Goal: Task Accomplishment & Management: Manage account settings

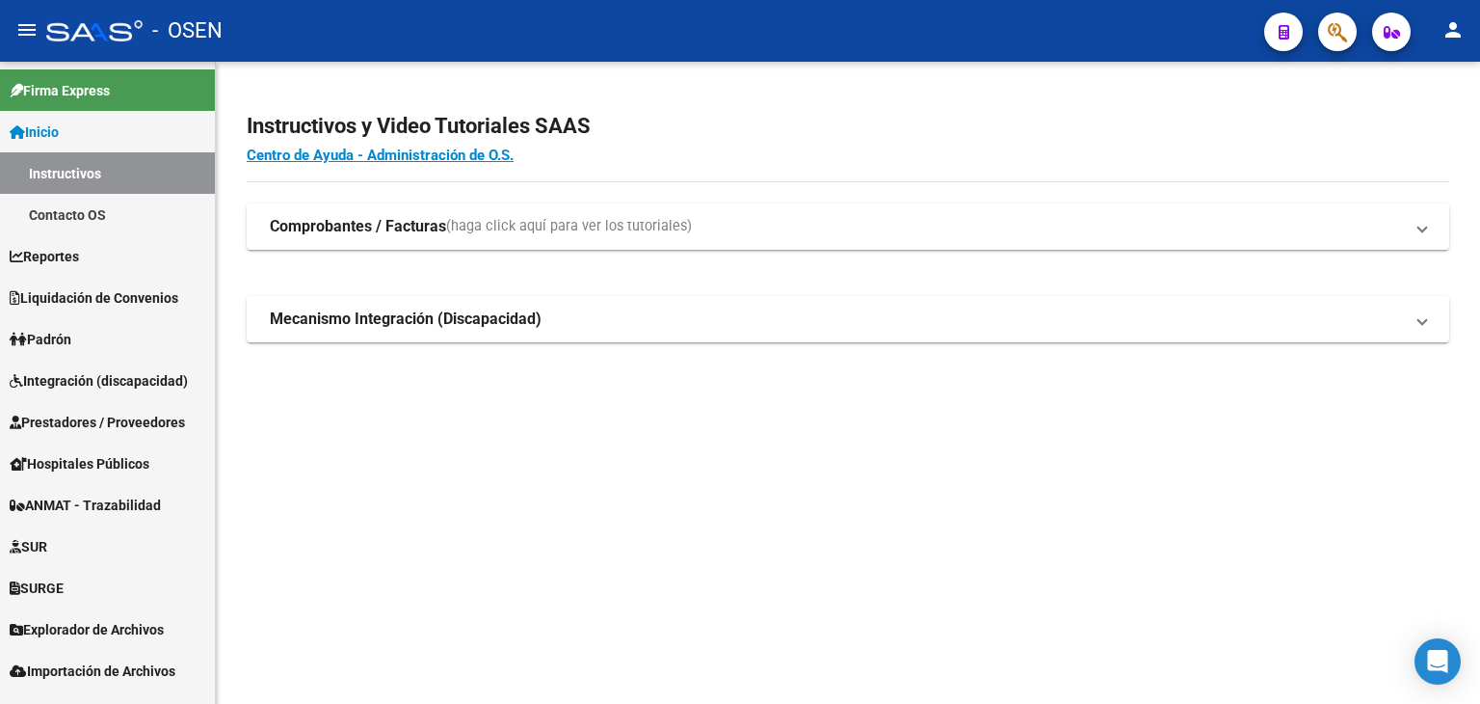
click at [1462, 30] on mat-icon "person" at bounding box center [1453, 29] width 23 height 23
click at [1331, 34] on div at bounding box center [740, 352] width 1480 height 704
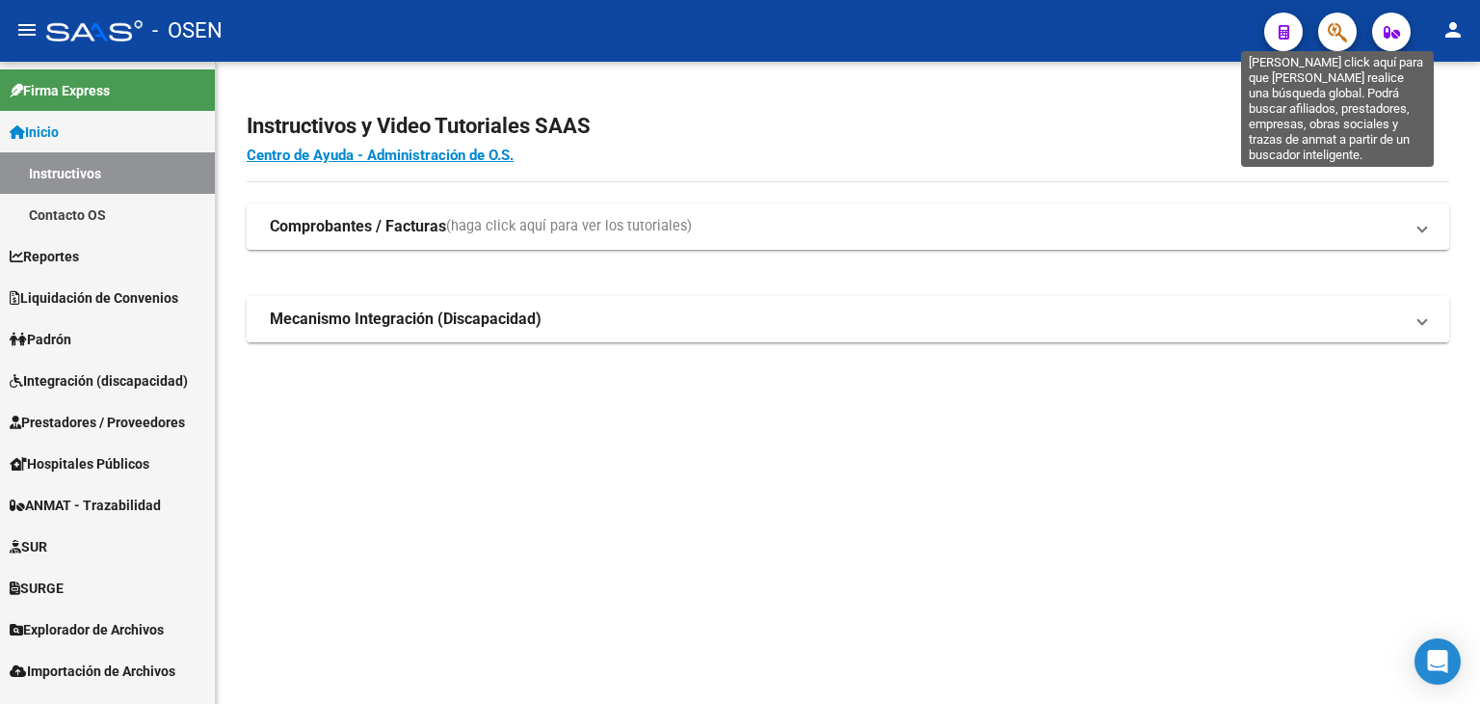
click at [1335, 29] on icon "button" at bounding box center [1337, 32] width 19 height 22
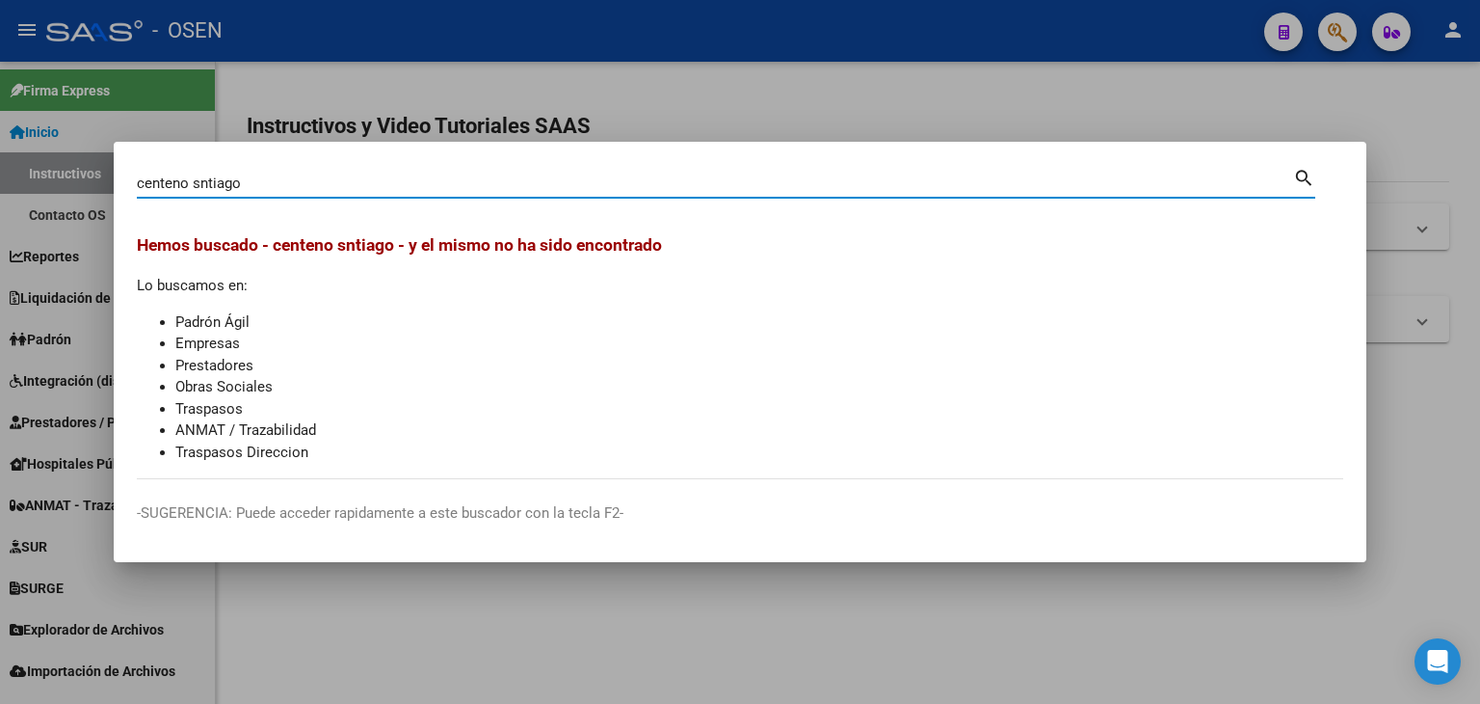
click at [197, 185] on input "centeno sntiago" at bounding box center [715, 182] width 1157 height 17
type input "[PERSON_NAME]"
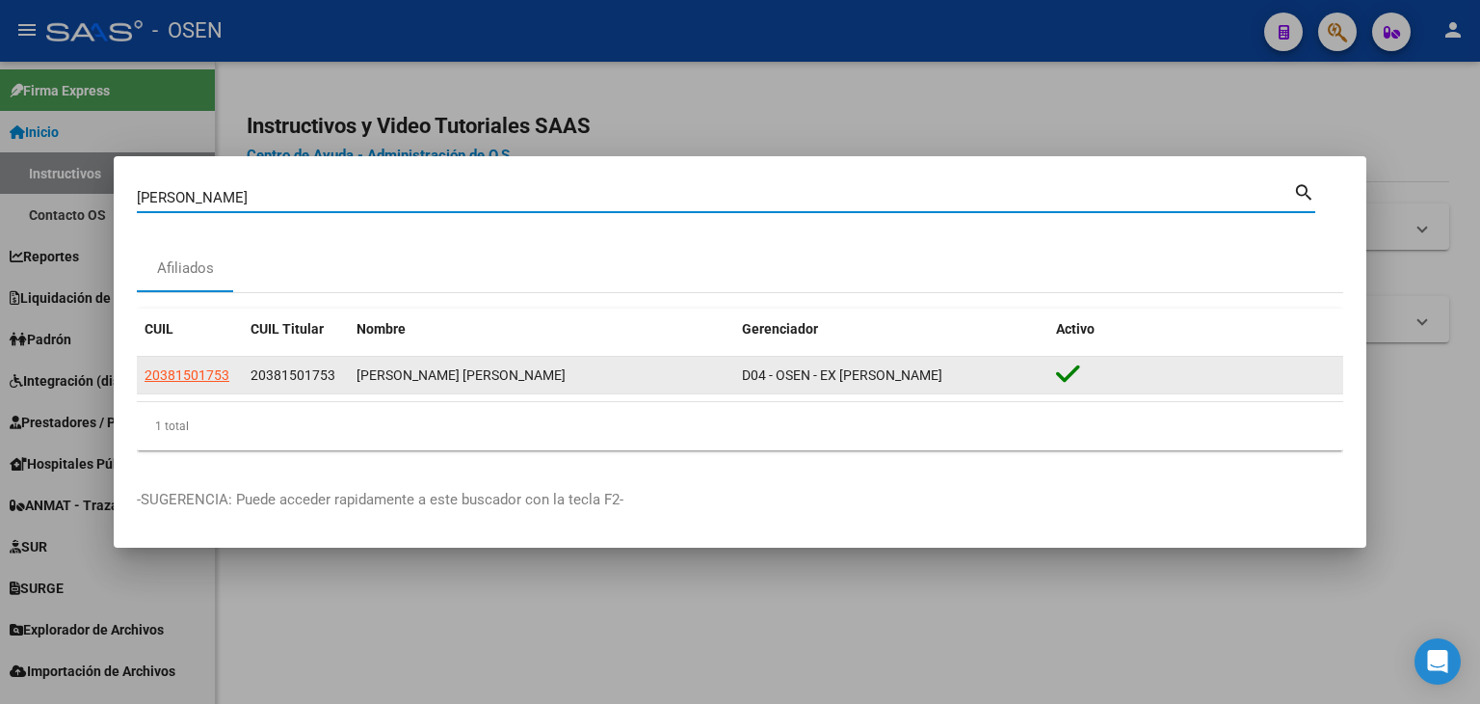
click at [148, 373] on span "20381501753" at bounding box center [187, 374] width 85 height 15
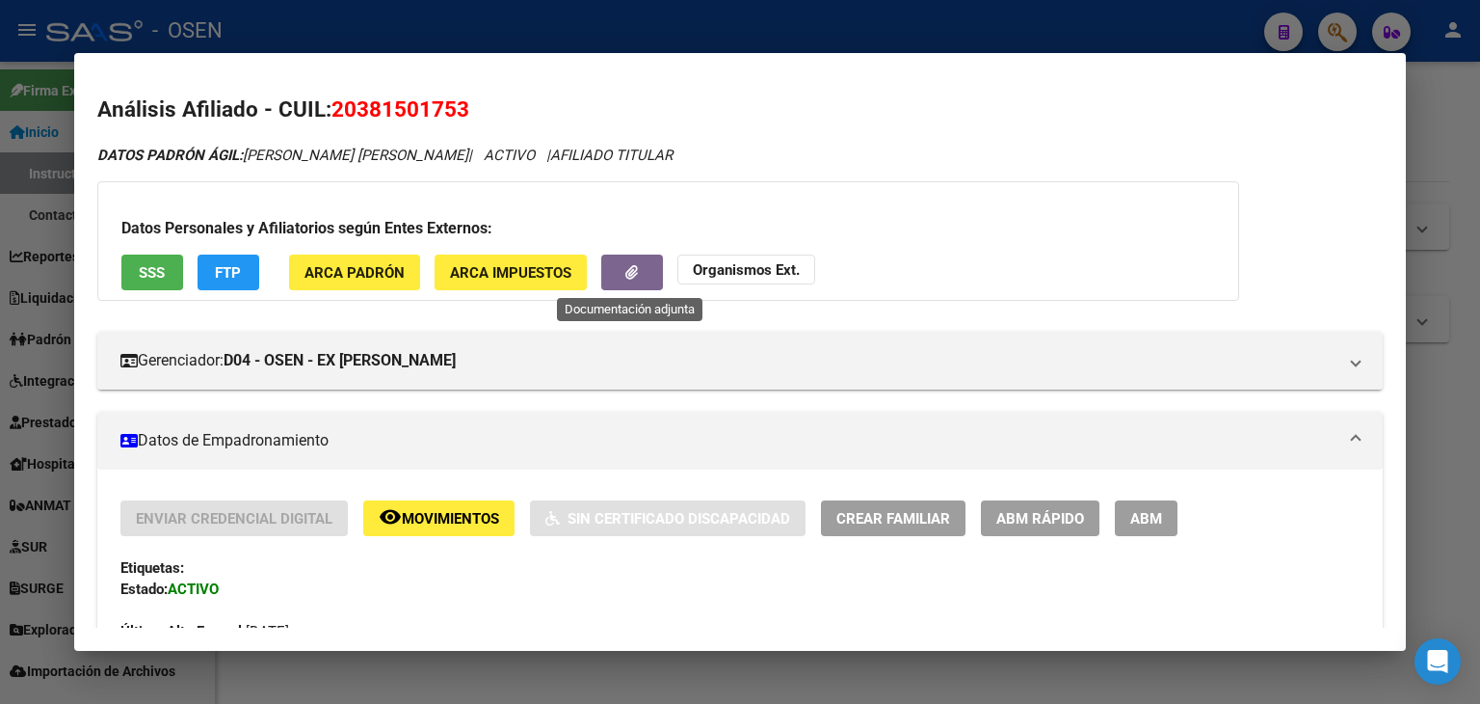
click at [632, 276] on icon "button" at bounding box center [632, 272] width 13 height 14
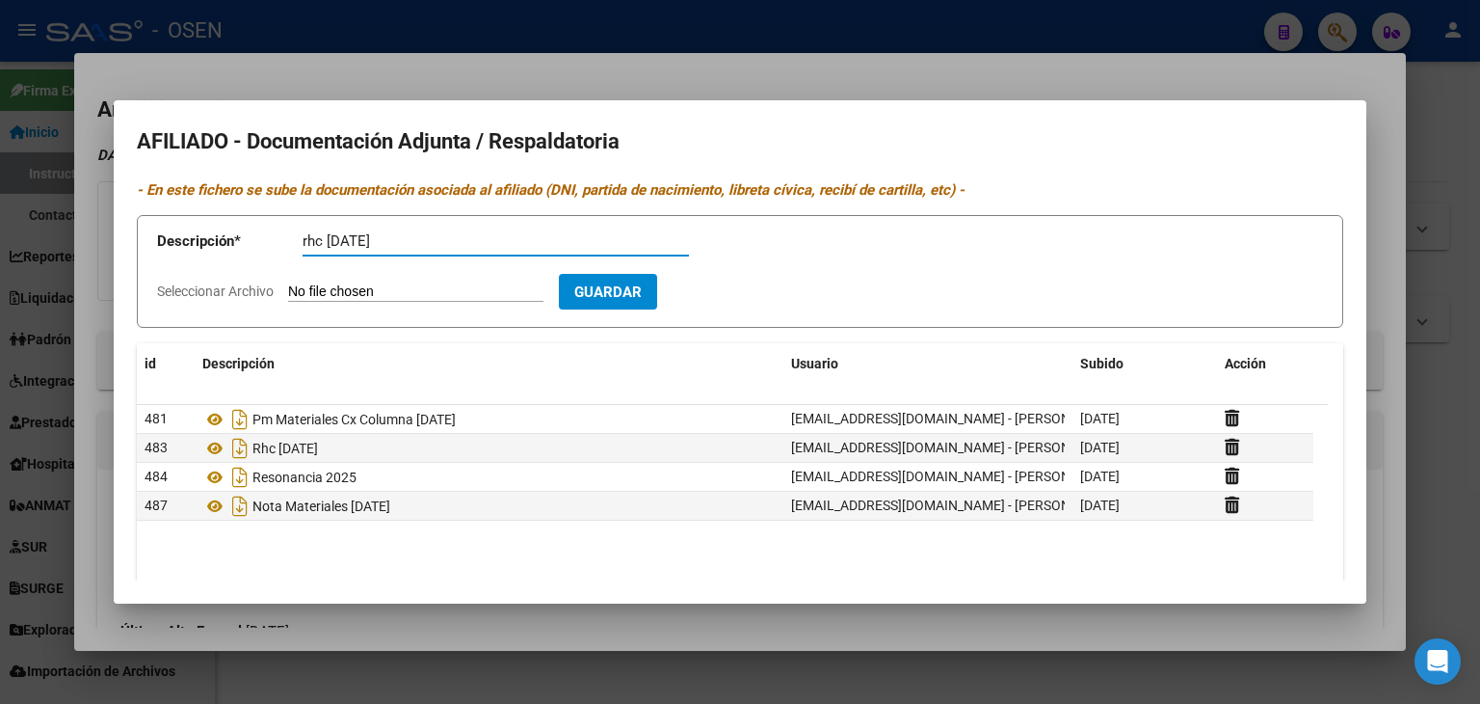
type input "rhc [DATE]"
click at [288, 283] on input "Seleccionar Archivo" at bounding box center [415, 292] width 255 height 18
type input "C:\fakepath\RESUMEN [PERSON_NAME].pdf"
click at [754, 283] on span "Guardar" at bounding box center [719, 291] width 67 height 17
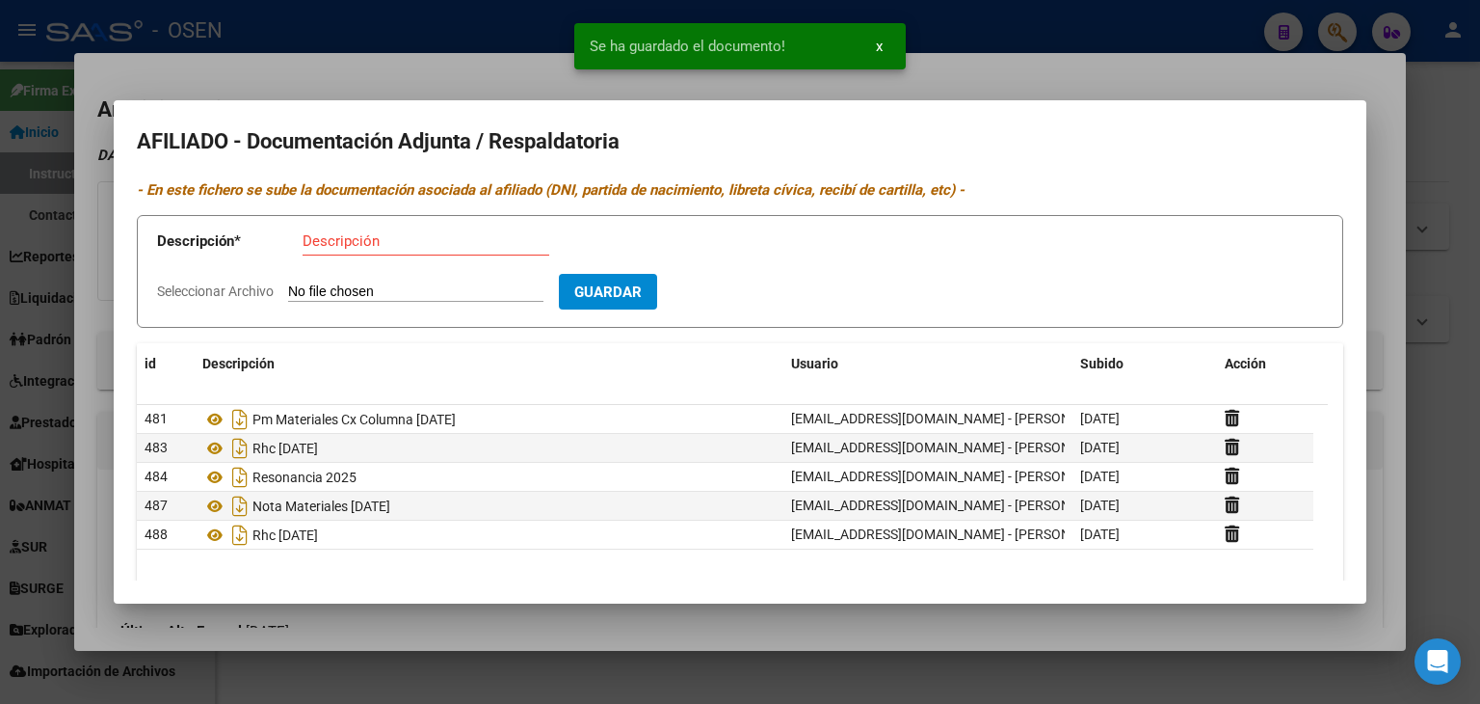
click at [1477, 461] on div at bounding box center [740, 352] width 1480 height 704
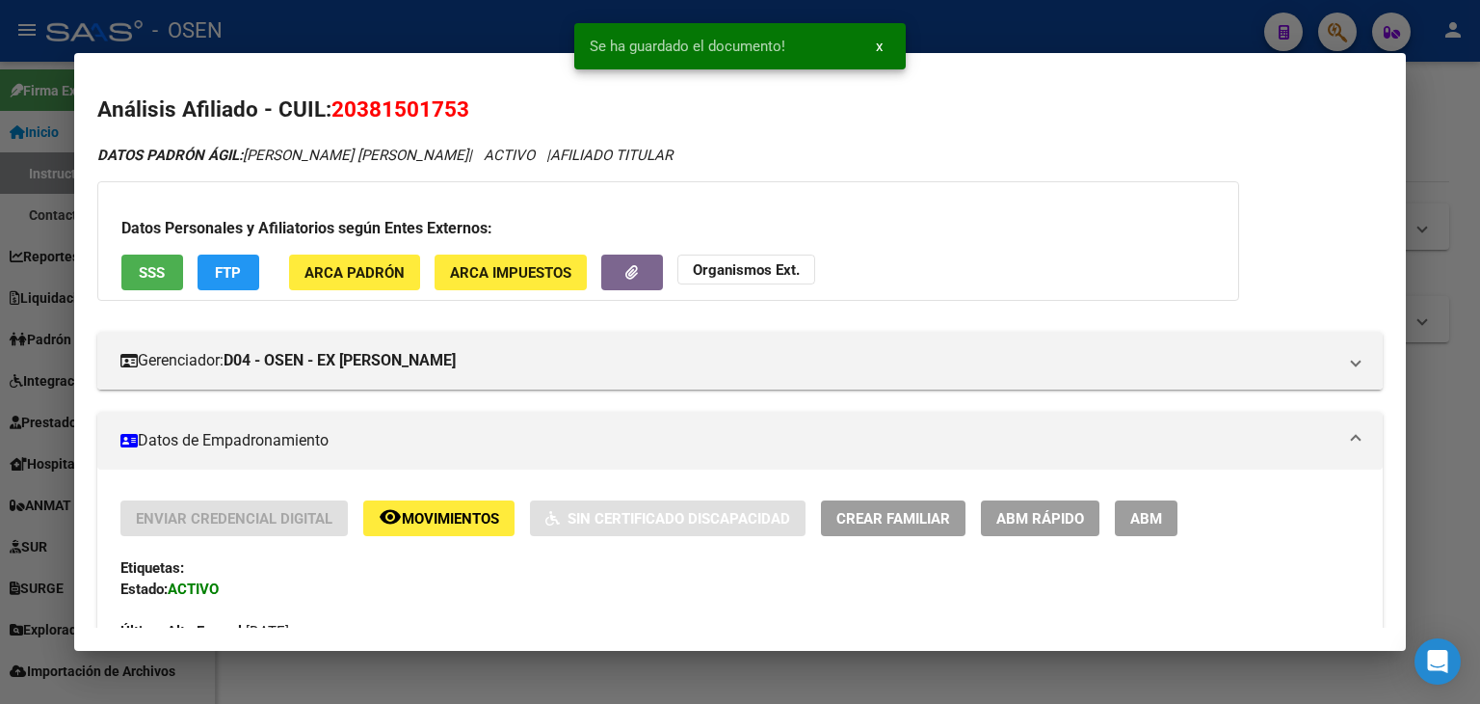
click at [447, 25] on div at bounding box center [740, 352] width 1480 height 704
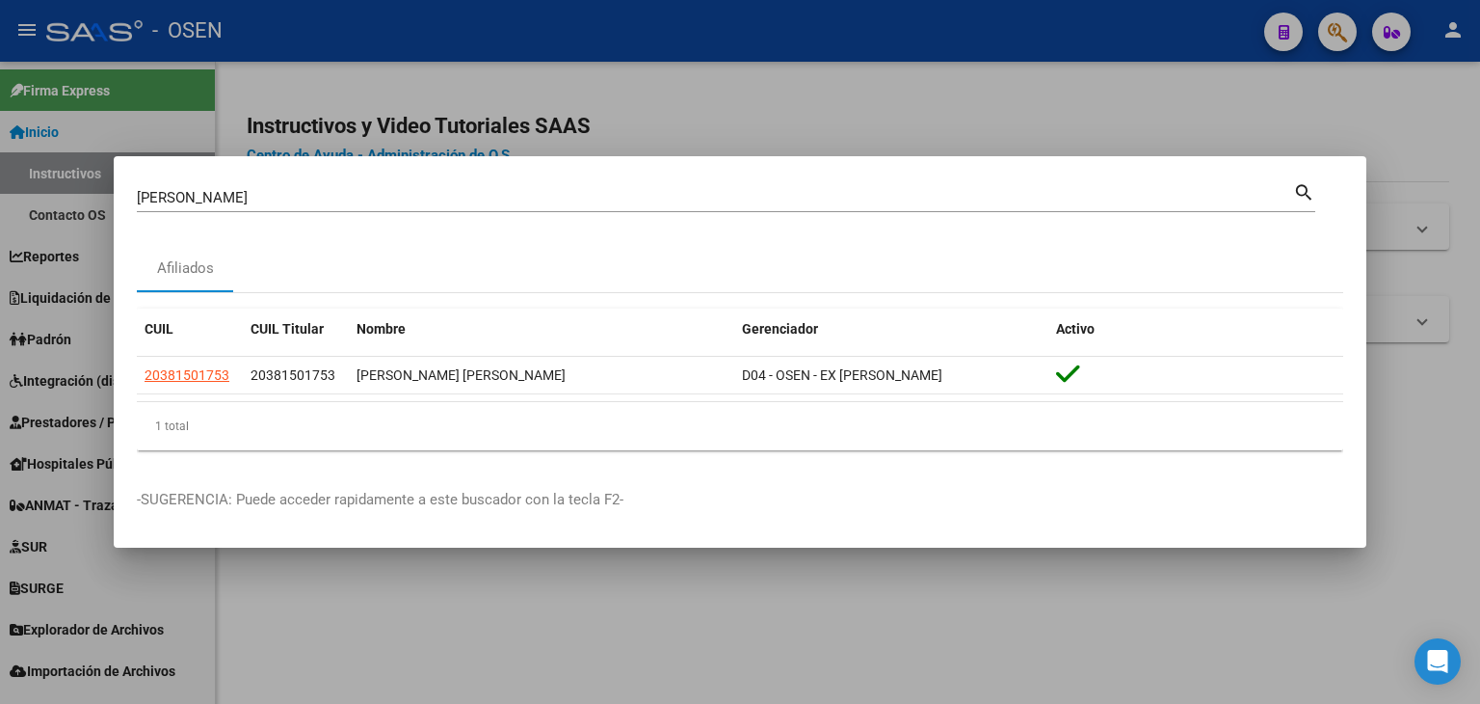
click at [63, 421] on div at bounding box center [740, 352] width 1480 height 704
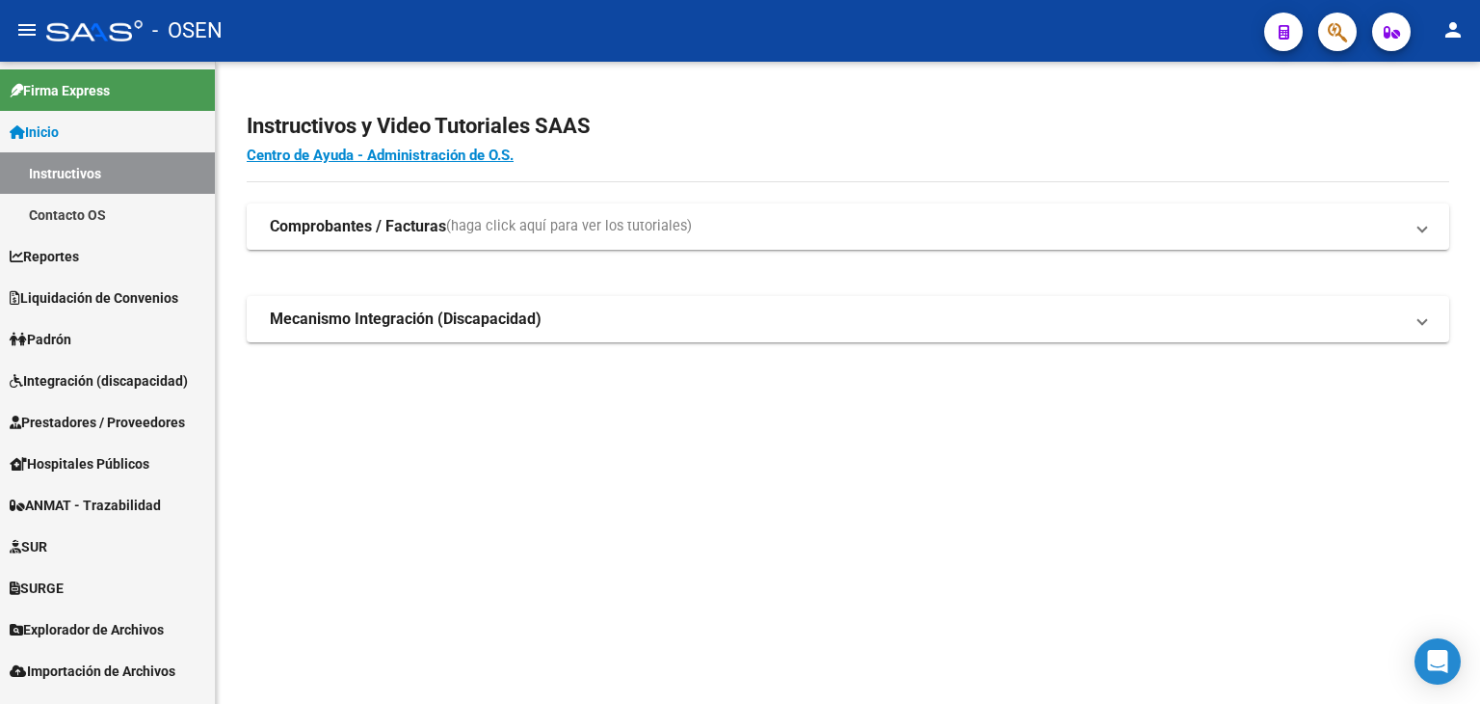
click at [67, 421] on span "Prestadores / Proveedores" at bounding box center [97, 422] width 175 height 21
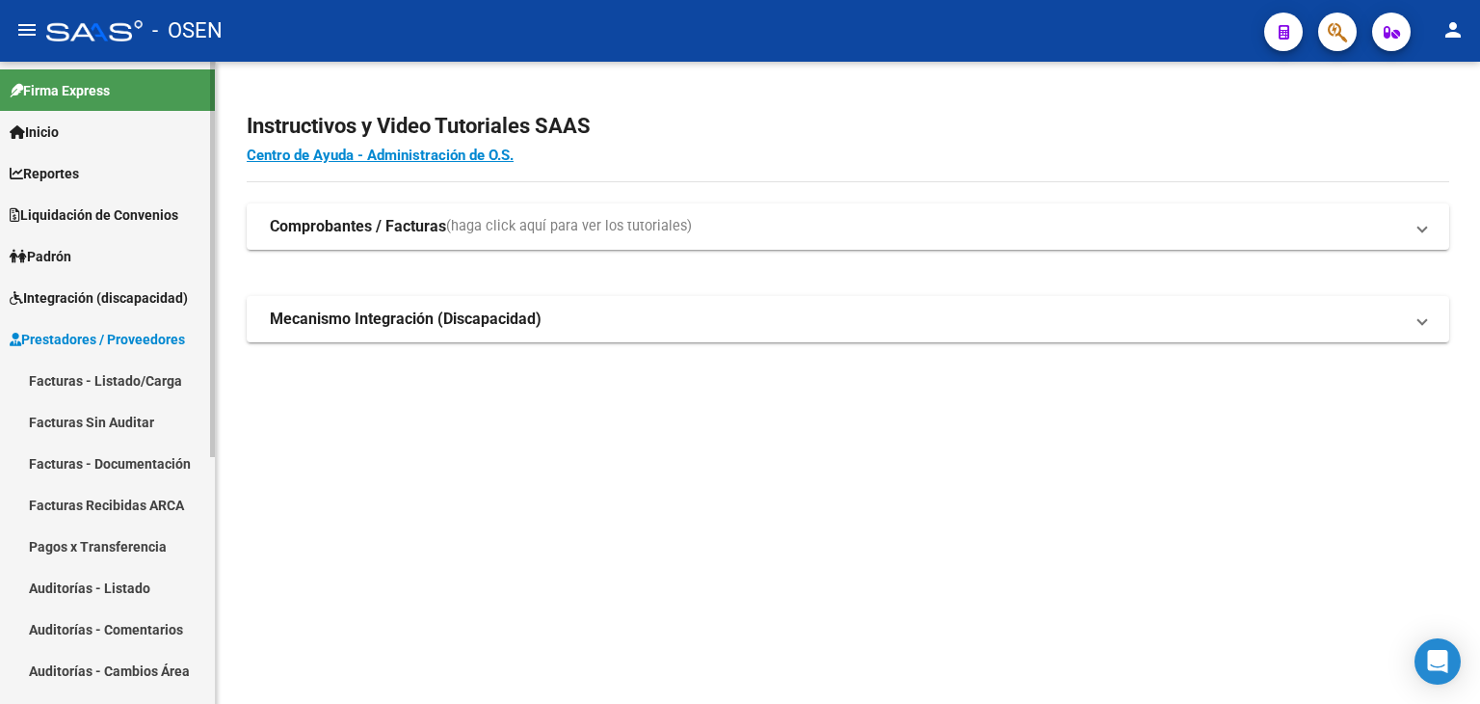
click at [70, 259] on span "Padrón" at bounding box center [41, 256] width 62 height 21
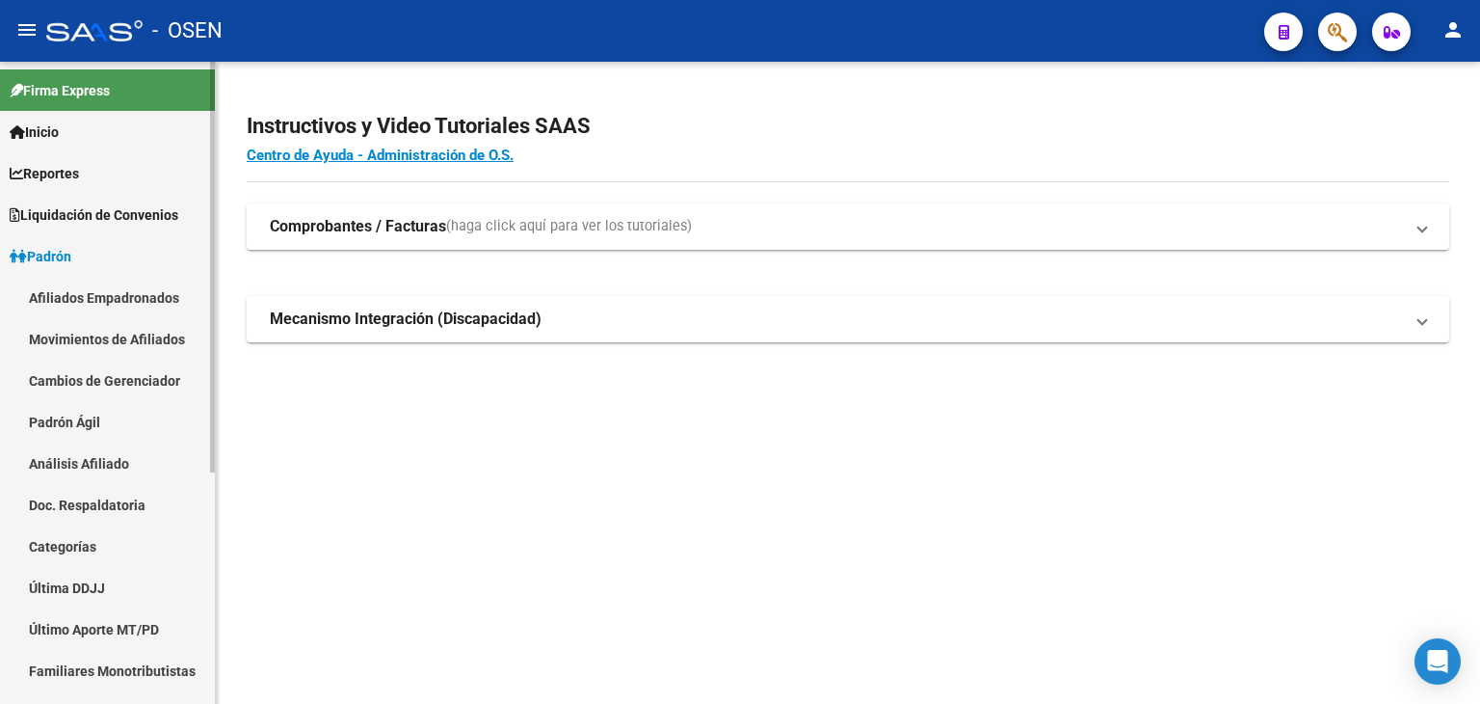
click at [81, 247] on link "Padrón" at bounding box center [107, 255] width 215 height 41
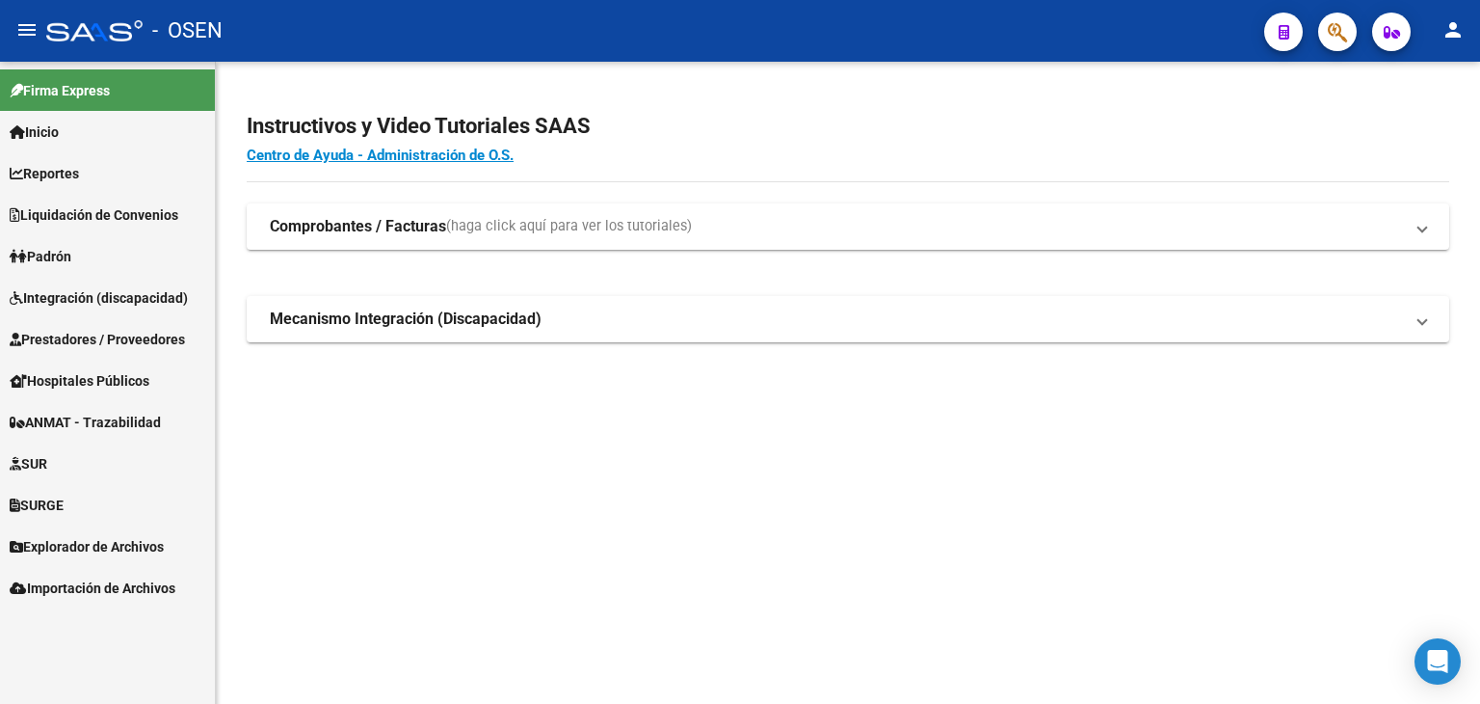
click at [81, 297] on span "Integración (discapacidad)" at bounding box center [99, 297] width 178 height 21
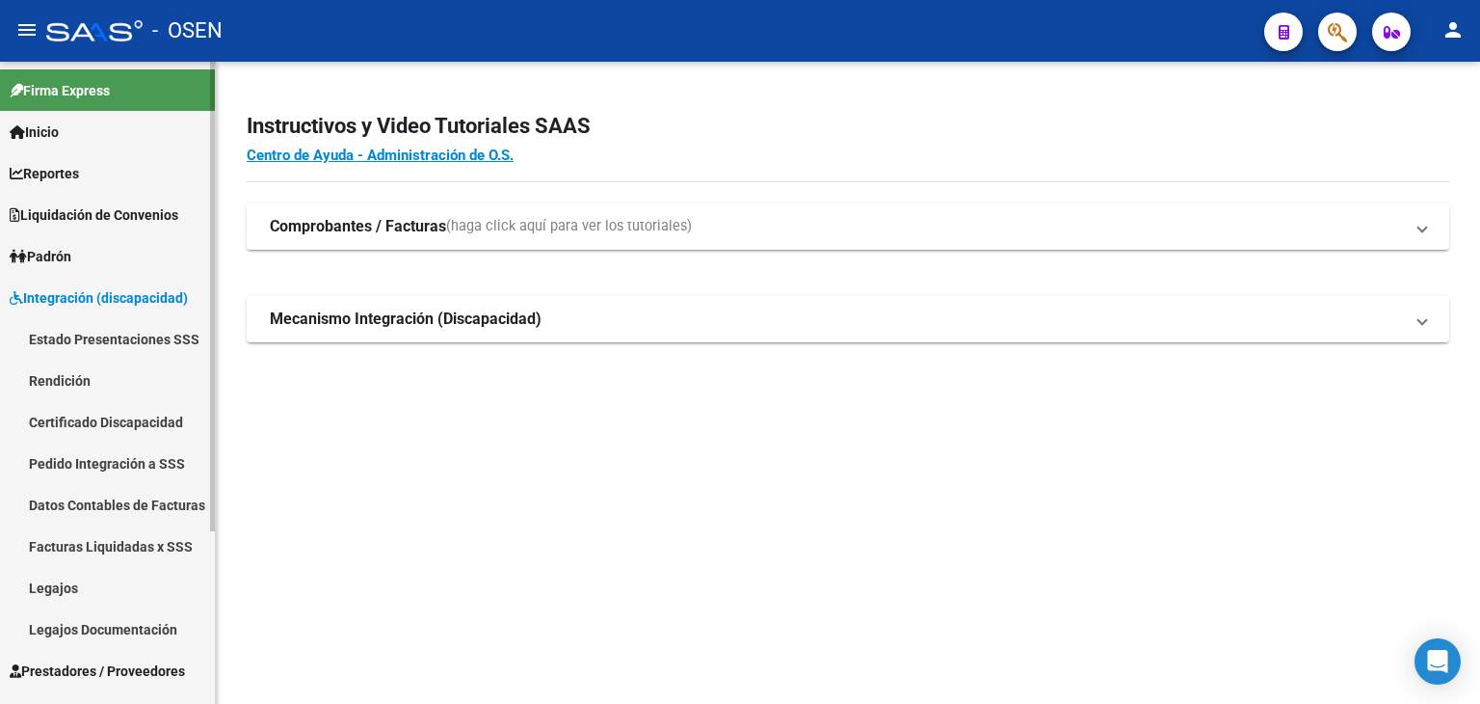
click at [82, 587] on link "Legajos" at bounding box center [107, 587] width 215 height 41
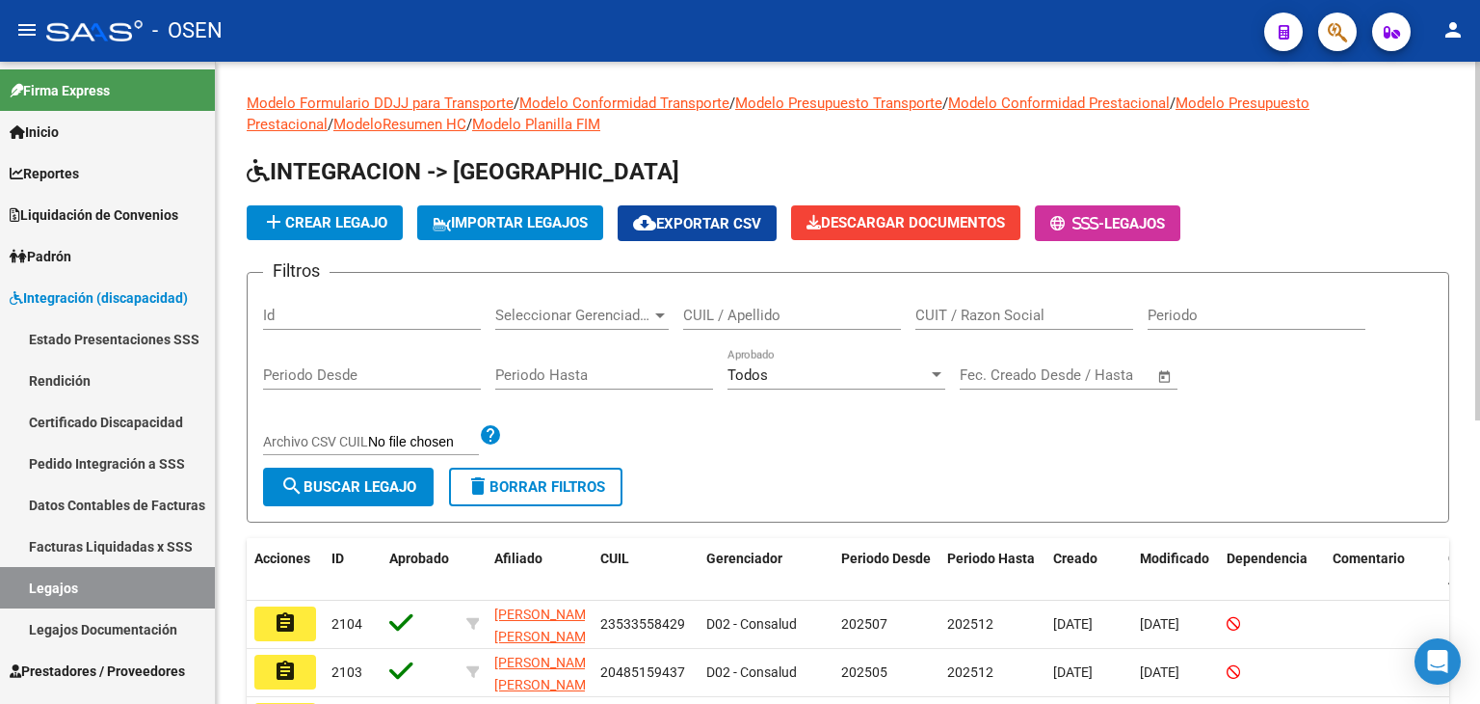
click at [798, 315] on input "CUIL / Apellido" at bounding box center [792, 315] width 218 height 17
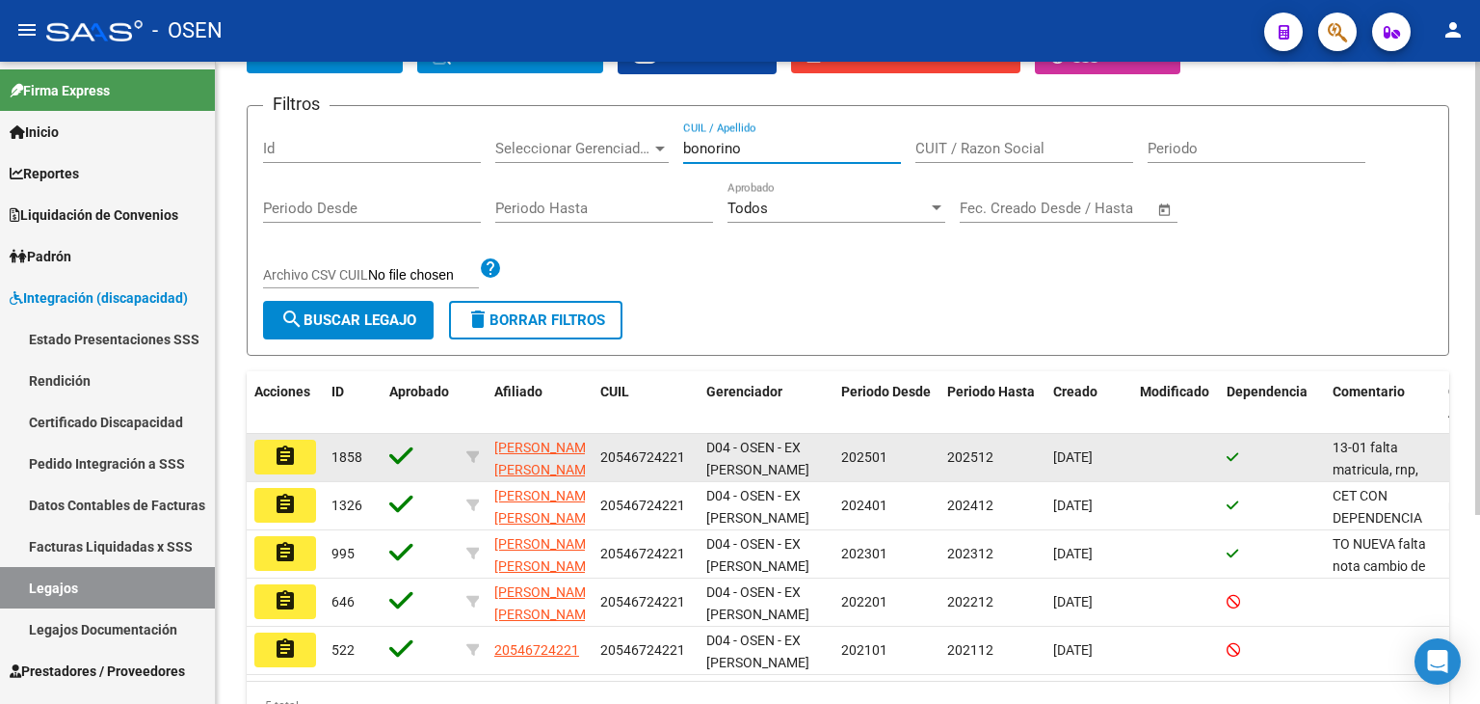
scroll to position [193, 0]
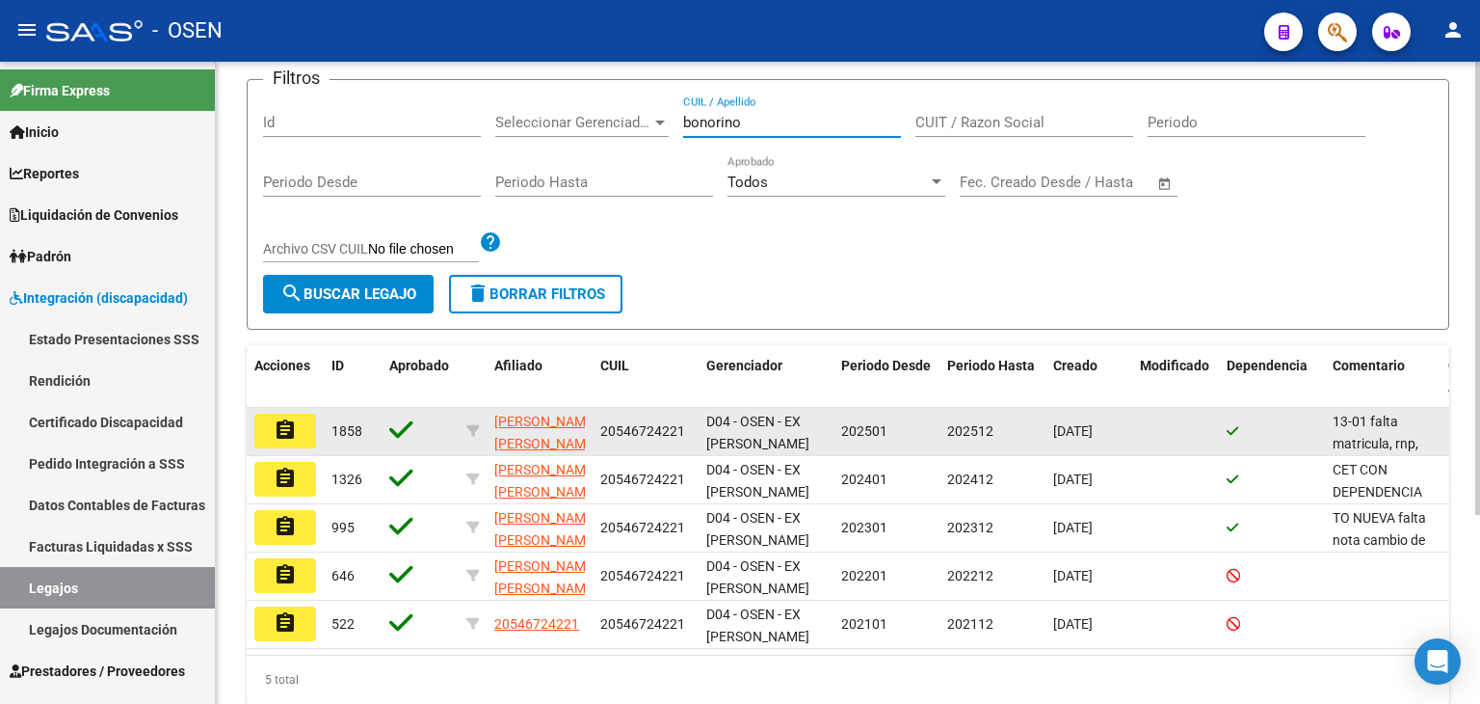
type input "bonorino"
click at [285, 422] on mat-icon "assignment" at bounding box center [285, 429] width 23 height 23
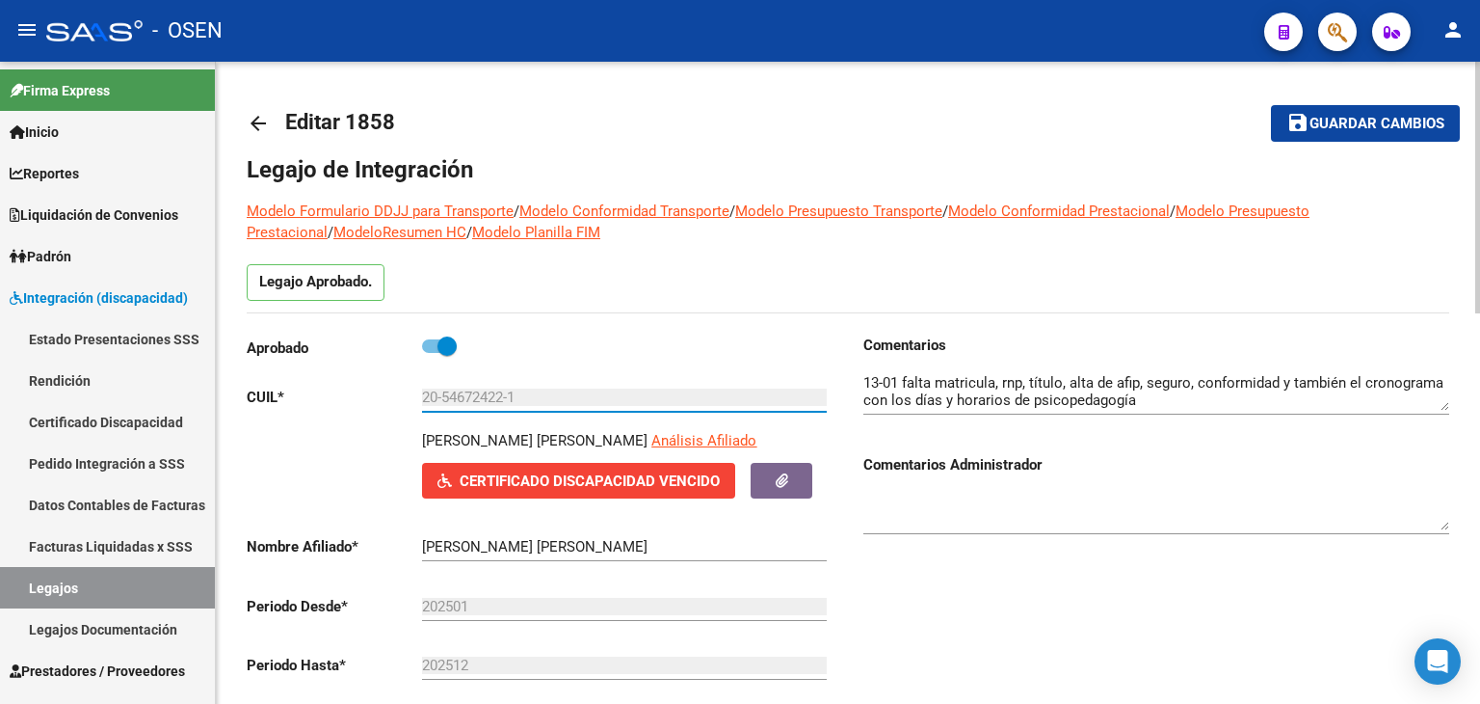
drag, startPoint x: 523, startPoint y: 396, endPoint x: 401, endPoint y: 391, distance: 122.5
click at [401, 391] on app-form-text-field "CUIL * 20-54672422-1 Ingresar CUIL" at bounding box center [537, 396] width 580 height 17
click at [253, 124] on mat-icon "arrow_back" at bounding box center [258, 123] width 23 height 23
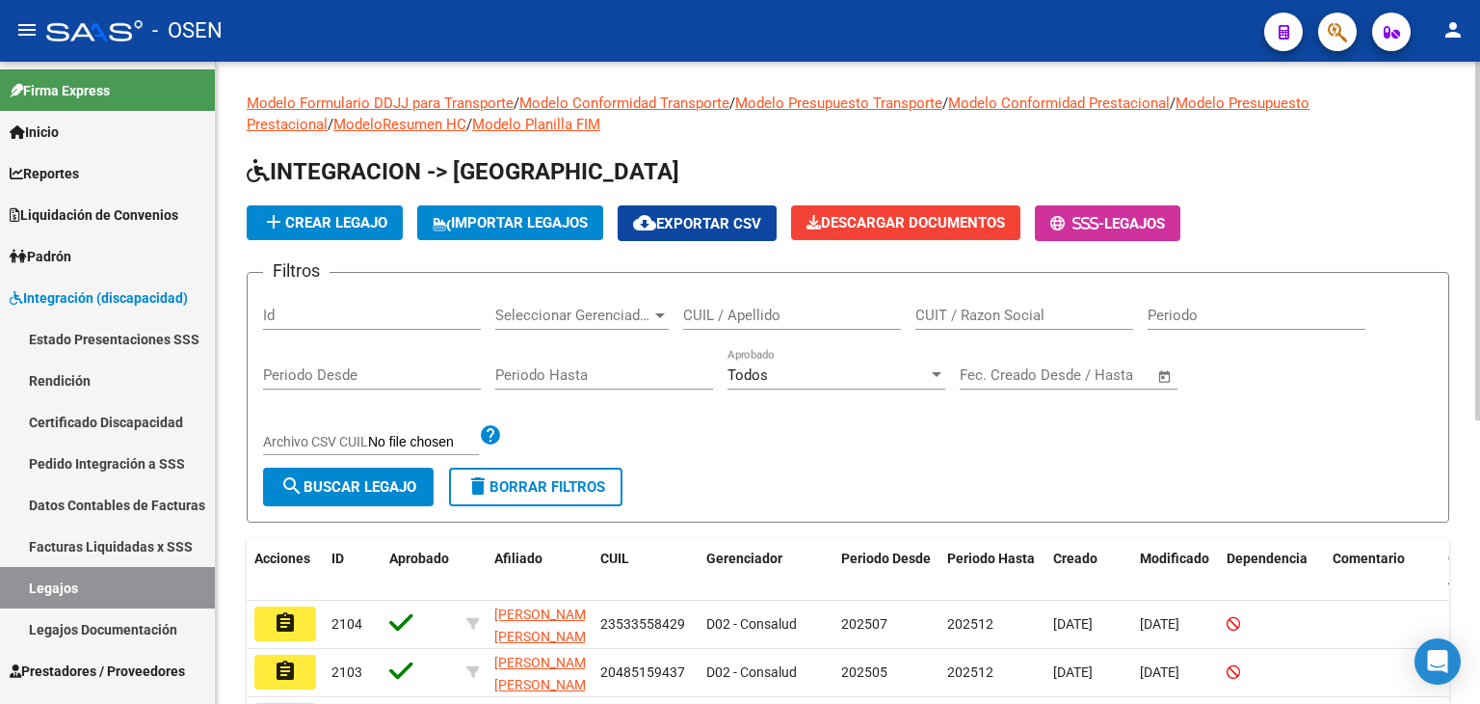
click at [1041, 317] on input "CUIT / Razon Social" at bounding box center [1025, 315] width 218 height 17
paste input "20-54672422-1"
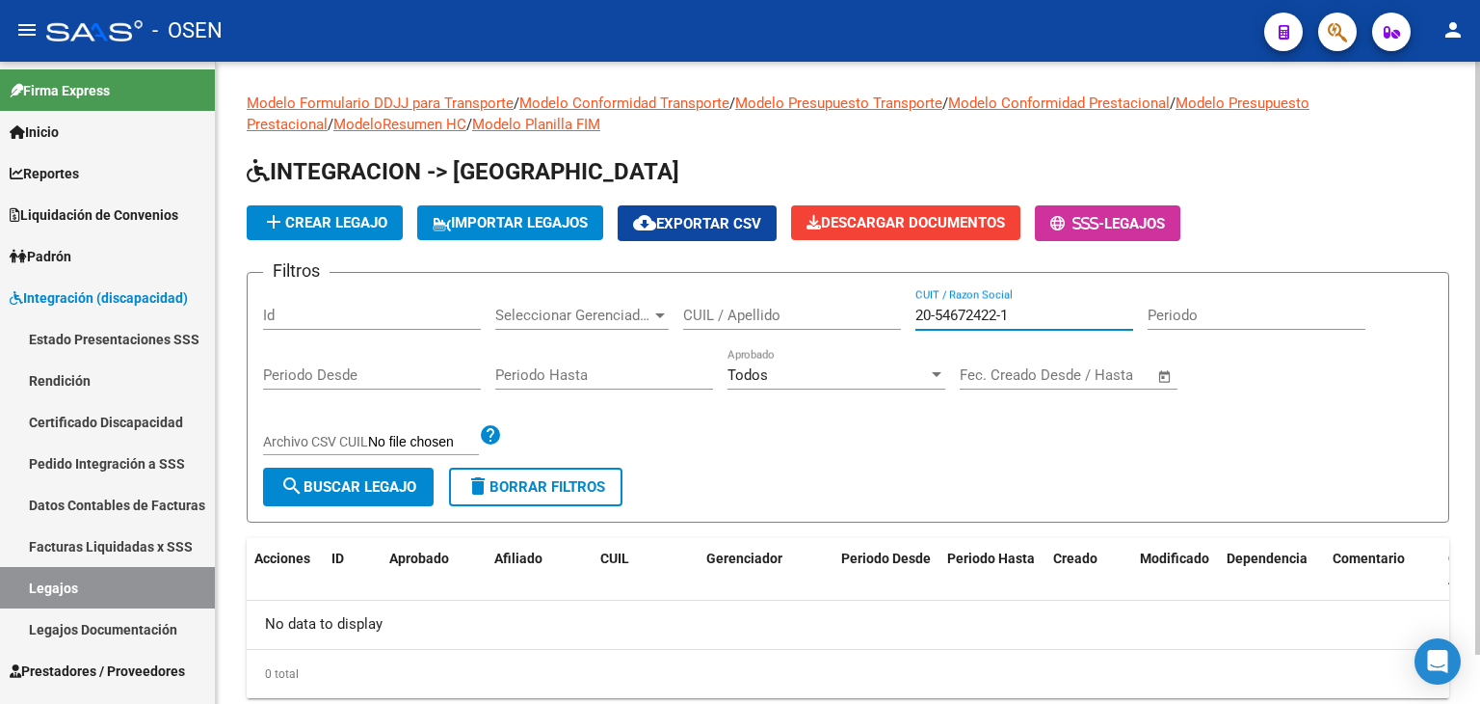
type input "20-54672422-1"
click at [755, 299] on div "CUIL / Apellido" at bounding box center [792, 308] width 218 height 41
paste input "20-54672422-1"
type input "20-54672422-1"
drag, startPoint x: 1056, startPoint y: 320, endPoint x: 798, endPoint y: 290, distance: 260.0
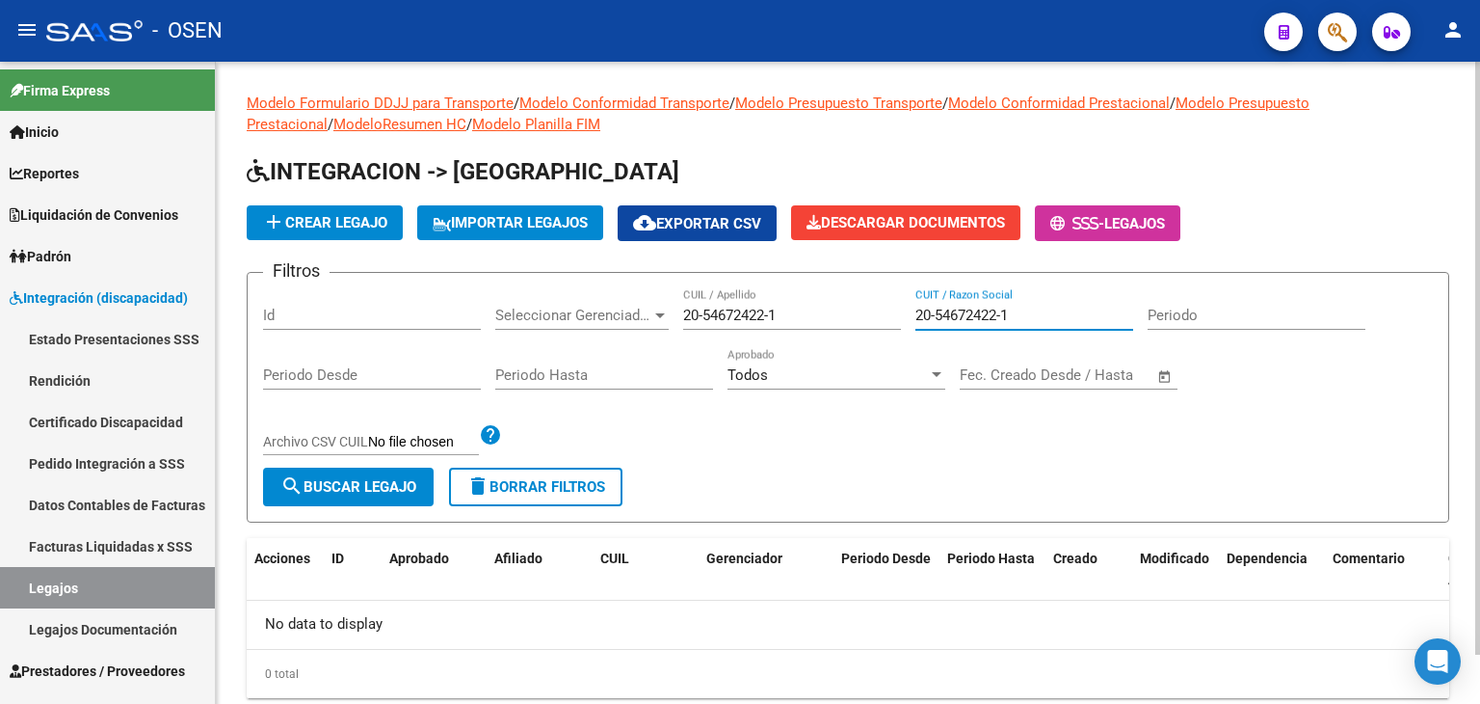
click at [798, 290] on div "Filtros Id Seleccionar Gerenciador Seleccionar Gerenciador 20-54672422-1 CUIL /…" at bounding box center [848, 377] width 1170 height 179
click at [389, 472] on button "search Buscar Legajo" at bounding box center [348, 486] width 171 height 39
click at [773, 314] on input "20-54672422-1" at bounding box center [792, 315] width 218 height 17
click at [702, 314] on input "20-546724221" at bounding box center [792, 315] width 218 height 17
type input "20546724221"
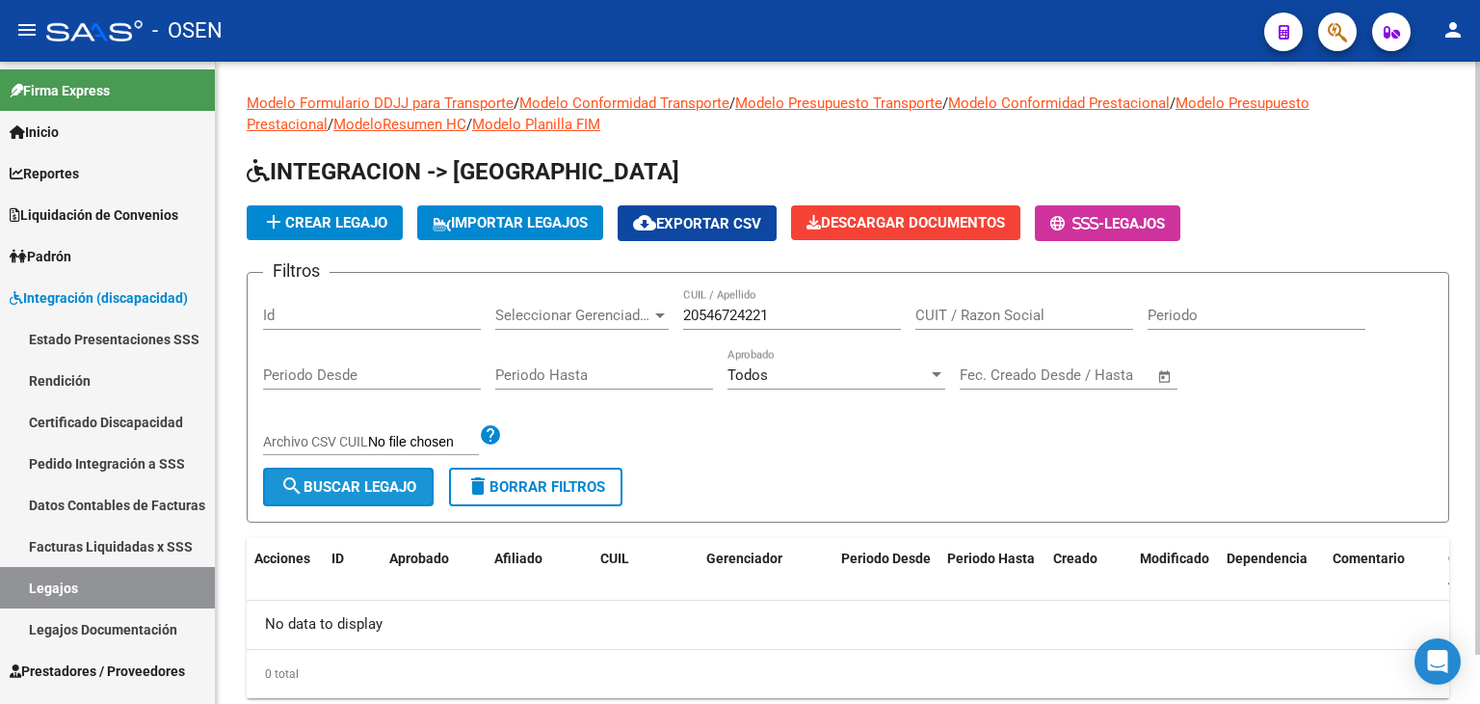
click at [385, 487] on span "search Buscar Legajo" at bounding box center [348, 486] width 136 height 17
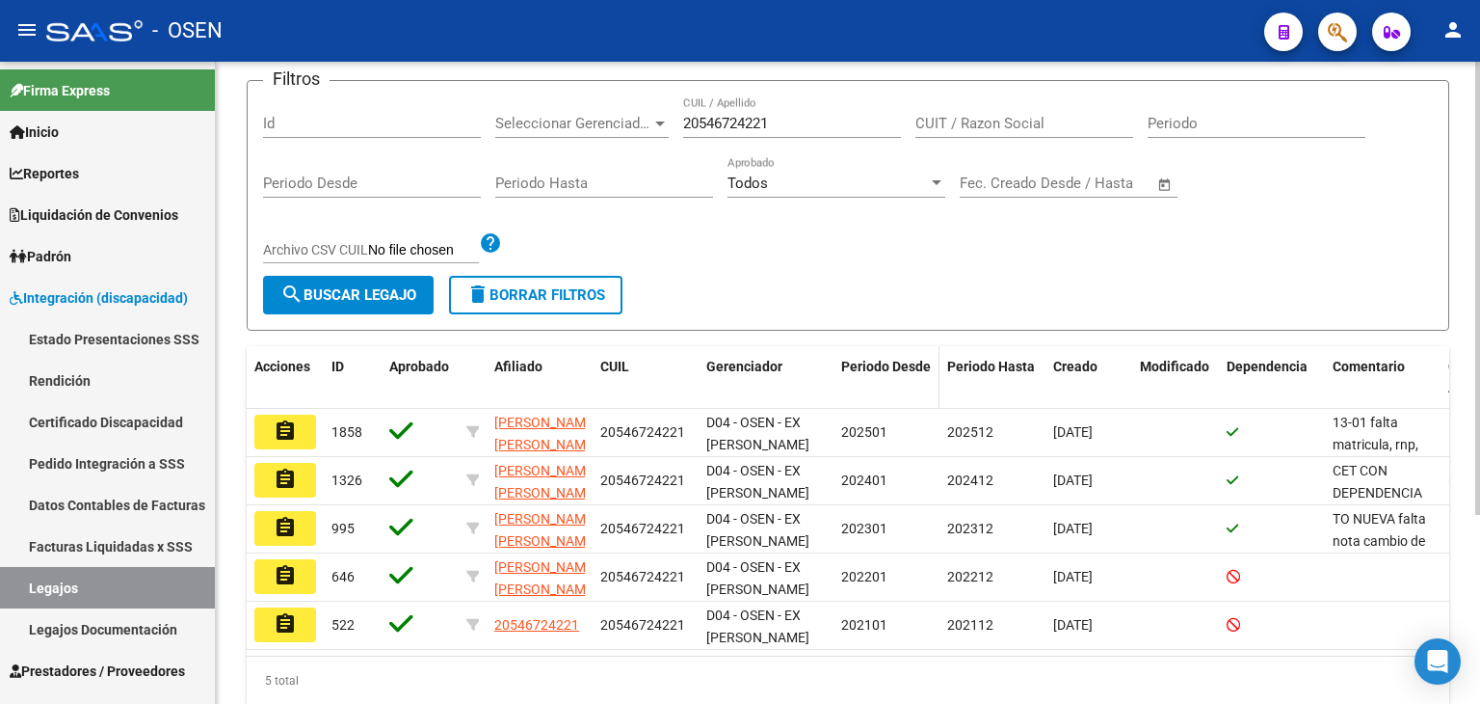
scroll to position [193, 0]
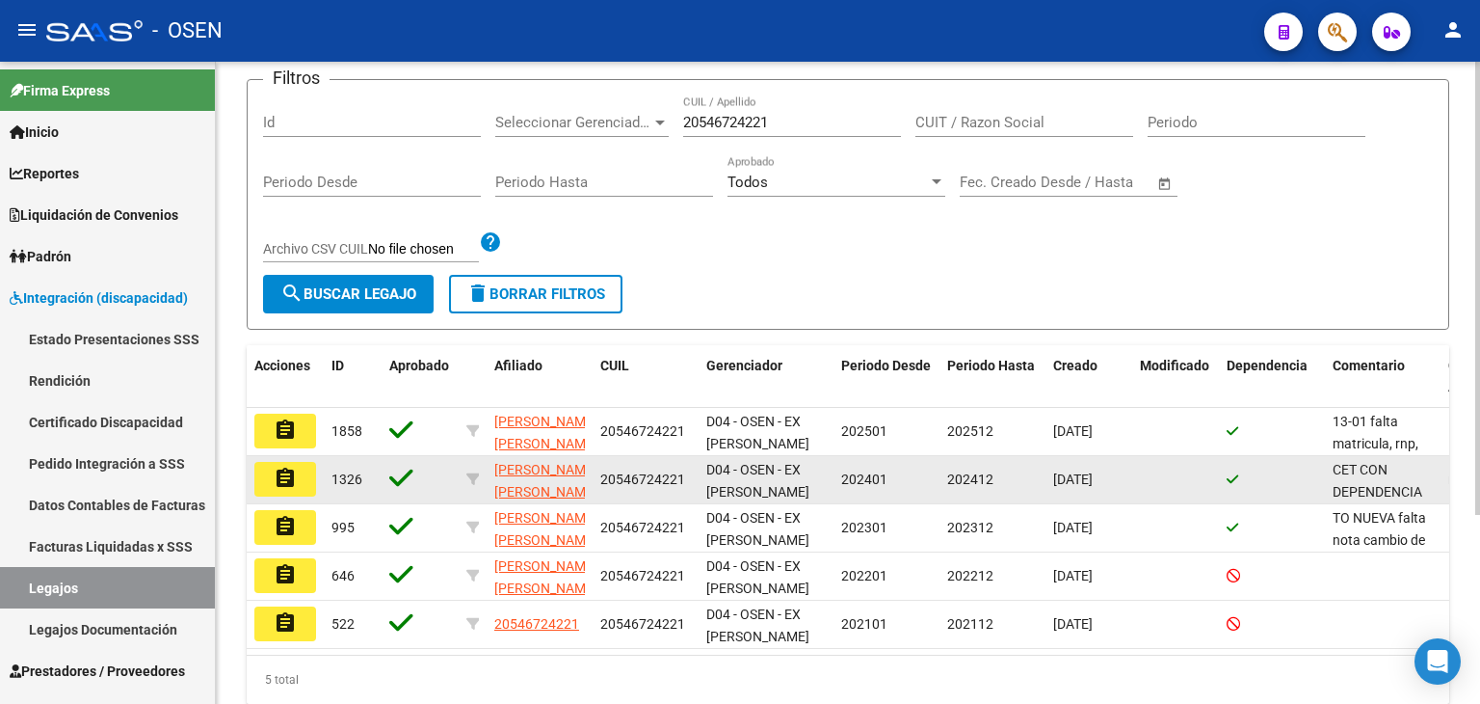
click at [300, 475] on button "assignment" at bounding box center [285, 479] width 62 height 35
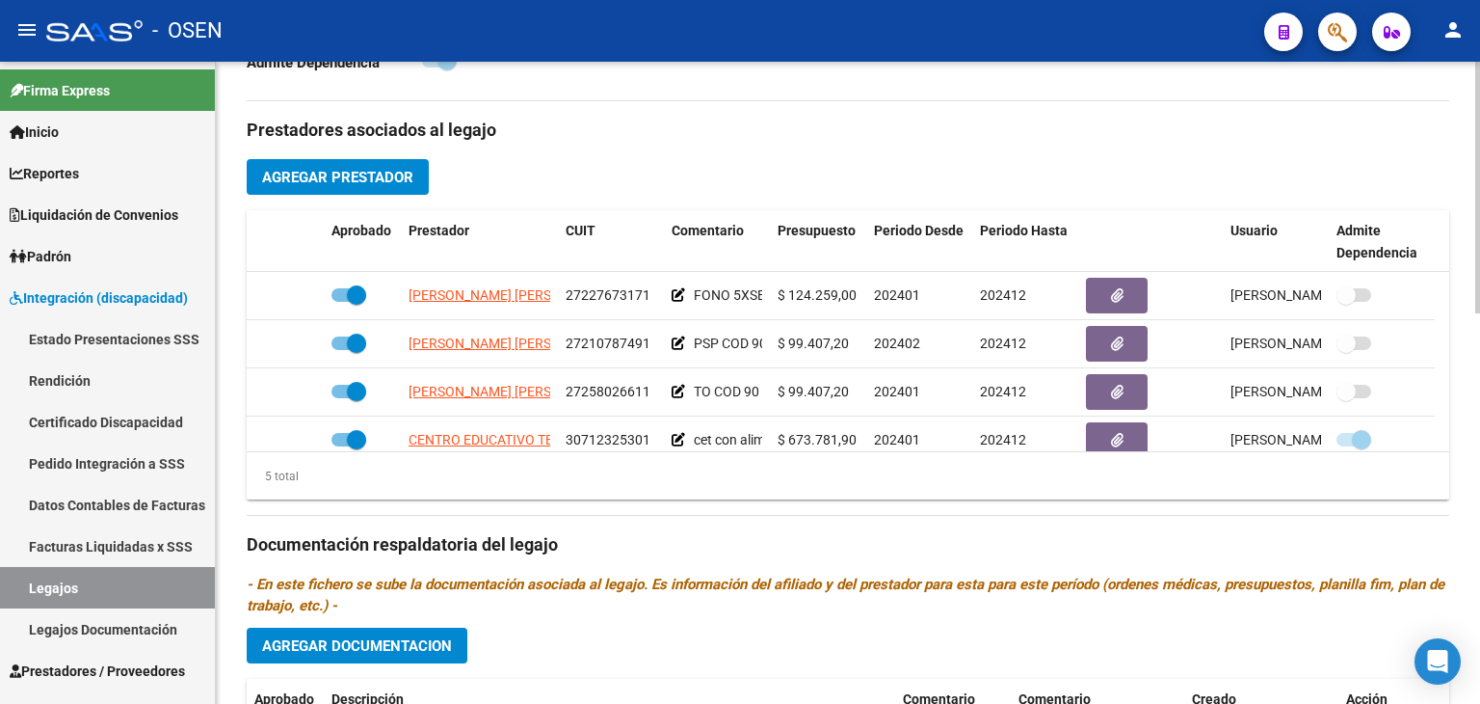
scroll to position [675, 0]
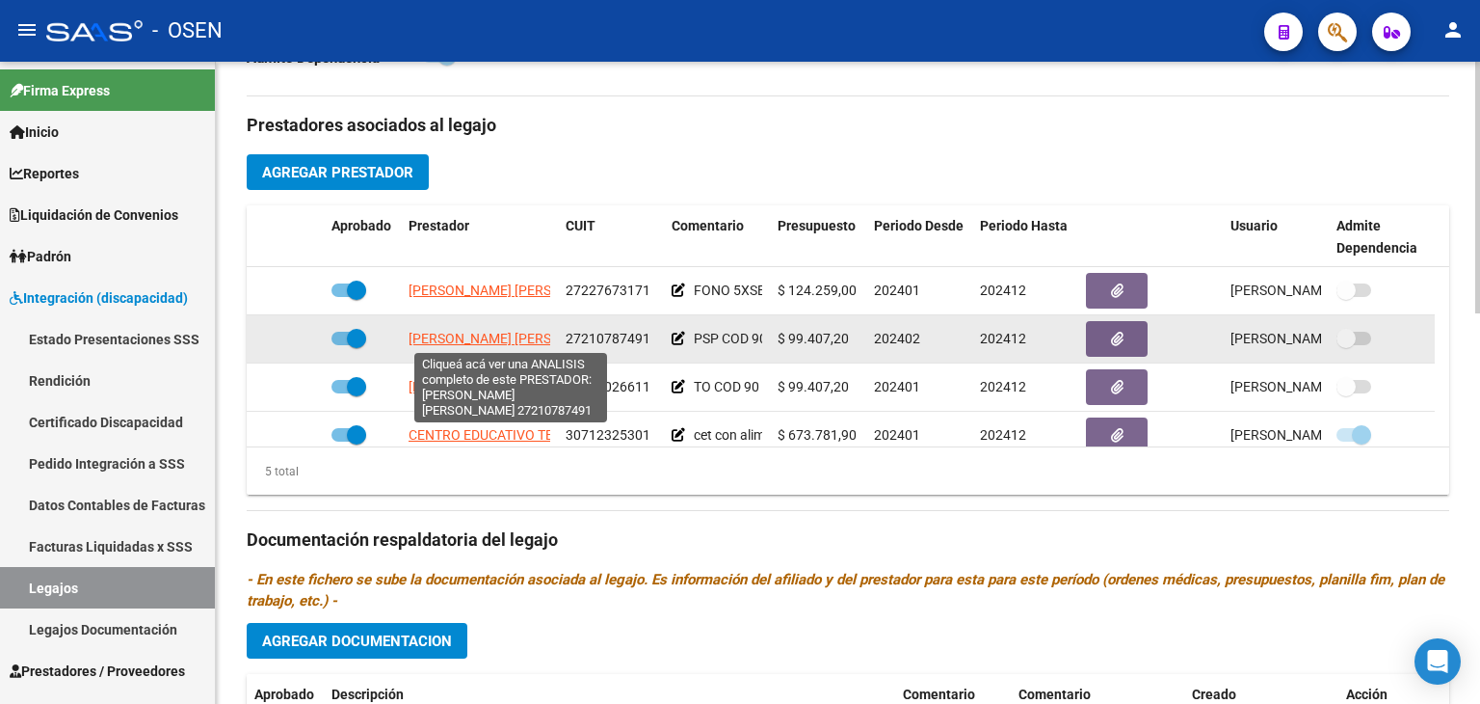
click at [462, 332] on span "[PERSON_NAME] [PERSON_NAME]" at bounding box center [513, 338] width 209 height 15
type textarea "27210787491"
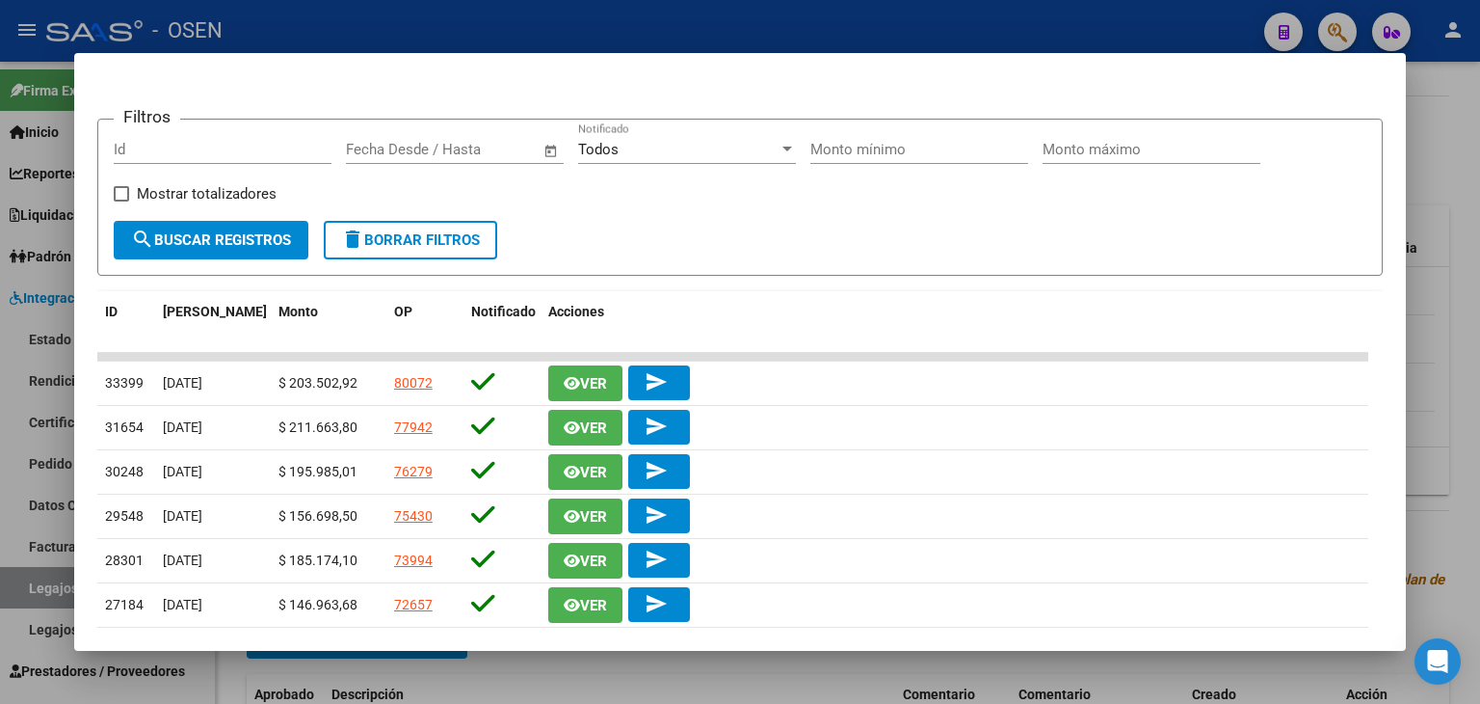
scroll to position [289, 0]
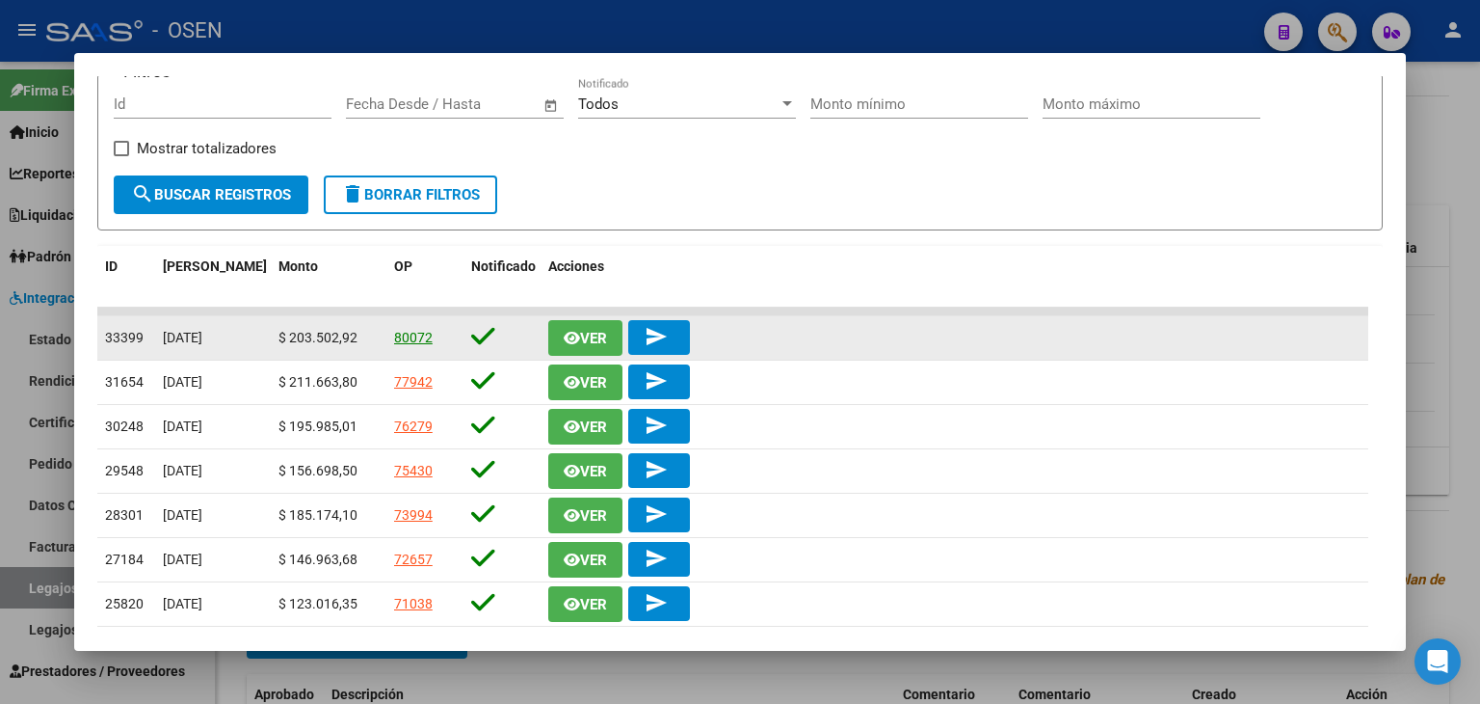
click at [416, 332] on link "80072" at bounding box center [413, 337] width 39 height 15
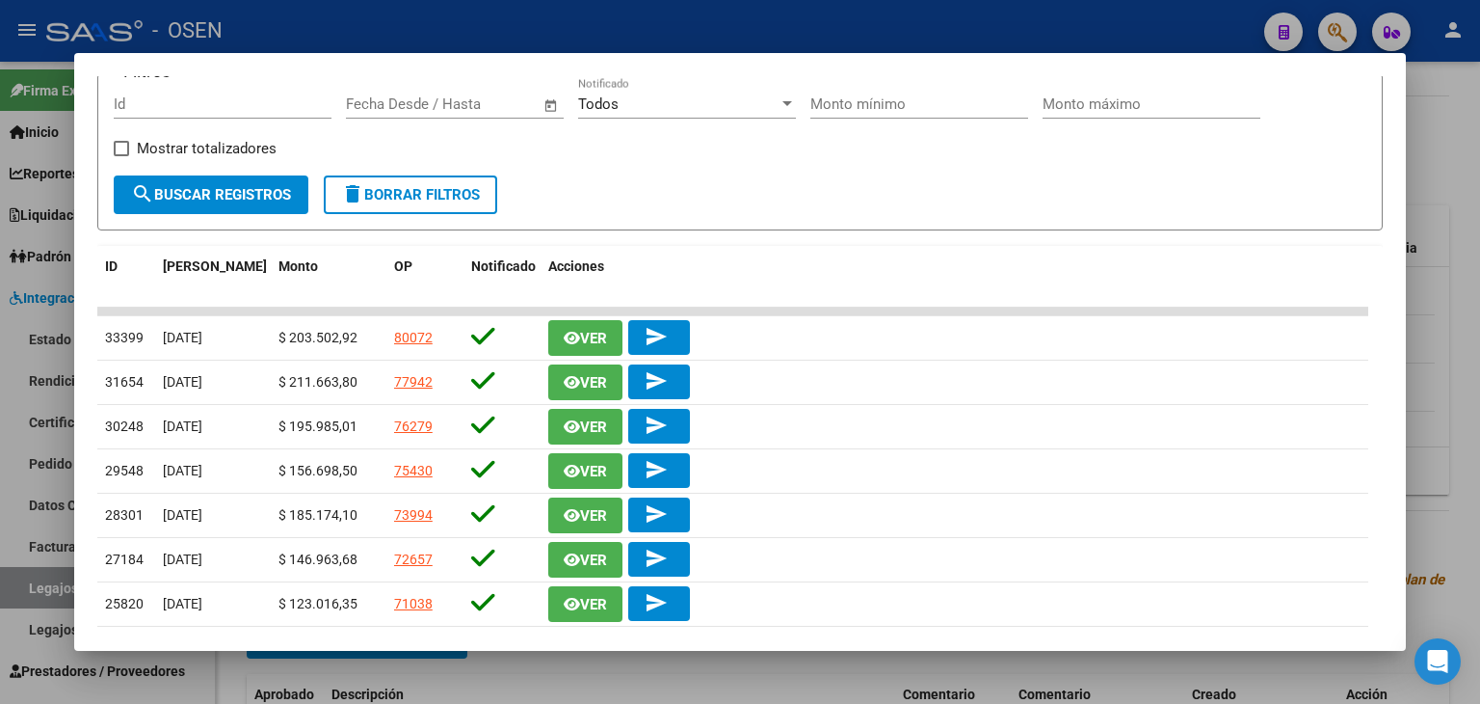
click at [879, 20] on div at bounding box center [740, 352] width 1480 height 704
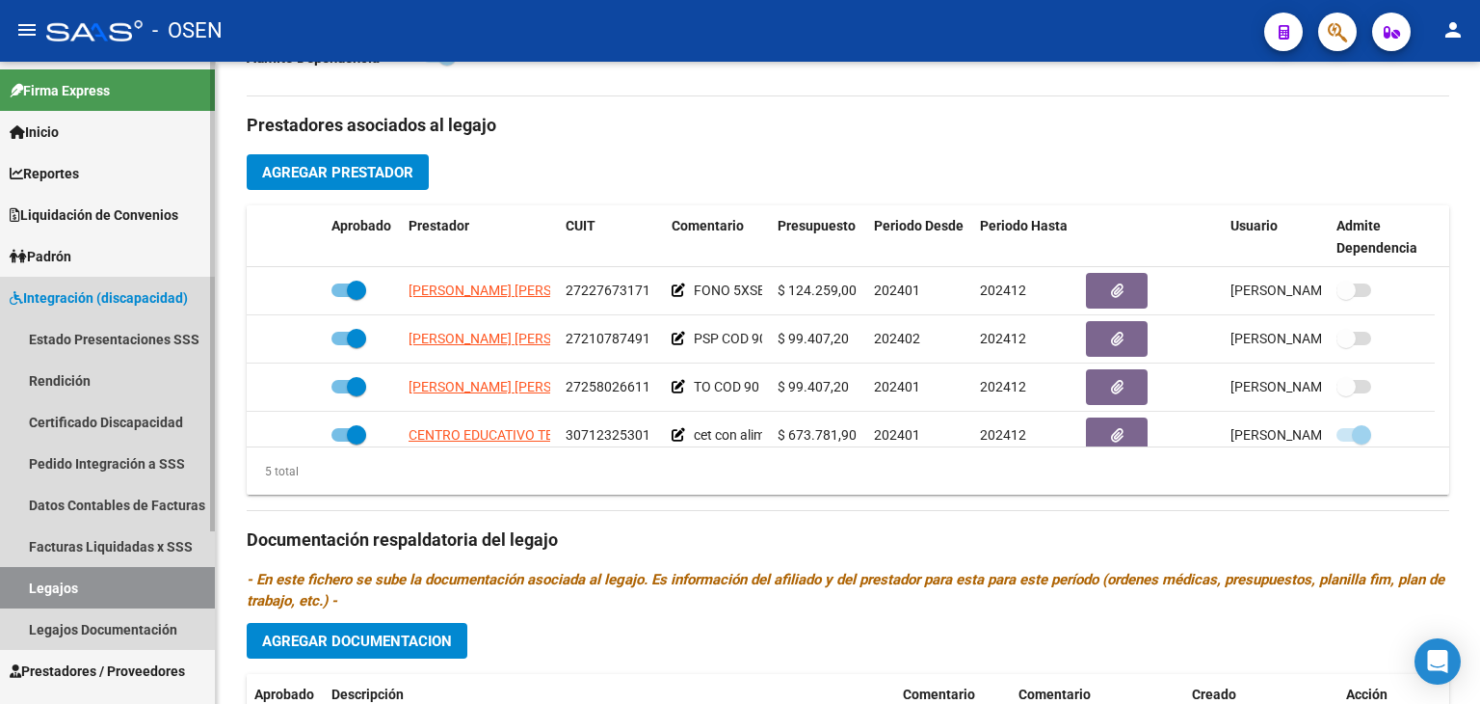
click at [97, 291] on span "Integración (discapacidad)" at bounding box center [99, 297] width 178 height 21
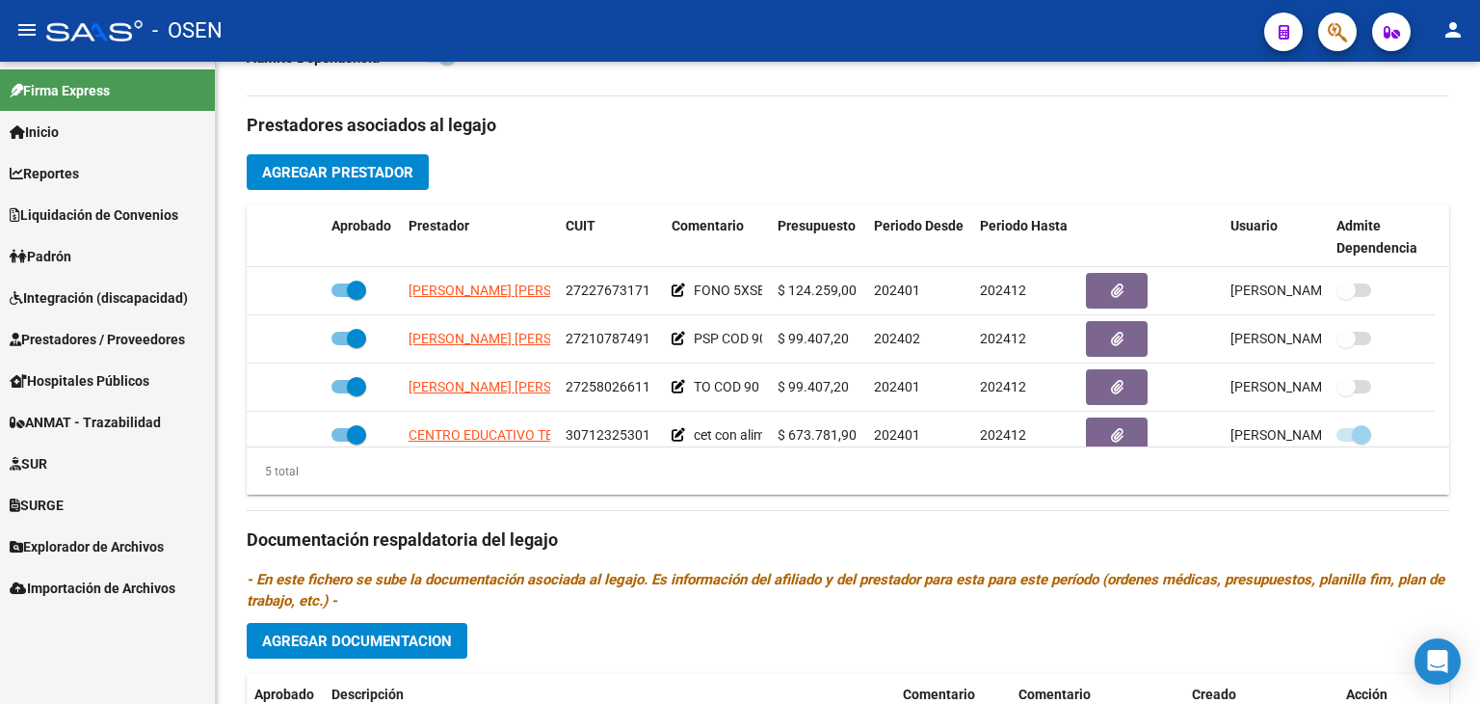
click at [97, 290] on span "Integración (discapacidad)" at bounding box center [99, 297] width 178 height 21
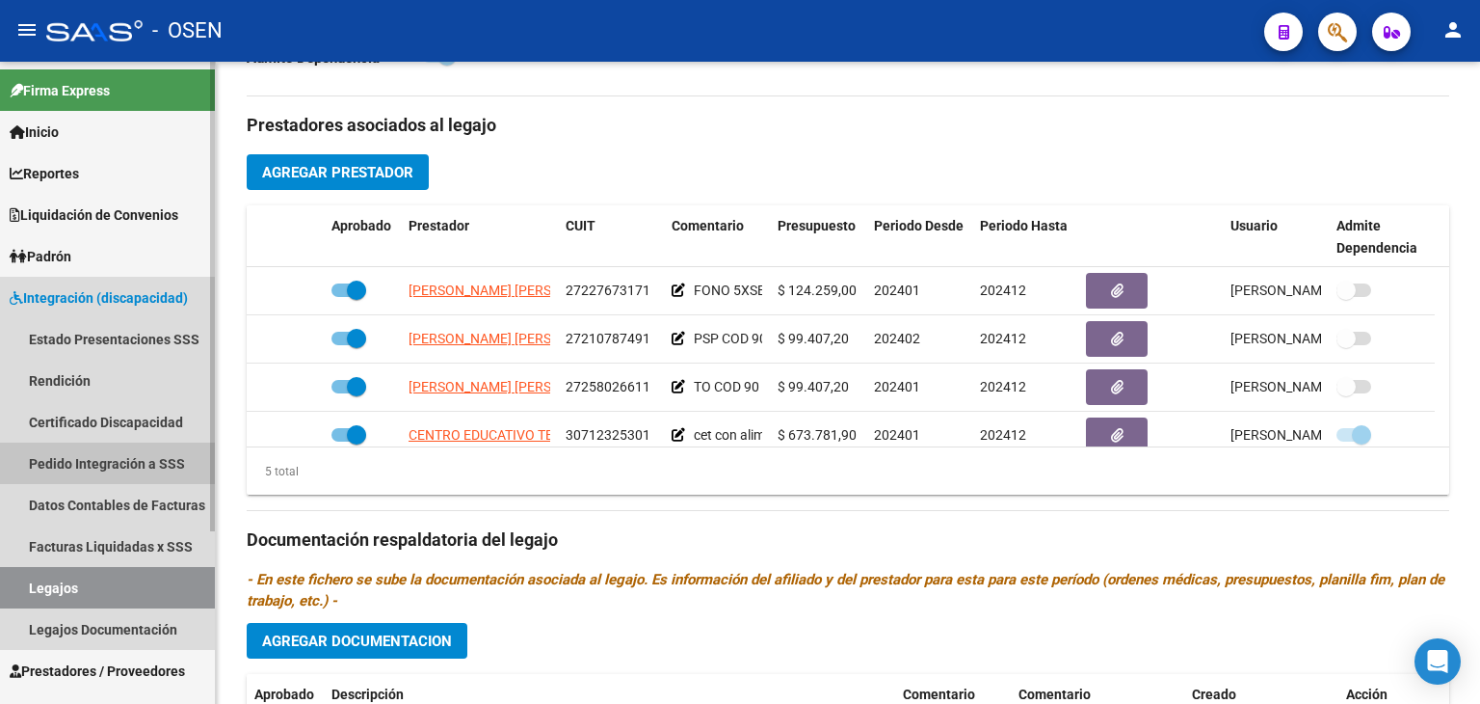
click at [77, 465] on link "Pedido Integración a SSS" at bounding box center [107, 462] width 215 height 41
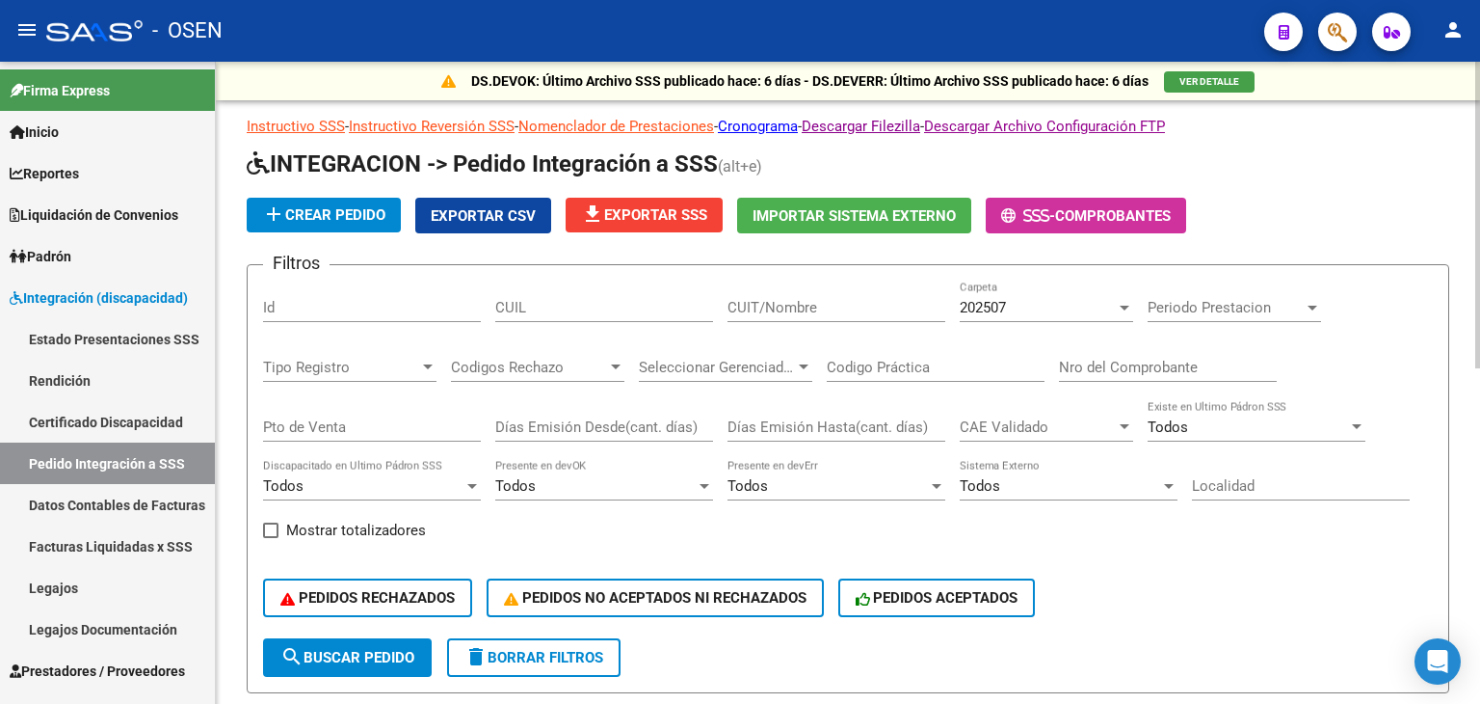
click at [1040, 300] on div "202507" at bounding box center [1038, 307] width 156 height 17
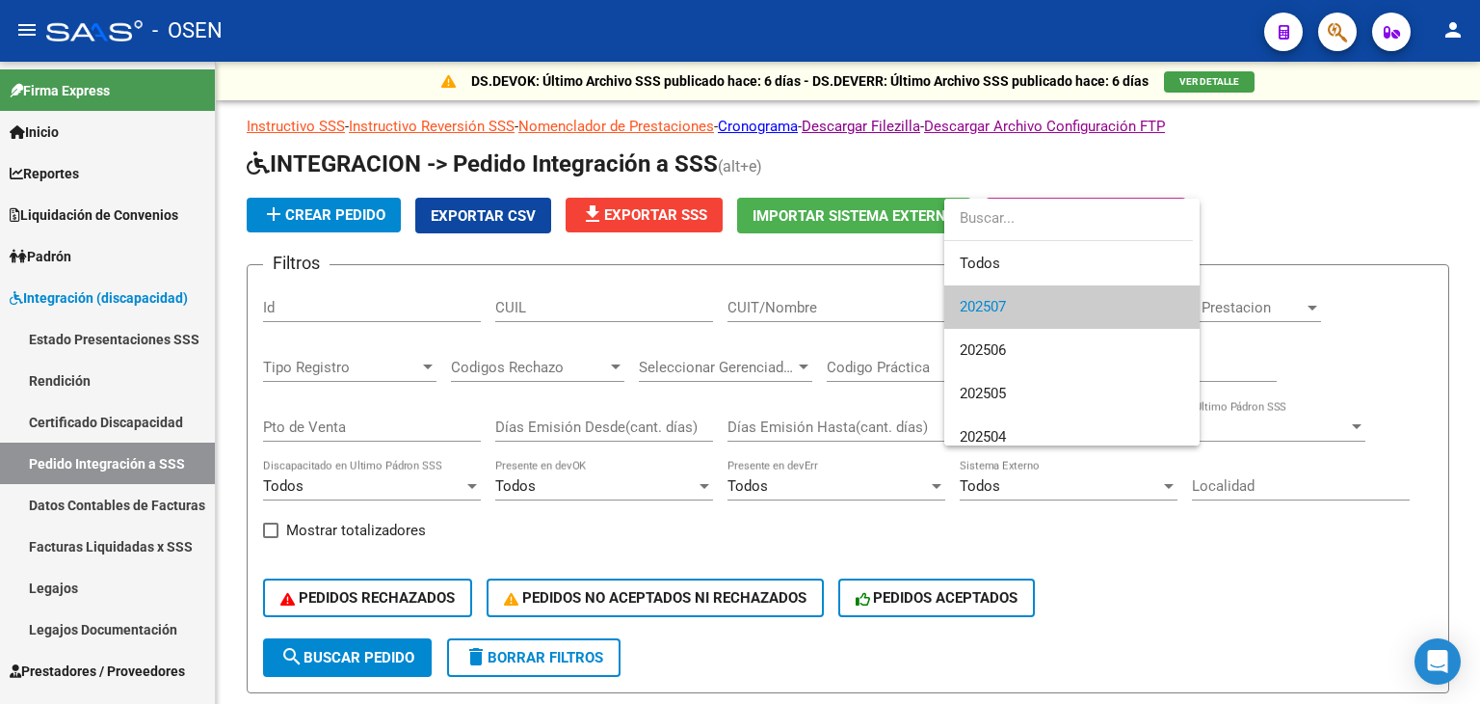
drag, startPoint x: 1401, startPoint y: 144, endPoint x: 1263, endPoint y: 109, distance: 143.1
click at [1400, 147] on div at bounding box center [740, 352] width 1480 height 704
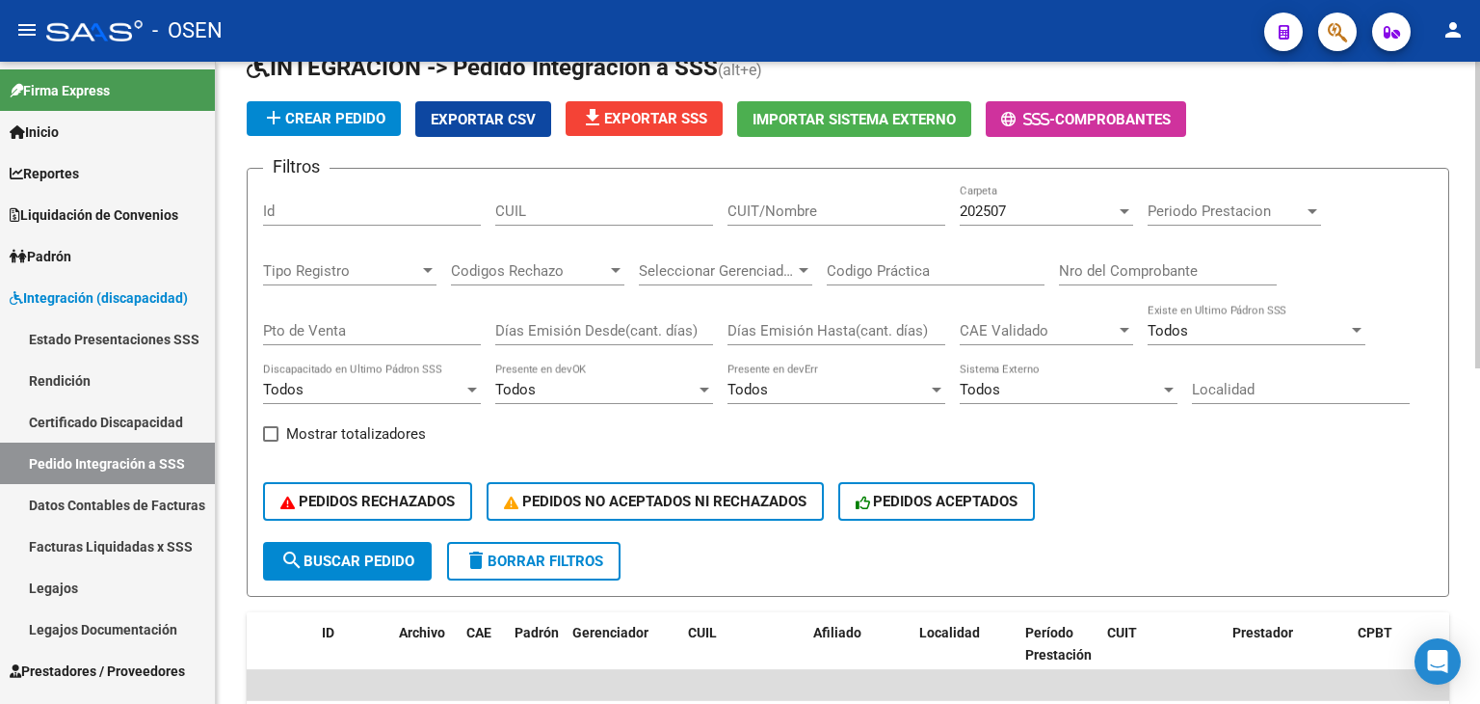
scroll to position [193, 0]
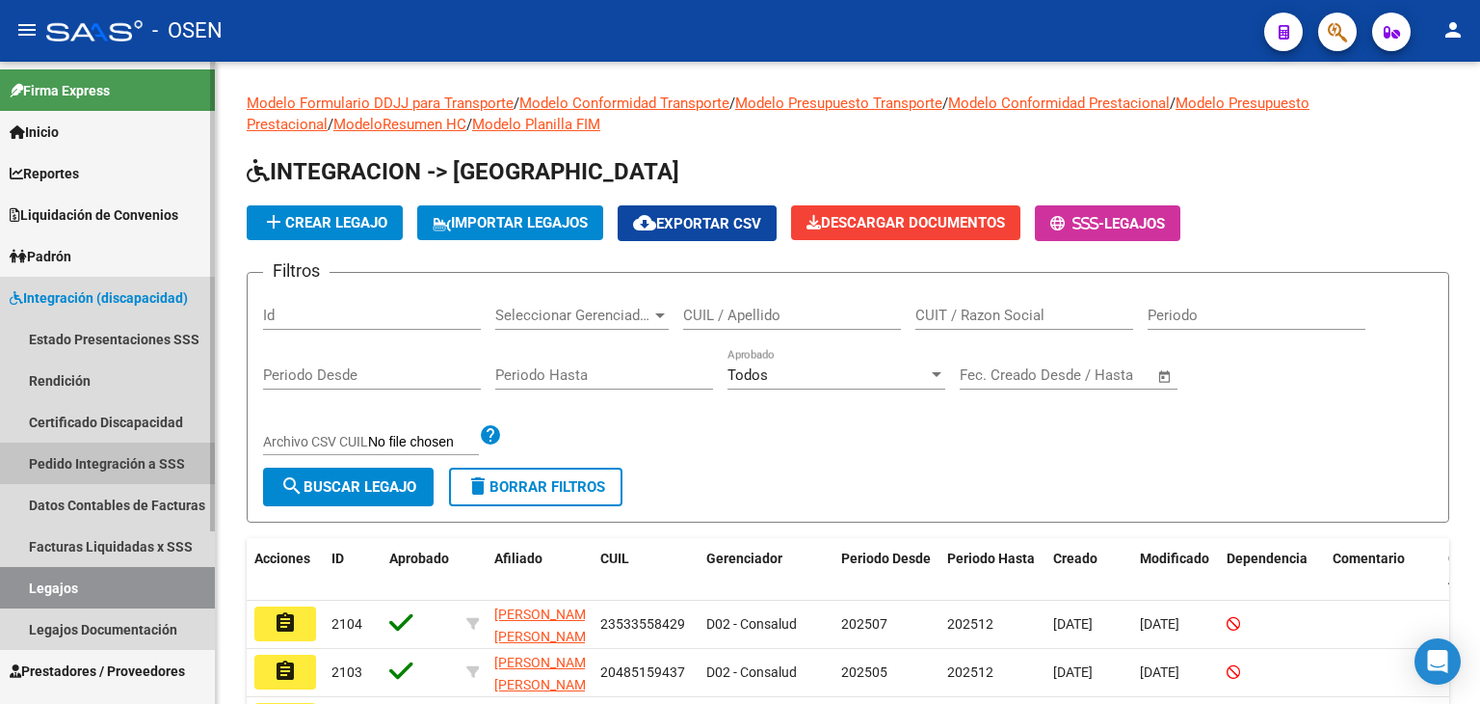
click at [86, 464] on link "Pedido Integración a SSS" at bounding box center [107, 462] width 215 height 41
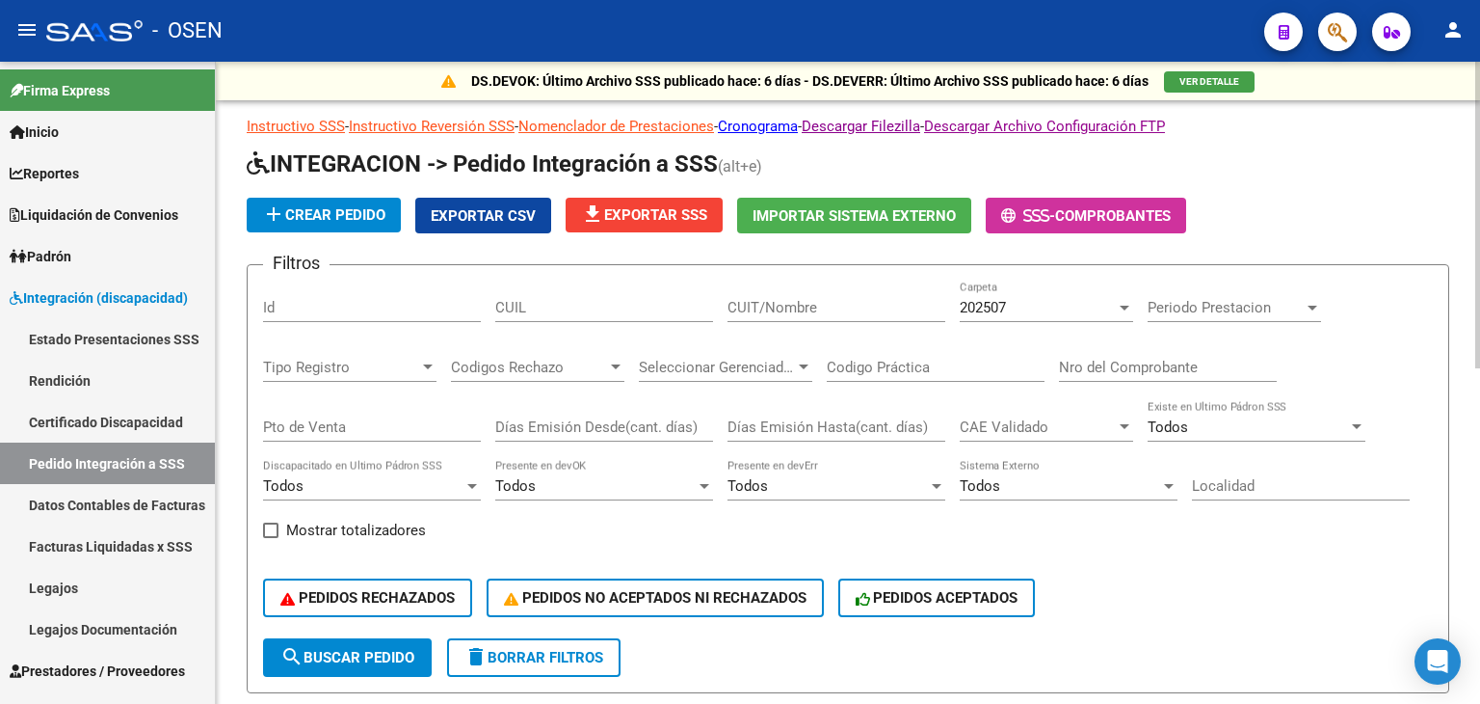
click at [1045, 282] on div "202507 Carpeta" at bounding box center [1046, 300] width 173 height 41
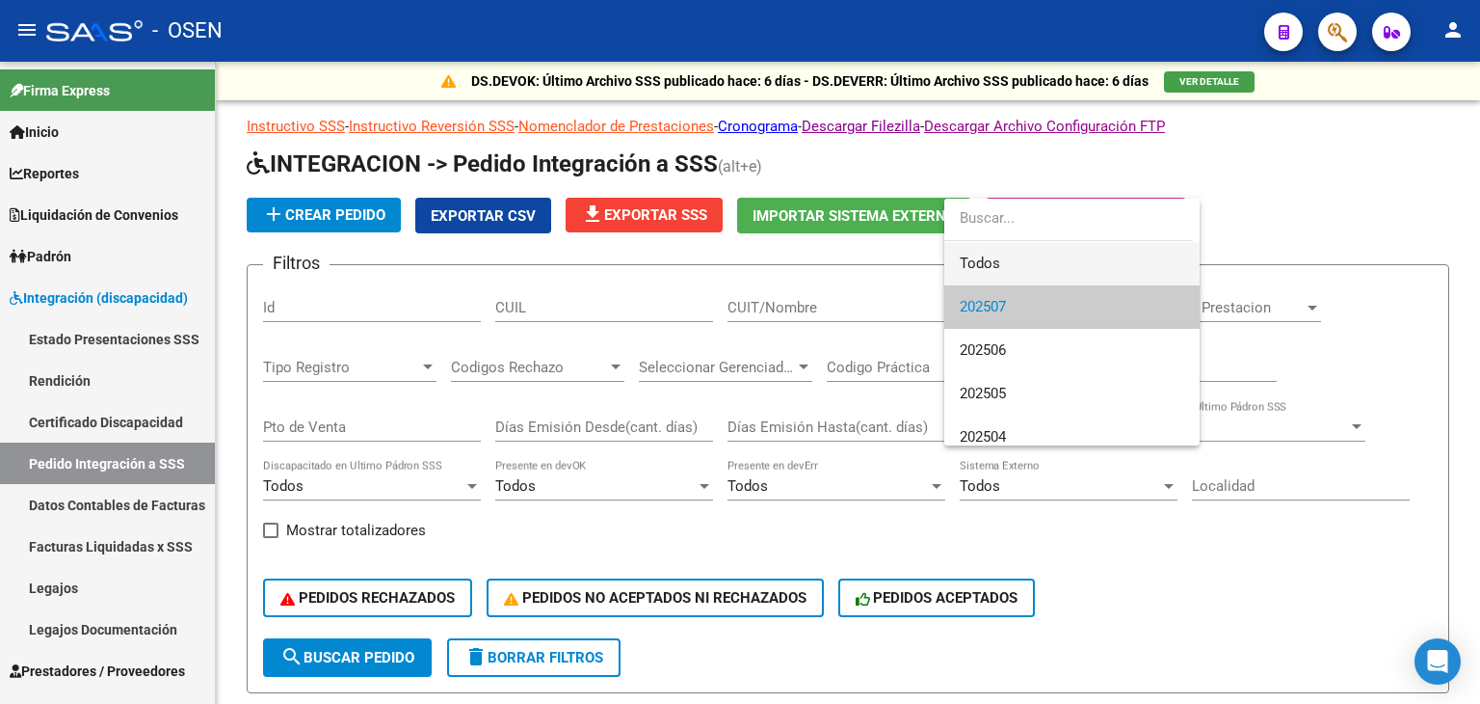
click at [1029, 261] on span "Todos" at bounding box center [1072, 263] width 225 height 43
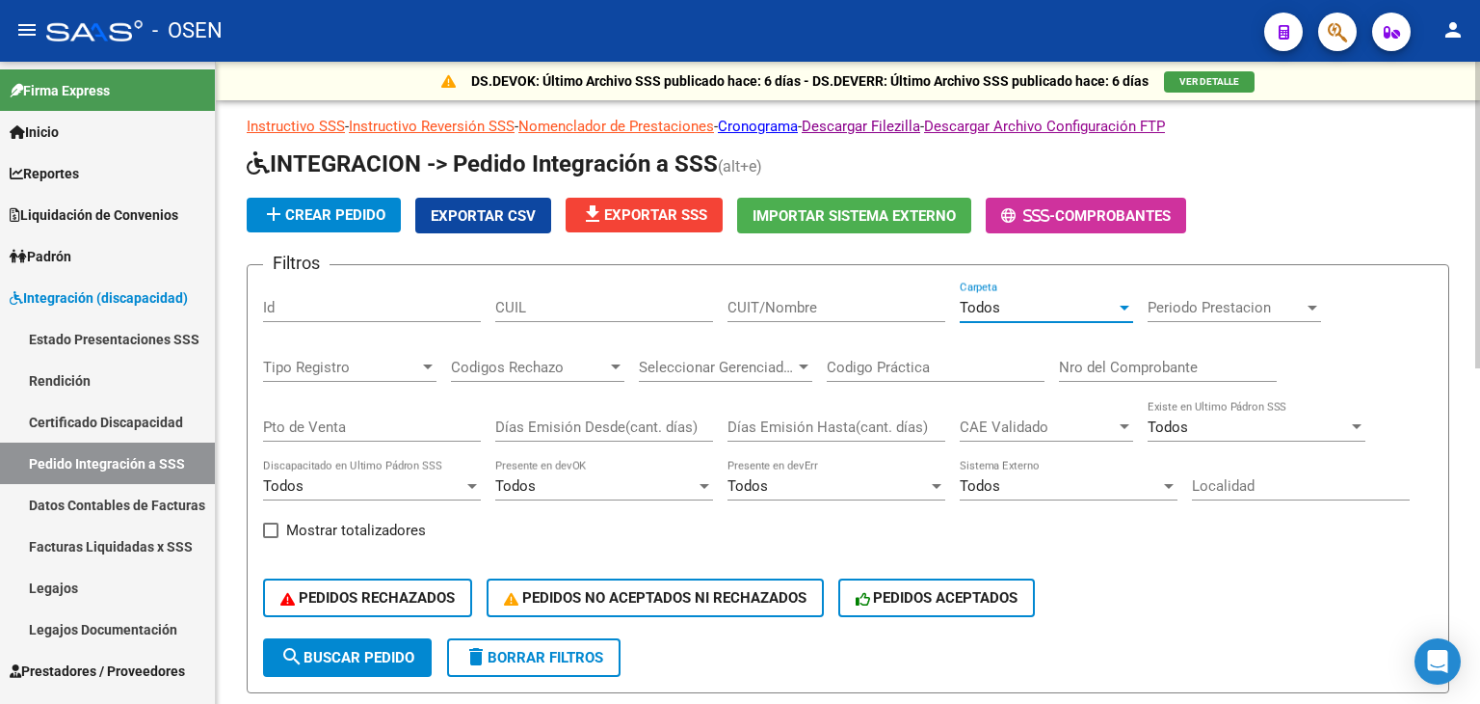
click at [1209, 367] on input "Nro del Comprobante" at bounding box center [1168, 367] width 218 height 17
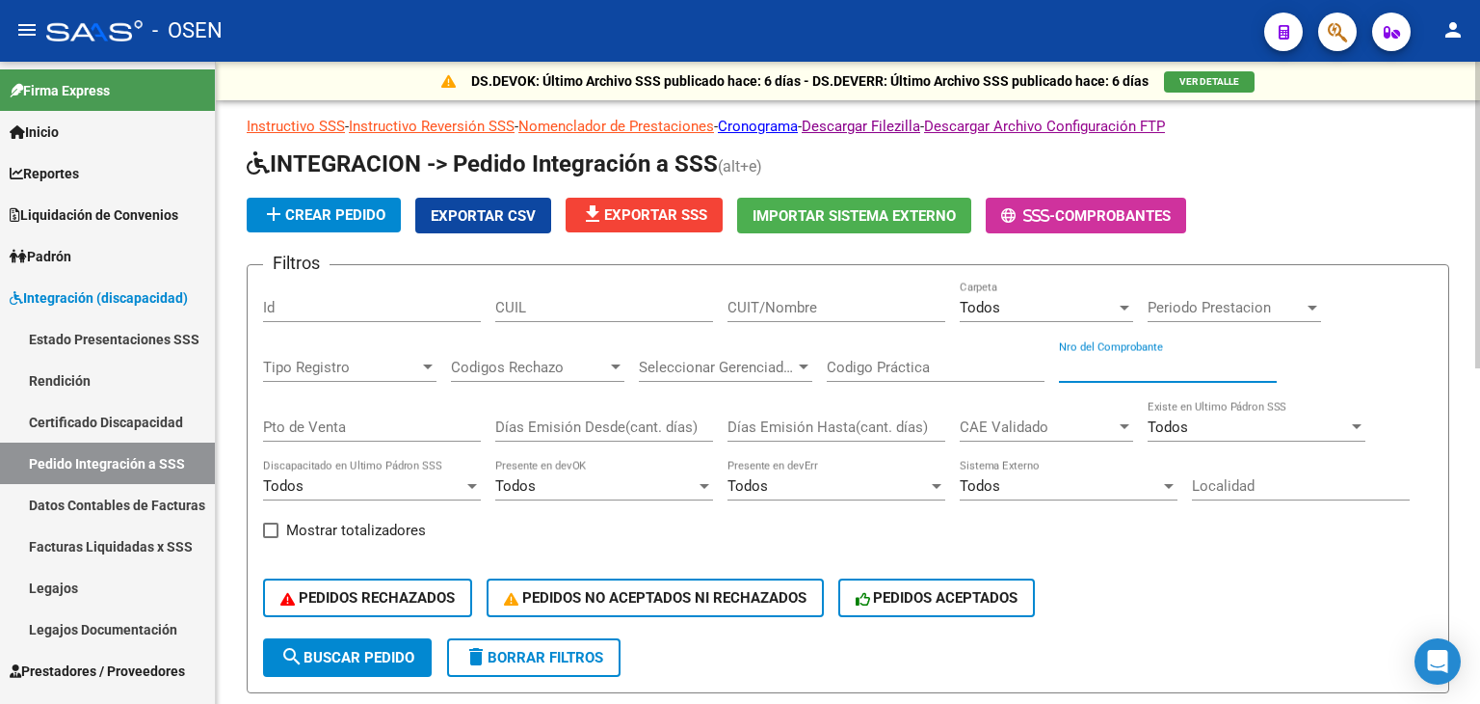
paste input "370"
type input "370"
click at [758, 307] on input "CUIT/Nombre" at bounding box center [837, 307] width 218 height 17
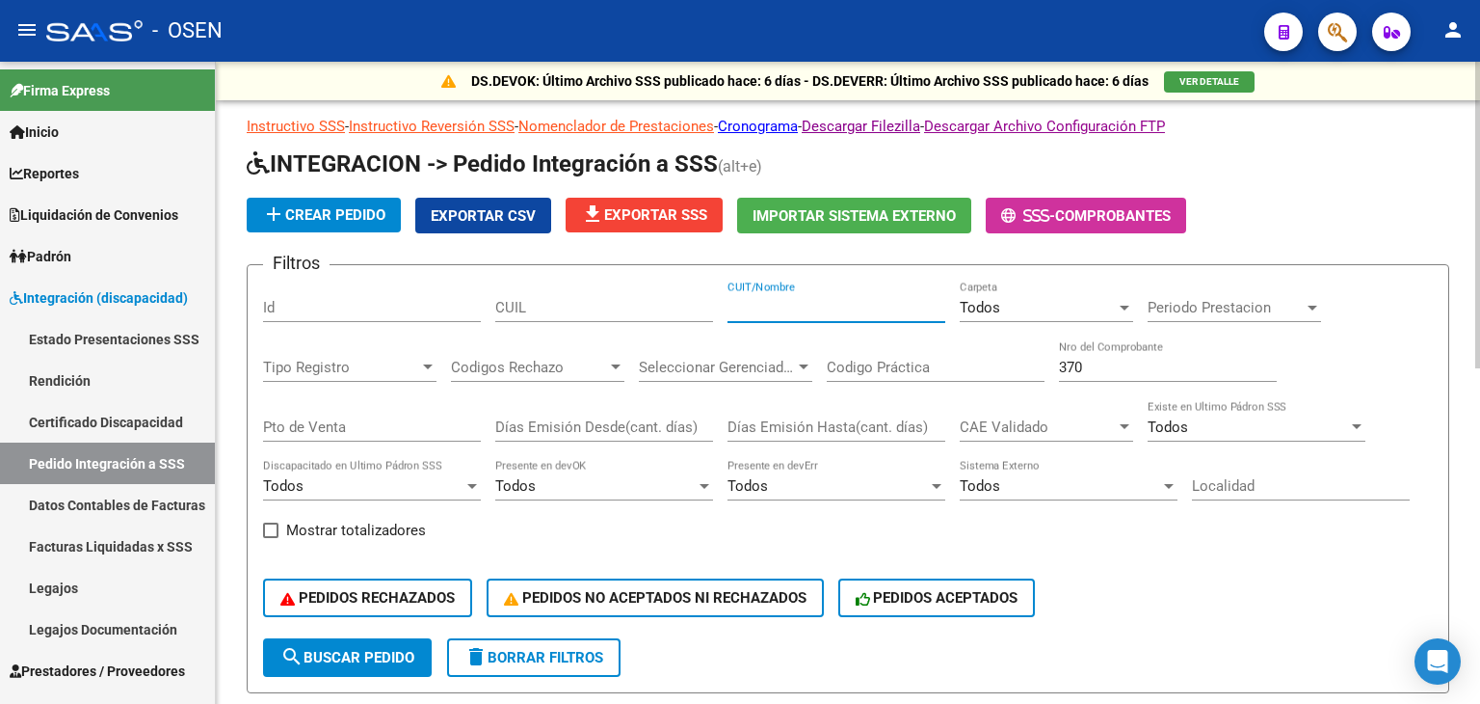
paste input "27210787491"
type input "27210787491"
drag, startPoint x: 339, startPoint y: 657, endPoint x: 384, endPoint y: 548, distance: 117.6
click at [339, 656] on span "search Buscar Pedido" at bounding box center [347, 657] width 134 height 17
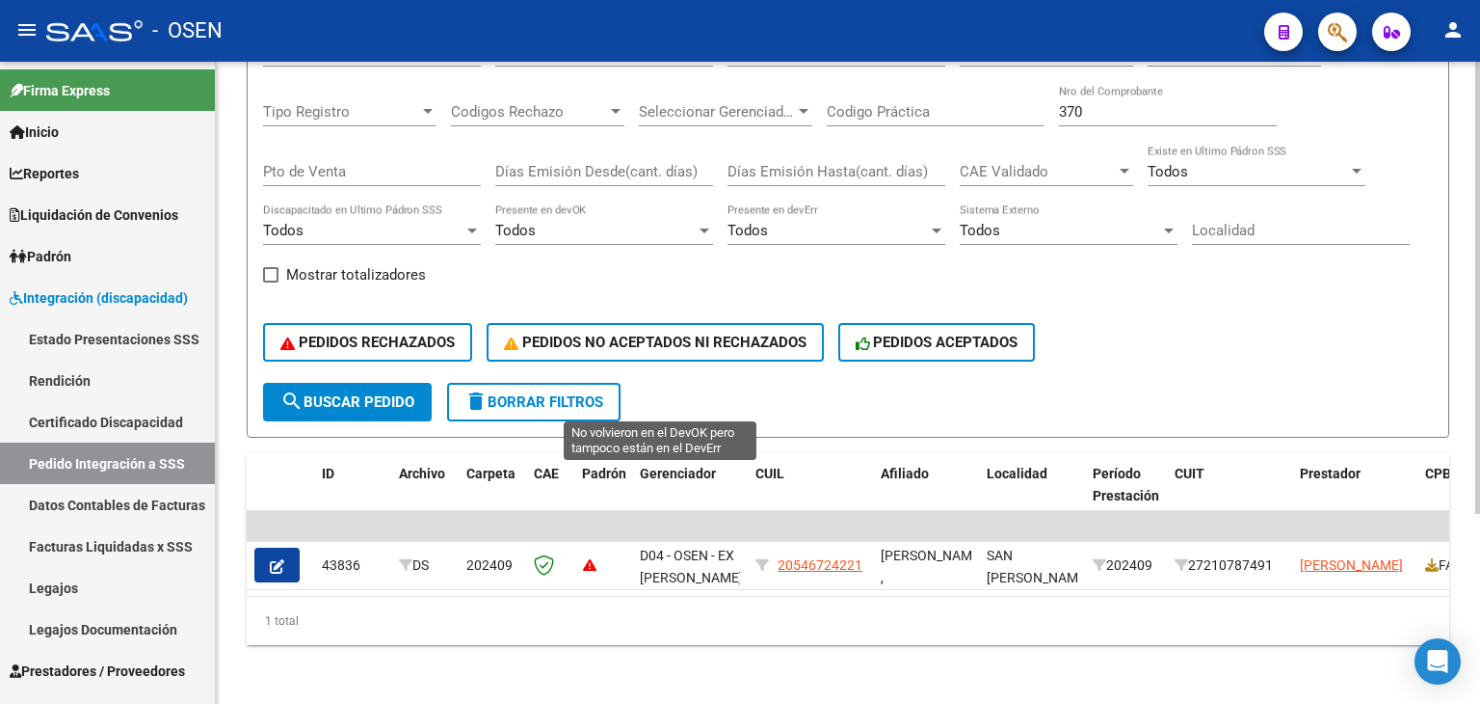
scroll to position [269, 0]
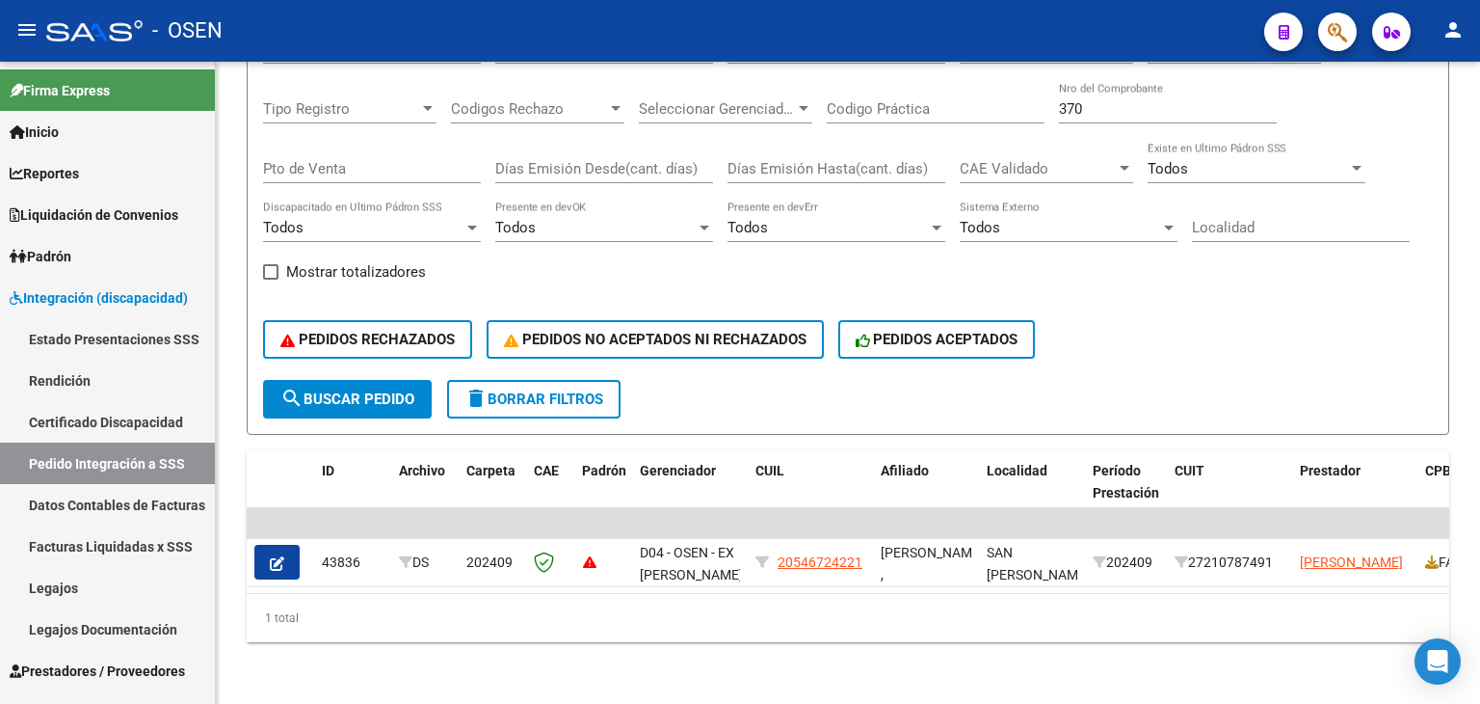
click at [280, 556] on icon "button" at bounding box center [277, 563] width 14 height 14
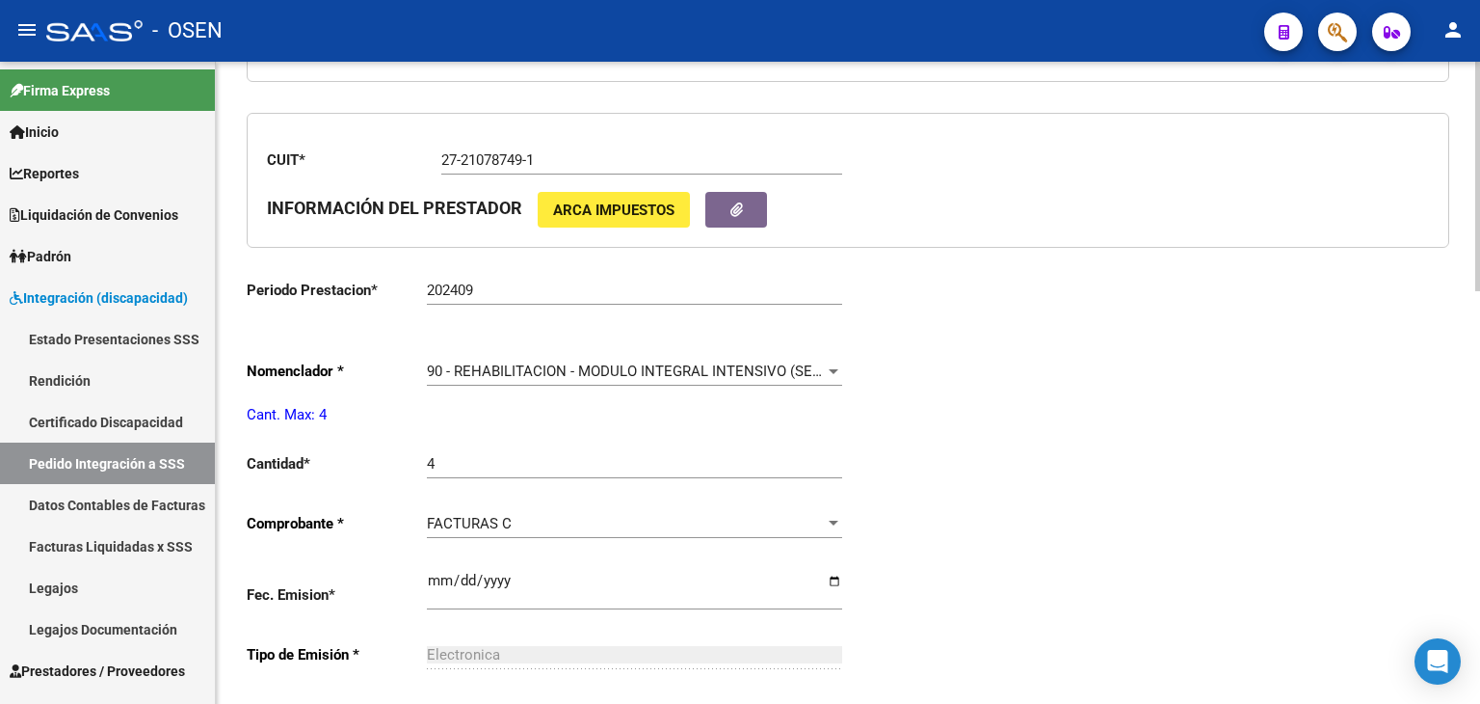
type input "20546724221"
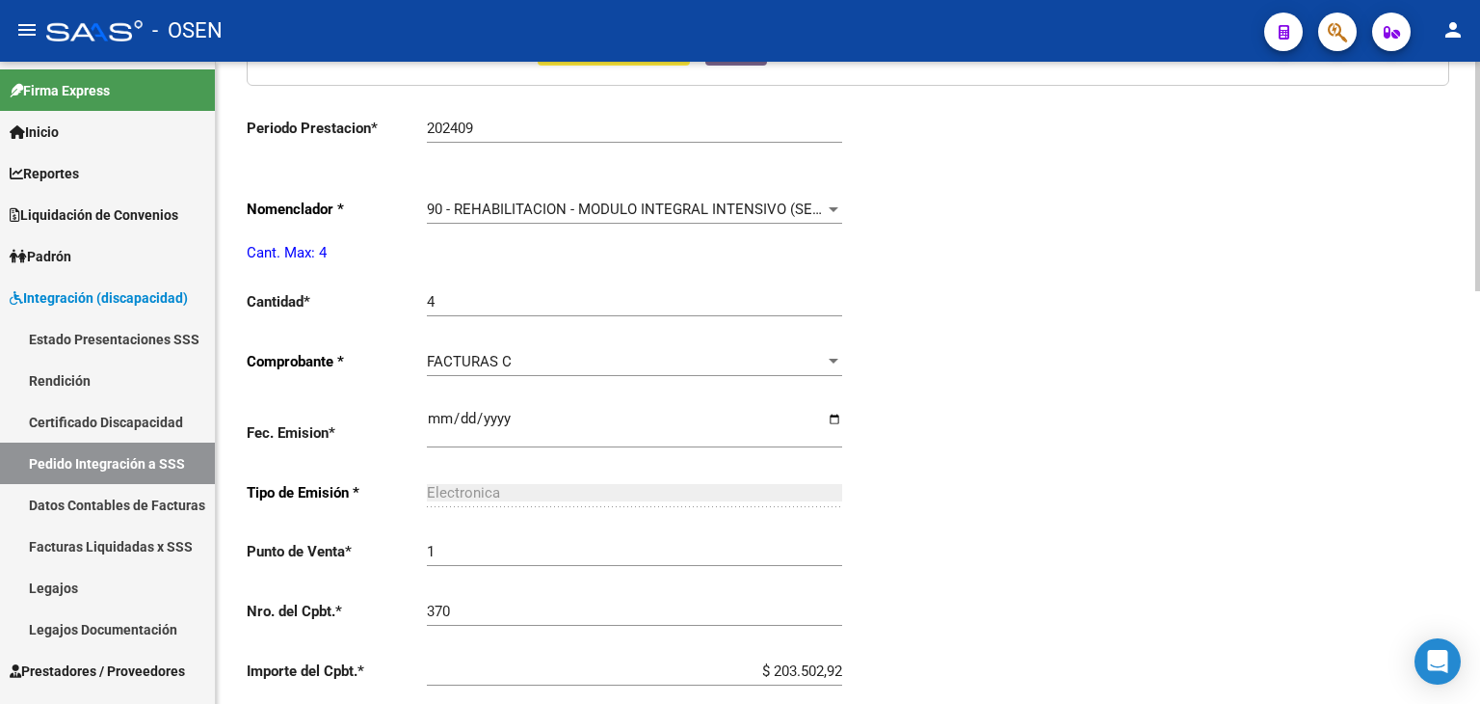
scroll to position [1157, 0]
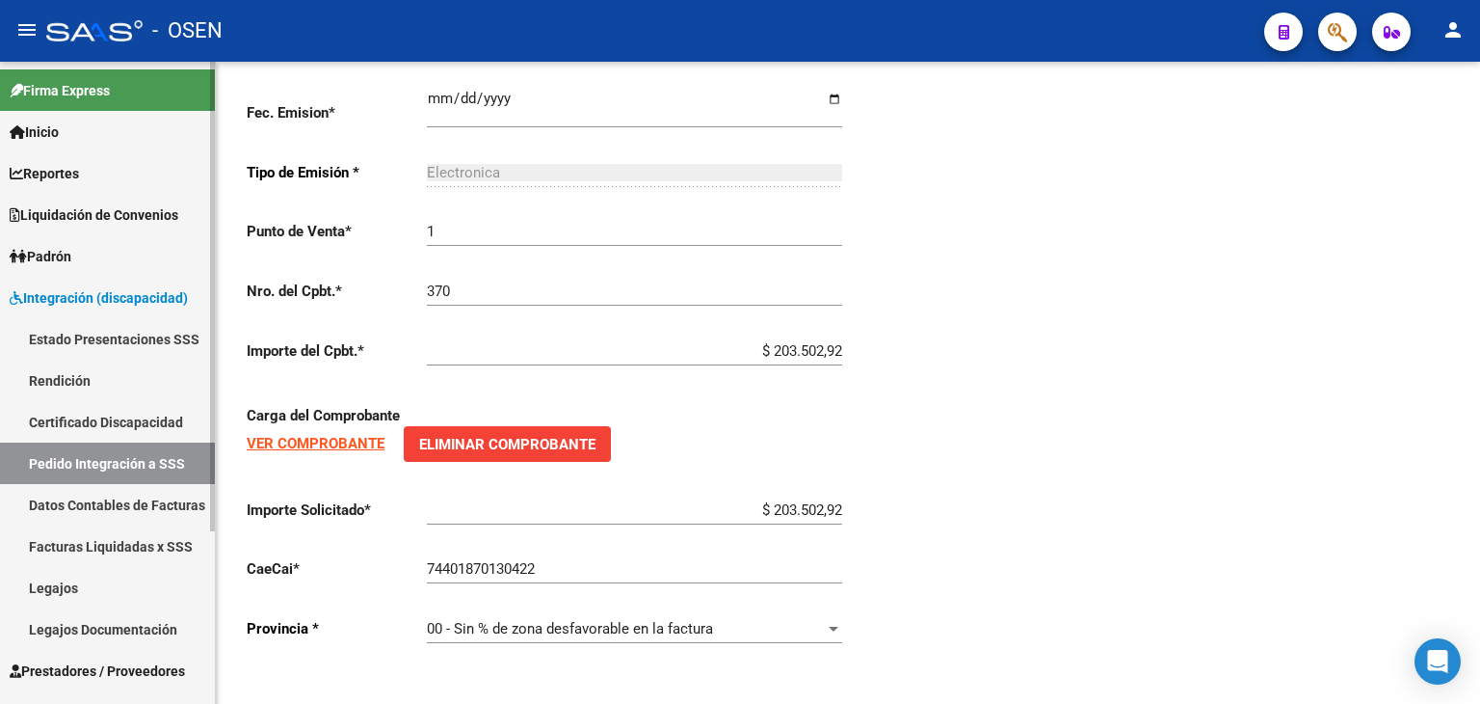
click at [87, 665] on span "Prestadores / Proveedores" at bounding box center [97, 670] width 175 height 21
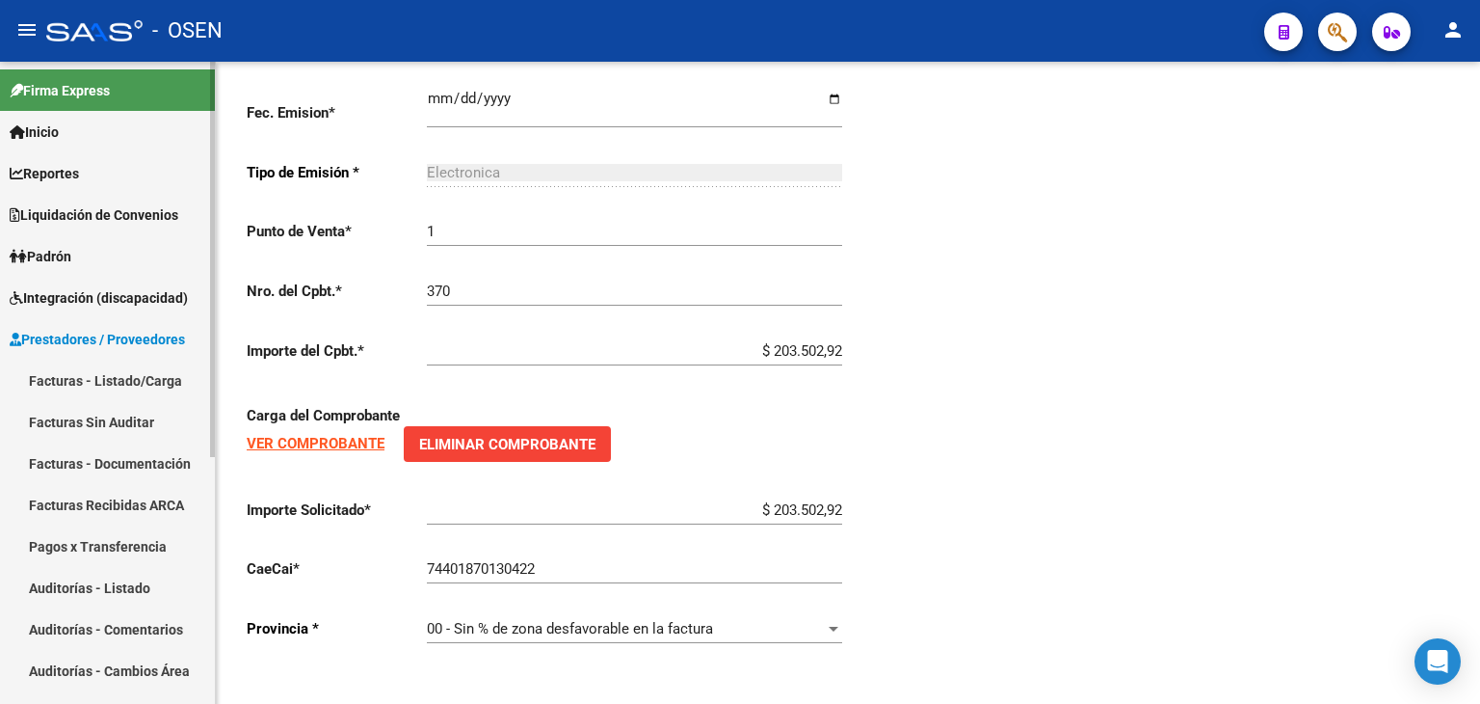
click at [135, 388] on link "Facturas - Listado/Carga" at bounding box center [107, 380] width 215 height 41
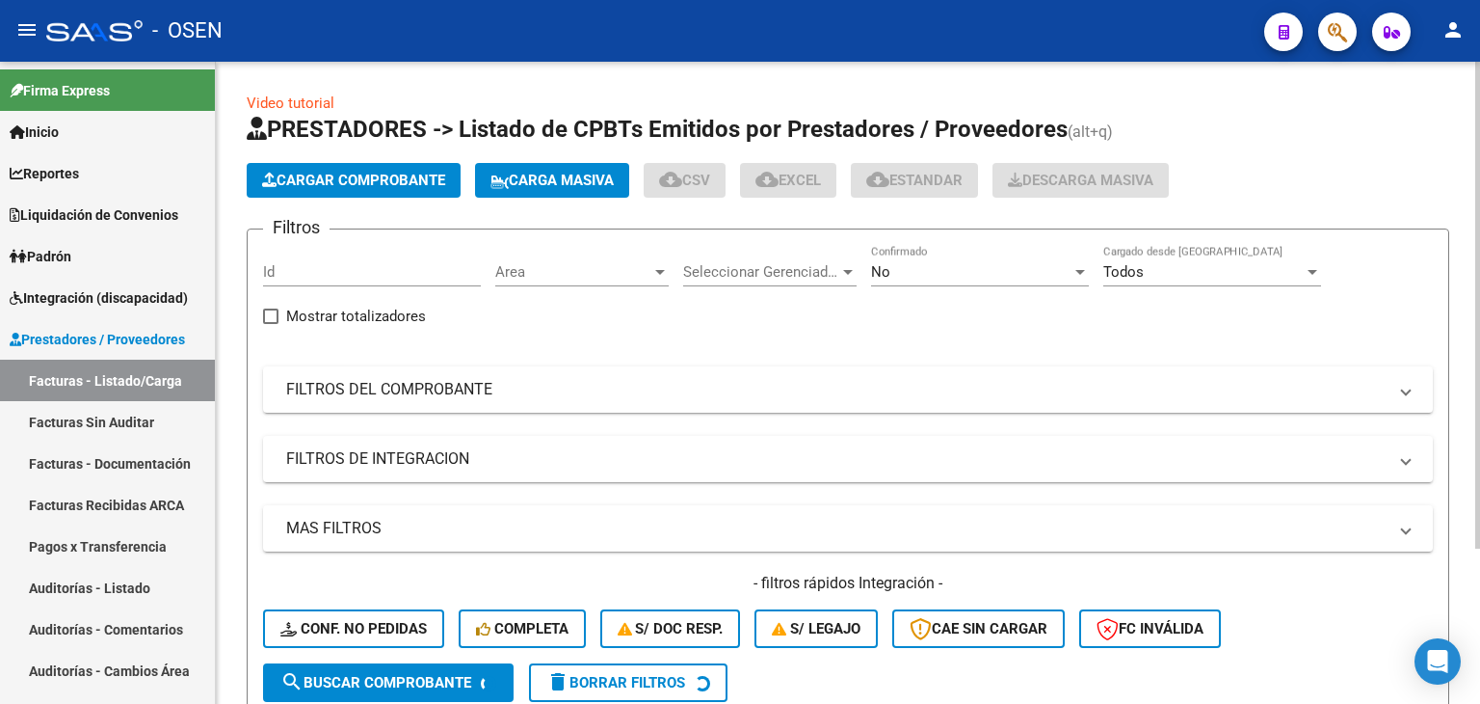
click at [931, 267] on div "No" at bounding box center [971, 271] width 200 height 17
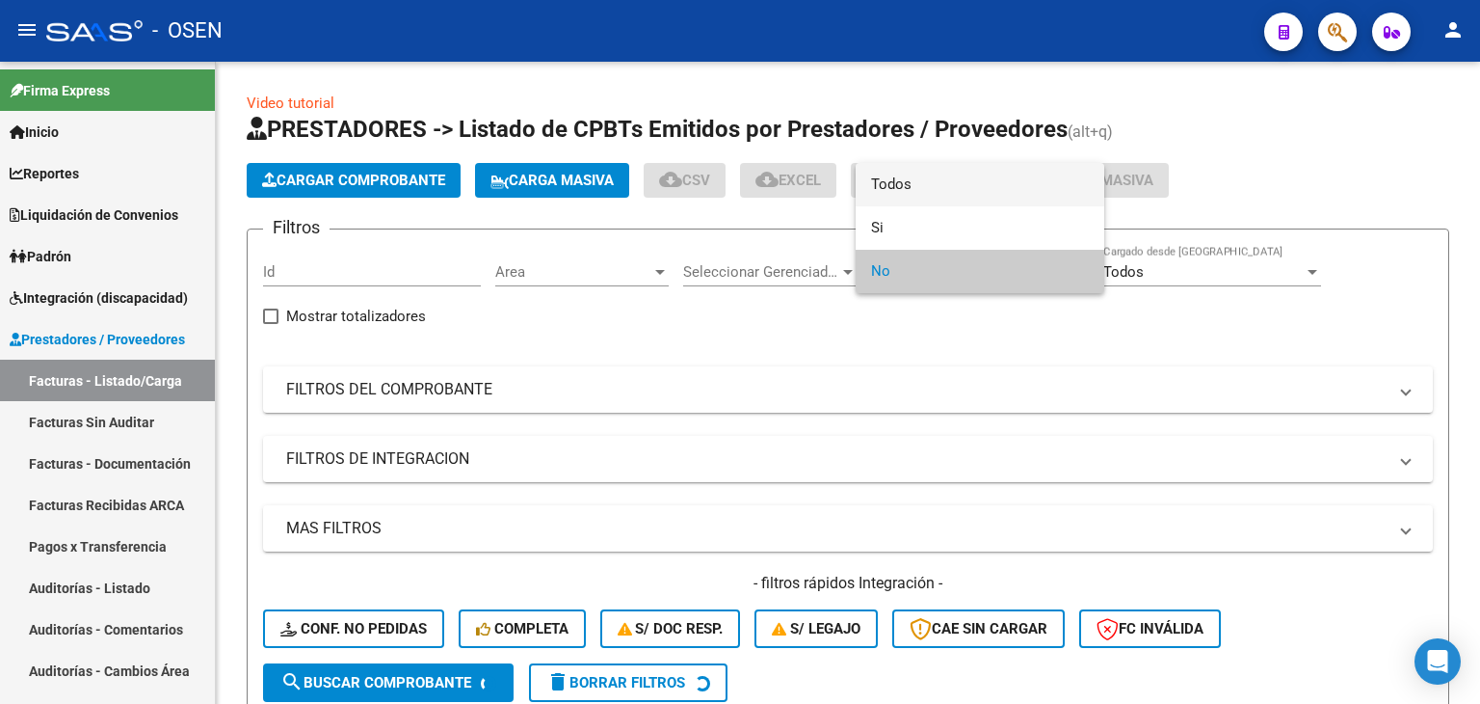
click at [937, 190] on span "Todos" at bounding box center [980, 184] width 218 height 43
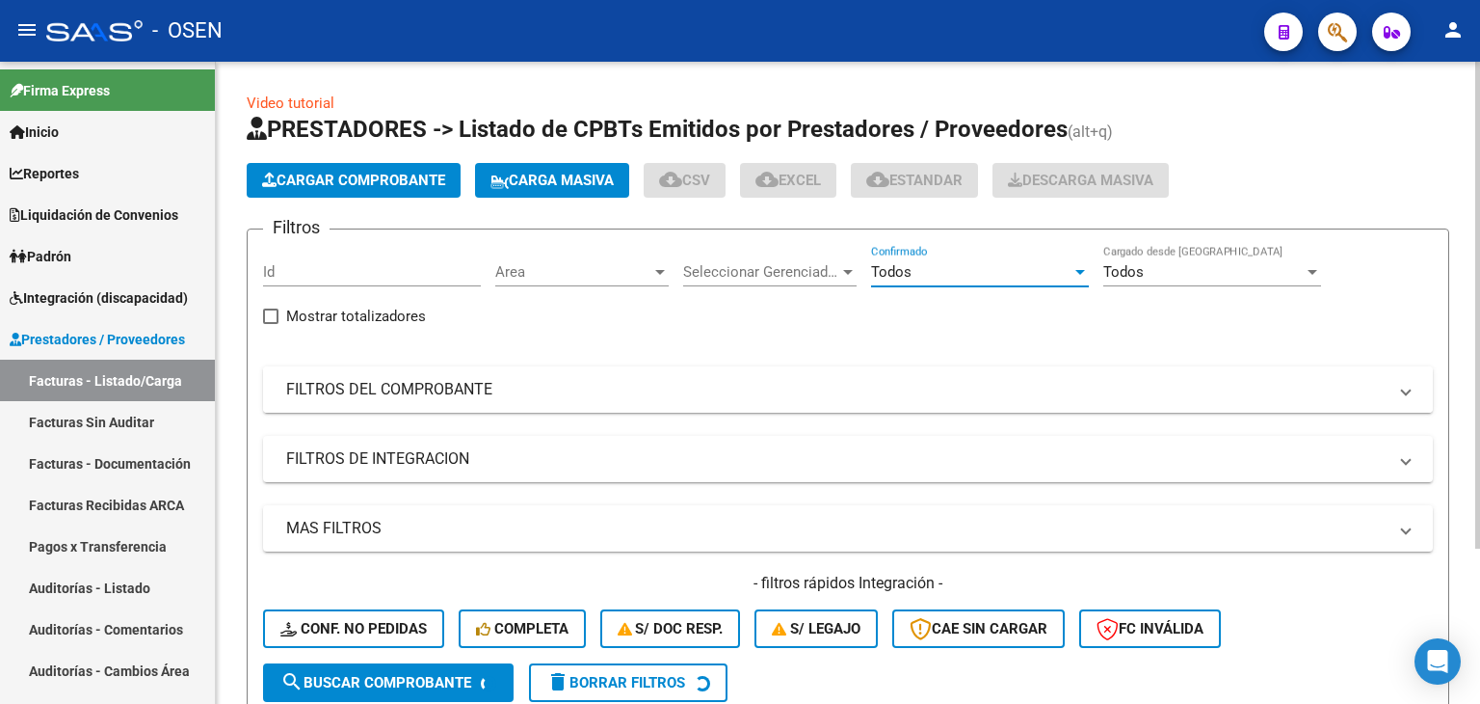
click at [501, 379] on mat-panel-title "FILTROS DEL COMPROBANTE" at bounding box center [836, 389] width 1101 height 21
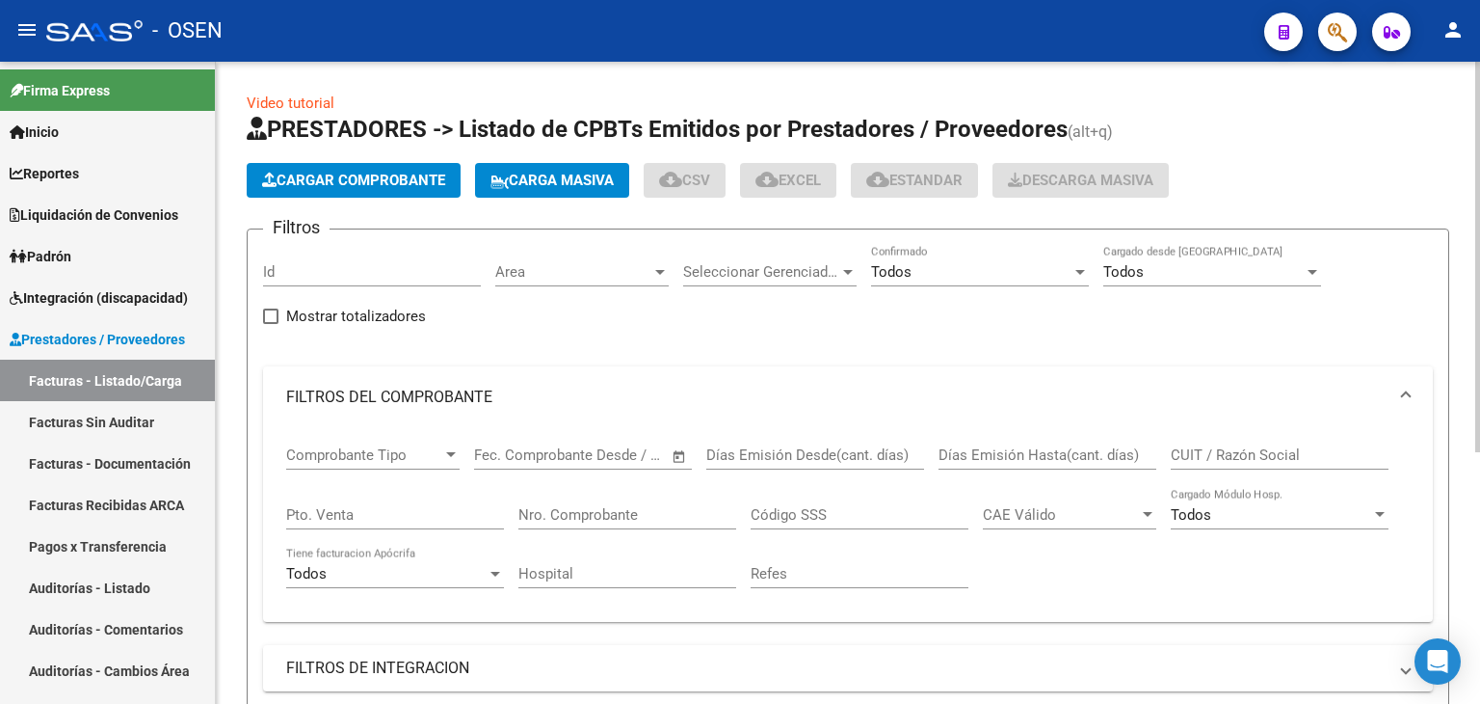
click at [1224, 447] on input "CUIT / Razón Social" at bounding box center [1280, 454] width 218 height 17
paste input "27210787491"
type input "27210787491"
click at [546, 506] on div "Nro. Comprobante" at bounding box center [628, 508] width 218 height 41
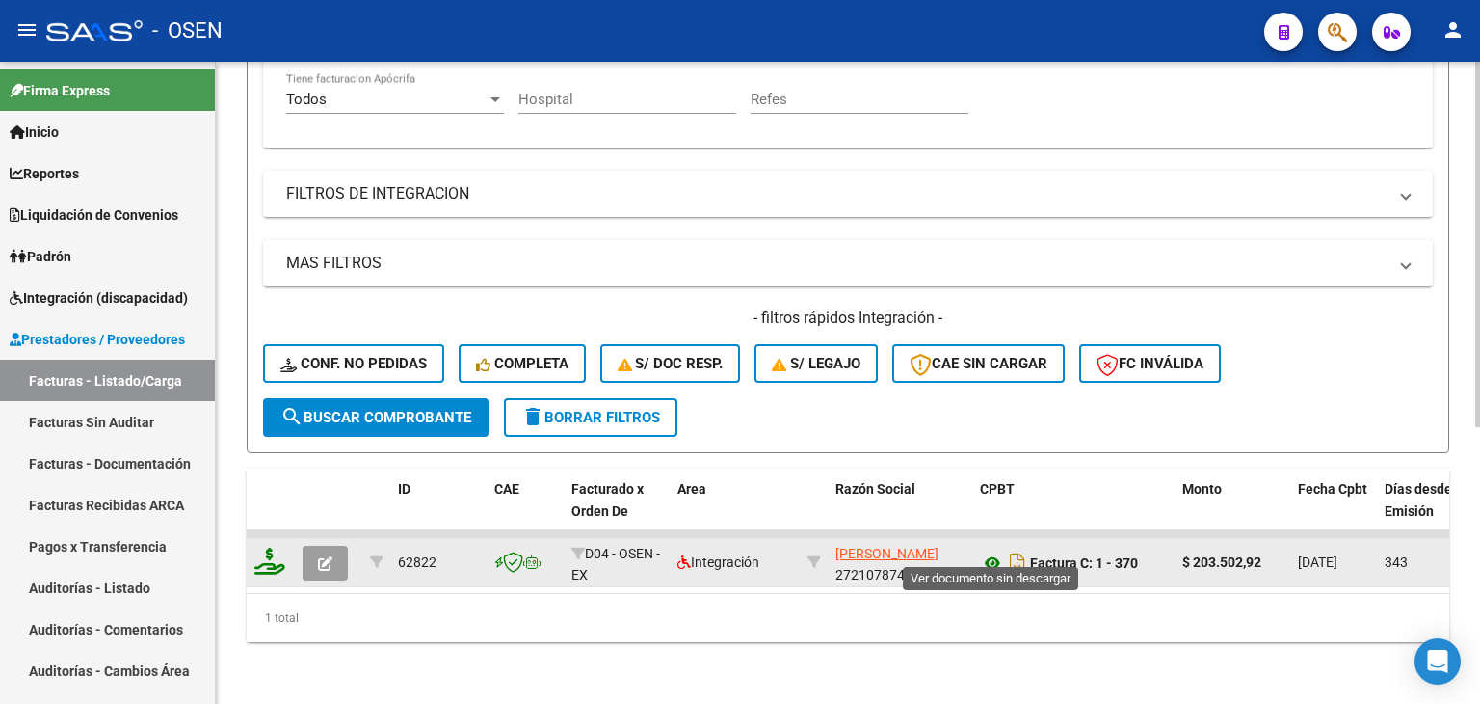
type input "370"
click at [994, 551] on icon at bounding box center [992, 562] width 25 height 23
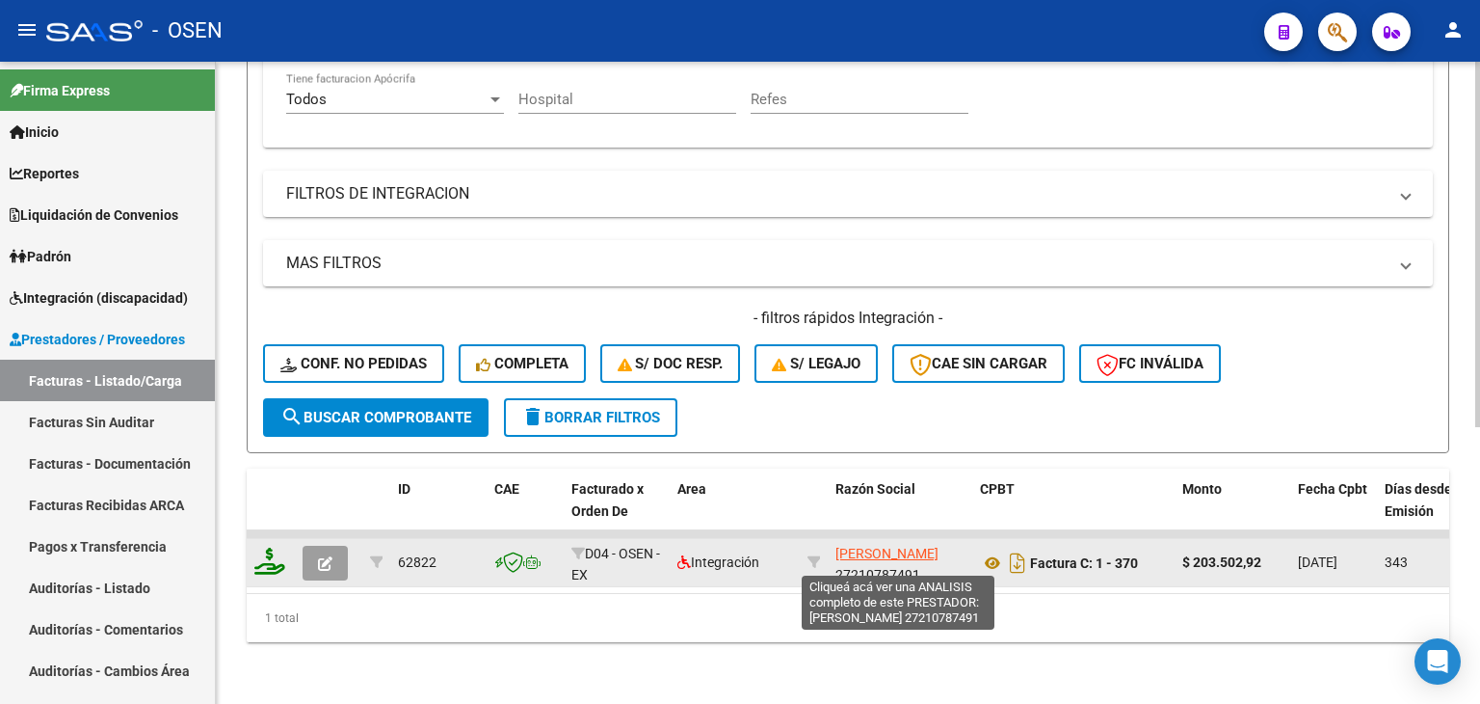
click at [909, 546] on span "[PERSON_NAME] [PERSON_NAME]" at bounding box center [887, 553] width 103 height 15
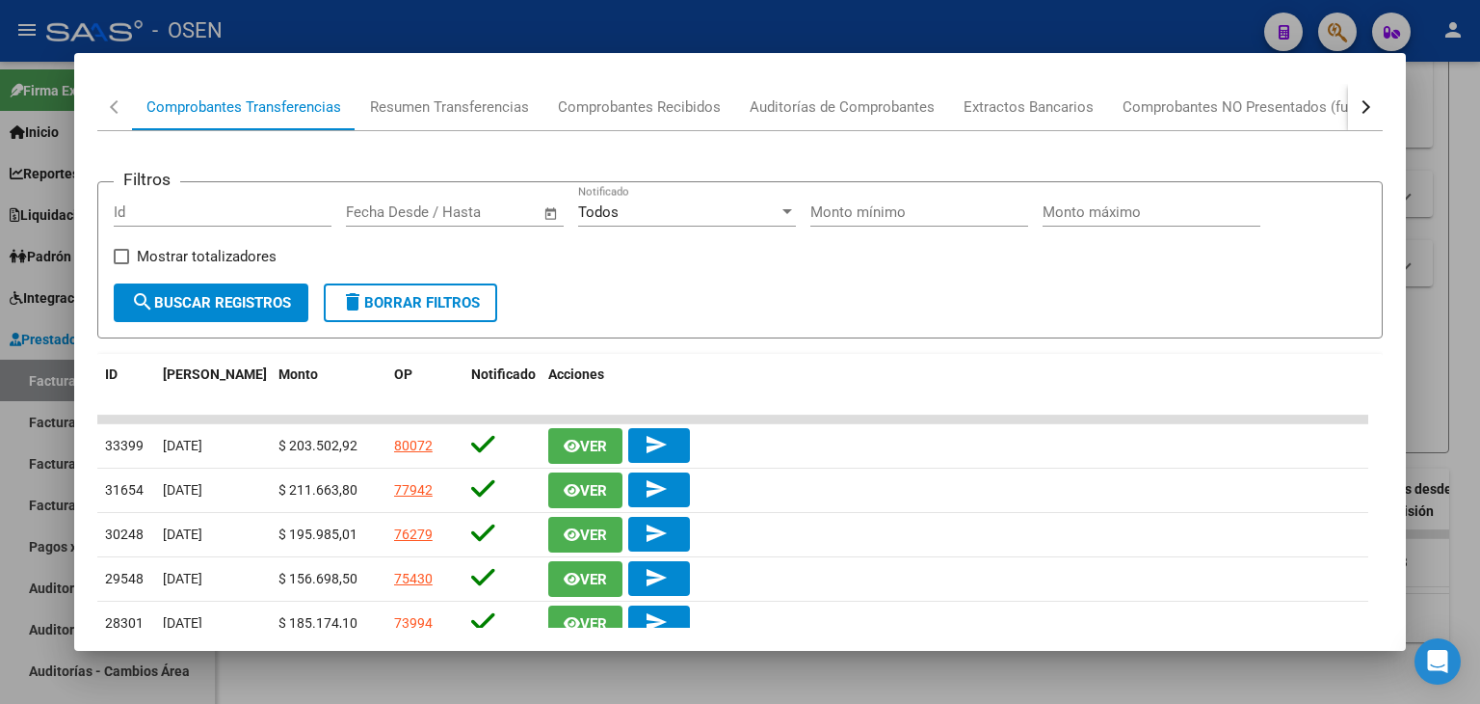
scroll to position [193, 0]
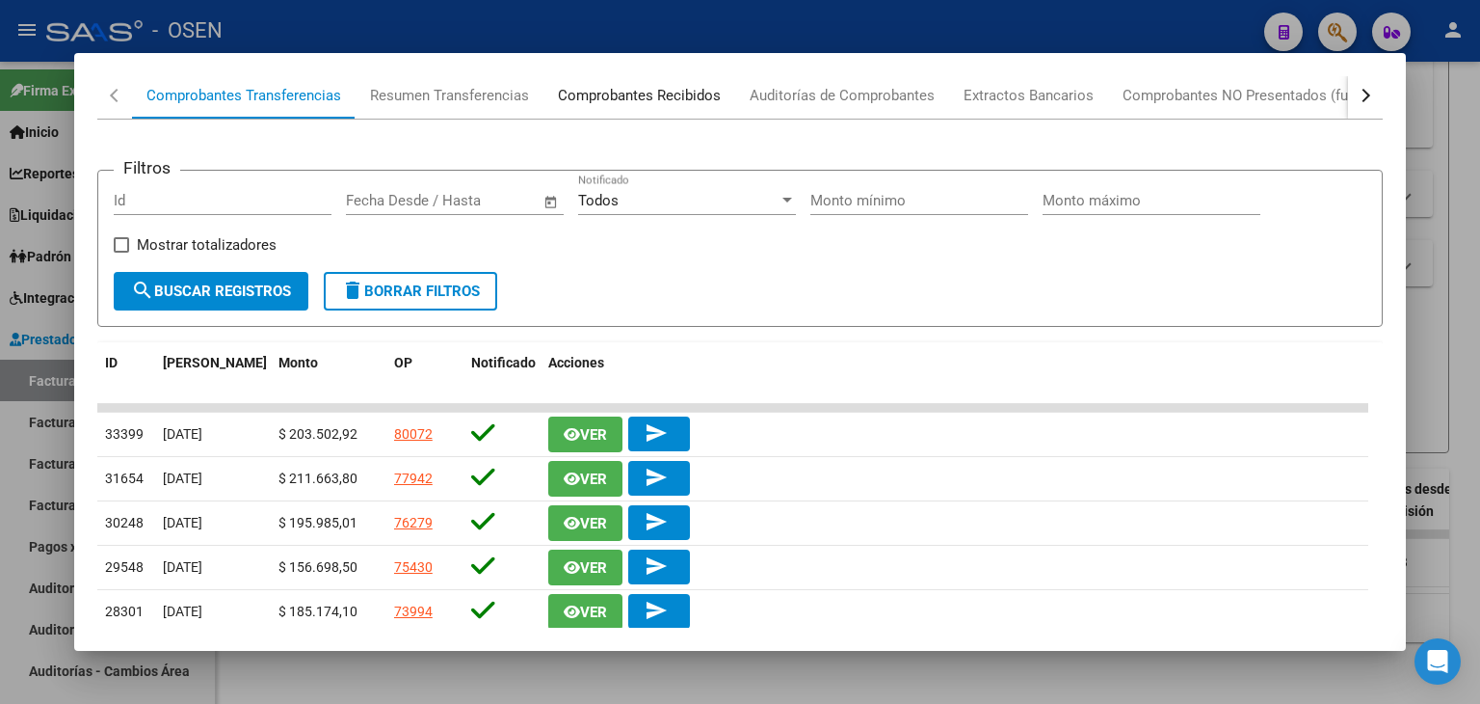
click at [651, 93] on div "Comprobantes Recibidos" at bounding box center [639, 96] width 163 height 22
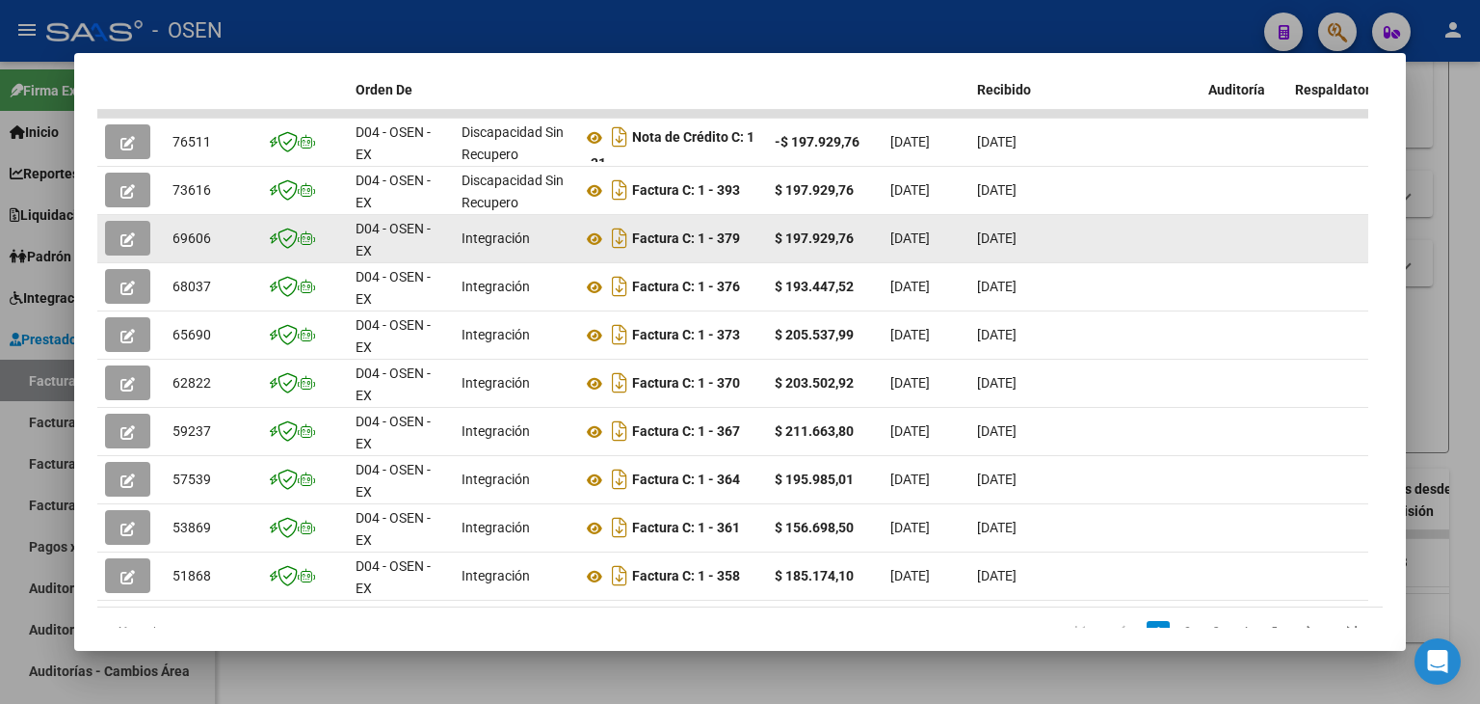
scroll to position [443, 0]
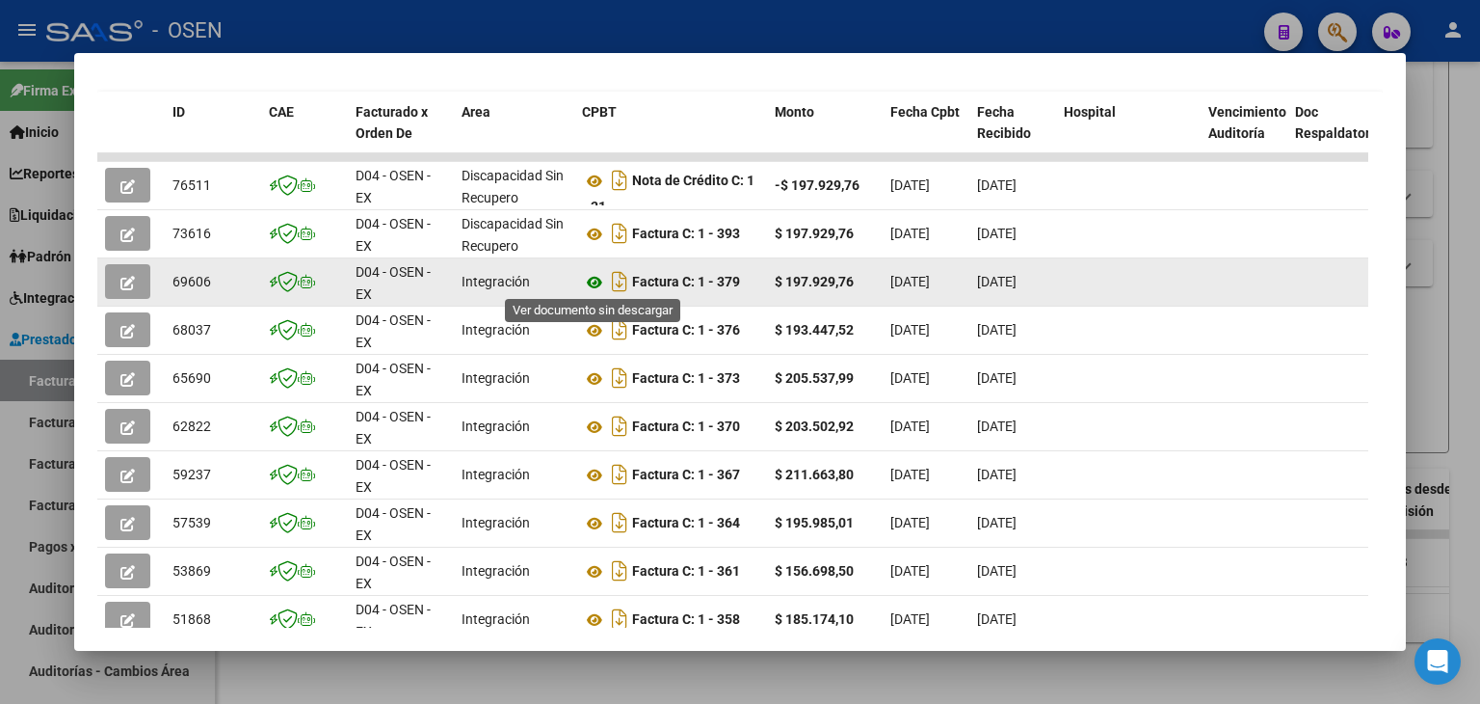
click at [590, 280] on icon at bounding box center [594, 282] width 25 height 23
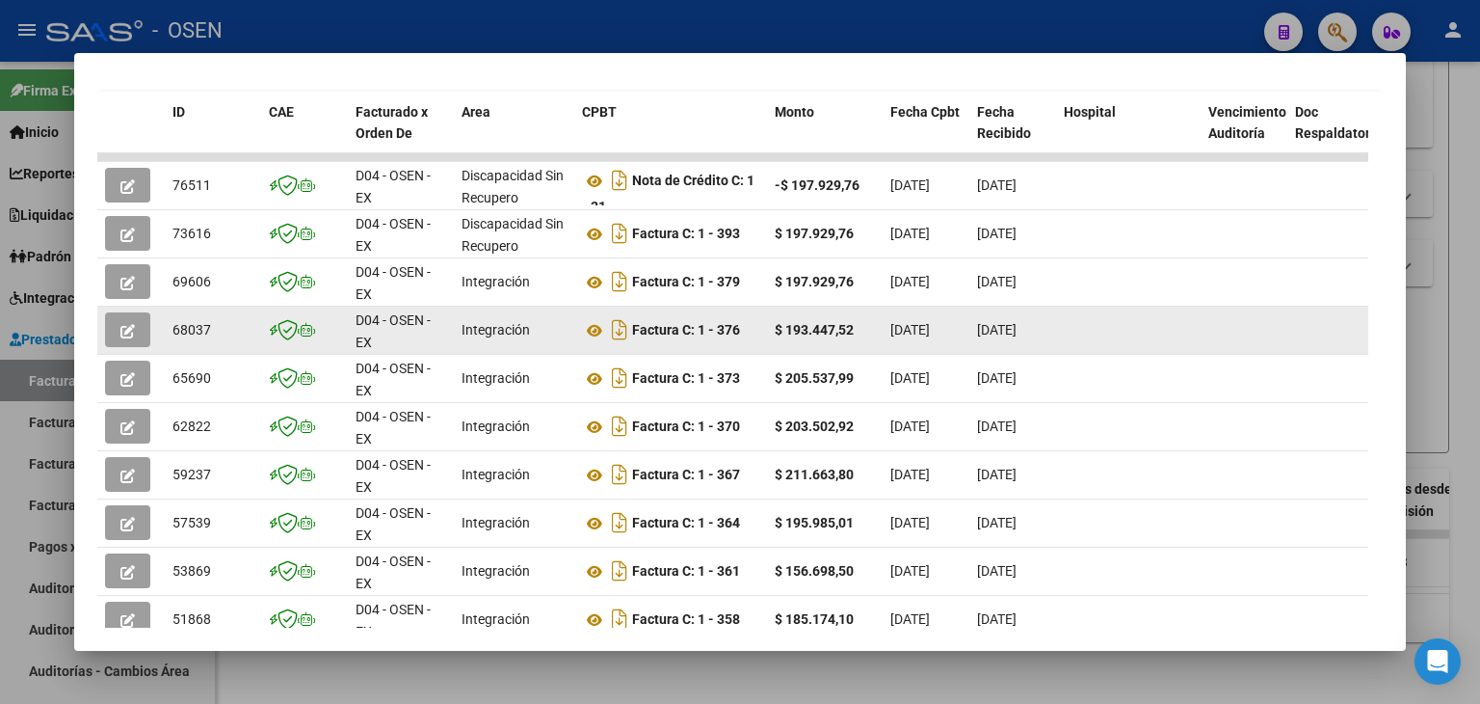
scroll to position [347, 0]
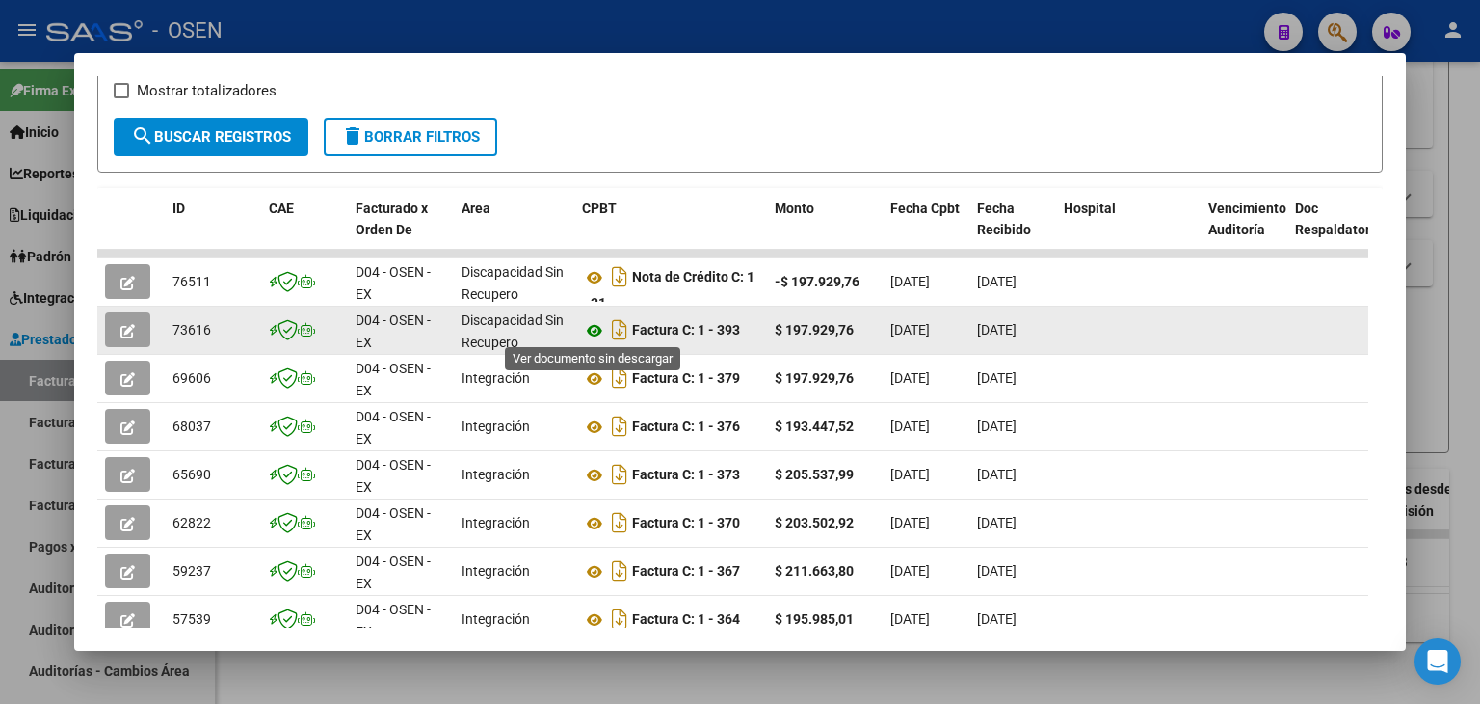
click at [589, 325] on icon at bounding box center [594, 330] width 25 height 23
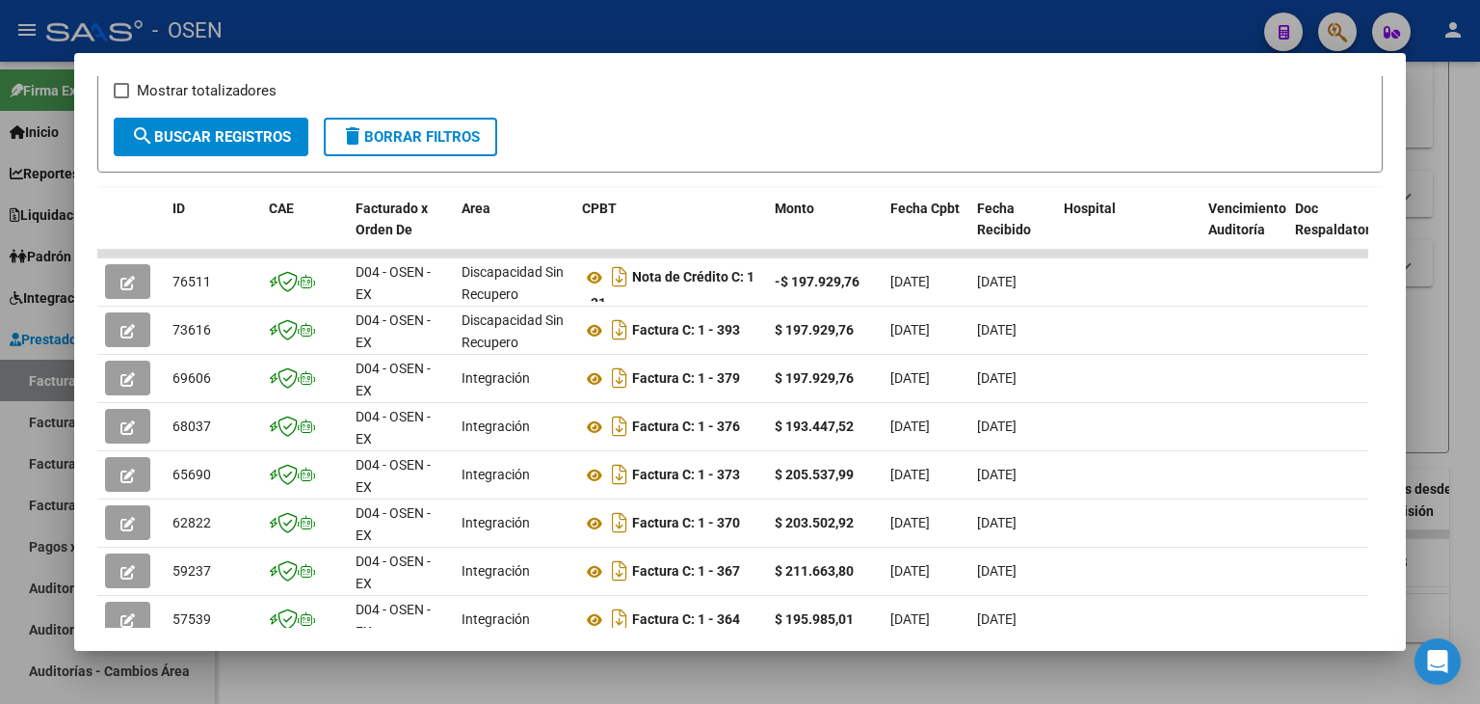
click at [733, 26] on div at bounding box center [740, 352] width 1480 height 704
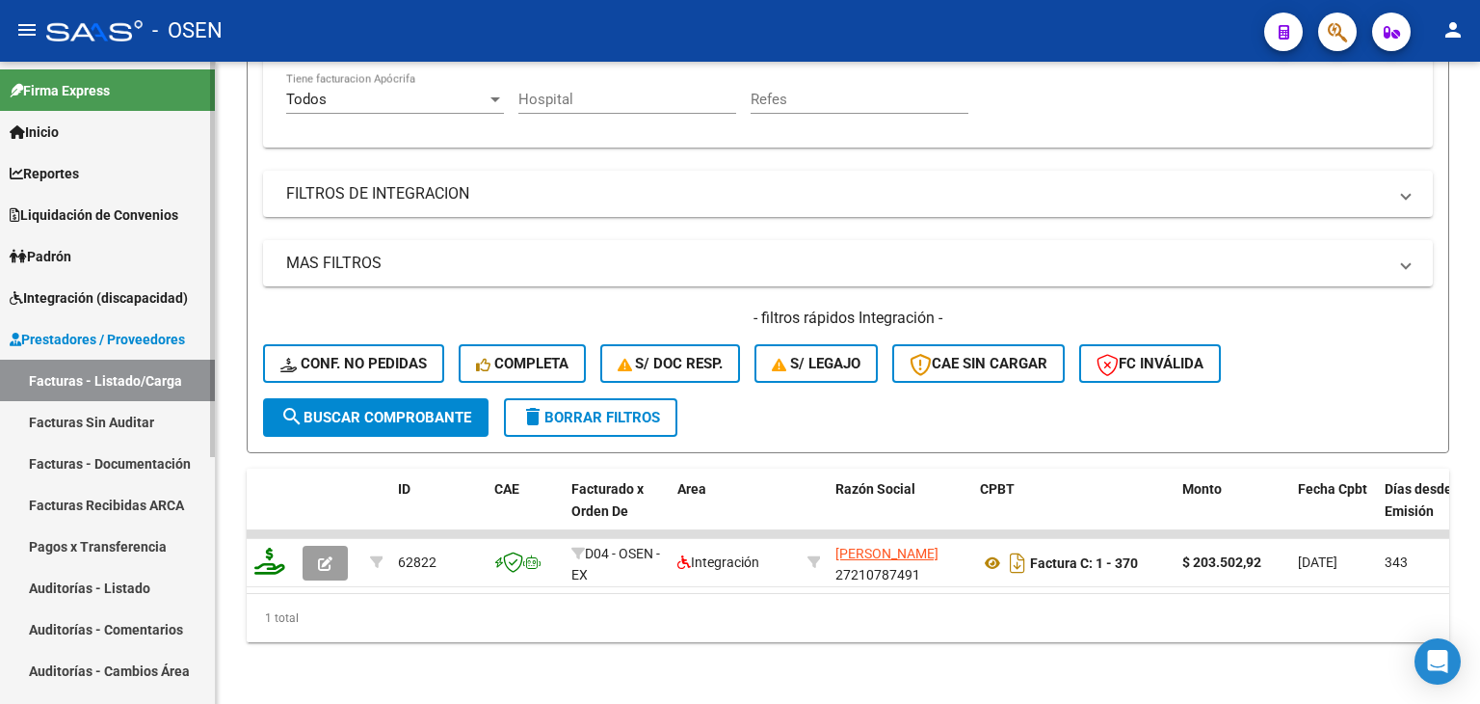
click at [100, 335] on span "Prestadores / Proveedores" at bounding box center [97, 339] width 175 height 21
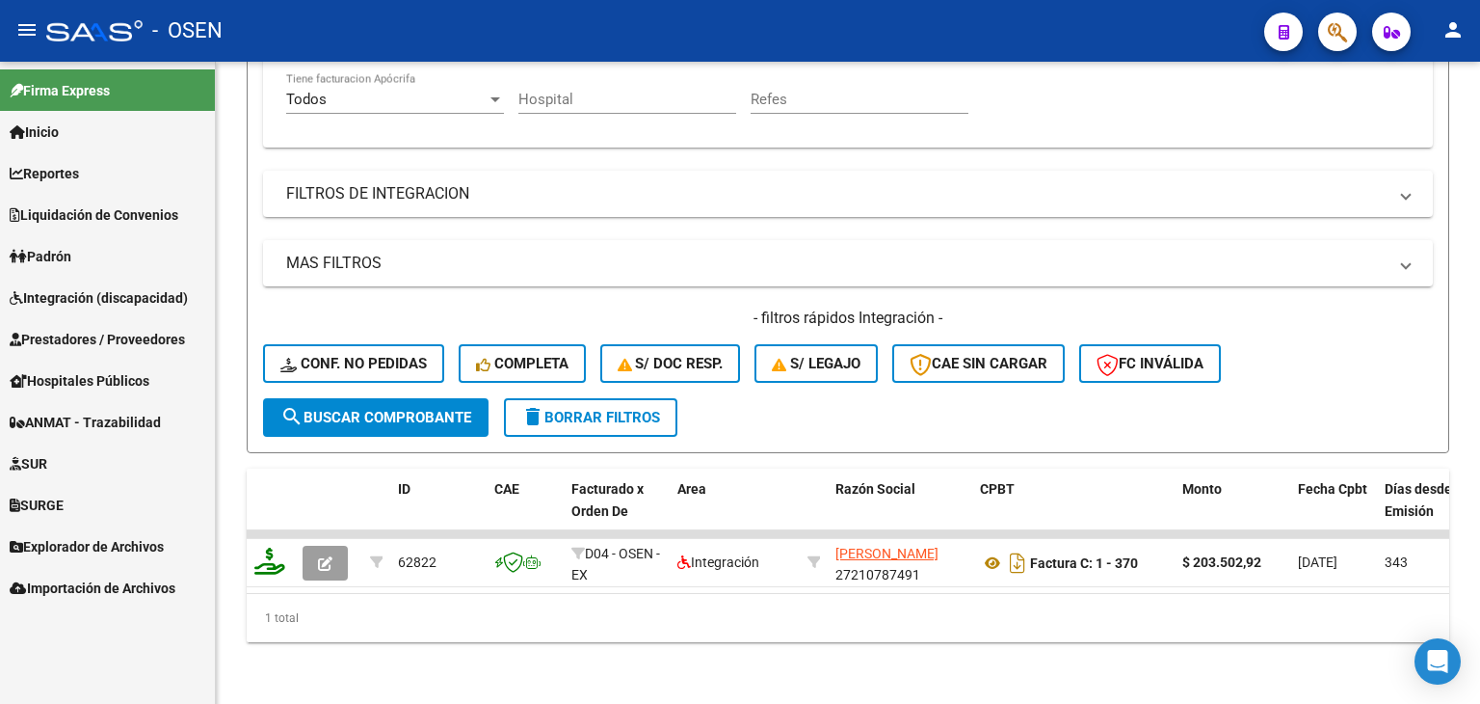
click at [87, 303] on span "Integración (discapacidad)" at bounding box center [99, 297] width 178 height 21
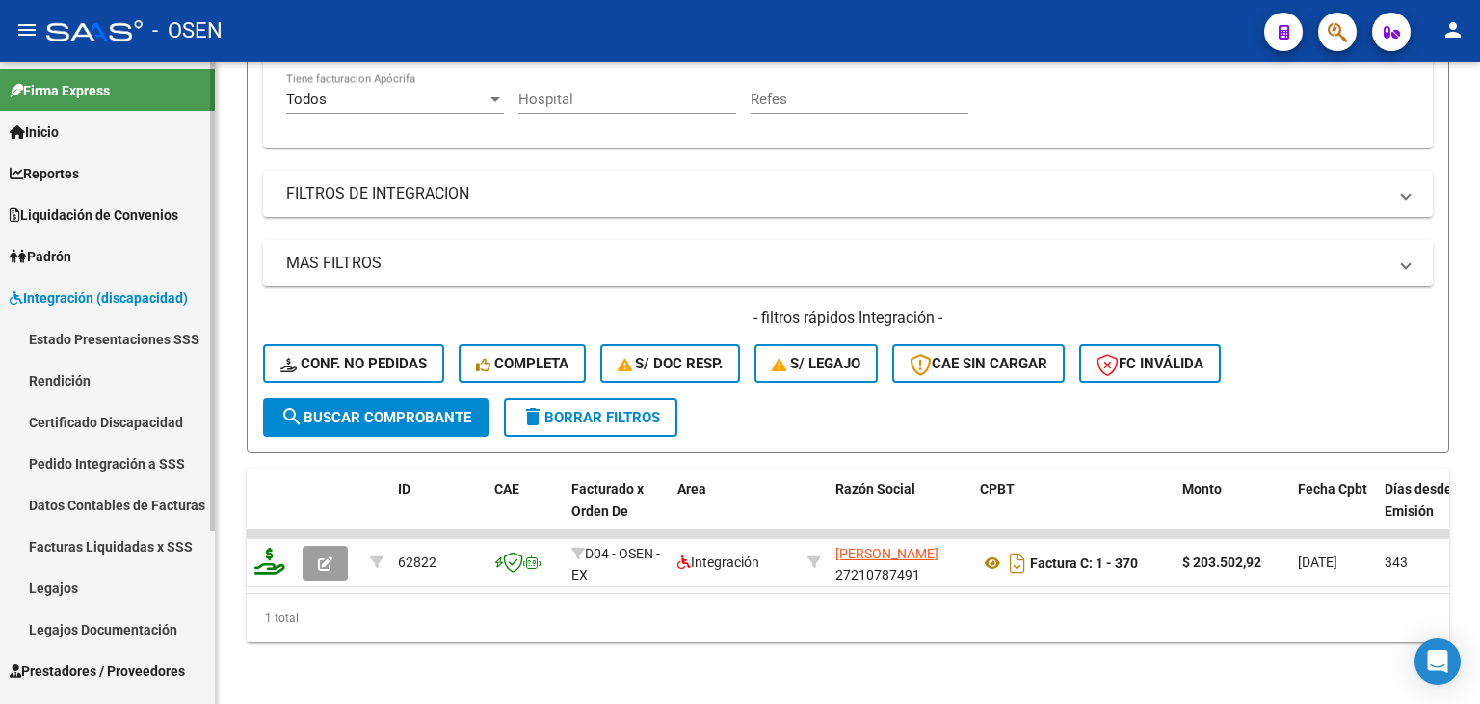
click at [85, 288] on span "Integración (discapacidad)" at bounding box center [99, 297] width 178 height 21
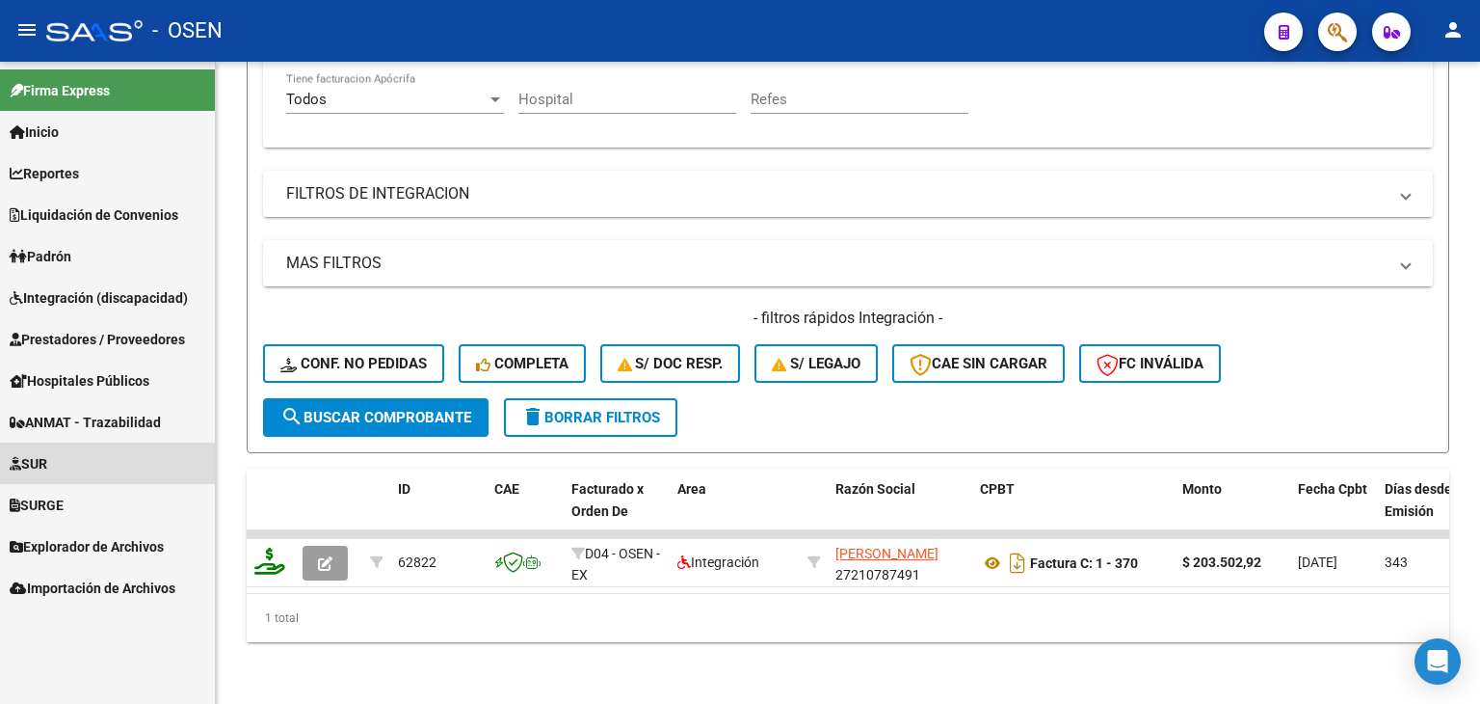
click at [47, 454] on span "SUR" at bounding box center [29, 463] width 38 height 21
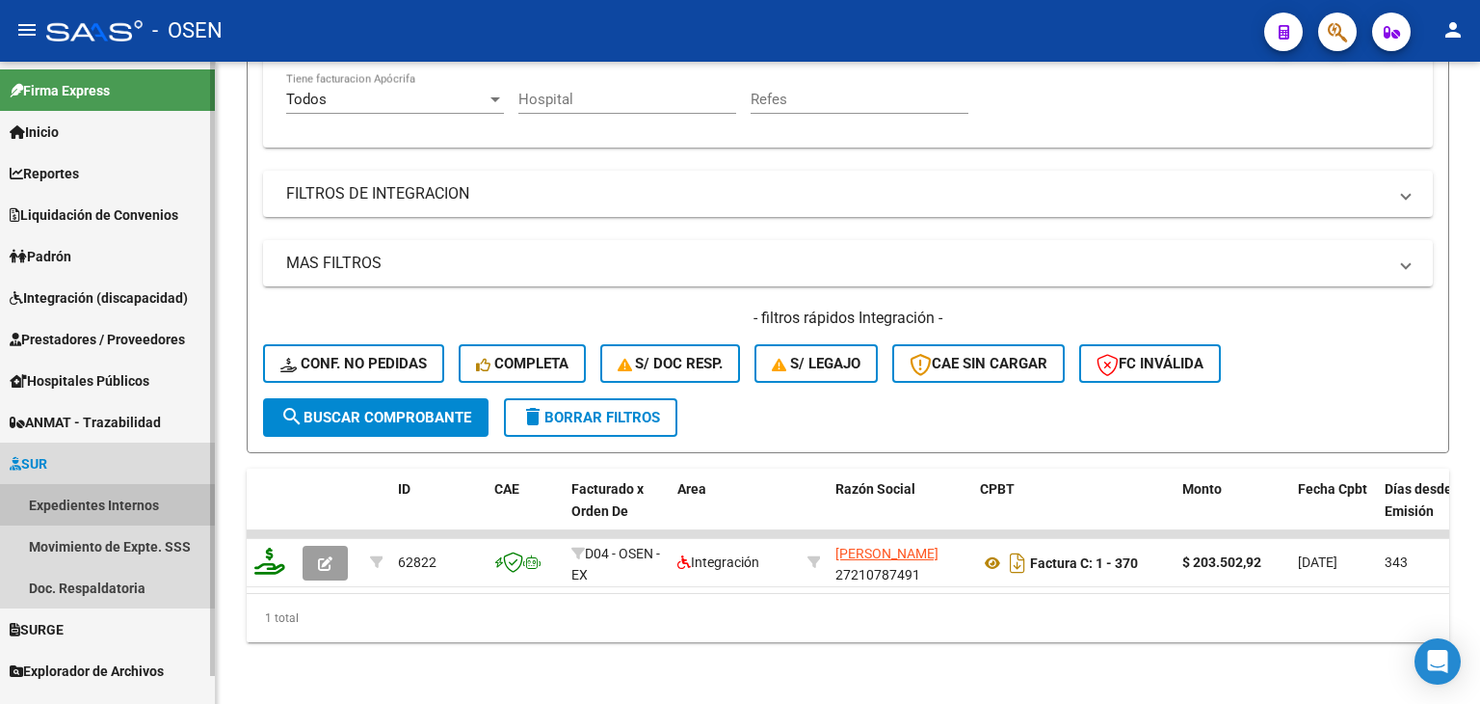
click at [107, 500] on link "Expedientes Internos" at bounding box center [107, 504] width 215 height 41
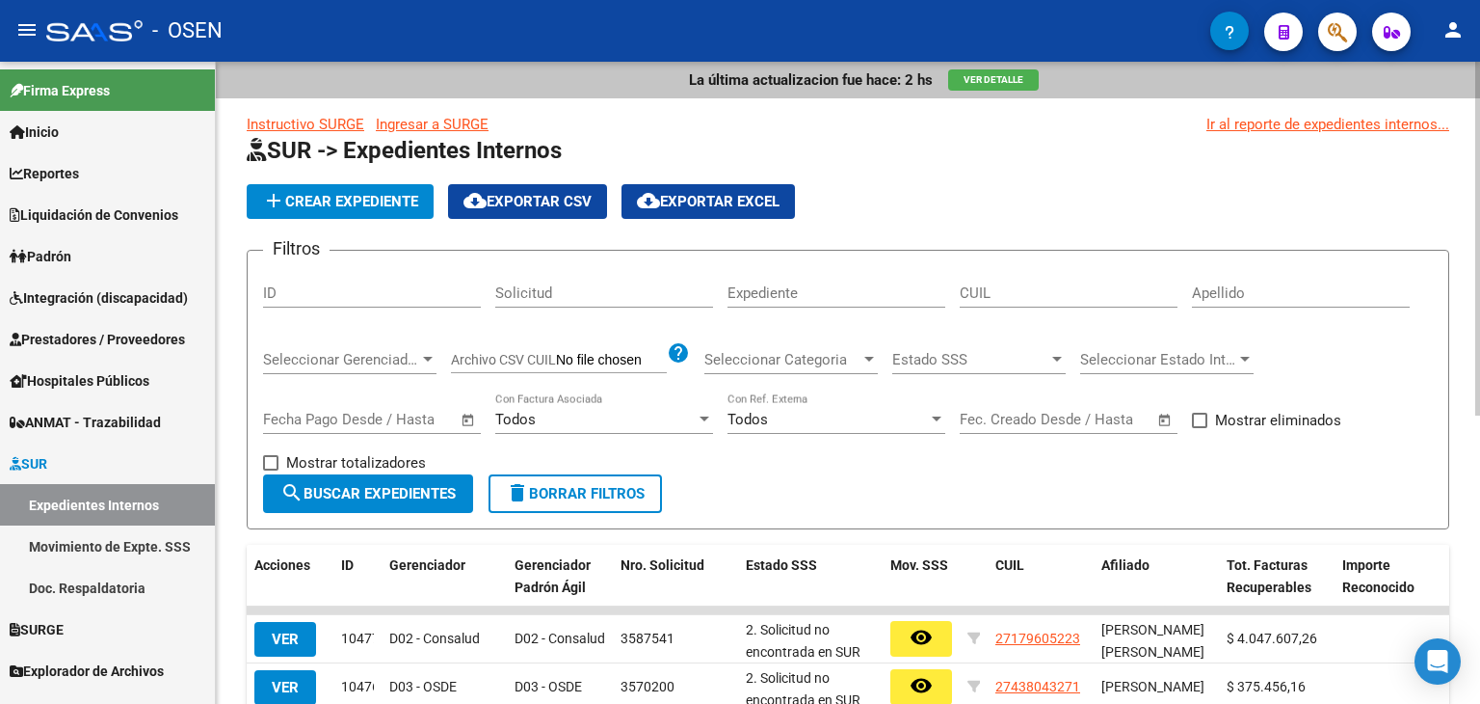
click at [347, 359] on span "Seleccionar Gerenciador" at bounding box center [341, 359] width 156 height 17
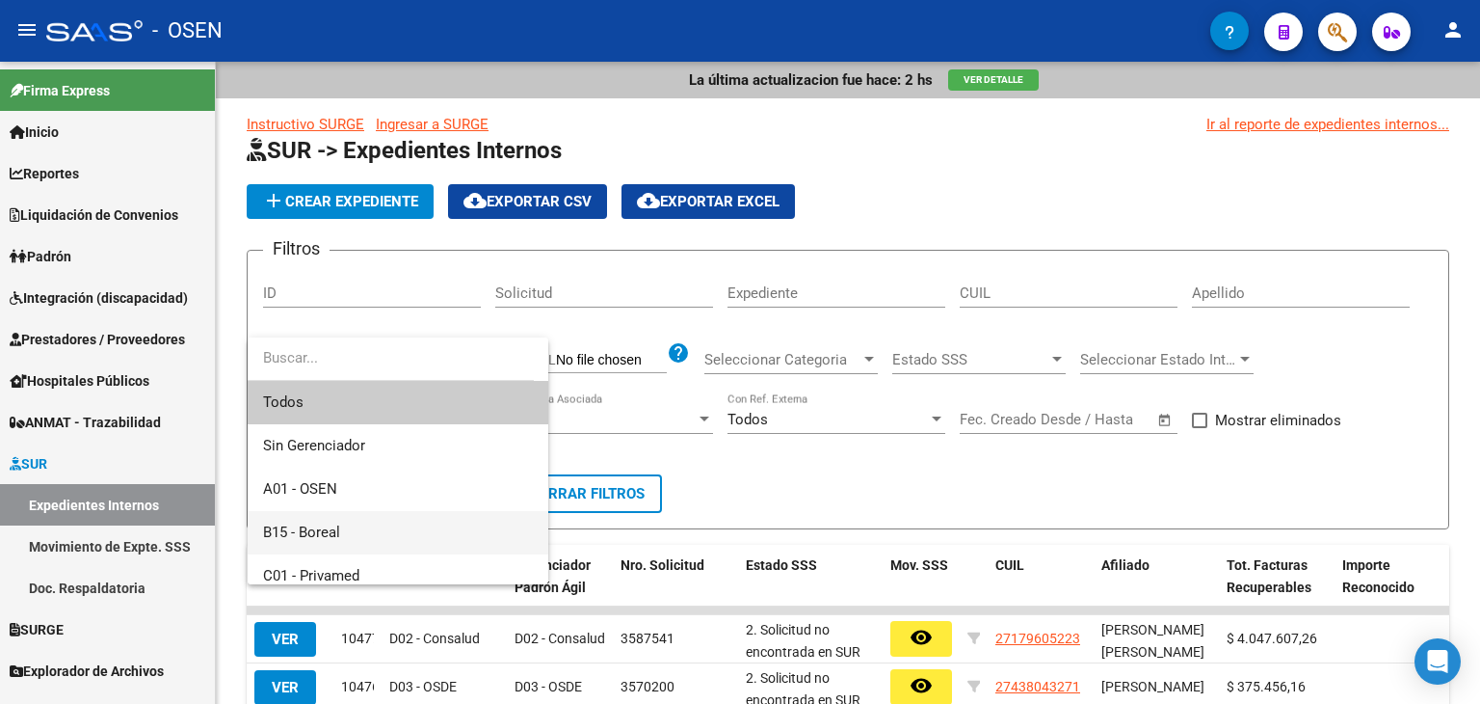
click at [378, 532] on span "B15 - Boreal" at bounding box center [398, 532] width 270 height 43
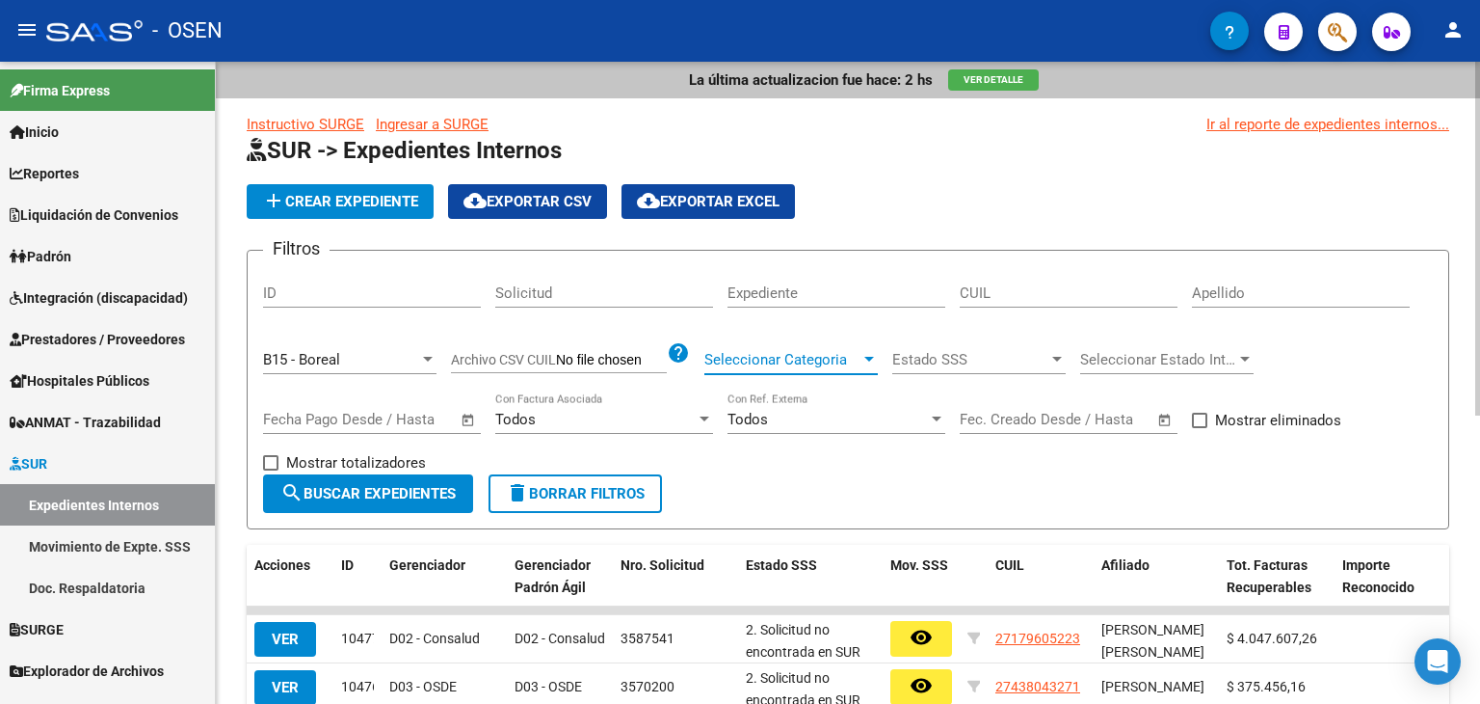
click at [767, 360] on span "Seleccionar Categoria" at bounding box center [783, 359] width 156 height 17
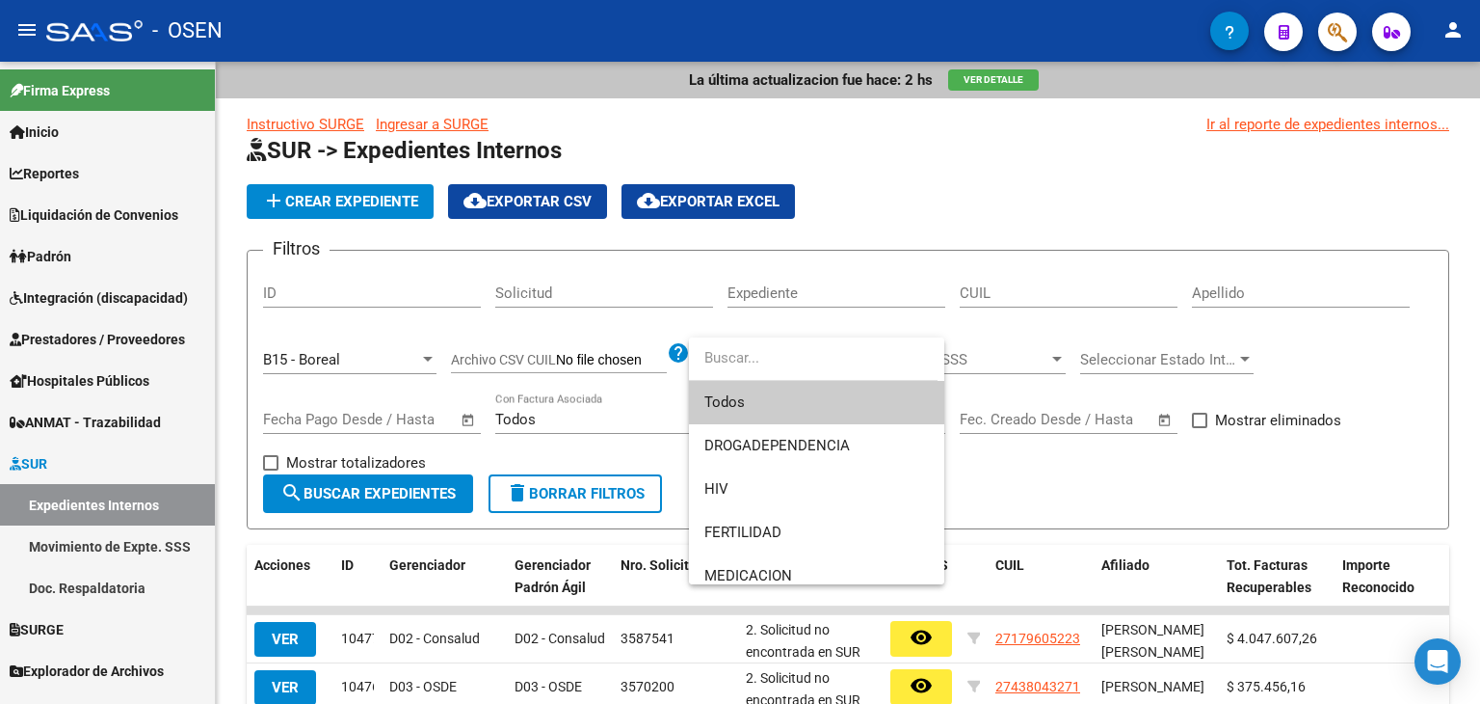
click at [808, 365] on input "dropdown search" at bounding box center [813, 357] width 249 height 43
click at [787, 487] on span "HIV" at bounding box center [817, 488] width 225 height 43
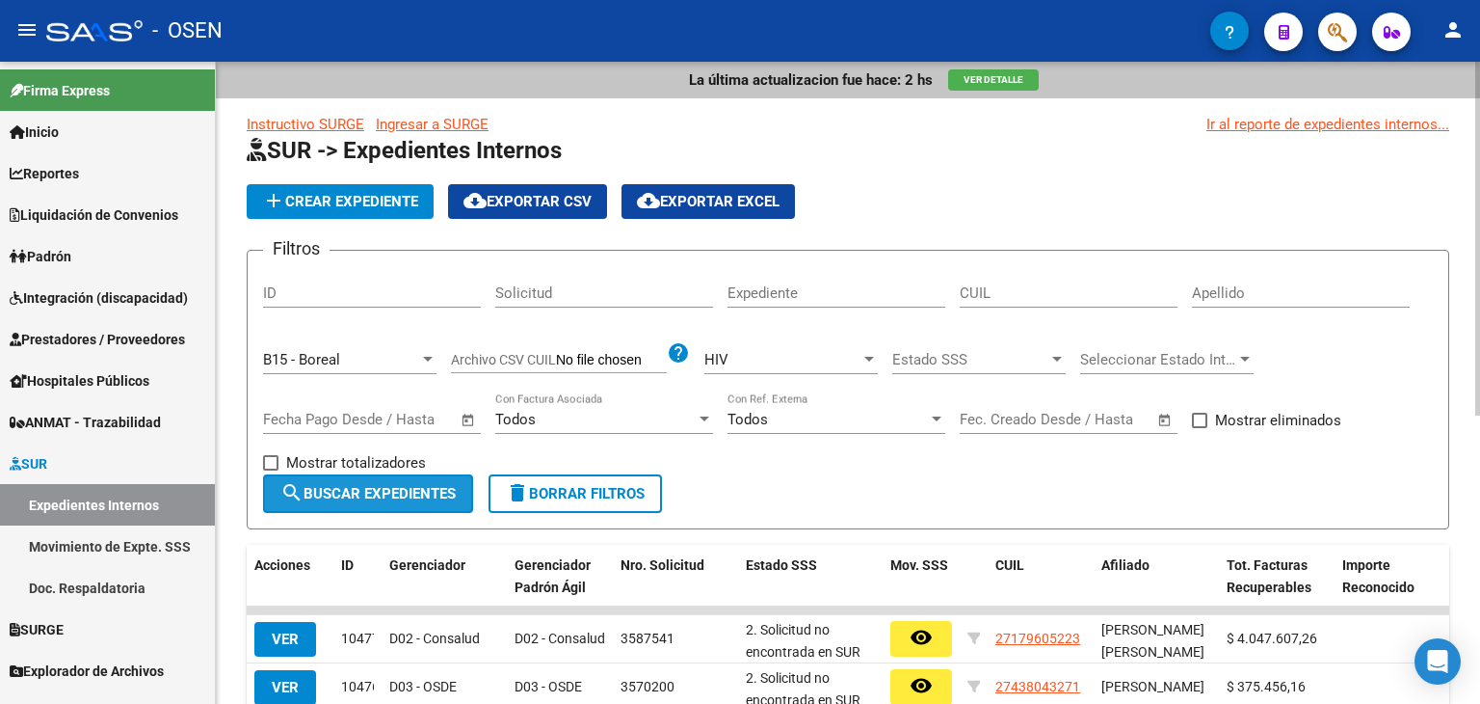
drag, startPoint x: 436, startPoint y: 491, endPoint x: 536, endPoint y: 432, distance: 116.2
click at [444, 485] on span "search Buscar Expedientes" at bounding box center [367, 493] width 175 height 17
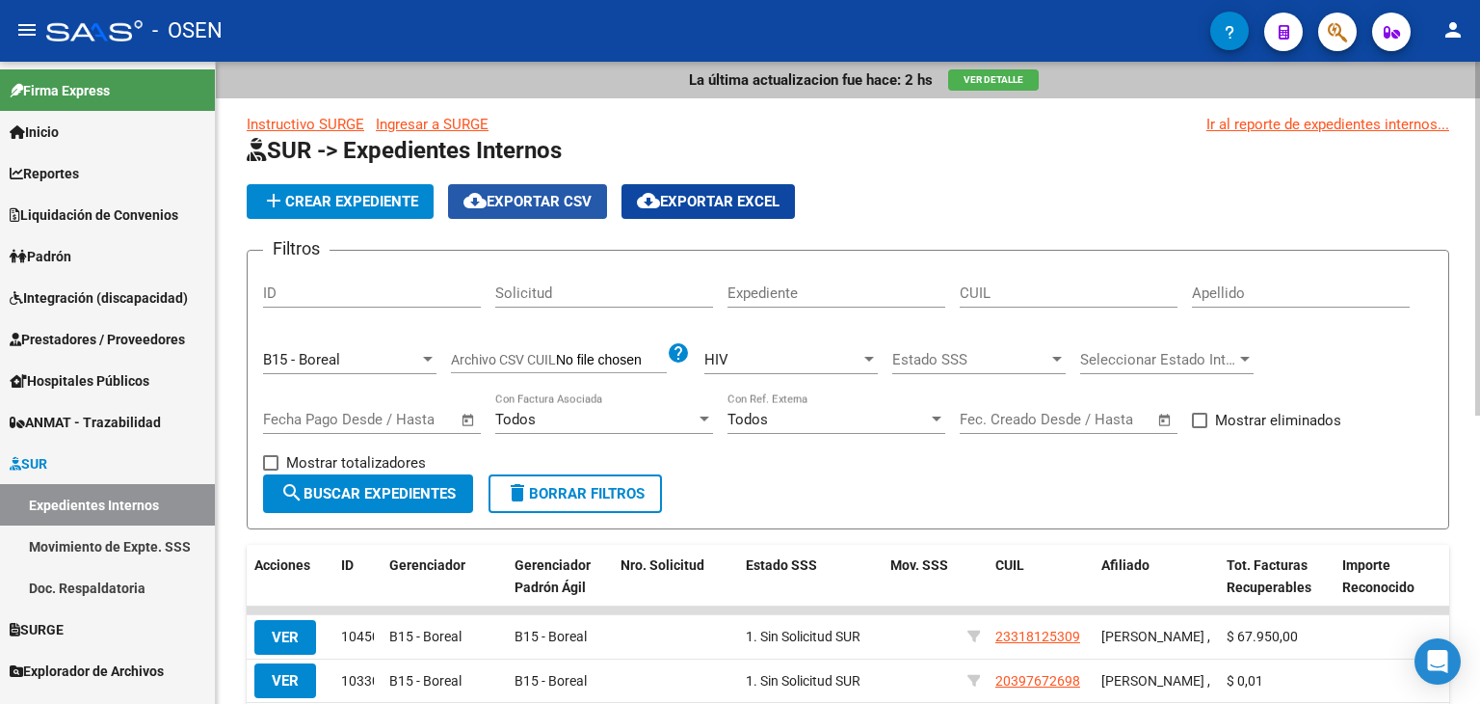
click at [547, 199] on span "cloud_download Exportar CSV" at bounding box center [528, 201] width 128 height 17
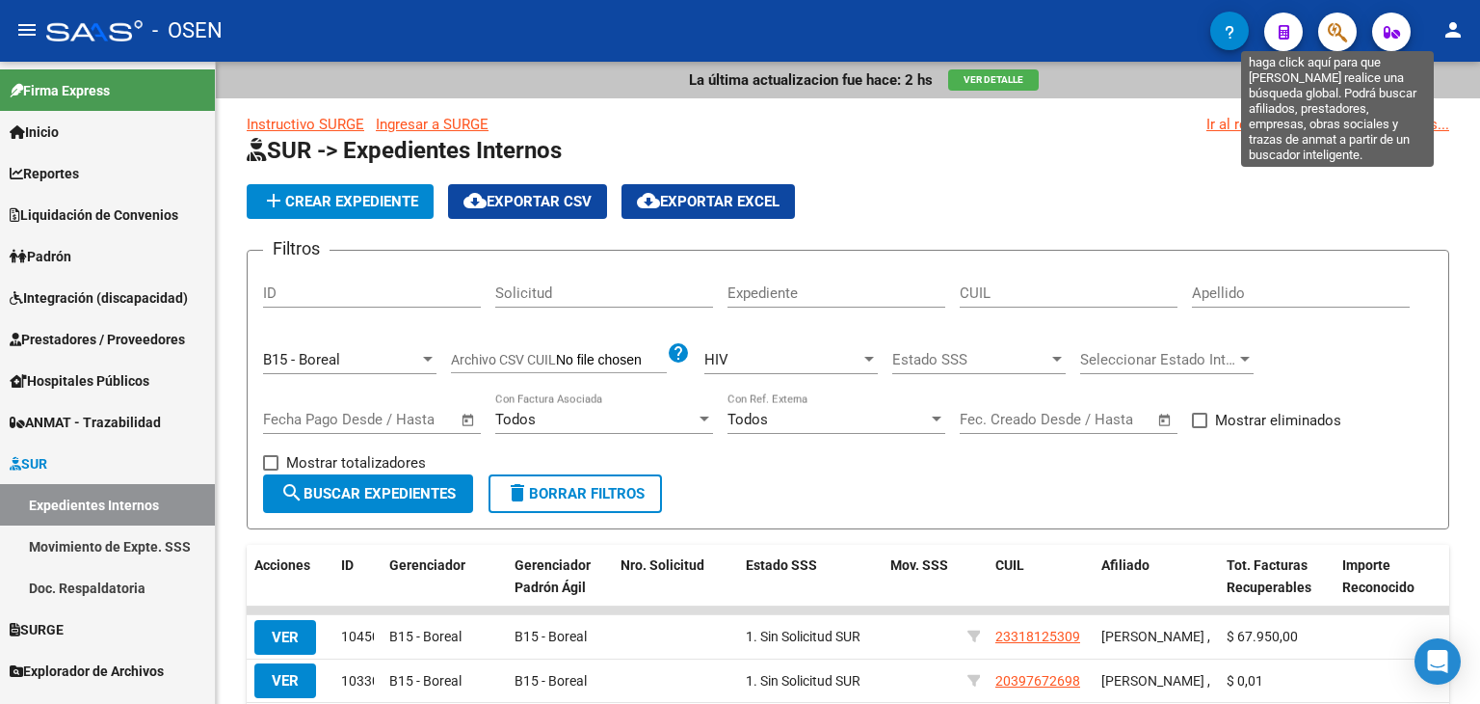
click at [1353, 36] on button "button" at bounding box center [1338, 32] width 39 height 39
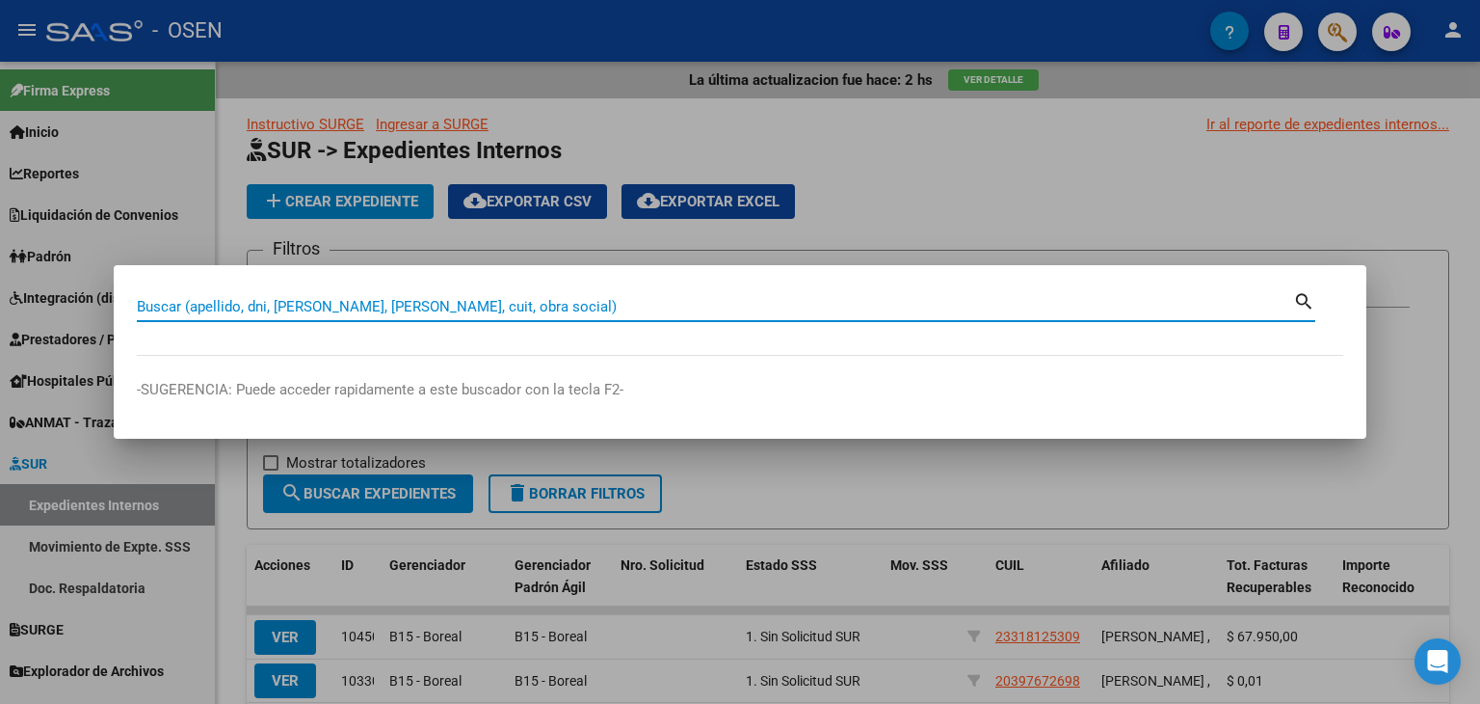
paste input "23318125309"
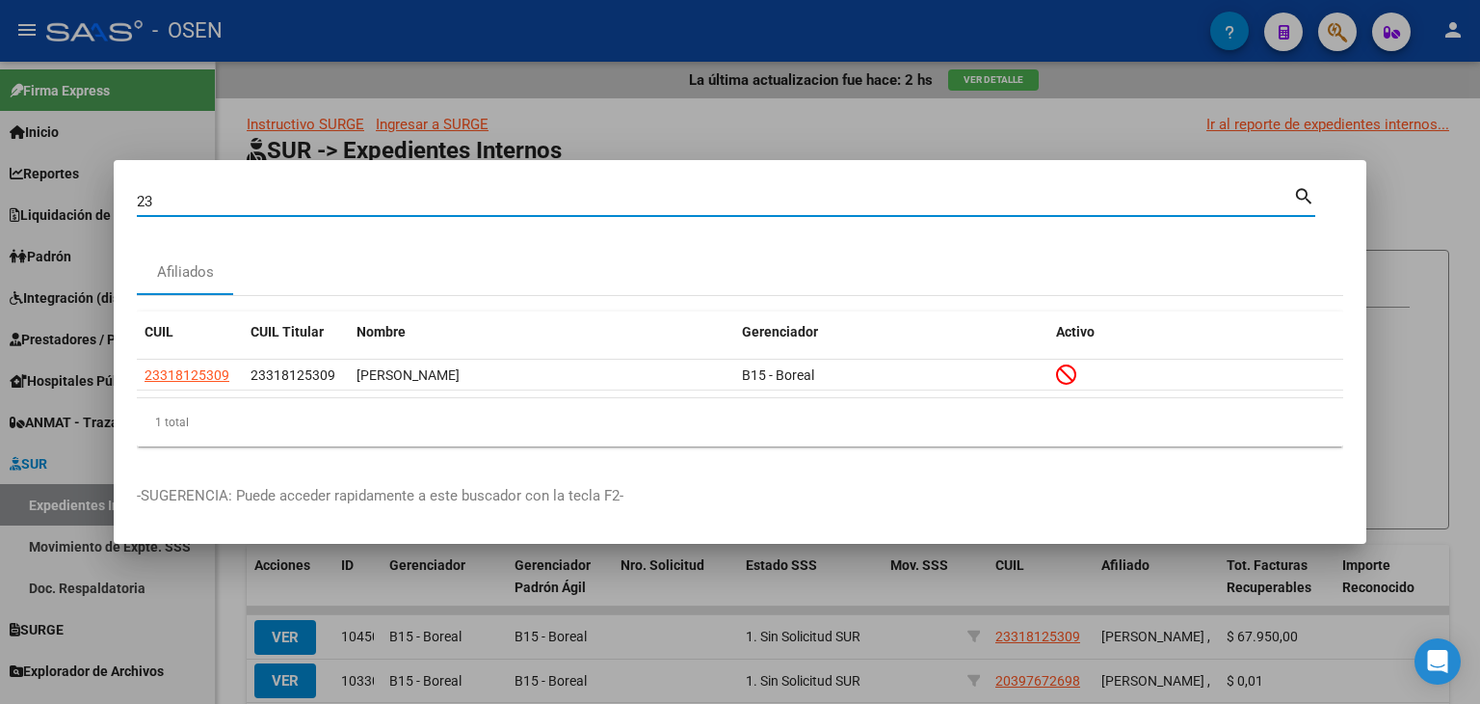
type input "2"
paste input "27298105492"
type input "27298105492"
drag, startPoint x: 254, startPoint y: 197, endPoint x: 62, endPoint y: 181, distance: 193.4
click at [46, 186] on div "27298105492 Buscar (apellido, dni, cuil, nro traspaso, cuit, obra social) searc…" at bounding box center [740, 352] width 1480 height 704
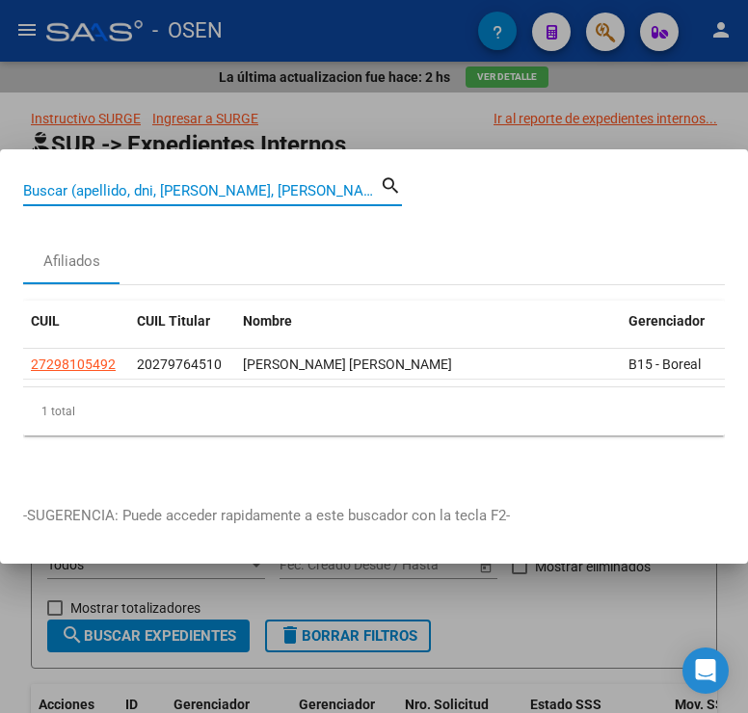
paste input "20362811342"
type input "20362811342"
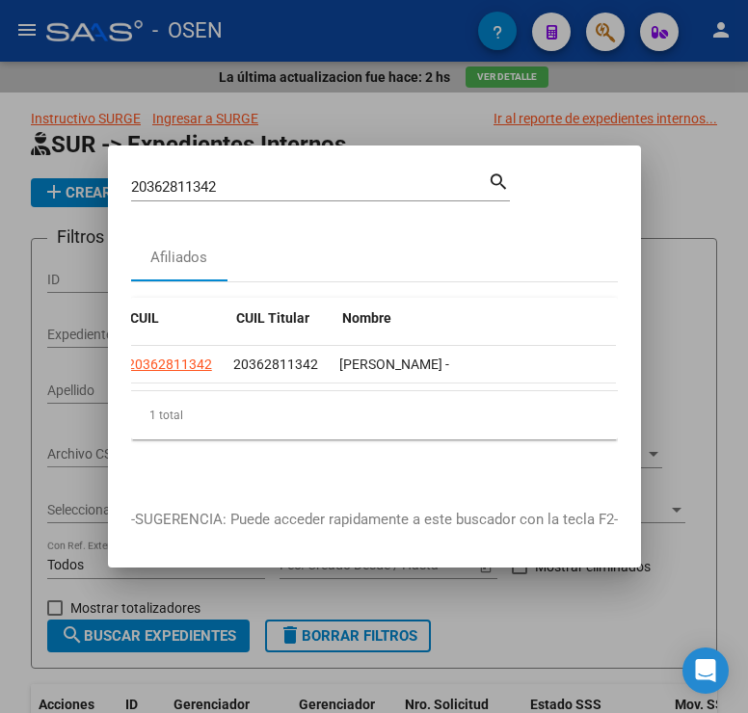
scroll to position [0, 8]
drag, startPoint x: 253, startPoint y: 176, endPoint x: 115, endPoint y: 178, distance: 138.8
click at [119, 182] on mat-dialog-content "20362811342 Buscar (apellido, dni, cuil, nro traspaso, cuit, obra social) searc…" at bounding box center [374, 327] width 533 height 317
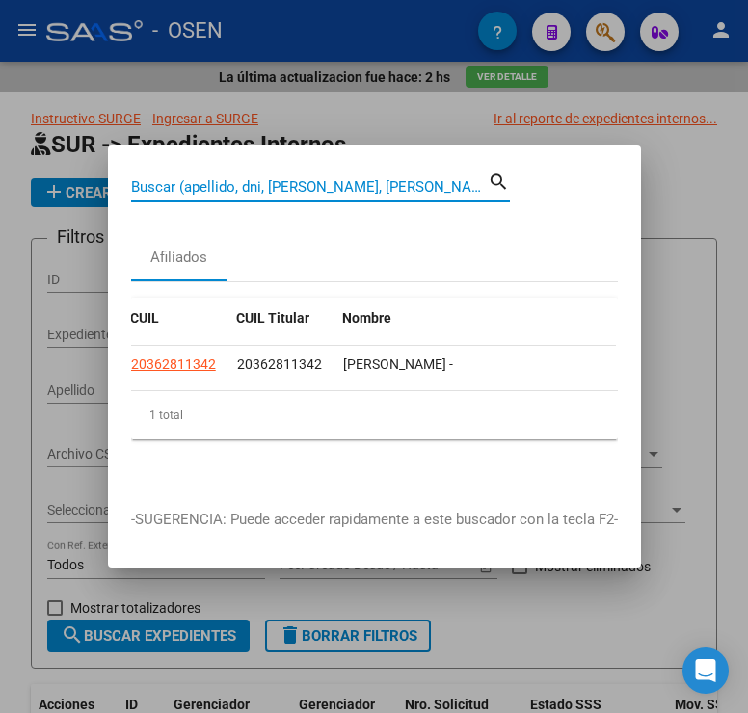
paste input "20311822862"
type input "20311822862"
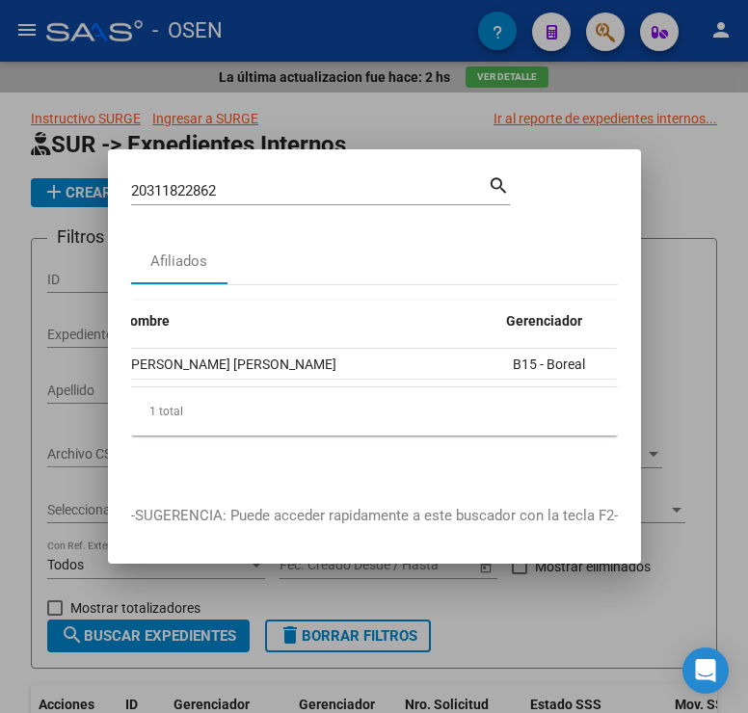
scroll to position [0, 189]
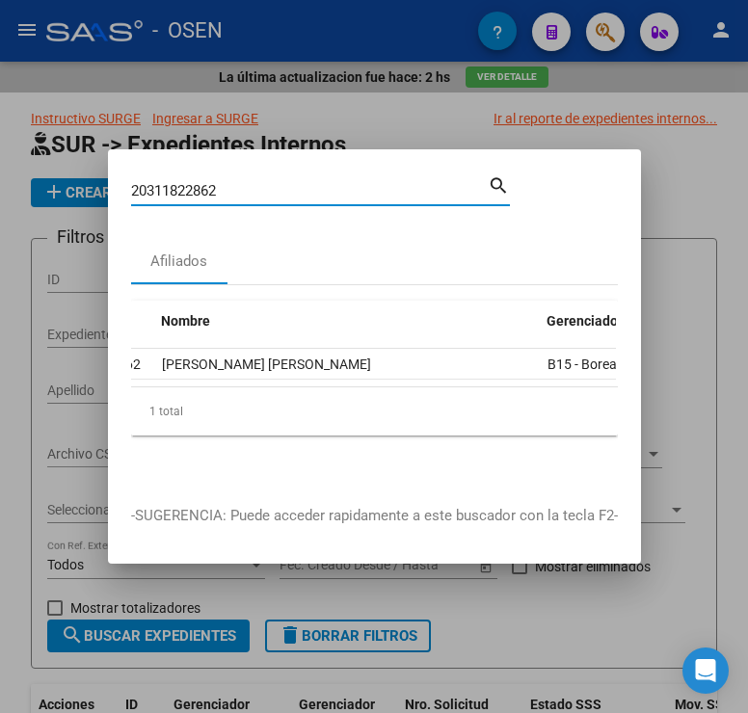
drag, startPoint x: 261, startPoint y: 190, endPoint x: 91, endPoint y: 195, distance: 170.7
click at [91, 195] on div "20311822862 Buscar (apellido, dni, cuil, nro traspaso, cuit, obra social) searc…" at bounding box center [374, 356] width 748 height 713
paste input "20223694242"
type input "20223694242"
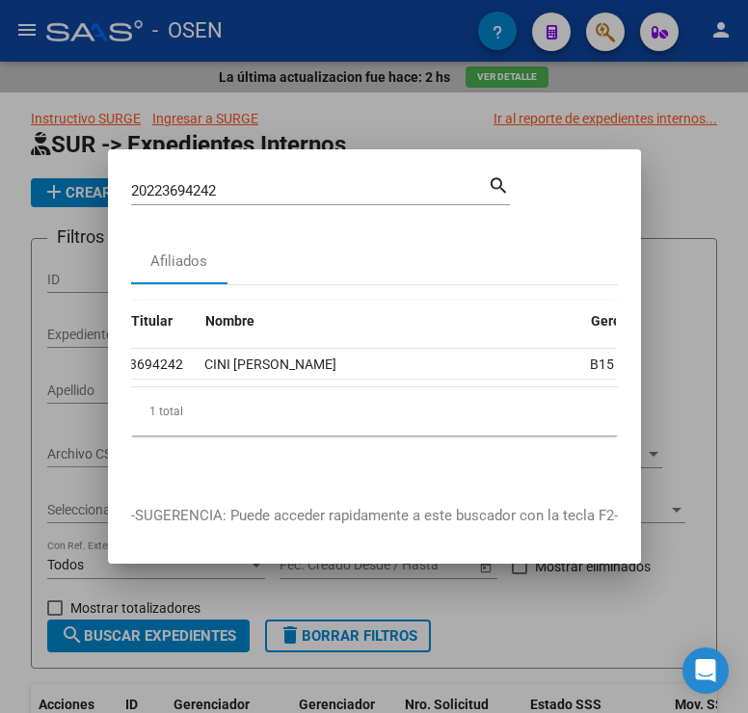
scroll to position [0, 145]
drag, startPoint x: 194, startPoint y: 186, endPoint x: 105, endPoint y: 184, distance: 88.7
click at [99, 187] on div "20223694242 Buscar (apellido, dni, cuil, nro traspaso, cuit, obra social) searc…" at bounding box center [374, 356] width 748 height 713
paste input "27290305409"
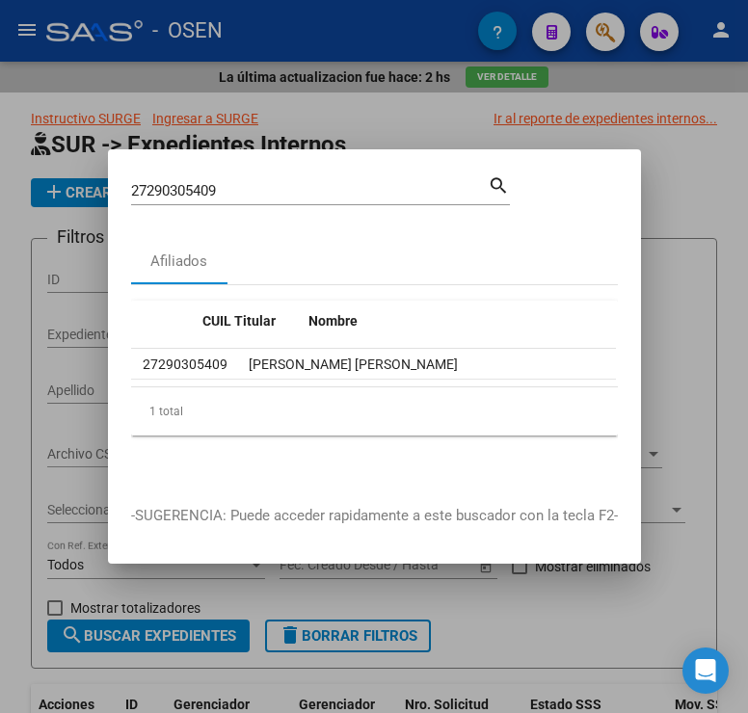
scroll to position [0, 42]
drag, startPoint x: 247, startPoint y: 185, endPoint x: 146, endPoint y: 185, distance: 101.2
click at [146, 185] on input "27290305409" at bounding box center [309, 190] width 357 height 17
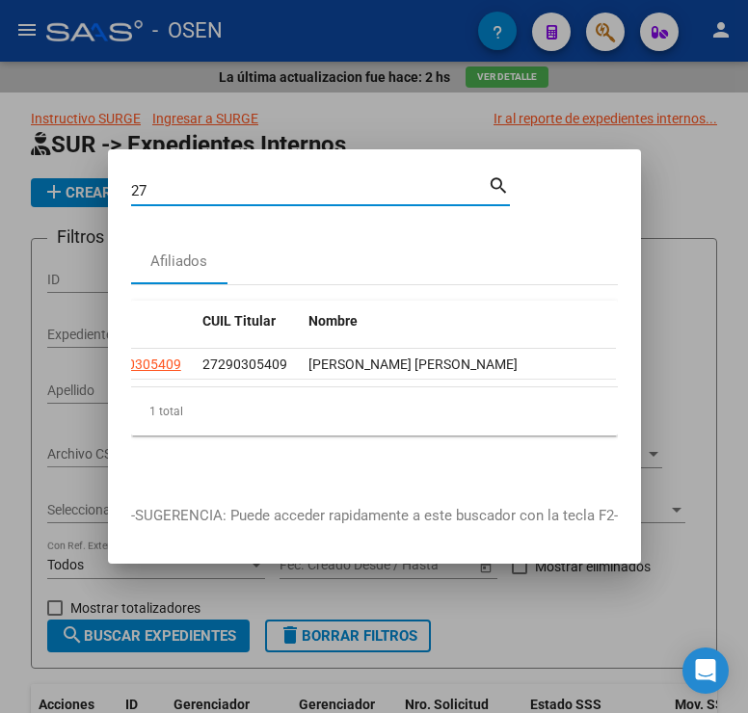
type input "2"
paste input "20397672698"
type input "20397672698"
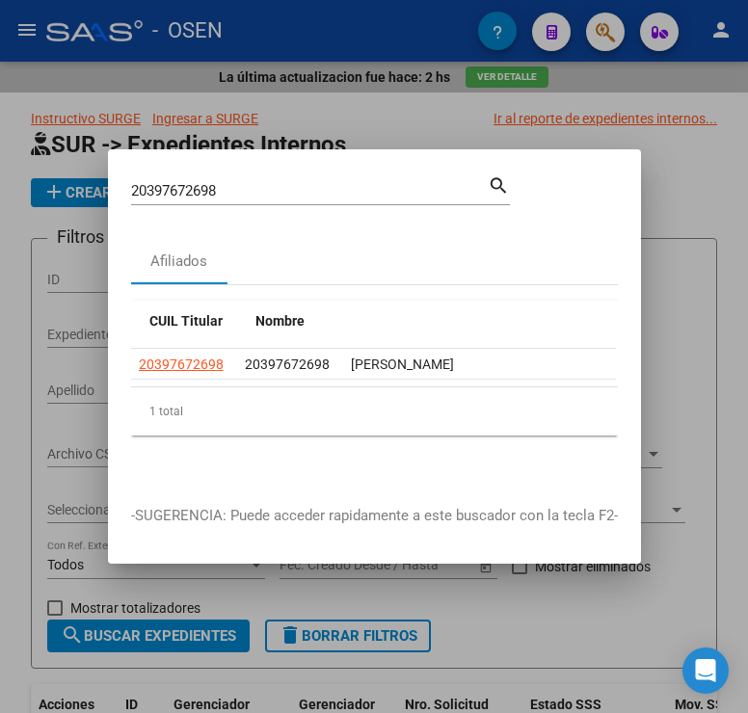
scroll to position [0, 362]
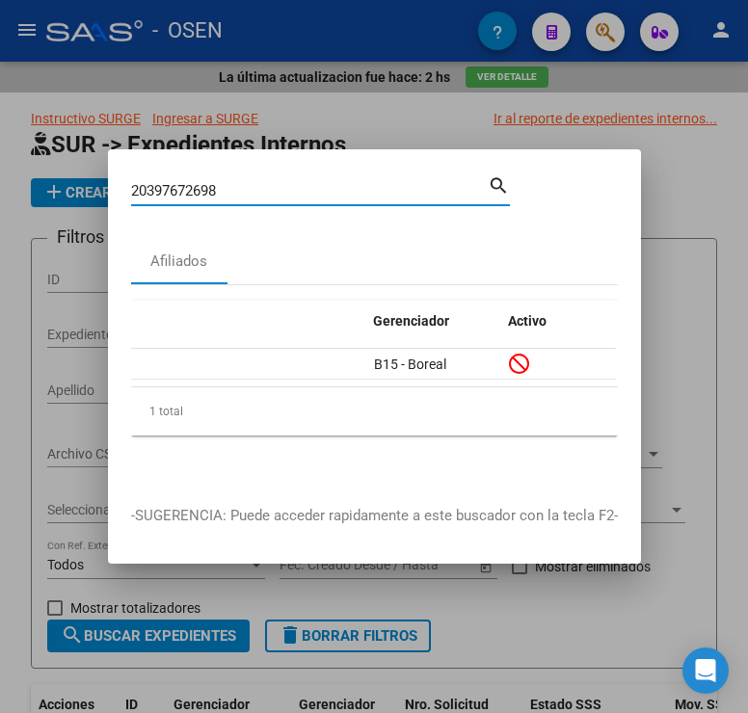
drag, startPoint x: 220, startPoint y: 189, endPoint x: 88, endPoint y: 209, distance: 133.6
click at [89, 208] on div "20397672698 Buscar (apellido, dni, cuil, nro traspaso, cuit, obra social) searc…" at bounding box center [374, 356] width 748 height 713
paste input "23327283189"
type input "23327283189"
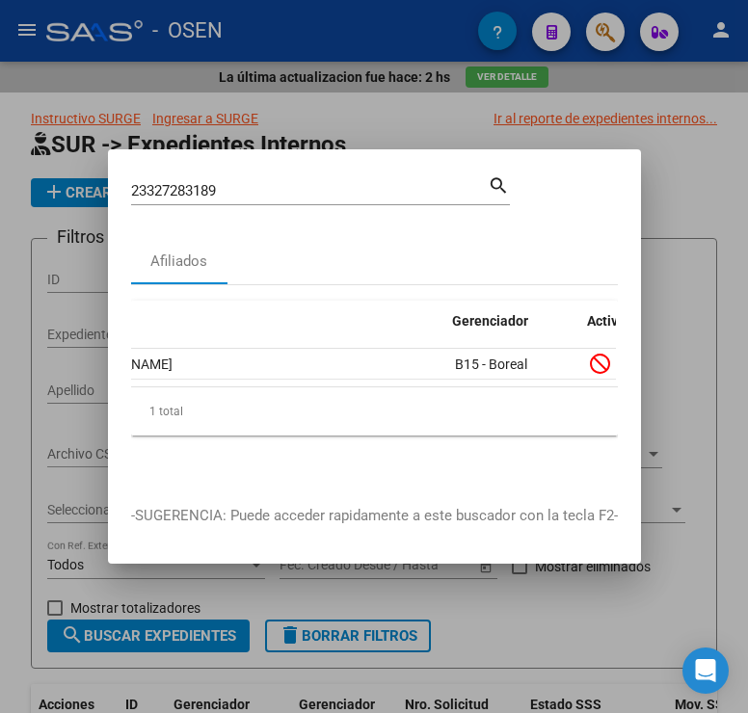
scroll to position [0, 283]
drag, startPoint x: 227, startPoint y: 189, endPoint x: 93, endPoint y: 186, distance: 135.0
click at [93, 186] on div "23327283189 Buscar (apellido, dni, cuil, nro traspaso, cuit, obra social) searc…" at bounding box center [374, 356] width 748 height 713
paste input "23318125309"
type input "23318125309"
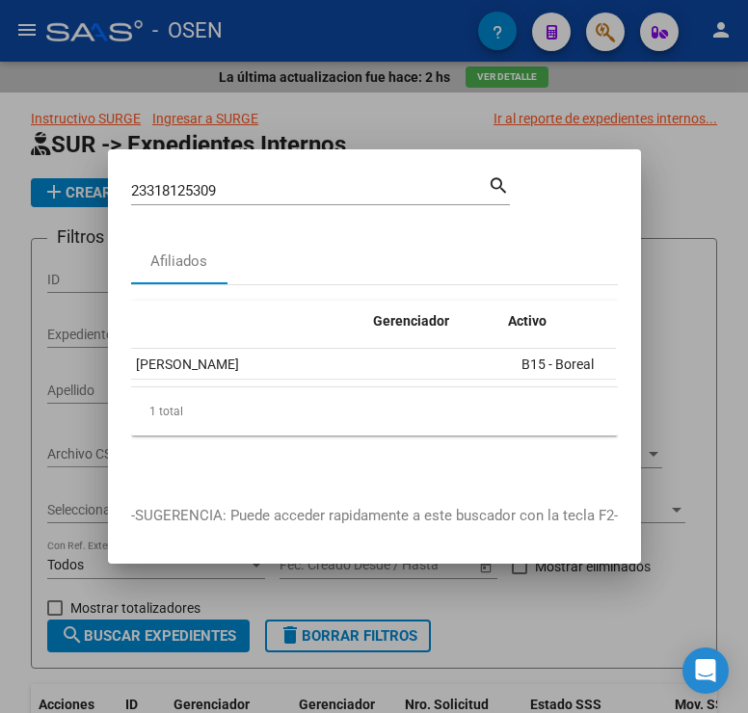
scroll to position [0, 362]
drag, startPoint x: 233, startPoint y: 178, endPoint x: 73, endPoint y: 179, distance: 160.0
click at [73, 178] on div "23318125309 Buscar (apellido, dni, cuil, nro traspaso, cuit, obra social) searc…" at bounding box center [374, 356] width 748 height 713
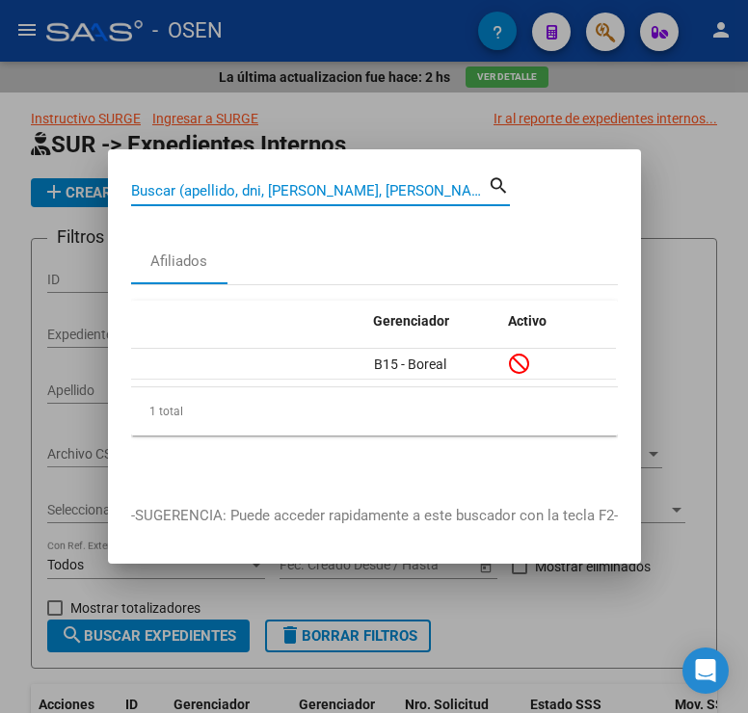
paste input "27279695696"
type input "27279695696"
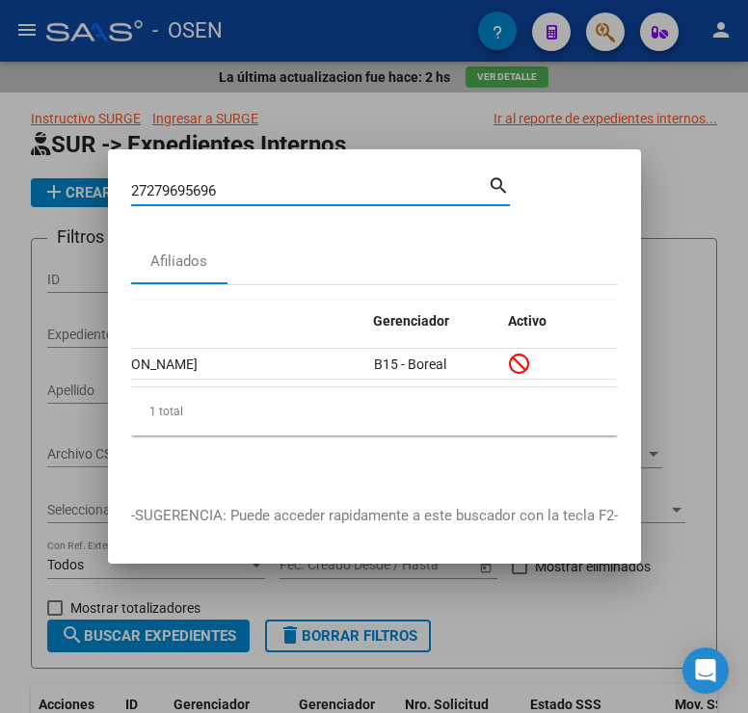
drag, startPoint x: 231, startPoint y: 182, endPoint x: 100, endPoint y: 182, distance: 131.1
click at [100, 182] on div "27279695696 Buscar (apellido, dni, cuil, nro traspaso, cuit, obra social) searc…" at bounding box center [374, 356] width 748 height 713
paste input "20283417736"
type input "20283417736"
drag, startPoint x: 281, startPoint y: 182, endPoint x: 78, endPoint y: 172, distance: 203.6
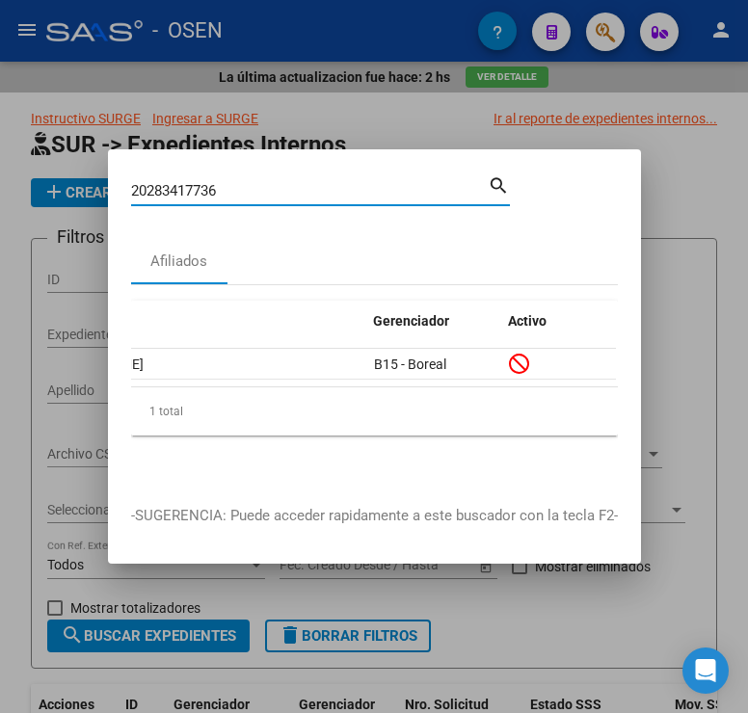
click at [79, 182] on div "20283417736 Buscar (apellido, dni, cuil, nro traspaso, cuit, obra social) searc…" at bounding box center [374, 356] width 748 height 713
paste input "20217996156"
type input "20217996156"
drag, startPoint x: 241, startPoint y: 182, endPoint x: 116, endPoint y: 187, distance: 125.4
click at [116, 187] on mat-dialog-content "20217996156 Buscar (apellido, dni, cuil, nro traspaso, cuit, obra social) searc…" at bounding box center [374, 327] width 533 height 309
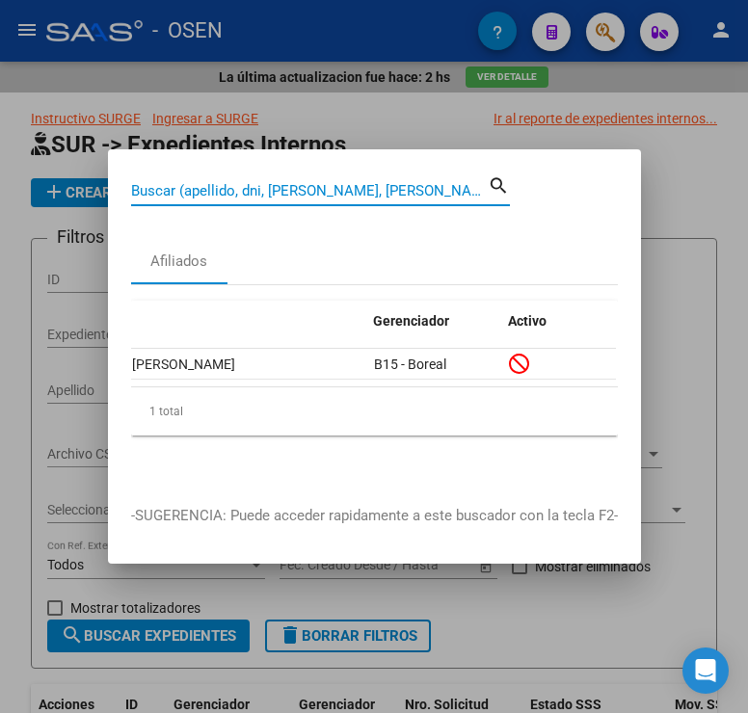
paste input "20330476991"
type input "20330476991"
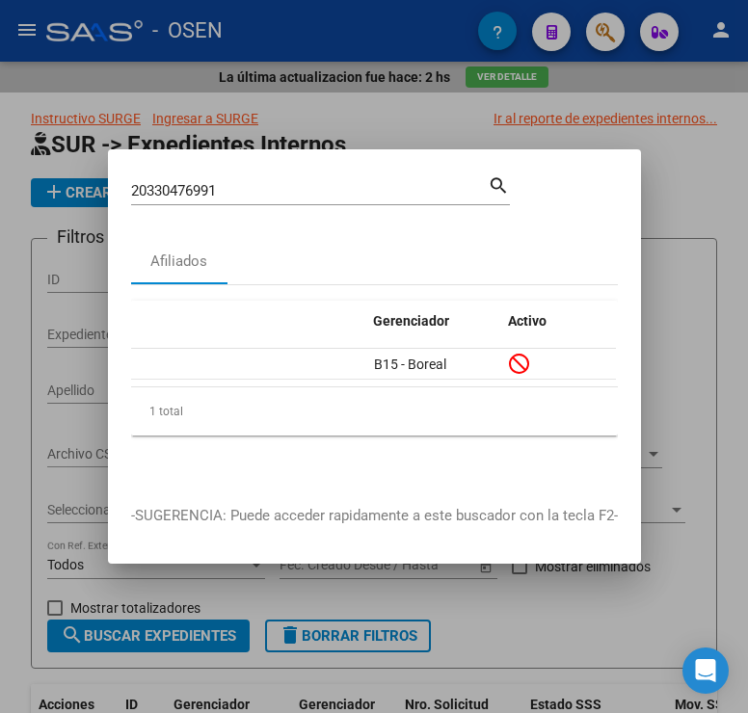
drag, startPoint x: 235, startPoint y: 185, endPoint x: 96, endPoint y: 185, distance: 138.8
click at [96, 185] on div "20330476991 Buscar (apellido, dni, cuil, nro traspaso, cuit, obra social) searc…" at bounding box center [374, 356] width 748 height 713
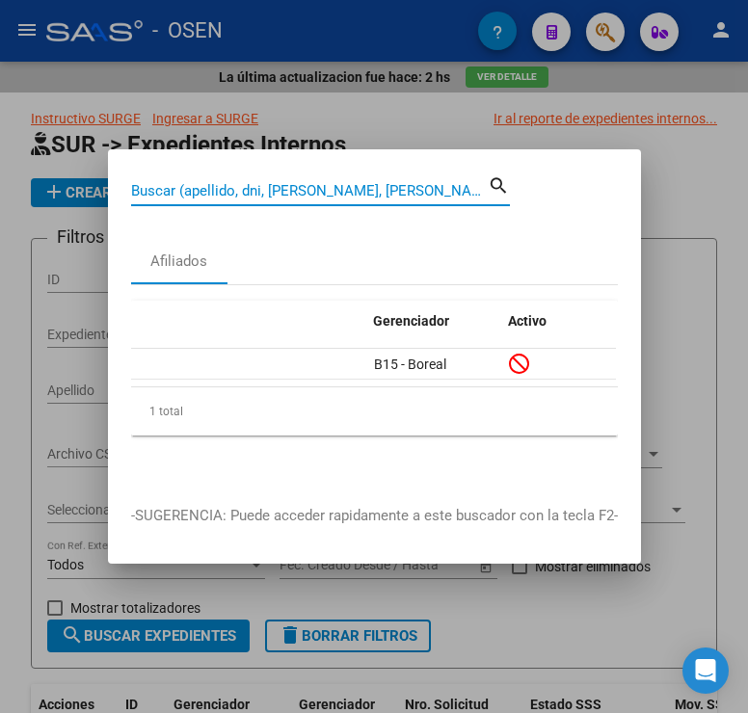
paste input "20252908871"
type input "20252908871"
drag, startPoint x: 248, startPoint y: 182, endPoint x: 91, endPoint y: 205, distance: 158.8
click at [103, 182] on div "20252908871 Buscar (apellido, dni, cuil, nro traspaso, cuit, obra social) searc…" at bounding box center [374, 356] width 748 height 713
paste input "20279764510"
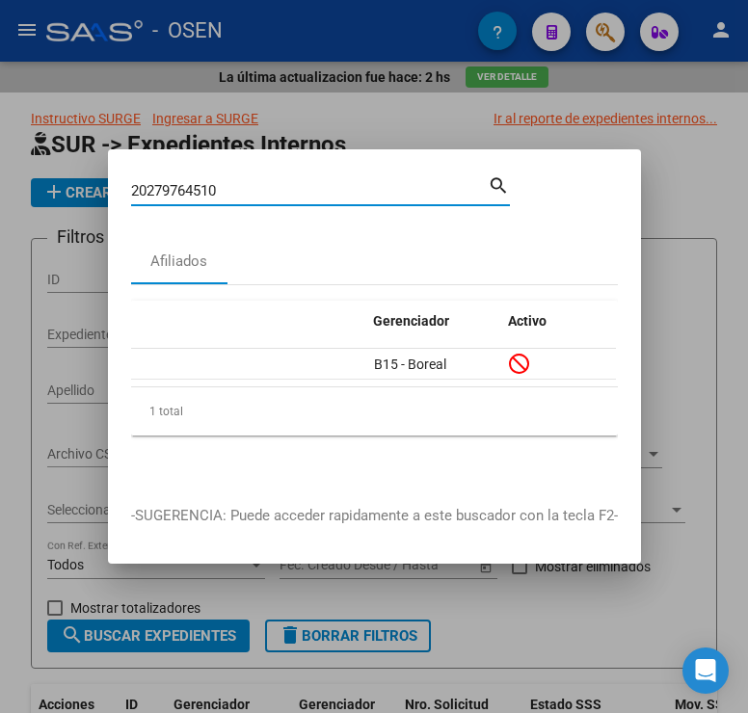
type input "20279764510"
drag, startPoint x: 239, startPoint y: 188, endPoint x: 73, endPoint y: 190, distance: 165.8
click at [73, 190] on div "20279764510 Buscar (apellido, dni, cuil, nro traspaso, cuit, obra social) searc…" at bounding box center [374, 356] width 748 height 713
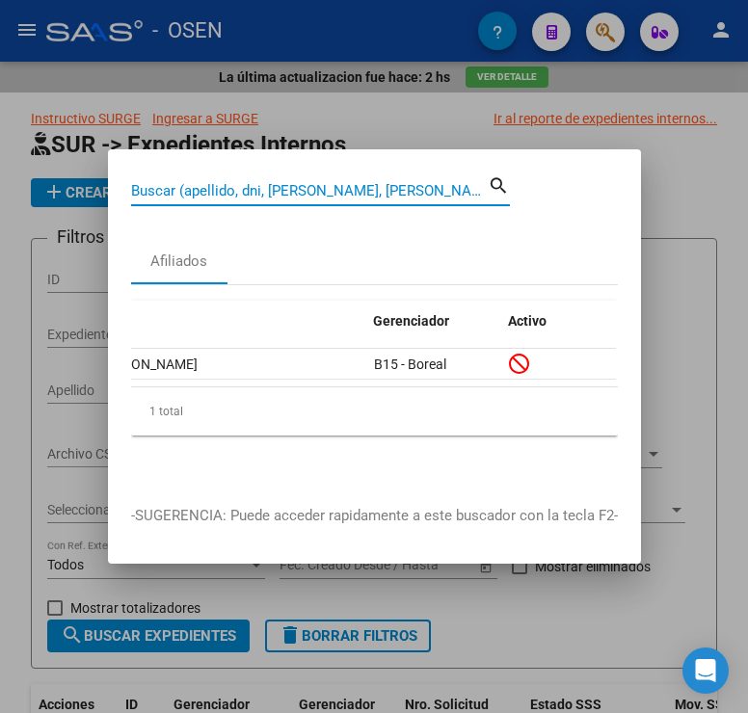
paste input "23381164659"
type input "23381164659"
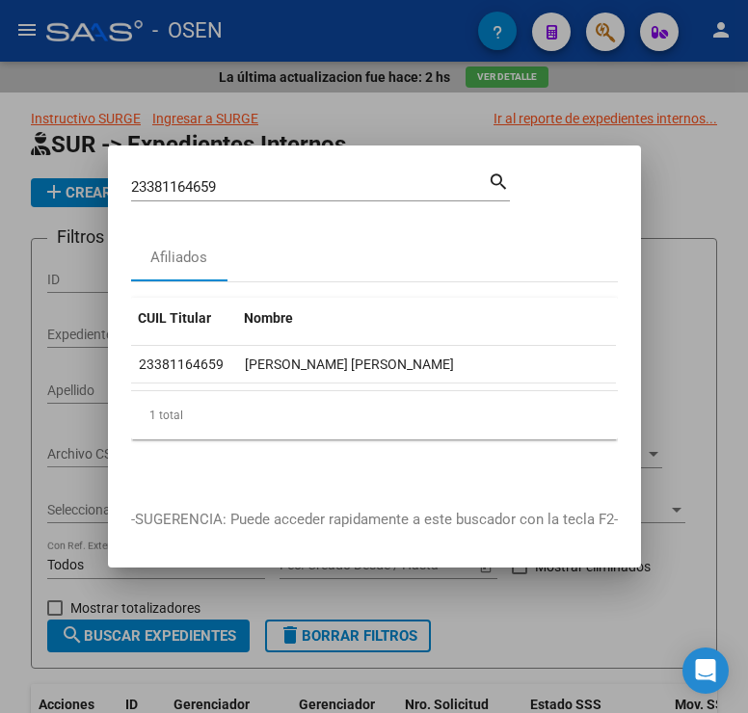
scroll to position [0, 0]
drag, startPoint x: 254, startPoint y: 178, endPoint x: 67, endPoint y: 170, distance: 188.2
click at [67, 170] on div "23381164659 Buscar (apellido, dni, cuil, nro traspaso, cuit, obra social) searc…" at bounding box center [374, 356] width 748 height 713
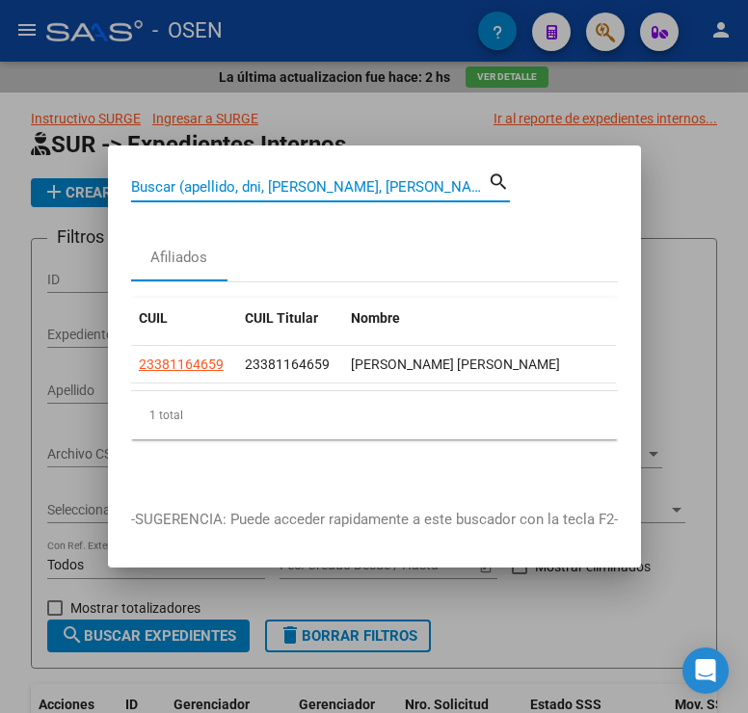
paste input "27283393394"
type input "27283393394"
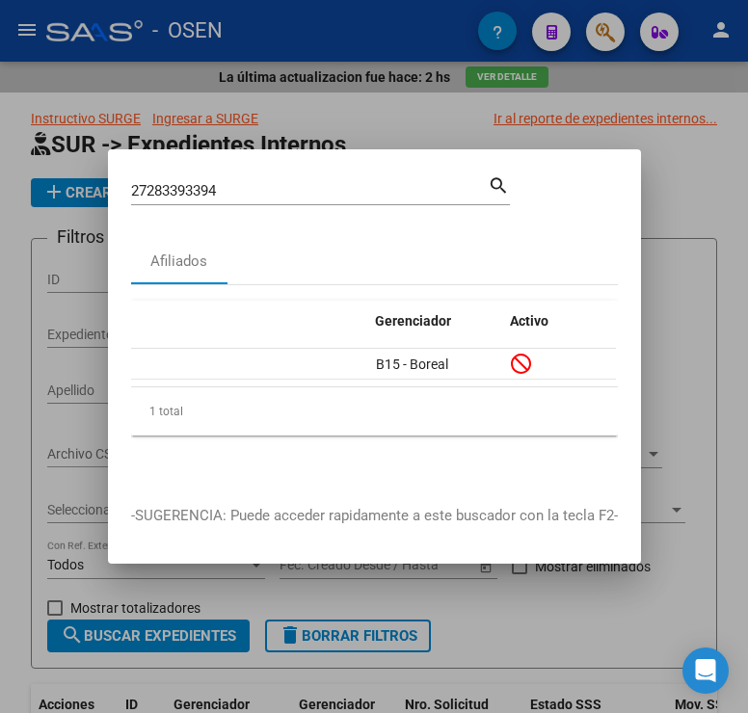
scroll to position [0, 362]
drag, startPoint x: 253, startPoint y: 181, endPoint x: 89, endPoint y: 182, distance: 163.9
click at [91, 181] on div "27283393394 Buscar (apellido, dni, cuil, nro traspaso, cuit, obra social) searc…" at bounding box center [374, 356] width 748 height 713
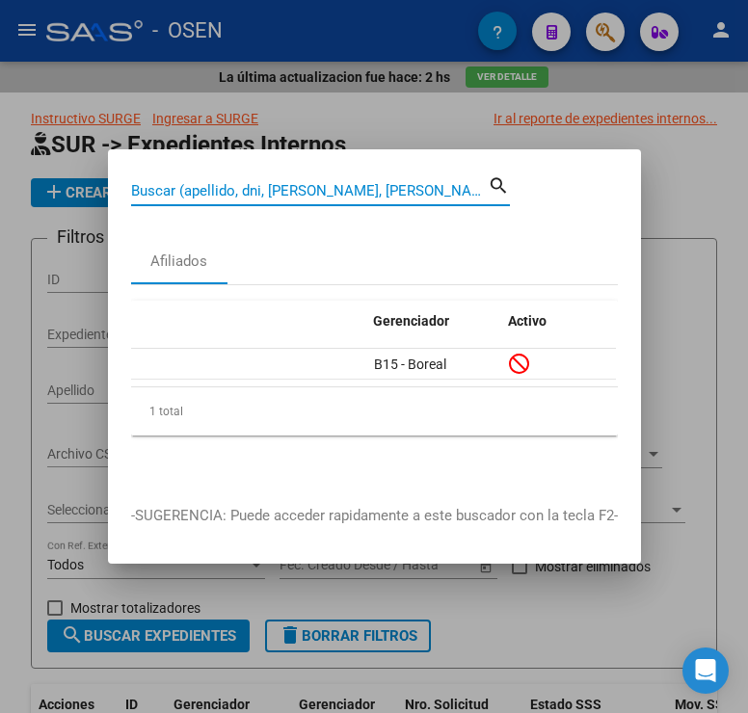
paste input "27253726445"
type input "27253726445"
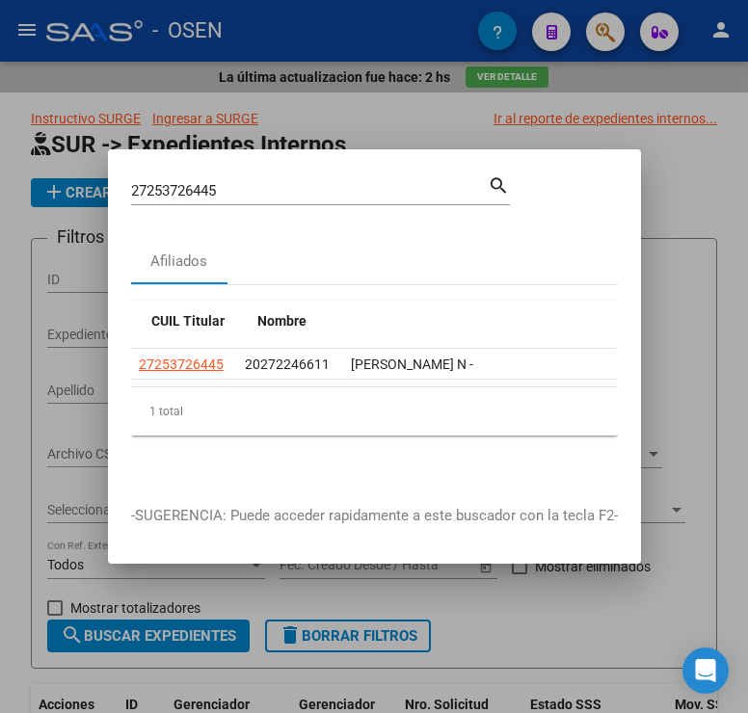
scroll to position [0, 359]
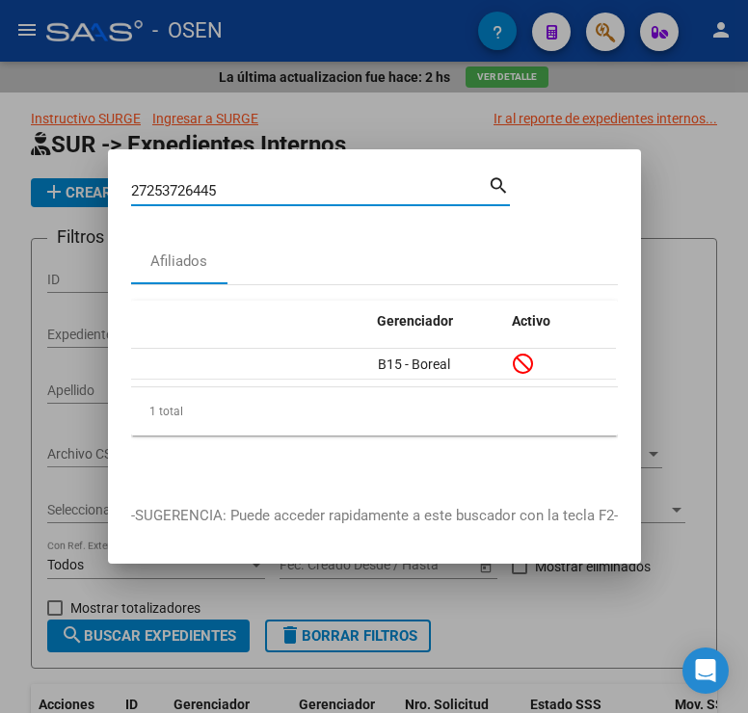
drag, startPoint x: 220, startPoint y: 194, endPoint x: 114, endPoint y: 194, distance: 106.0
click at [114, 194] on mat-dialog-content "27253726445 Buscar (apellido, dni, cuil, nro traspaso, cuit, obra social) searc…" at bounding box center [374, 327] width 533 height 309
paste input "27309650889"
type input "27309650889"
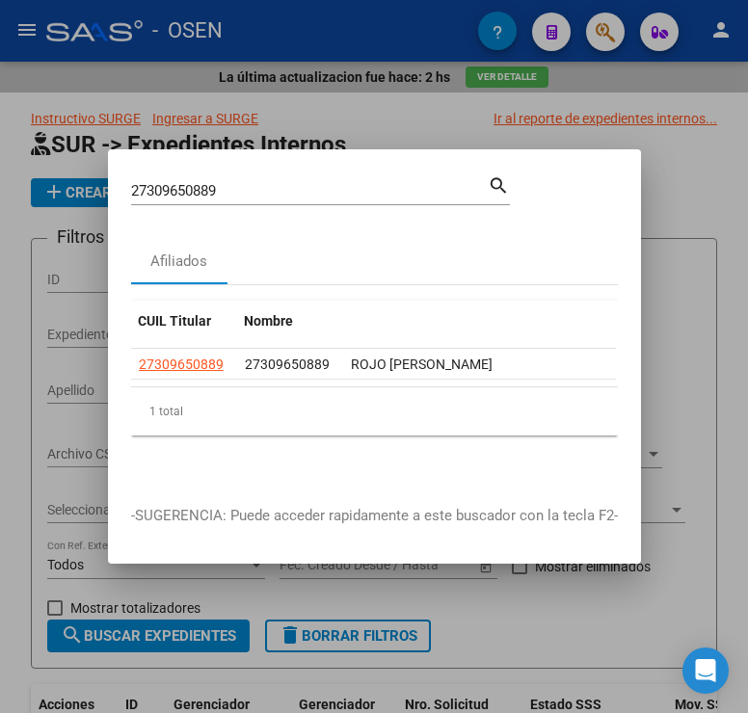
scroll to position [0, 320]
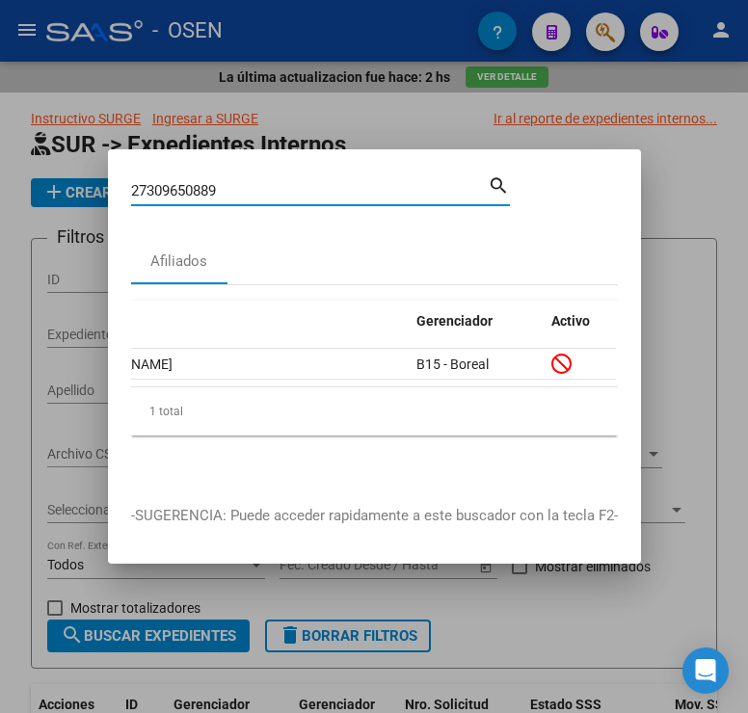
drag, startPoint x: 206, startPoint y: 186, endPoint x: 58, endPoint y: 190, distance: 148.5
click at [58, 190] on div "27309650889 Buscar (apellido, dni, cuil, nro traspaso, cuit, obra social) searc…" at bounding box center [374, 356] width 748 height 713
paste input "20272246611"
type input "20272246611"
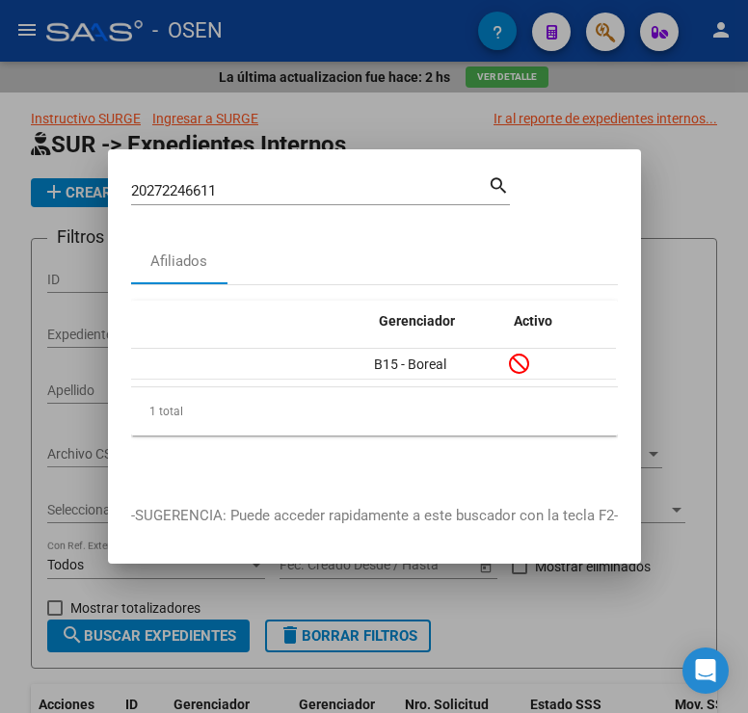
scroll to position [0, 4]
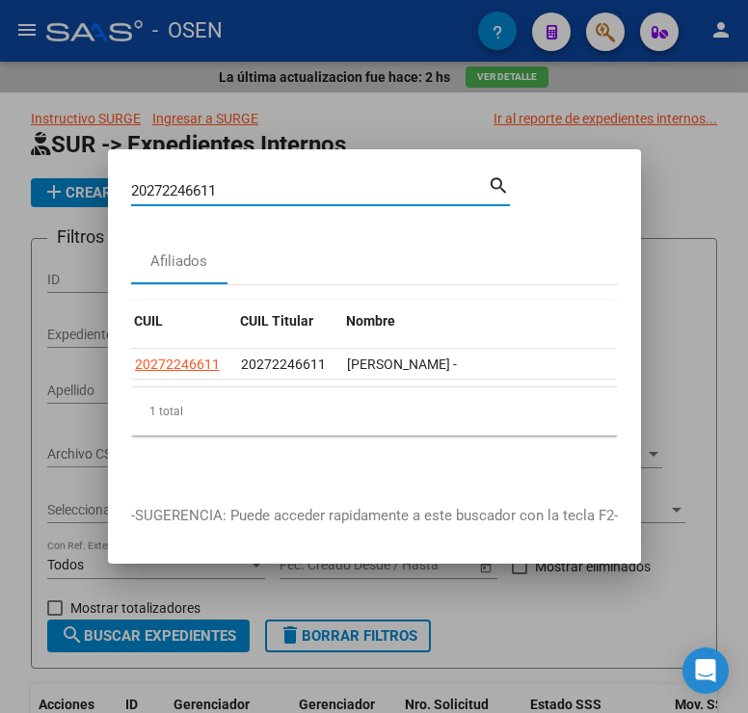
drag, startPoint x: 166, startPoint y: 188, endPoint x: 137, endPoint y: 177, distance: 30.8
click at [125, 189] on mat-dialog-content "20272246611 Buscar (apellido, dni, cuil, nro traspaso, cuit, obra social) searc…" at bounding box center [374, 327] width 533 height 309
paste input "20348734750"
type input "20348734750"
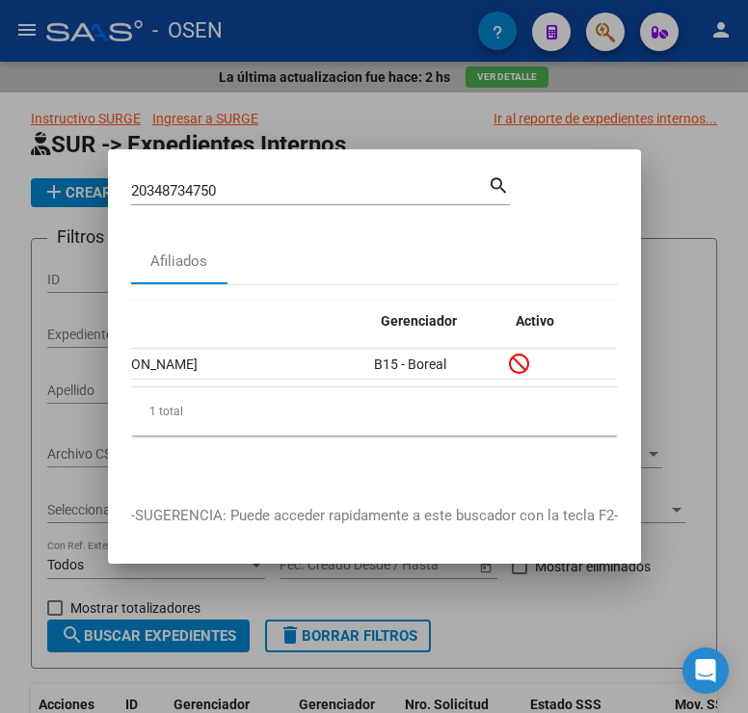
scroll to position [0, 43]
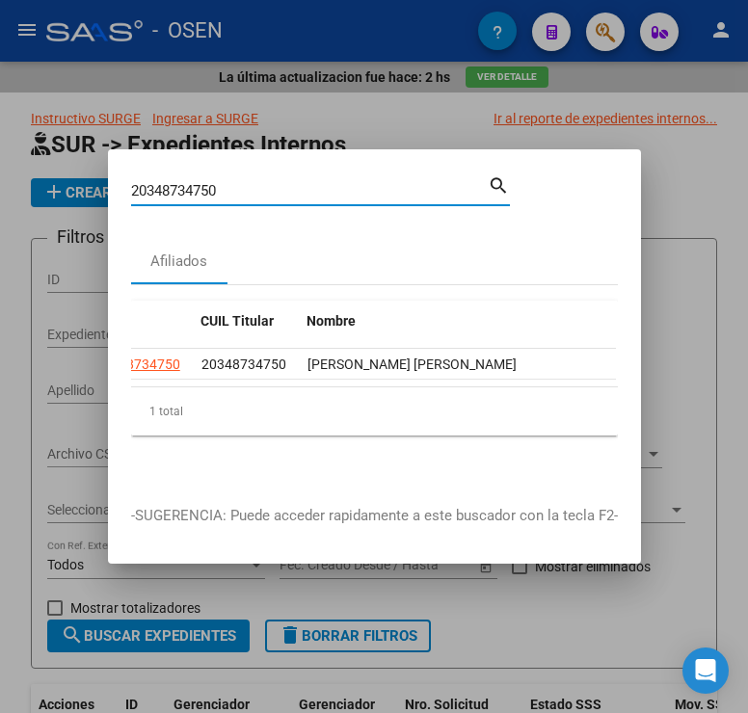
drag, startPoint x: 246, startPoint y: 184, endPoint x: 125, endPoint y: 182, distance: 120.5
click at [125, 182] on mat-dialog-content "20348734750 Buscar (apellido, dni, cuil, nro traspaso, cuit, obra social) searc…" at bounding box center [374, 327] width 533 height 309
paste input "20279682271"
type input "20279682271"
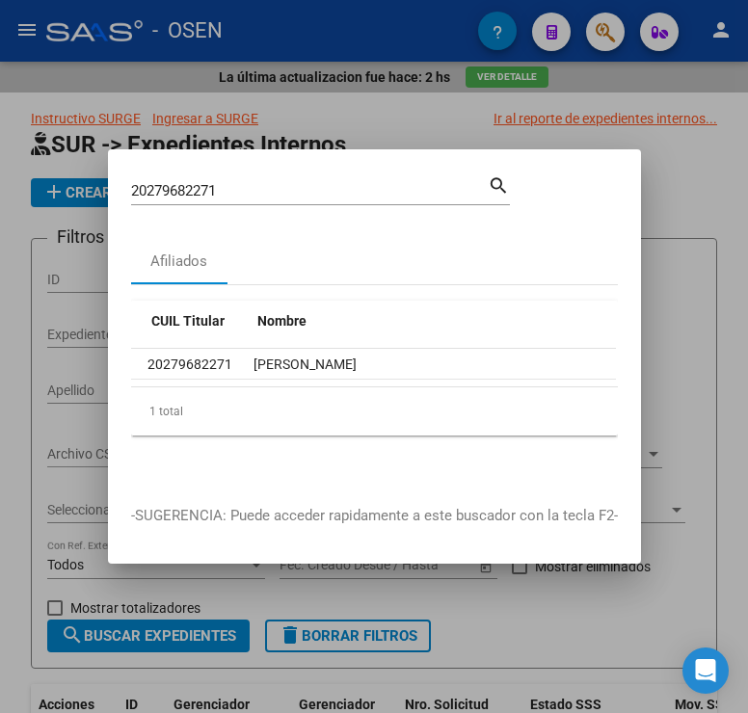
scroll to position [0, 93]
drag, startPoint x: 242, startPoint y: 188, endPoint x: 86, endPoint y: 189, distance: 156.1
click at [86, 189] on div "20279682271 Buscar (apellido, dni, cuil, nro traspaso, cuit, obra social) searc…" at bounding box center [374, 356] width 748 height 713
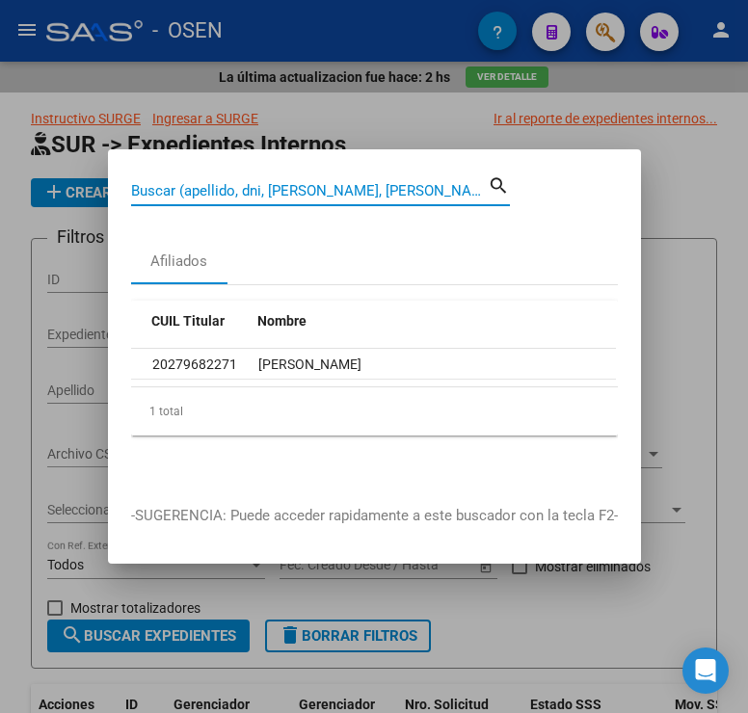
paste input "23305108049"
type input "23305108049"
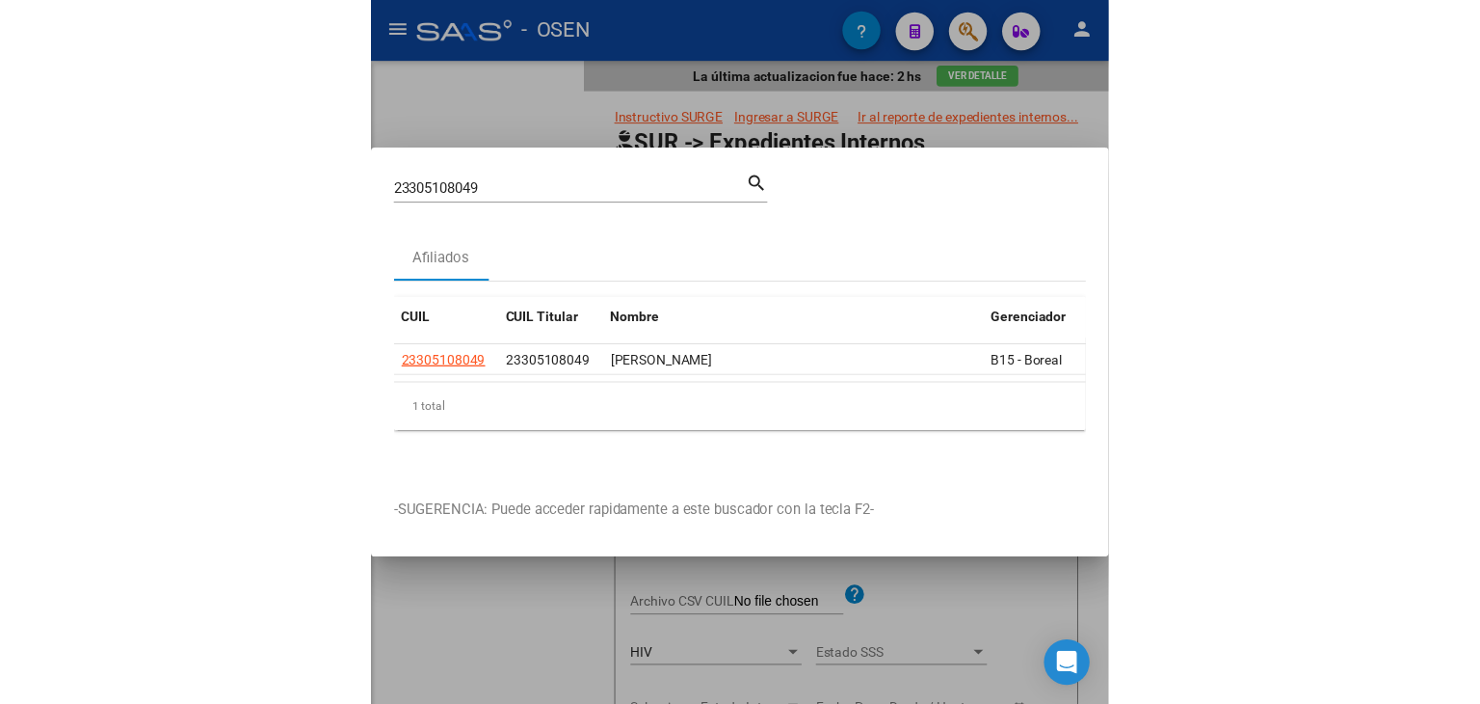
scroll to position [0, 0]
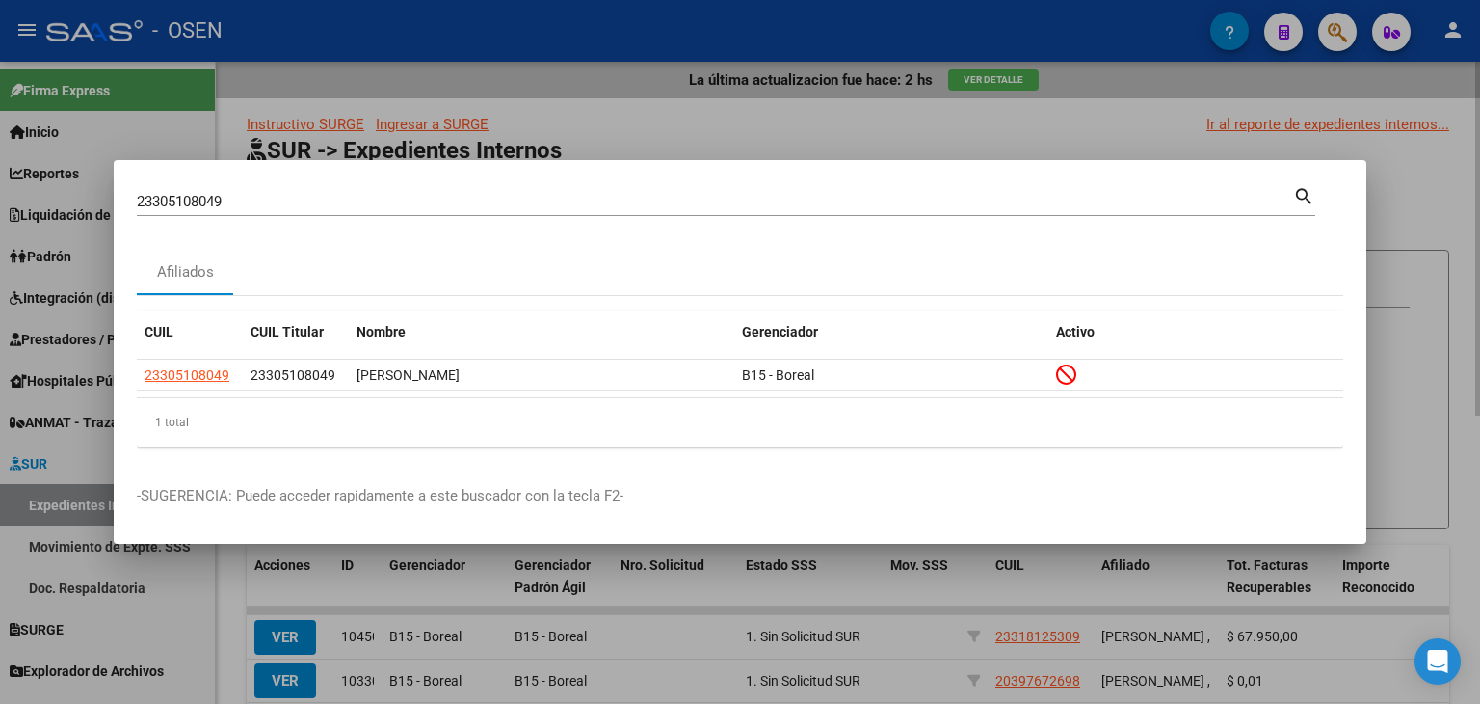
click at [618, 67] on div at bounding box center [740, 352] width 1480 height 704
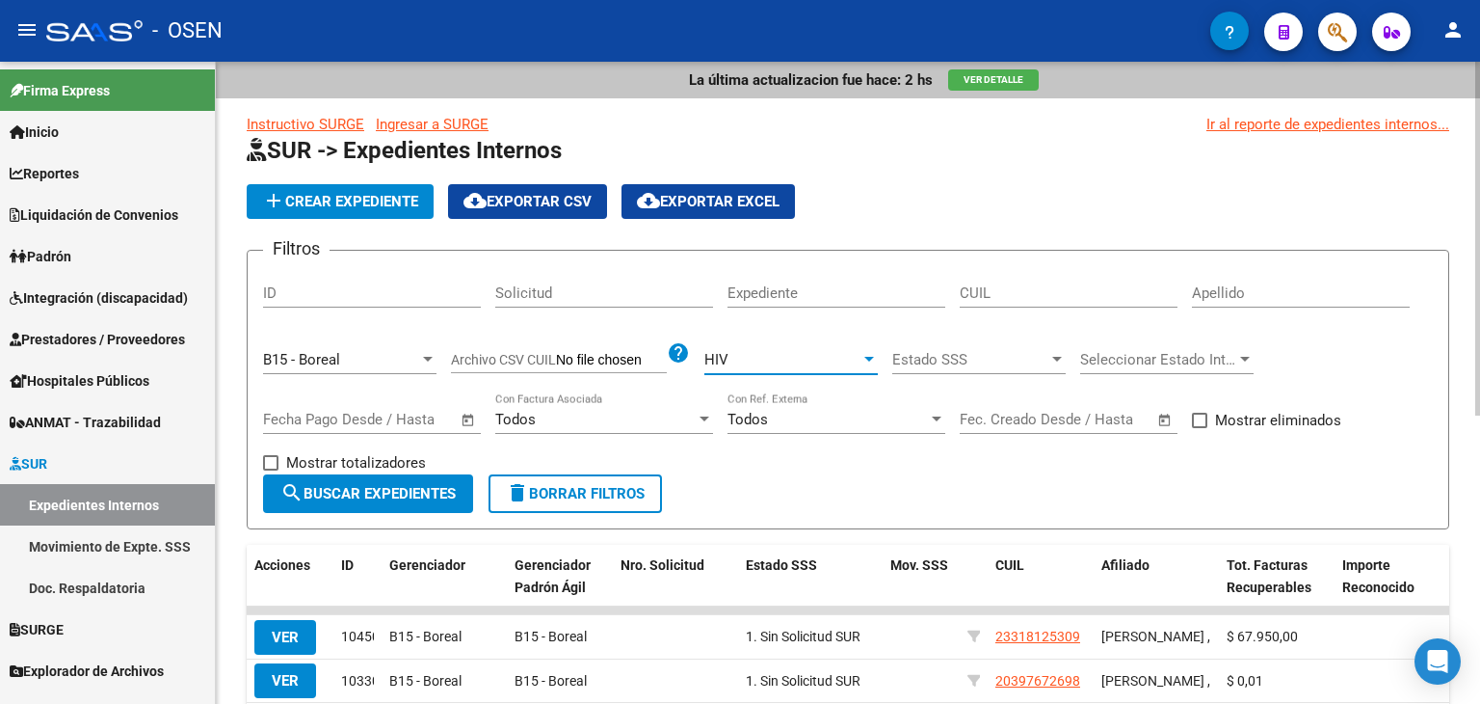
click at [797, 355] on div "HIV" at bounding box center [783, 359] width 156 height 17
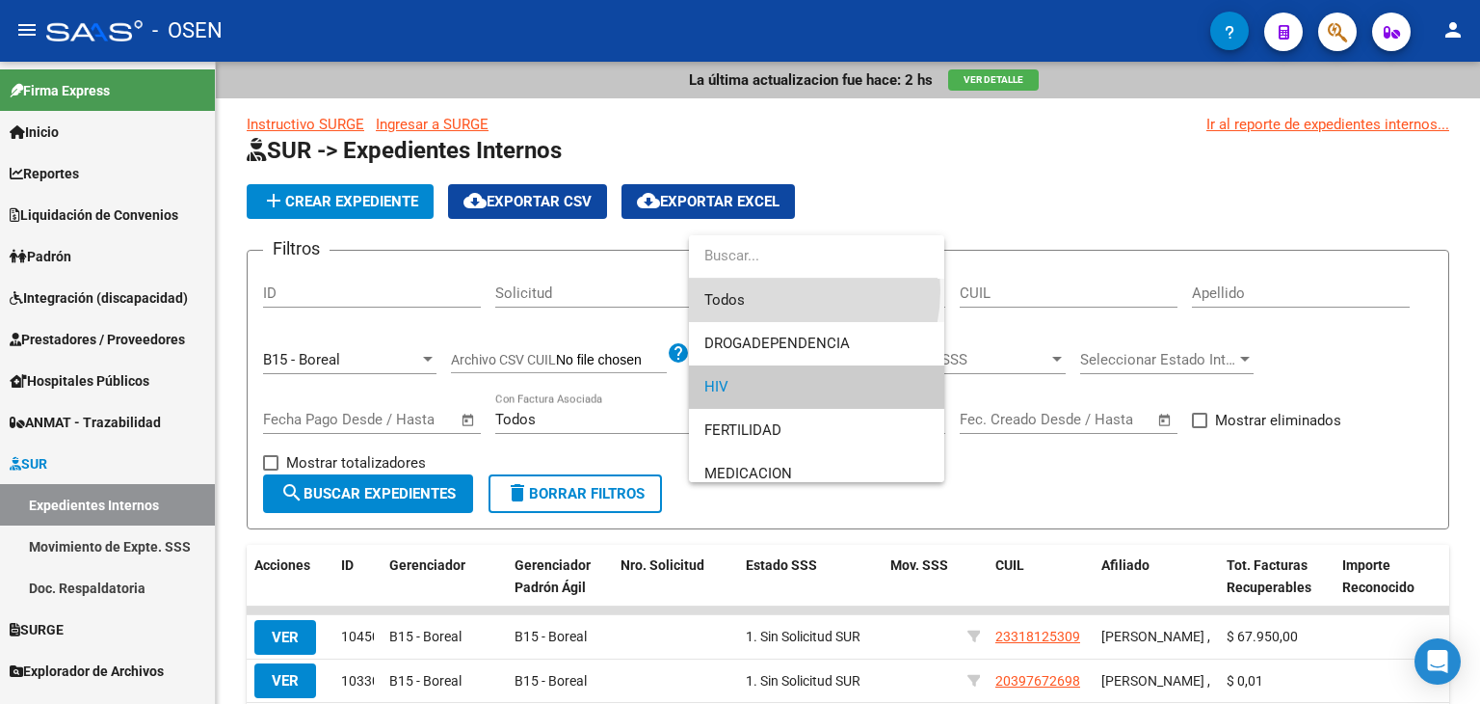
click at [766, 290] on span "Todos" at bounding box center [817, 300] width 225 height 43
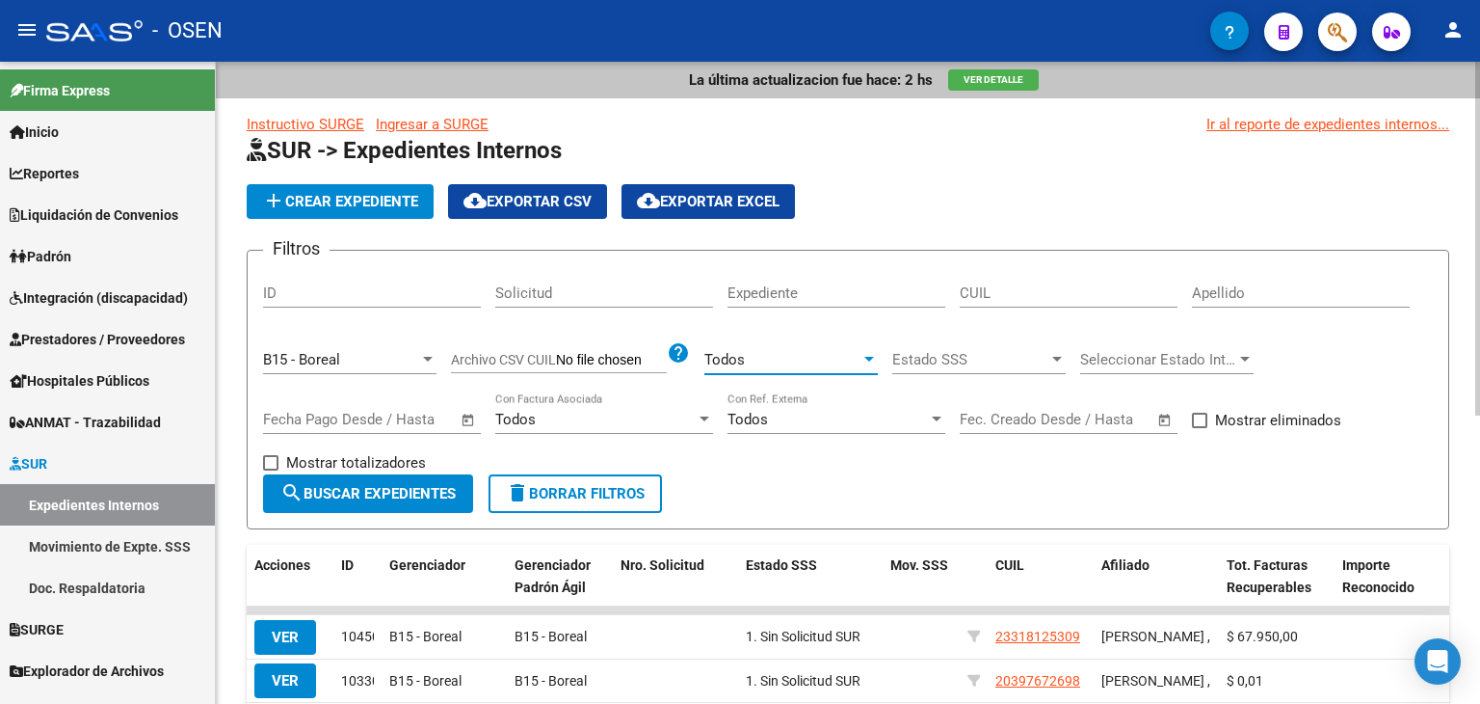
click at [341, 488] on span "search Buscar Expedientes" at bounding box center [367, 493] width 175 height 17
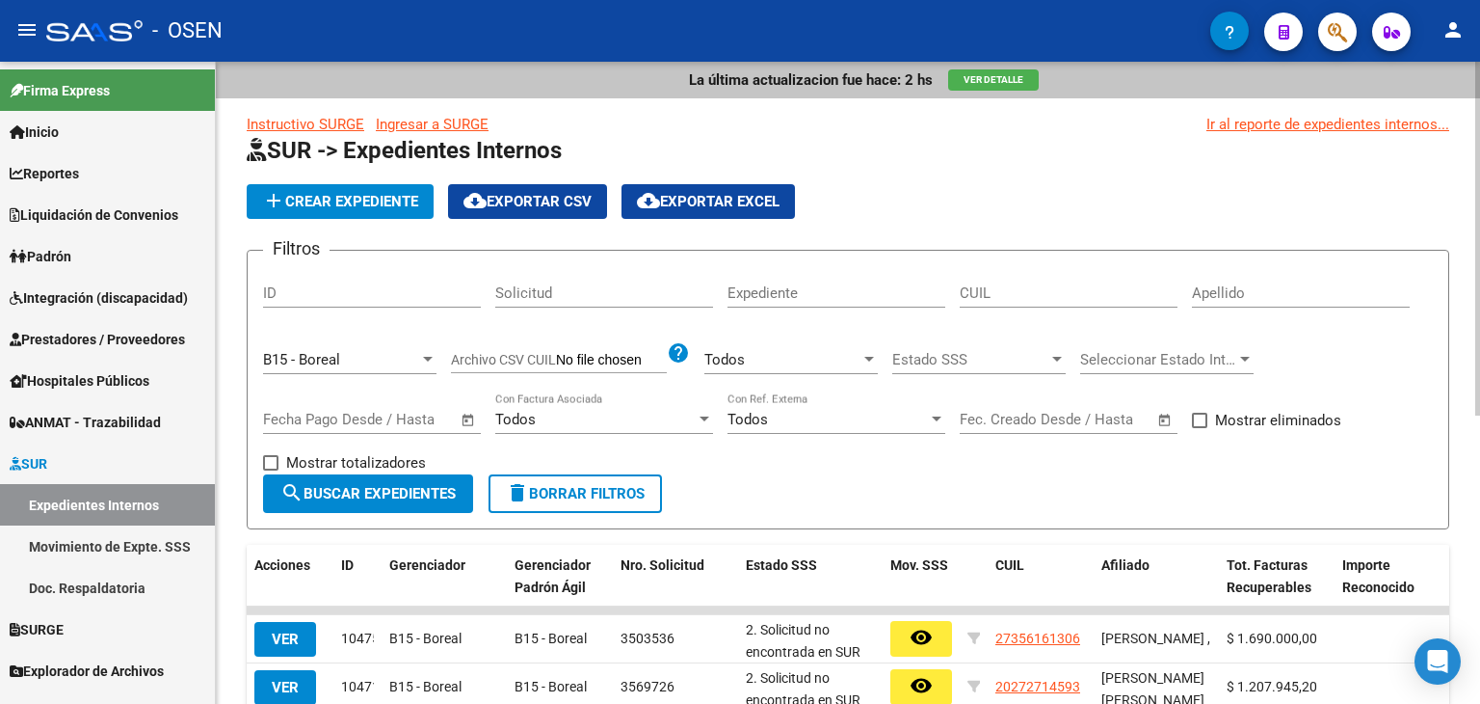
click at [556, 199] on span "cloud_download Exportar CSV" at bounding box center [528, 201] width 128 height 17
click at [1320, 36] on div at bounding box center [1330, 32] width 54 height 40
click at [1322, 36] on button "button" at bounding box center [1338, 32] width 39 height 39
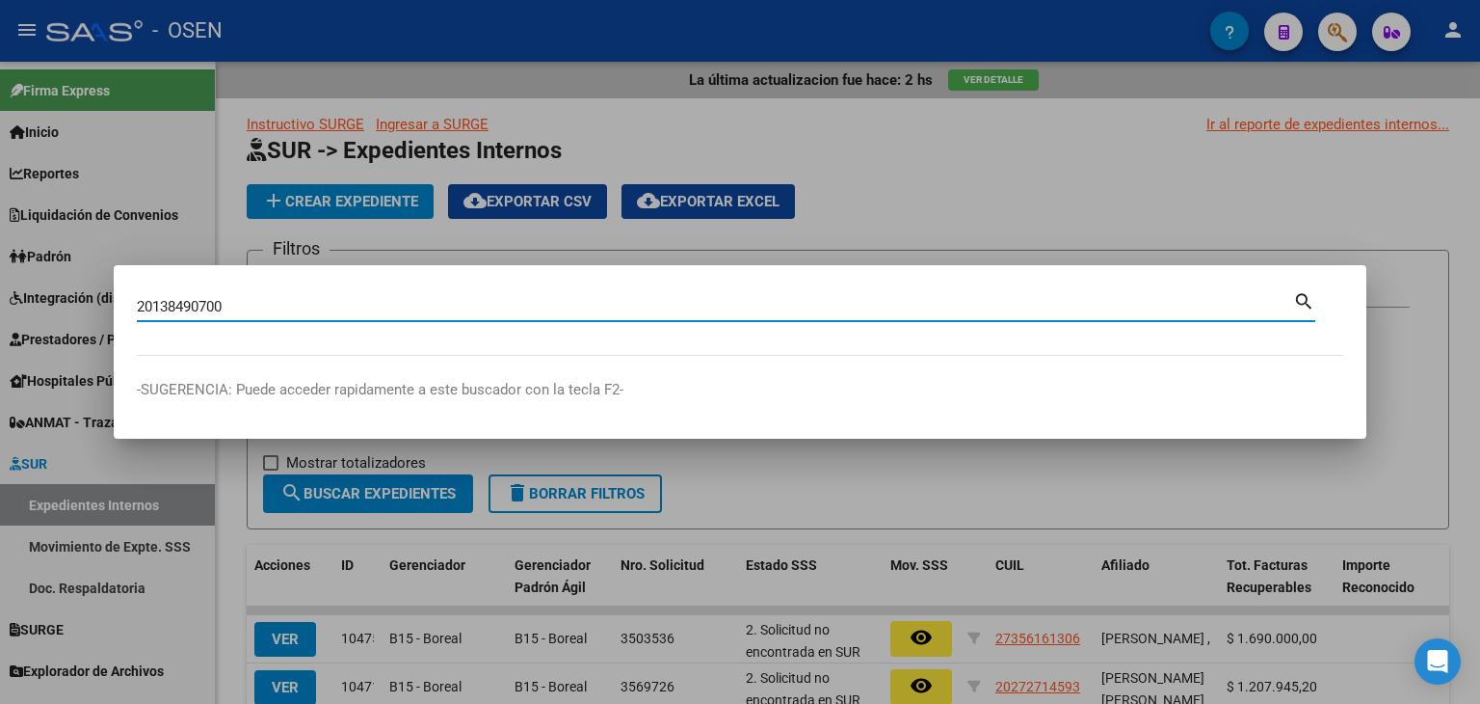
type input "20138490700"
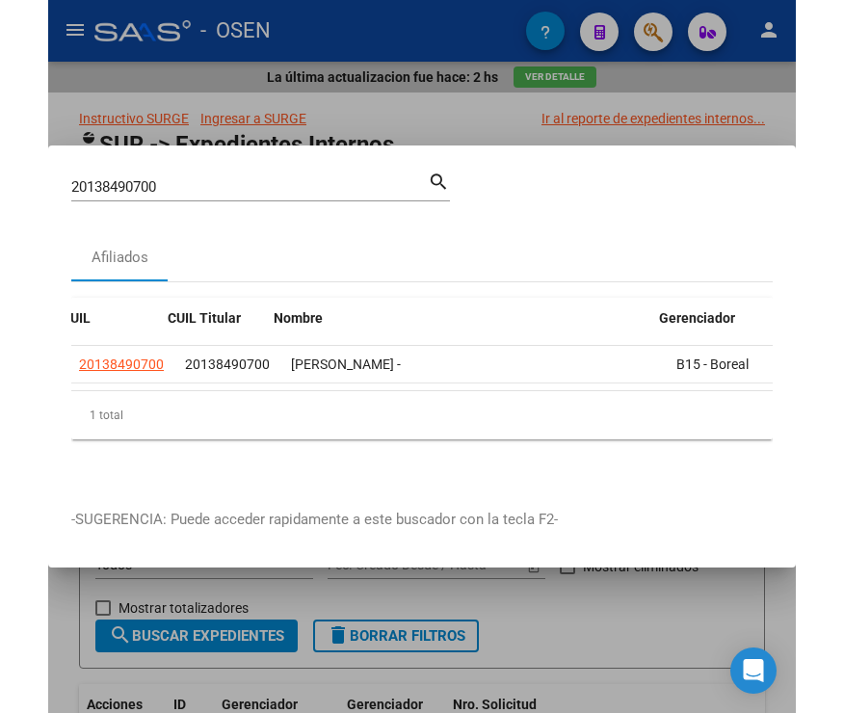
scroll to position [0, 103]
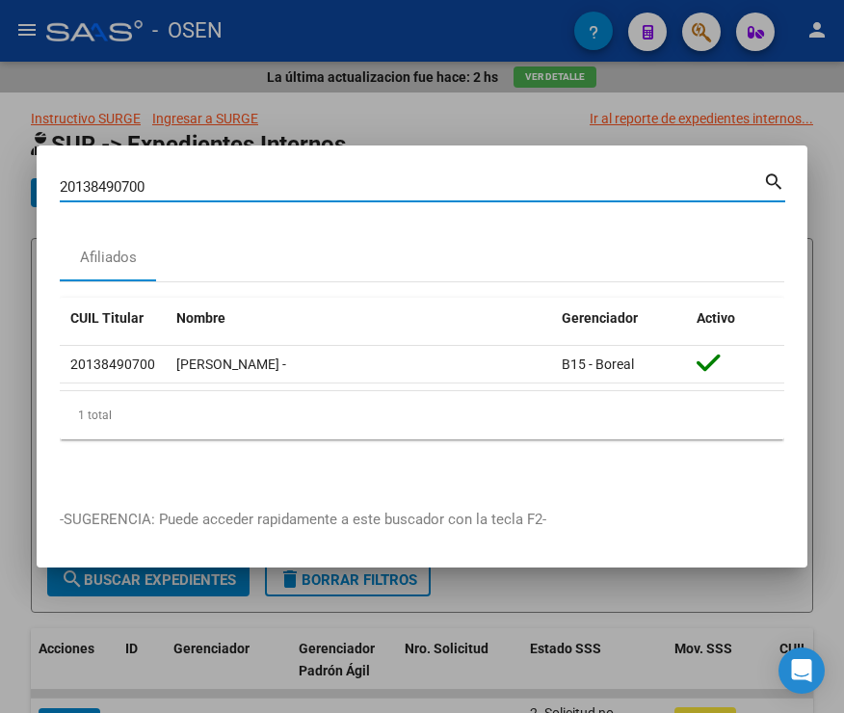
drag, startPoint x: 169, startPoint y: 183, endPoint x: 21, endPoint y: 183, distance: 147.5
click at [21, 183] on div "20138490700 Buscar (apellido, dni, cuil, nro traspaso, cuit, obra social) searc…" at bounding box center [422, 356] width 844 height 713
paste input "20139013043"
type input "20139013043"
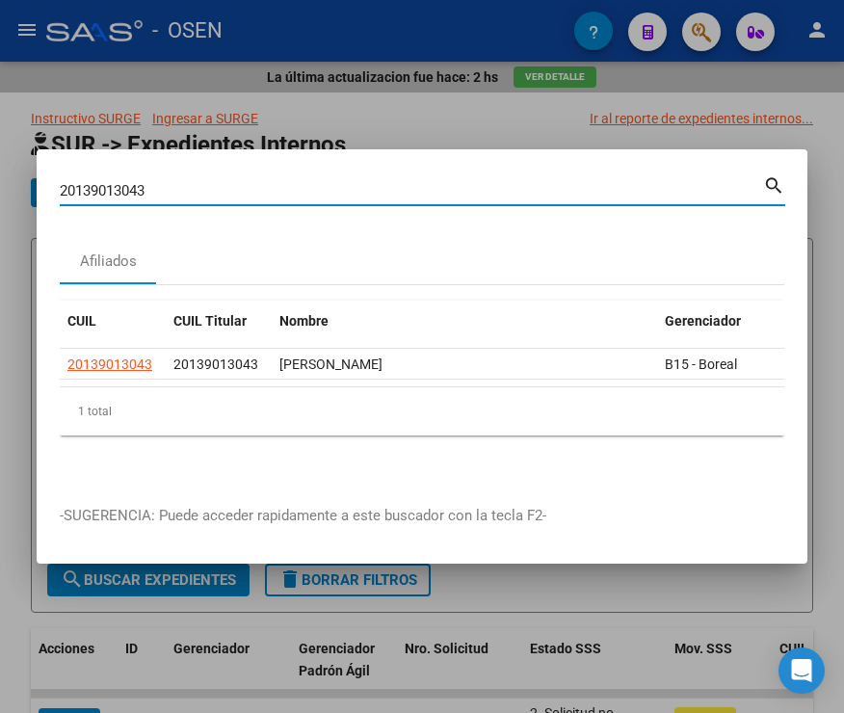
scroll to position [0, 123]
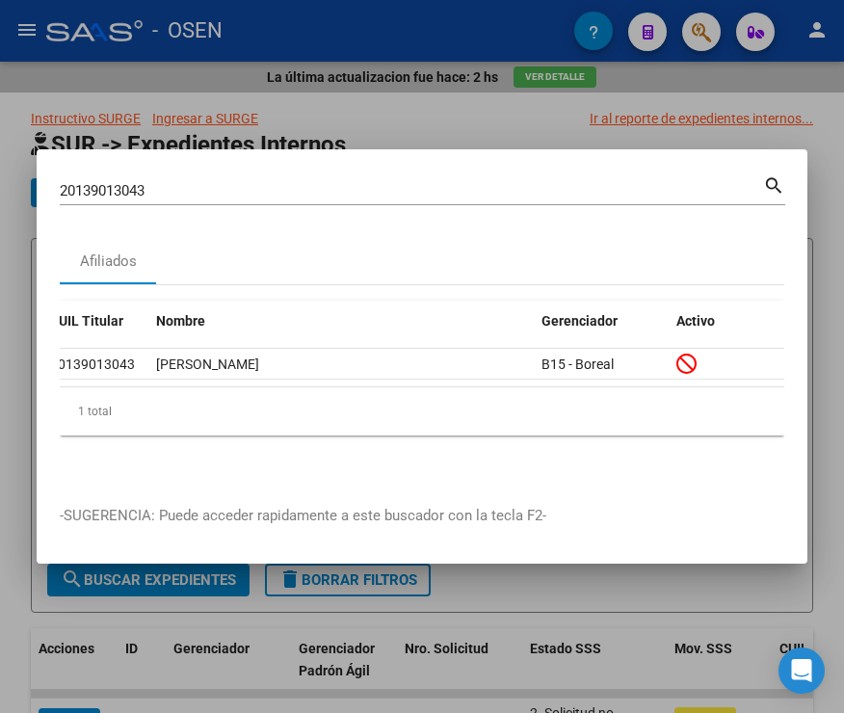
click at [532, 417] on div "CUIL CUIL Titular Nombre Gerenciador Activo 20139013043 20139013043 OLIVA ANTON…" at bounding box center [422, 368] width 725 height 135
drag, startPoint x: 152, startPoint y: 178, endPoint x: 13, endPoint y: 196, distance: 139.9
click at [31, 178] on div "20139013043 Buscar (apellido, dni, cuil, nro traspaso, cuit, obra social) searc…" at bounding box center [422, 356] width 844 height 713
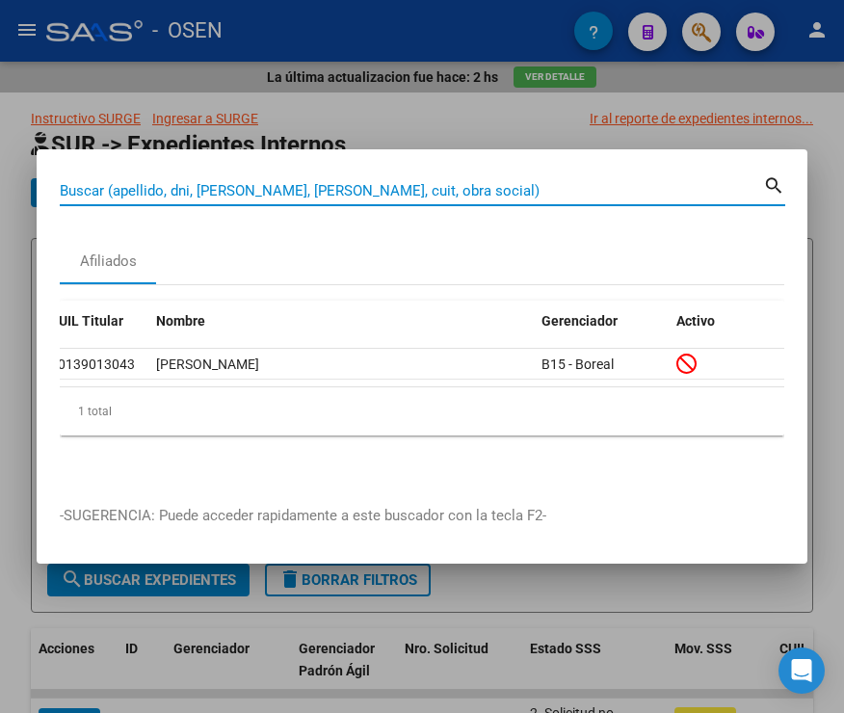
paste input "20146619631"
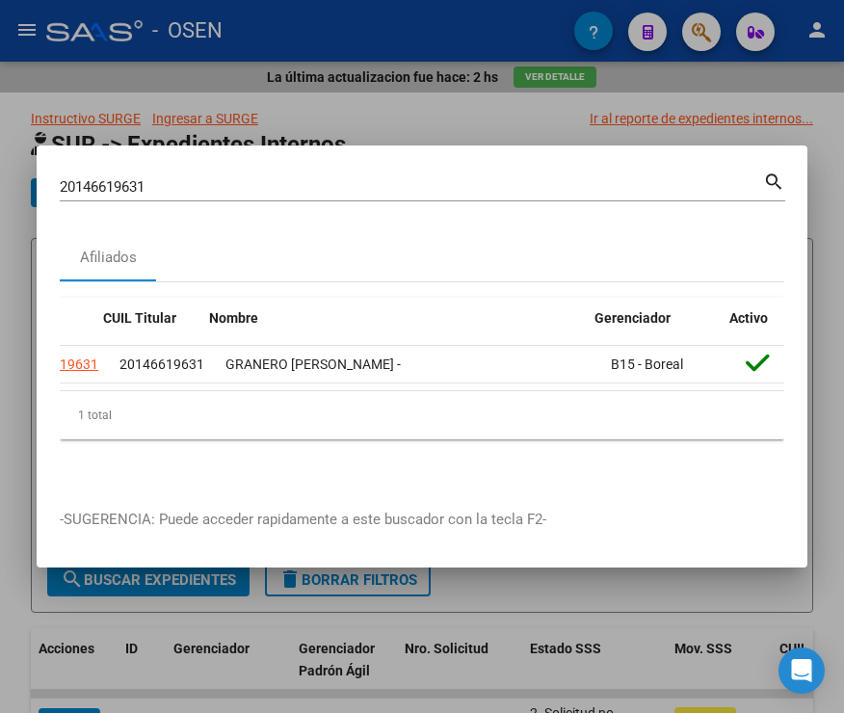
scroll to position [0, 0]
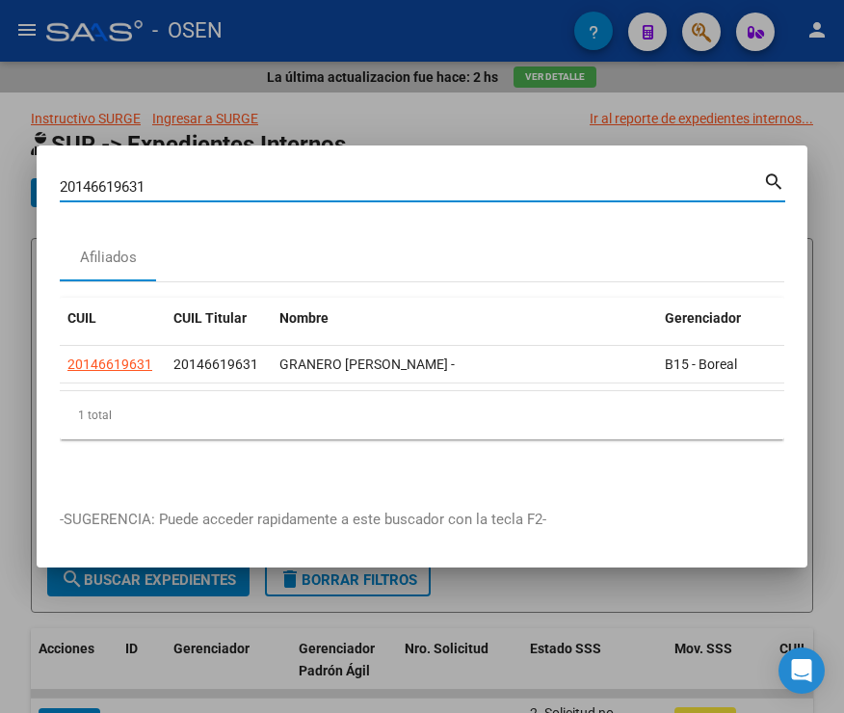
drag, startPoint x: 155, startPoint y: 183, endPoint x: 69, endPoint y: 173, distance: 86.3
click at [67, 178] on input "20146619631" at bounding box center [412, 186] width 704 height 17
type input "2"
paste input "20160612534"
type input "20160612534"
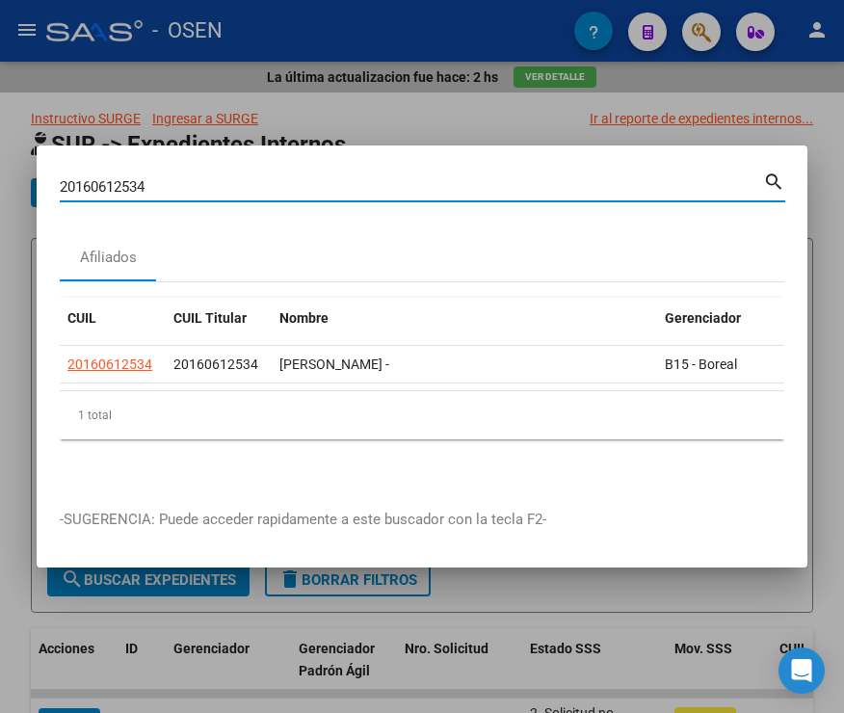
drag, startPoint x: 209, startPoint y: 174, endPoint x: -116, endPoint y: 166, distance: 324.9
click at [0, 166] on html "menu - OSEN person Firma Express Inicio Instructivos Contacto OS Reportes SUR E…" at bounding box center [422, 356] width 844 height 713
paste input "20162795091"
type input "20162795091"
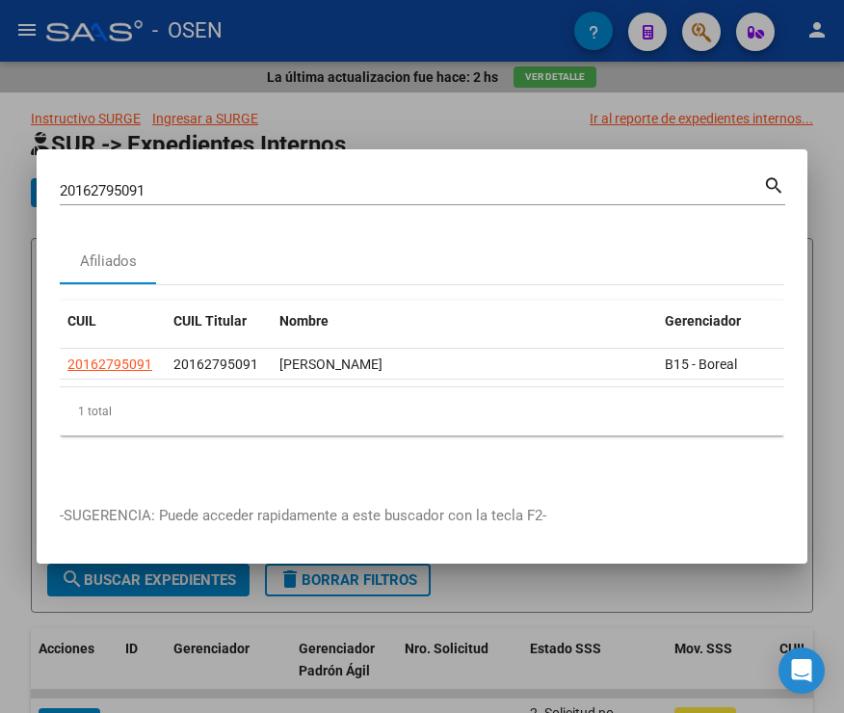
scroll to position [0, 123]
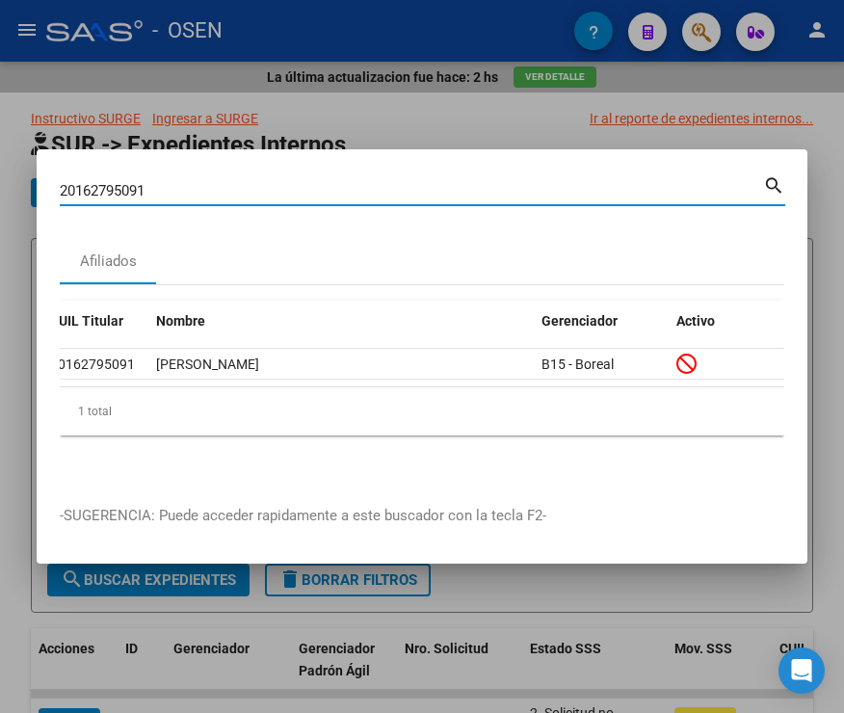
drag, startPoint x: 142, startPoint y: 181, endPoint x: 42, endPoint y: 176, distance: 99.4
click at [43, 176] on mat-dialog-content "20162795091 Buscar (apellido, dni, cuil, nro traspaso, cuit, obra social) searc…" at bounding box center [422, 327] width 771 height 309
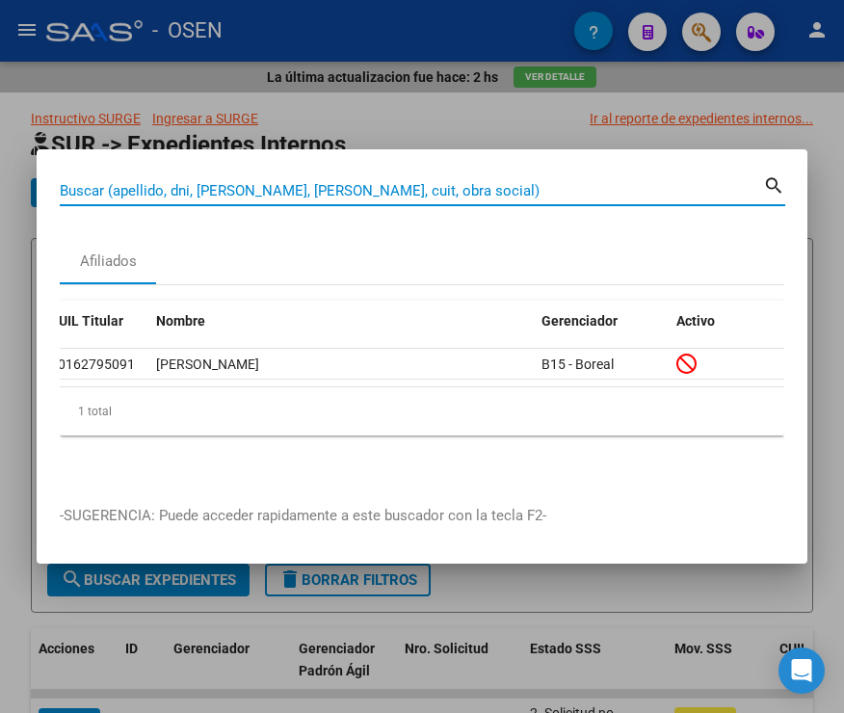
paste input "20164414591"
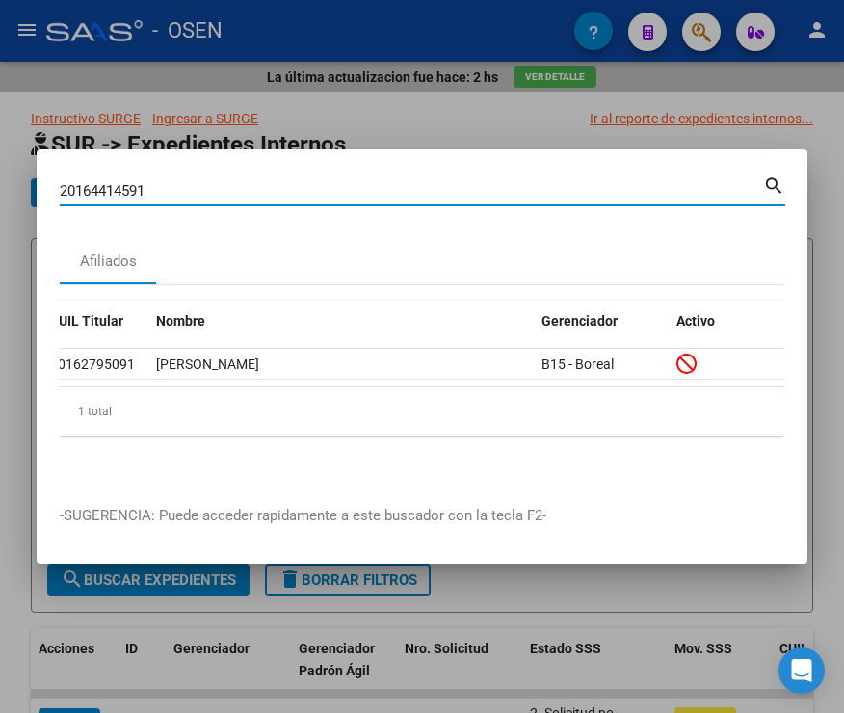
type input "20164414591"
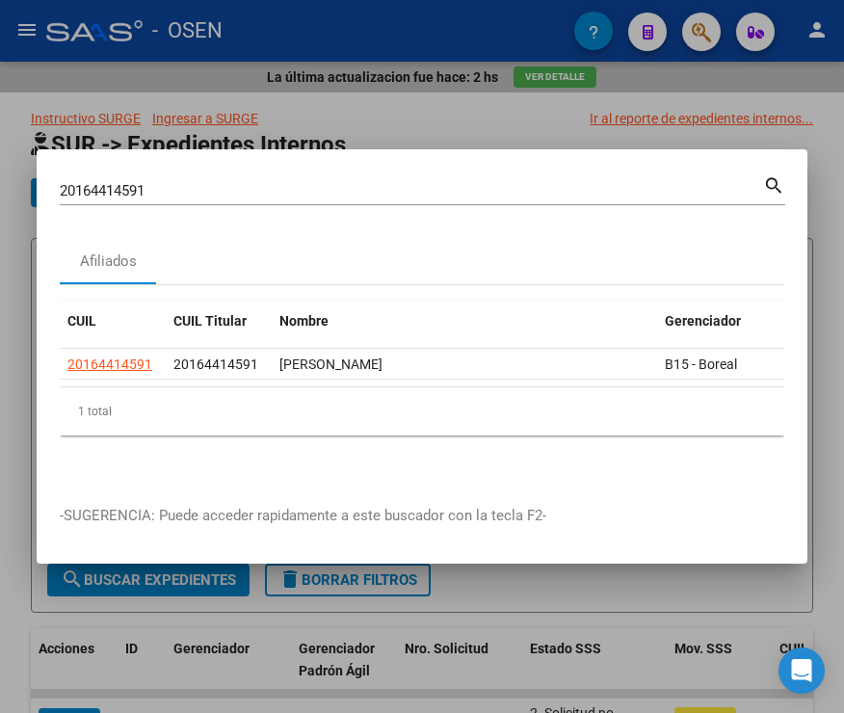
drag, startPoint x: 289, startPoint y: 379, endPoint x: 509, endPoint y: 383, distance: 219.8
click at [509, 383] on datatable-body "20164414591 20164414591 SALOMON OMAR ERNESTO B15 - Boreal" at bounding box center [422, 368] width 725 height 38
drag, startPoint x: 184, startPoint y: 188, endPoint x: 1, endPoint y: 220, distance: 185.9
click at [0, 194] on html "menu - OSEN person Firma Express Inicio Instructivos Contacto OS Reportes SUR E…" at bounding box center [422, 356] width 844 height 713
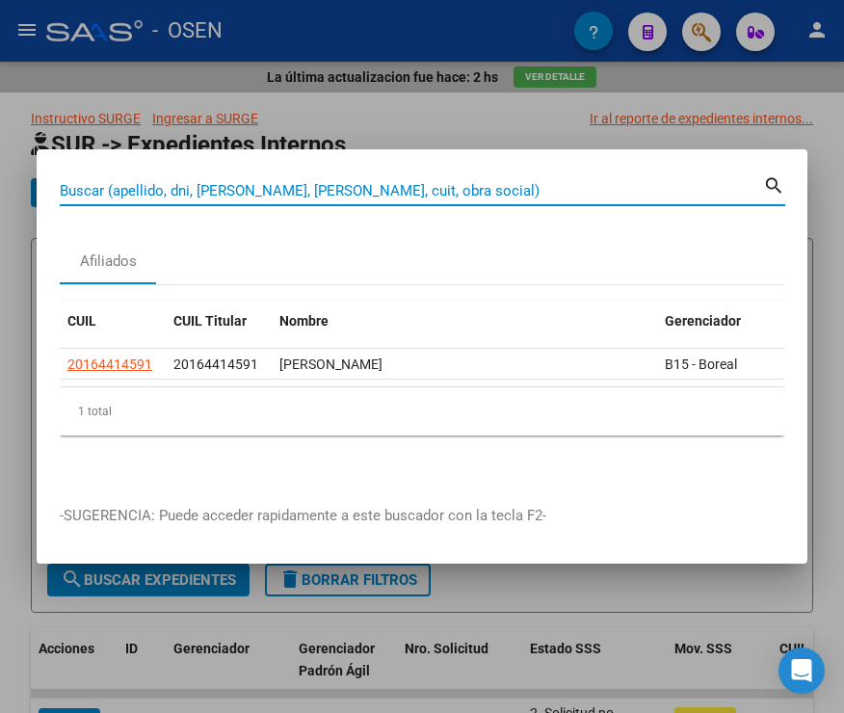
paste input "20165465556"
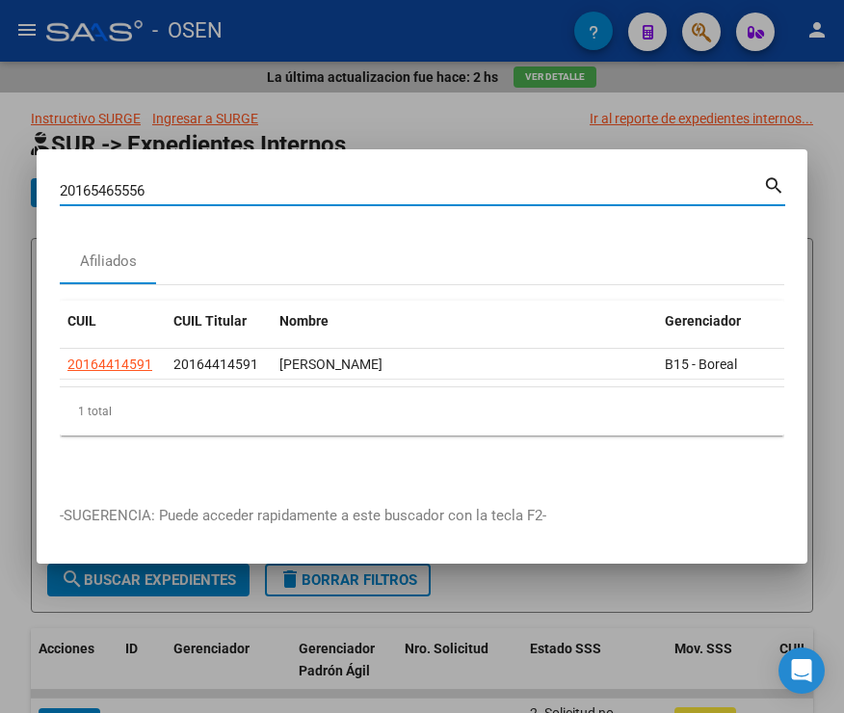
type input "20165465556"
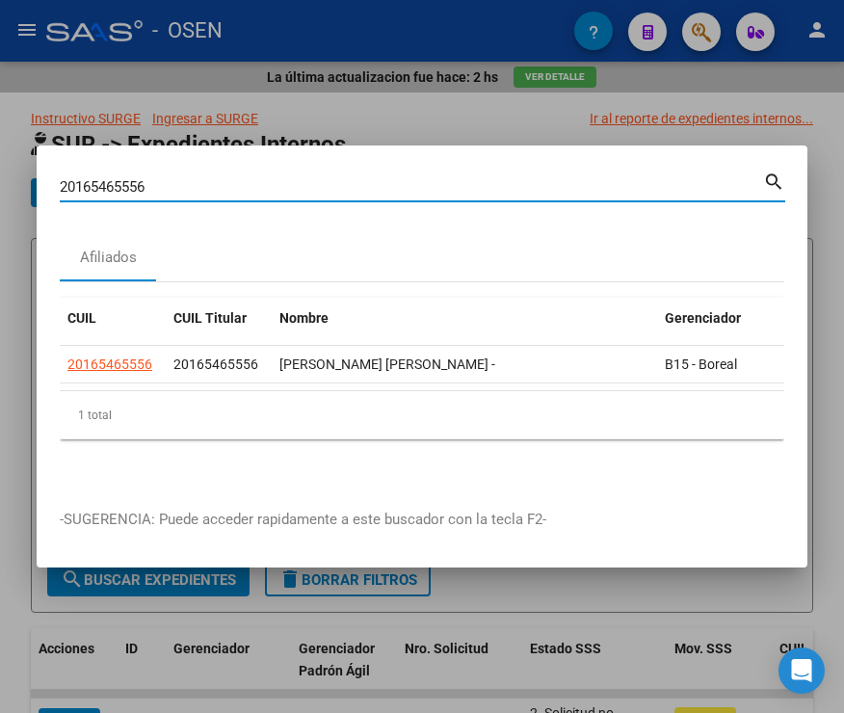
scroll to position [0, 123]
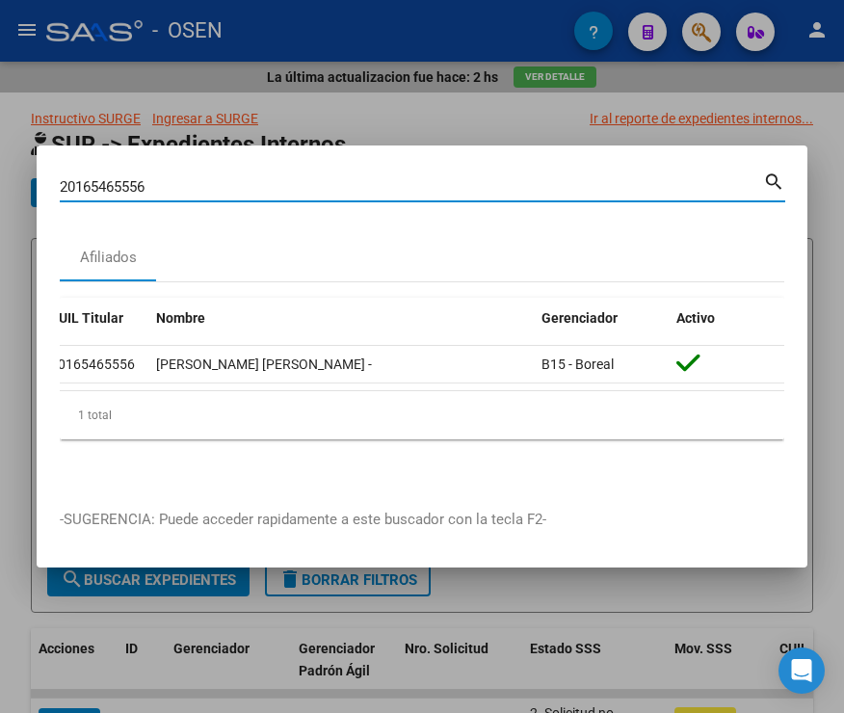
drag, startPoint x: 166, startPoint y: 178, endPoint x: 13, endPoint y: 180, distance: 152.3
click at [13, 180] on div "20165465556 Buscar (apellido, dni, cuil, nro traspaso, cuit, obra social) searc…" at bounding box center [422, 356] width 844 height 713
paste input "DIABETES"
type input "DIABETES"
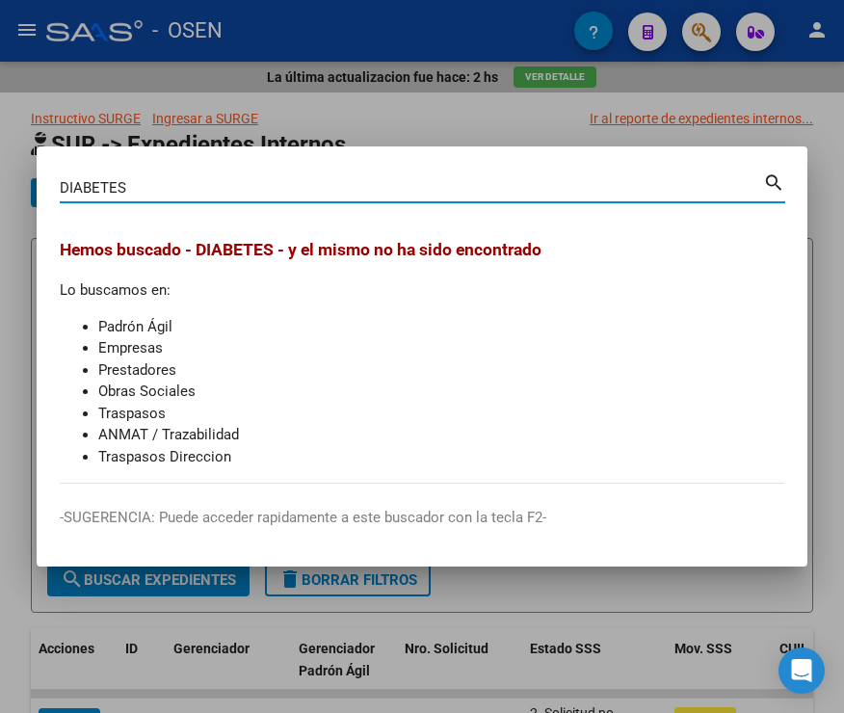
drag, startPoint x: 155, startPoint y: 183, endPoint x: 4, endPoint y: 191, distance: 151.5
click at [20, 188] on div "DIABETES Buscar (apellido, dni, cuil, nro traspaso, cuit, obra social) search H…" at bounding box center [422, 356] width 844 height 713
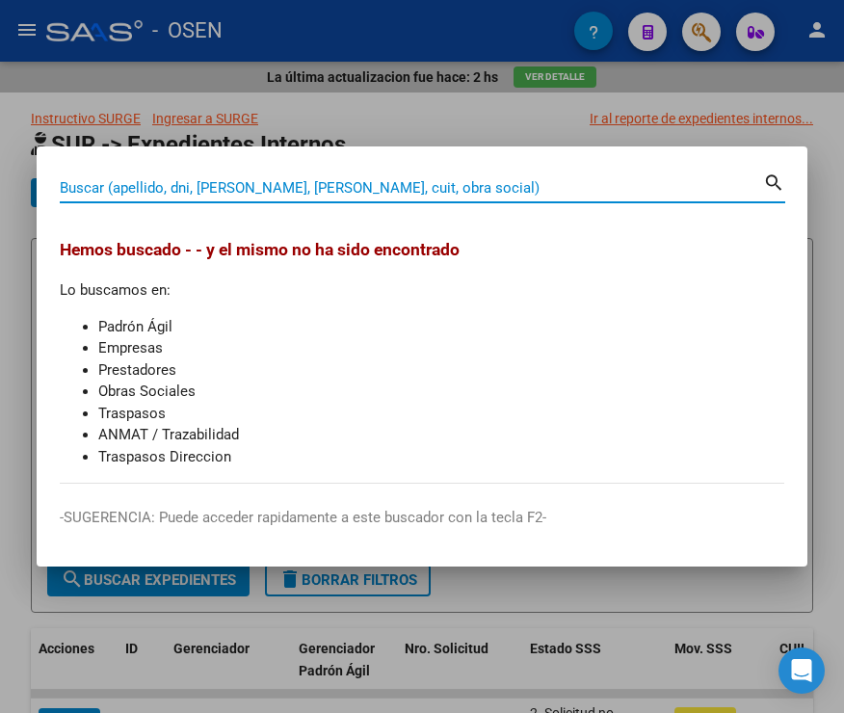
paste input "20166916896"
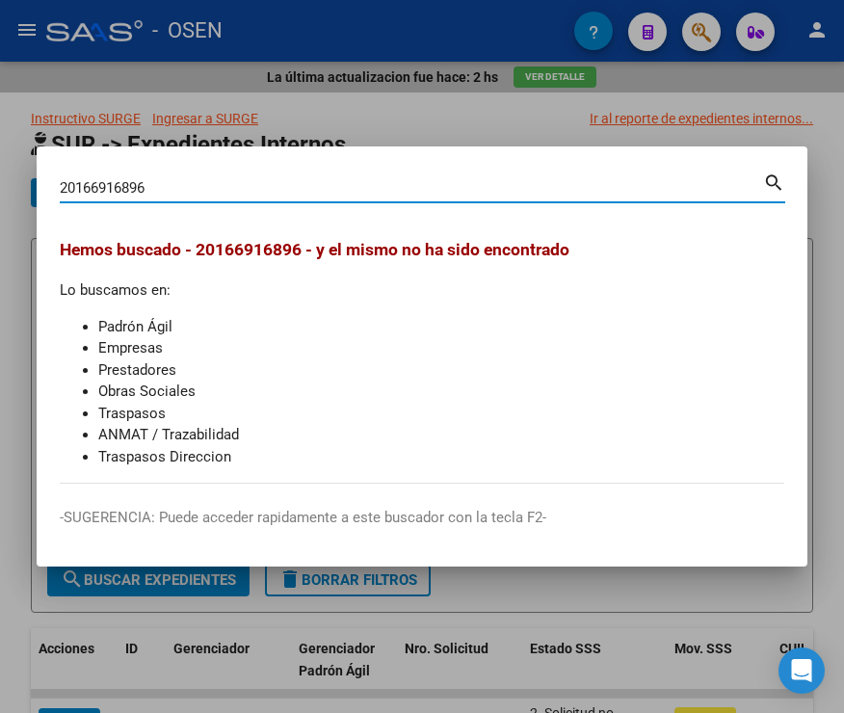
type input "20166916896"
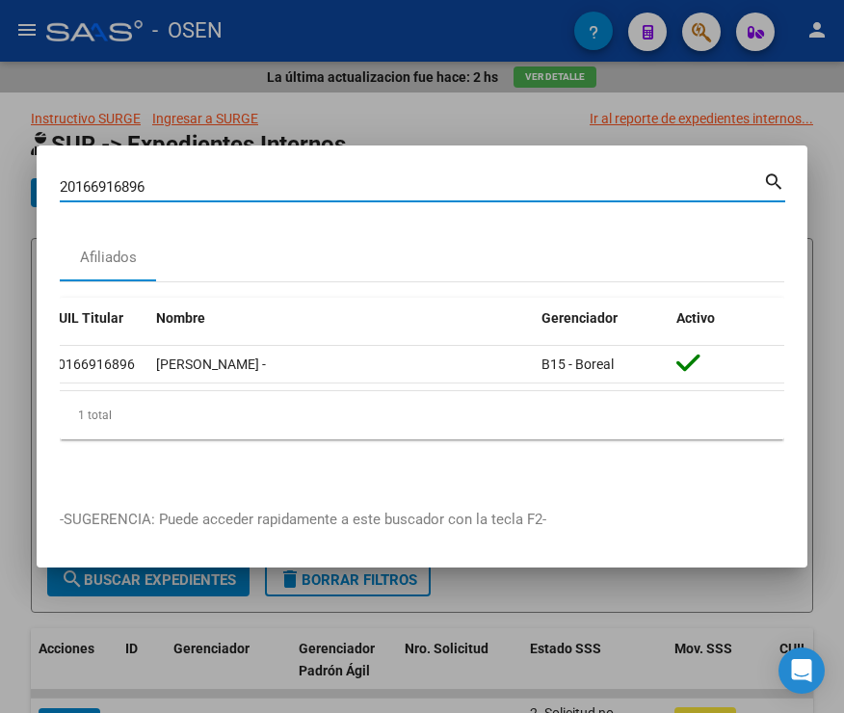
drag, startPoint x: 88, startPoint y: 173, endPoint x: 51, endPoint y: 173, distance: 36.6
click at [53, 169] on mat-dialog-content "20166916896 Buscar (apellido, dni, cuil, nro traspaso, cuit, obra social) searc…" at bounding box center [422, 327] width 771 height 317
paste input "20168439610"
type input "20168439610"
drag, startPoint x: 155, startPoint y: 185, endPoint x: -9, endPoint y: 183, distance: 163.9
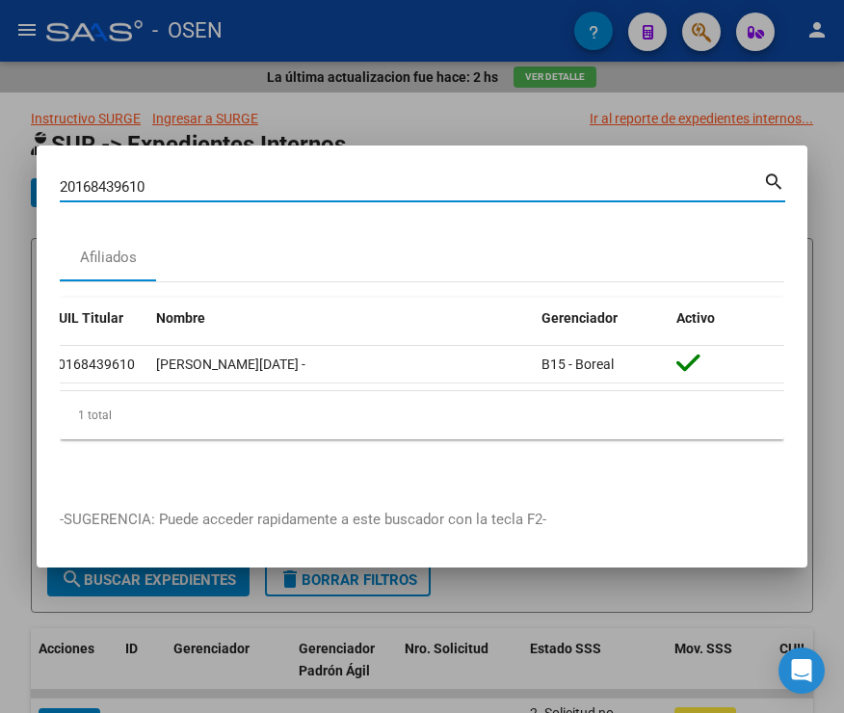
click at [0, 183] on html "menu - OSEN person Firma Express Inicio Instructivos Contacto OS Reportes SUR E…" at bounding box center [422, 356] width 844 height 713
paste input "20169098620"
type input "20169098620"
drag, startPoint x: 182, startPoint y: 182, endPoint x: -25, endPoint y: 182, distance: 207.2
click at [0, 182] on html "menu - OSEN person Firma Express Inicio Instructivos Contacto OS Reportes SUR E…" at bounding box center [422, 356] width 844 height 713
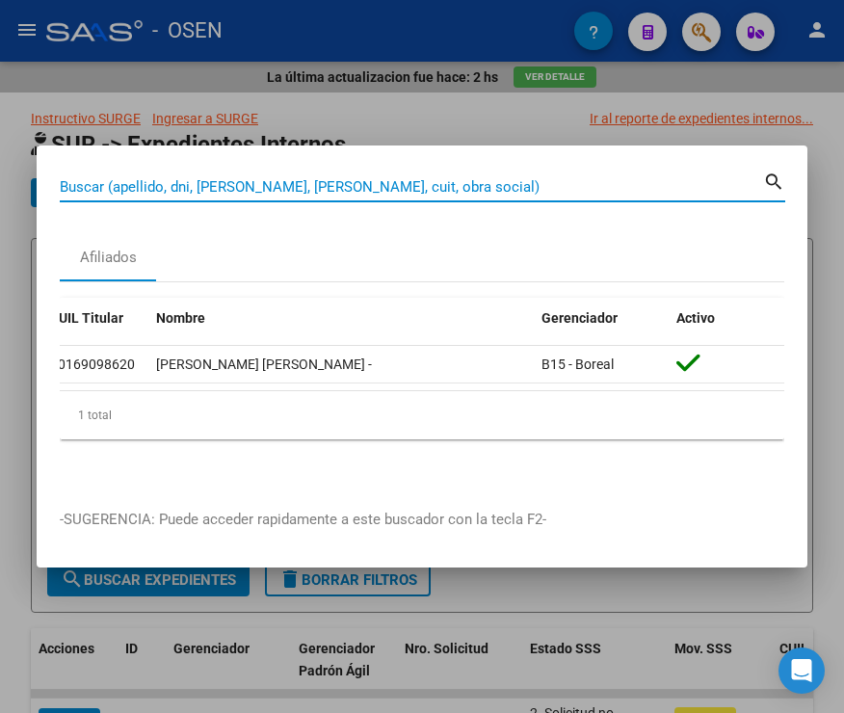
paste input "20170604963"
type input "20170604963"
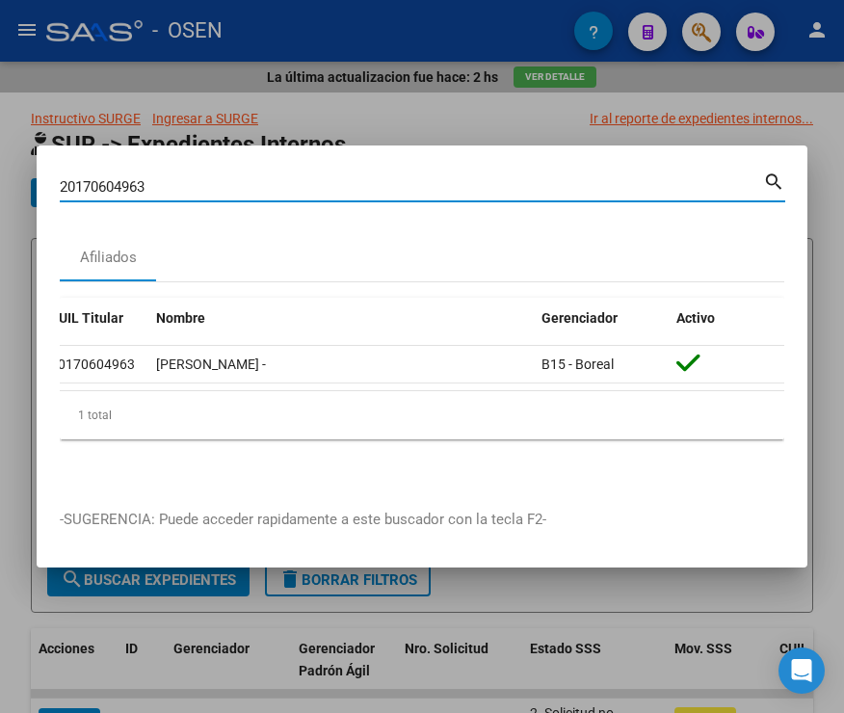
drag, startPoint x: 170, startPoint y: 185, endPoint x: 0, endPoint y: 140, distance: 175.6
click at [0, 182] on html "menu - OSEN person Firma Express Inicio Instructivos Contacto OS Reportes SUR E…" at bounding box center [422, 356] width 844 height 713
paste input "20173364203"
type input "20173364203"
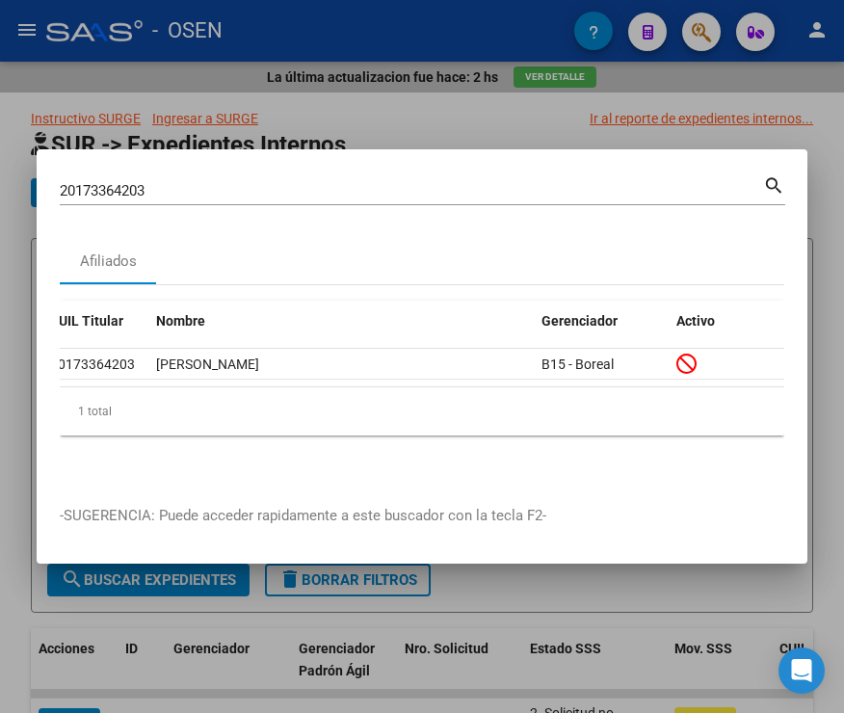
drag, startPoint x: -6, startPoint y: 177, endPoint x: -33, endPoint y: 181, distance: 27.3
click at [0, 181] on html "menu - OSEN person Firma Express Inicio Instructivos Contacto OS Reportes SUR E…" at bounding box center [422, 356] width 844 height 713
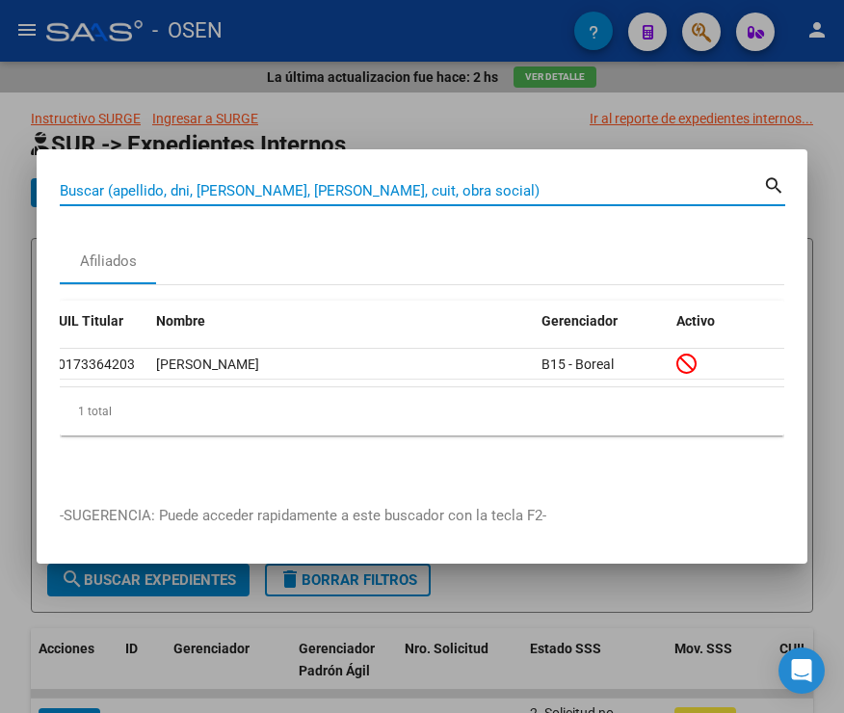
paste input "20177845044"
type input "20177845044"
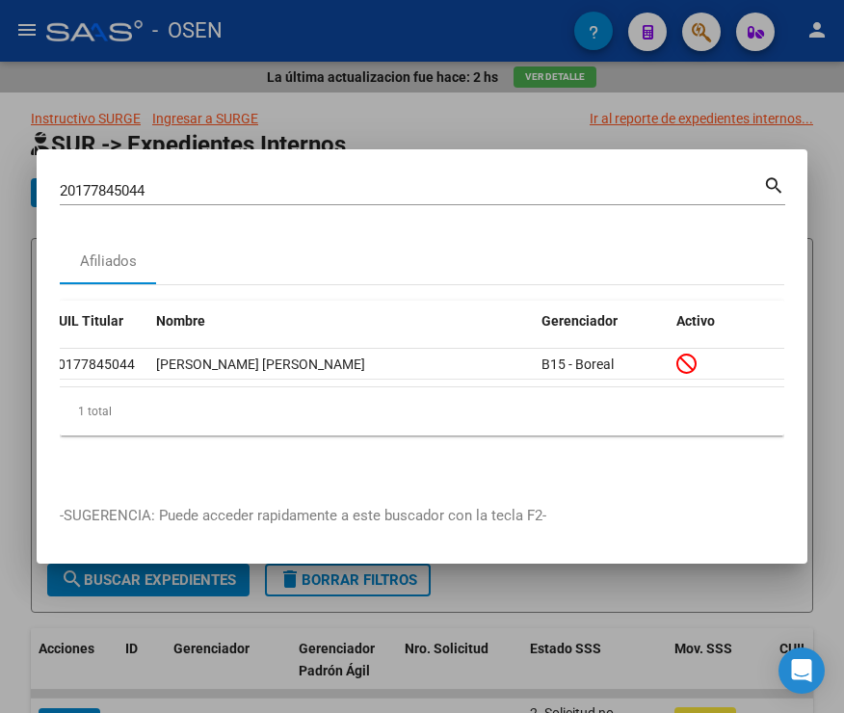
click at [152, 182] on input "20177845044" at bounding box center [412, 190] width 704 height 17
drag, startPoint x: 172, startPoint y: 185, endPoint x: 14, endPoint y: 185, distance: 157.1
click at [14, 185] on div "20177845044 Buscar (apellido, dni, cuil, nro traspaso, cuit, obra social) searc…" at bounding box center [422, 356] width 844 height 713
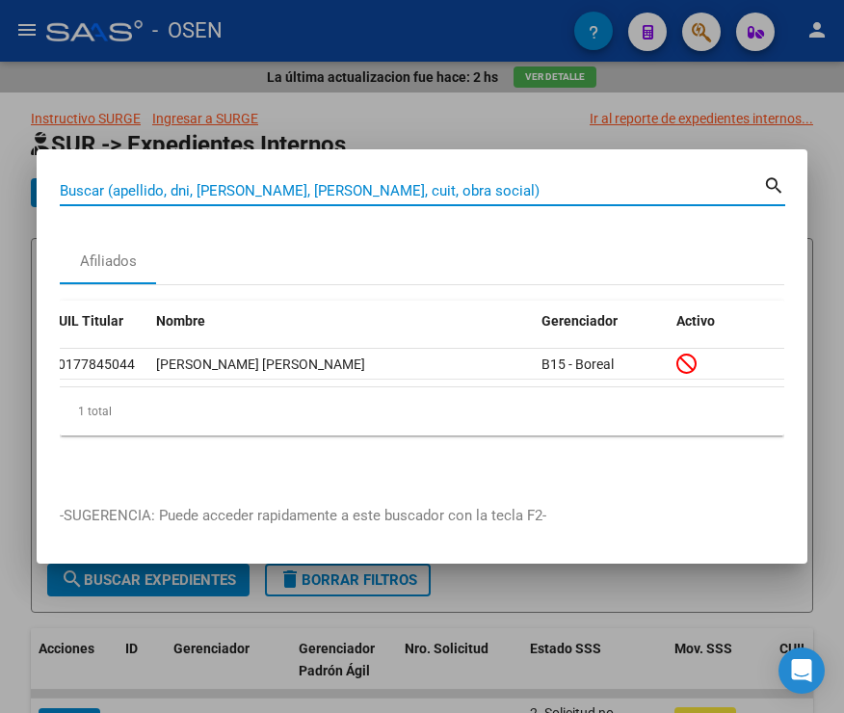
paste input "20178600622"
type input "20178600622"
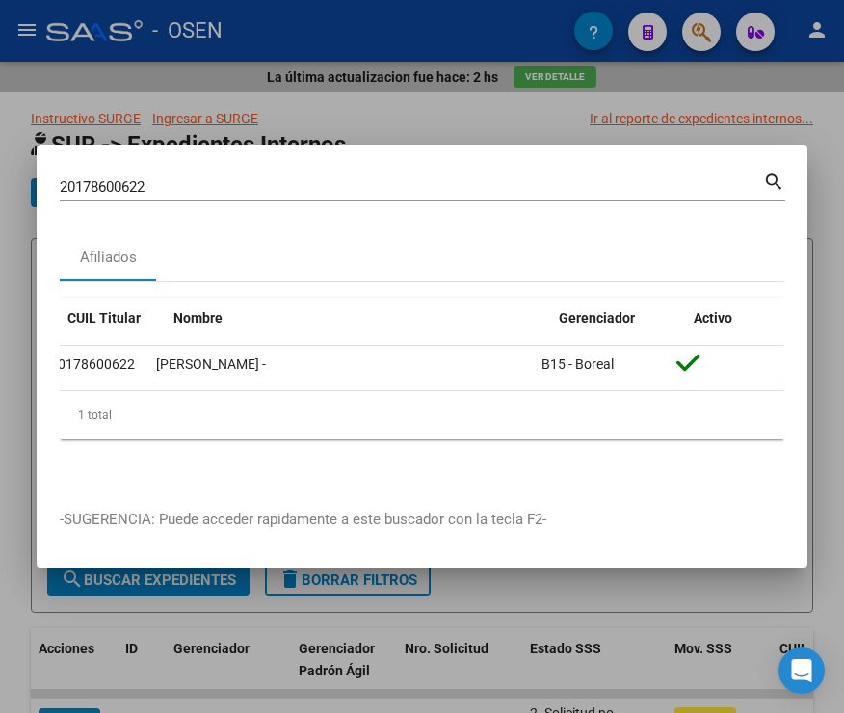
scroll to position [0, 0]
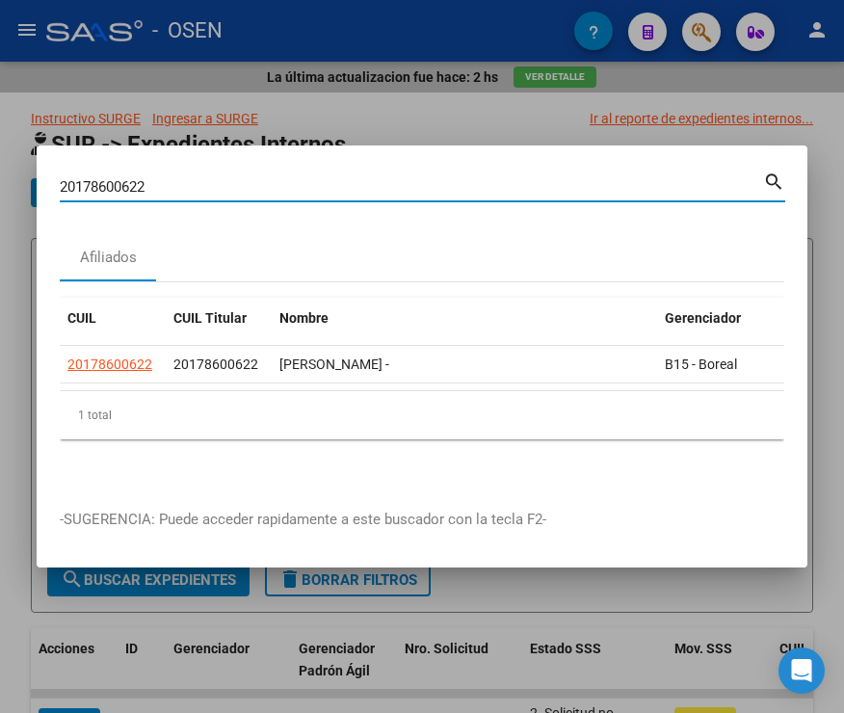
drag, startPoint x: 153, startPoint y: 182, endPoint x: 33, endPoint y: 173, distance: 120.8
click at [19, 186] on div "20178600622 Buscar (apellido, dni, cuil, nro traspaso, cuit, obra social) searc…" at bounding box center [422, 356] width 844 height 713
paste input "20184962250"
type input "20184962250"
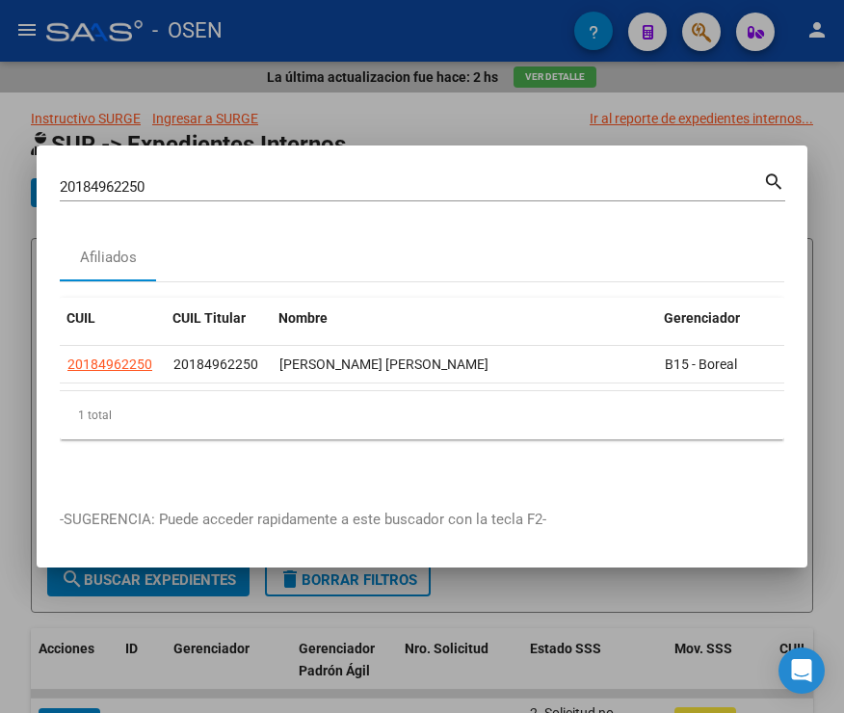
scroll to position [0, 123]
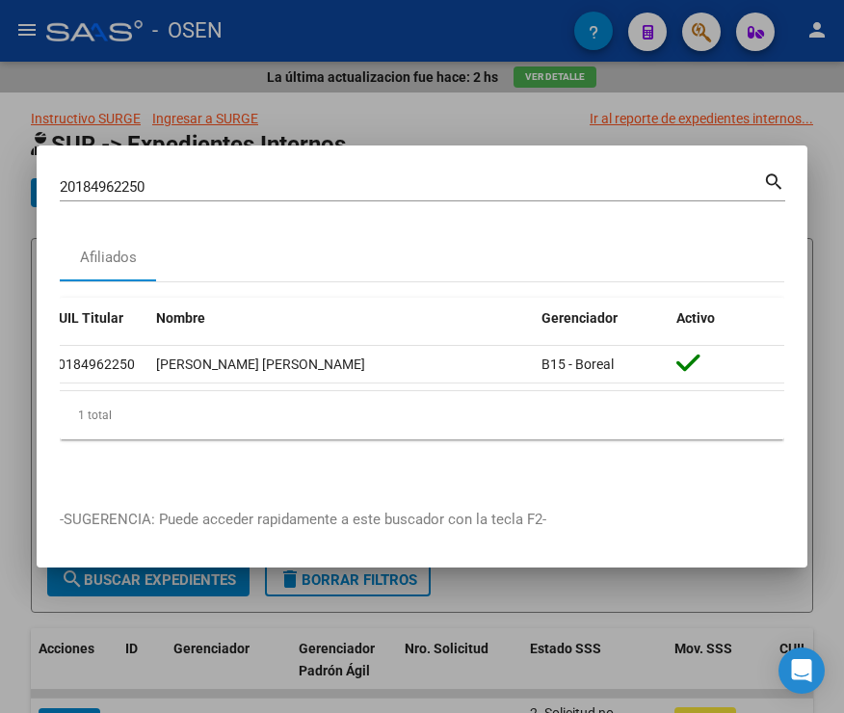
drag, startPoint x: 163, startPoint y: 182, endPoint x: 13, endPoint y: 185, distance: 150.4
click at [13, 185] on div "20184962250 Buscar (apellido, dni, cuil, nro traspaso, cuit, obra social) searc…" at bounding box center [422, 356] width 844 height 713
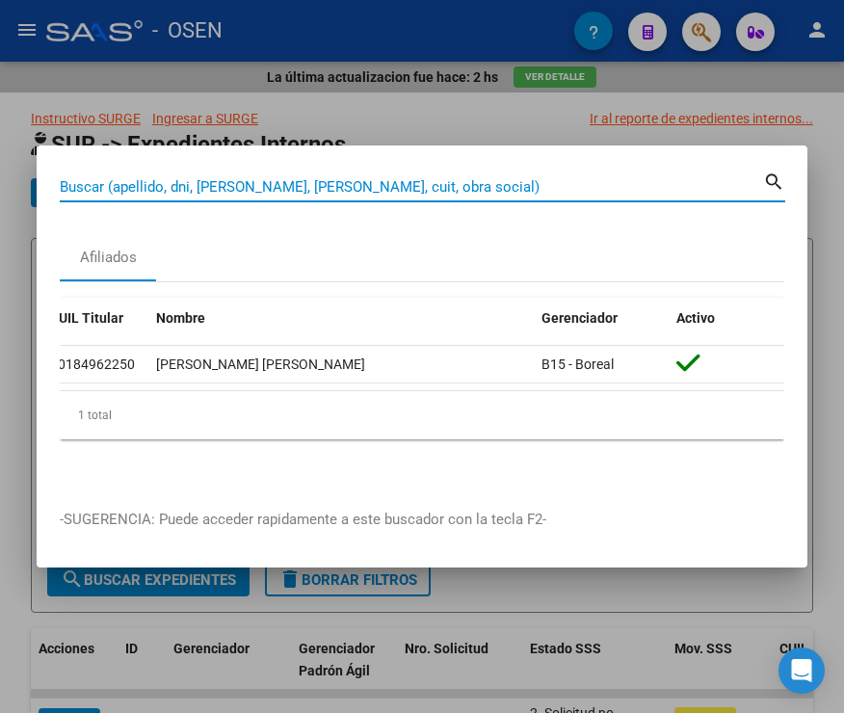
paste input "20185102697"
type input "20185102697"
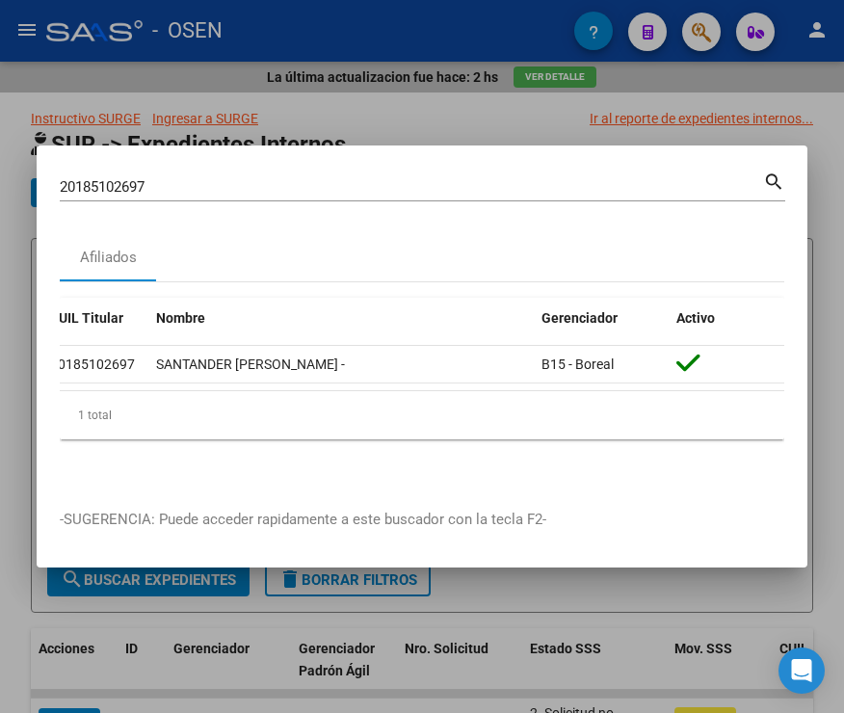
scroll to position [0, 0]
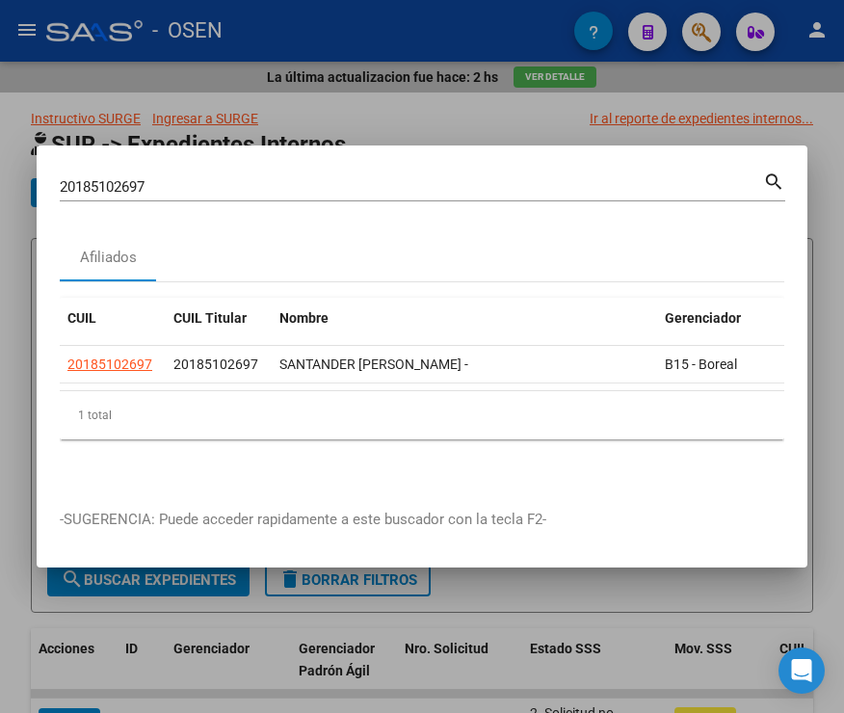
drag, startPoint x: 173, startPoint y: 177, endPoint x: 9, endPoint y: 178, distance: 163.9
click at [9, 178] on div "20185102697 Buscar (apellido, dni, cuil, nro traspaso, cuit, obra social) searc…" at bounding box center [422, 356] width 844 height 713
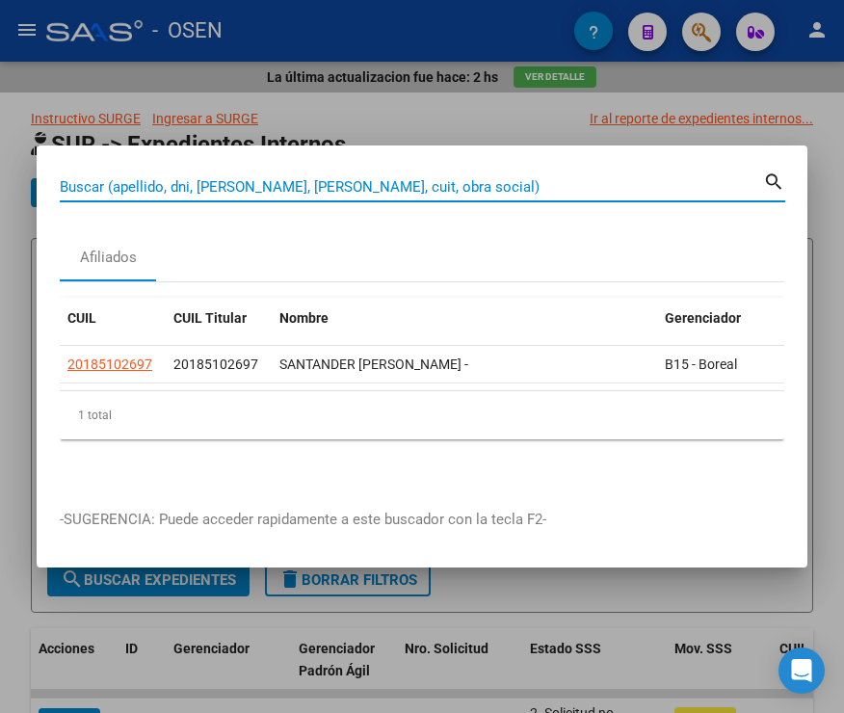
paste input "SANTANDER CARLOS LEONARDO"
type input "SANTANDER CARLOS LEONARDO"
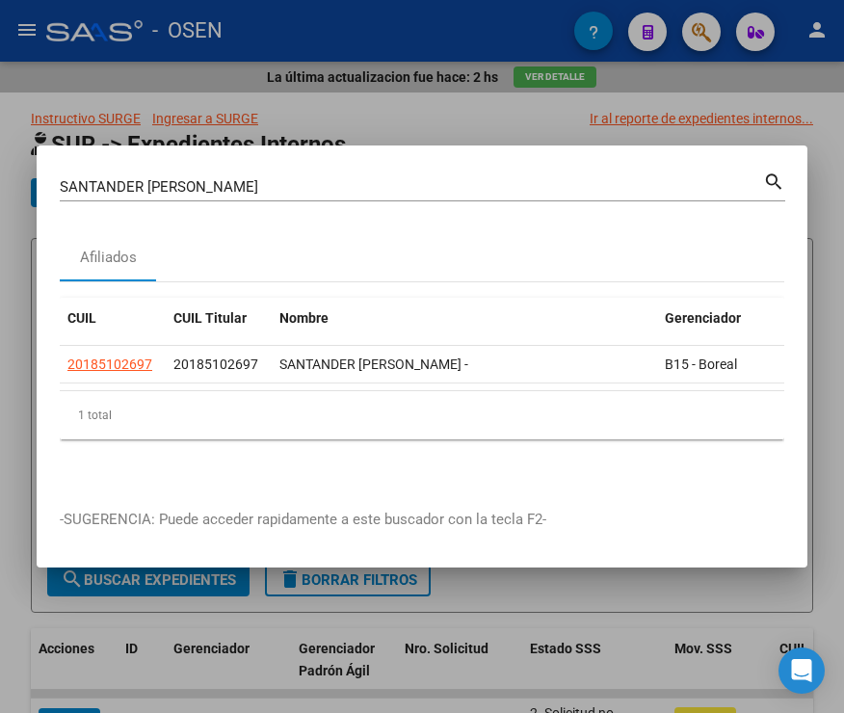
drag, startPoint x: 317, startPoint y: 170, endPoint x: 104, endPoint y: 172, distance: 213.0
click at [104, 173] on div "SANTANDER CARLOS LEONARDO Buscar (apellido, dni, cuil, nro traspaso, cuit, obra…" at bounding box center [412, 187] width 704 height 29
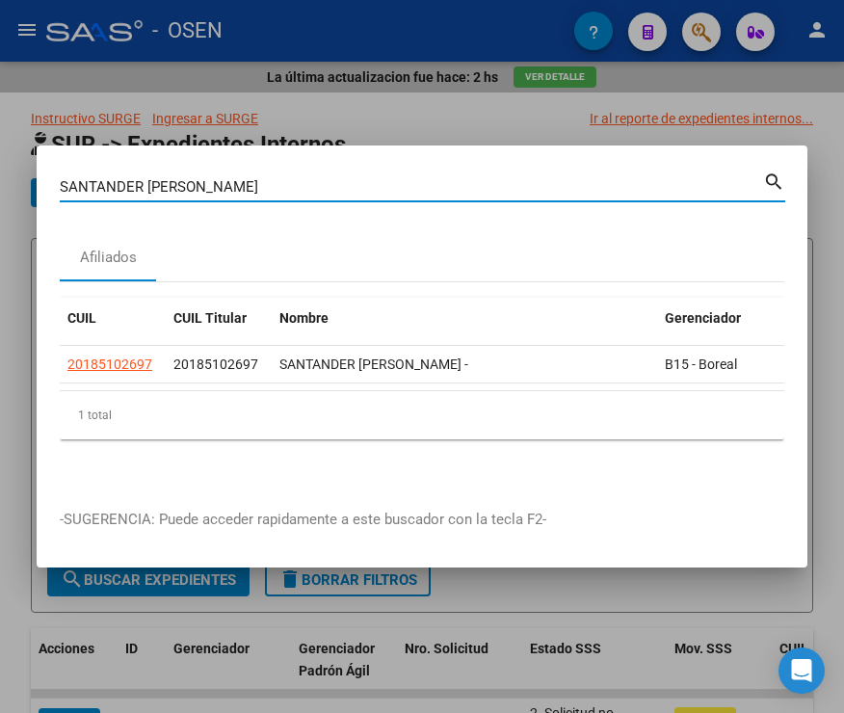
click at [344, 195] on div "SANTANDER CARLOS LEONARDO Buscar (apellido, dni, cuil, nro traspaso, cuit, obra…" at bounding box center [423, 194] width 726 height 51
drag, startPoint x: 292, startPoint y: 177, endPoint x: 59, endPoint y: 155, distance: 234.3
click at [60, 169] on div "SANTANDER CARLOS LEONARDO Buscar (apellido, dni, cuil, nro traspaso, cuit, obra…" at bounding box center [423, 185] width 726 height 33
paste input "20202184716"
type input "20202184716"
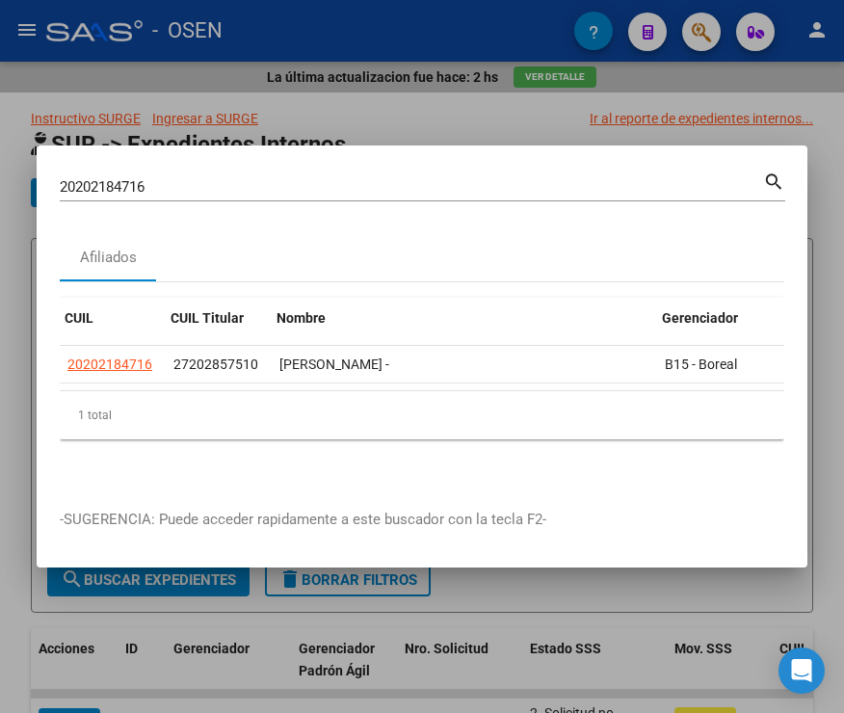
scroll to position [0, 123]
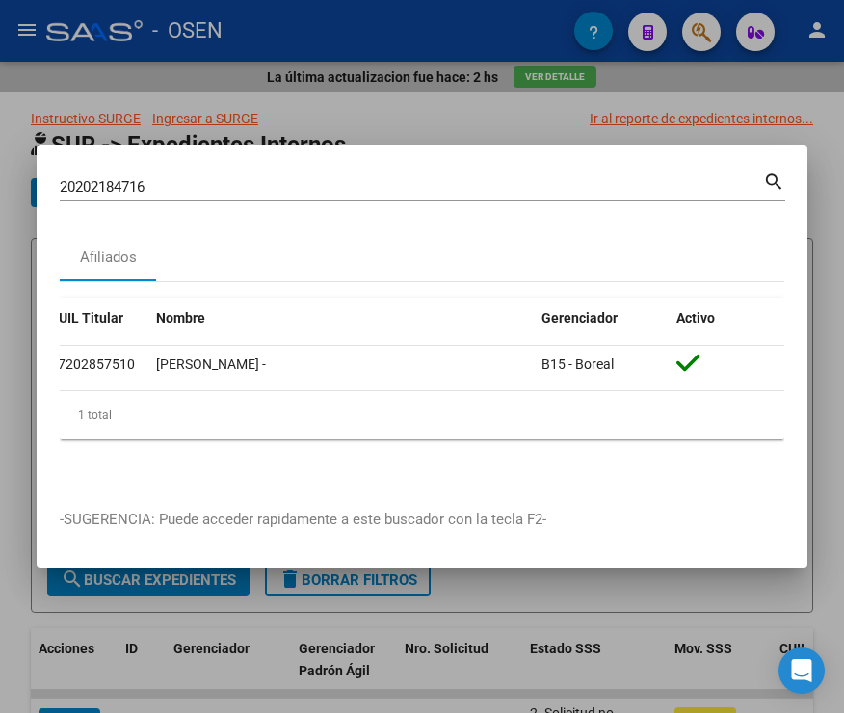
click at [301, 257] on div "Afiliados" at bounding box center [422, 258] width 725 height 46
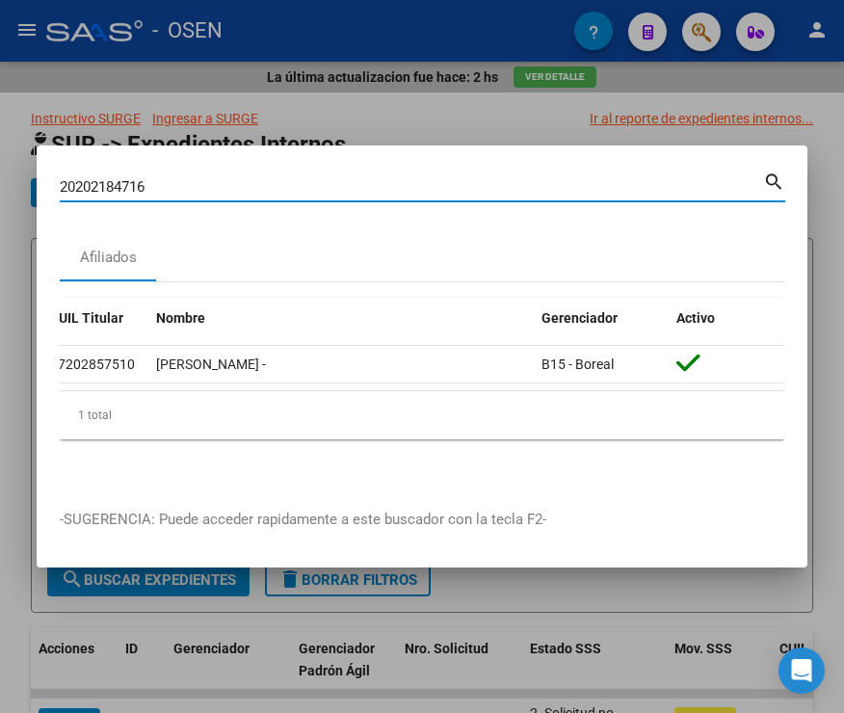
drag, startPoint x: 179, startPoint y: 187, endPoint x: 29, endPoint y: 199, distance: 150.8
click at [39, 199] on mat-dialog-content "20202184716 Buscar (apellido, dni, cuil, nro traspaso, cuit, obra social) searc…" at bounding box center [422, 327] width 771 height 317
paste input "20207598675"
type input "20207598675"
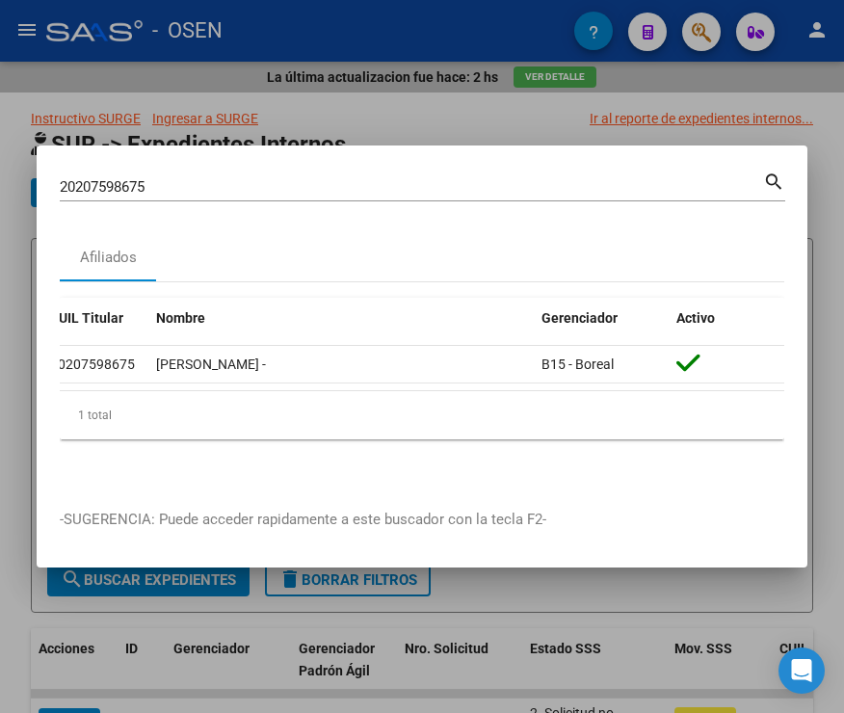
scroll to position [0, 0]
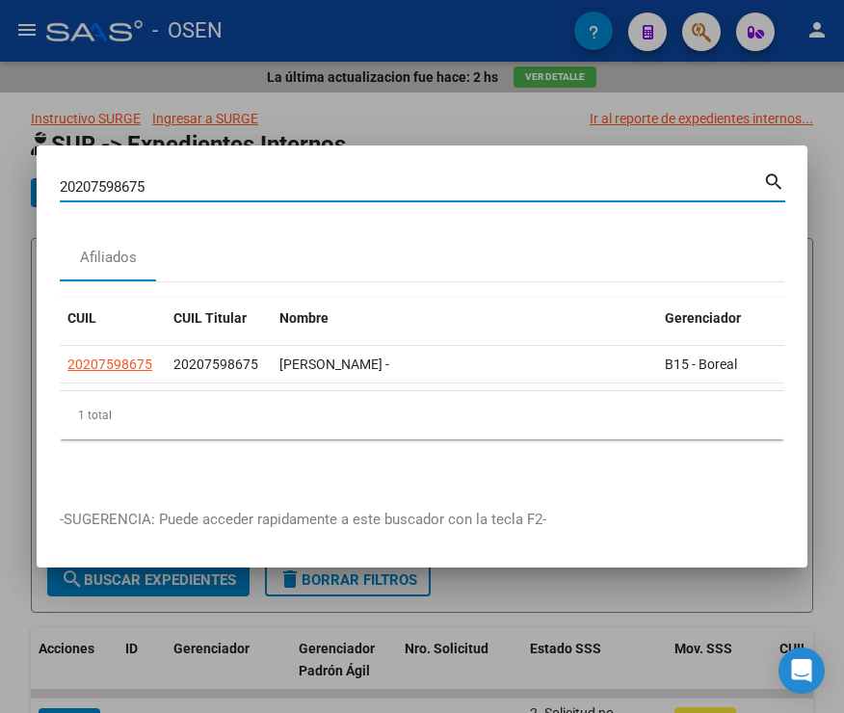
drag, startPoint x: 175, startPoint y: 182, endPoint x: 12, endPoint y: 194, distance: 164.3
click at [22, 181] on div "20207598675 Buscar (apellido, dni, cuil, nro traspaso, cuit, obra social) searc…" at bounding box center [422, 356] width 844 height 713
paste input "20211792974"
type input "20211792974"
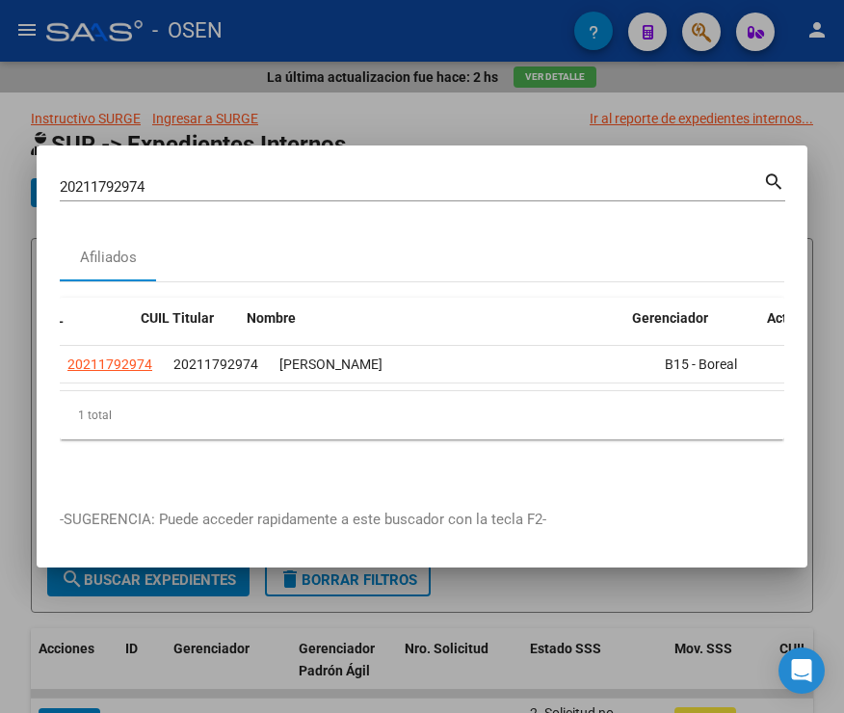
scroll to position [0, 123]
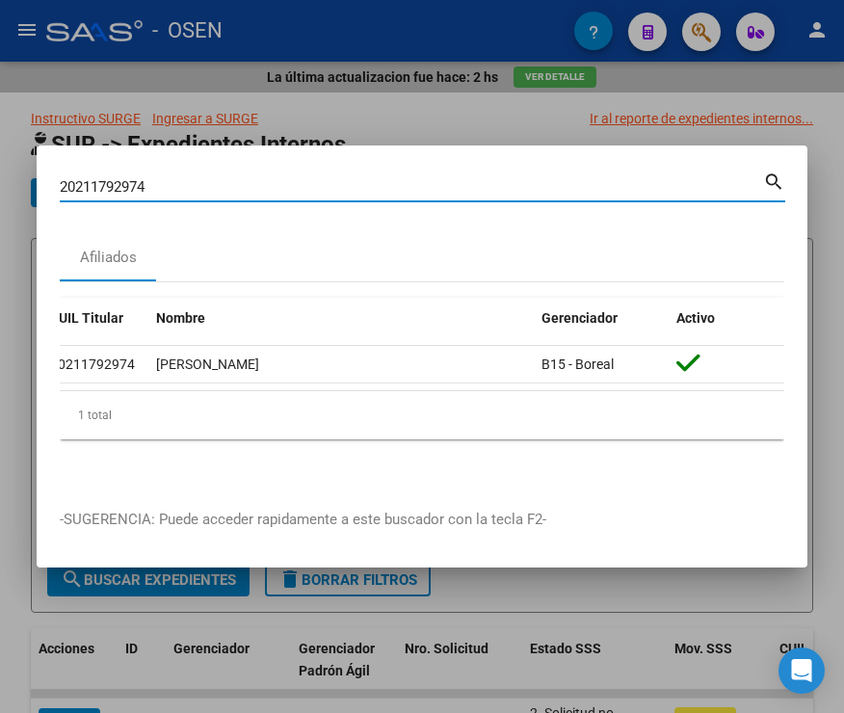
drag, startPoint x: 176, startPoint y: 180, endPoint x: 39, endPoint y: 180, distance: 137.8
click at [39, 180] on mat-dialog-content "20211792974 Buscar (apellido, dni, cuil, nro traspaso, cuit, obra social) searc…" at bounding box center [422, 327] width 771 height 317
paste input "20217789649"
drag, startPoint x: 137, startPoint y: 188, endPoint x: 251, endPoint y: 215, distance: 116.9
click at [68, 190] on div "20217789649 Buscar (apellido, dni, cuil, nro traspaso, cuit, obra social)" at bounding box center [412, 187] width 704 height 29
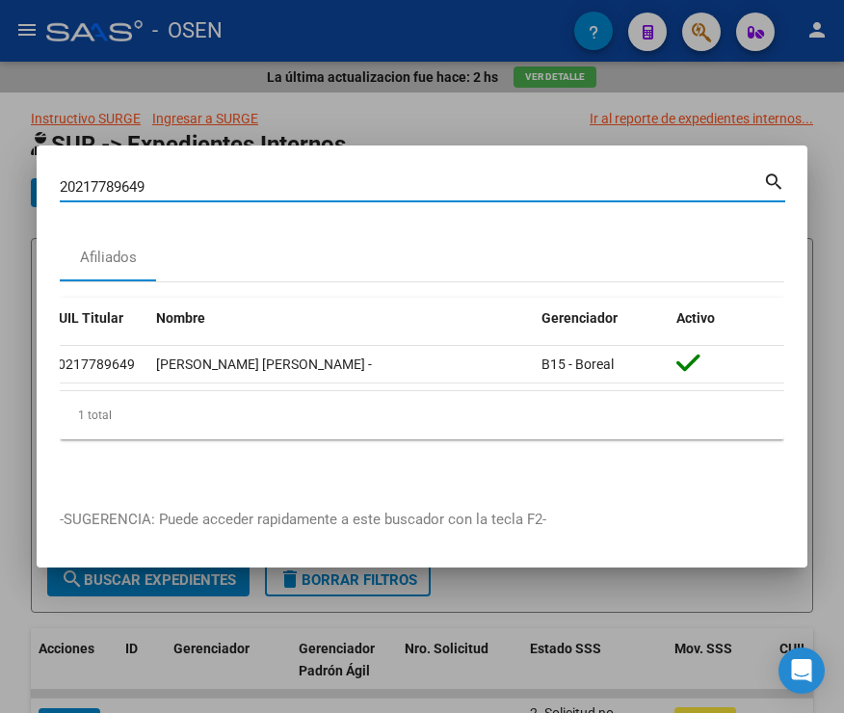
type input "2"
paste input "20223316450"
type input "20223316450"
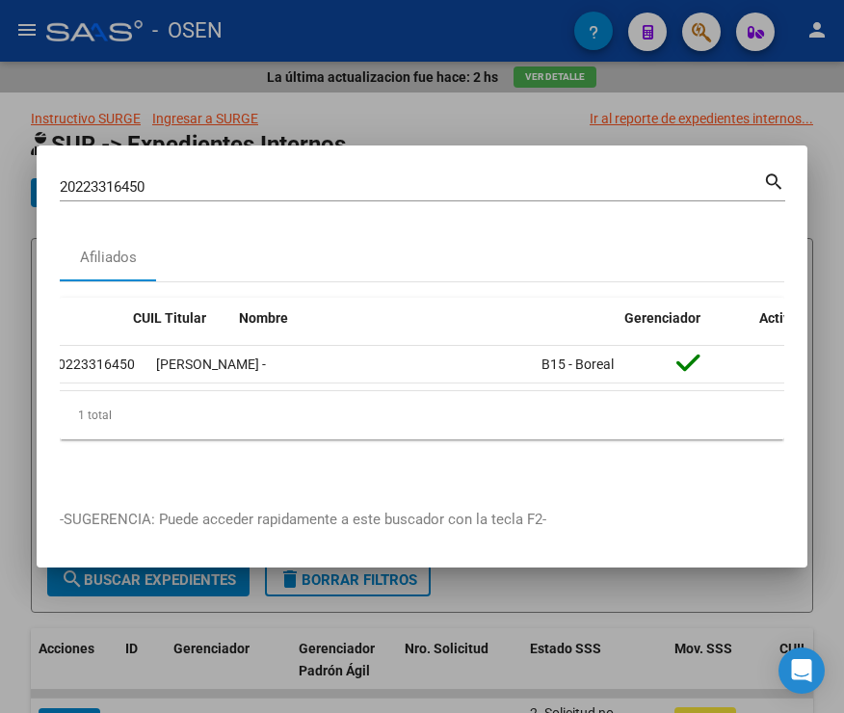
scroll to position [0, 0]
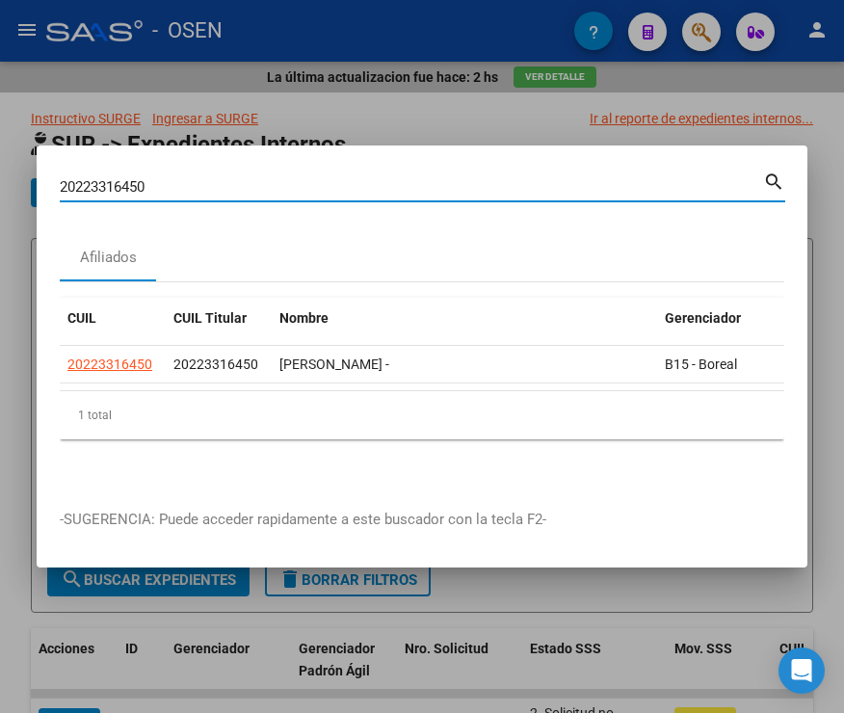
drag, startPoint x: 124, startPoint y: 183, endPoint x: 8, endPoint y: 185, distance: 116.6
click at [10, 183] on div "20223316450 Buscar (apellido, dni, cuil, nro traspaso, cuit, obra social) searc…" at bounding box center [422, 356] width 844 height 713
paste input "20225454303"
type input "20225454303"
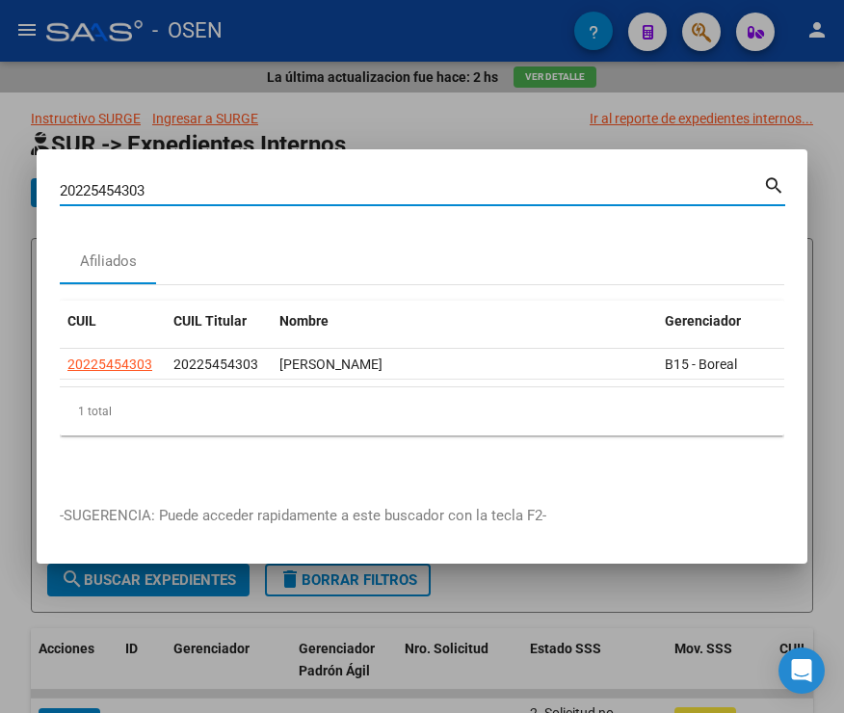
scroll to position [0, 123]
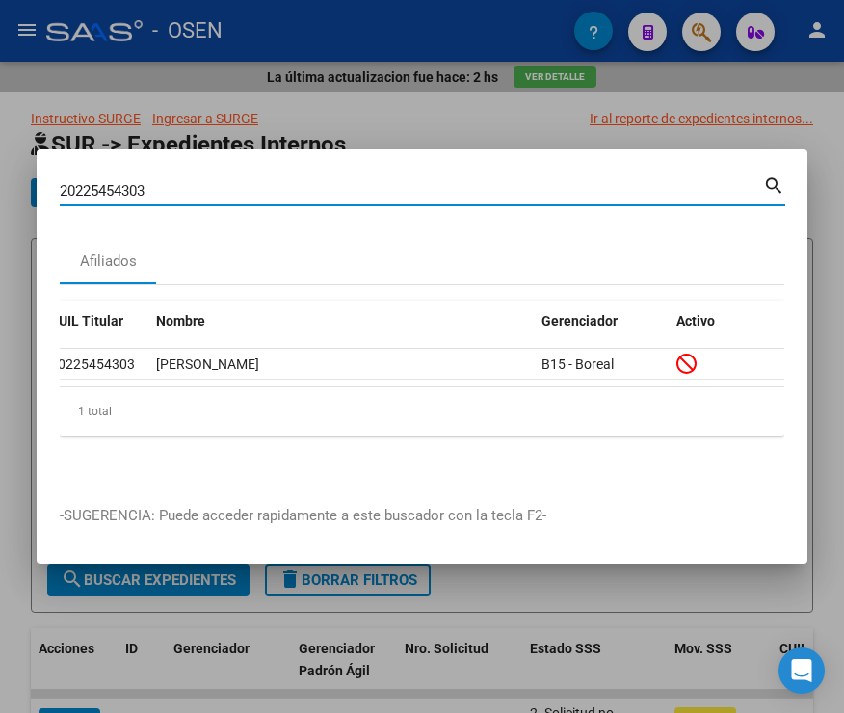
drag, startPoint x: 135, startPoint y: 186, endPoint x: 28, endPoint y: 186, distance: 107.0
click at [28, 186] on div "20225454303 Buscar (apellido, dni, cuil, nro traspaso, cuit, obra social) searc…" at bounding box center [422, 356] width 844 height 713
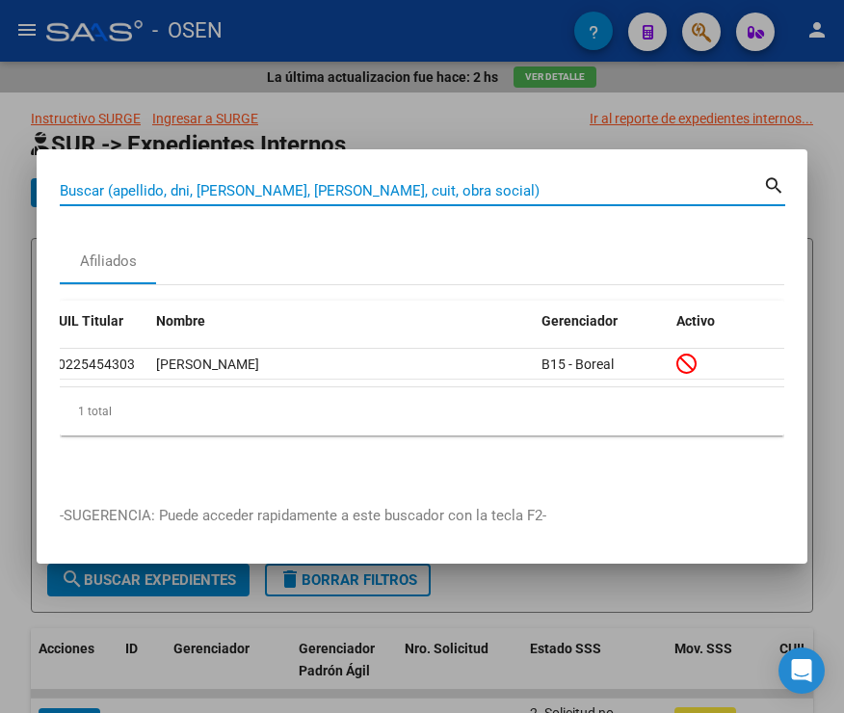
paste input "20225973785"
type input "20225973785"
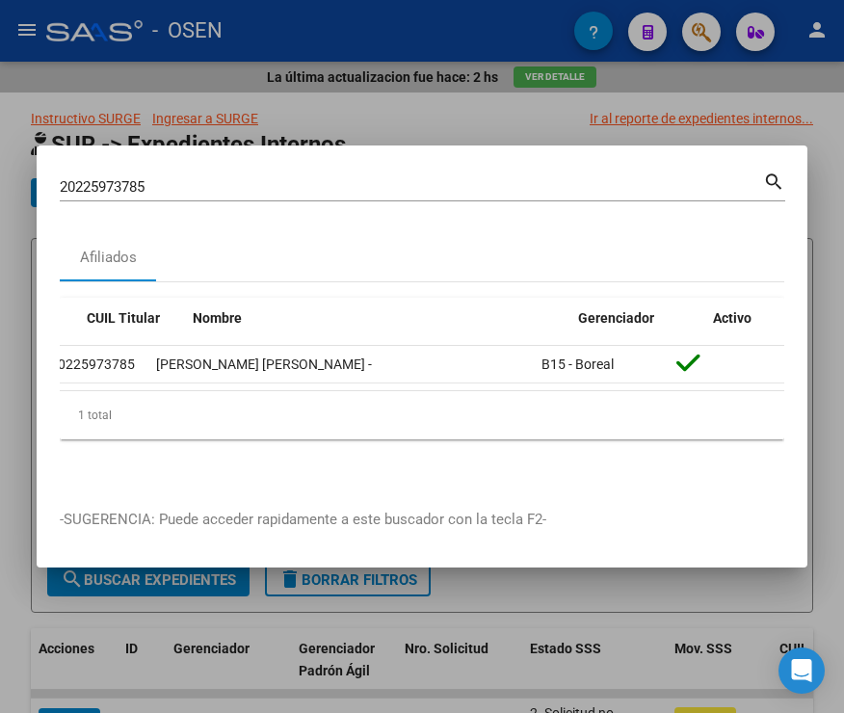
scroll to position [0, 0]
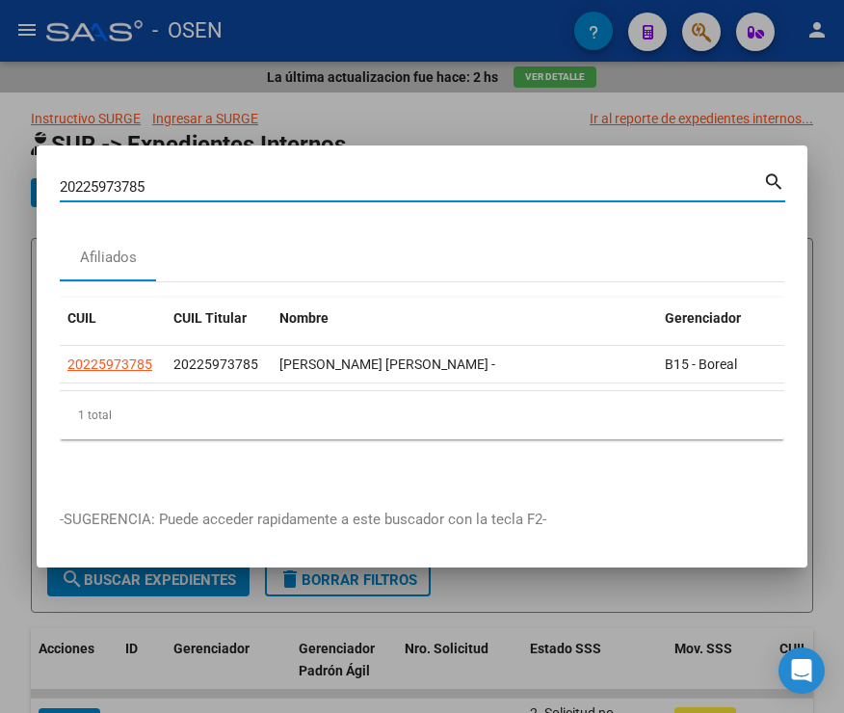
drag, startPoint x: 179, startPoint y: 185, endPoint x: -103, endPoint y: 185, distance: 282.4
click at [0, 185] on html "menu - OSEN person Firma Express Inicio Instructivos Contacto OS Reportes SUR E…" at bounding box center [422, 356] width 844 height 713
paste input "20226125273"
type input "20226125273"
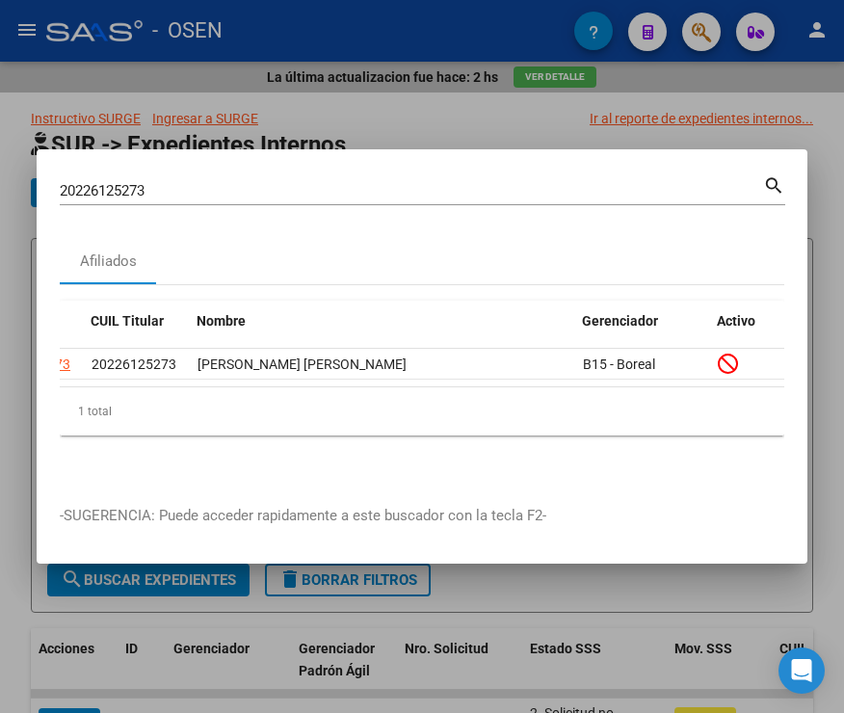
scroll to position [0, 123]
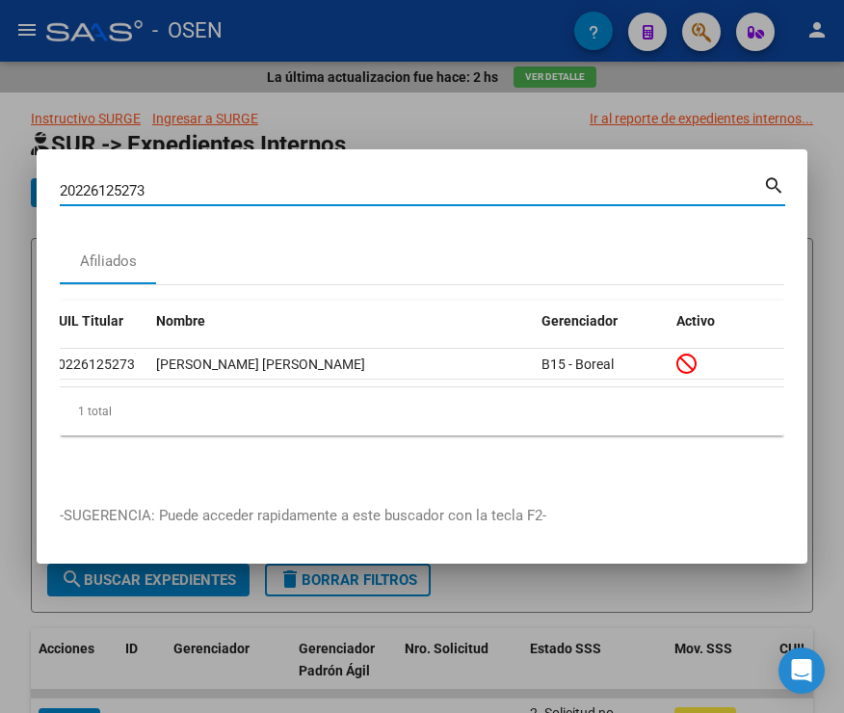
drag, startPoint x: 173, startPoint y: 190, endPoint x: -97, endPoint y: 185, distance: 270.9
click at [0, 185] on html "menu - OSEN person Firma Express Inicio Instructivos Contacto OS Reportes SUR E…" at bounding box center [422, 356] width 844 height 713
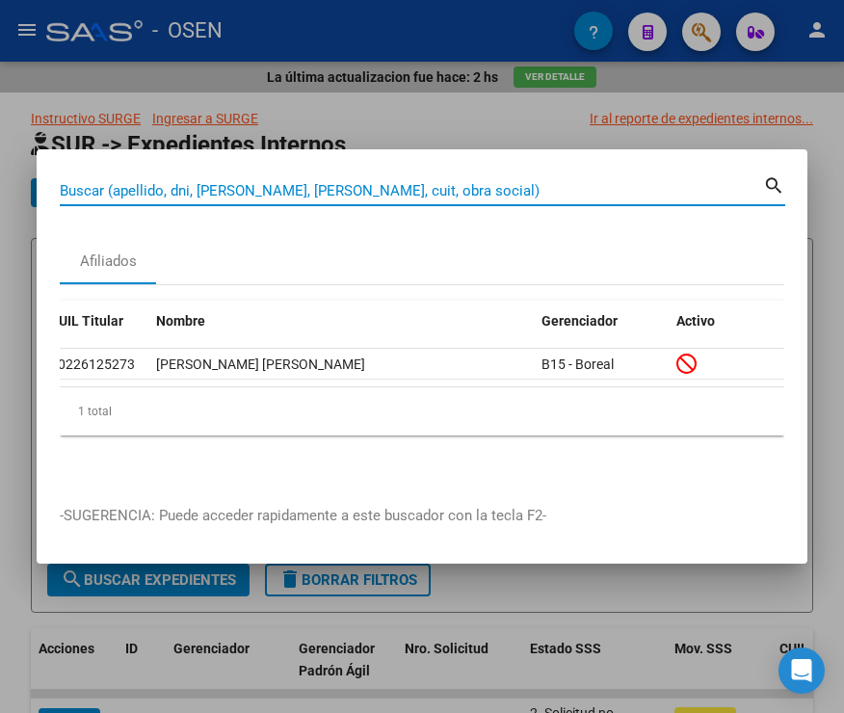
paste input "20228040577"
type input "20228040577"
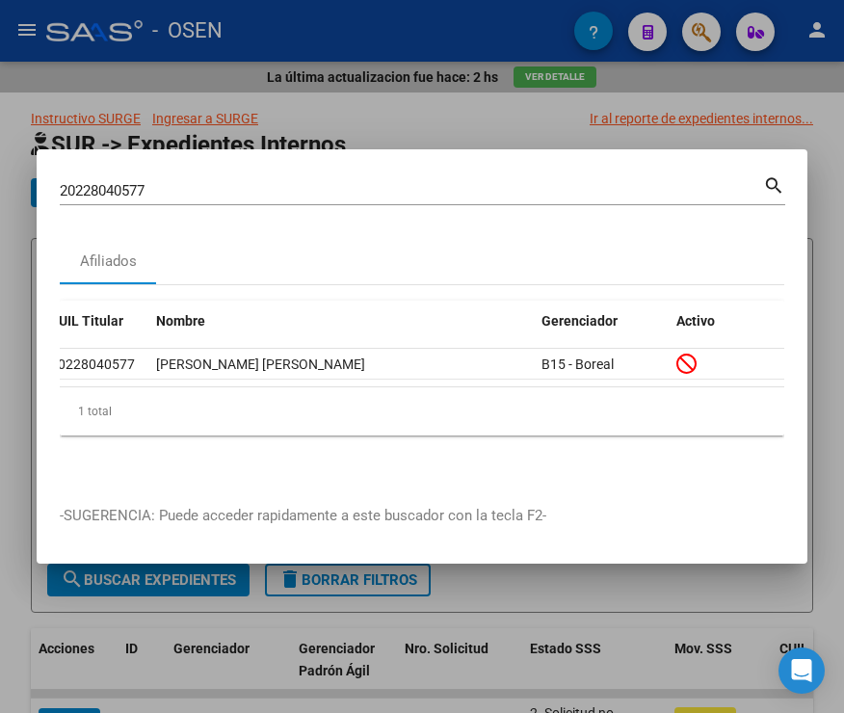
drag, startPoint x: 172, startPoint y: 186, endPoint x: -40, endPoint y: 159, distance: 213.8
click at [0, 159] on html "menu - OSEN person Firma Express Inicio Instructivos Contacto OS Reportes SUR E…" at bounding box center [422, 356] width 844 height 713
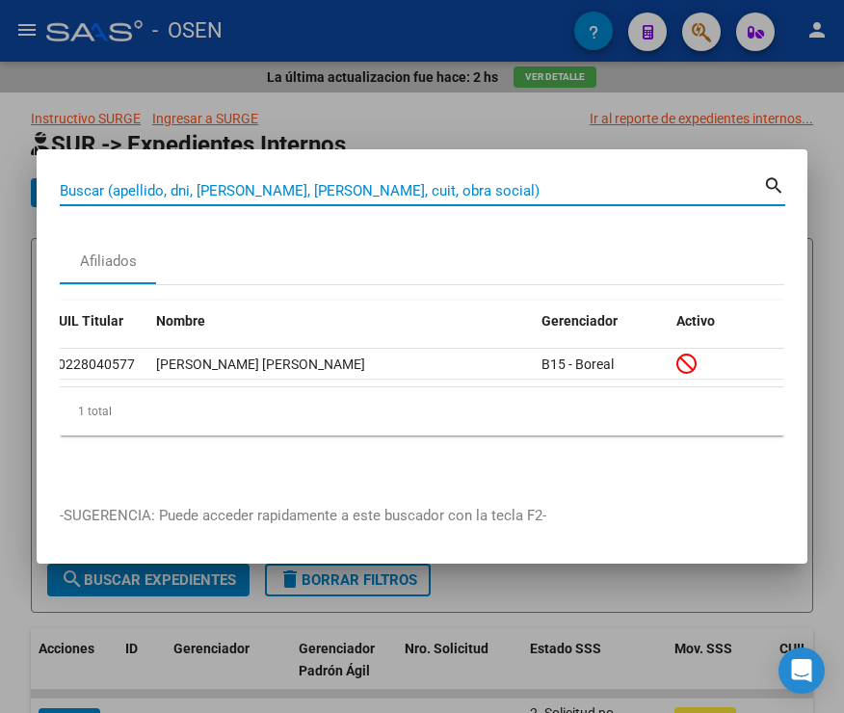
paste input "20230191337"
type input "20230191337"
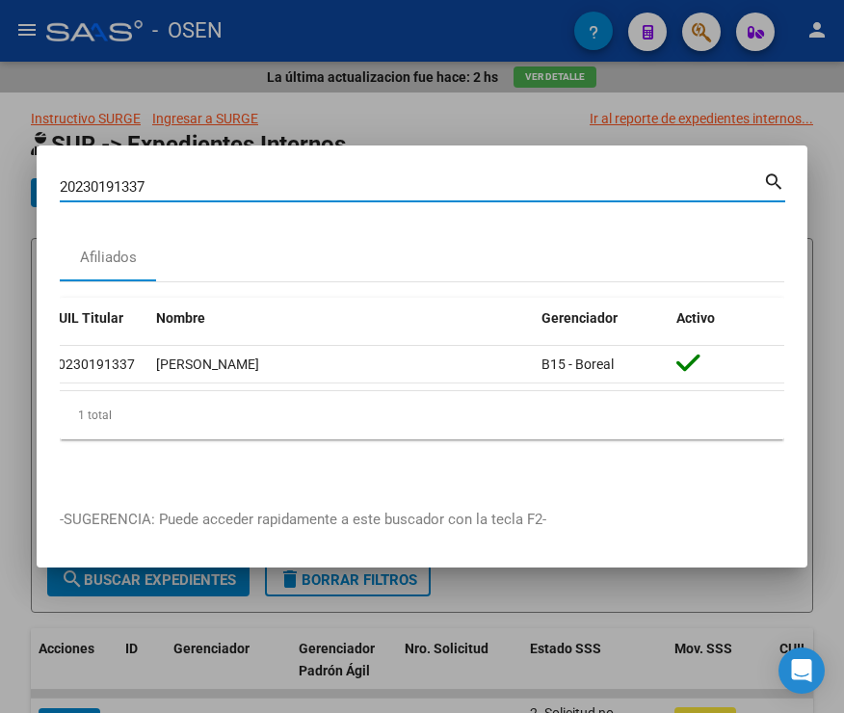
drag, startPoint x: 31, startPoint y: 179, endPoint x: 17, endPoint y: 152, distance: 30.2
click at [7, 174] on div "20230191337 Buscar (apellido, dni, cuil, nro traspaso, cuit, obra social) searc…" at bounding box center [422, 356] width 844 height 713
paste input "20231593757"
type input "20231593757"
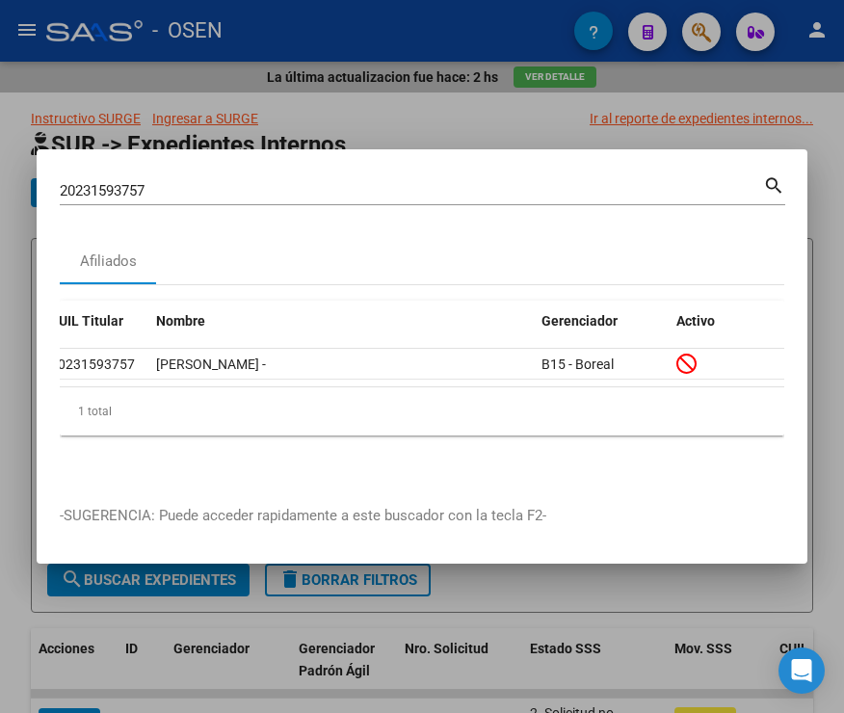
scroll to position [0, 0]
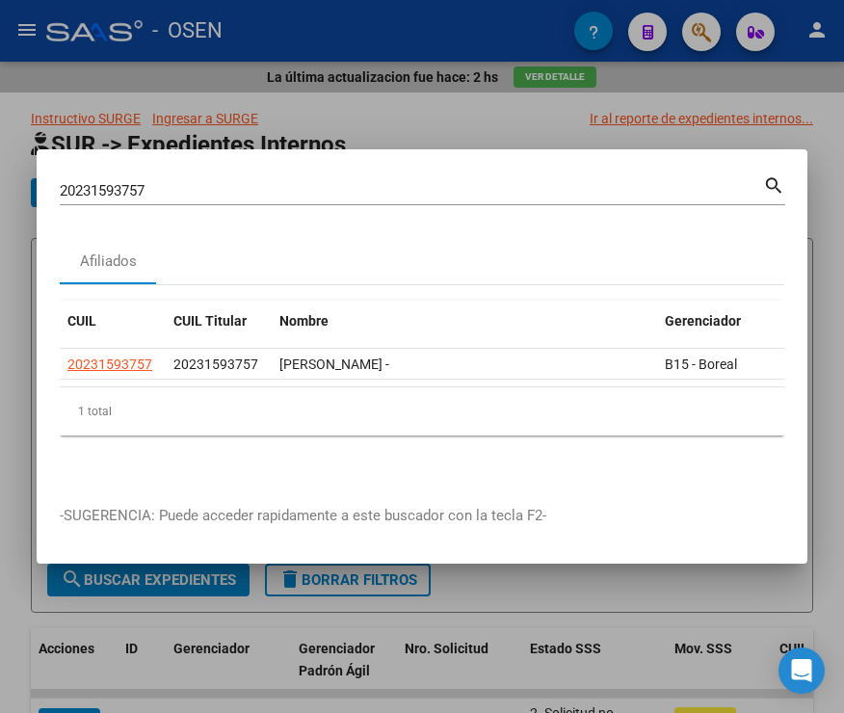
click at [204, 189] on div "20231593757 Buscar (apellido, dni, cuil, nro traspaso, cuit, obra social)" at bounding box center [412, 190] width 704 height 29
drag, startPoint x: 96, startPoint y: 173, endPoint x: -26, endPoint y: 184, distance: 123.0
click at [0, 184] on html "menu - OSEN person Firma Express Inicio Instructivos Contacto OS Reportes SUR E…" at bounding box center [422, 356] width 844 height 713
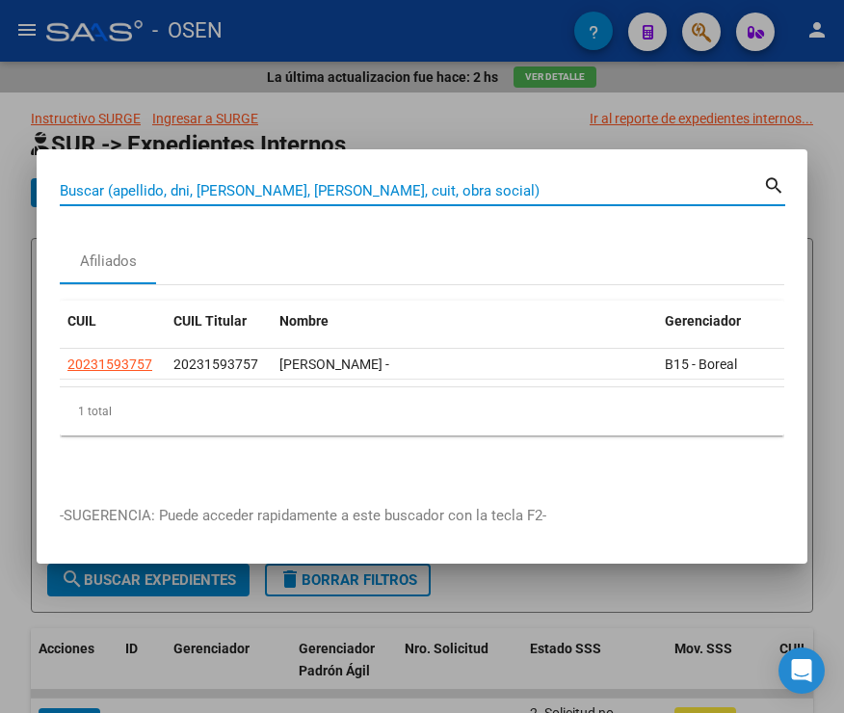
paste input "20235648580"
type input "20235648580"
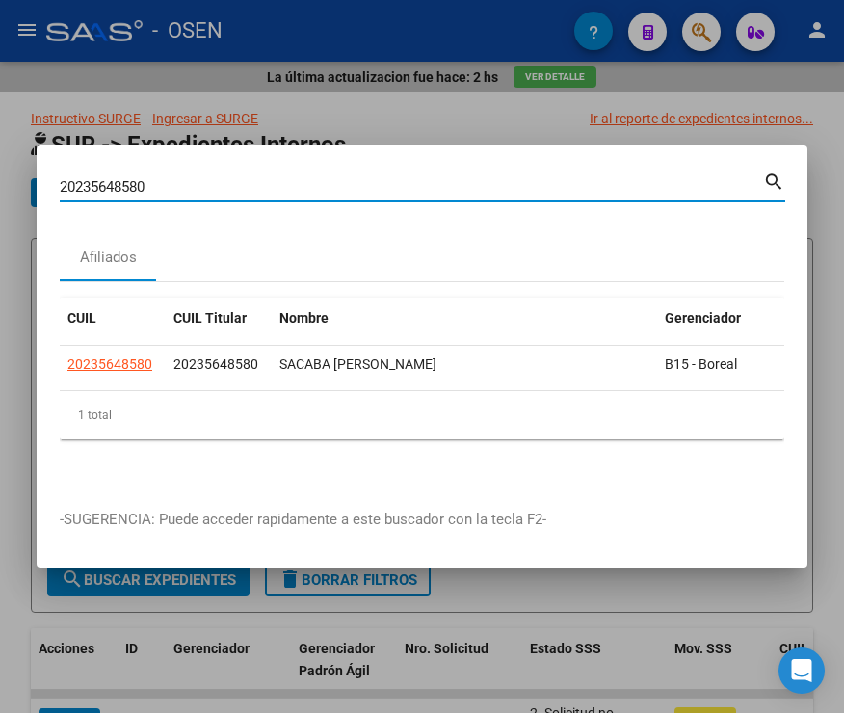
drag, startPoint x: 158, startPoint y: 191, endPoint x: -21, endPoint y: 194, distance: 179.3
click at [0, 194] on html "menu - OSEN person Firma Express Inicio Instructivos Contacto OS Reportes SUR E…" at bounding box center [422, 356] width 844 height 713
paste input "20235658004"
type input "20235658004"
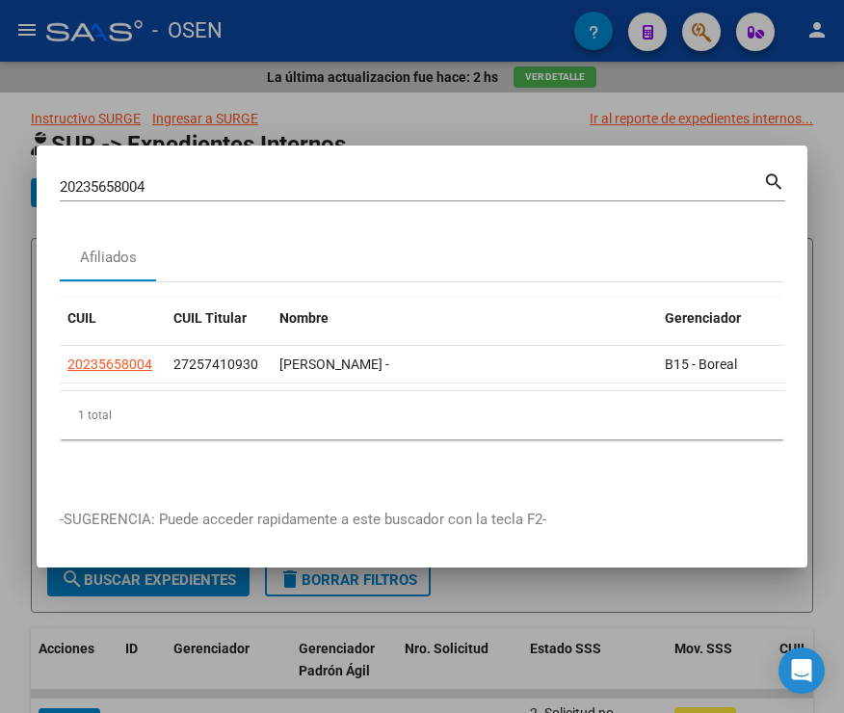
scroll to position [0, 123]
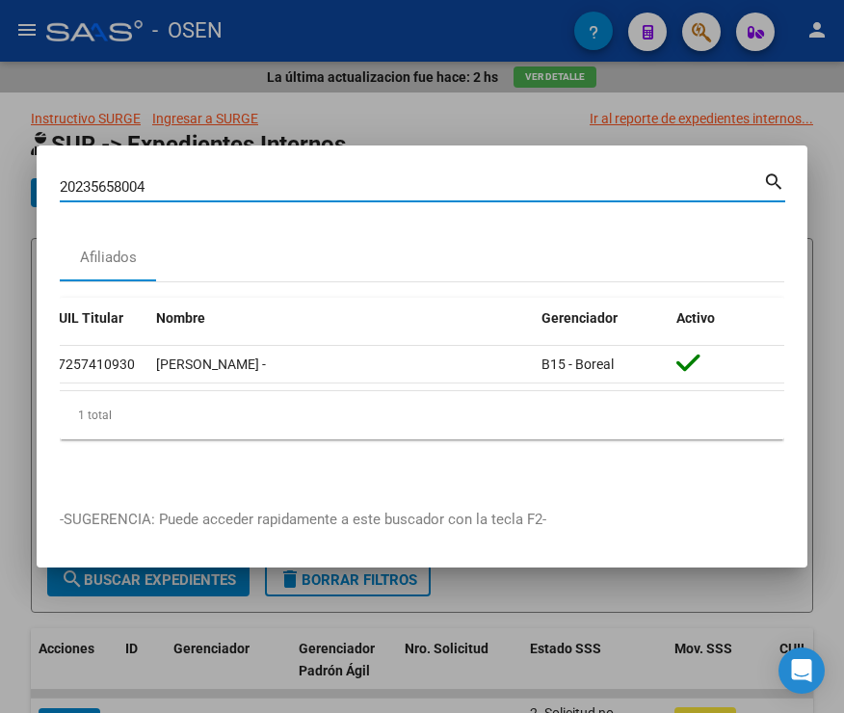
drag, startPoint x: 150, startPoint y: 182, endPoint x: 9, endPoint y: 198, distance: 142.5
click at [19, 198] on div "20235658004 Buscar (apellido, dni, cuil, nro traspaso, cuit, obra social) searc…" at bounding box center [422, 356] width 844 height 713
paste input "20236332803"
type input "20236332803"
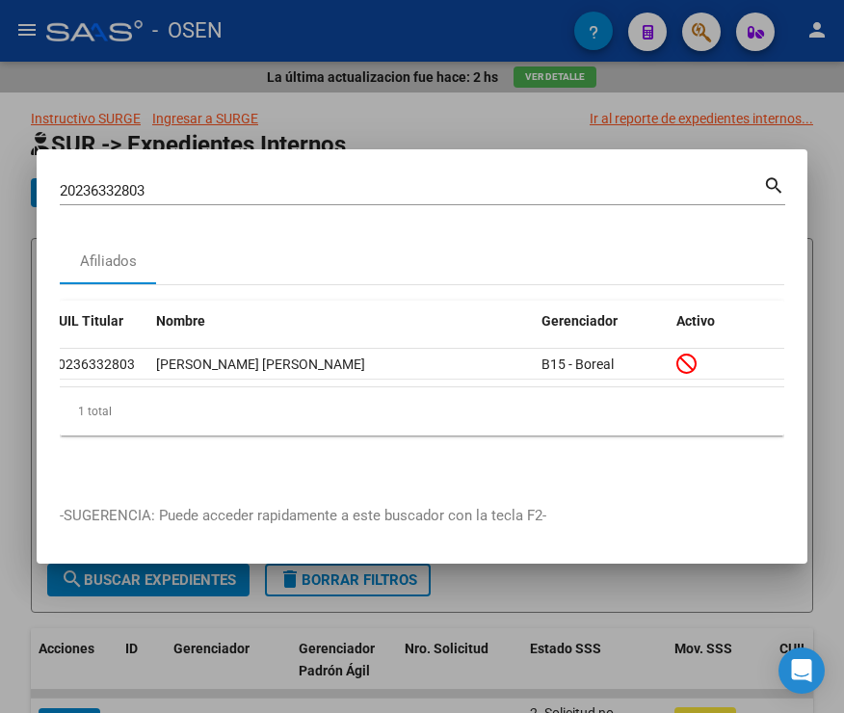
drag, startPoint x: 173, startPoint y: 182, endPoint x: -37, endPoint y: 179, distance: 210.1
click at [0, 179] on html "menu - OSEN person Firma Express Inicio Instructivos Contacto OS Reportes SUR E…" at bounding box center [422, 356] width 844 height 713
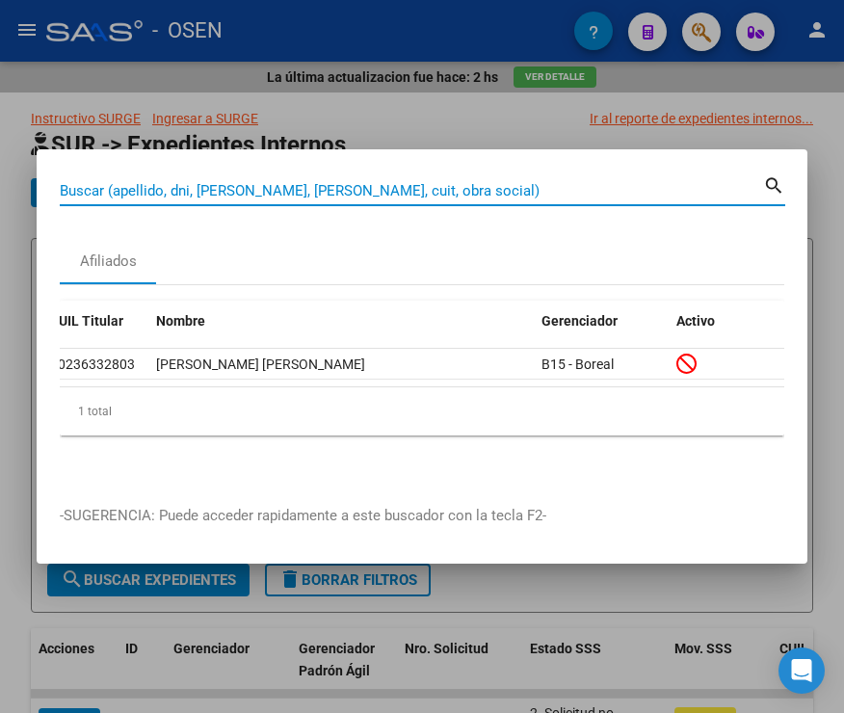
paste input "20240989922"
type input "20240989922"
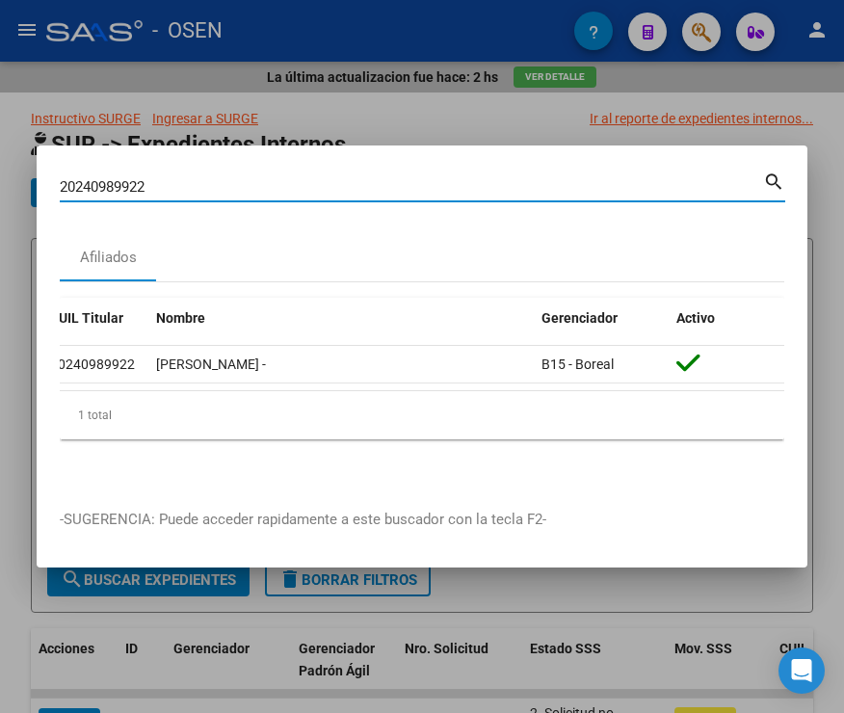
drag, startPoint x: 100, startPoint y: 178, endPoint x: -60, endPoint y: 179, distance: 160.0
click at [0, 179] on html "menu - OSEN person Firma Express Inicio Instructivos Contacto OS Reportes SUR E…" at bounding box center [422, 356] width 844 height 713
paste input "20244800204"
type input "20244800204"
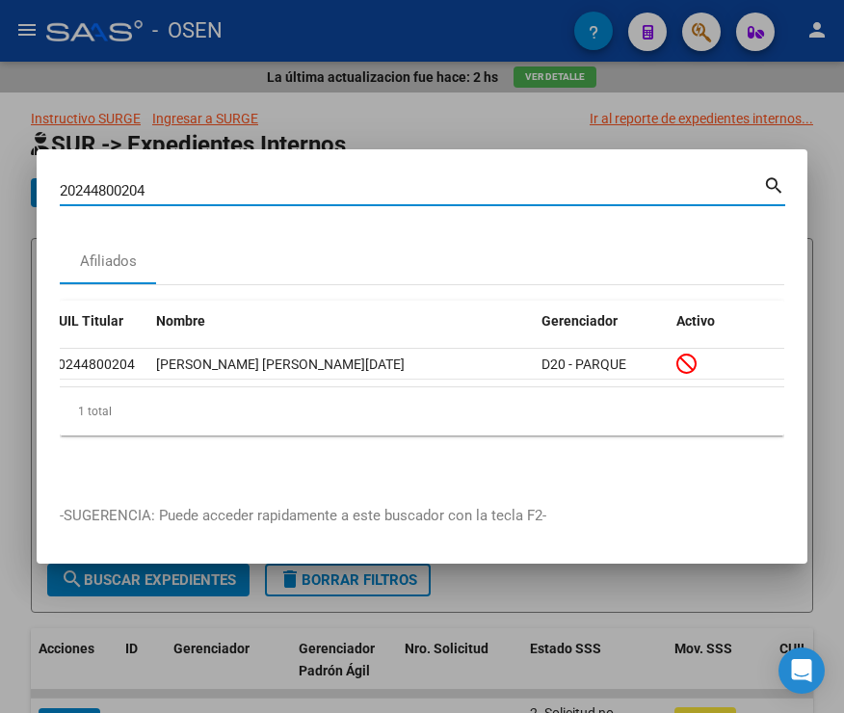
drag, startPoint x: 188, startPoint y: 185, endPoint x: -66, endPoint y: 185, distance: 253.5
click at [0, 185] on html "menu - OSEN person Firma Express Inicio Instructivos Contacto OS Reportes SUR E…" at bounding box center [422, 356] width 844 height 713
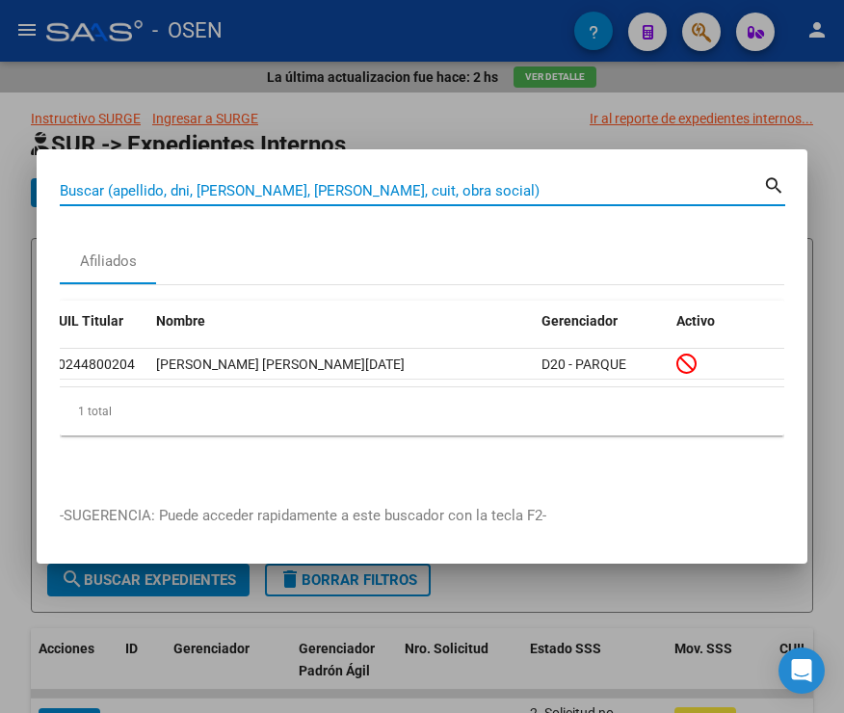
paste input "20247507575"
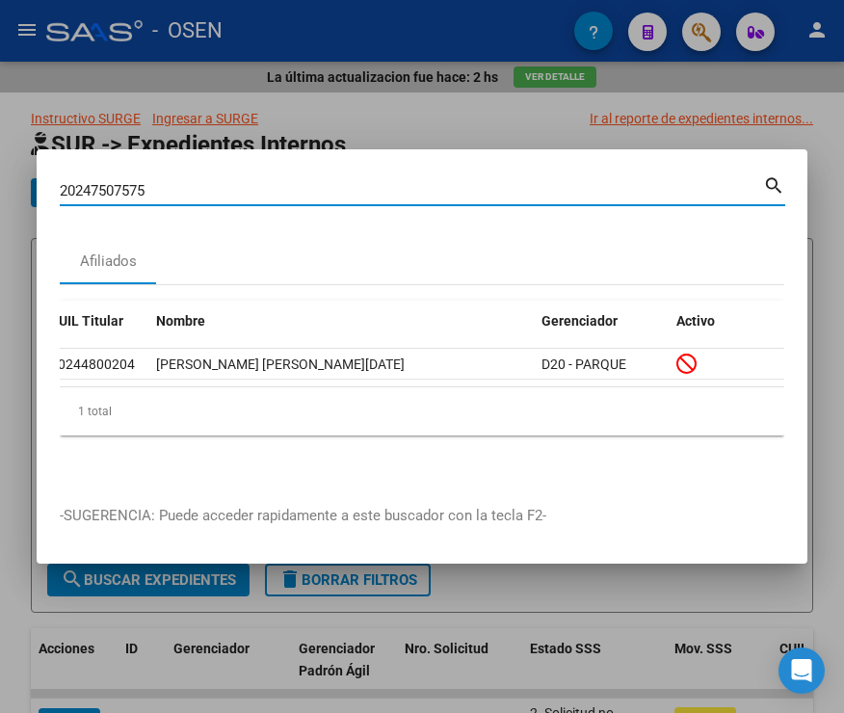
type input "20247507575"
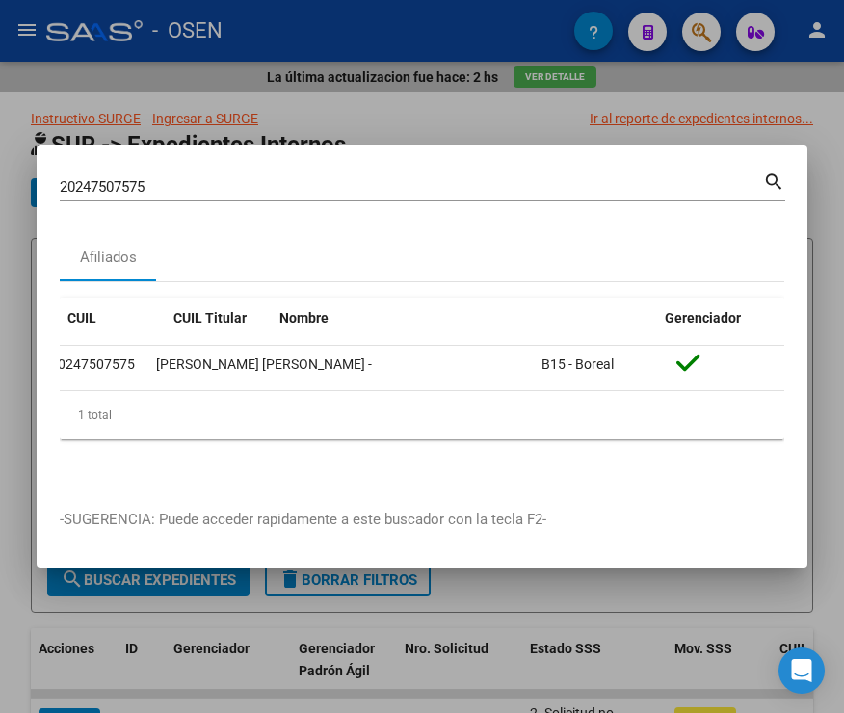
scroll to position [0, 0]
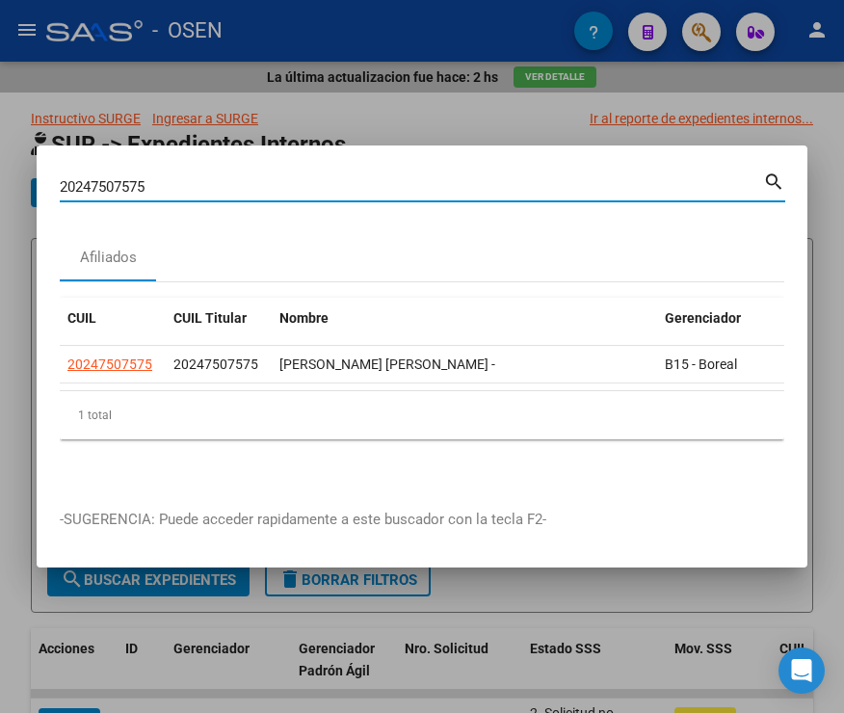
drag, startPoint x: 59, startPoint y: 194, endPoint x: 2, endPoint y: 209, distance: 58.9
click at [34, 199] on div "20247507575 Buscar (apellido, dni, cuil, nro traspaso, cuit, obra social) searc…" at bounding box center [422, 356] width 844 height 713
paste input "20250746084"
type input "20250746084"
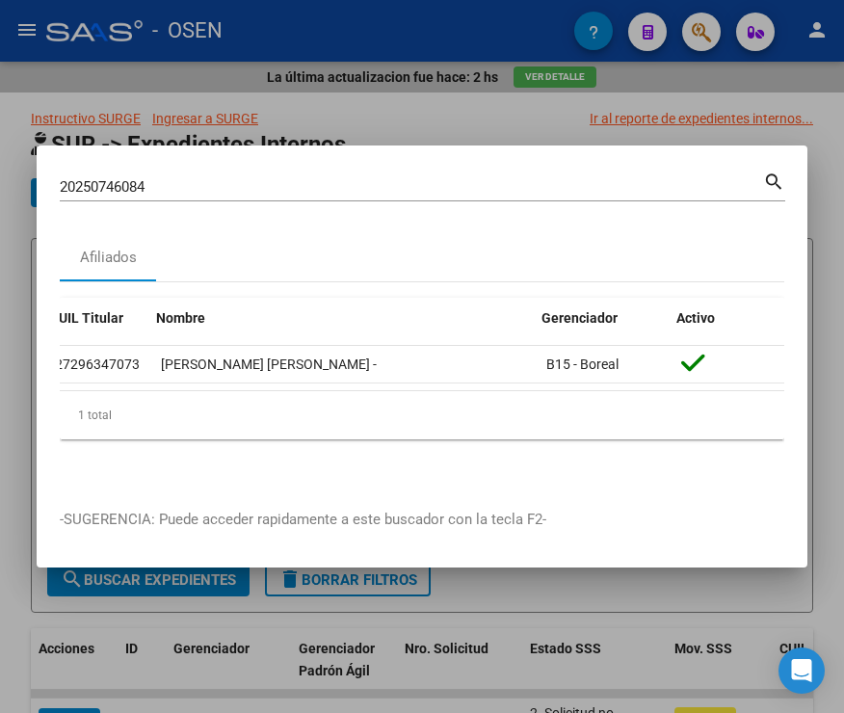
scroll to position [0, 123]
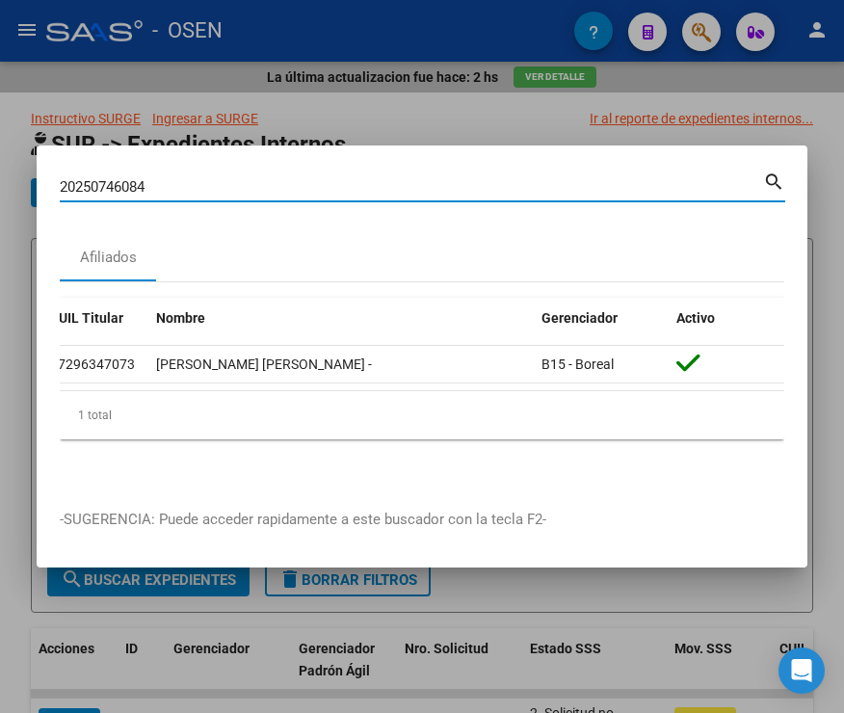
drag, startPoint x: 177, startPoint y: 186, endPoint x: 37, endPoint y: 180, distance: 140.8
click at [17, 188] on div "20250746084 Buscar (apellido, dni, cuil, nro traspaso, cuit, obra social) searc…" at bounding box center [422, 356] width 844 height 713
paste input "20253570882"
type input "20253570882"
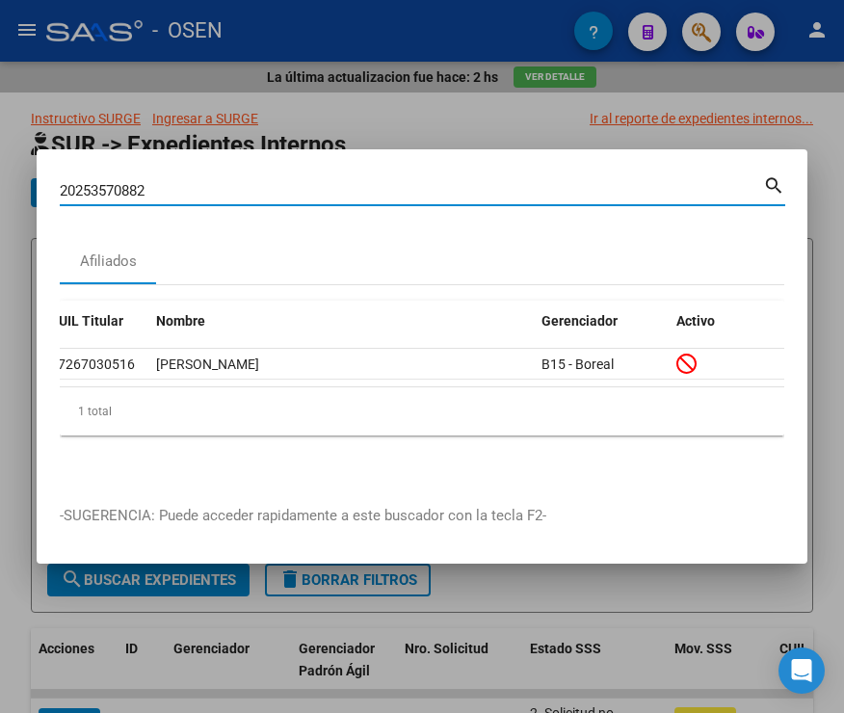
drag, startPoint x: 160, startPoint y: 190, endPoint x: 4, endPoint y: 187, distance: 156.2
click at [8, 190] on div "20253570882 Buscar (apellido, dni, cuil, nro traspaso, cuit, obra social) searc…" at bounding box center [422, 356] width 844 height 713
paste input "20261859832"
type input "20261859832"
drag, startPoint x: 179, startPoint y: 181, endPoint x: 31, endPoint y: 191, distance: 148.7
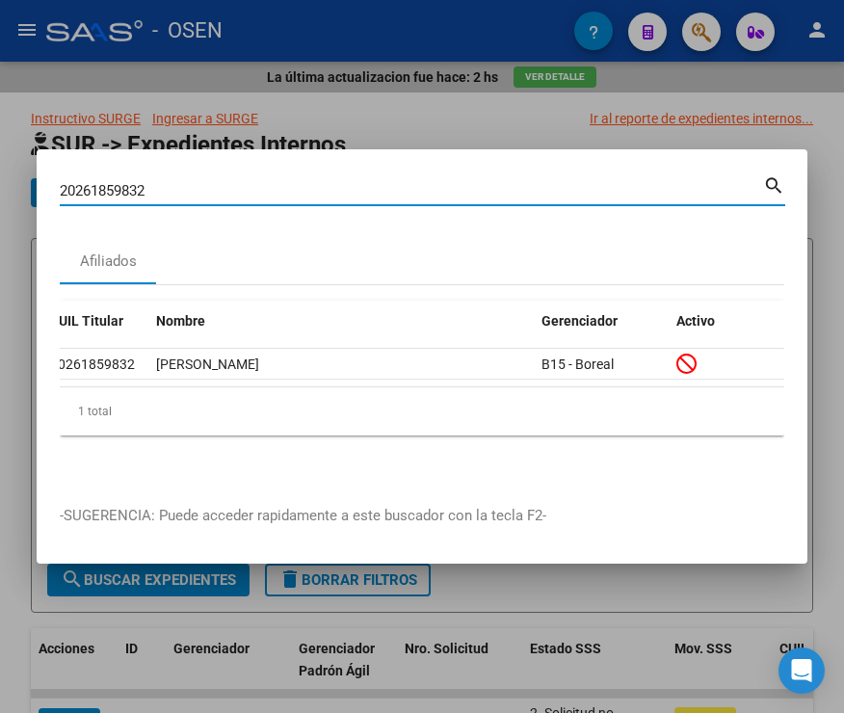
click at [27, 176] on div "20261859832 Buscar (apellido, dni, cuil, nro traspaso, cuit, obra social) searc…" at bounding box center [422, 356] width 844 height 713
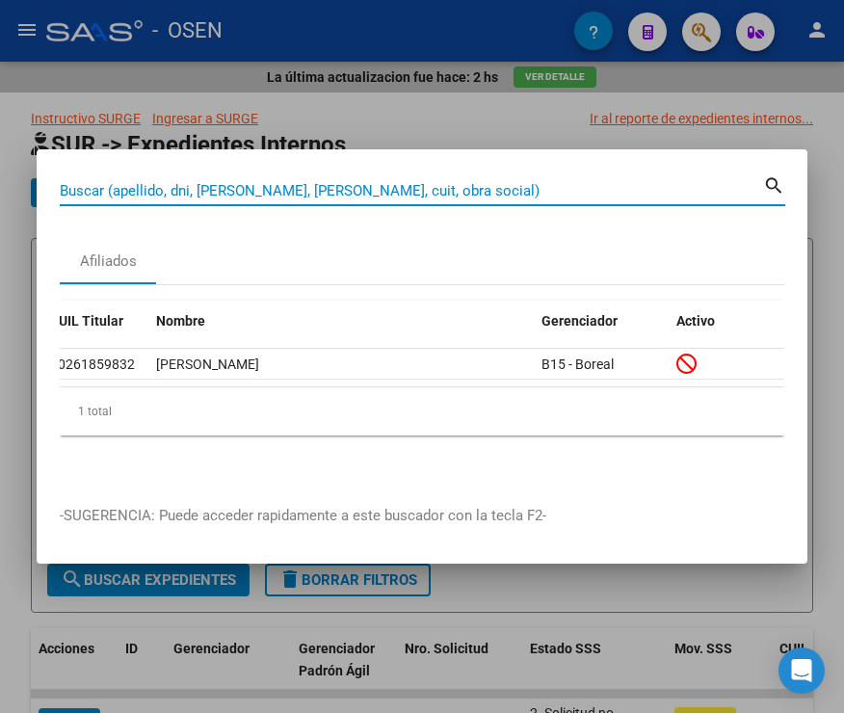
paste input "20262219373"
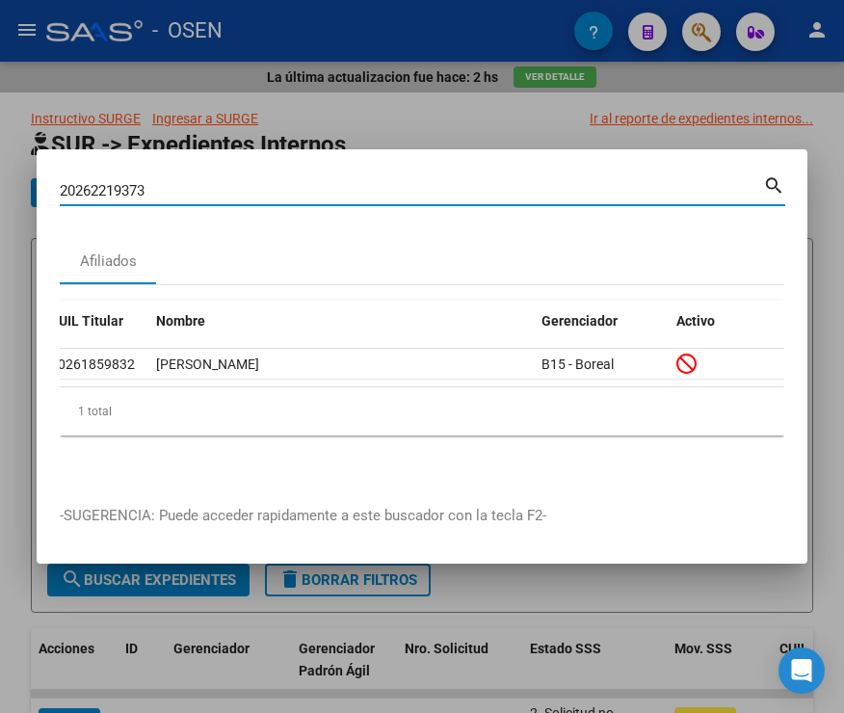
type input "20262219373"
drag, startPoint x: 158, startPoint y: 181, endPoint x: 4, endPoint y: 185, distance: 154.3
click at [4, 184] on div "20262219373 Buscar (apellido, dni, cuil, nro traspaso, cuit, obra social) searc…" at bounding box center [422, 356] width 844 height 713
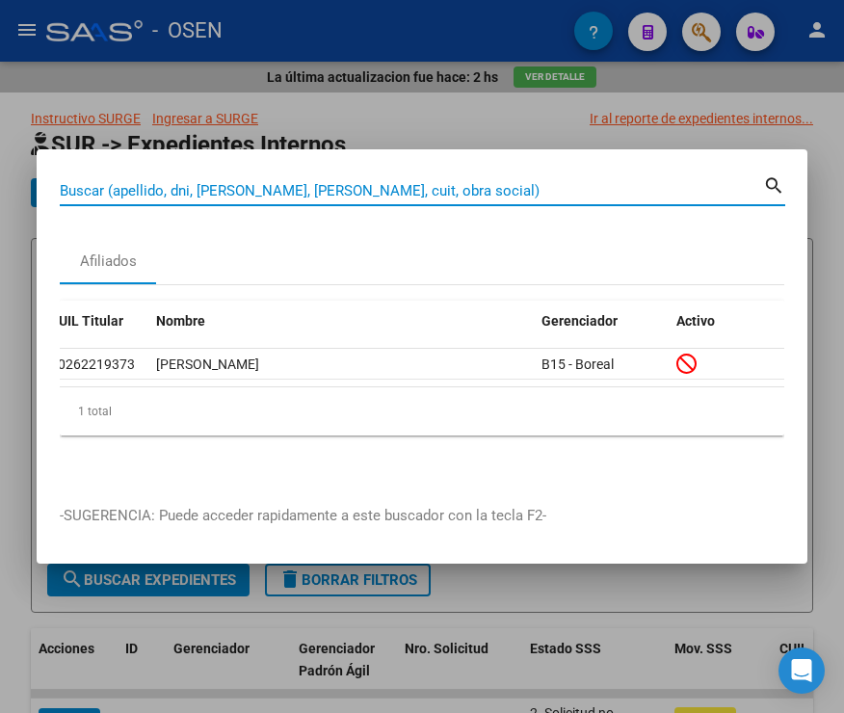
paste input "20266380993"
type input "20266380993"
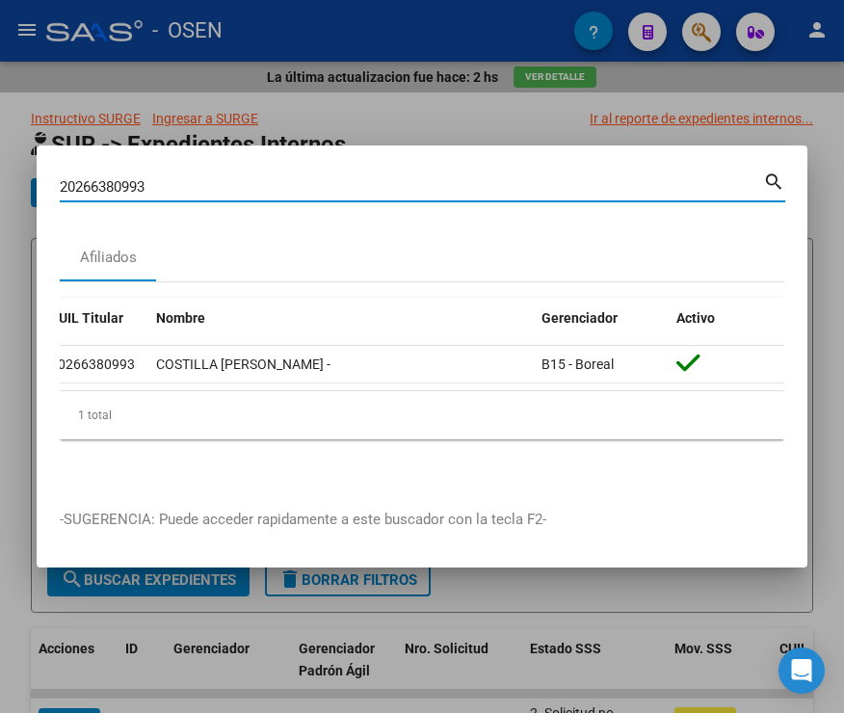
drag, startPoint x: 186, startPoint y: 175, endPoint x: -65, endPoint y: 176, distance: 250.6
click at [0, 176] on html "menu - OSEN person Firma Express Inicio Instructivos Contacto OS Reportes SUR E…" at bounding box center [422, 356] width 844 height 713
paste input "20266642548"
type input "20266642548"
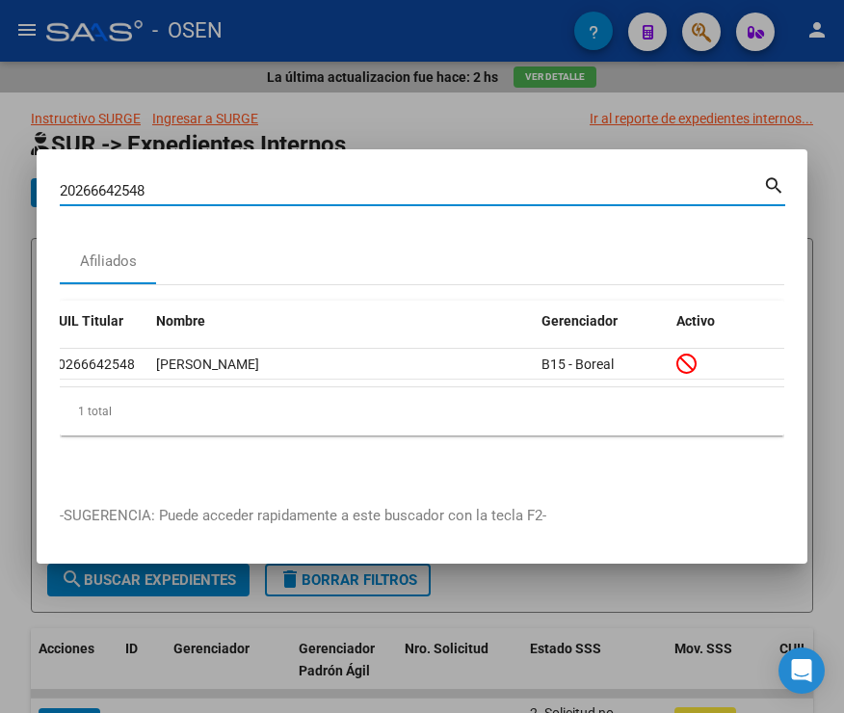
drag, startPoint x: 165, startPoint y: 185, endPoint x: -14, endPoint y: 187, distance: 179.3
click at [0, 187] on html "menu - OSEN person Firma Express Inicio Instructivos Contacto OS Reportes SUR E…" at bounding box center [422, 356] width 844 height 713
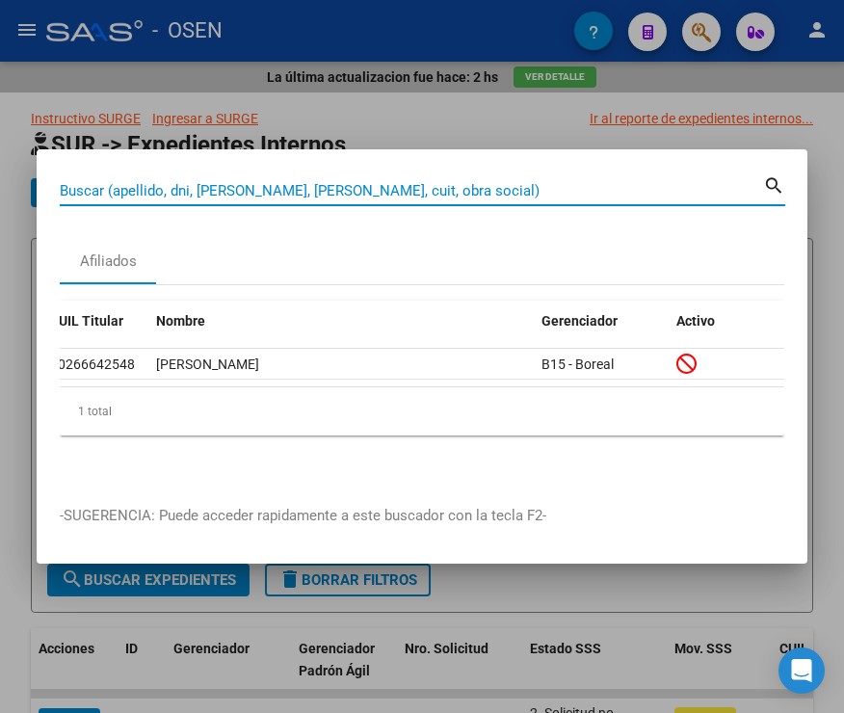
paste input "20271225432"
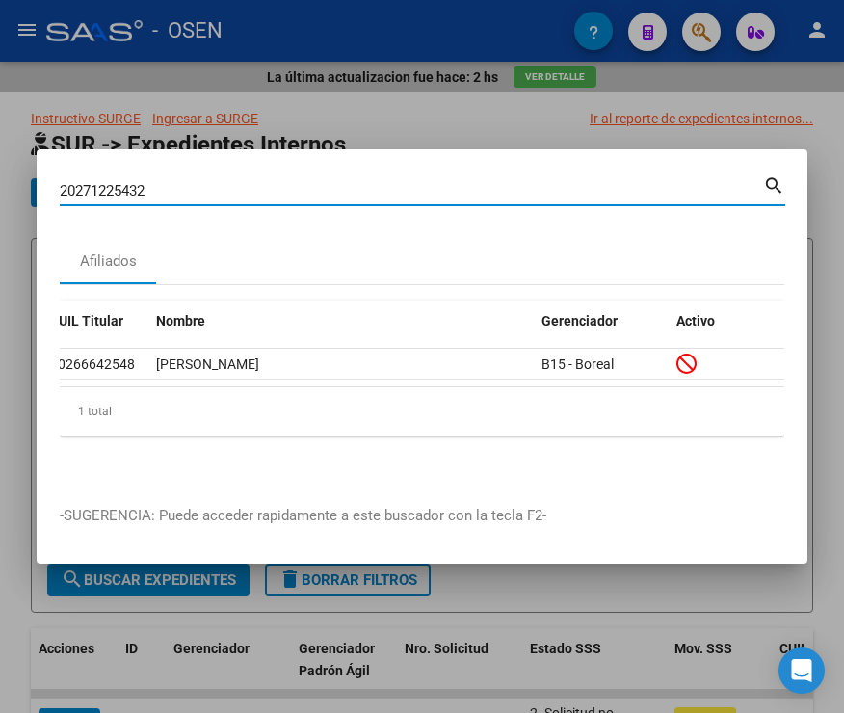
type input "20271225432"
drag, startPoint x: 173, startPoint y: 186, endPoint x: -4, endPoint y: 187, distance: 176.4
click at [0, 187] on html "menu - OSEN person Firma Express Inicio Instructivos Contacto OS Reportes SUR E…" at bounding box center [422, 356] width 844 height 713
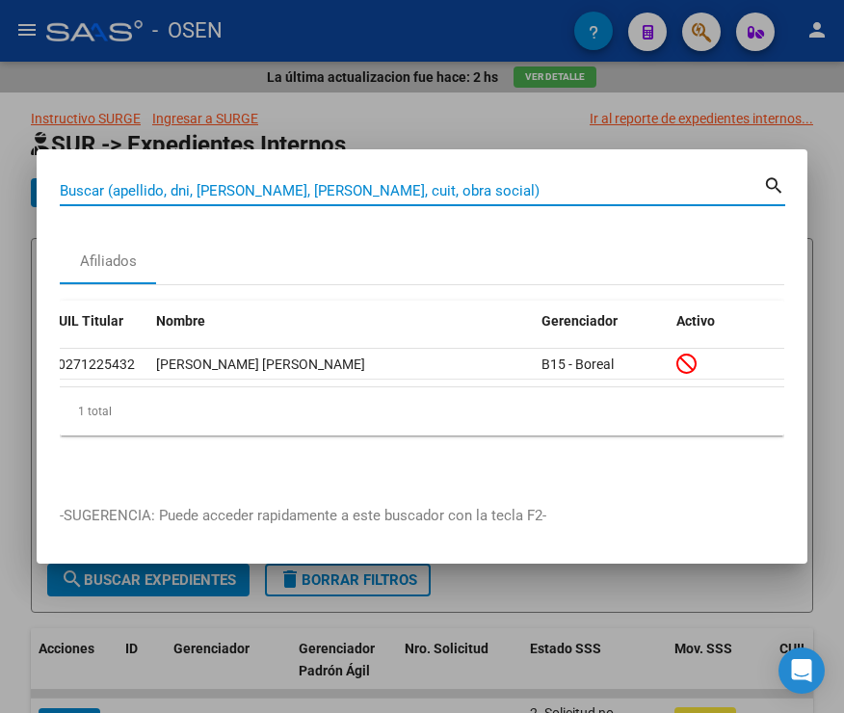
paste input "20272714593"
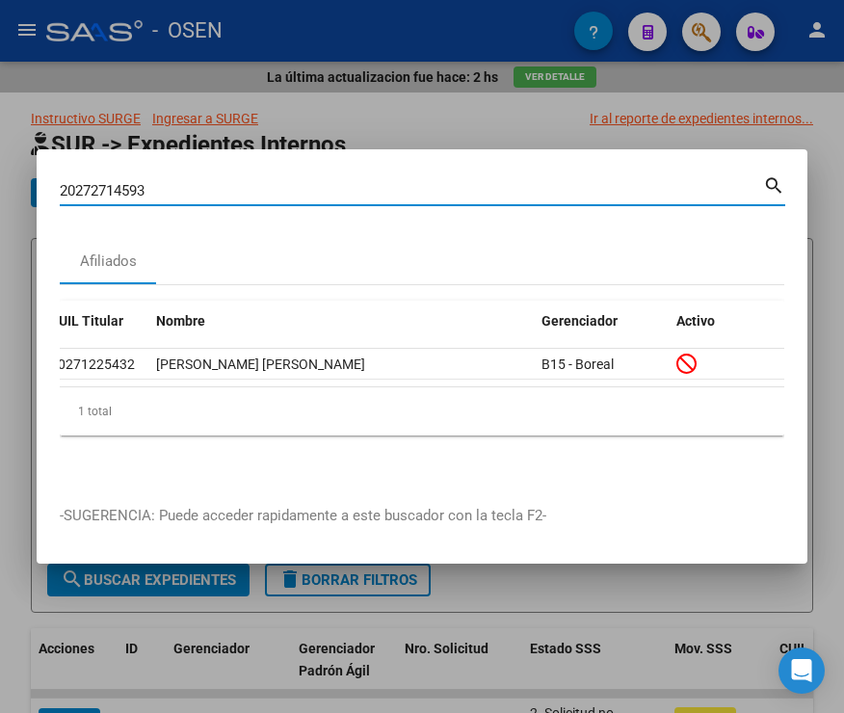
type input "20272714593"
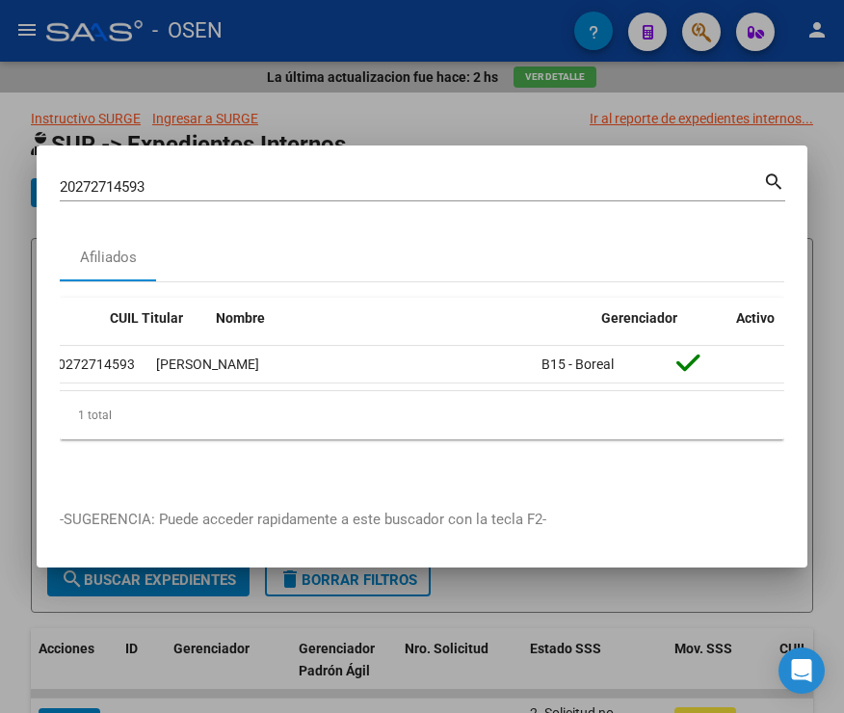
scroll to position [0, 0]
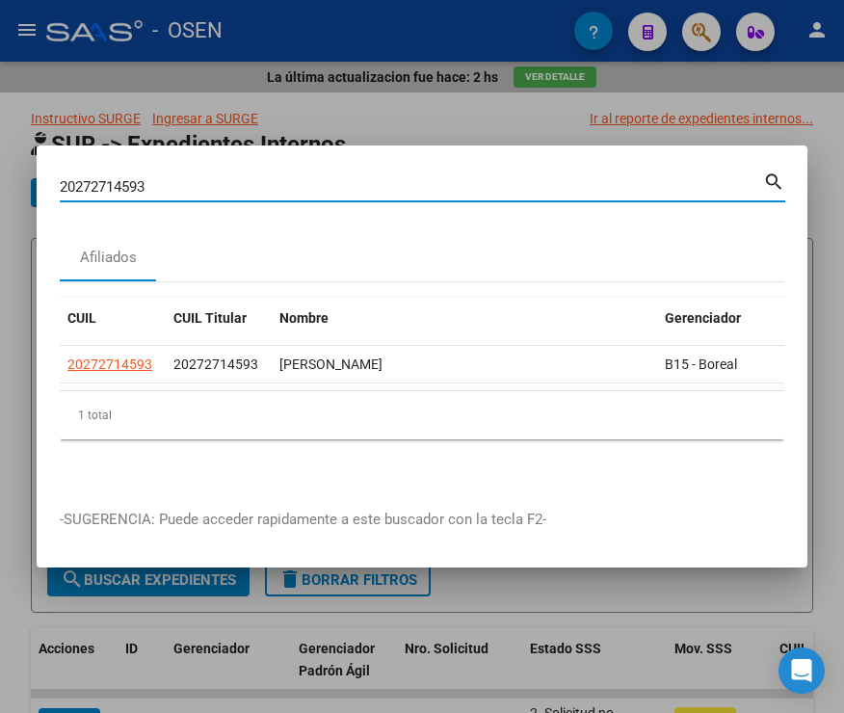
drag, startPoint x: 155, startPoint y: 184, endPoint x: -112, endPoint y: 192, distance: 267.1
click at [0, 192] on html "menu - OSEN person Firma Express Inicio Instructivos Contacto OS Reportes SUR E…" at bounding box center [422, 356] width 844 height 713
paste input "20273417142"
type input "20273417142"
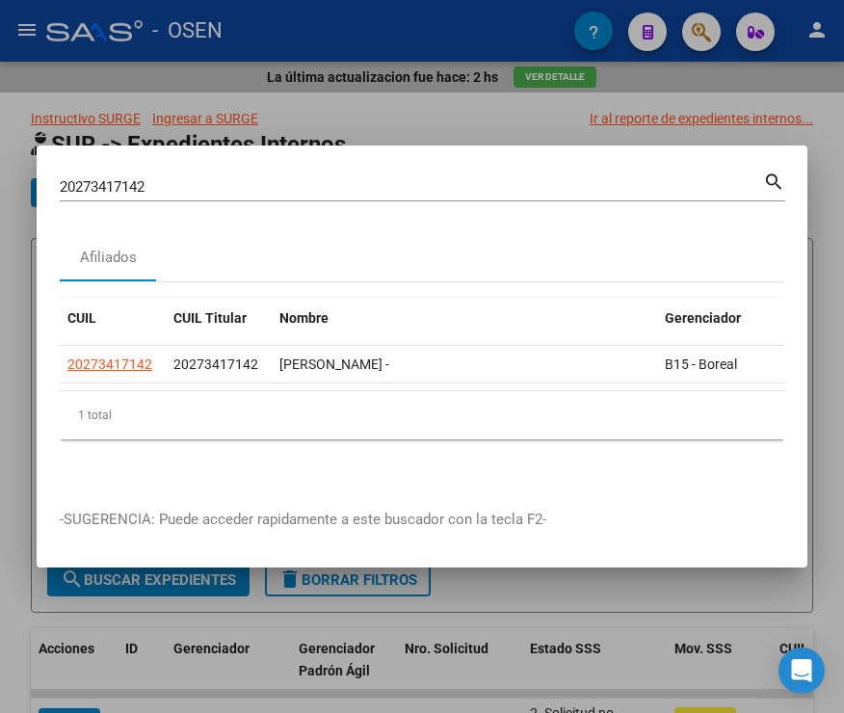
click at [207, 563] on mat-dialog-container "20273417142 Buscar (apellido, dni, cuil, nro traspaso, cuit, obra social) searc…" at bounding box center [422, 357] width 771 height 423
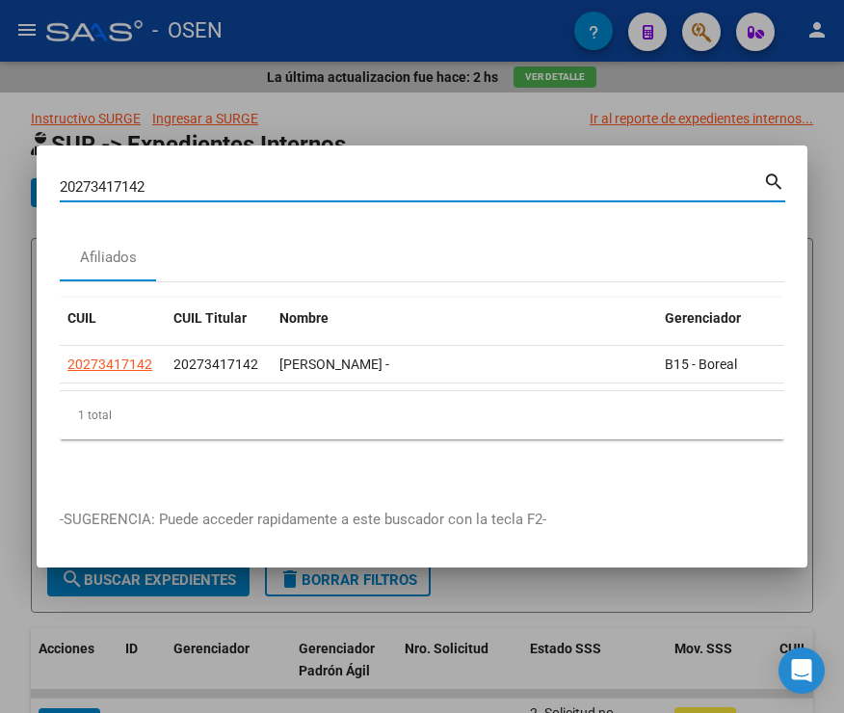
drag, startPoint x: 94, startPoint y: 183, endPoint x: 25, endPoint y: 190, distance: 69.7
click at [48, 186] on mat-dialog-content "20273417142 Buscar (apellido, dni, cuil, nro traspaso, cuit, obra social) searc…" at bounding box center [422, 327] width 771 height 317
paste input "20273669664"
type input "20273669664"
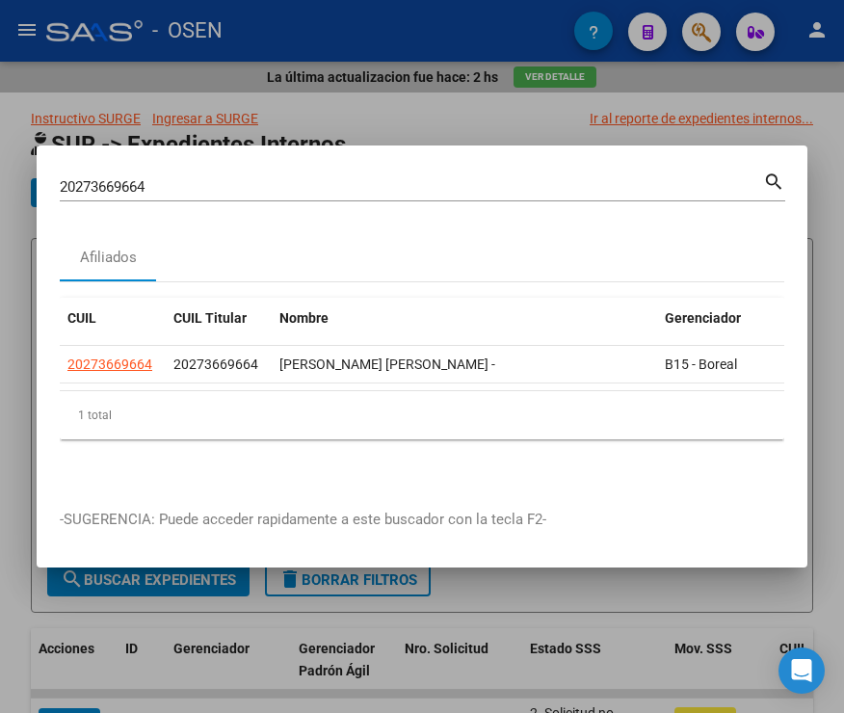
scroll to position [0, 123]
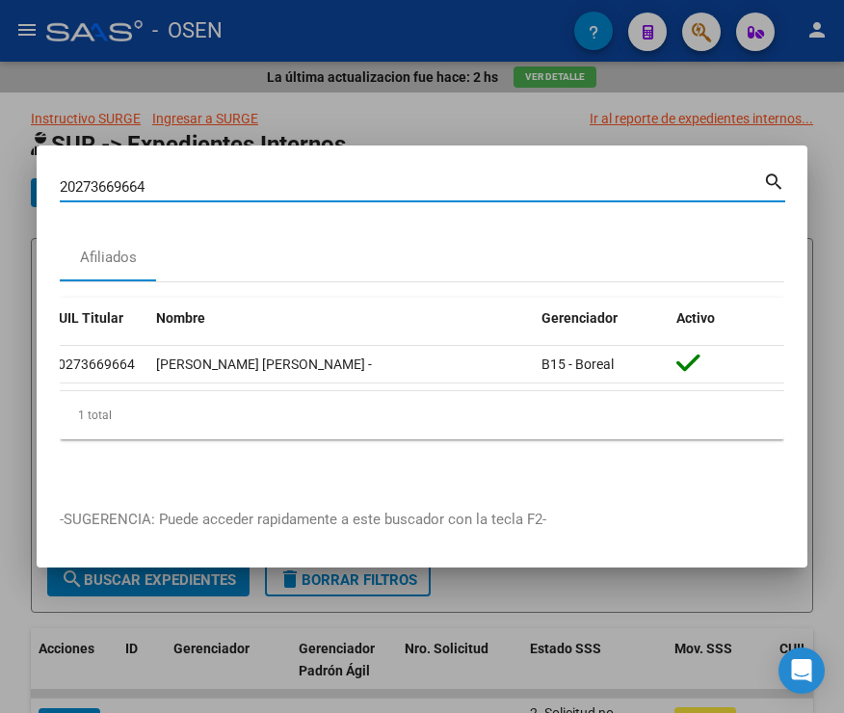
drag, startPoint x: 135, startPoint y: 183, endPoint x: 45, endPoint y: 197, distance: 90.6
click at [17, 186] on div "20273669664 Buscar (apellido, dni, cuil, nro traspaso, cuit, obra social) searc…" at bounding box center [422, 356] width 844 height 713
paste input "20275956377"
type input "20275956377"
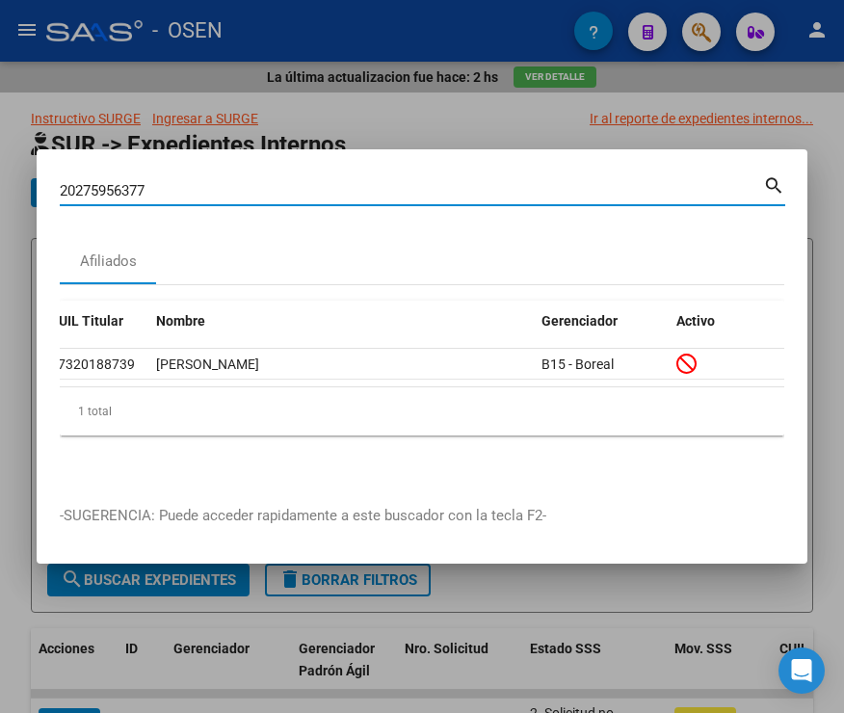
drag, startPoint x: 173, startPoint y: 180, endPoint x: -23, endPoint y: 187, distance: 195.8
click at [0, 187] on html "menu - OSEN person Firma Express Inicio Instructivos Contacto OS Reportes SUR E…" at bounding box center [422, 356] width 844 height 713
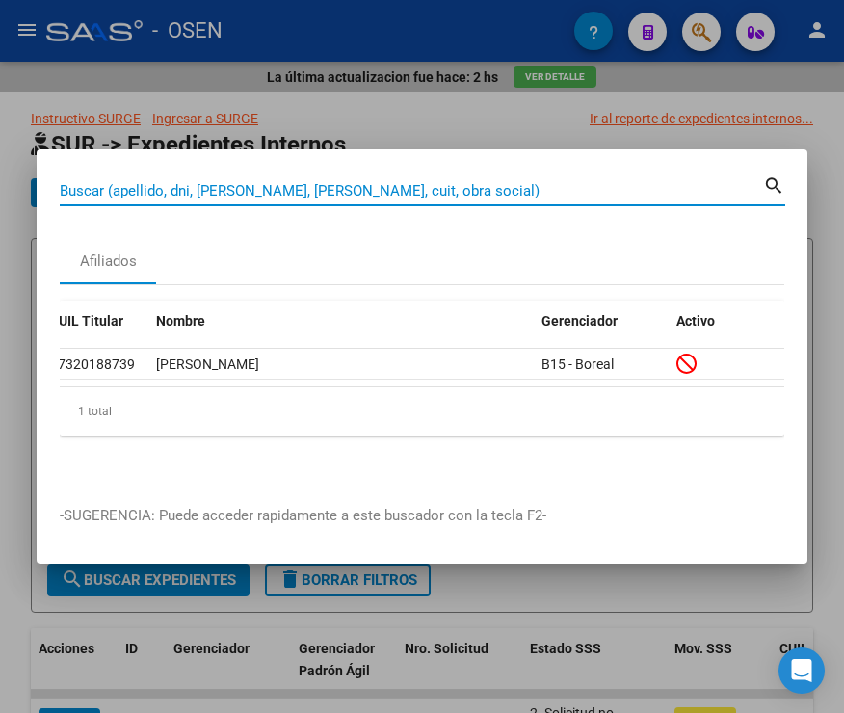
paste input "20279623038"
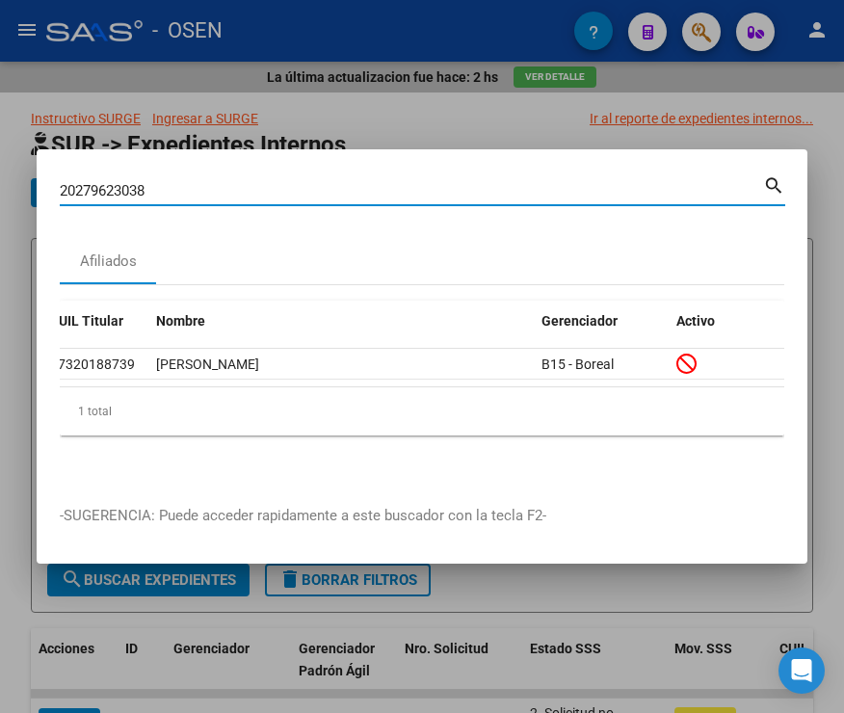
type input "20279623038"
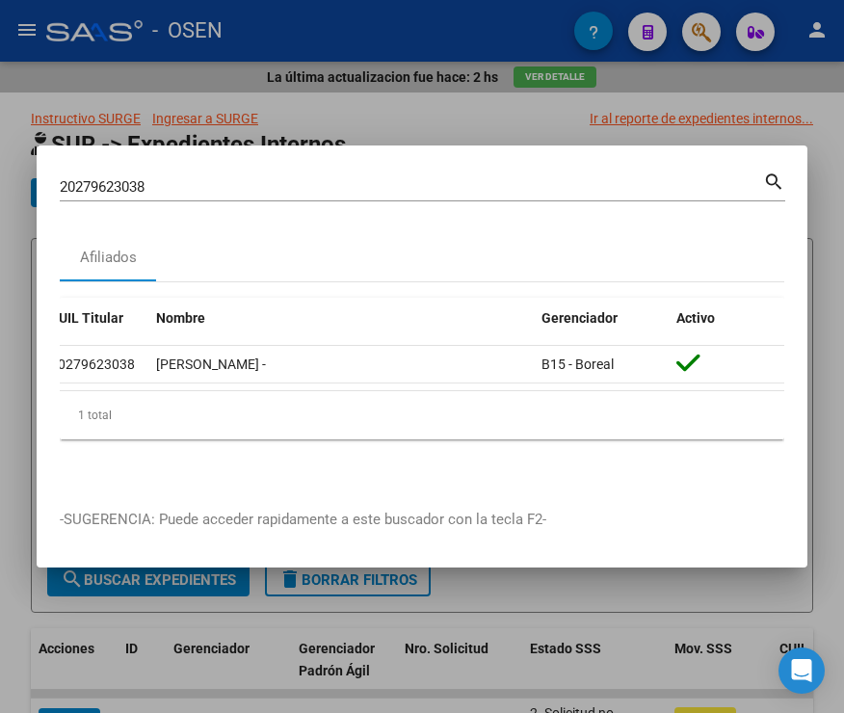
scroll to position [0, 0]
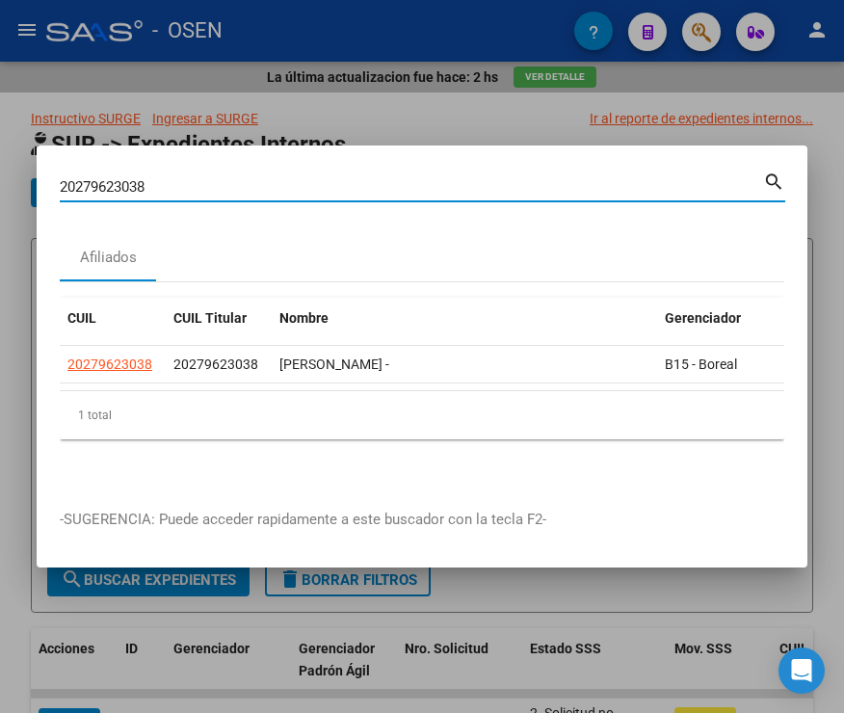
drag, startPoint x: 173, startPoint y: 178, endPoint x: 25, endPoint y: 202, distance: 150.4
click at [33, 186] on div "20279623038 Buscar (apellido, dni, cuil, nro traspaso, cuit, obra social) searc…" at bounding box center [422, 356] width 844 height 713
paste input "20287930357"
type input "20287930357"
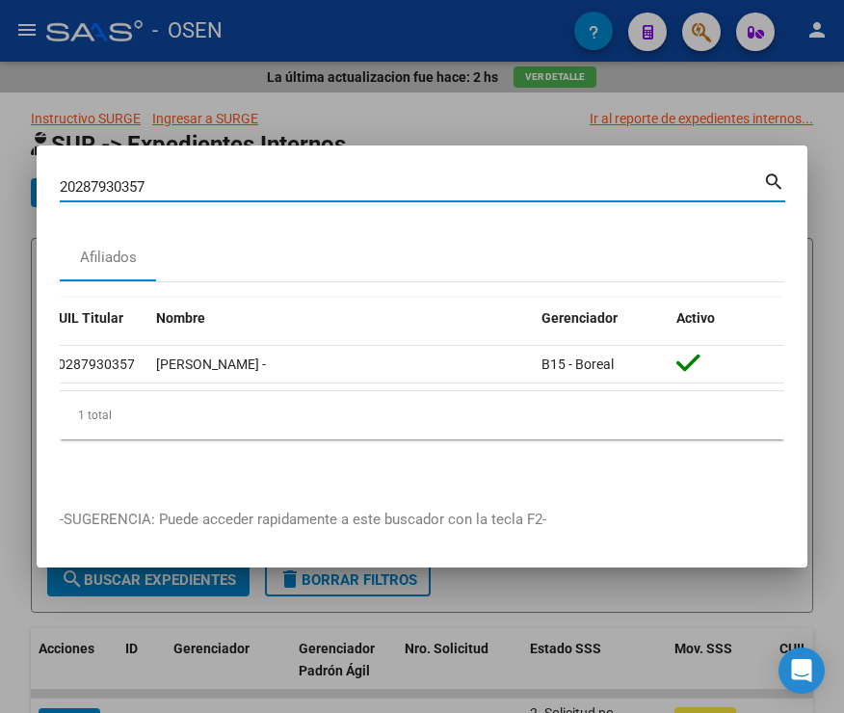
click at [0, 189] on html "menu - OSEN person Firma Express Inicio Instructivos Contacto OS Reportes SUR E…" at bounding box center [422, 356] width 844 height 713
paste input "20293857122"
type input "20293857122"
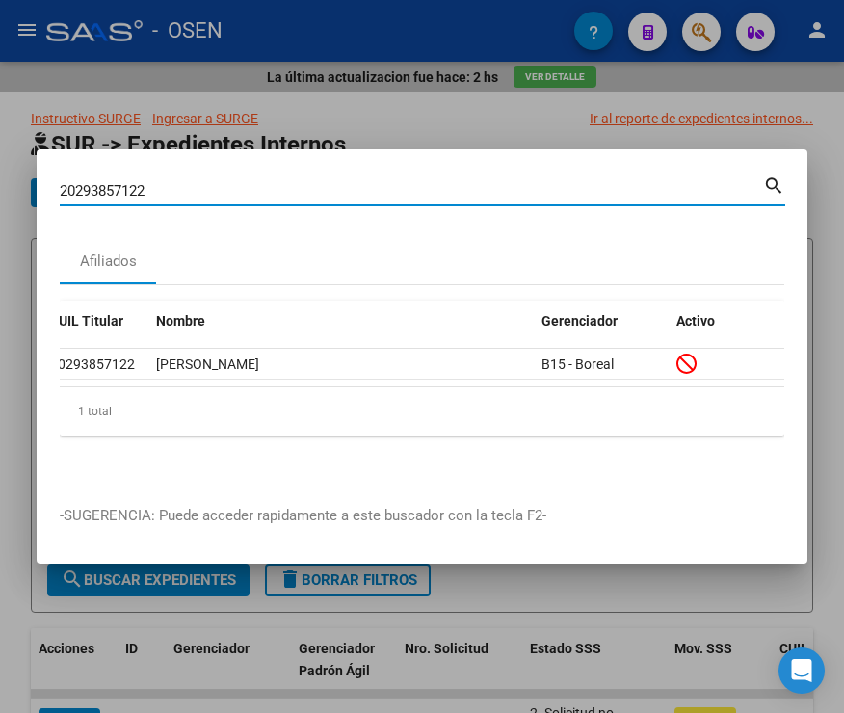
drag, startPoint x: 159, startPoint y: 174, endPoint x: 0, endPoint y: 179, distance: 159.1
click at [1, 179] on div "20293857122 Buscar (apellido, dni, cuil, nro traspaso, cuit, obra social) searc…" at bounding box center [422, 356] width 844 height 713
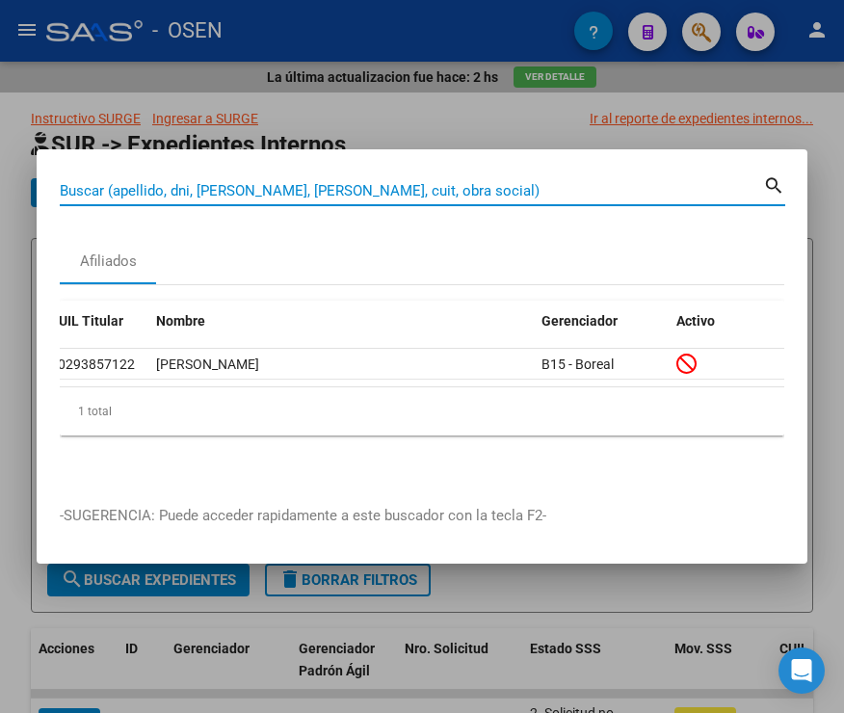
paste input "20294393839"
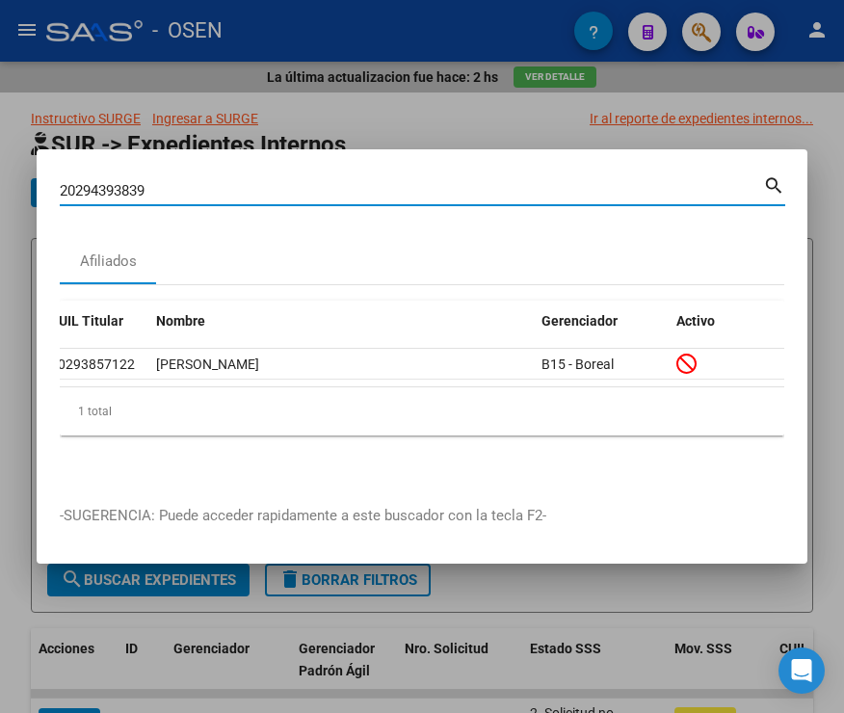
type input "20294393839"
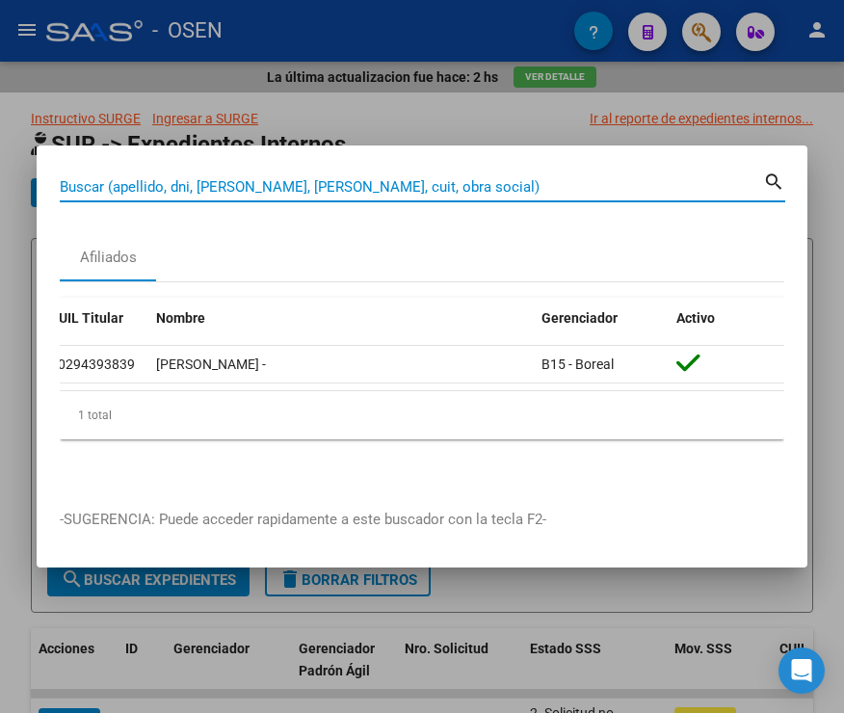
paste input "20298187362"
type input "20298187362"
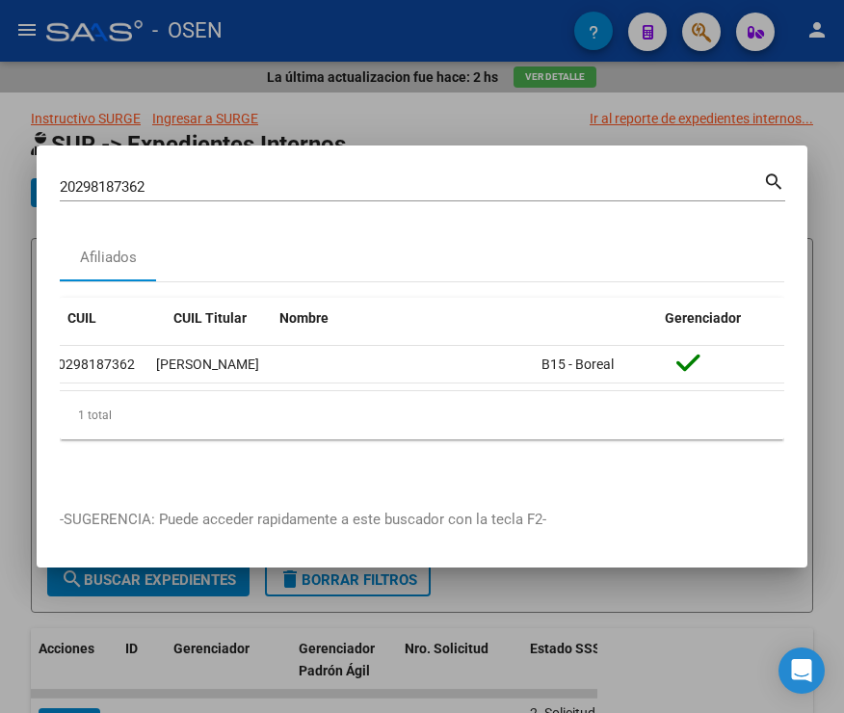
scroll to position [0, 0]
drag, startPoint x: 153, startPoint y: 181, endPoint x: 35, endPoint y: 166, distance: 119.6
click at [35, 166] on div "20298187362 Buscar (apellido, dni, cuil, nro traspaso, cuit, obra social) searc…" at bounding box center [422, 356] width 844 height 713
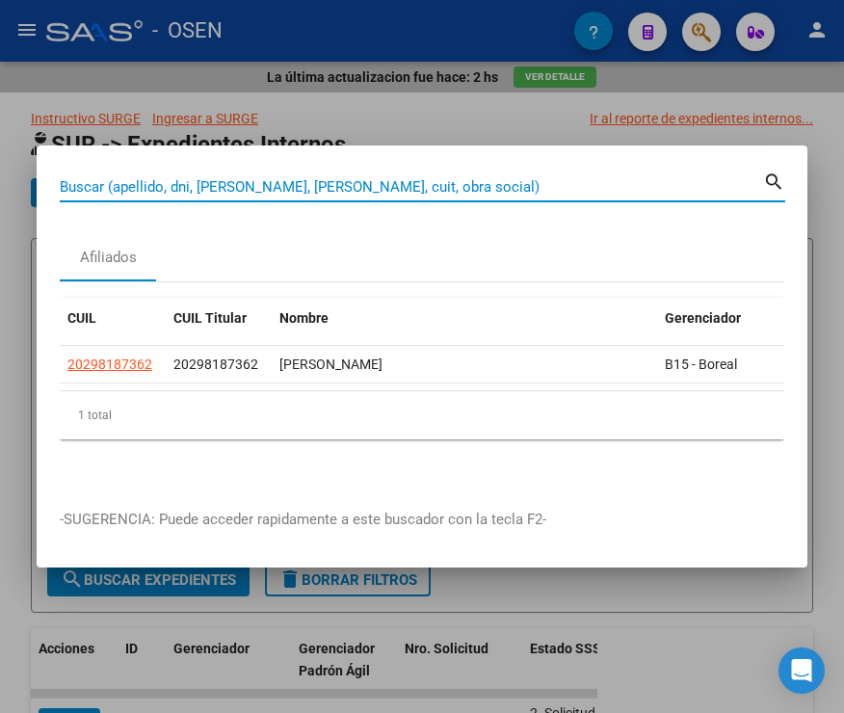
paste input "20299982549"
type input "20299982549"
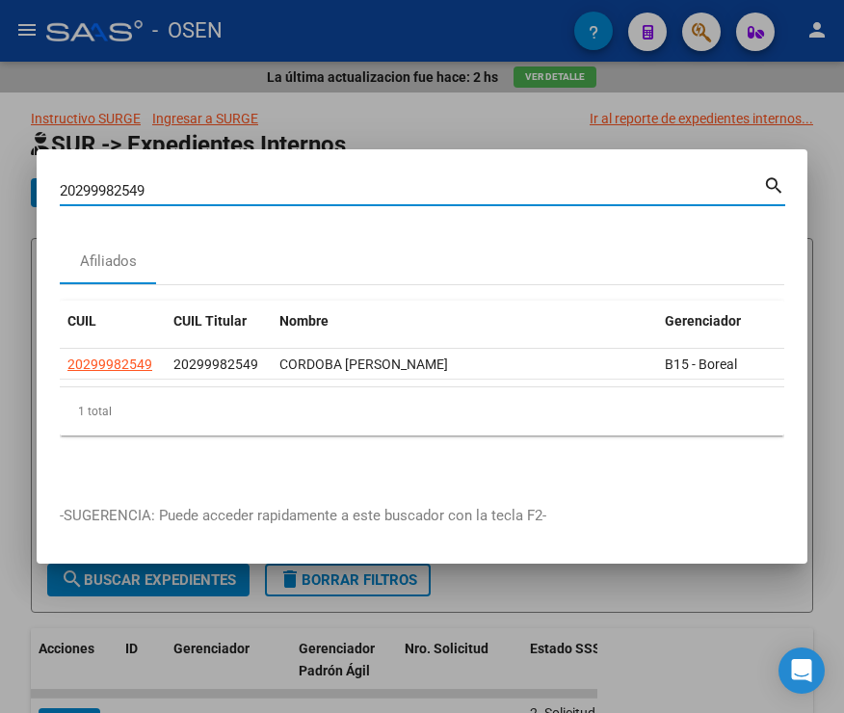
scroll to position [0, 123]
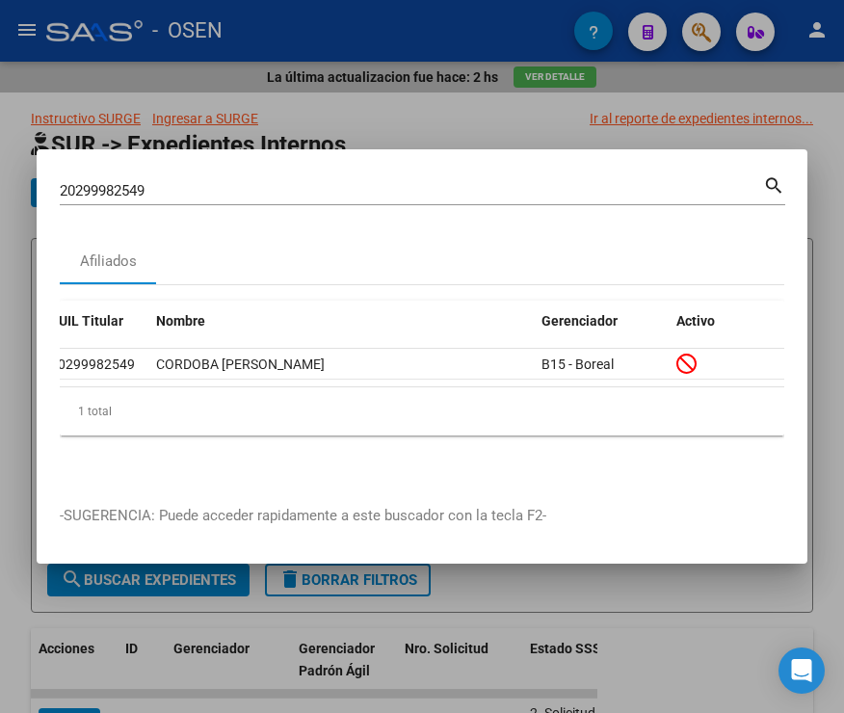
drag, startPoint x: 185, startPoint y: 185, endPoint x: 5, endPoint y: 173, distance: 180.7
click at [5, 173] on div "20299982549 Buscar (apellido, dni, cuil, nro traspaso, cuit, obra social) searc…" at bounding box center [422, 356] width 844 height 713
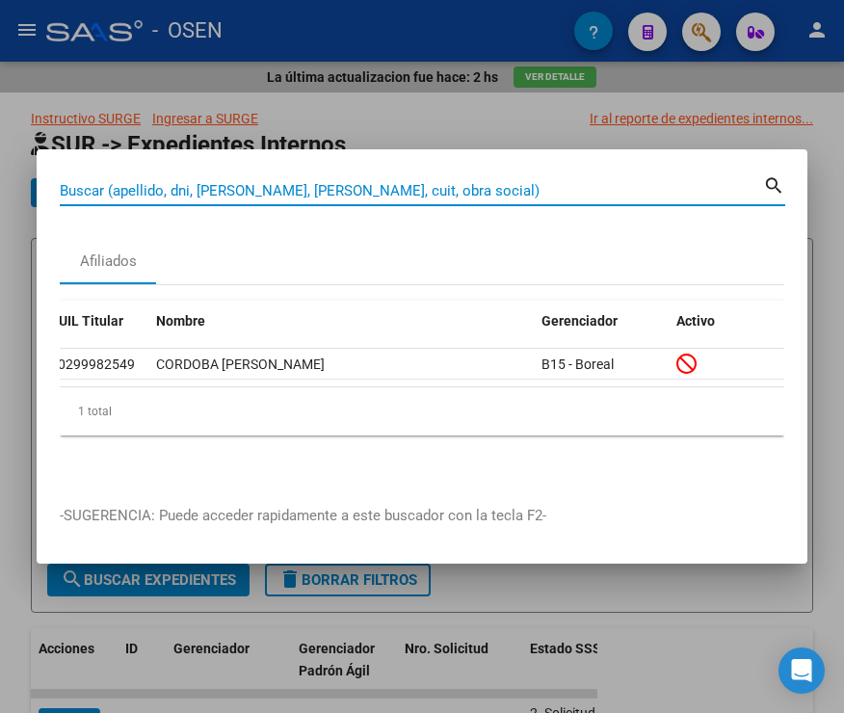
paste input "20300694110"
type input "20300694110"
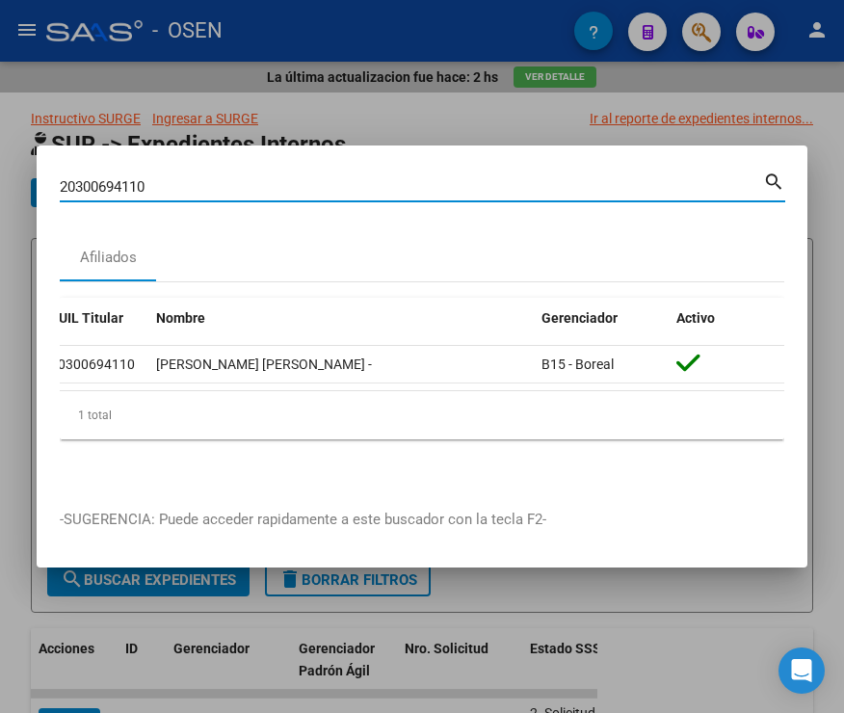
drag, startPoint x: 178, startPoint y: 181, endPoint x: 33, endPoint y: 179, distance: 145.6
click at [33, 179] on div "20300694110 Buscar (apellido, dni, cuil, nro traspaso, cuit, obra social) searc…" at bounding box center [422, 356] width 844 height 713
paste input "20304985969"
type input "20304985969"
drag, startPoint x: 185, startPoint y: 182, endPoint x: 27, endPoint y: 185, distance: 158.1
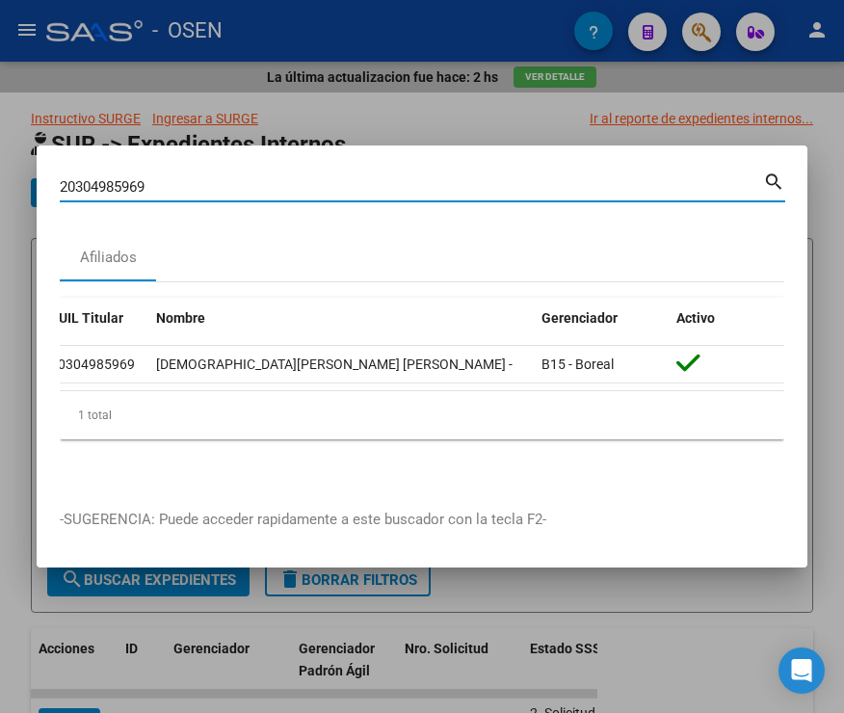
click at [27, 185] on div "20304985969 Buscar (apellido, dni, cuil, nro traspaso, cuit, obra social) searc…" at bounding box center [422, 356] width 844 height 713
paste input "20308418724"
type input "20308418724"
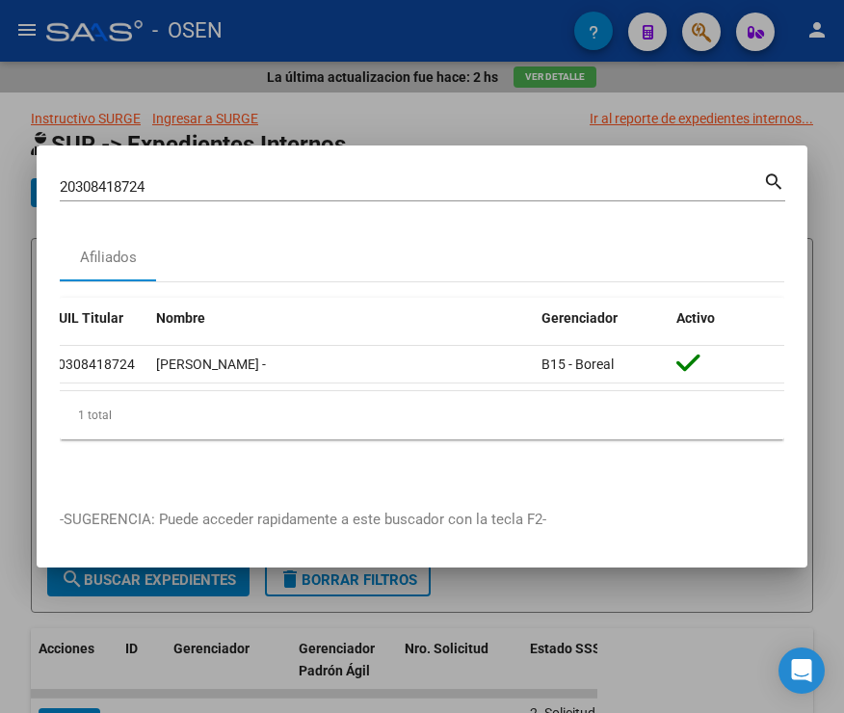
drag, startPoint x: 157, startPoint y: 177, endPoint x: 31, endPoint y: 178, distance: 126.3
click at [31, 178] on div "20308418724 Buscar (apellido, dni, cuil, nro traspaso, cuit, obra social) searc…" at bounding box center [422, 356] width 844 height 713
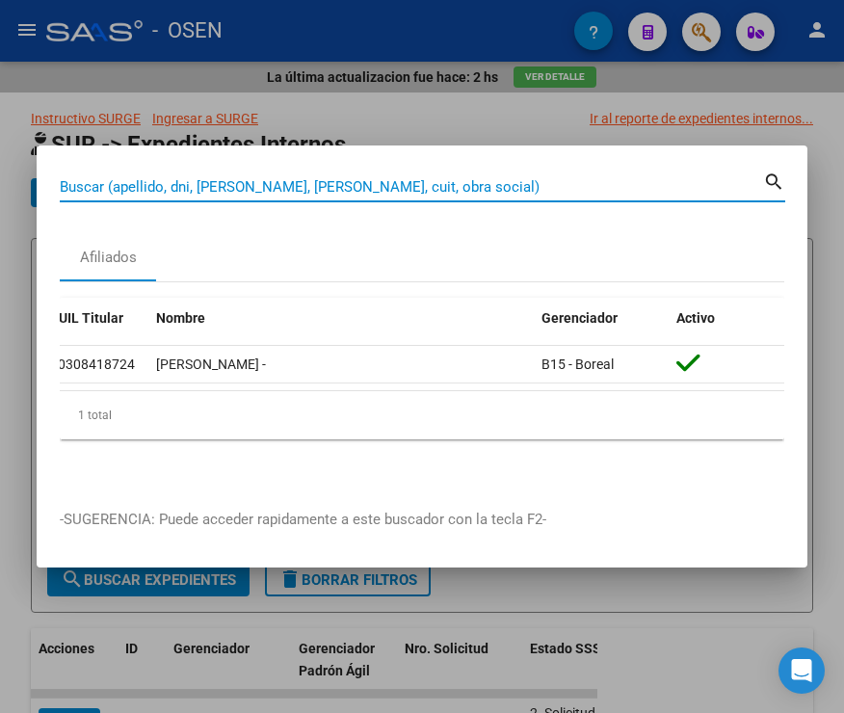
paste input "20323504416"
type input "20323504416"
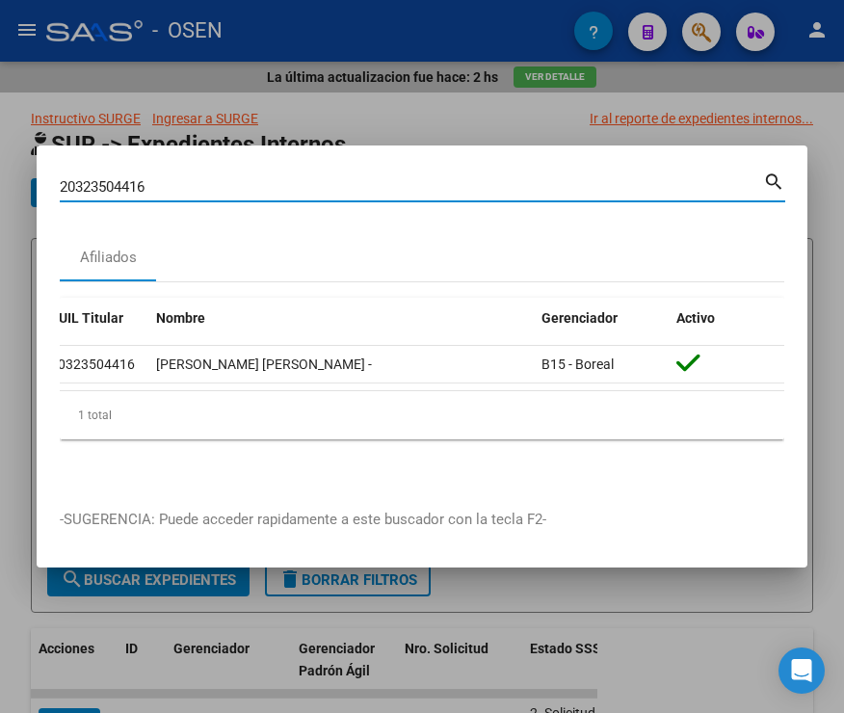
drag, startPoint x: 177, startPoint y: 184, endPoint x: -86, endPoint y: 184, distance: 263.1
click at [0, 184] on html "menu - OSEN person Firma Express Inicio Instructivos Contacto OS Reportes SUR E…" at bounding box center [422, 356] width 844 height 713
paste input "20323680699"
type input "20323680699"
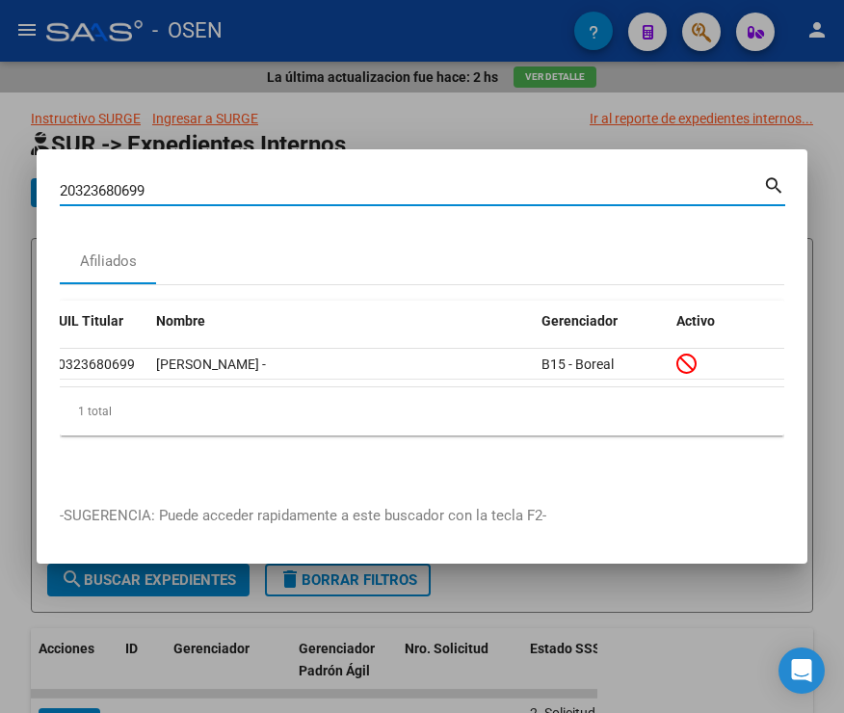
drag, startPoint x: 152, startPoint y: 179, endPoint x: 2, endPoint y: 159, distance: 151.7
click at [19, 174] on div "20323680699 Buscar (apellido, dni, cuil, nro traspaso, cuit, obra social) searc…" at bounding box center [422, 356] width 844 height 713
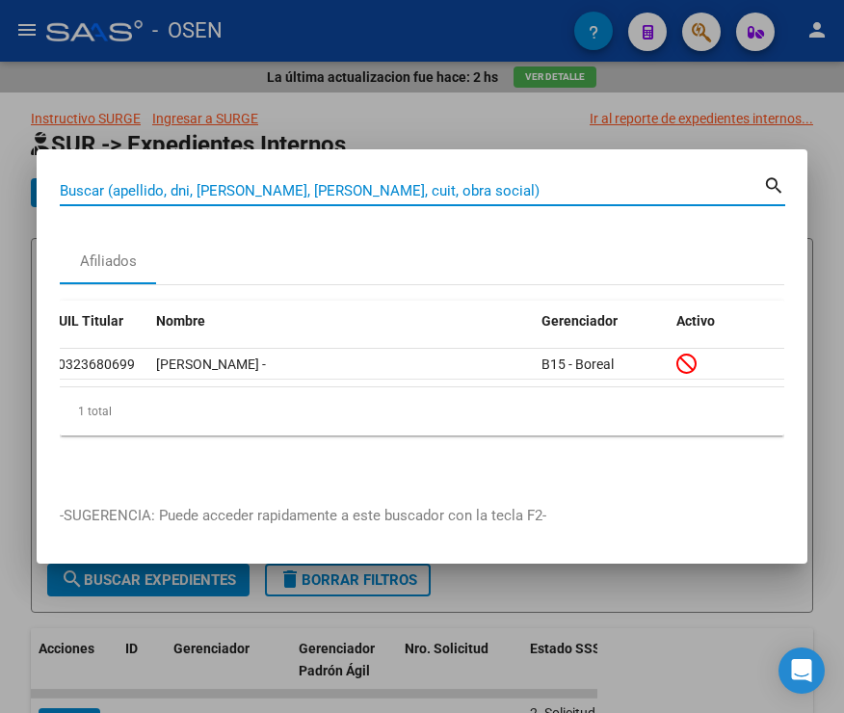
paste input "20342373373"
type input "20342373373"
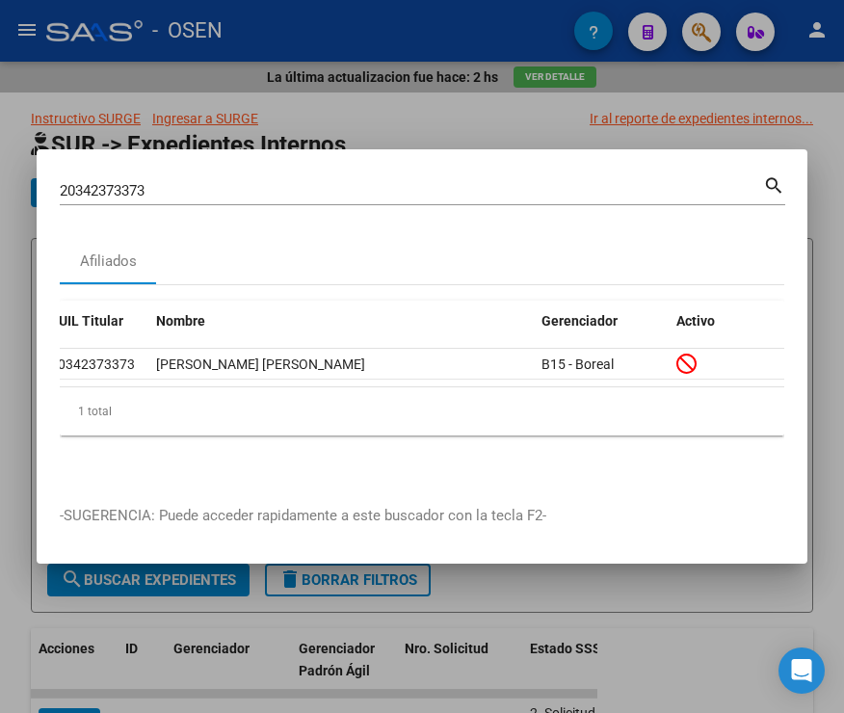
drag, startPoint x: 156, startPoint y: 182, endPoint x: 32, endPoint y: 185, distance: 124.4
click at [32, 185] on div "20342373373 Buscar (apellido, dni, cuil, nro traspaso, cuit, obra social) searc…" at bounding box center [422, 356] width 844 height 713
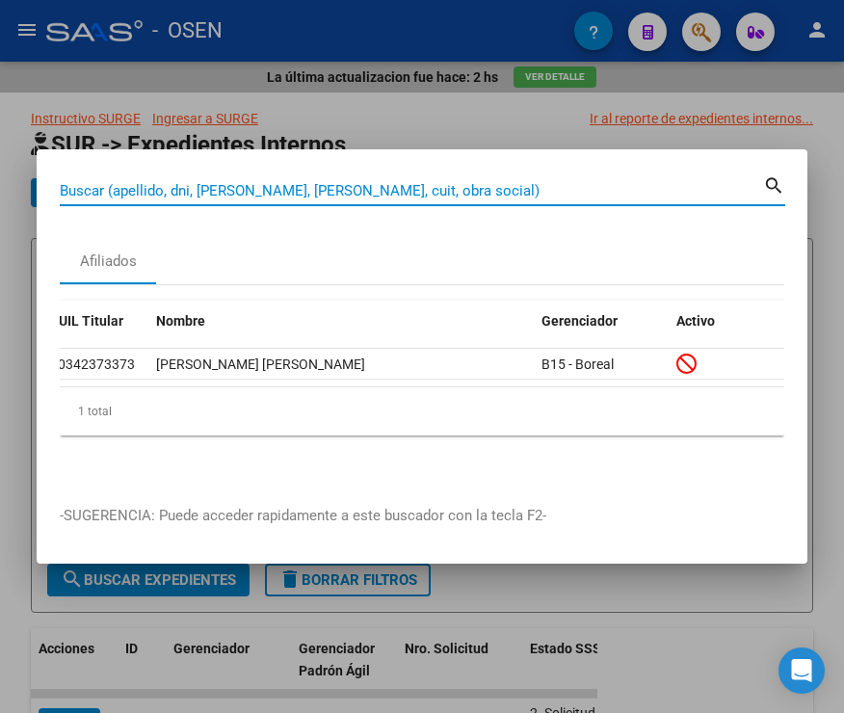
paste input "20342566880"
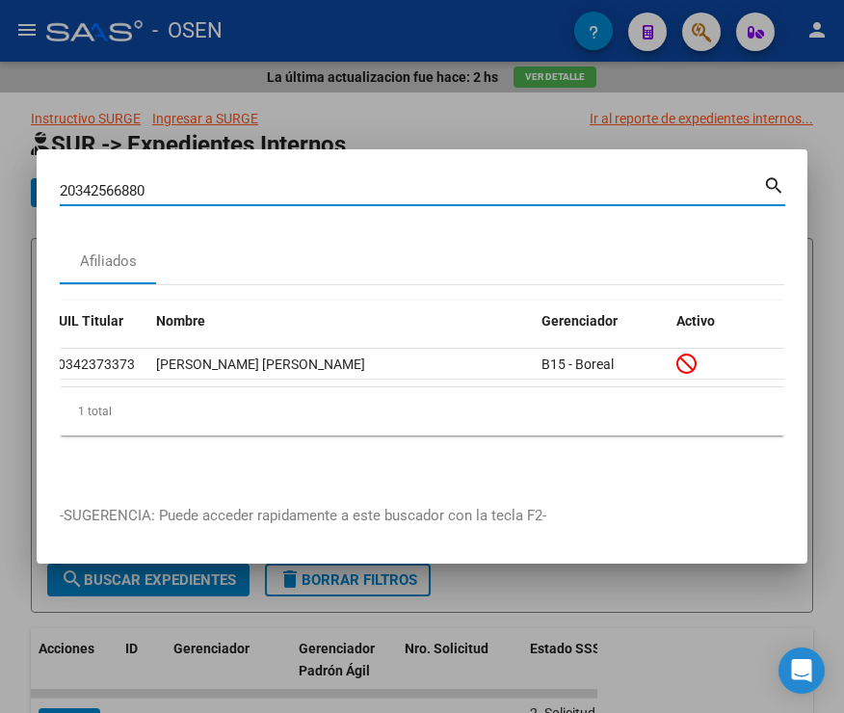
type input "20342566880"
drag, startPoint x: 151, startPoint y: 191, endPoint x: -81, endPoint y: 183, distance: 232.4
click at [0, 183] on html "menu - OSEN person Firma Express Inicio Instructivos Contacto OS Reportes SUR E…" at bounding box center [422, 356] width 844 height 713
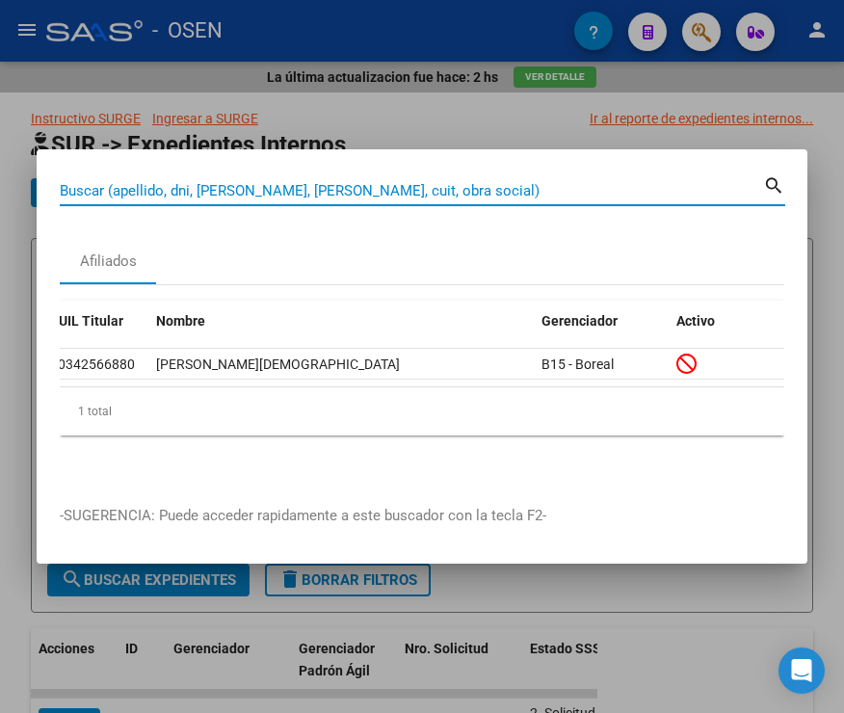
paste input "20349108578"
type input "20349108578"
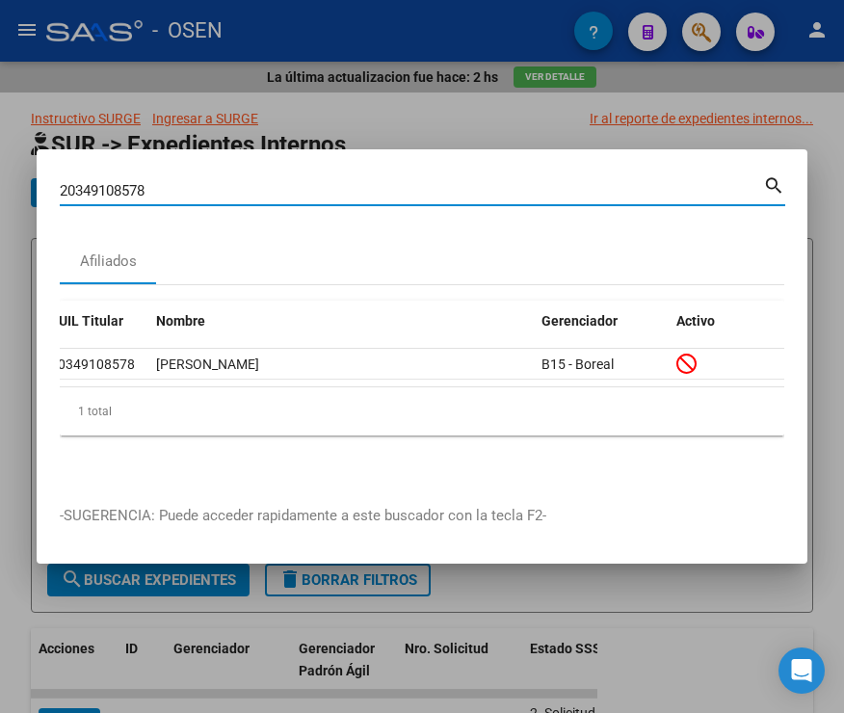
drag, startPoint x: 158, startPoint y: 183, endPoint x: -17, endPoint y: 184, distance: 175.4
click at [0, 184] on html "menu - OSEN person Firma Express Inicio Instructivos Contacto OS Reportes SUR E…" at bounding box center [422, 356] width 844 height 713
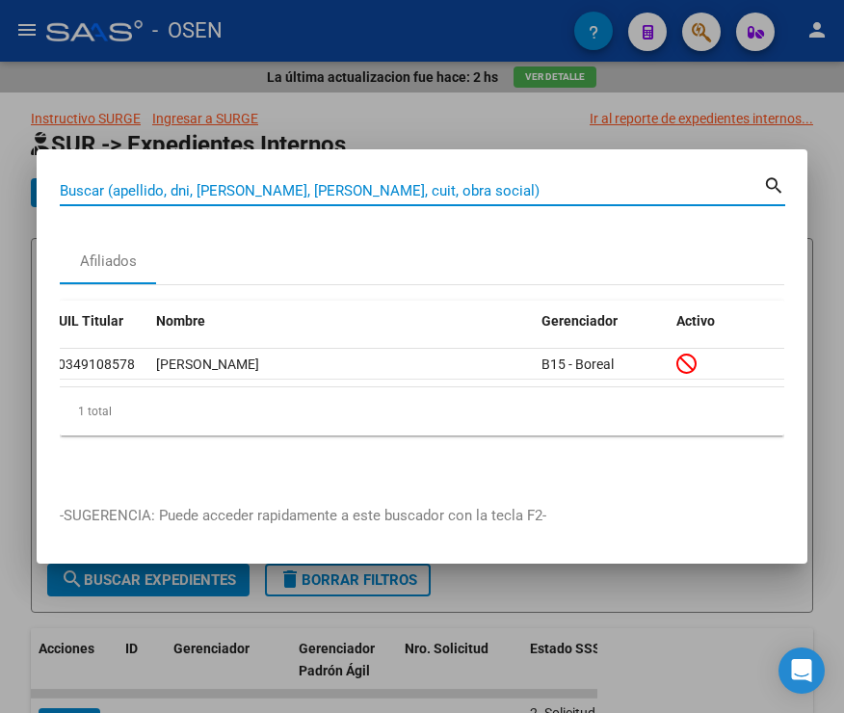
paste input "20355188842"
type input "20355188842"
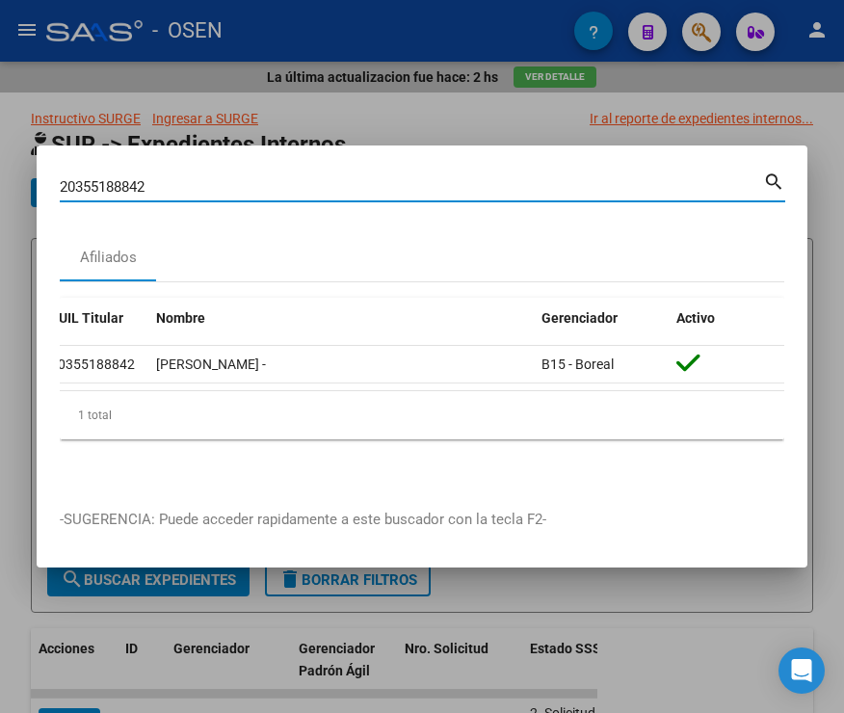
drag, startPoint x: 158, startPoint y: 177, endPoint x: 17, endPoint y: 179, distance: 140.7
click at [18, 179] on div "20355188842 Buscar (apellido, dni, cuil, nro traspaso, cuit, obra social) searc…" at bounding box center [422, 356] width 844 height 713
paste input "20356626444"
type input "20356626444"
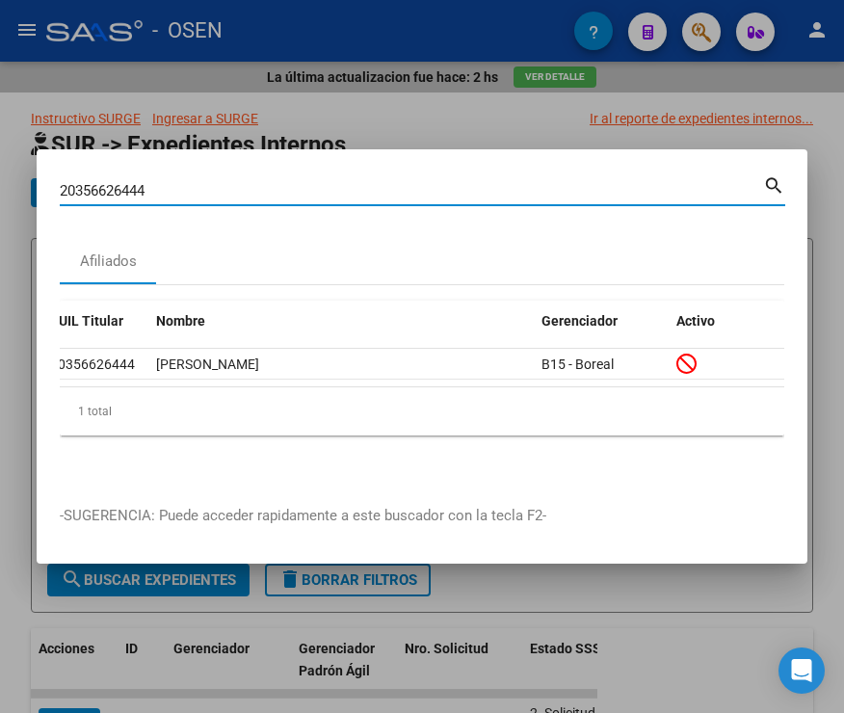
drag, startPoint x: 123, startPoint y: 190, endPoint x: 8, endPoint y: 177, distance: 116.3
click at [24, 181] on div "20356626444 Buscar (apellido, dni, cuil, nro traspaso, cuit, obra social) searc…" at bounding box center [422, 356] width 844 height 713
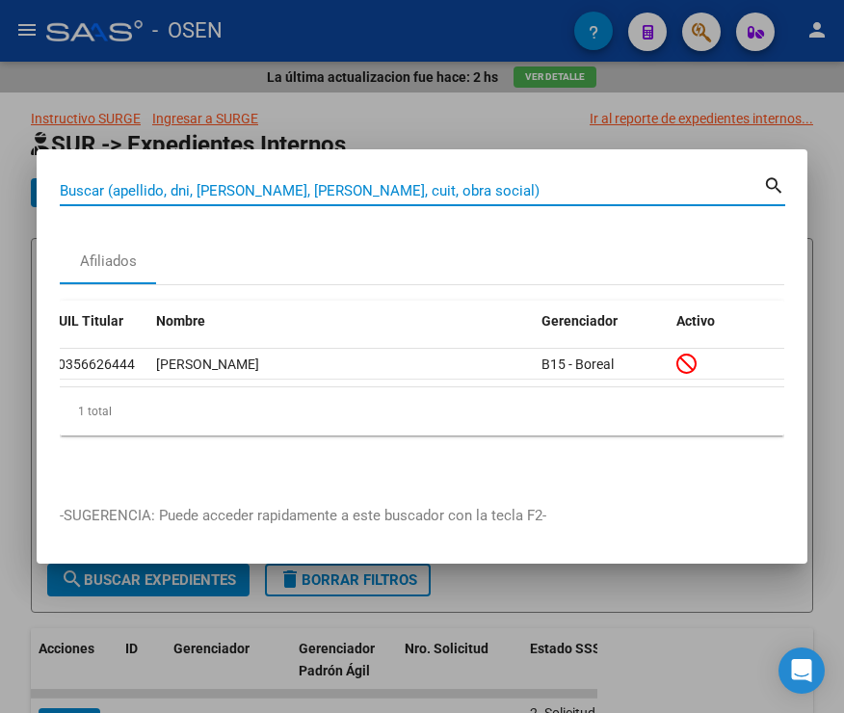
paste input "20367319950"
type input "20367319950"
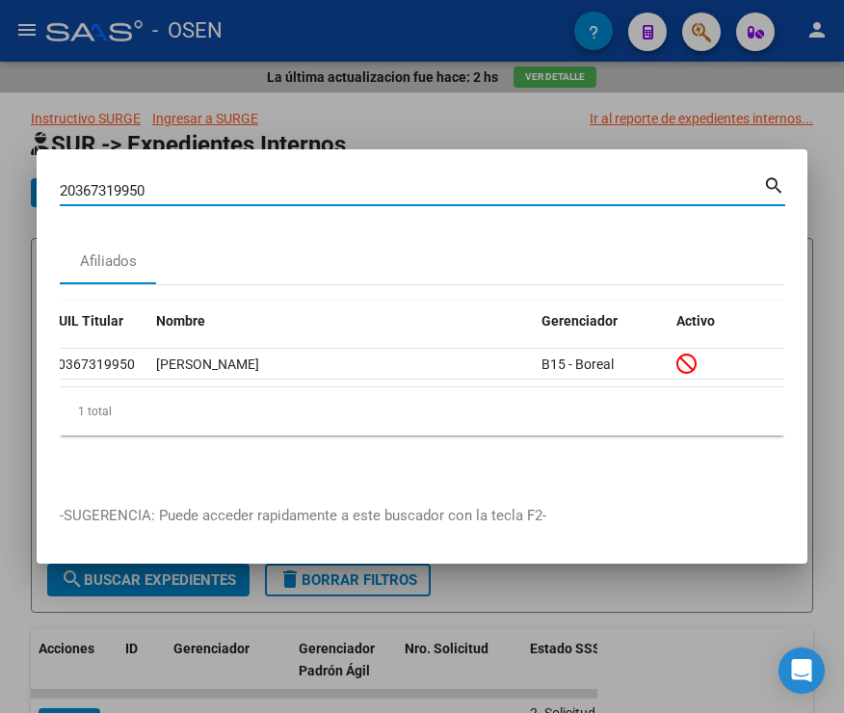
drag, startPoint x: 139, startPoint y: 182, endPoint x: 1, endPoint y: 186, distance: 137.9
click at [19, 183] on div "20367319950 Buscar (apellido, dni, cuil, nro traspaso, cuit, obra social) searc…" at bounding box center [422, 356] width 844 height 713
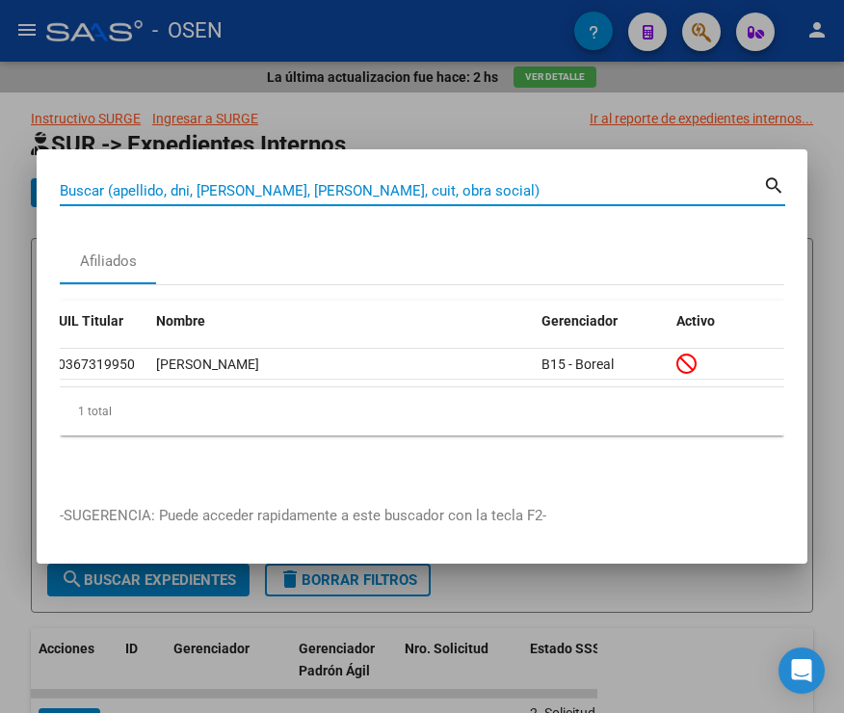
paste input "20381160360"
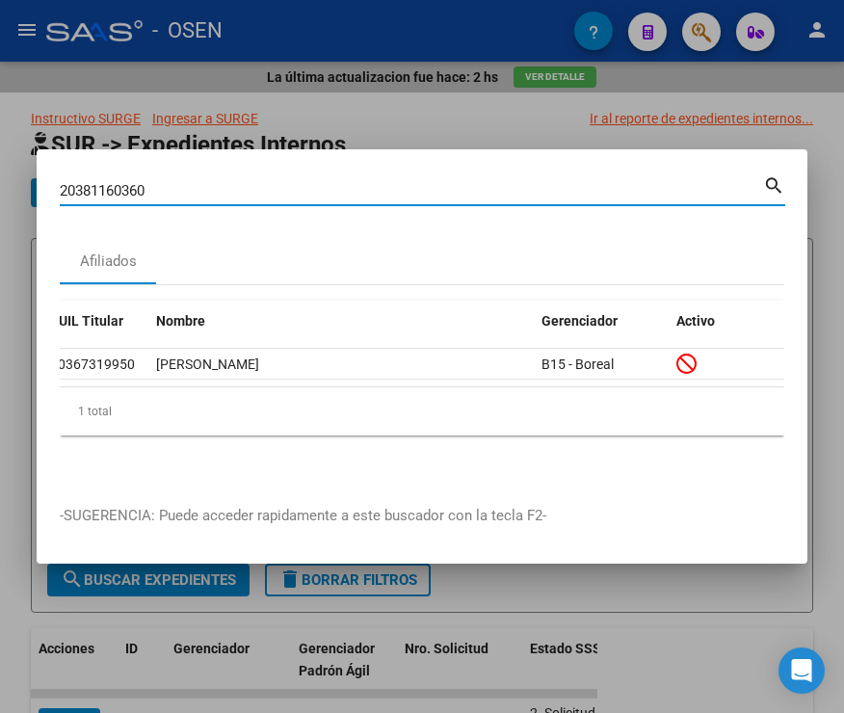
type input "20381160360"
drag, startPoint x: 15, startPoint y: 187, endPoint x: -7, endPoint y: 187, distance: 22.2
click at [0, 187] on html "menu - OSEN person Firma Express Inicio Instructivos Contacto OS Reportes SUR E…" at bounding box center [422, 356] width 844 height 713
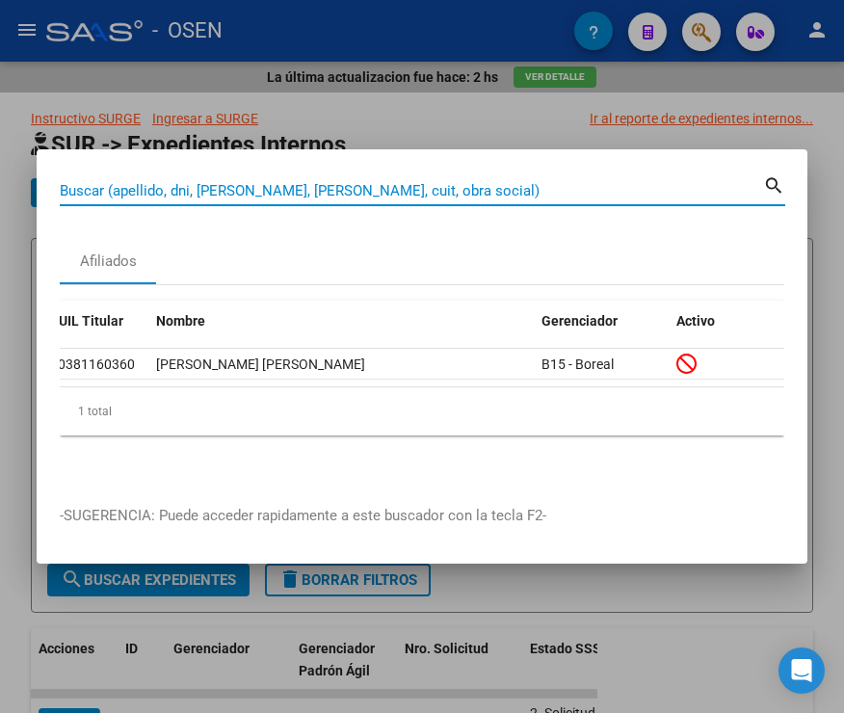
paste input "20387992619"
type input "20387992619"
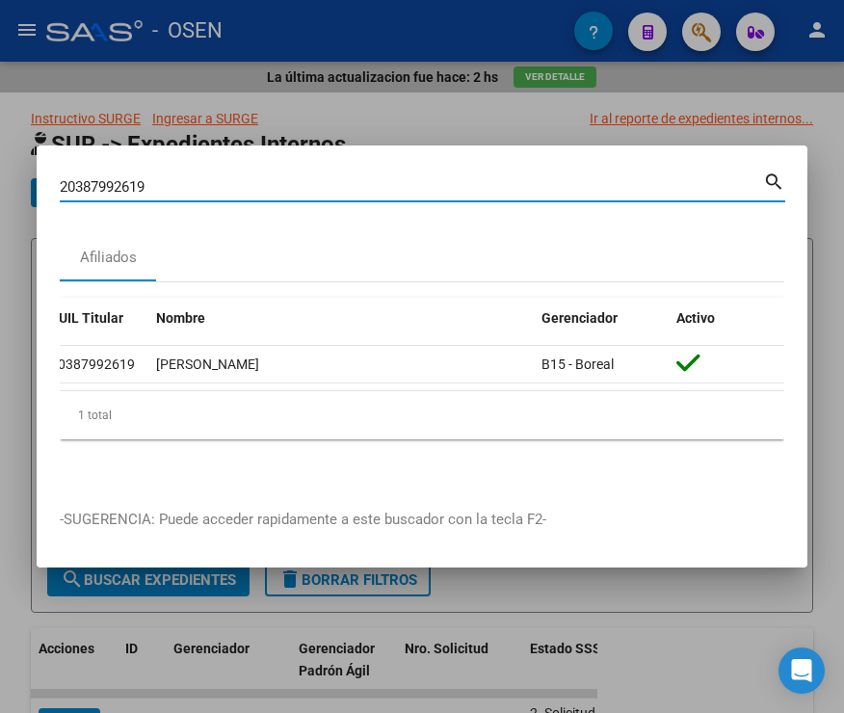
drag, startPoint x: 159, startPoint y: 175, endPoint x: 3, endPoint y: 165, distance: 156.5
click at [4, 173] on div "20387992619 Buscar (apellido, dni, cuil, nro traspaso, cuit, obra social) searc…" at bounding box center [422, 356] width 844 height 713
paste input "20399764042"
type input "20399764042"
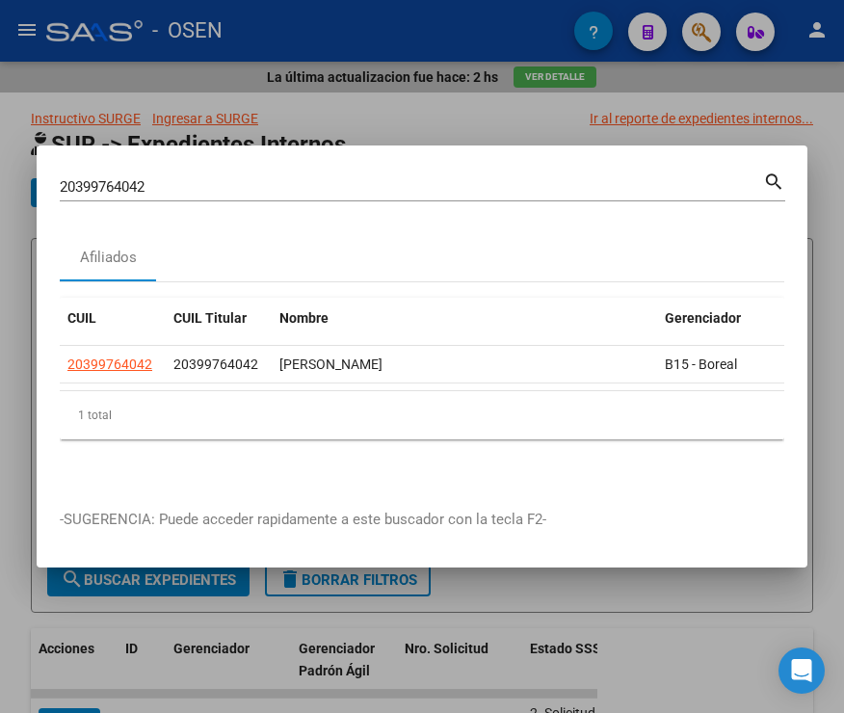
scroll to position [0, 120]
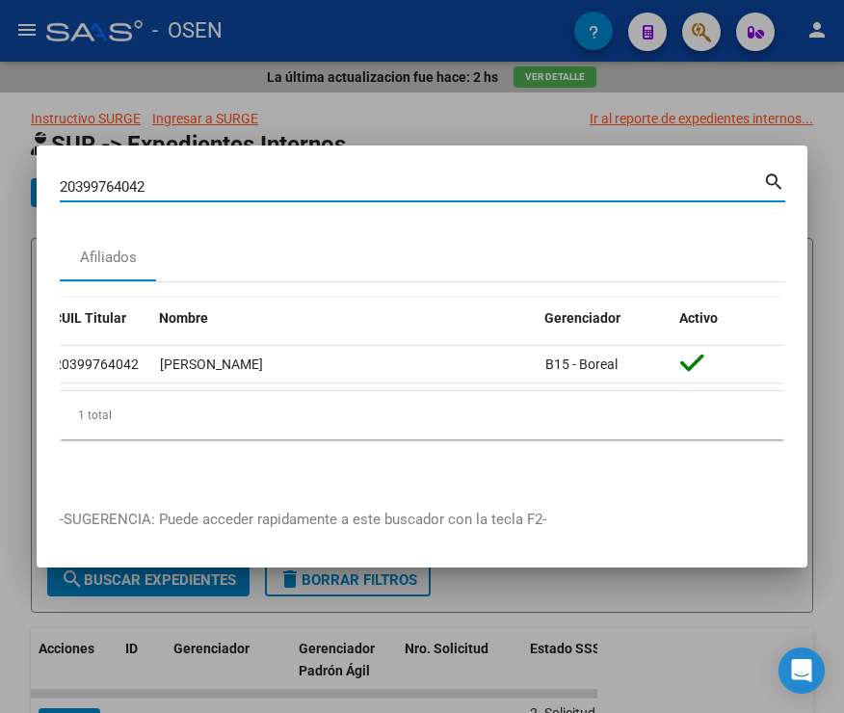
drag, startPoint x: 186, startPoint y: 184, endPoint x: 27, endPoint y: 123, distance: 170.2
click at [30, 179] on div "20399764042 Buscar (apellido, dni, cuil, nro traspaso, cuit, obra social) searc…" at bounding box center [422, 356] width 844 height 713
paste input "20406612180"
type input "20406612180"
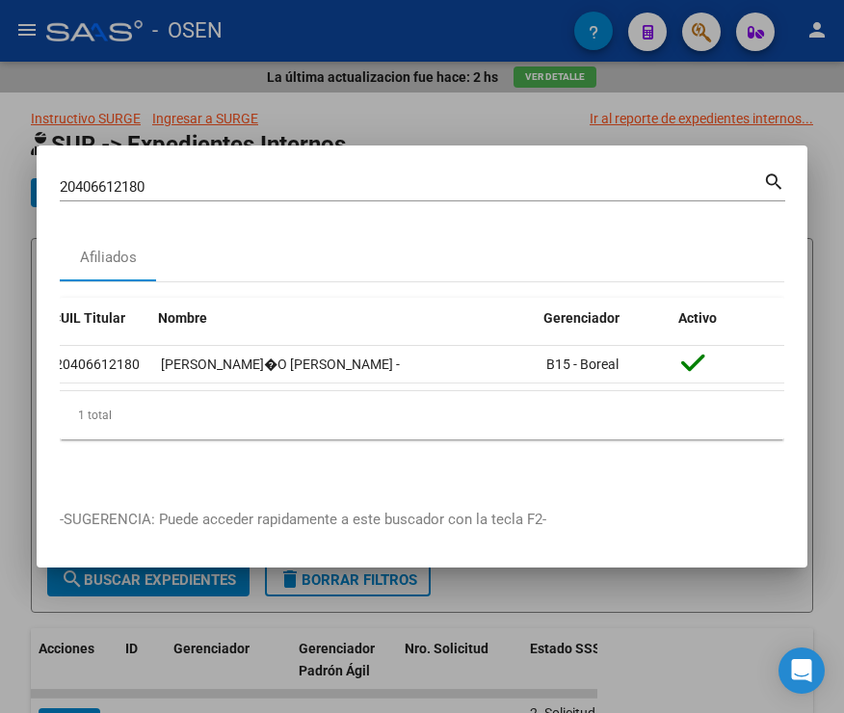
scroll to position [0, 121]
drag, startPoint x: 154, startPoint y: 181, endPoint x: 35, endPoint y: 182, distance: 119.5
click at [35, 182] on div "20406612180 Buscar (apellido, dni, cuil, nro traspaso, cuit, obra social) searc…" at bounding box center [422, 356] width 844 height 713
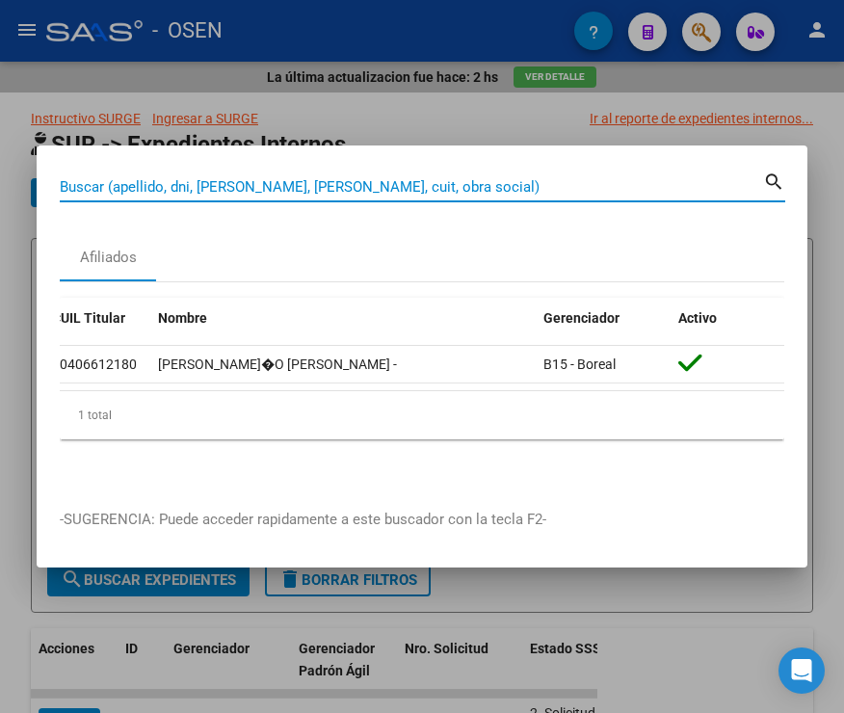
paste input
paste input "20510033338"
type input "20510033338"
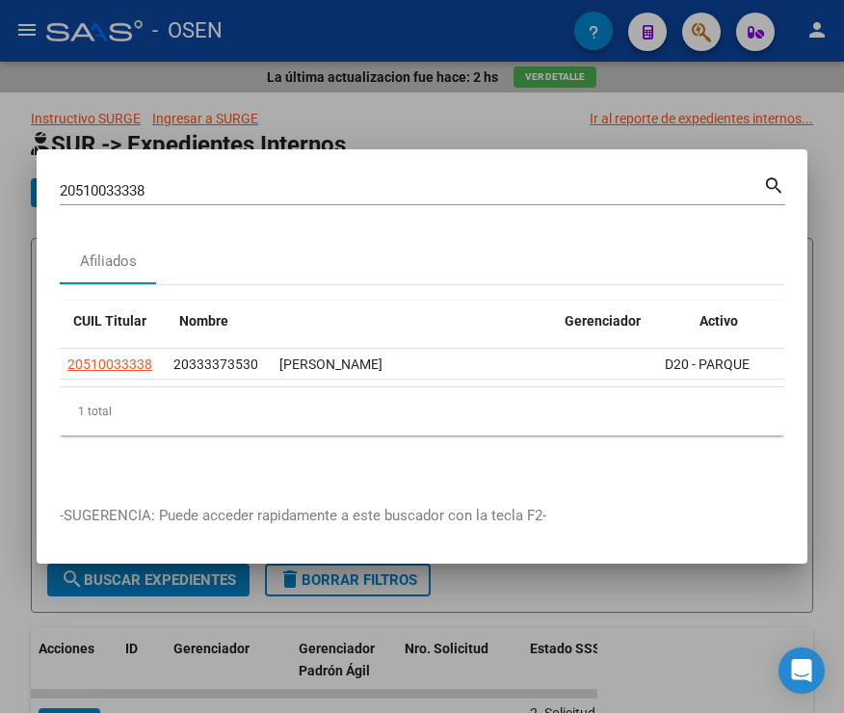
scroll to position [0, 123]
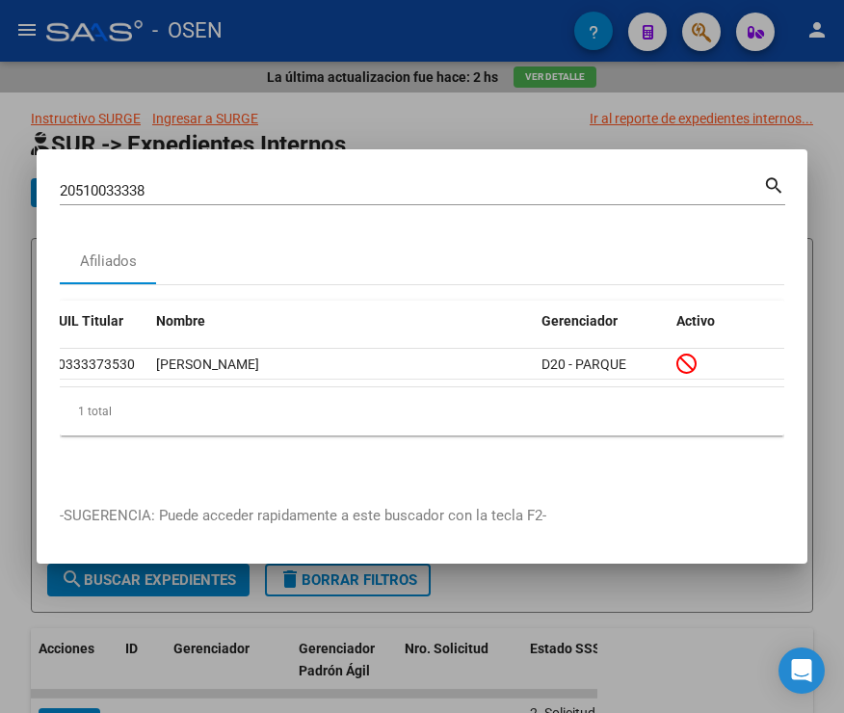
drag, startPoint x: 164, startPoint y: 182, endPoint x: 40, endPoint y: 192, distance: 124.7
click at [54, 197] on mat-dialog-content "20510033338 Buscar (apellido, dni, cuil, nro traspaso, cuit, obra social) searc…" at bounding box center [422, 327] width 771 height 309
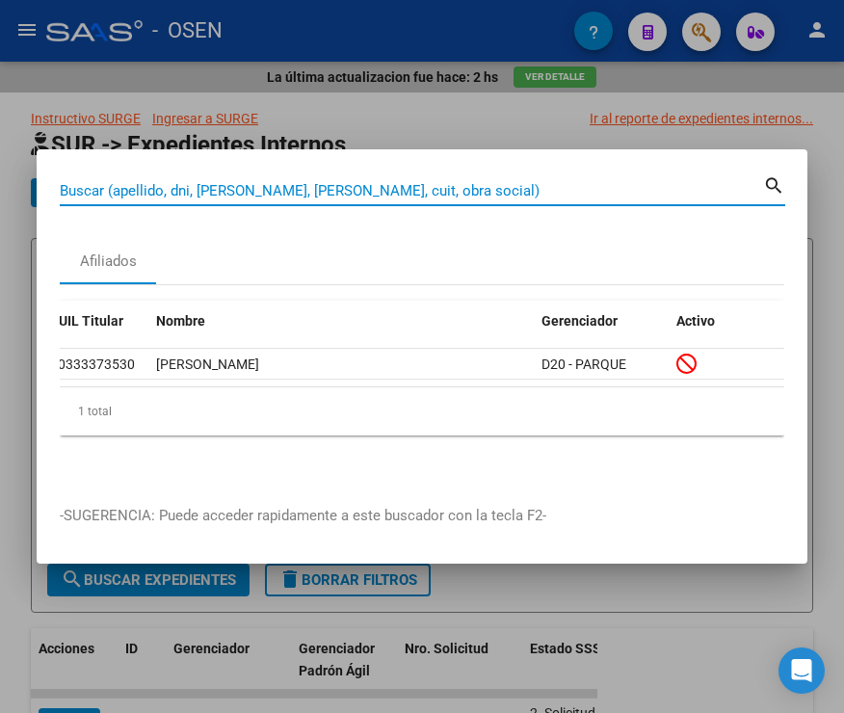
paste input "20532567832"
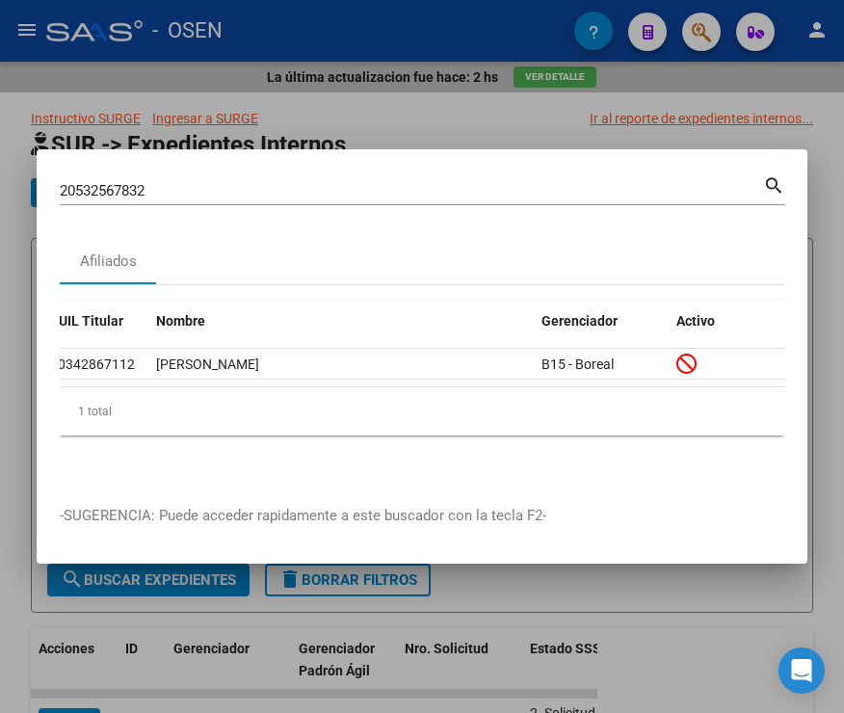
drag, startPoint x: 165, startPoint y: 193, endPoint x: 40, endPoint y: 195, distance: 124.4
click at [40, 195] on mat-dialog-content "20532567832 Buscar (apellido, dni, cuil, nro traspaso, cuit, obra social) searc…" at bounding box center [422, 327] width 771 height 309
click at [158, 182] on input "20532567832" at bounding box center [412, 190] width 704 height 17
type input "2"
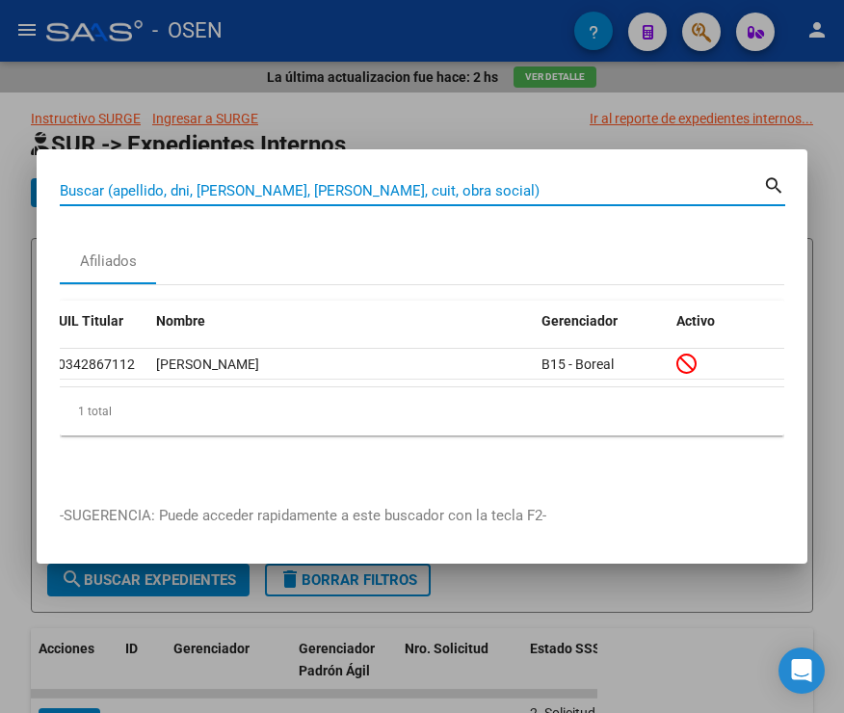
paste input "20544368193"
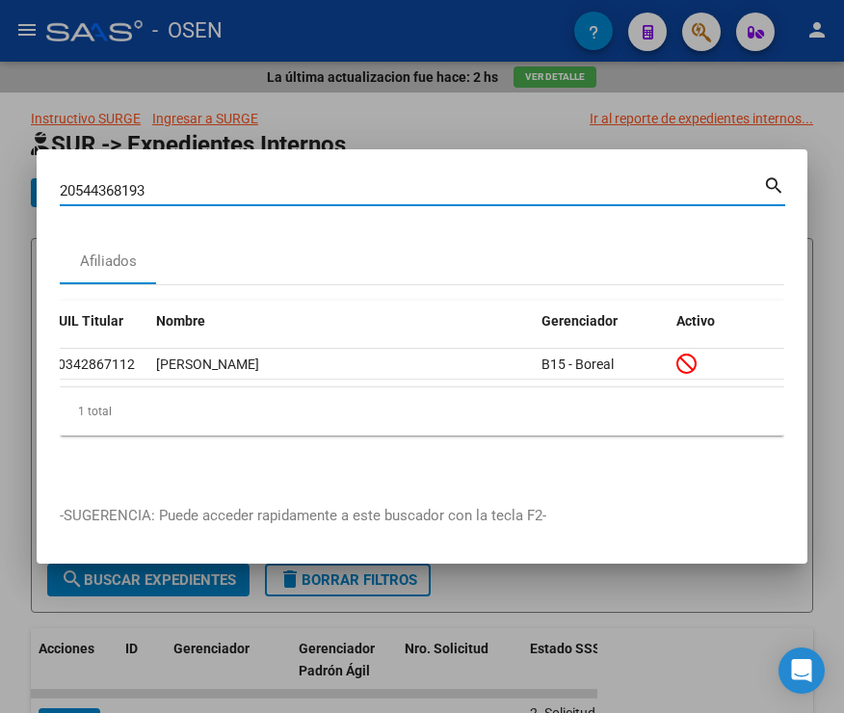
type input "20544368193"
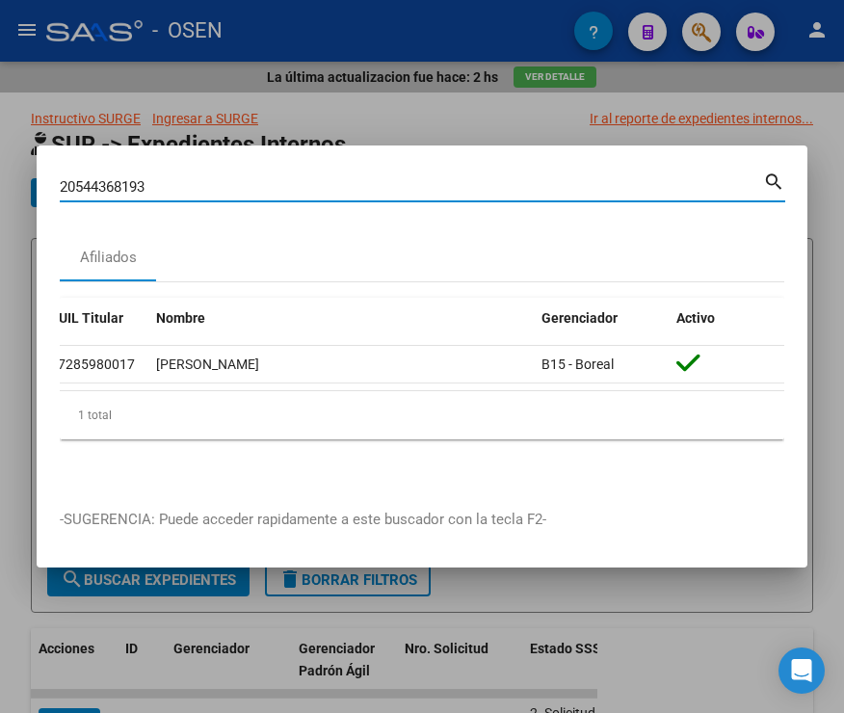
drag, startPoint x: 93, startPoint y: 174, endPoint x: 8, endPoint y: 166, distance: 85.3
click at [10, 167] on div "20544368193 Buscar (apellido, dni, cuil, nro traspaso, cuit, obra social) searc…" at bounding box center [422, 356] width 844 height 713
paste input "23147066449"
type input "23147066449"
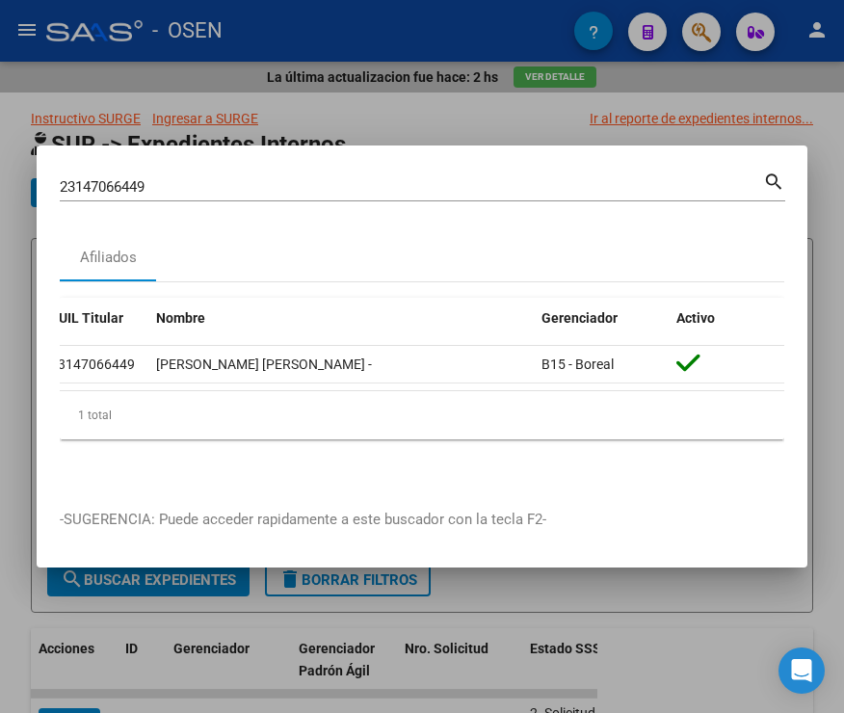
drag, startPoint x: 166, startPoint y: 184, endPoint x: 25, endPoint y: 197, distance: 141.3
click at [25, 197] on div "23147066449 Buscar (apellido, dni, cuil, nro traspaso, cuit, obra social) searc…" at bounding box center [422, 356] width 844 height 713
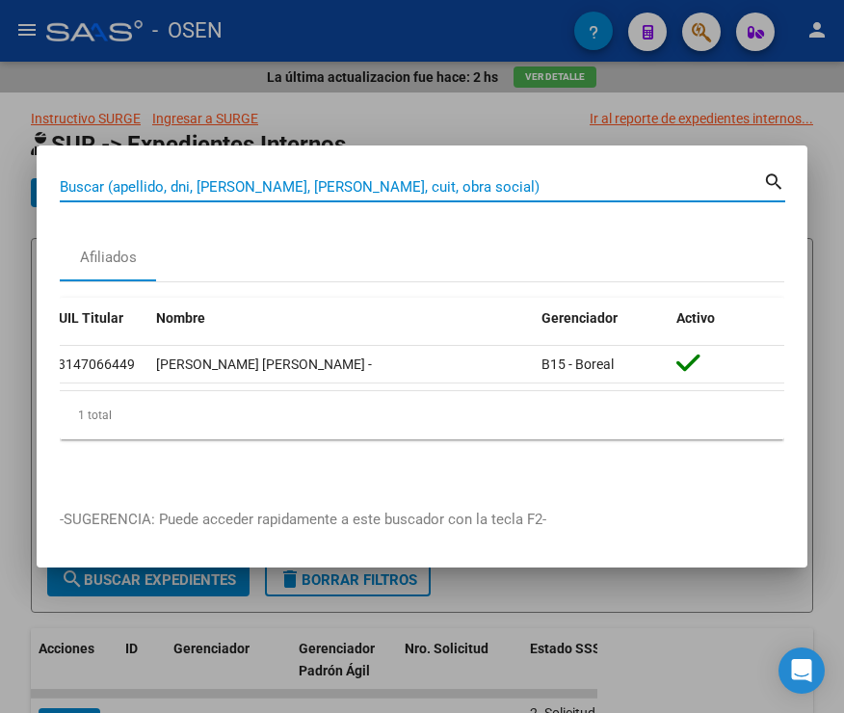
paste input "23186177479"
type input "23186177479"
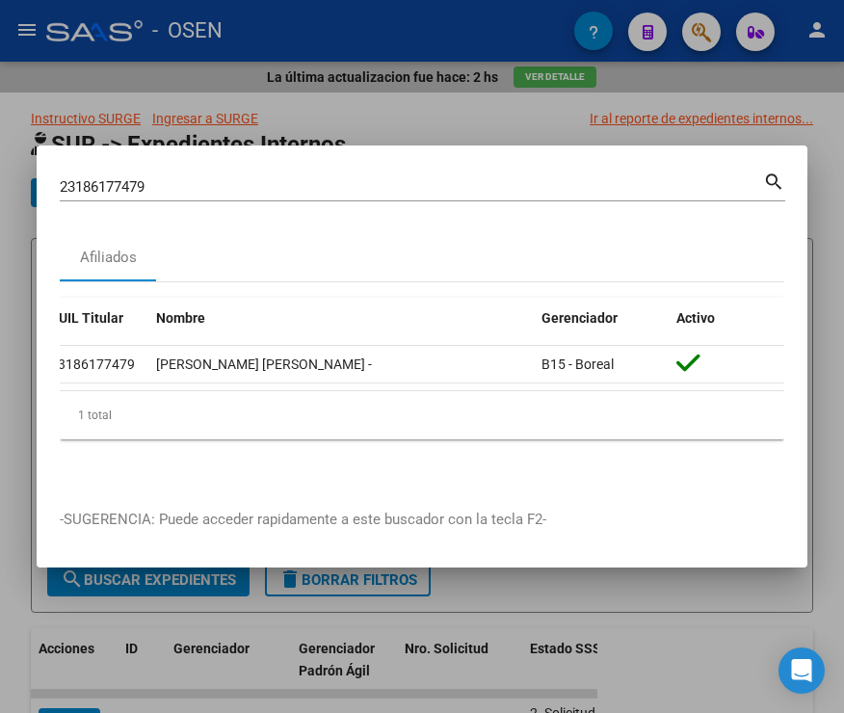
drag, startPoint x: 179, startPoint y: 189, endPoint x: 170, endPoint y: 175, distance: 16.6
click at [177, 186] on div "23186177479 Buscar (apellido, dni, cuil, nro traspaso, cuit, obra social)" at bounding box center [412, 187] width 704 height 29
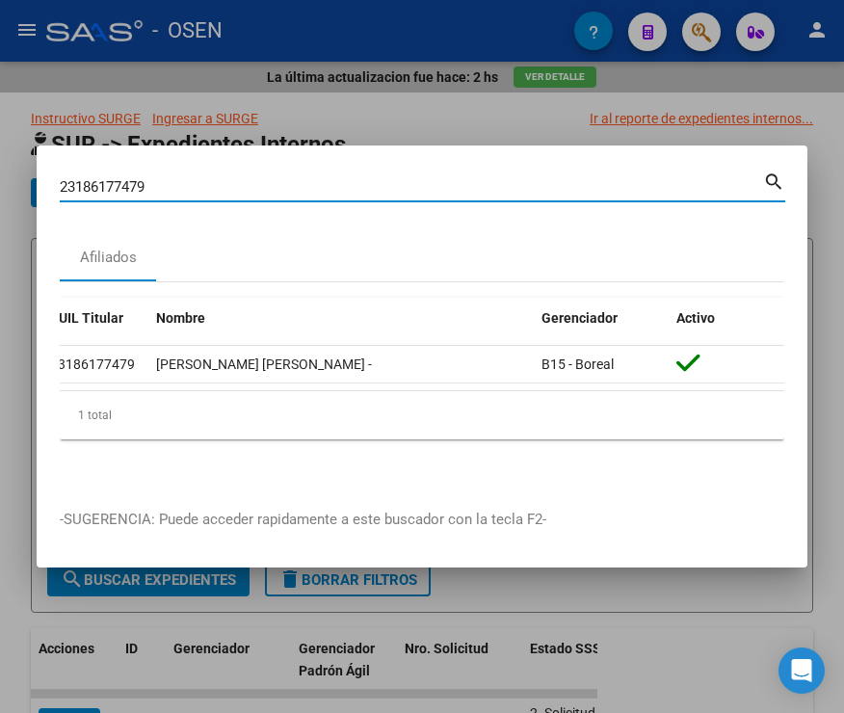
drag, startPoint x: 170, startPoint y: 175, endPoint x: -14, endPoint y: 193, distance: 184.9
click at [0, 193] on html "menu - OSEN person Firma Express Inicio Instructivos Contacto OS Reportes SUR E…" at bounding box center [422, 356] width 844 height 713
paste input "23201245214"
type input "23201245214"
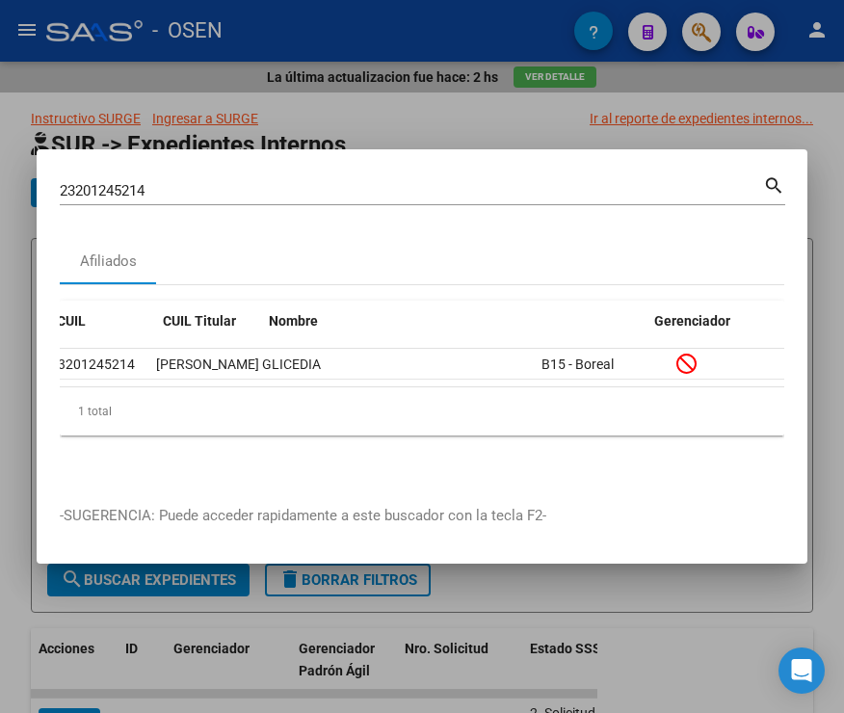
scroll to position [0, 0]
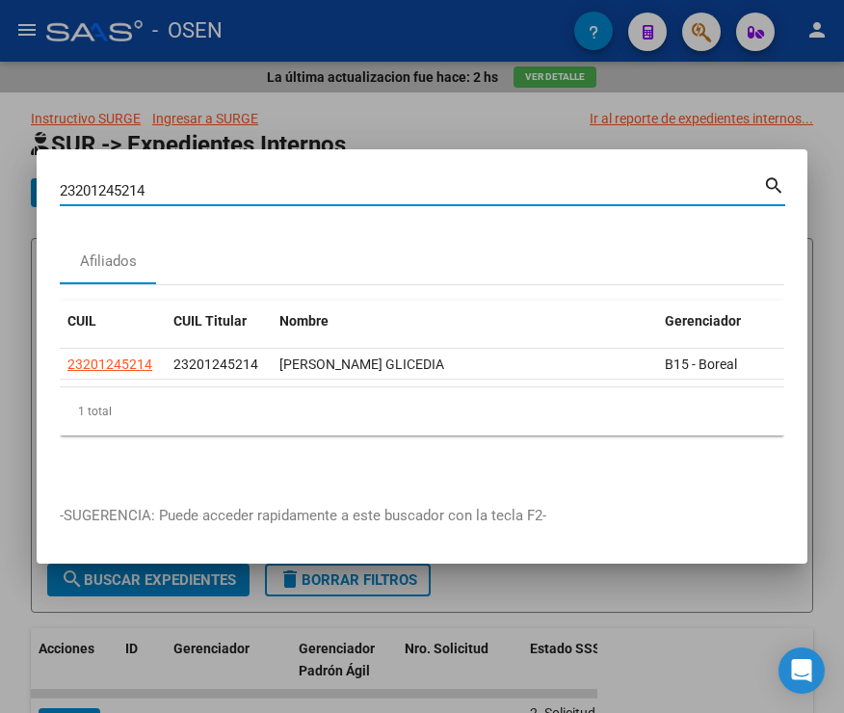
drag, startPoint x: 177, startPoint y: 184, endPoint x: 72, endPoint y: 201, distance: 106.5
click at [53, 185] on mat-dialog-content "23201245214 Buscar (apellido, dni, cuil, nro traspaso, cuit, obra social) searc…" at bounding box center [422, 327] width 771 height 309
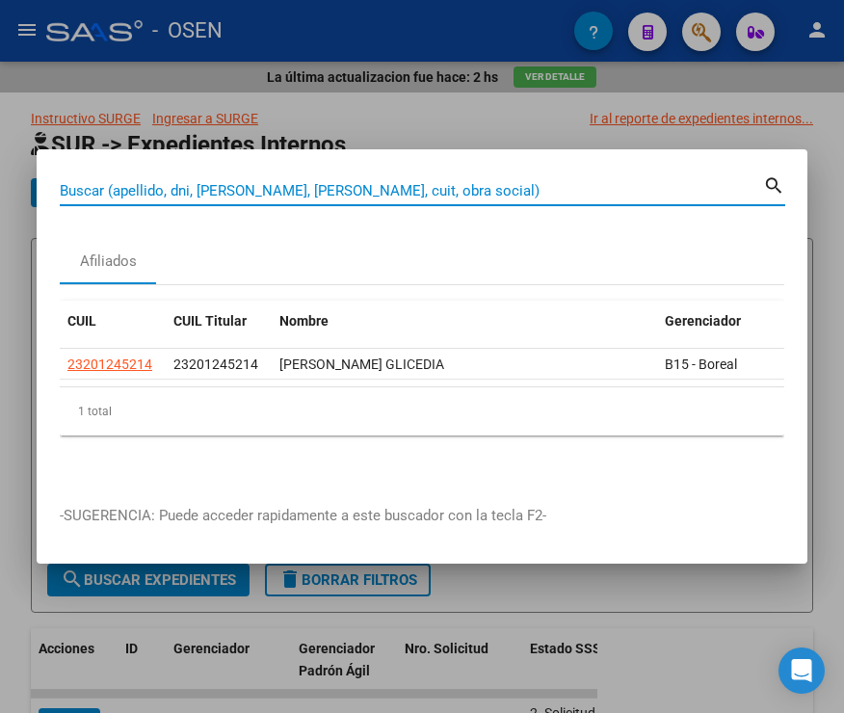
paste input "23226647384"
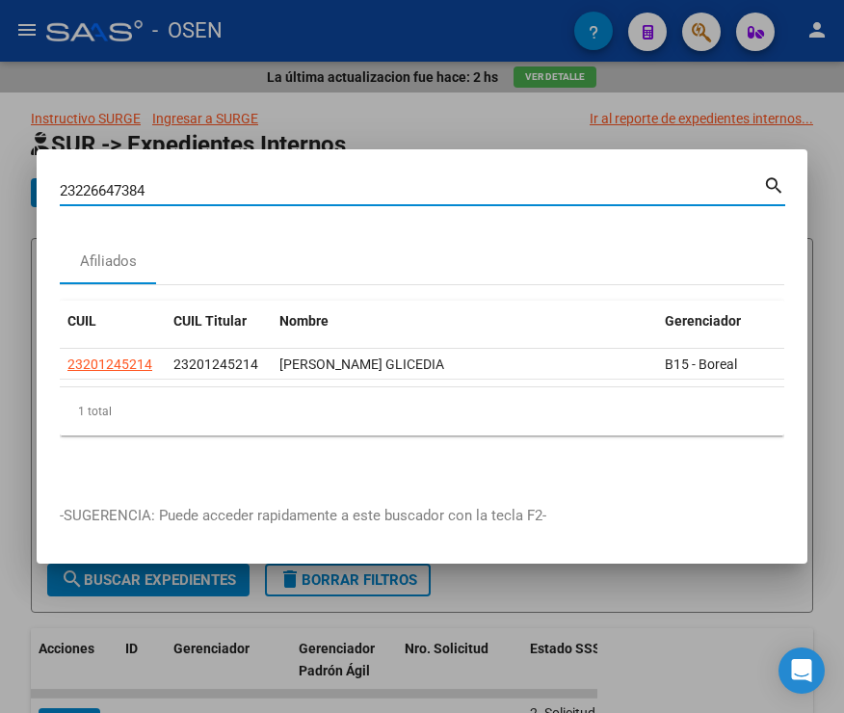
type input "23226647384"
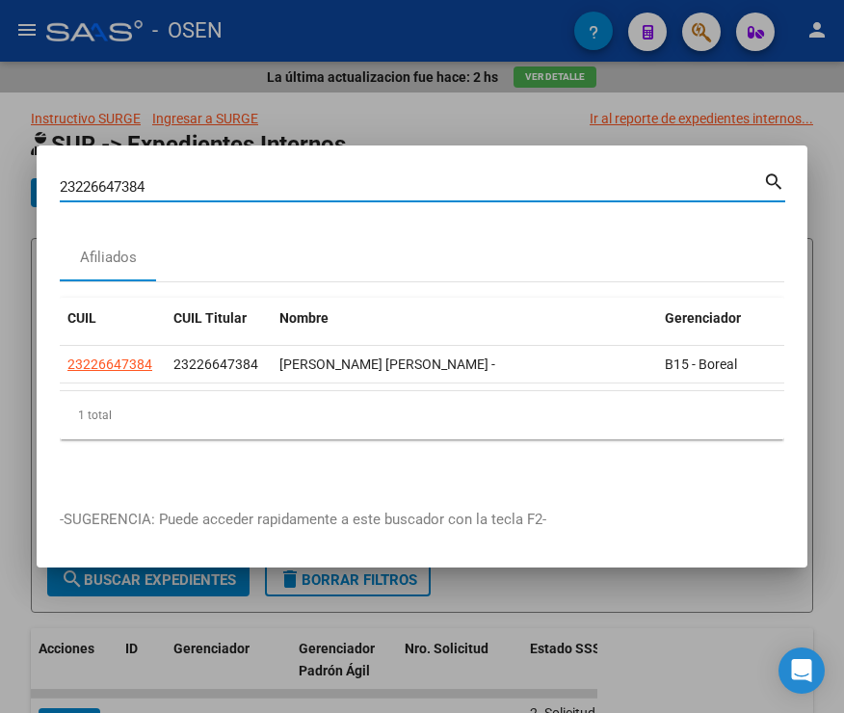
drag, startPoint x: 166, startPoint y: 180, endPoint x: 34, endPoint y: 181, distance: 132.1
click at [39, 180] on mat-dialog-content "23226647384 Buscar (apellido, dni, cuil, nro traspaso, cuit, obra social) searc…" at bounding box center [422, 327] width 771 height 317
paste
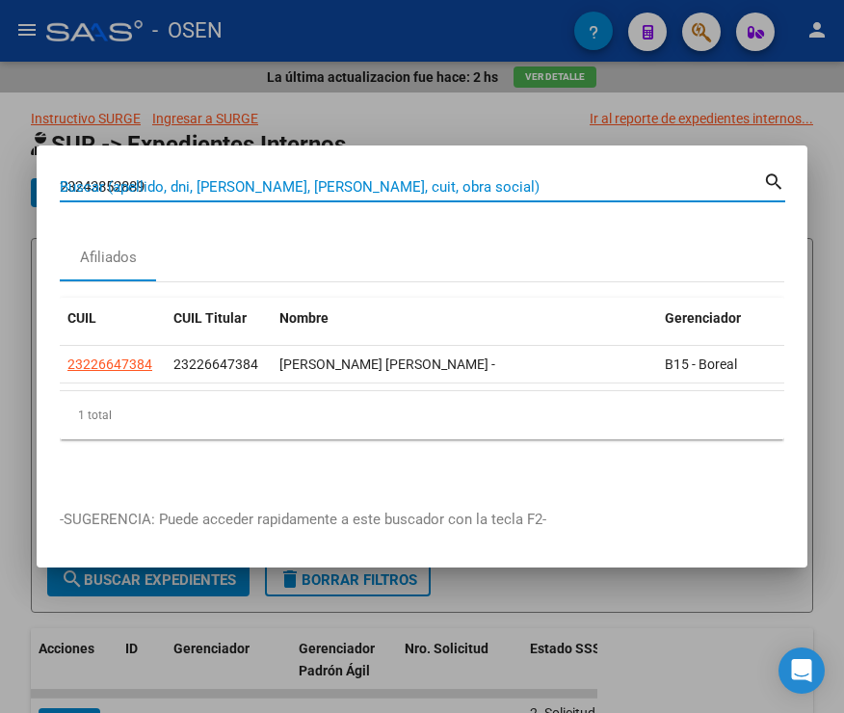
type input "23243852889"
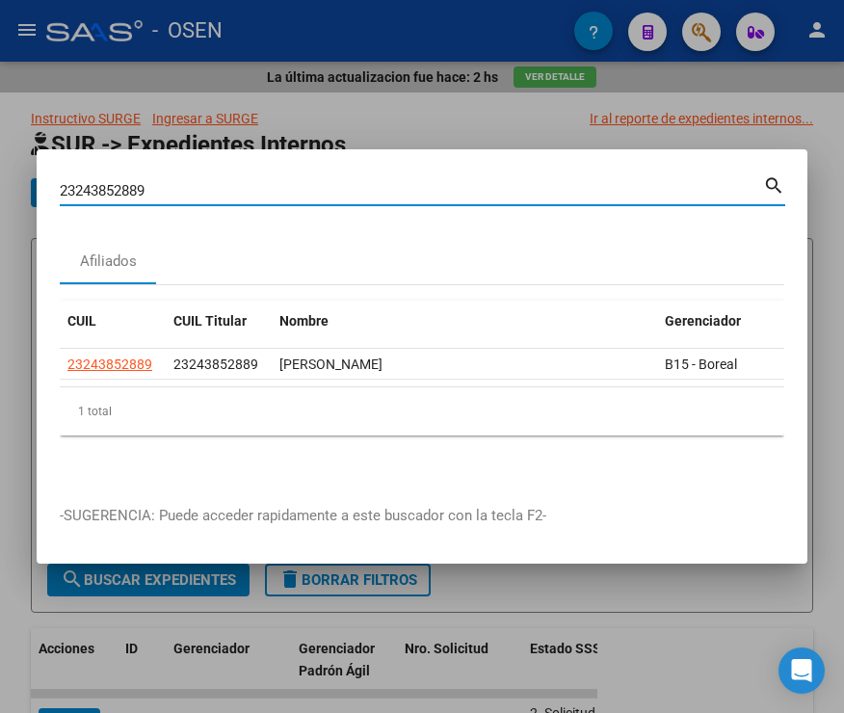
drag, startPoint x: 187, startPoint y: 186, endPoint x: -28, endPoint y: 186, distance: 214.9
click at [0, 186] on html "menu - OSEN person Firma Express Inicio Instructivos Contacto OS Reportes SUR E…" at bounding box center [422, 356] width 844 height 713
type input "23275457779"
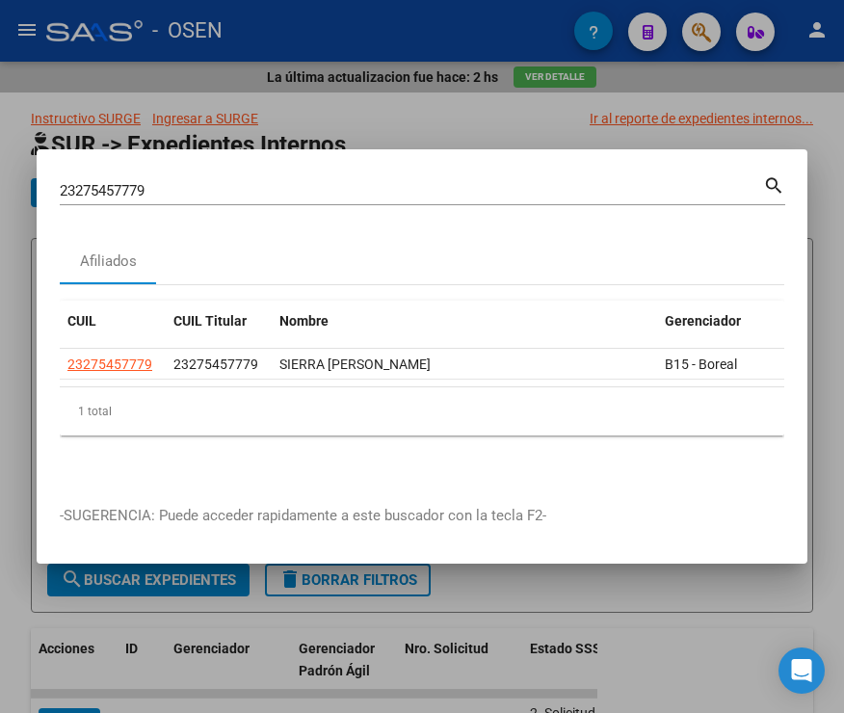
scroll to position [0, 123]
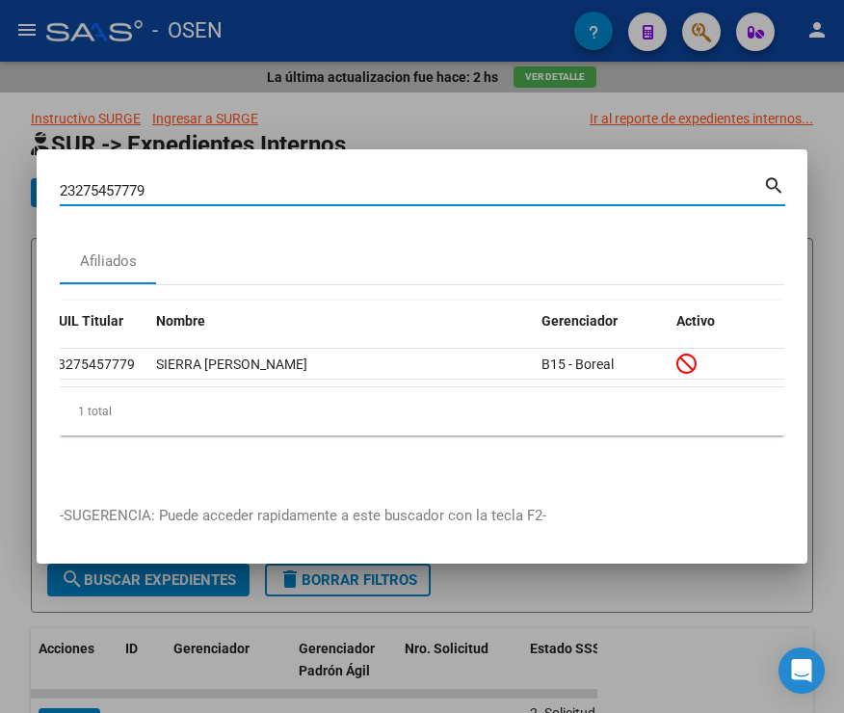
drag, startPoint x: 158, startPoint y: 182, endPoint x: 47, endPoint y: 153, distance: 114.6
click at [23, 162] on div "23275457779 Buscar (apellido, dni, cuil, nro traspaso, cuit, obra social) searc…" at bounding box center [422, 356] width 844 height 713
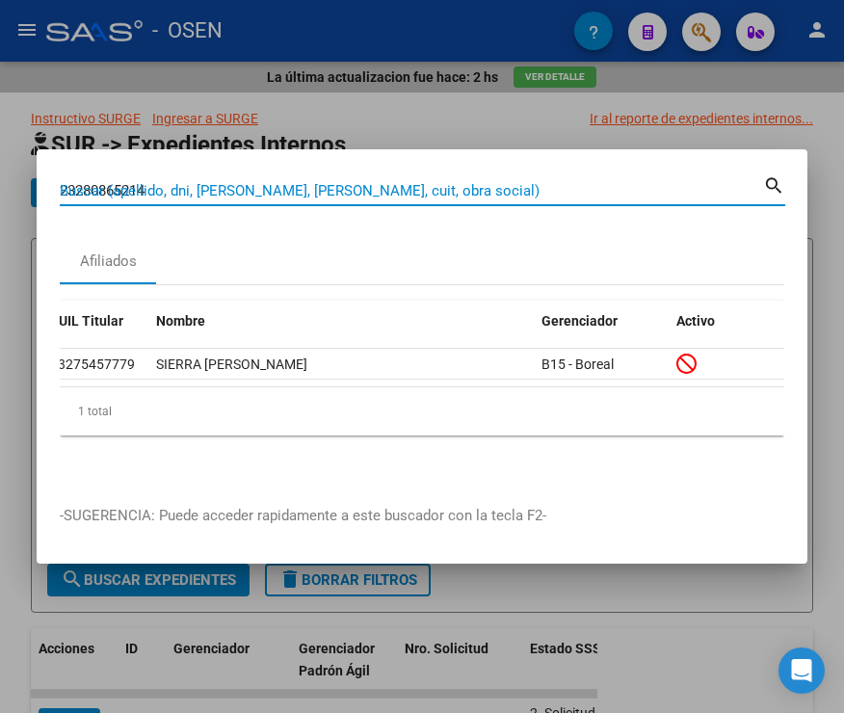
type input "23280865214"
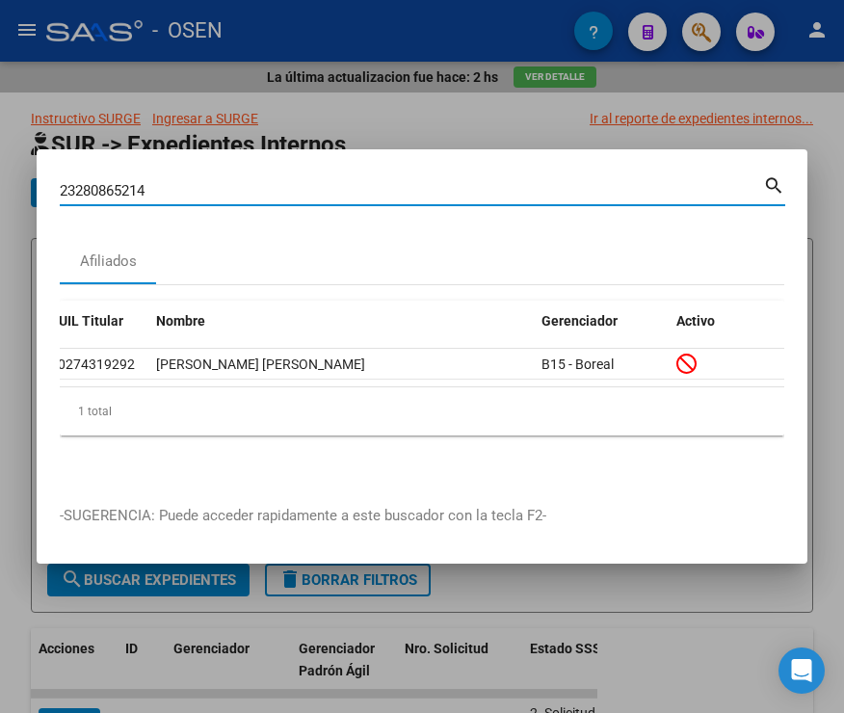
drag, startPoint x: 154, startPoint y: 180, endPoint x: 15, endPoint y: 144, distance: 143.5
click at [0, 182] on html "menu - OSEN person Firma Express Inicio Instructivos Contacto OS Reportes SUR E…" at bounding box center [422, 356] width 844 height 713
type input "23284014219"
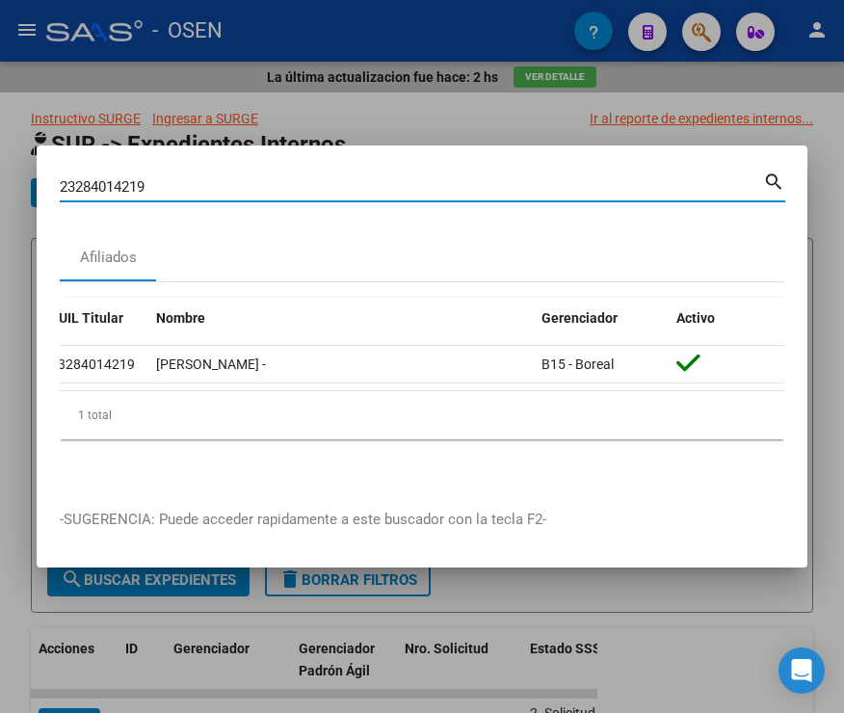
drag, startPoint x: 169, startPoint y: 175, endPoint x: -9, endPoint y: 173, distance: 177.4
click at [0, 173] on html "menu - OSEN person Firma Express Inicio Instructivos Contacto OS Reportes SUR E…" at bounding box center [422, 356] width 844 height 713
type input "23291009689"
drag, startPoint x: 158, startPoint y: 186, endPoint x: 6, endPoint y: 185, distance: 152.3
click at [0, 193] on html "menu - OSEN person Firma Express Inicio Instructivos Contacto OS Reportes SUR E…" at bounding box center [422, 356] width 844 height 713
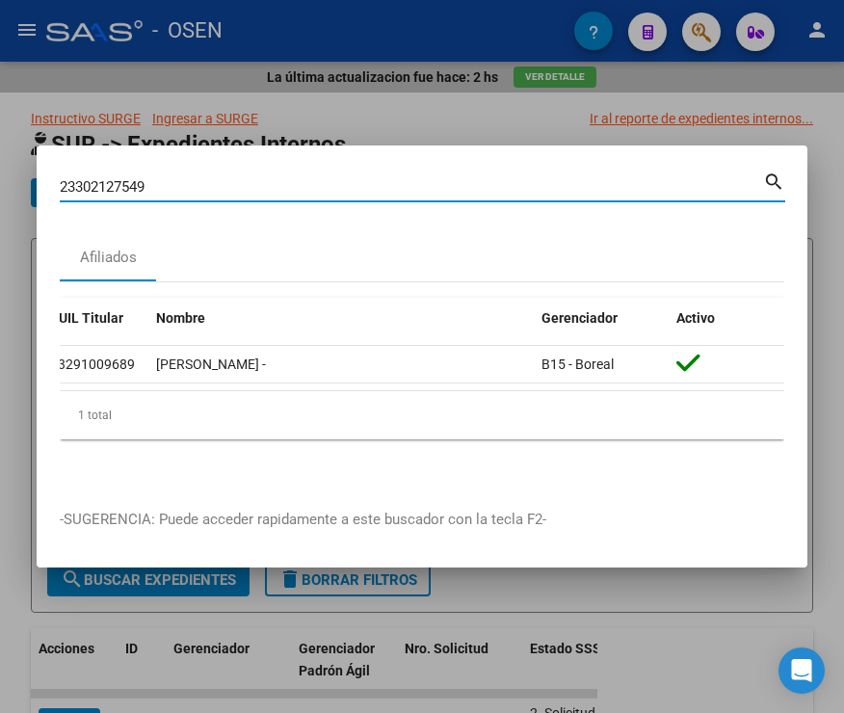
type input "23302127549"
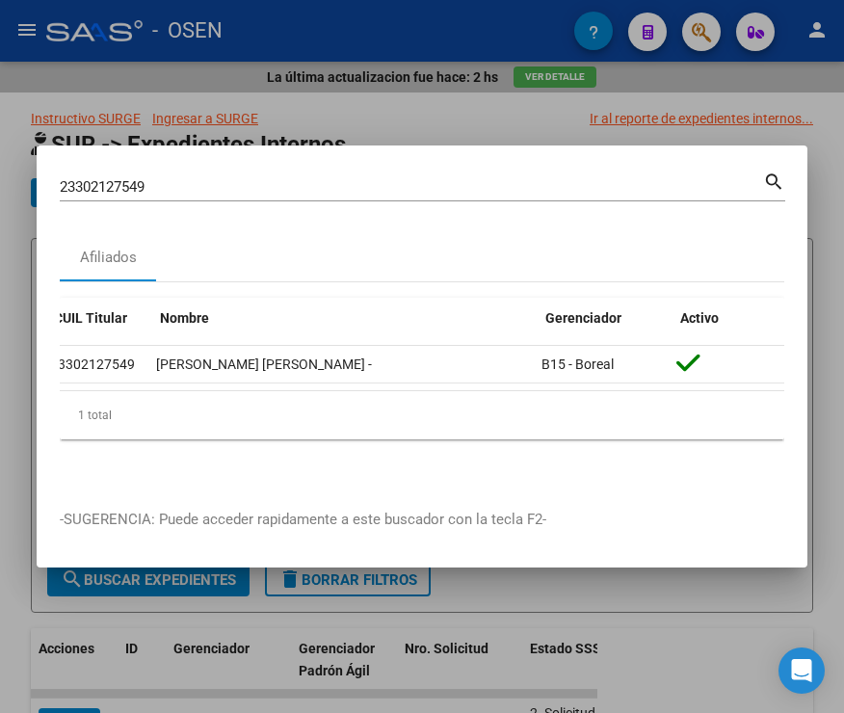
scroll to position [0, 4]
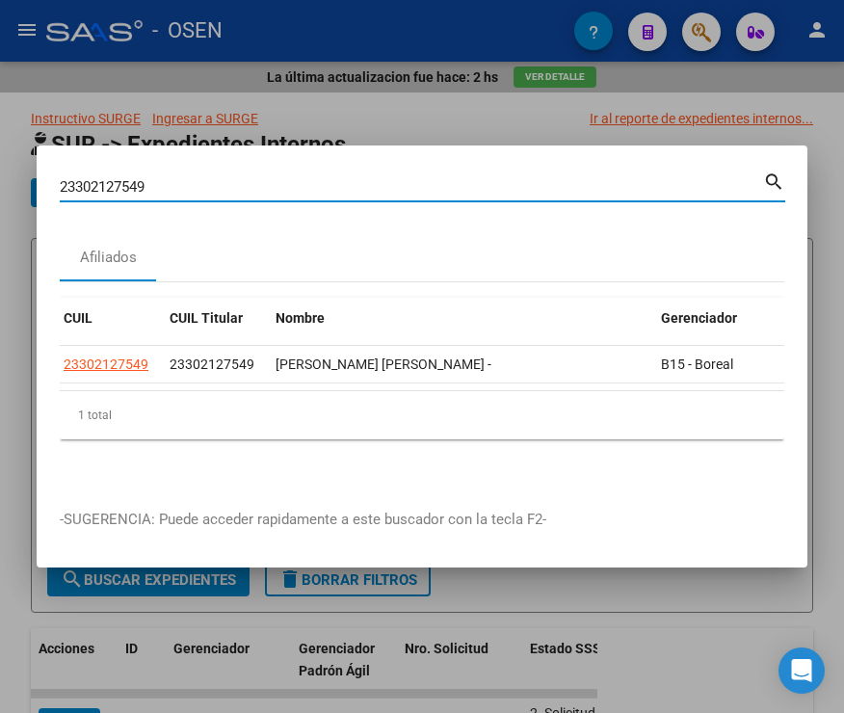
drag, startPoint x: 190, startPoint y: 184, endPoint x: -39, endPoint y: 201, distance: 229.1
click at [0, 201] on html "menu - OSEN person Firma Express Inicio Instructivos Contacto OS Reportes SUR E…" at bounding box center [422, 356] width 844 height 713
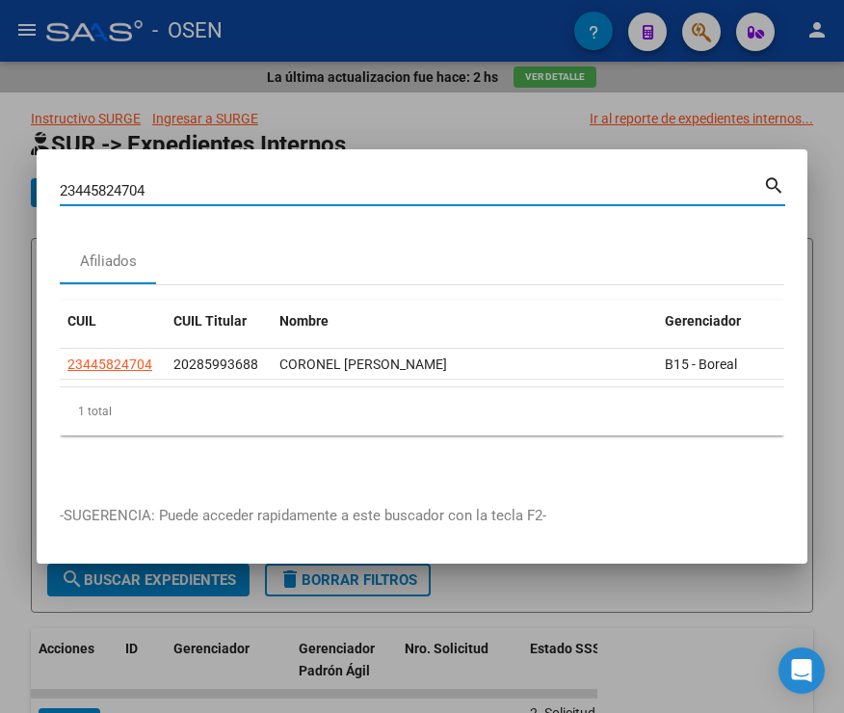
scroll to position [0, 123]
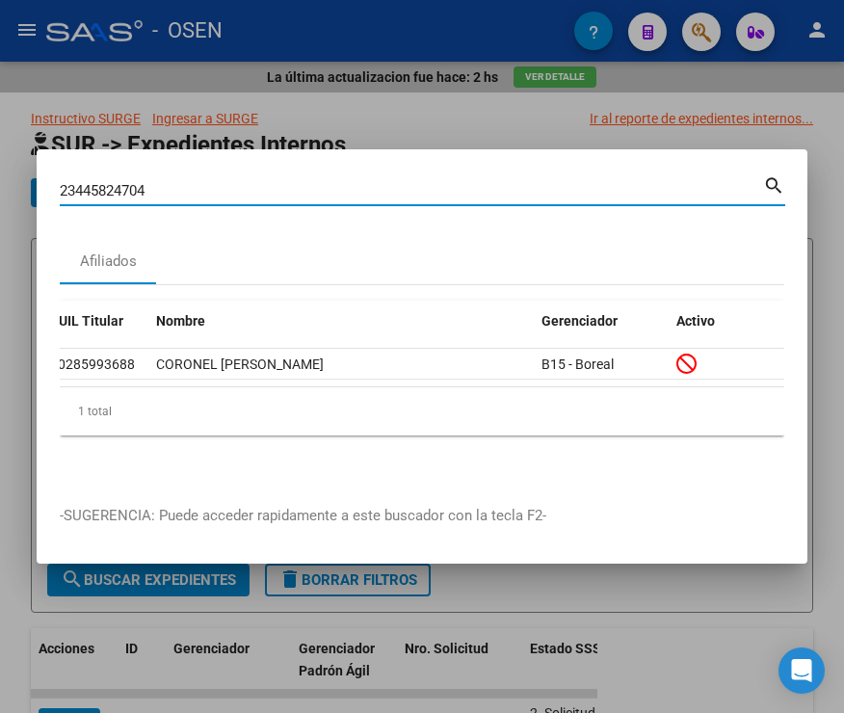
drag, startPoint x: 168, startPoint y: 187, endPoint x: 96, endPoint y: 175, distance: 72.3
click at [81, 182] on input "23445824704" at bounding box center [412, 190] width 704 height 17
type input "2"
type input "23567355934"
drag, startPoint x: 166, startPoint y: 186, endPoint x: -4, endPoint y: 189, distance: 169.7
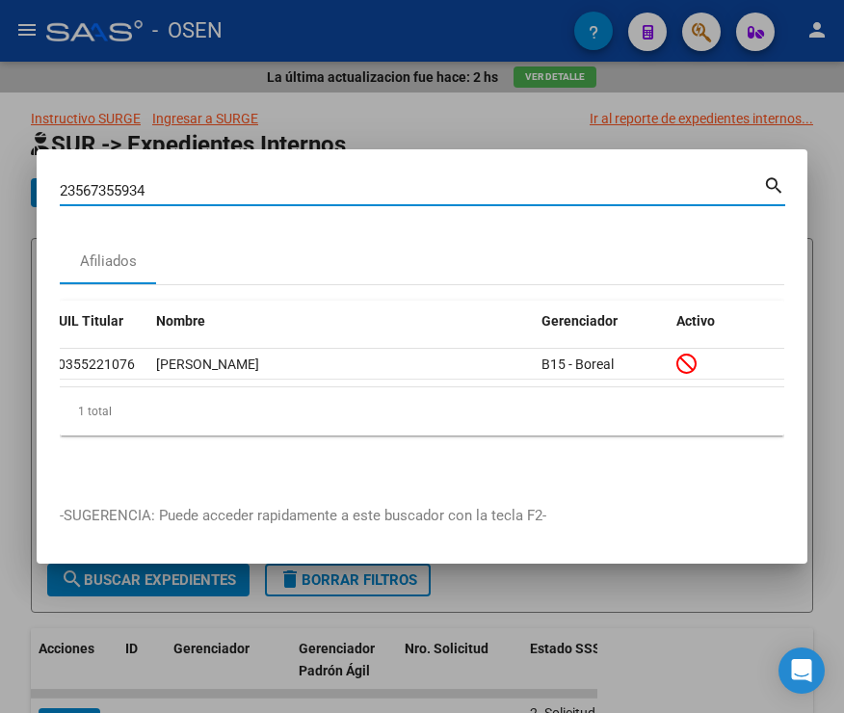
click at [0, 189] on html "menu - OSEN person Firma Express Inicio Instructivos Contacto OS Reportes SUR E…" at bounding box center [422, 356] width 844 height 713
type input "24230757840"
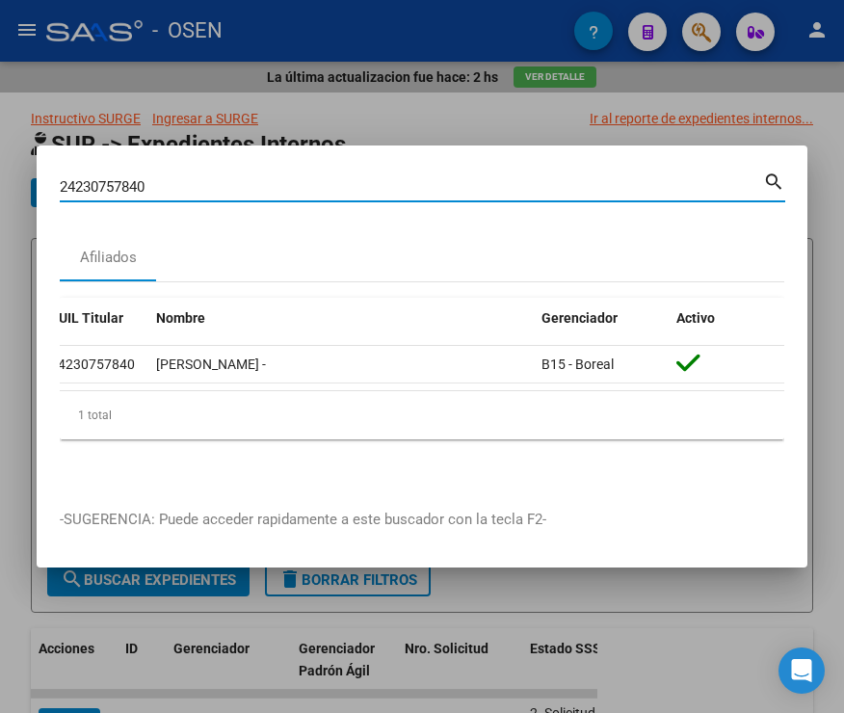
drag, startPoint x: 170, startPoint y: 177, endPoint x: -9, endPoint y: 208, distance: 181.0
click at [0, 208] on html "menu - OSEN person Firma Express Inicio Instructivos Contacto OS Reportes SUR E…" at bounding box center [422, 356] width 844 height 713
type input "27164607017"
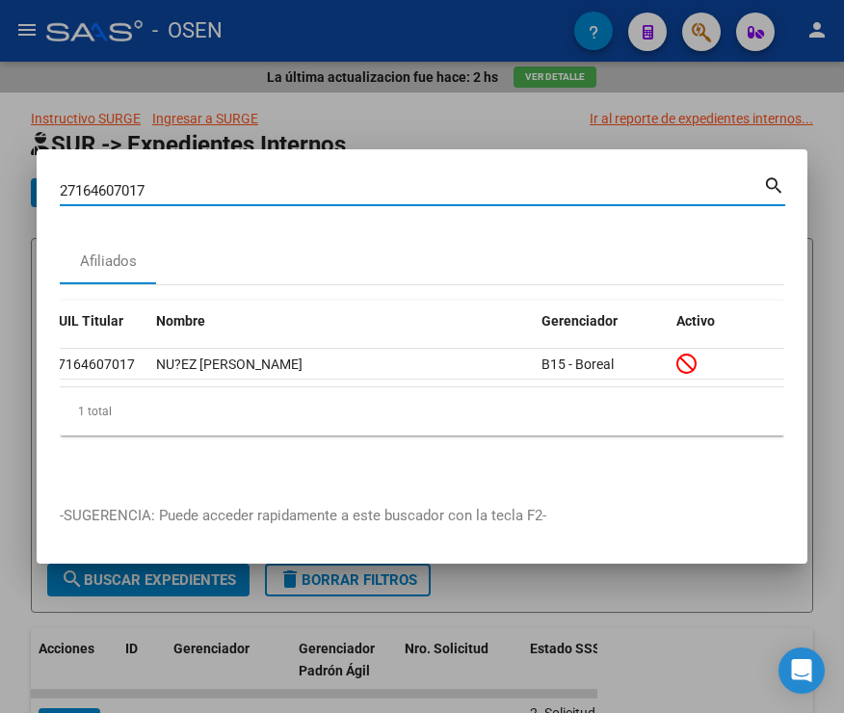
drag, startPoint x: 154, startPoint y: 182, endPoint x: -36, endPoint y: 182, distance: 189.9
click at [0, 182] on html "menu - OSEN person Firma Express Inicio Instructivos Contacto OS Reportes SUR E…" at bounding box center [422, 356] width 844 height 713
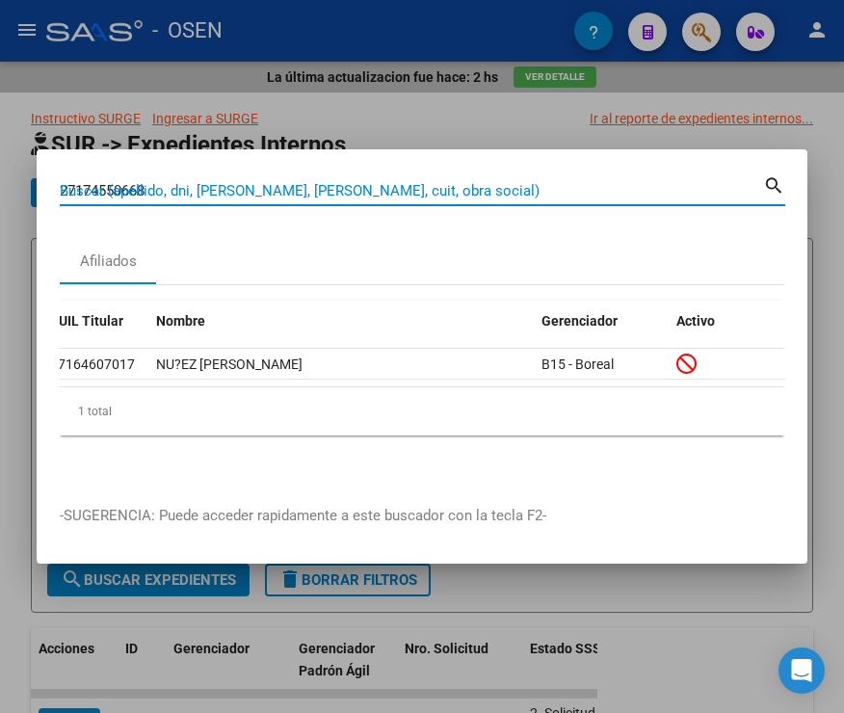
type input "27174550668"
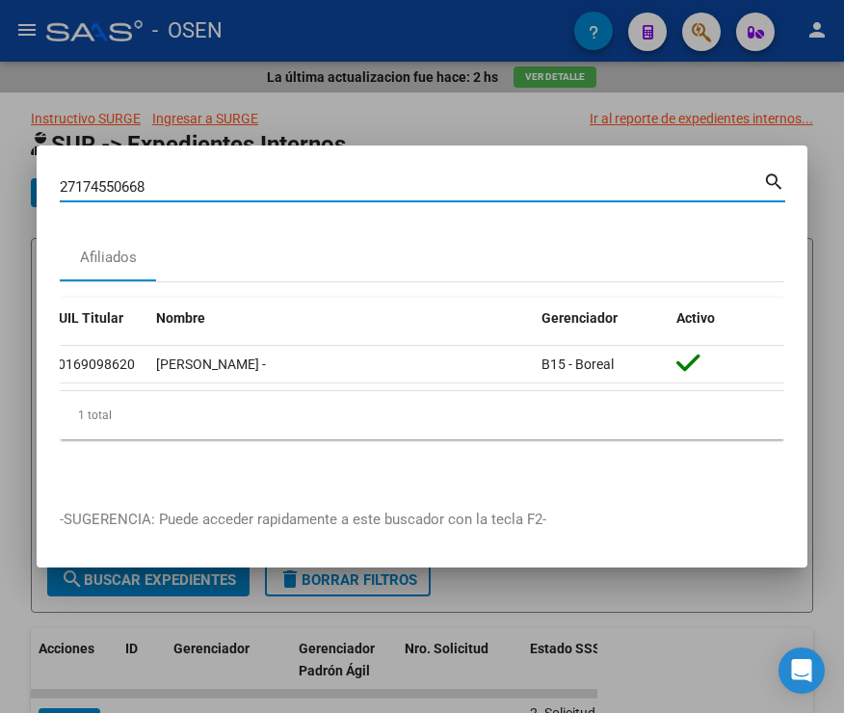
drag, startPoint x: 170, startPoint y: 179, endPoint x: -46, endPoint y: 183, distance: 215.9
click at [0, 183] on html "menu - OSEN person Firma Express Inicio Instructivos Contacto OS Reportes SUR E…" at bounding box center [422, 356] width 844 height 713
type input "27175054567"
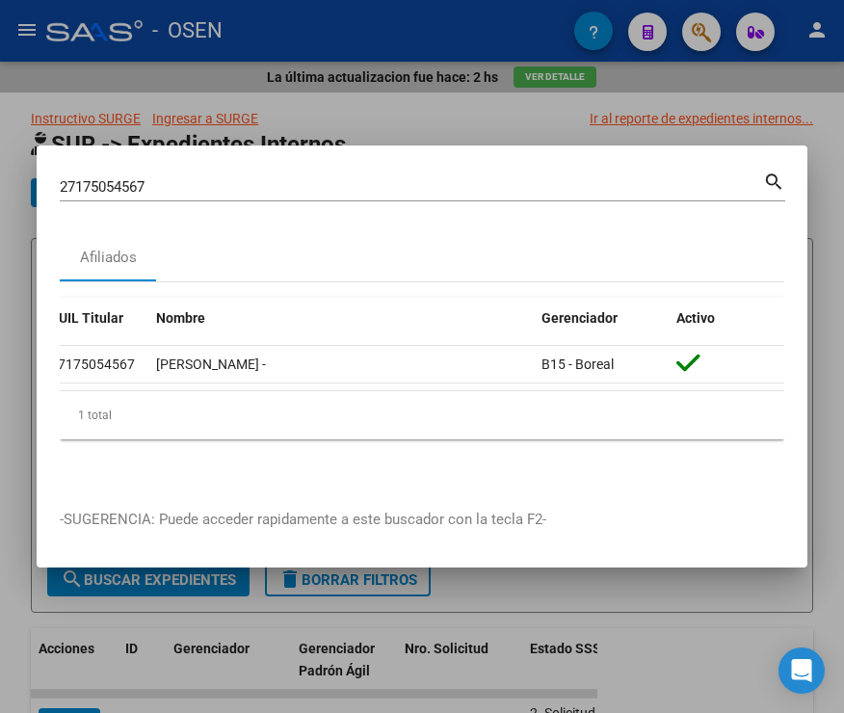
scroll to position [0, 0]
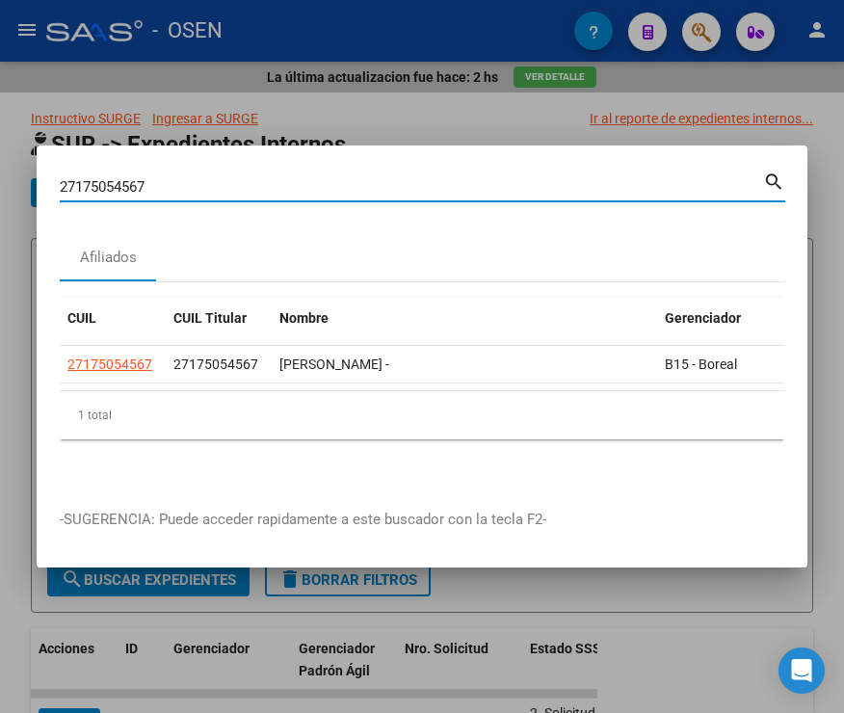
drag, startPoint x: 153, startPoint y: 175, endPoint x: 1, endPoint y: 180, distance: 152.4
click at [12, 187] on div "27175054567 Buscar (apellido, dni, cuil, nro traspaso, cuit, obra social) searc…" at bounding box center [422, 356] width 844 height 713
type input "27175234905"
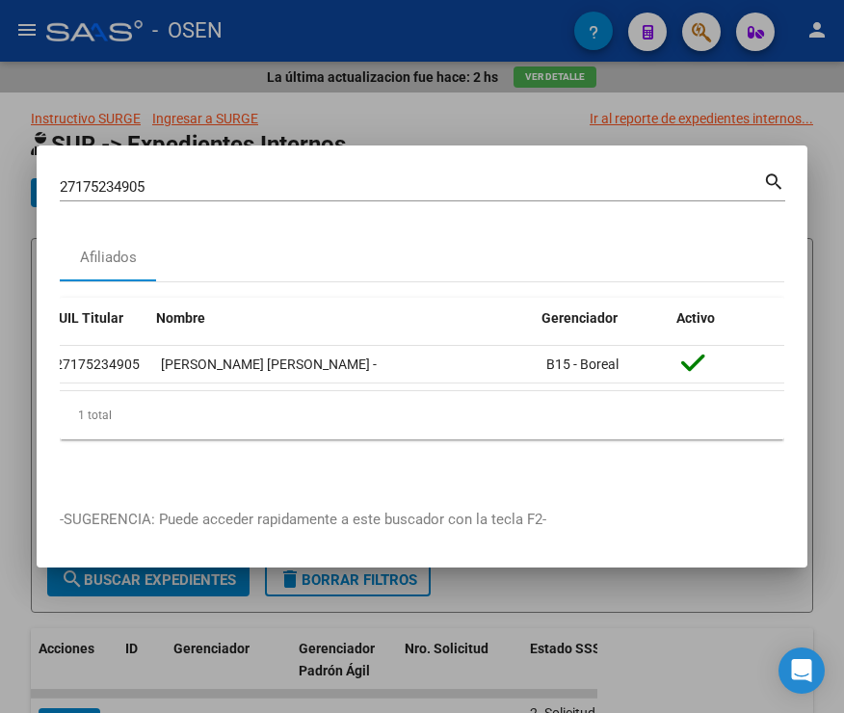
scroll to position [0, 123]
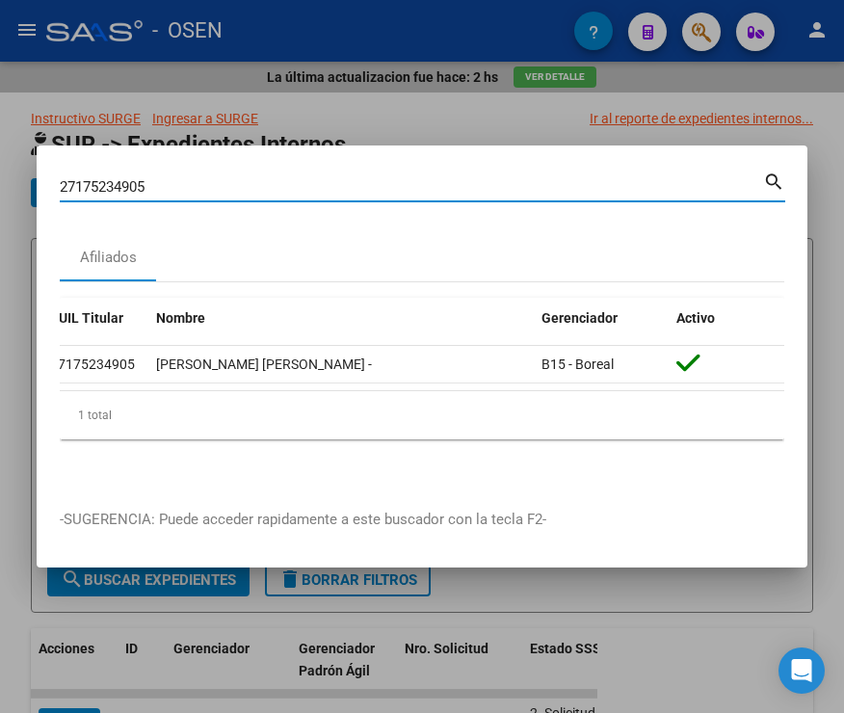
drag, startPoint x: 151, startPoint y: 185, endPoint x: -48, endPoint y: 185, distance: 199.5
click at [0, 185] on html "menu - OSEN person Firma Express Inicio Instructivos Contacto OS Reportes SUR E…" at bounding box center [422, 356] width 844 height 713
type input "27176136885"
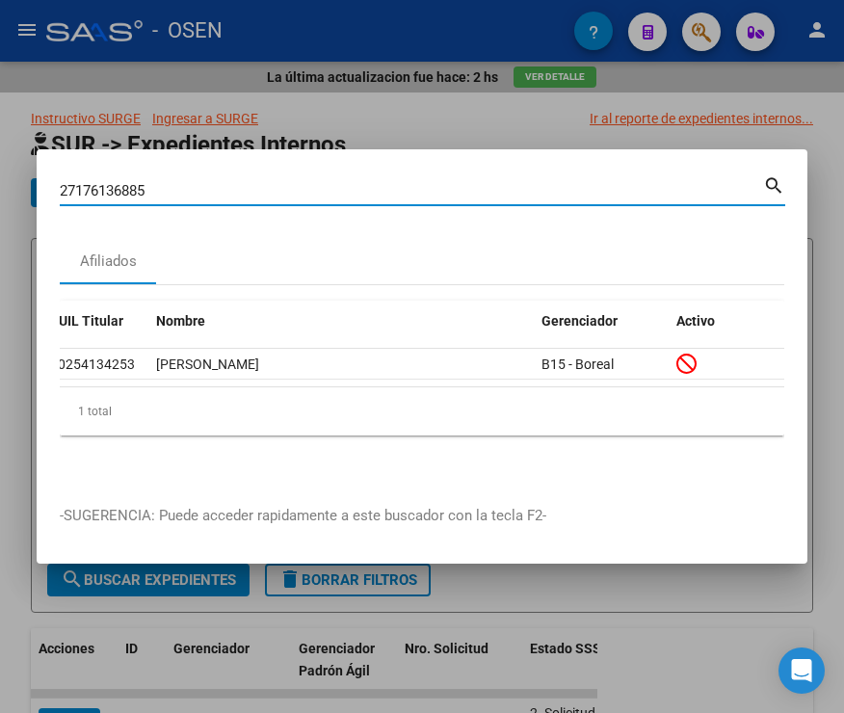
click at [0, 175] on div "27176136885 Buscar (apellido, dni, cuil, nro traspaso, cuit, obra social) searc…" at bounding box center [422, 356] width 844 height 713
type input "27178000166"
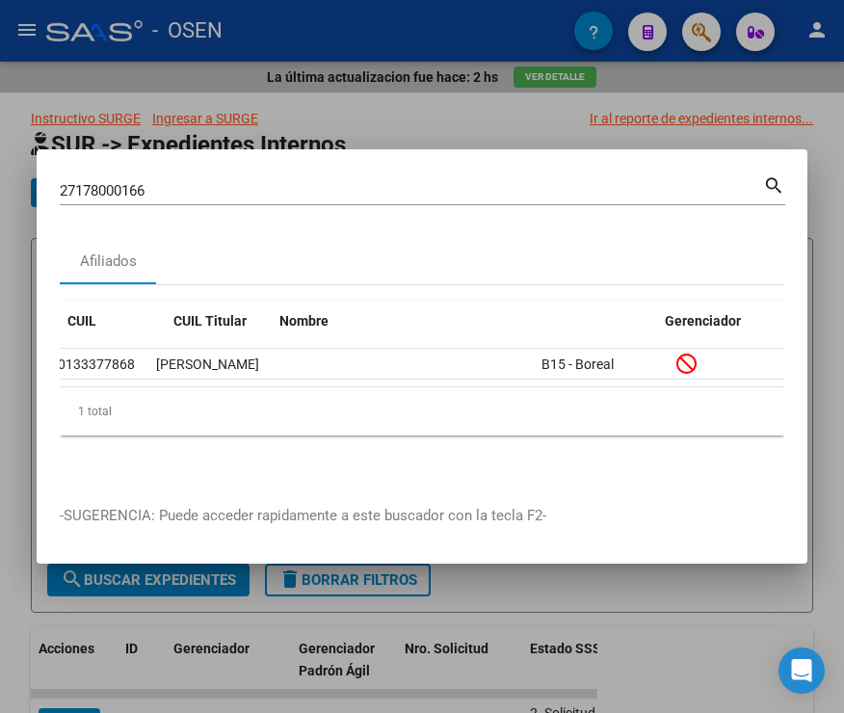
scroll to position [0, 0]
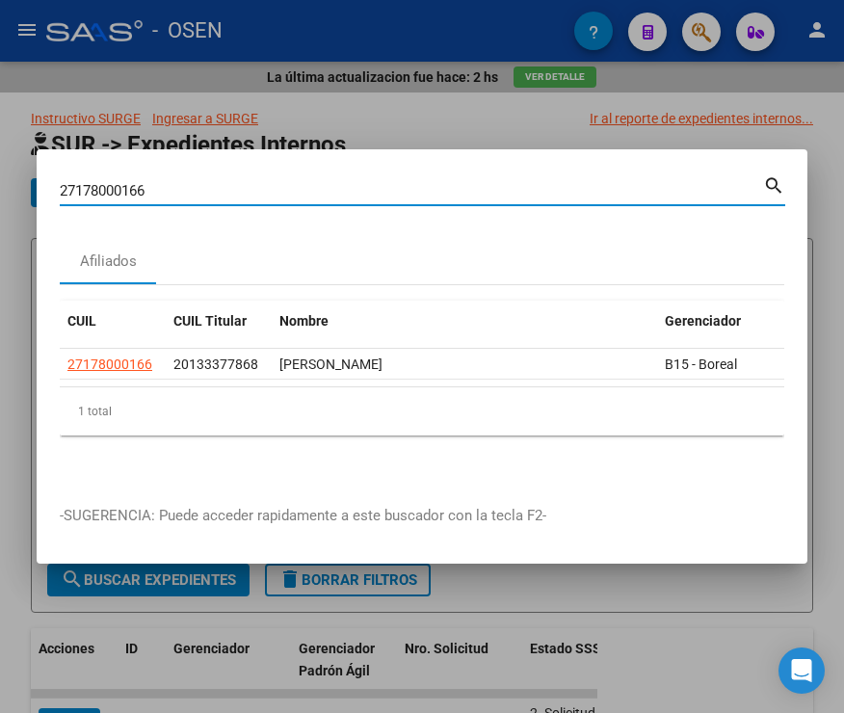
drag, startPoint x: 168, startPoint y: 186, endPoint x: 2, endPoint y: 191, distance: 165.9
click at [3, 191] on div "27178000166 Buscar (apellido, dni, cuil, nro traspaso, cuit, obra social) searc…" at bounding box center [422, 356] width 844 height 713
type input "27180839475"
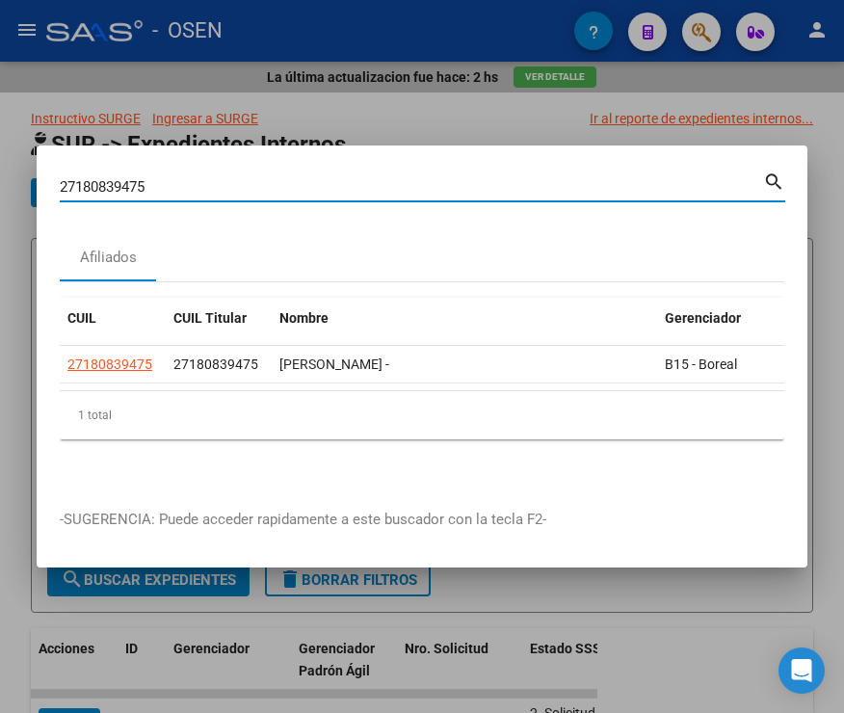
drag, startPoint x: 148, startPoint y: 185, endPoint x: 10, endPoint y: 186, distance: 138.8
click at [13, 186] on div "27180839475 Buscar (apellido, dni, cuil, nro traspaso, cuit, obra social) searc…" at bounding box center [422, 356] width 844 height 713
type input "27184467459"
drag, startPoint x: 173, startPoint y: 182, endPoint x: -1, endPoint y: 192, distance: 174.7
click at [0, 192] on html "menu - OSEN person Firma Express Inicio Instructivos Contacto OS Reportes SUR E…" at bounding box center [422, 356] width 844 height 713
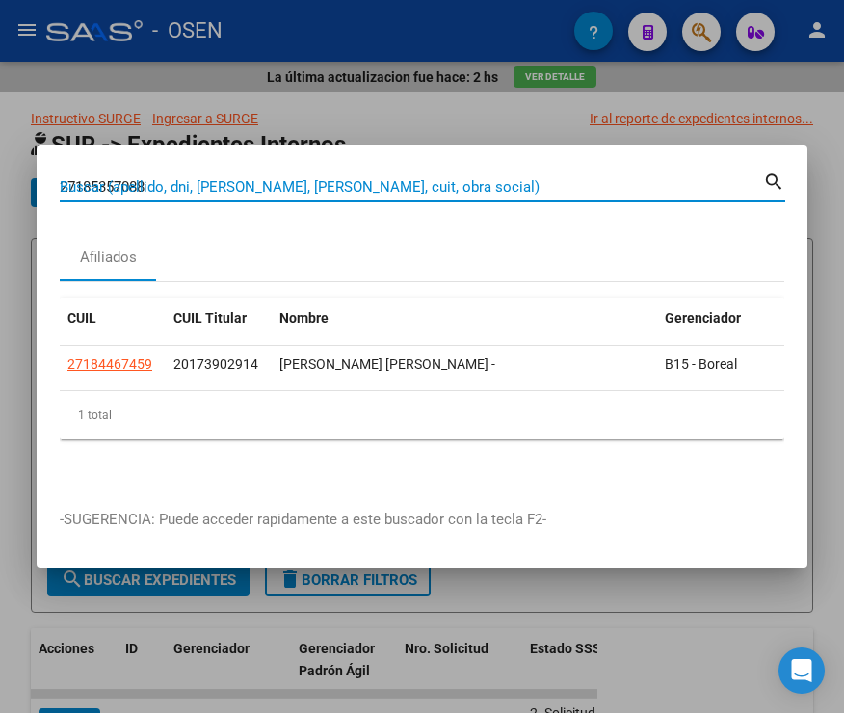
type input "27185357088"
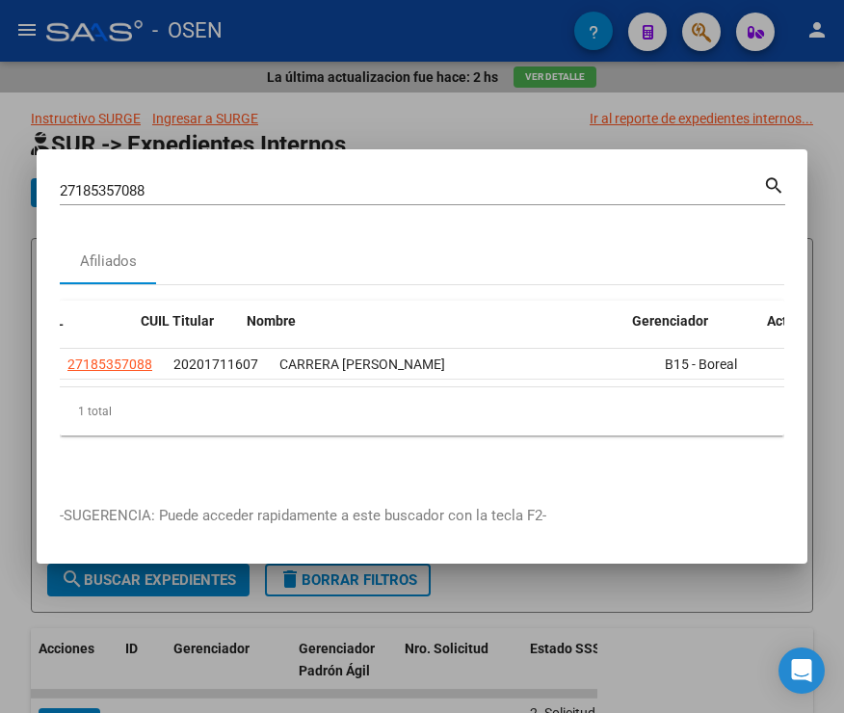
scroll to position [0, 123]
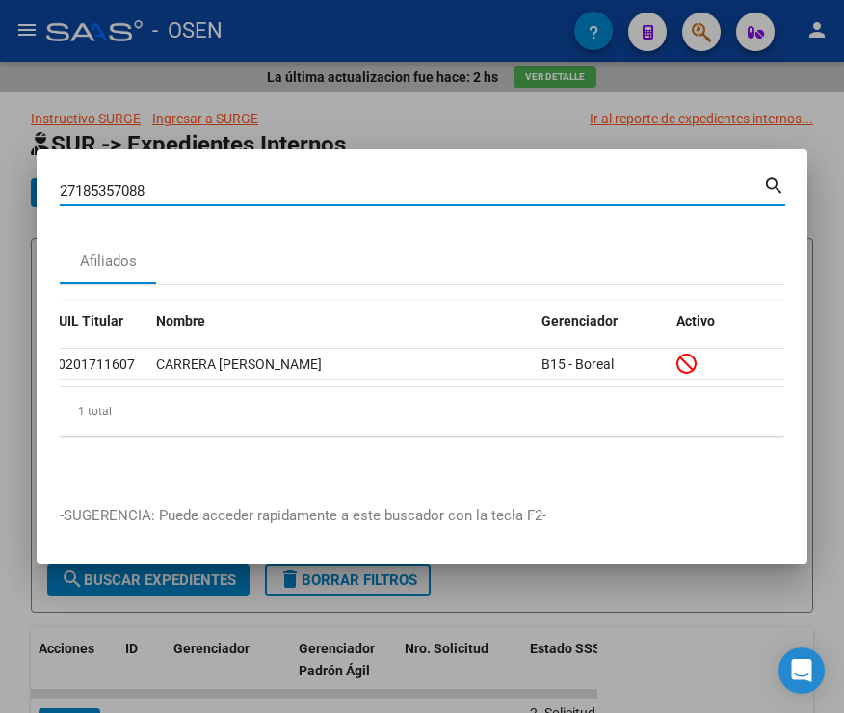
drag, startPoint x: 162, startPoint y: 190, endPoint x: 4, endPoint y: 203, distance: 158.6
click at [13, 202] on div "27185357088 Buscar (apellido, dni, cuil, nro traspaso, cuit, obra social) searc…" at bounding box center [422, 356] width 844 height 713
type input "27206264298"
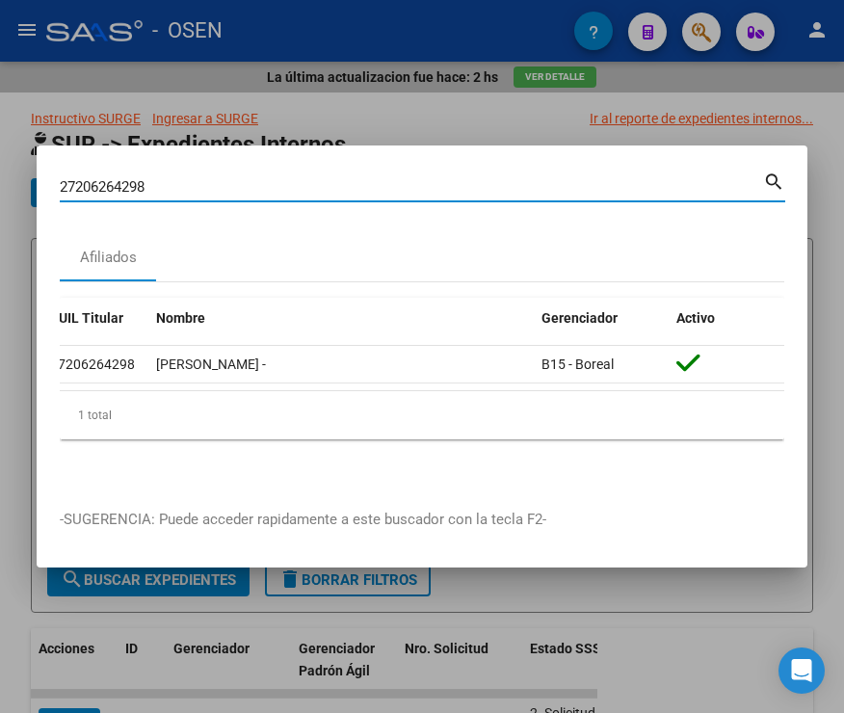
drag, startPoint x: 168, startPoint y: 182, endPoint x: -27, endPoint y: 182, distance: 194.7
click at [0, 182] on html "menu - OSEN person Firma Express Inicio Instructivos Contacto OS Reportes SUR E…" at bounding box center [422, 356] width 844 height 713
type input "27213352828"
drag, startPoint x: 147, startPoint y: 177, endPoint x: 3, endPoint y: 182, distance: 144.7
click at [3, 182] on div "27213352828 Buscar (apellido, dni, cuil, nro traspaso, cuit, obra social) searc…" at bounding box center [422, 356] width 844 height 713
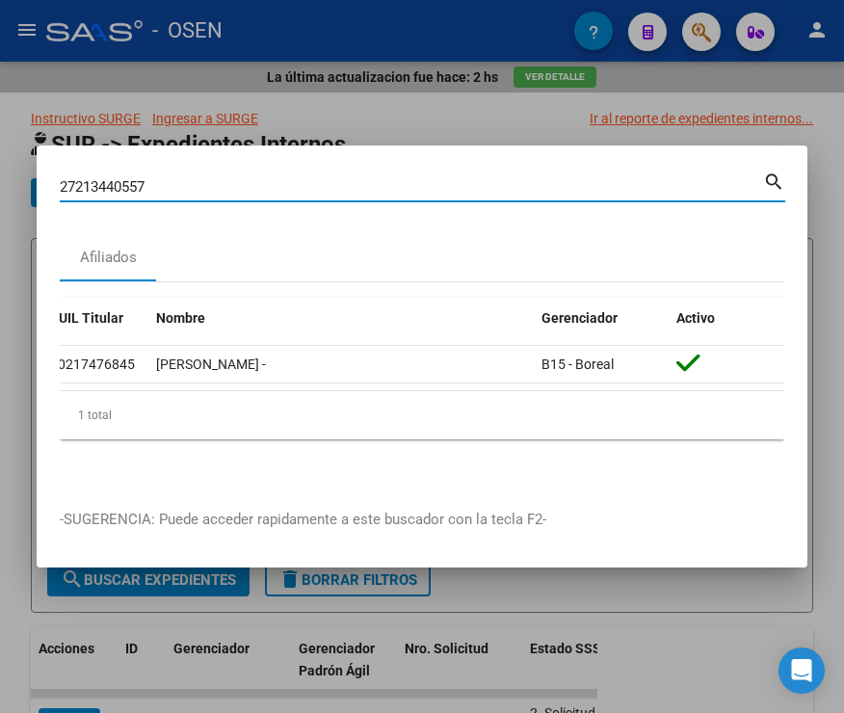
type input "27213440557"
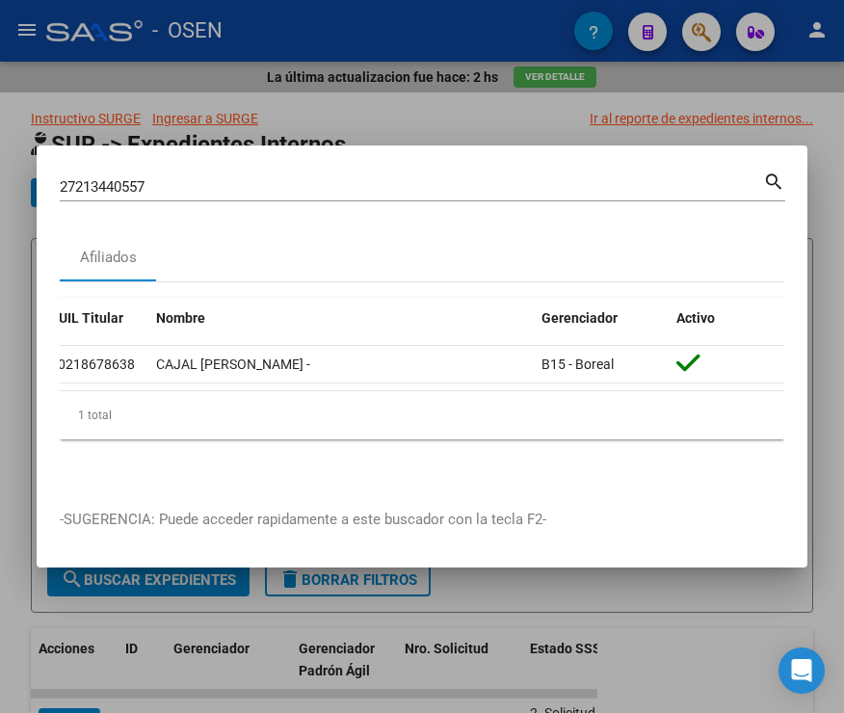
scroll to position [0, 0]
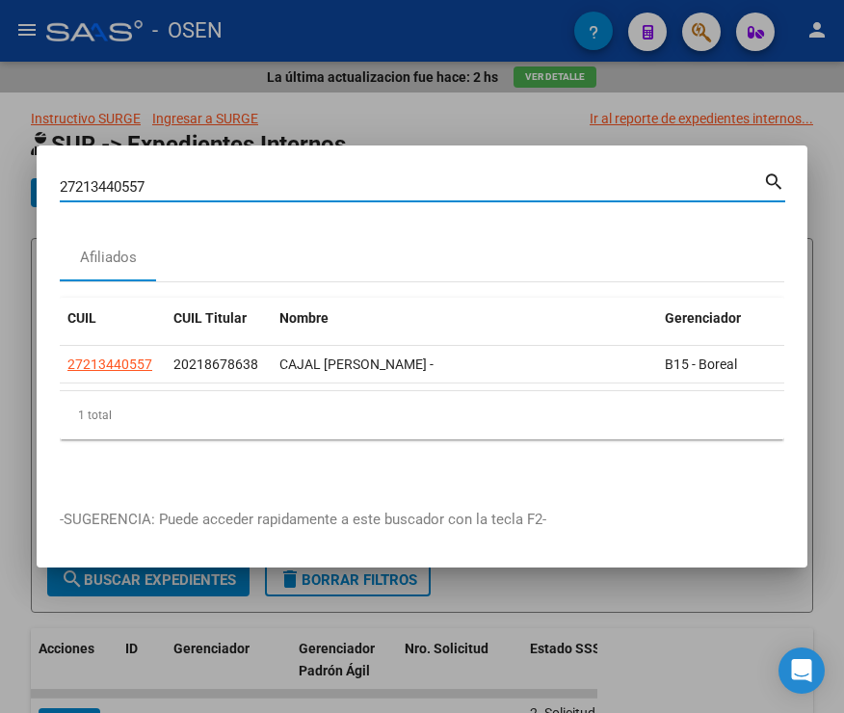
drag, startPoint x: 175, startPoint y: 186, endPoint x: -23, endPoint y: 186, distance: 198.6
click at [0, 186] on html "menu - OSEN person Firma Express Inicio Instructivos Contacto OS Reportes SUR E…" at bounding box center [422, 356] width 844 height 713
type input "27213706263"
drag, startPoint x: 35, startPoint y: 175, endPoint x: 6, endPoint y: 176, distance: 28.9
click at [6, 176] on div "27213706263 Buscar (apellido, dni, cuil, nro traspaso, cuit, obra social) searc…" at bounding box center [422, 356] width 844 height 713
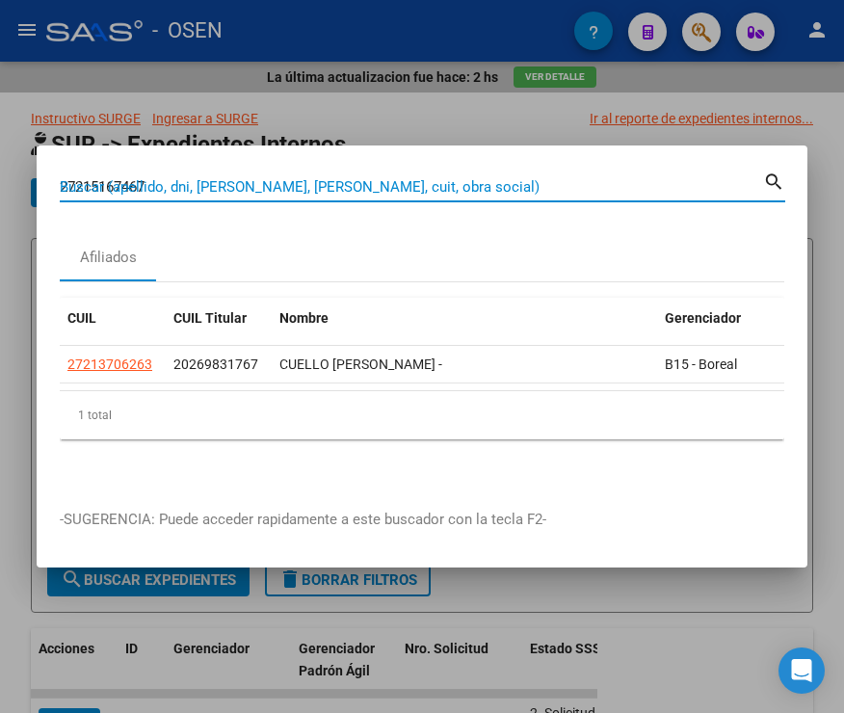
type input "27215167467"
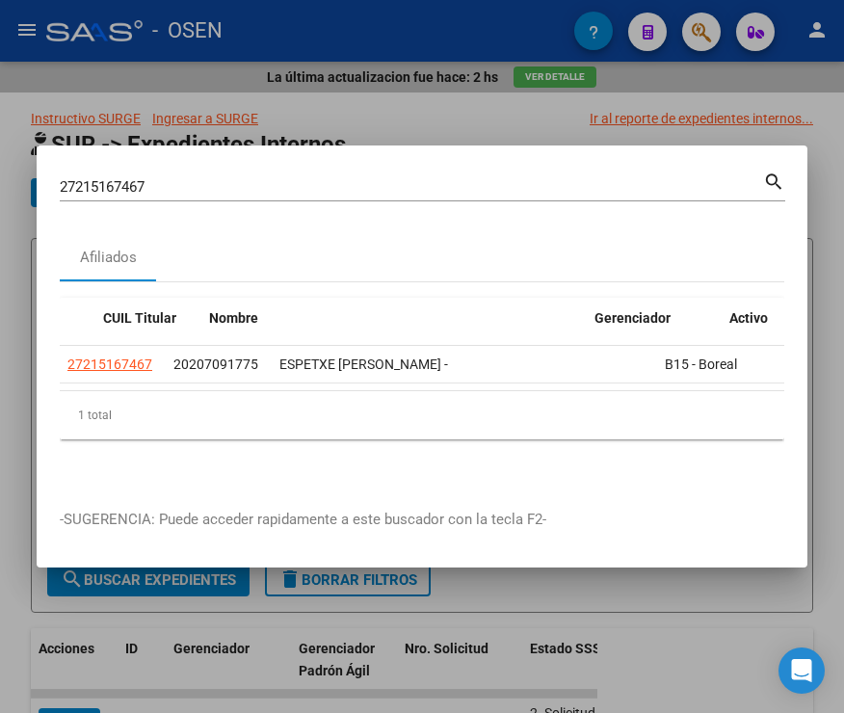
scroll to position [0, 123]
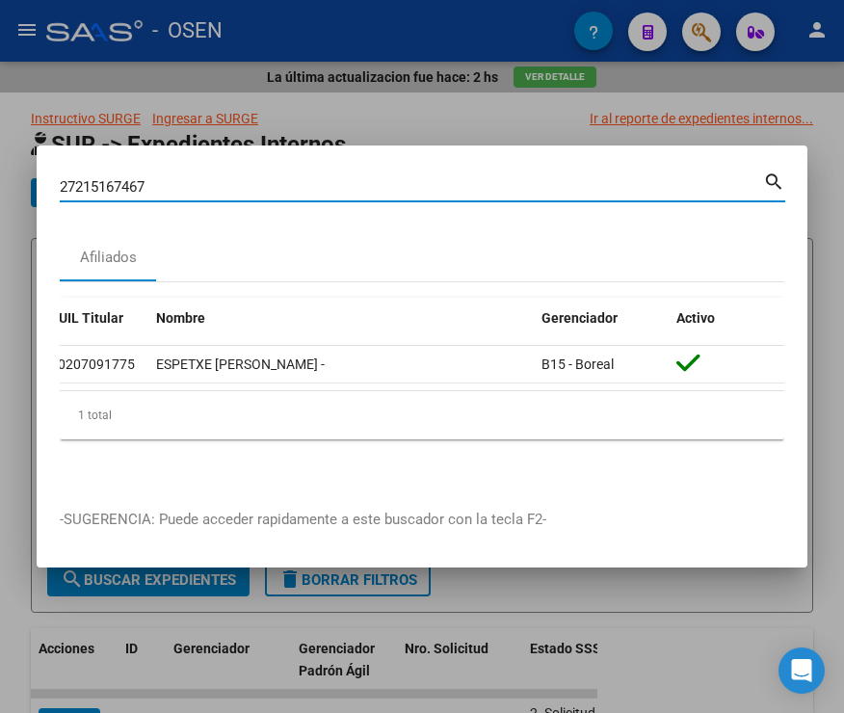
drag, startPoint x: 170, startPoint y: 176, endPoint x: -62, endPoint y: 176, distance: 231.3
click at [0, 176] on html "menu - OSEN person Firma Express Inicio Instructivos Contacto OS Reportes SUR E…" at bounding box center [422, 356] width 844 height 713
type input "27218091828"
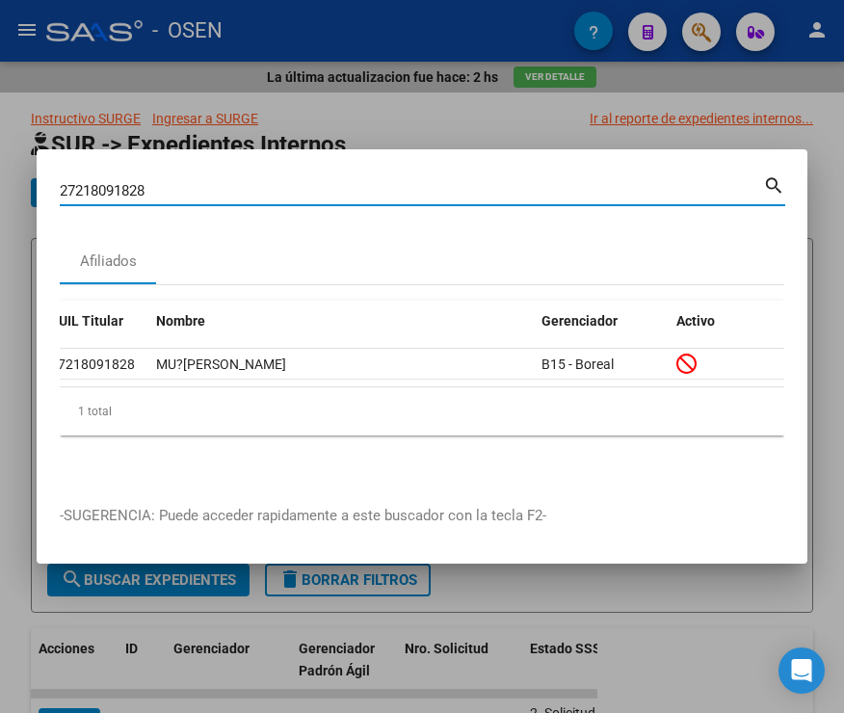
drag, startPoint x: 116, startPoint y: 186, endPoint x: 17, endPoint y: 187, distance: 98.3
click at [8, 187] on div "27218091828 Buscar (apellido, dni, cuil, nro traspaso, cuit, obra social) searc…" at bounding box center [422, 356] width 844 height 713
type input "27218576317"
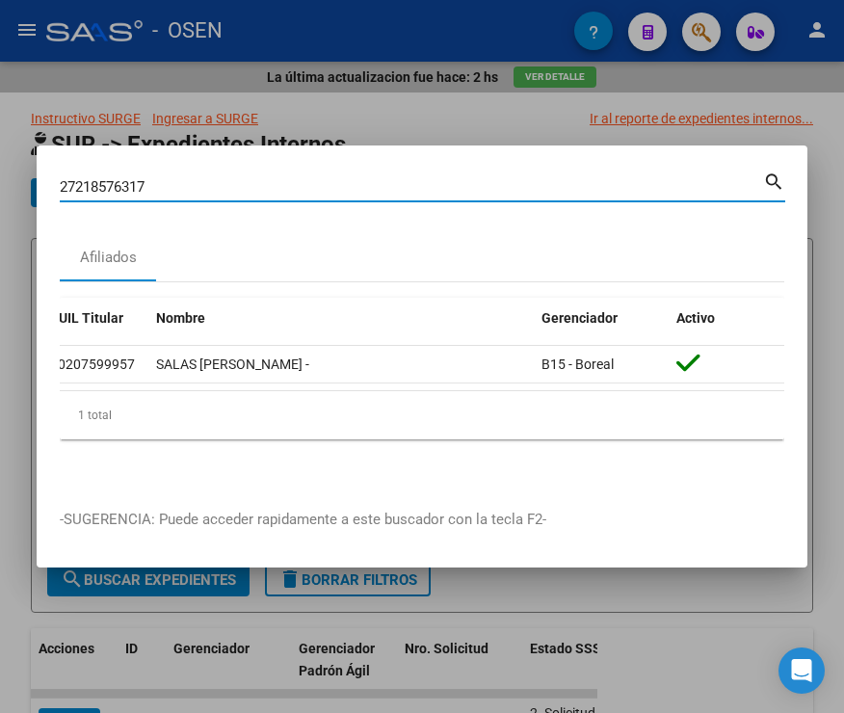
drag, startPoint x: 173, startPoint y: 182, endPoint x: 21, endPoint y: 198, distance: 153.1
click at [20, 192] on div "27218576317 Buscar (apellido, dni, cuil, nro traspaso, cuit, obra social) searc…" at bounding box center [422, 356] width 844 height 713
type input "27234292280"
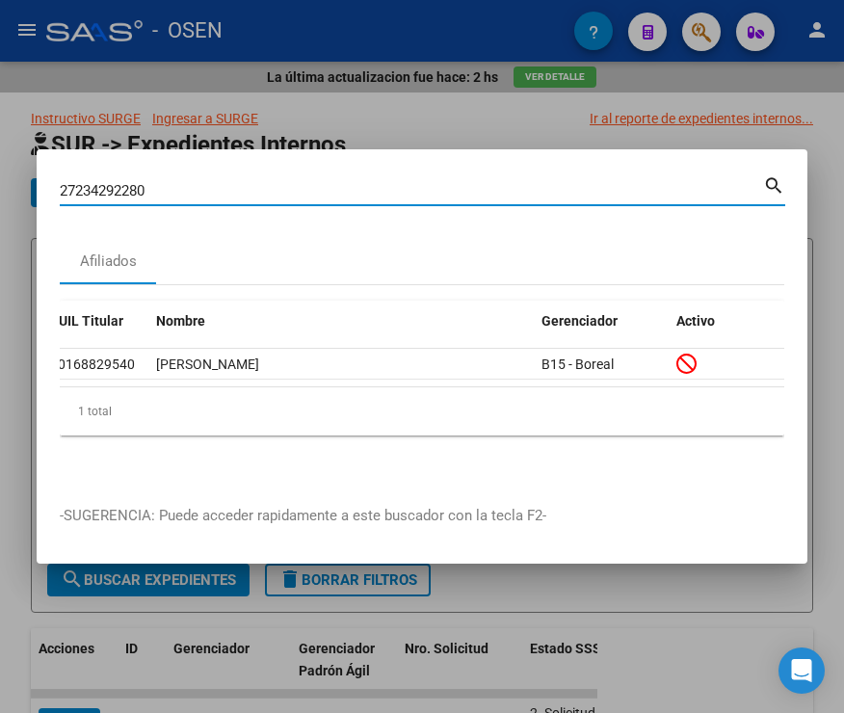
drag, startPoint x: 154, startPoint y: 186, endPoint x: 26, endPoint y: 194, distance: 128.4
click at [25, 193] on div "27234292280 Buscar (apellido, dni, cuil, nro traspaso, cuit, obra social) searc…" at bounding box center [422, 356] width 844 height 713
type input "27243813609"
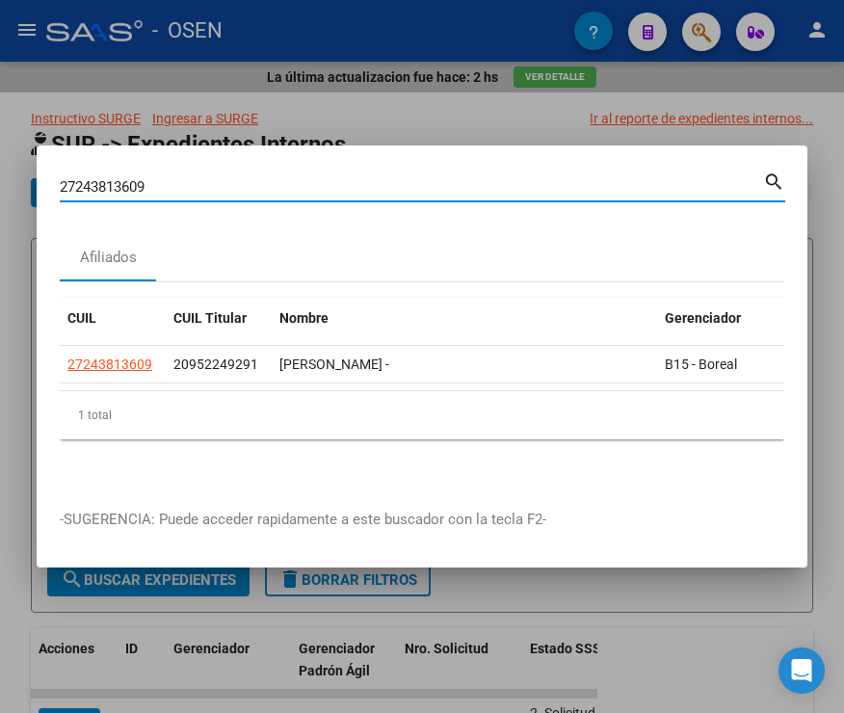
drag, startPoint x: 2, startPoint y: 177, endPoint x: -9, endPoint y: 177, distance: 10.6
click at [0, 177] on html "menu - OSEN person Firma Express Inicio Instructivos Contacto OS Reportes SUR E…" at bounding box center [422, 356] width 844 height 713
type input "27243813609"
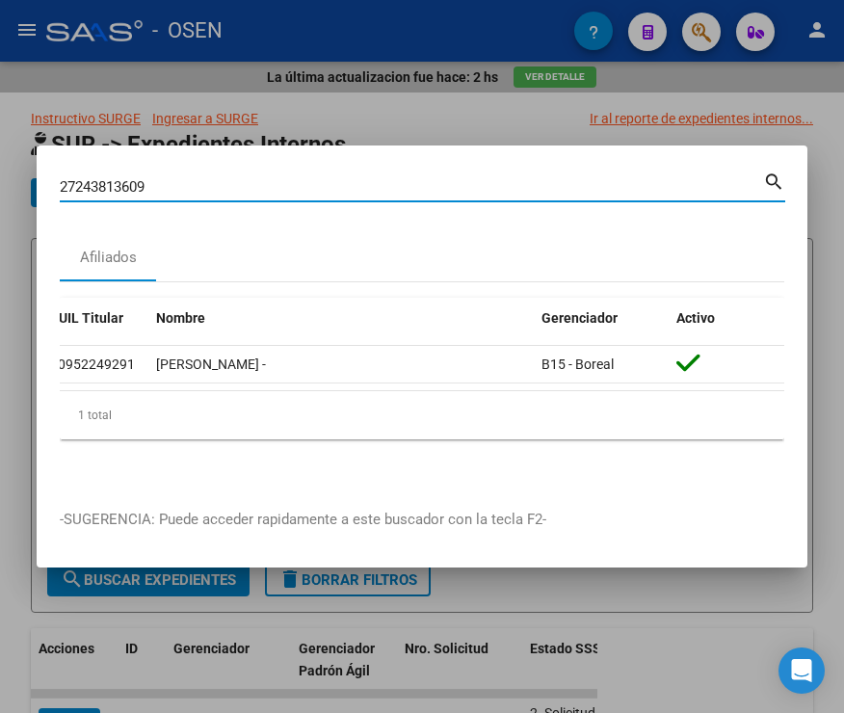
drag, startPoint x: 79, startPoint y: 180, endPoint x: 14, endPoint y: 181, distance: 64.6
click at [14, 181] on div "27243813609 Buscar (apellido, dni, cuil, nro traspaso, cuit, obra social) searc…" at bounding box center [422, 356] width 844 height 713
type input "27248435580"
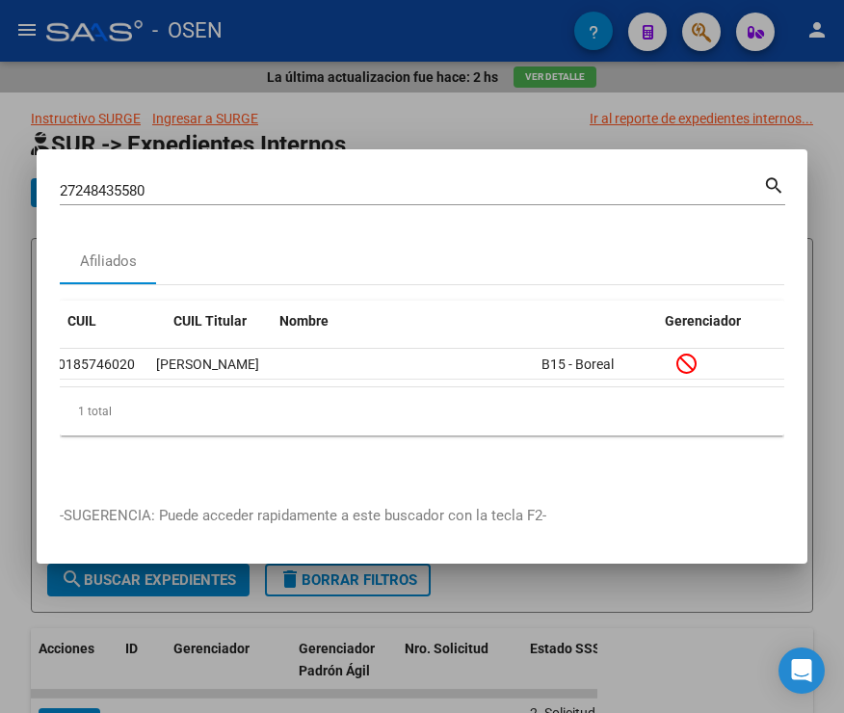
scroll to position [0, 0]
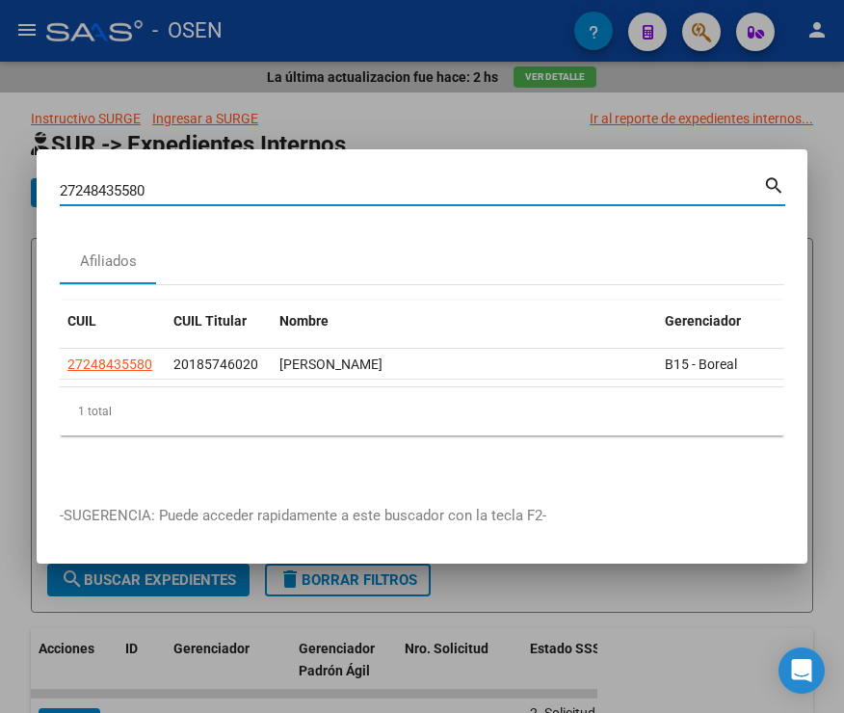
drag, startPoint x: 66, startPoint y: 185, endPoint x: -4, endPoint y: 190, distance: 69.6
click at [0, 190] on html "menu - OSEN person Firma Express Inicio Instructivos Contacto OS Reportes SUR E…" at bounding box center [422, 356] width 844 height 713
type input "27254588208"
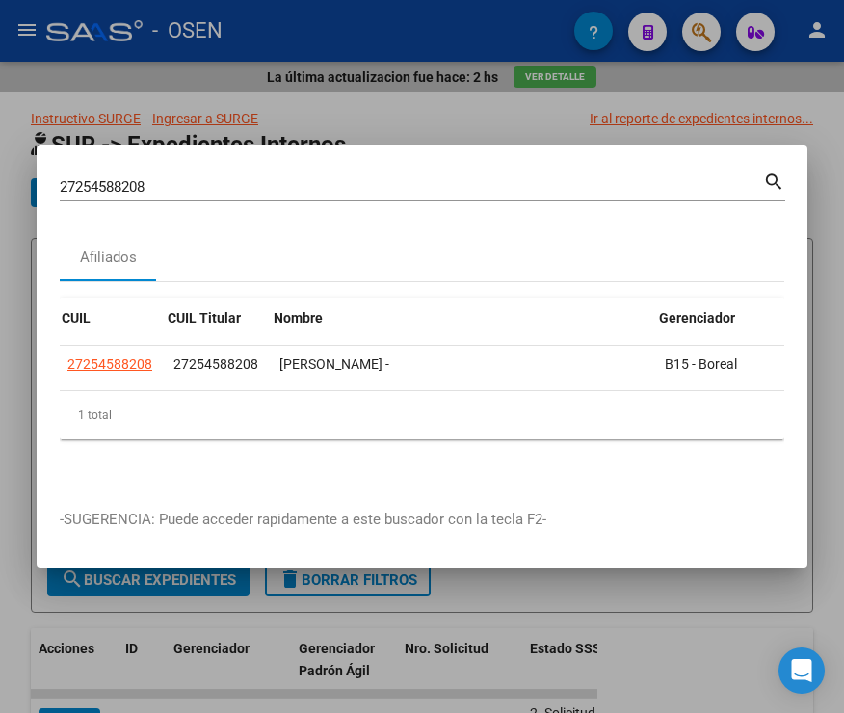
scroll to position [0, 123]
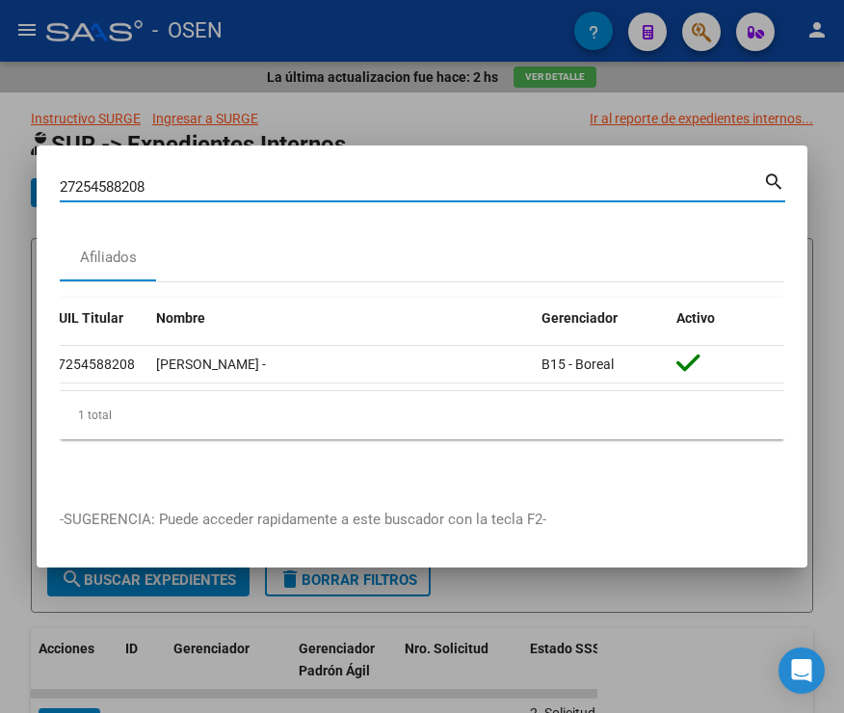
drag, startPoint x: 170, startPoint y: 187, endPoint x: -35, endPoint y: 185, distance: 204.3
click at [0, 185] on html "menu - OSEN person Firma Express Inicio Instructivos Contacto OS Reportes SUR E…" at bounding box center [422, 356] width 844 height 713
type input "27261372717"
drag, startPoint x: 120, startPoint y: 181, endPoint x: -28, endPoint y: 185, distance: 148.5
click at [0, 185] on html "menu - OSEN person Firma Express Inicio Instructivos Contacto OS Reportes SUR E…" at bounding box center [422, 356] width 844 height 713
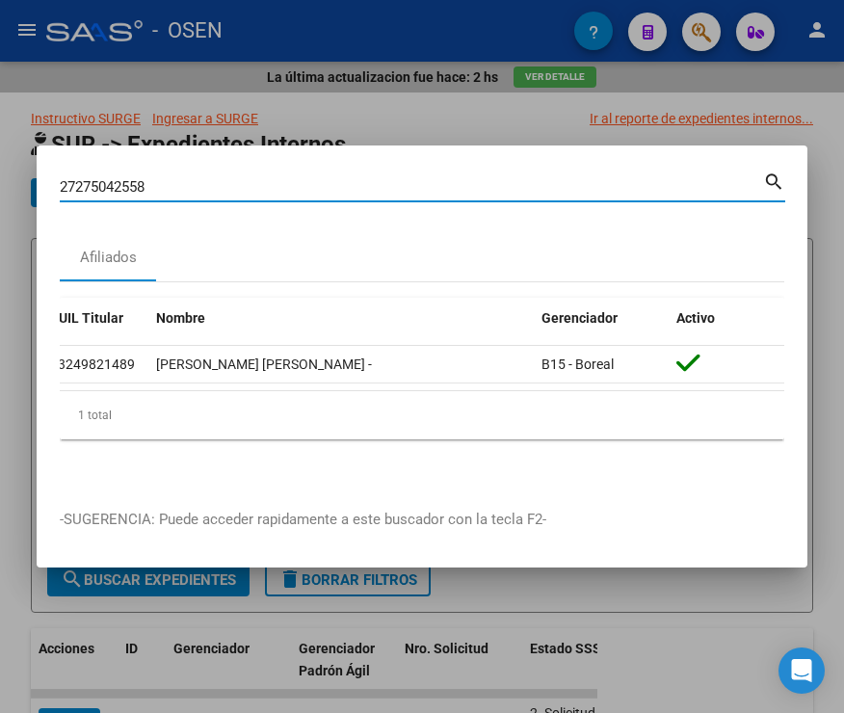
type input "27275042558"
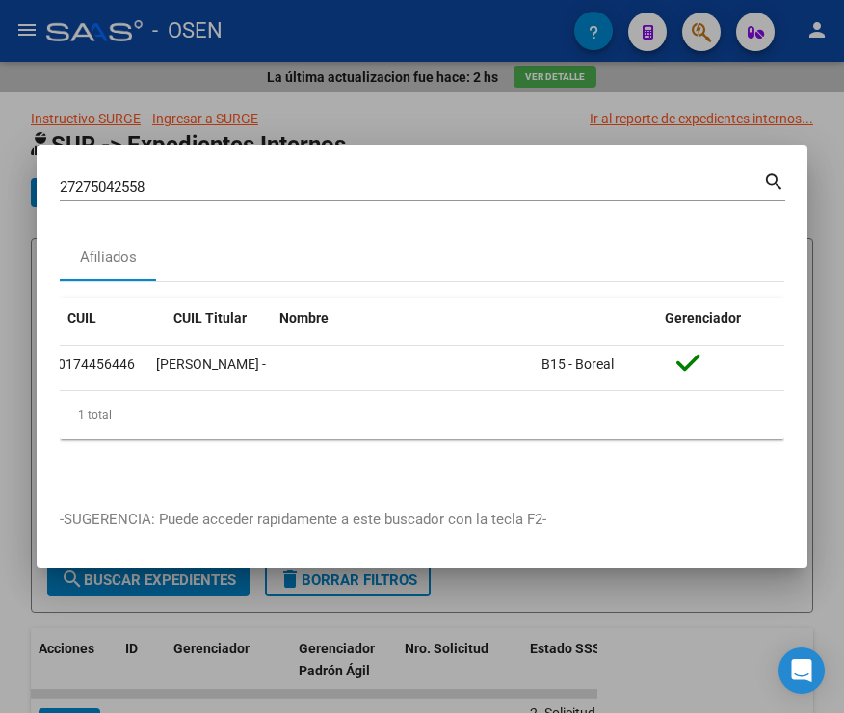
scroll to position [0, 0]
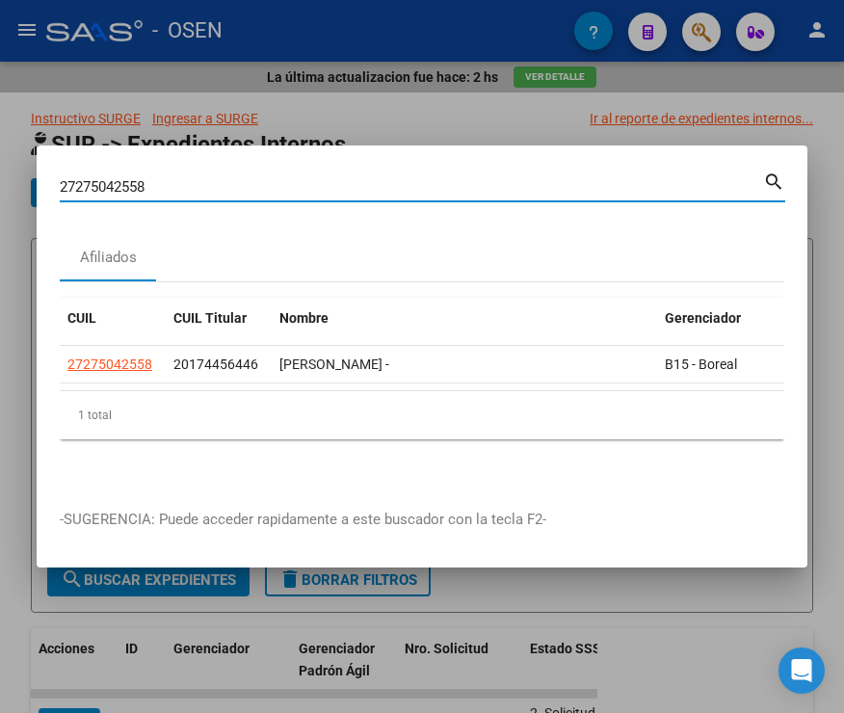
drag, startPoint x: 162, startPoint y: 176, endPoint x: -25, endPoint y: 178, distance: 187.0
click at [0, 178] on html "menu - OSEN person Firma Express Inicio Instructivos Contacto OS Reportes SUR E…" at bounding box center [422, 356] width 844 height 713
type input "27277867074"
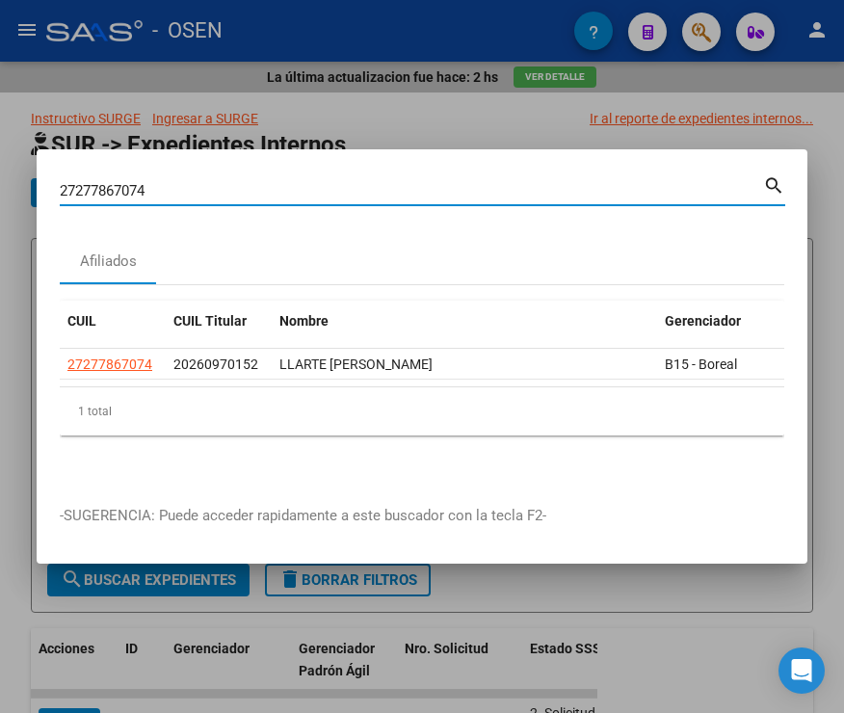
drag, startPoint x: 147, startPoint y: 192, endPoint x: -46, endPoint y: 200, distance: 192.9
click at [0, 200] on html "menu - OSEN person Firma Express Inicio Instructivos Contacto OS Reportes SUR E…" at bounding box center [422, 356] width 844 height 713
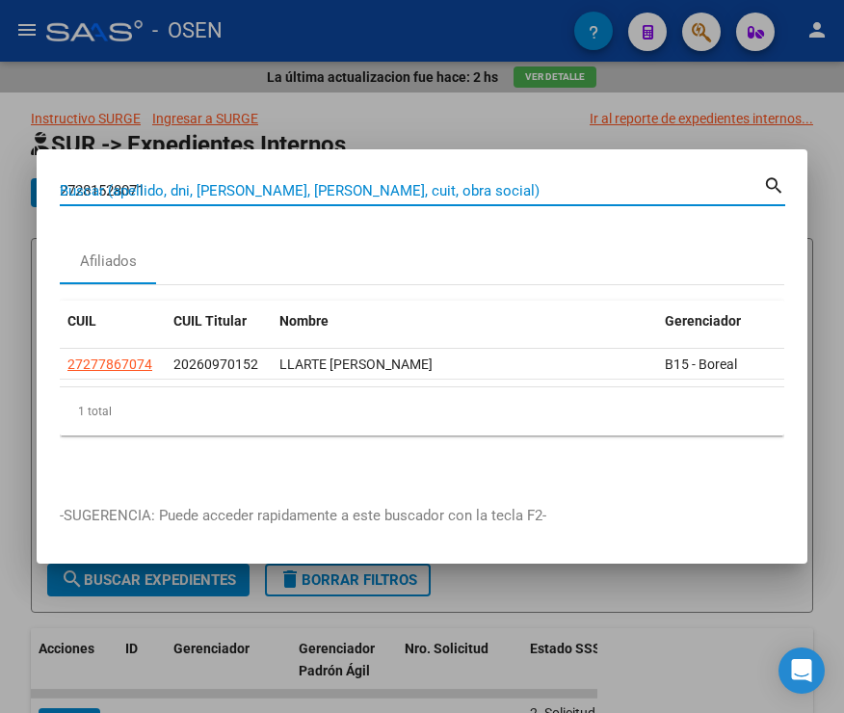
type input "27281528071"
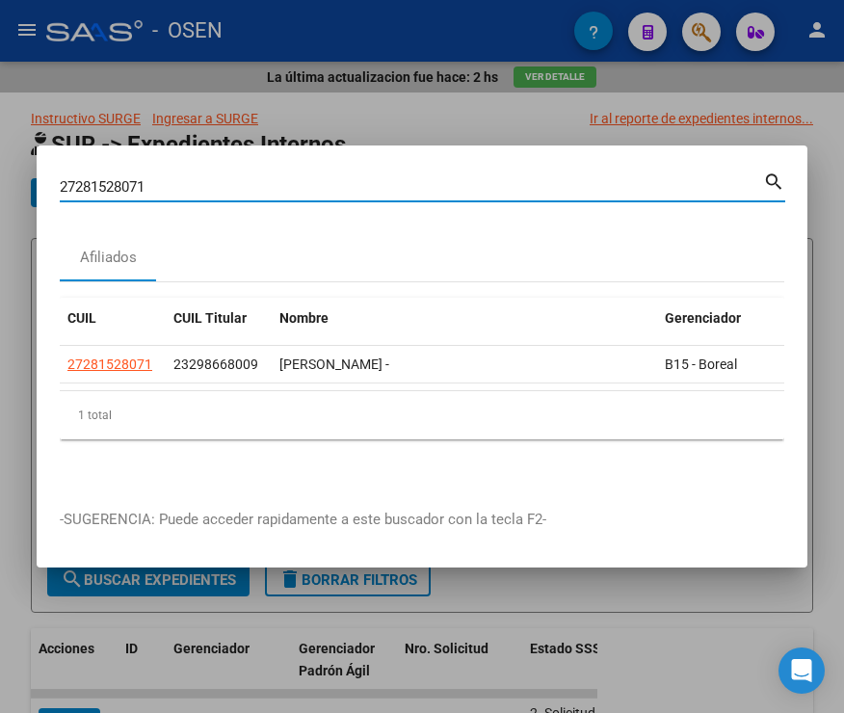
drag, startPoint x: 140, startPoint y: 178, endPoint x: -1, endPoint y: 183, distance: 140.8
click at [0, 183] on html "menu - OSEN person Firma Express Inicio Instructivos Contacto OS Reportes SUR E…" at bounding box center [422, 356] width 844 height 713
type input "27289804213"
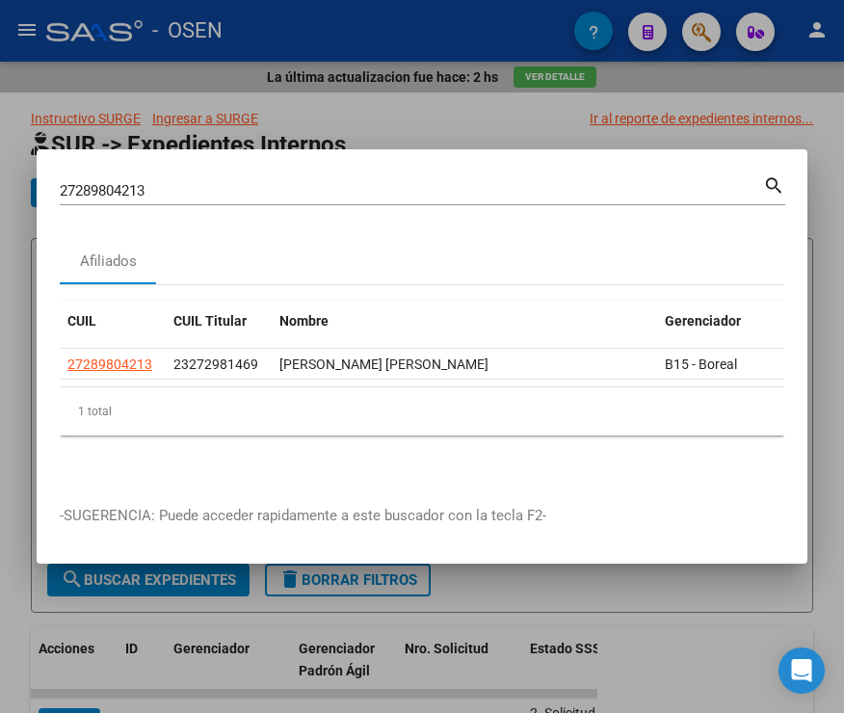
click at [152, 176] on div "27289804213 Buscar (apellido, dni, cuil, nro traspaso, cuit, obra social)" at bounding box center [412, 190] width 704 height 29
drag, startPoint x: 166, startPoint y: 181, endPoint x: -23, endPoint y: 194, distance: 189.3
click at [0, 194] on html "menu - OSEN person Firma Express Inicio Instructivos Contacto OS Reportes SUR E…" at bounding box center [422, 356] width 844 height 713
type input "27293577930"
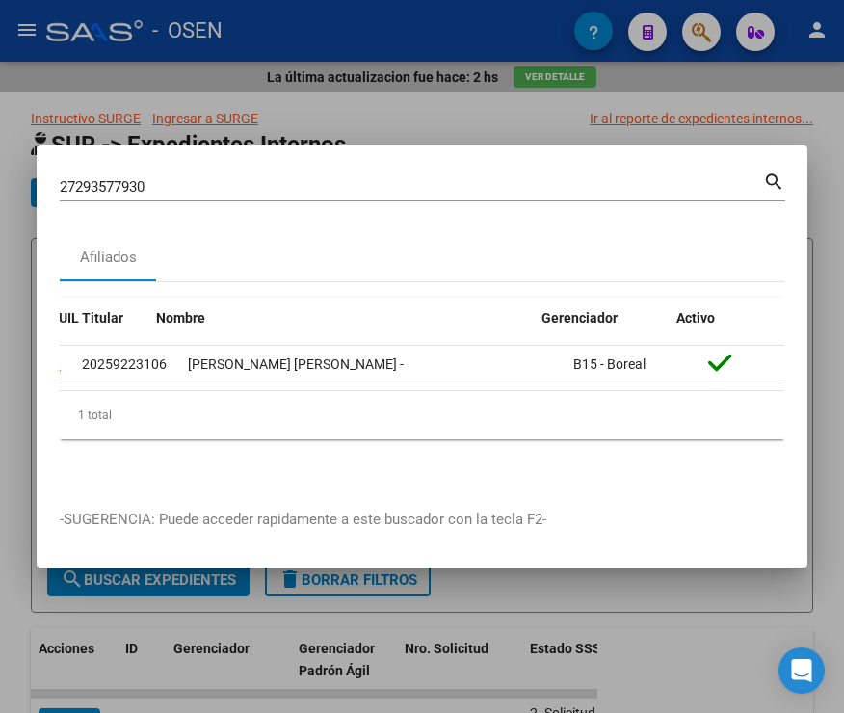
scroll to position [0, 123]
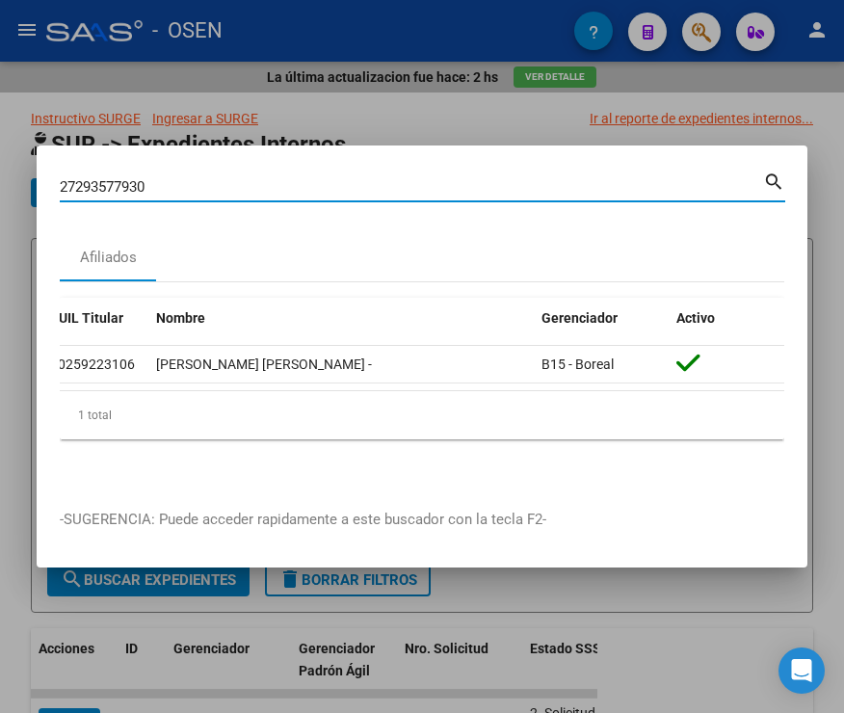
drag, startPoint x: 162, startPoint y: 184, endPoint x: 2, endPoint y: 185, distance: 160.0
click at [2, 185] on div "27293577930 Buscar (apellido, dni, cuil, nro traspaso, cuit, obra social) searc…" at bounding box center [422, 356] width 844 height 713
type input "27308186097"
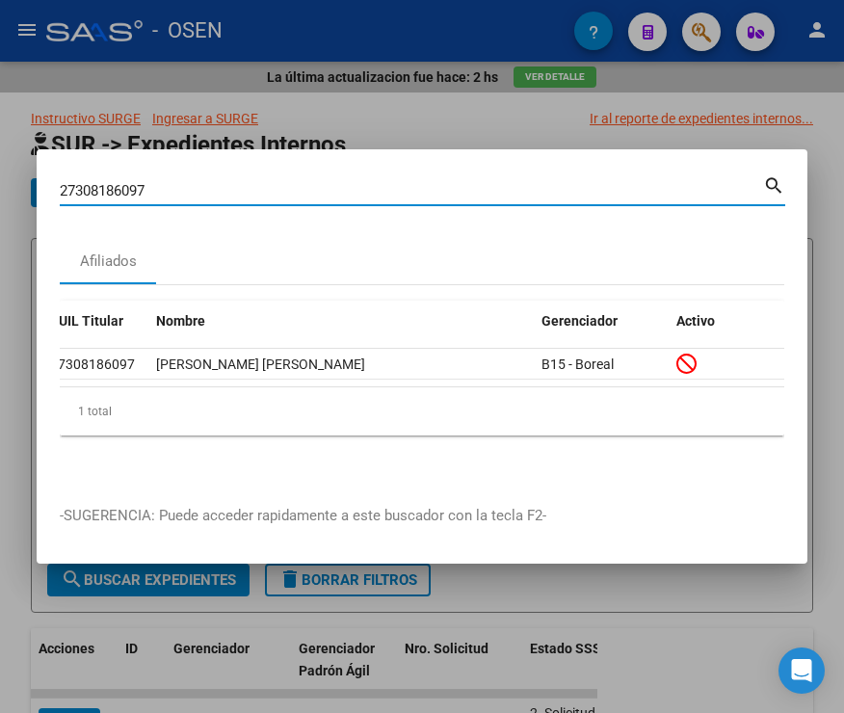
drag, startPoint x: 118, startPoint y: 198, endPoint x: 12, endPoint y: 199, distance: 106.0
click at [12, 199] on div "27308186097 Buscar (apellido, dni, cuil, nro traspaso, cuit, obra social) searc…" at bounding box center [422, 356] width 844 height 713
type input "27320187546"
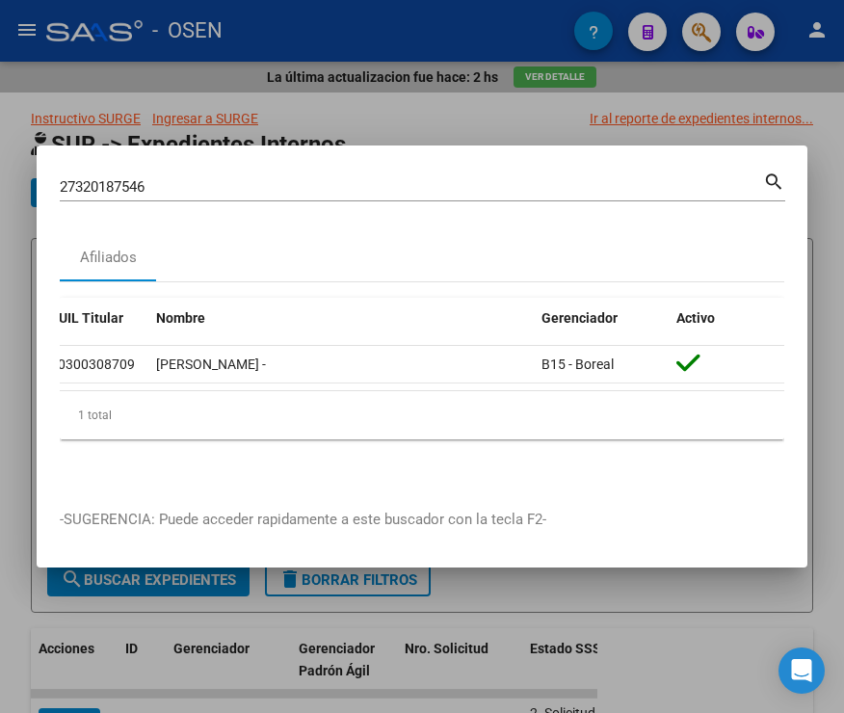
drag, startPoint x: 166, startPoint y: 182, endPoint x: -4, endPoint y: 181, distance: 169.6
click at [0, 181] on html "menu - OSEN person Firma Express Inicio Instructivos Contacto OS Reportes SUR E…" at bounding box center [422, 356] width 844 height 713
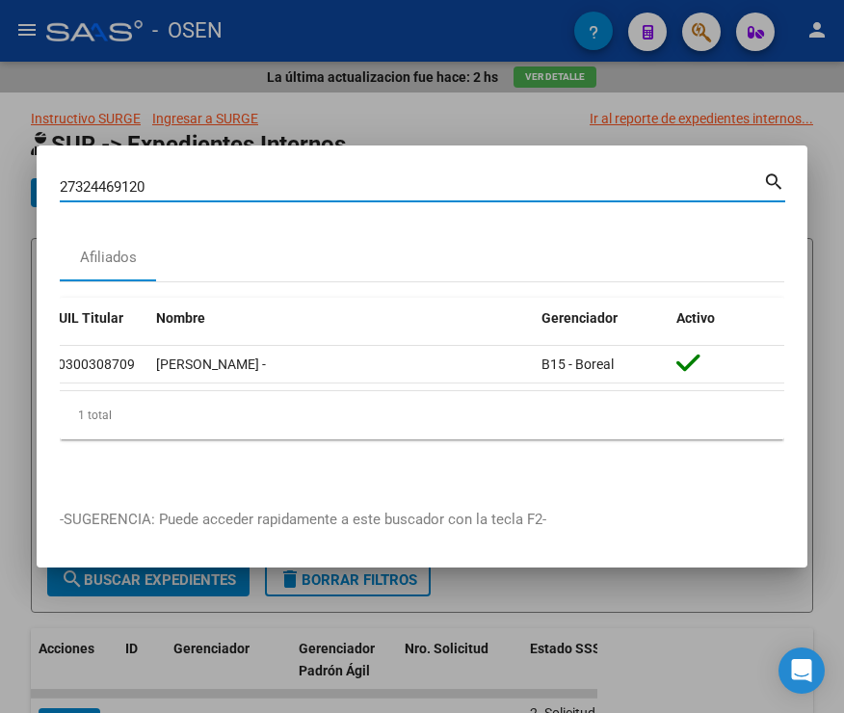
type input "27324469120"
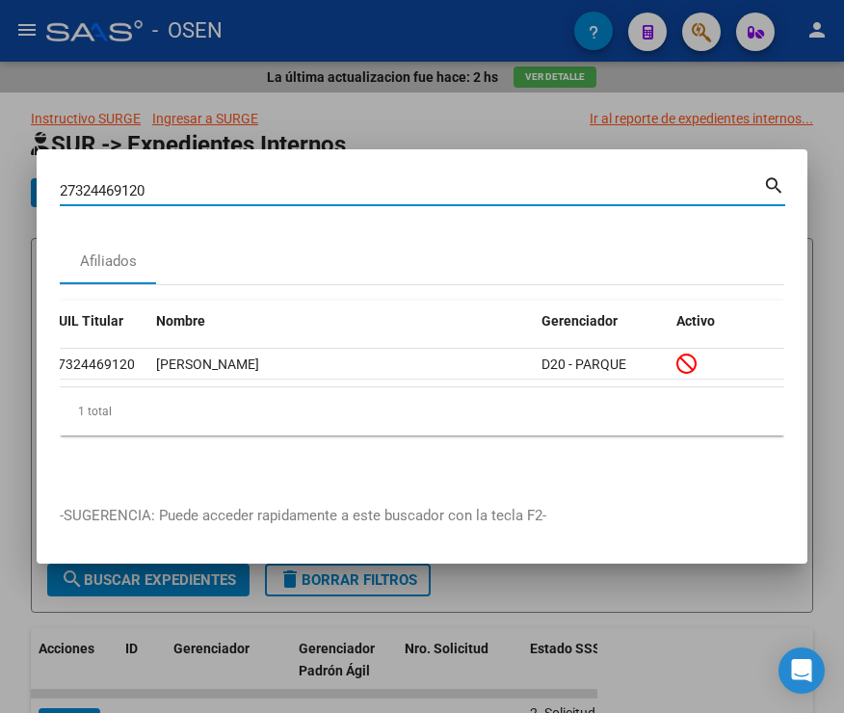
drag, startPoint x: 162, startPoint y: 190, endPoint x: 19, endPoint y: 209, distance: 143.9
click at [32, 211] on div "27324469120 Buscar (apellido, dni, cuil, nro traspaso, cuit, obra social) searc…" at bounding box center [422, 356] width 844 height 713
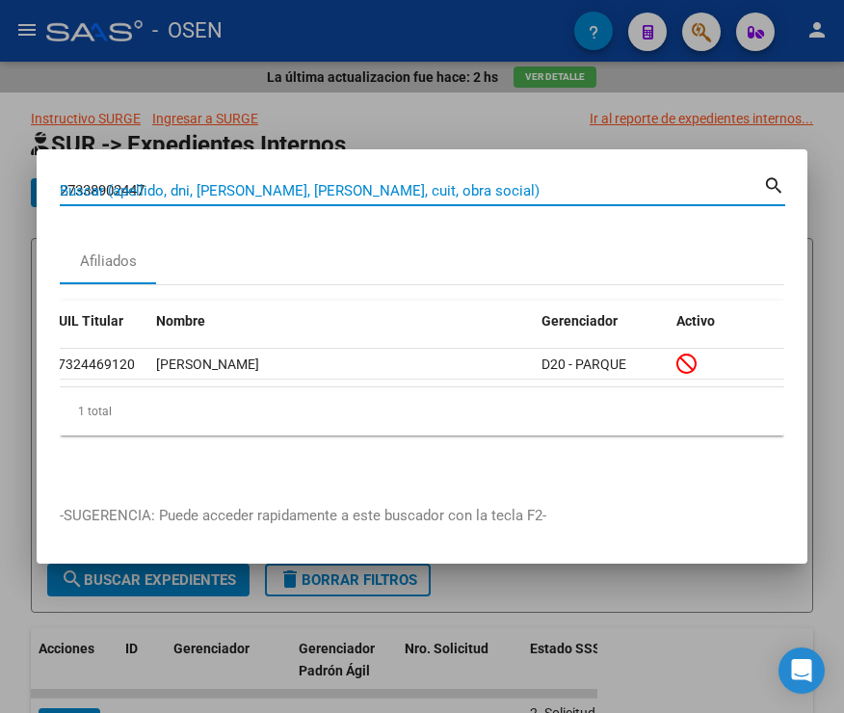
type input "27338902447"
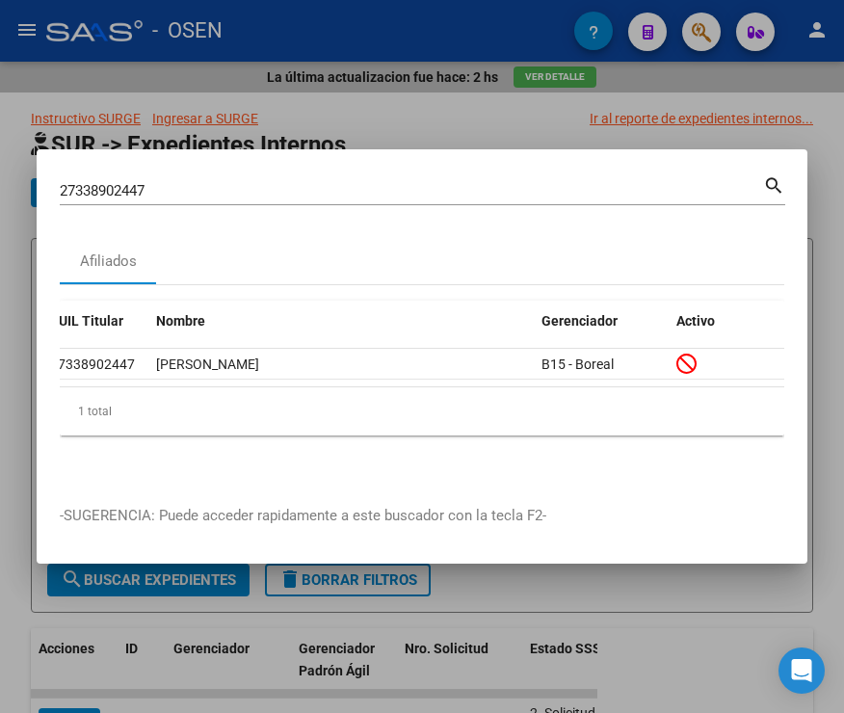
drag, startPoint x: 193, startPoint y: 182, endPoint x: -15, endPoint y: 222, distance: 211.9
click at [0, 222] on html "menu - OSEN person Firma Express Inicio Instructivos Contacto OS Reportes SUR E…" at bounding box center [422, 356] width 844 height 713
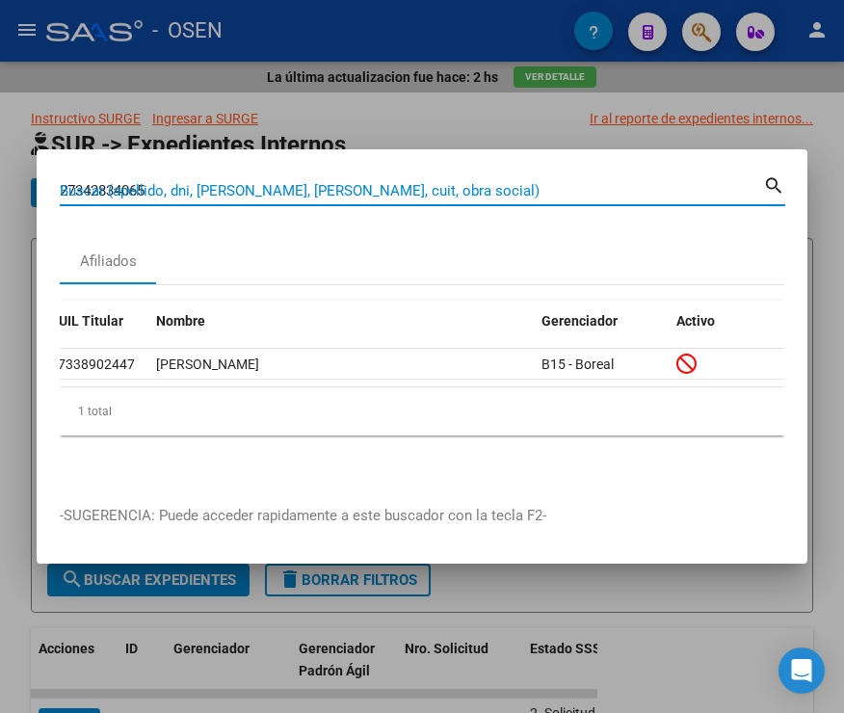
type input "27342834065"
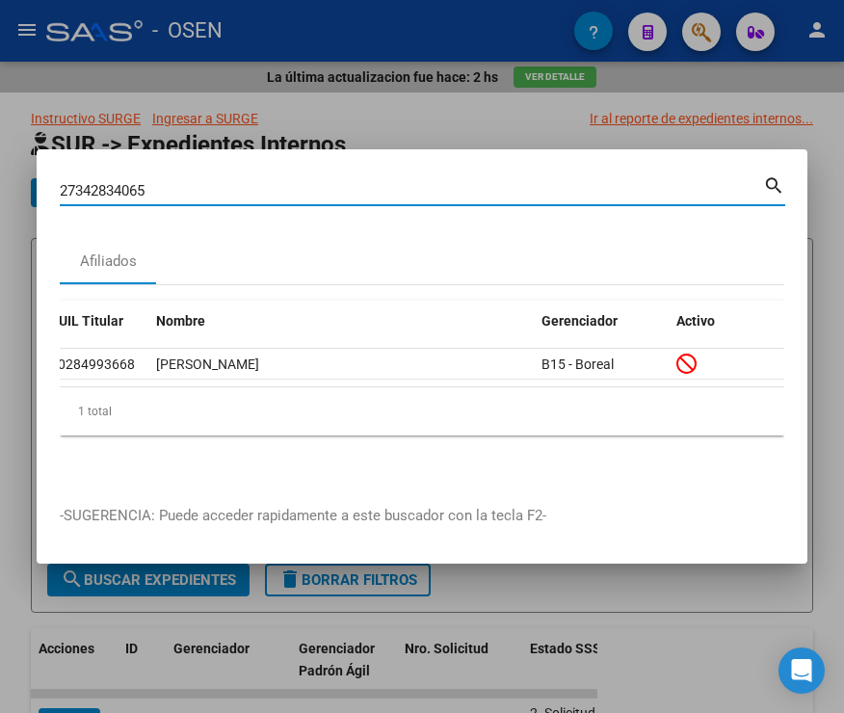
drag, startPoint x: 150, startPoint y: 179, endPoint x: -42, endPoint y: 185, distance: 192.9
click at [0, 185] on html "menu - OSEN person Firma Express Inicio Instructivos Contacto OS Reportes SUR E…" at bounding box center [422, 356] width 844 height 713
type input "27356161306"
drag, startPoint x: 280, startPoint y: 185, endPoint x: -90, endPoint y: 190, distance: 369.2
click at [0, 190] on html "menu - OSEN person Firma Express Inicio Instructivos Contacto OS Reportes SUR E…" at bounding box center [422, 356] width 844 height 713
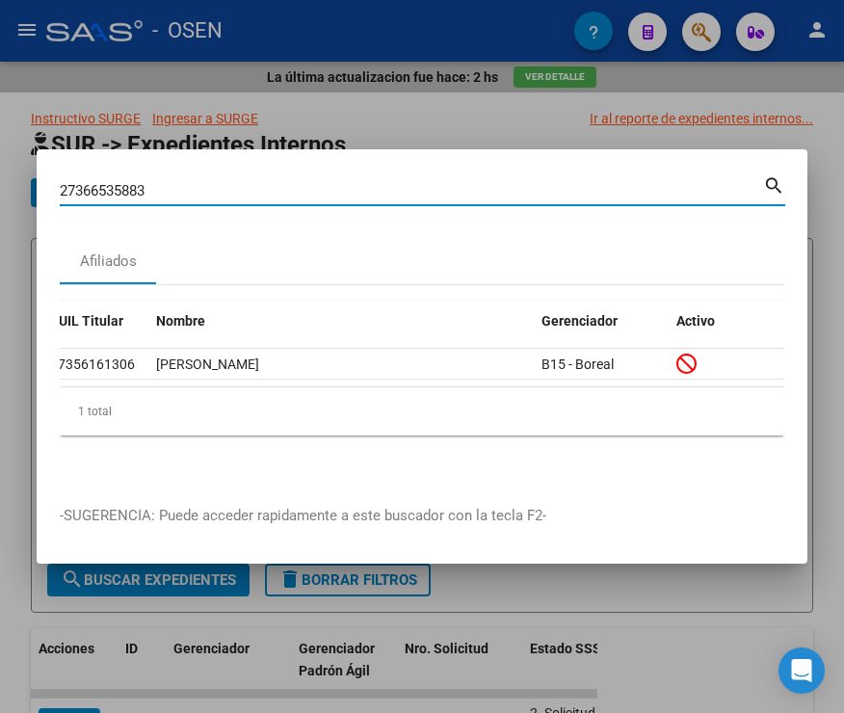
type input "27366535883"
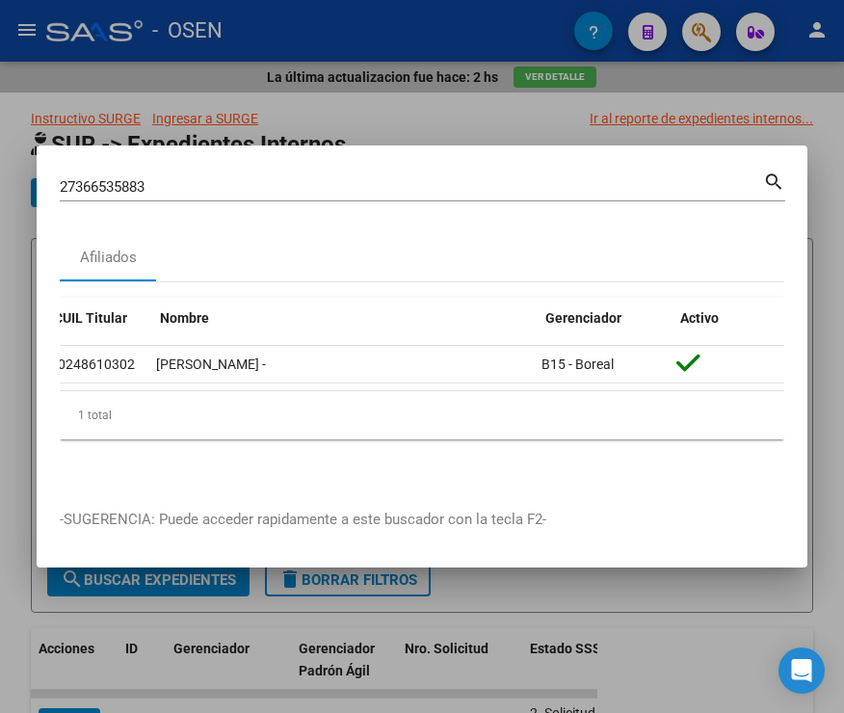
scroll to position [0, 0]
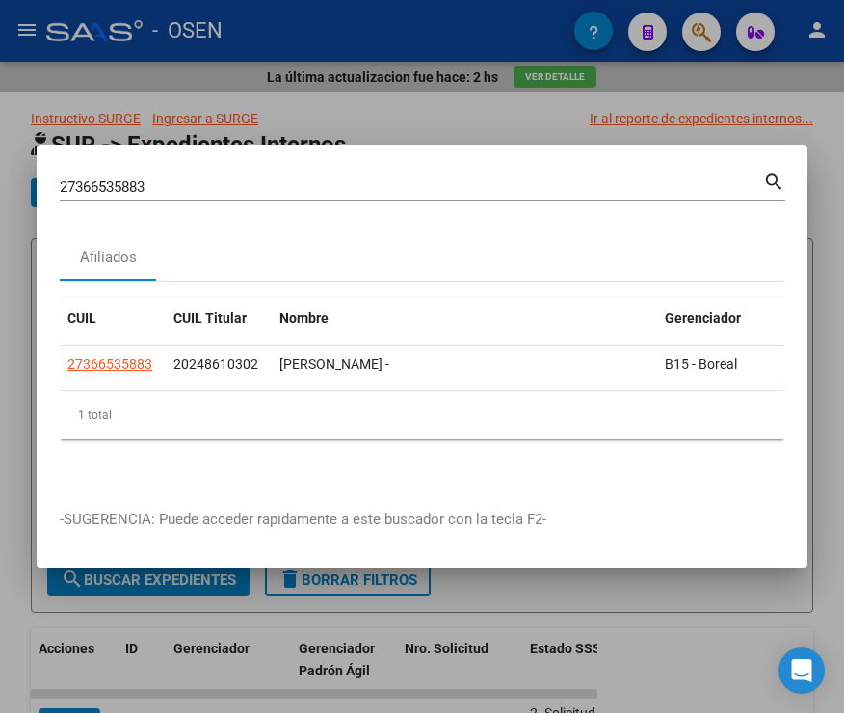
click at [0, 178] on html "menu - OSEN person Firma Express Inicio Instructivos Contacto OS Reportes SUR E…" at bounding box center [422, 356] width 844 height 713
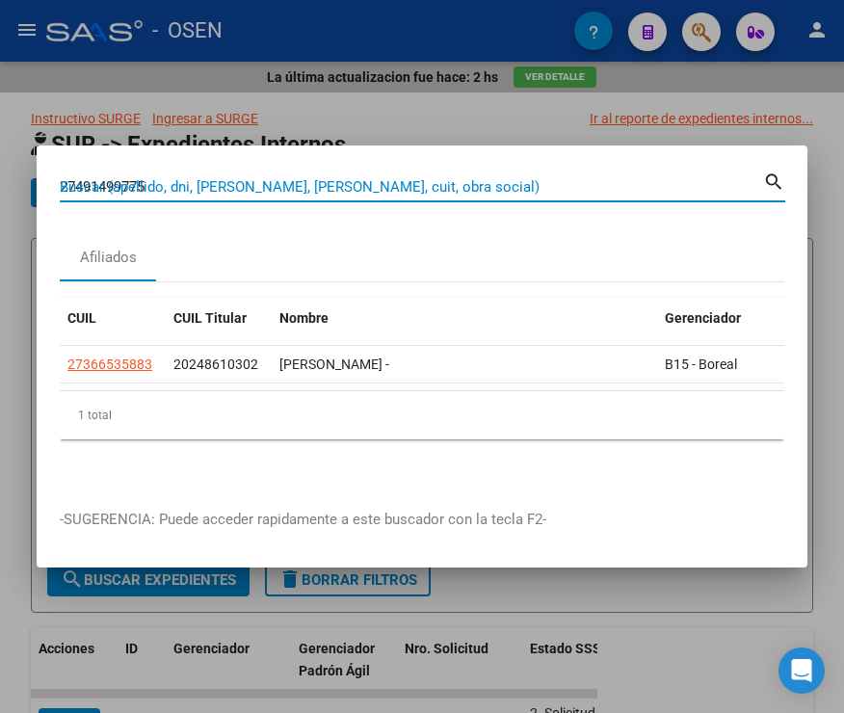
type input "27491499775"
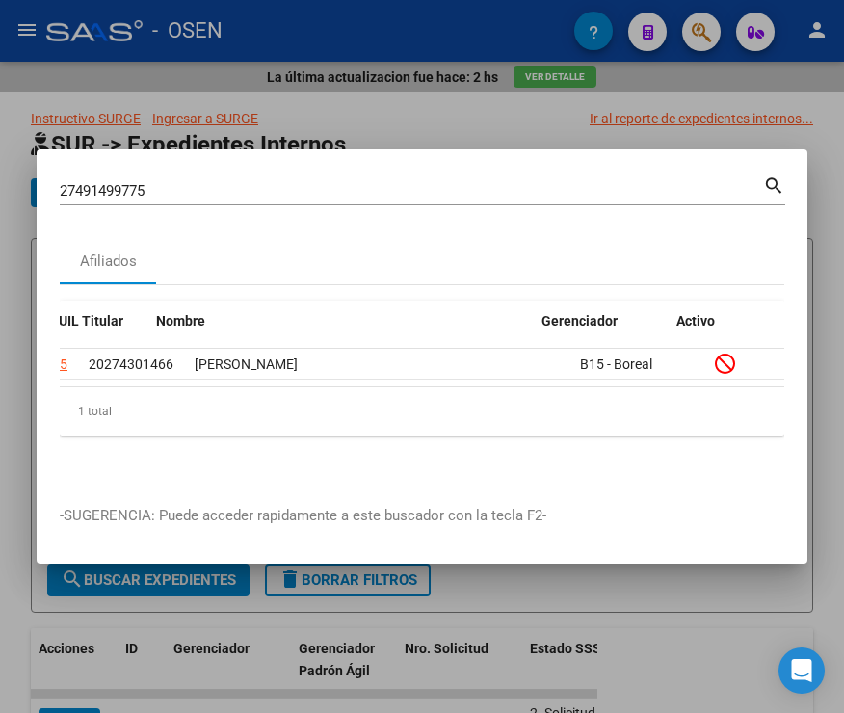
scroll to position [0, 123]
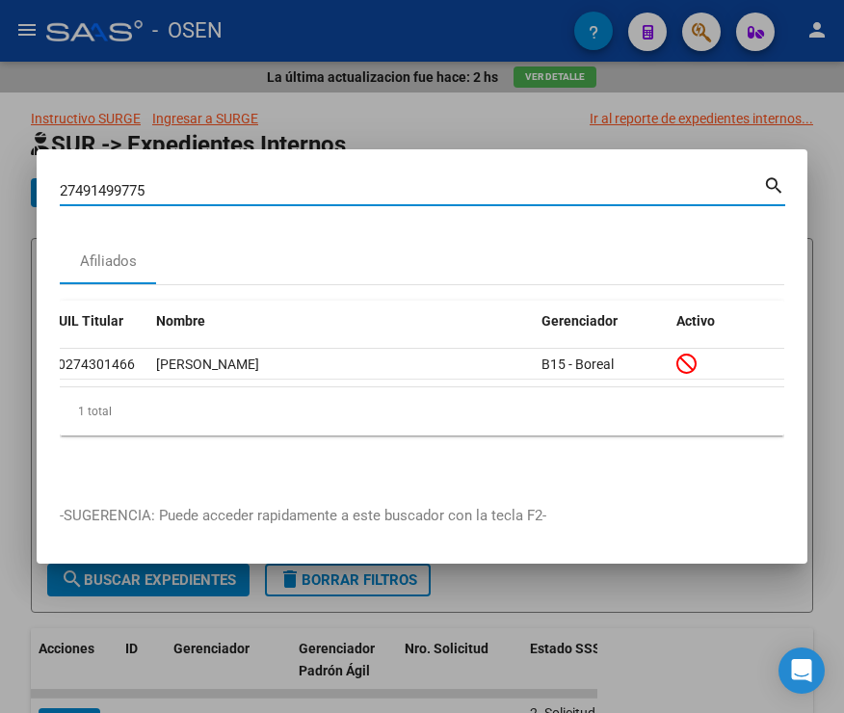
drag, startPoint x: 170, startPoint y: 182, endPoint x: -6, endPoint y: 182, distance: 175.4
click at [0, 182] on html "menu - OSEN person Firma Express Inicio Instructivos Contacto OS Reportes SUR E…" at bounding box center [422, 356] width 844 height 713
type input "27510134260"
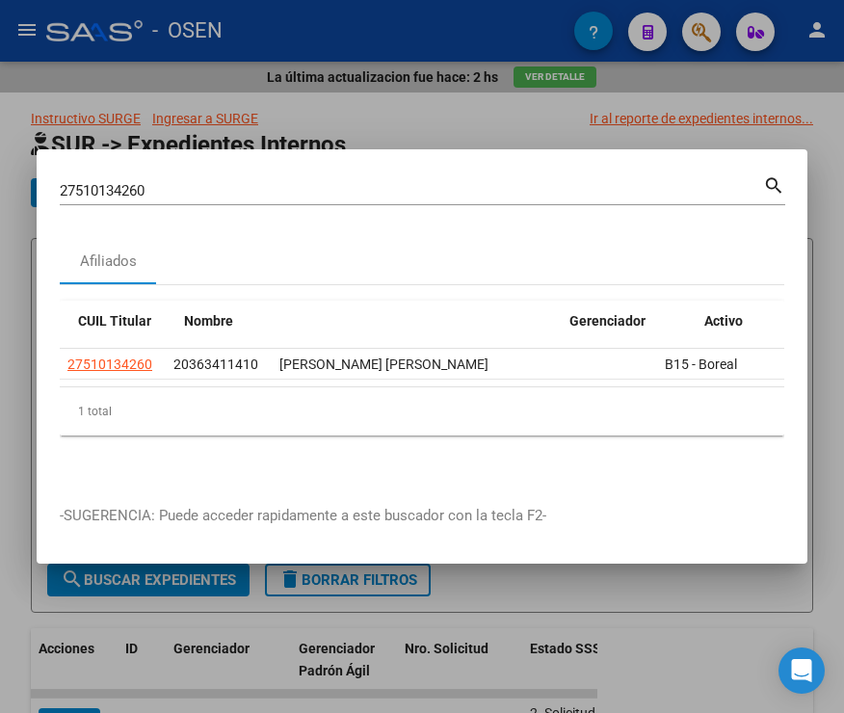
scroll to position [0, 122]
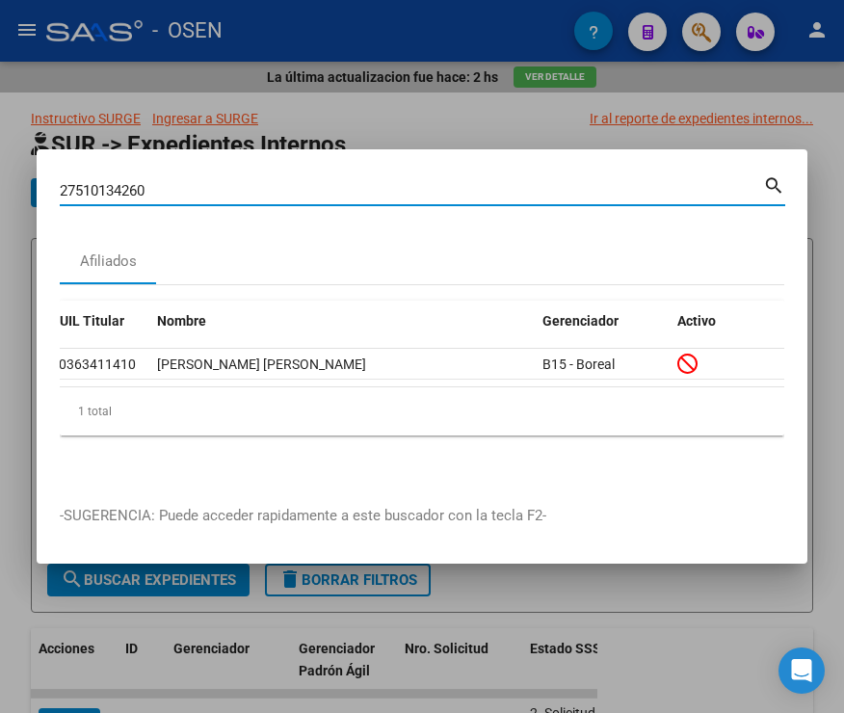
drag, startPoint x: 120, startPoint y: 182, endPoint x: -3, endPoint y: 189, distance: 122.6
click at [0, 189] on html "menu - OSEN person Firma Express Inicio Instructivos Contacto OS Reportes SUR E…" at bounding box center [422, 356] width 844 height 713
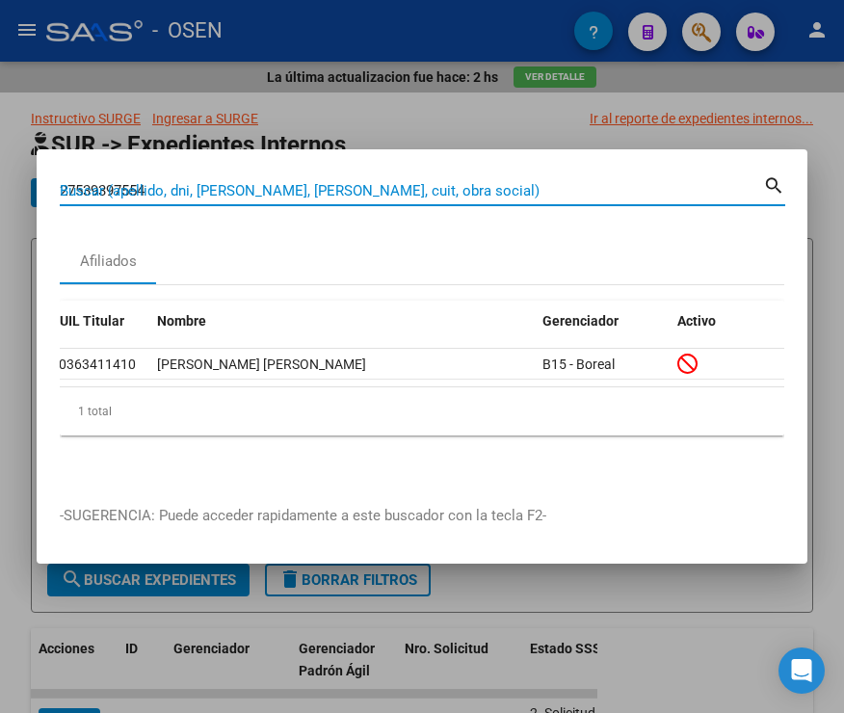
type input "27539397554"
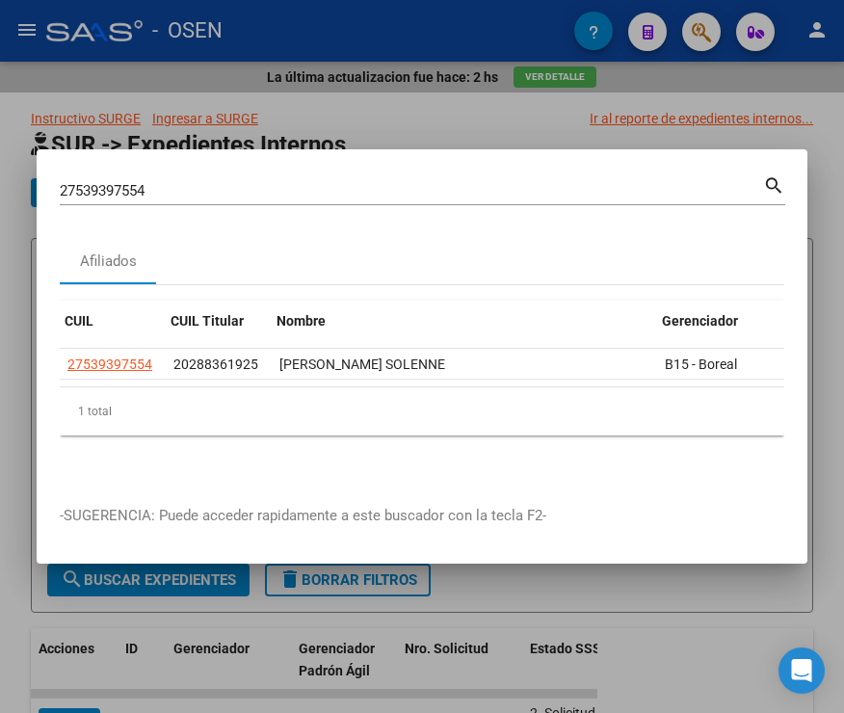
scroll to position [0, 92]
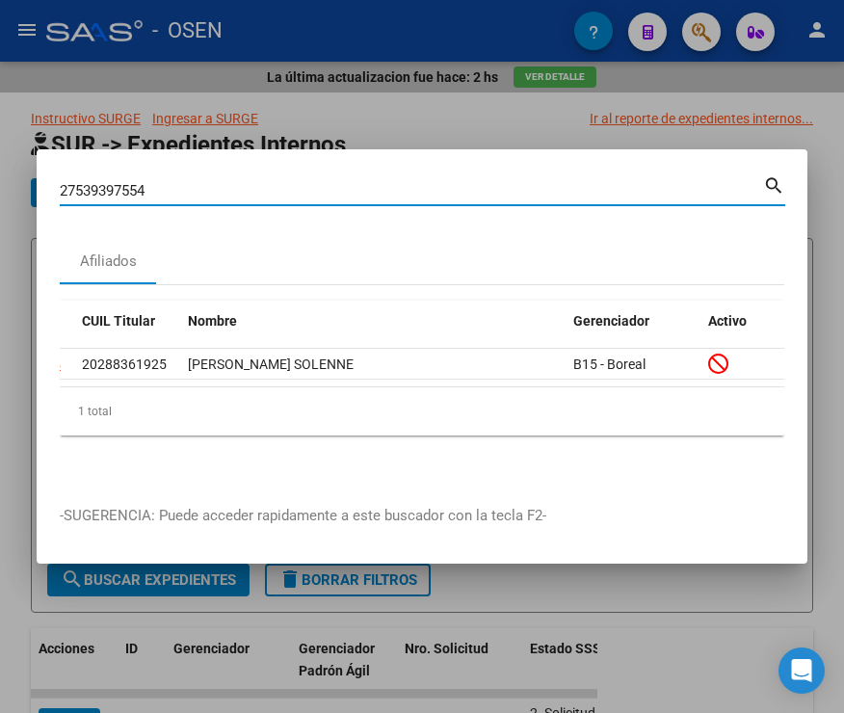
drag, startPoint x: 157, startPoint y: 181, endPoint x: 65, endPoint y: 183, distance: 92.6
click at [32, 181] on div "27539397554 Buscar (apellido, dni, cuil, nro traspaso, cuit, obra social) searc…" at bounding box center [422, 356] width 844 height 713
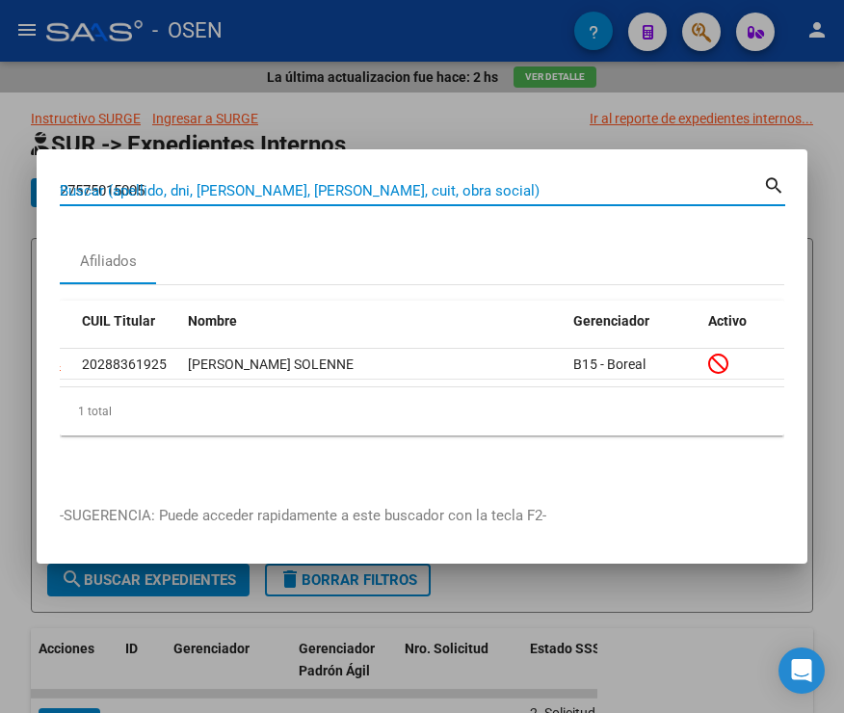
type input "27575015005"
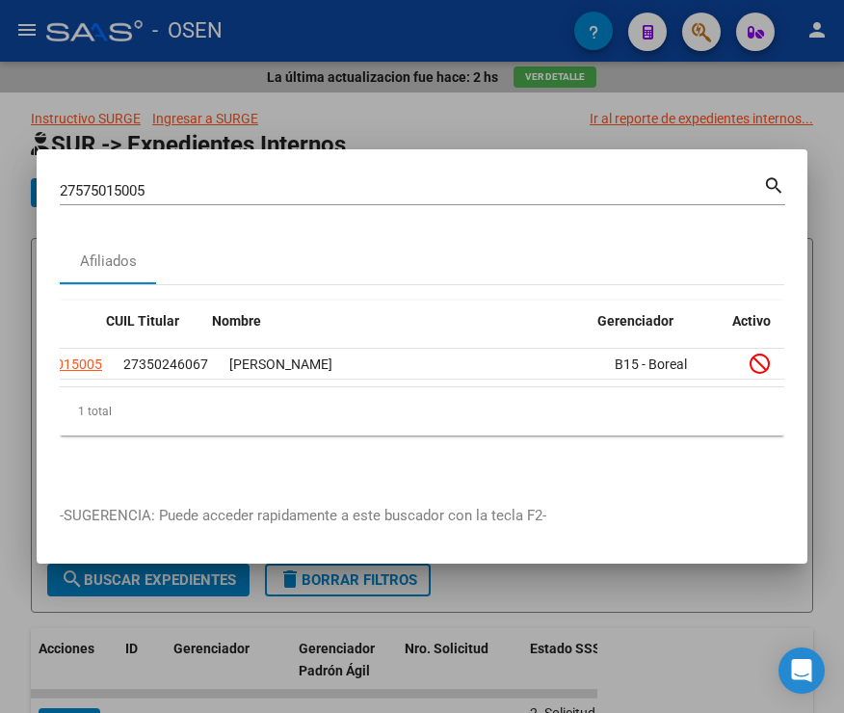
scroll to position [0, 93]
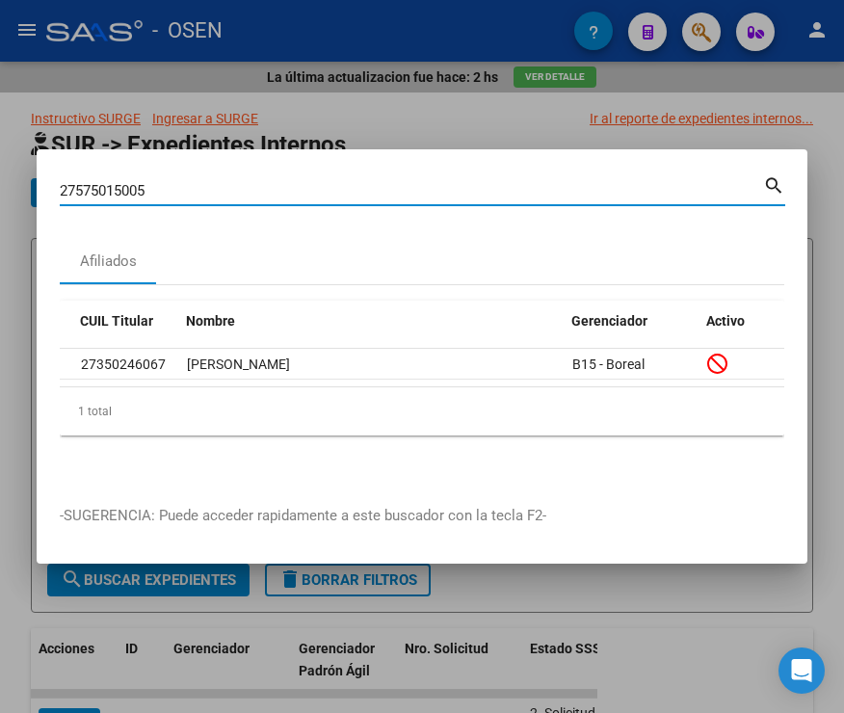
drag, startPoint x: 169, startPoint y: 181, endPoint x: 1, endPoint y: 180, distance: 167.7
click at [27, 187] on div "27575015005 Buscar (apellido, dni, cuil, nro traspaso, cuit, obra social) searc…" at bounding box center [422, 356] width 844 height 713
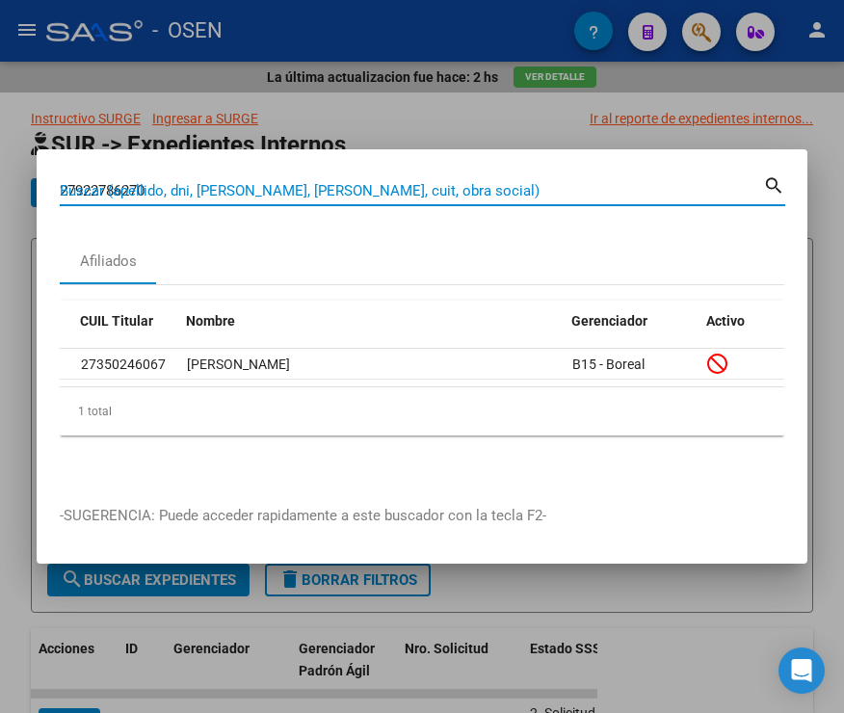
type input "27922786270"
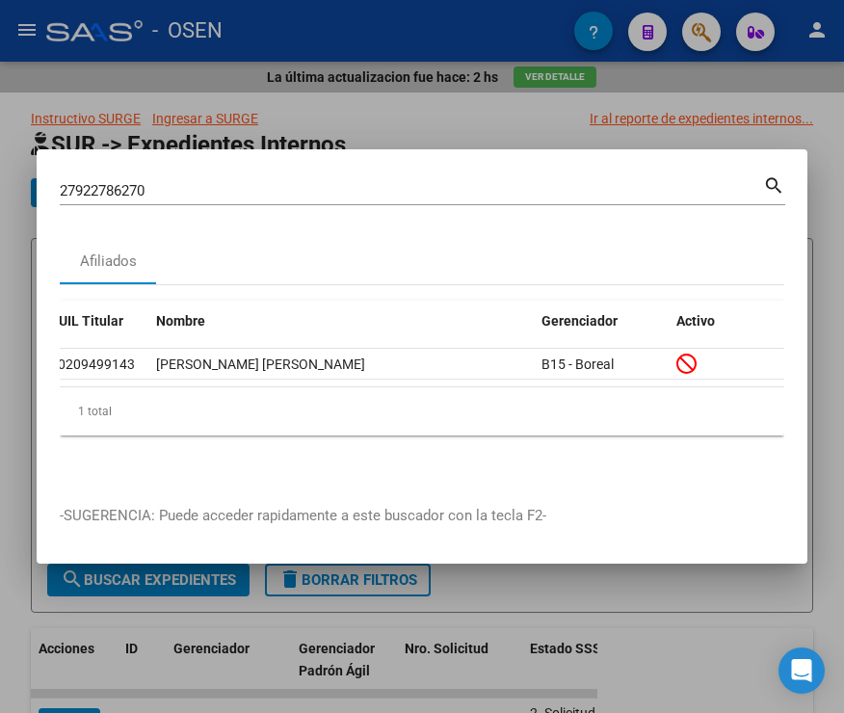
scroll to position [0, 0]
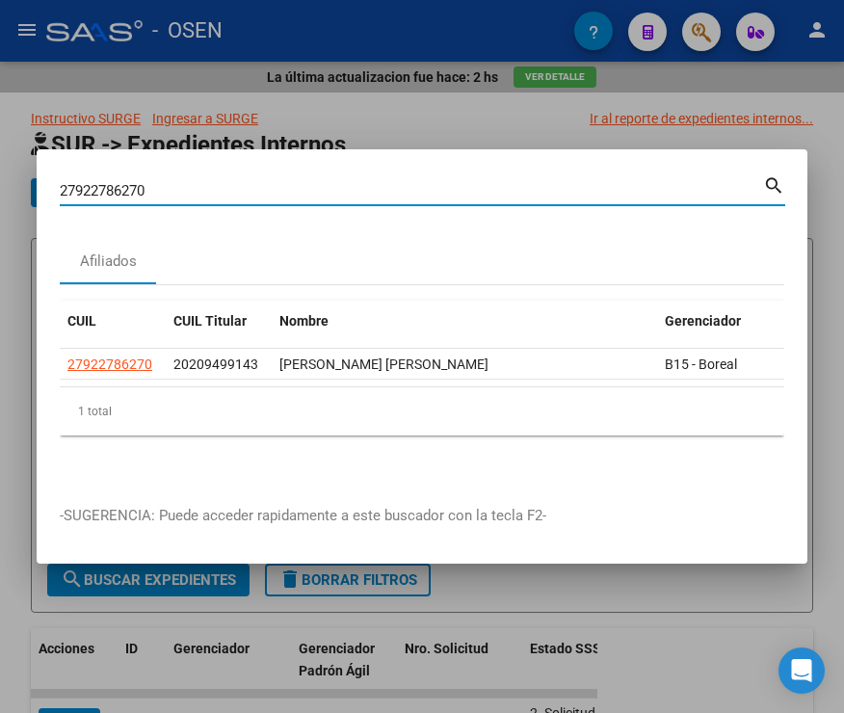
drag, startPoint x: 184, startPoint y: 182, endPoint x: -6, endPoint y: 177, distance: 189.9
click at [0, 177] on html "menu - OSEN person Firma Express Inicio Instructivos Contacto OS Reportes SUR E…" at bounding box center [422, 356] width 844 height 713
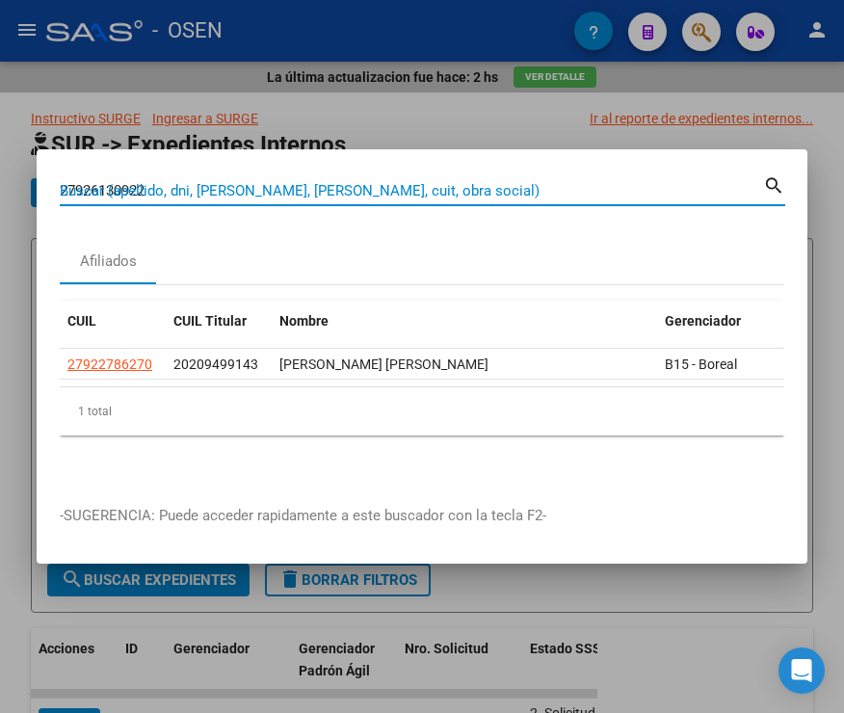
type input "27926130922"
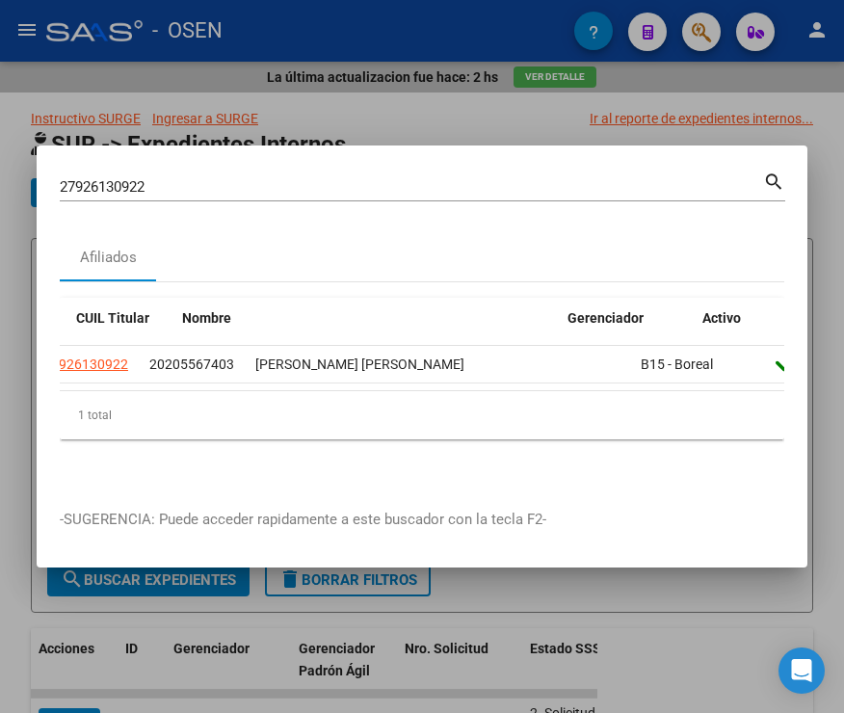
scroll to position [0, 123]
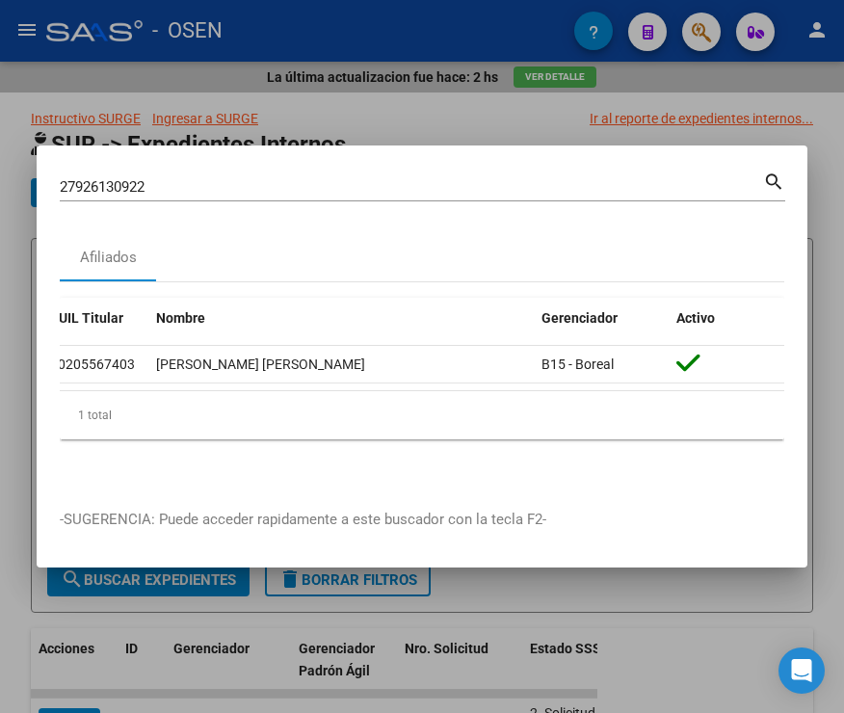
drag, startPoint x: 193, startPoint y: 178, endPoint x: -21, endPoint y: 183, distance: 214.0
click at [0, 183] on html "menu - OSEN person Firma Express Inicio Instructivos Contacto OS Reportes SUR E…" at bounding box center [422, 356] width 844 height 713
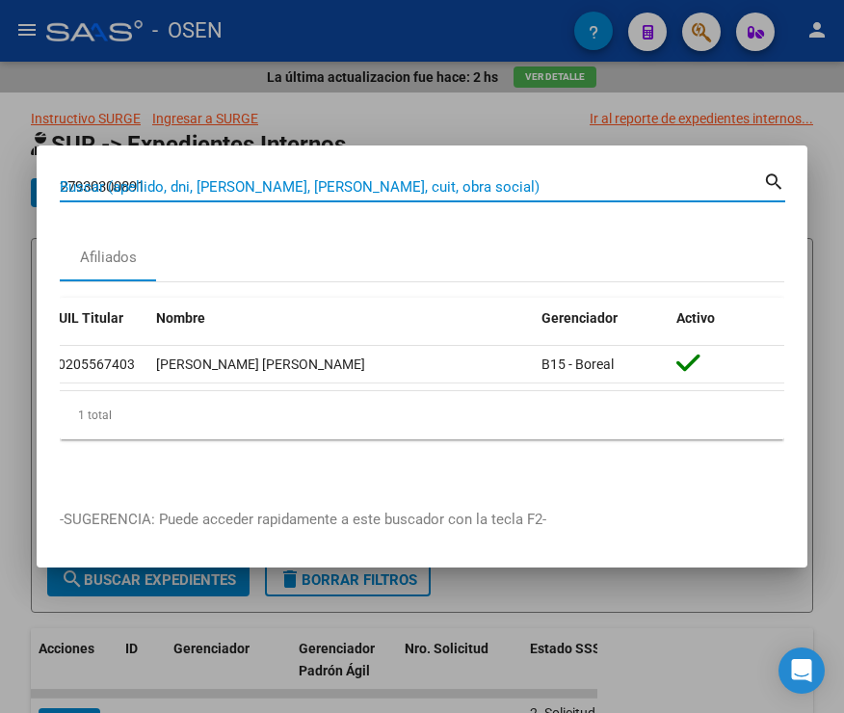
type input "27930300891"
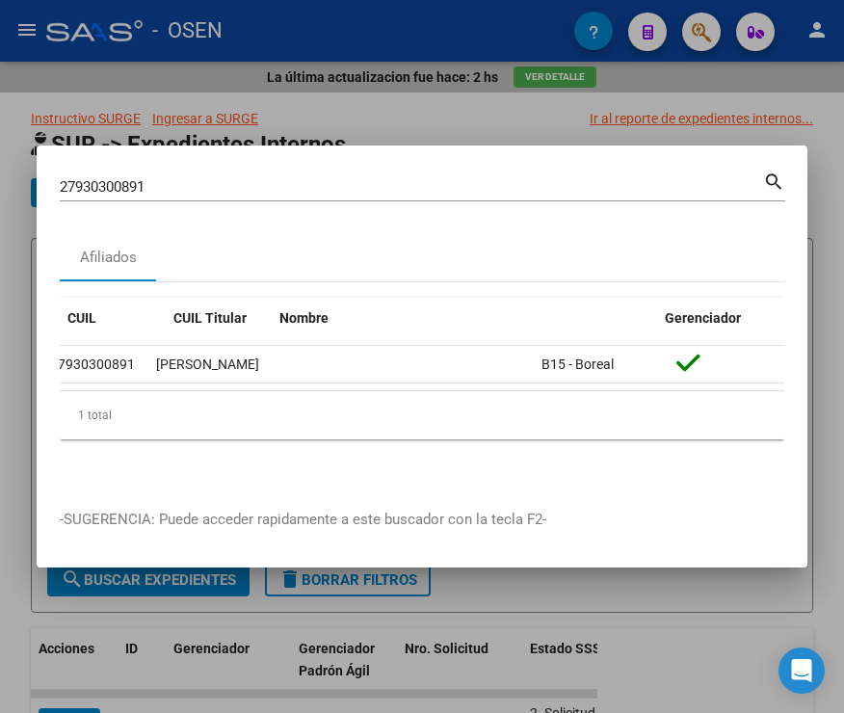
scroll to position [0, 0]
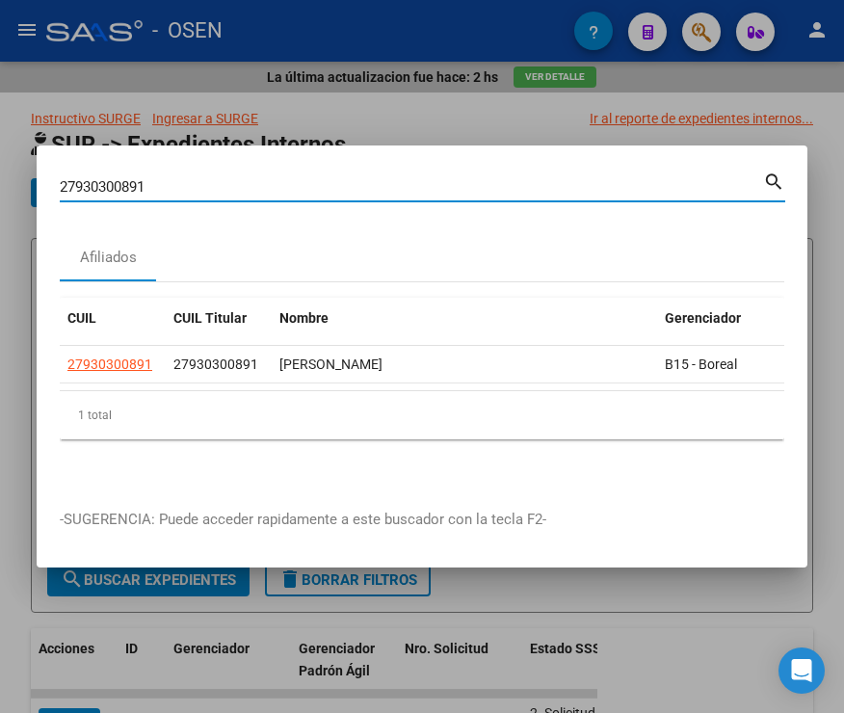
drag, startPoint x: 160, startPoint y: 171, endPoint x: 40, endPoint y: 180, distance: 119.9
click at [40, 180] on mat-dialog-content "27930300891 Buscar (apellido, dni, cuil, nro traspaso, cuit, obra social) searc…" at bounding box center [422, 327] width 771 height 317
type input "27941344041"
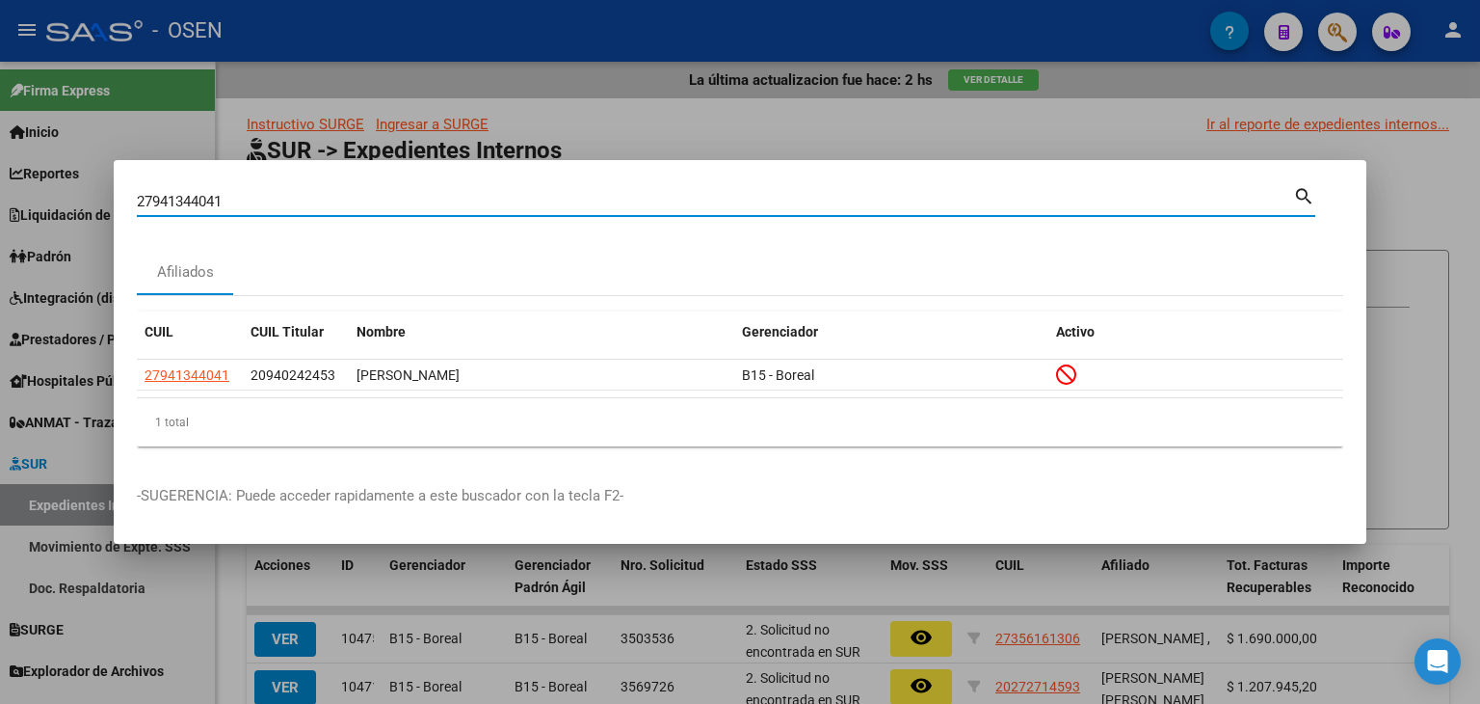
drag, startPoint x: 251, startPoint y: 198, endPoint x: 96, endPoint y: 198, distance: 154.2
click at [93, 202] on div "27941344041 Buscar (apellido, dni, cuil, nro traspaso, cuit, obra social) searc…" at bounding box center [740, 352] width 1480 height 704
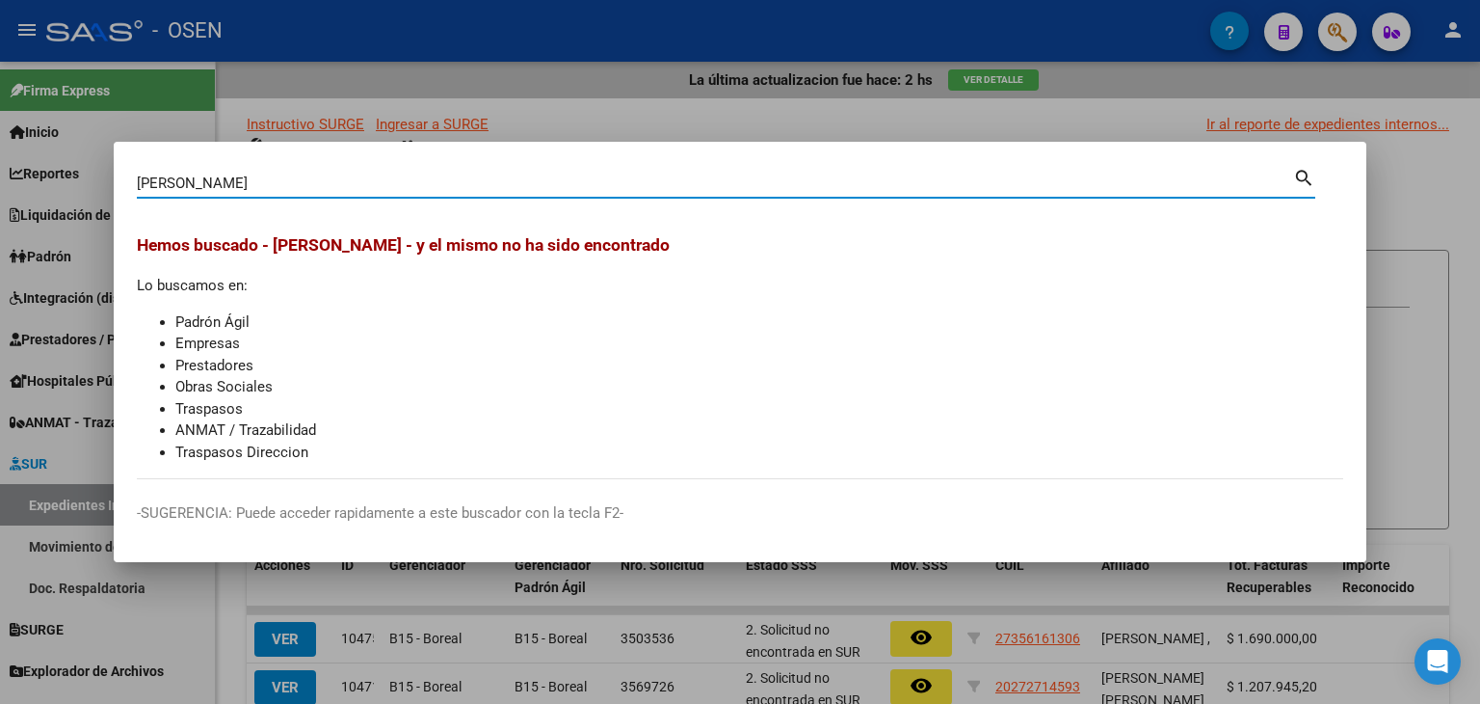
drag, startPoint x: 191, startPoint y: 188, endPoint x: 109, endPoint y: 176, distance: 82.7
click at [109, 176] on div "ALONSO ALBORNOZ TOMAS Buscar (apellido, dni, cuil, nro traspaso, cuit, obra soc…" at bounding box center [740, 352] width 1480 height 704
type input "ALBORNOZ TOMAS"
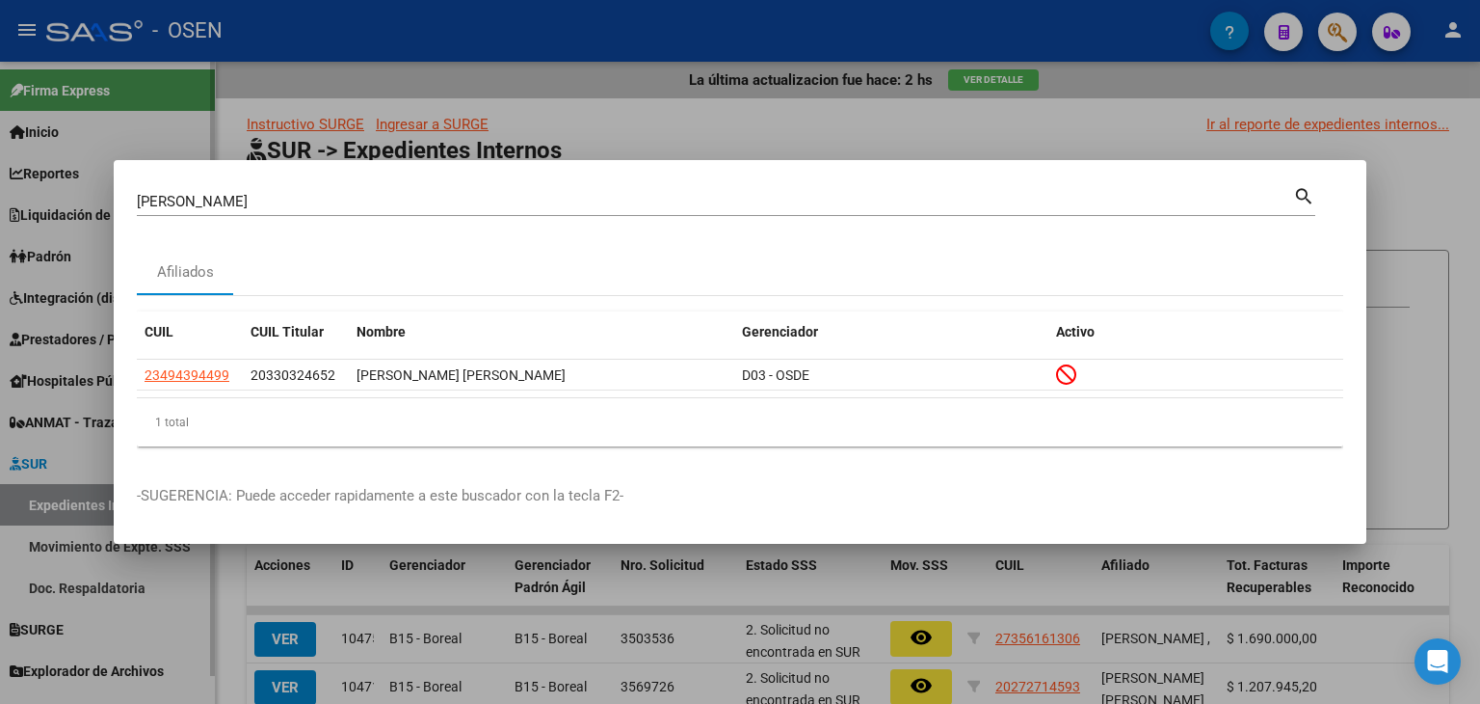
click at [55, 301] on div at bounding box center [740, 352] width 1480 height 704
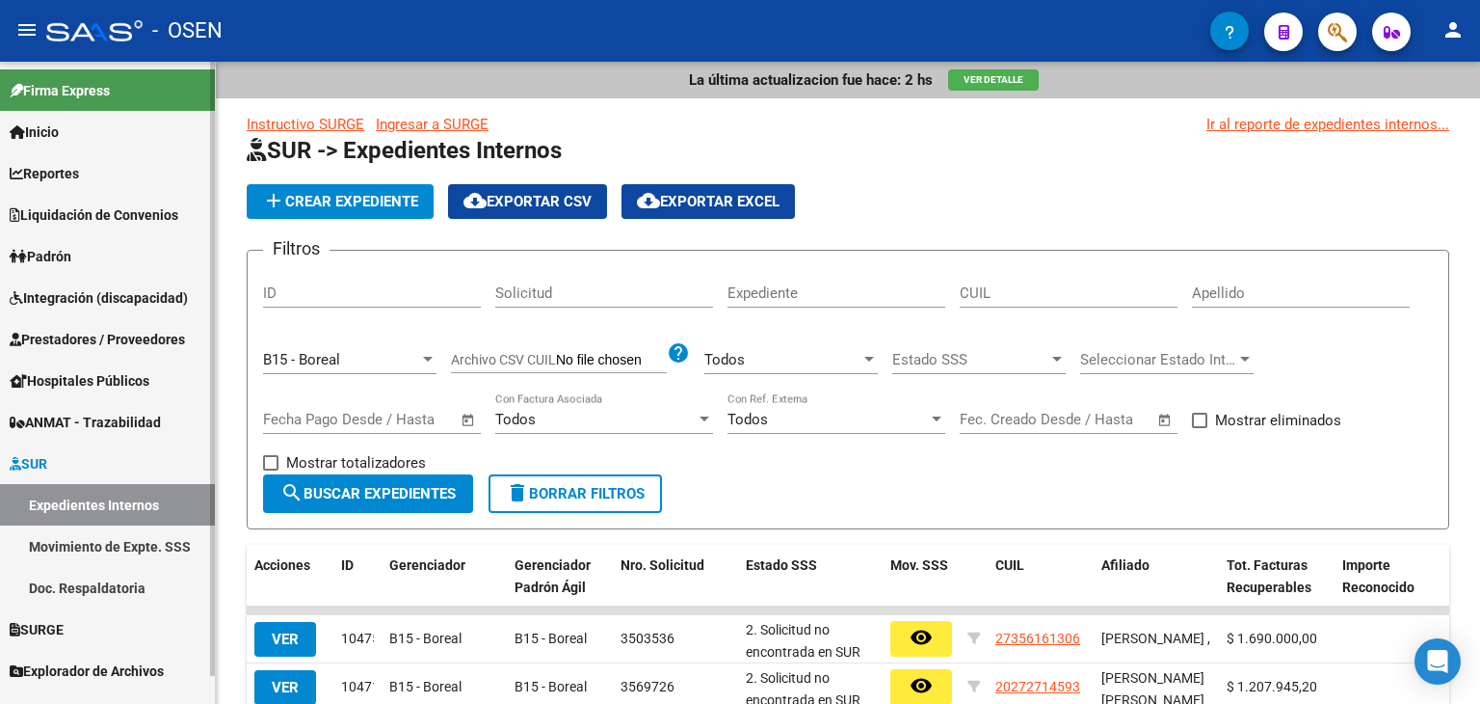
click at [51, 298] on span "Integración (discapacidad)" at bounding box center [99, 297] width 178 height 21
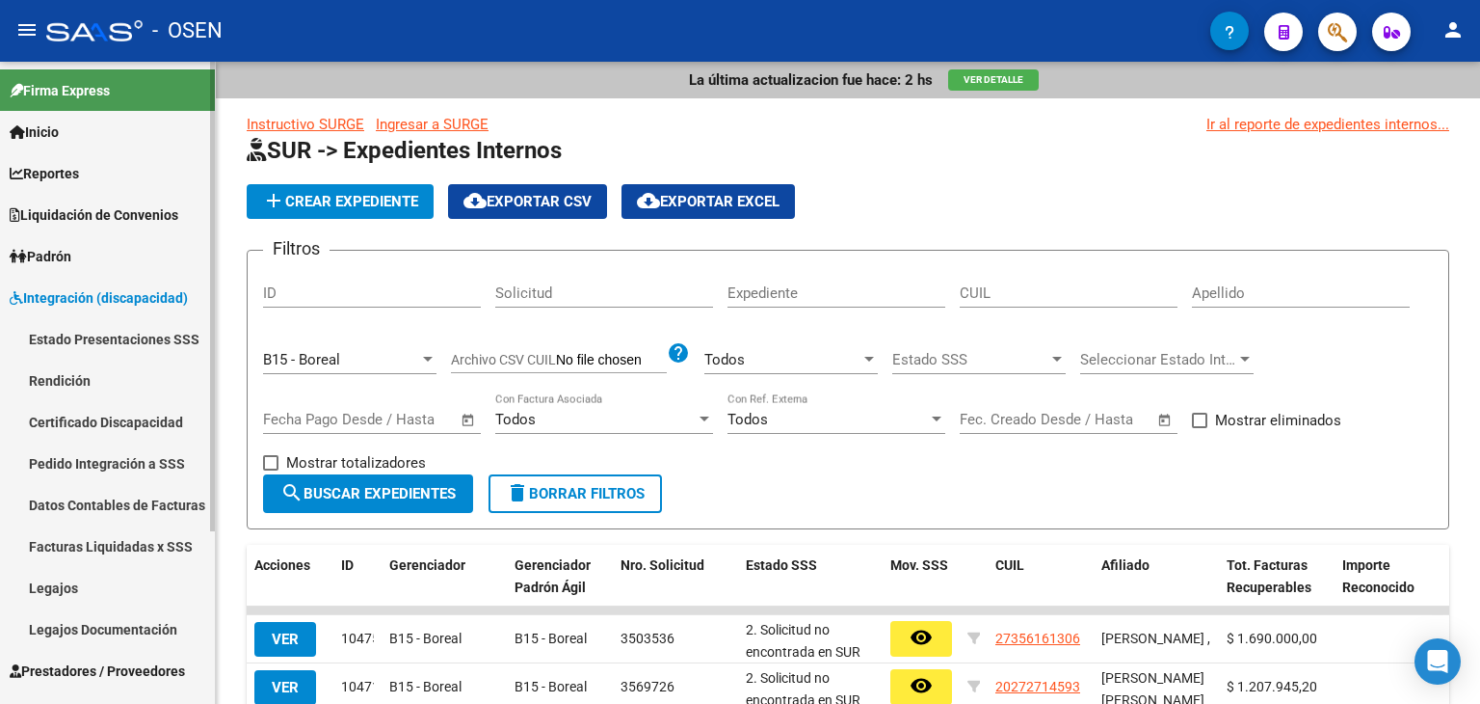
click at [90, 586] on link "Legajos" at bounding box center [107, 587] width 215 height 41
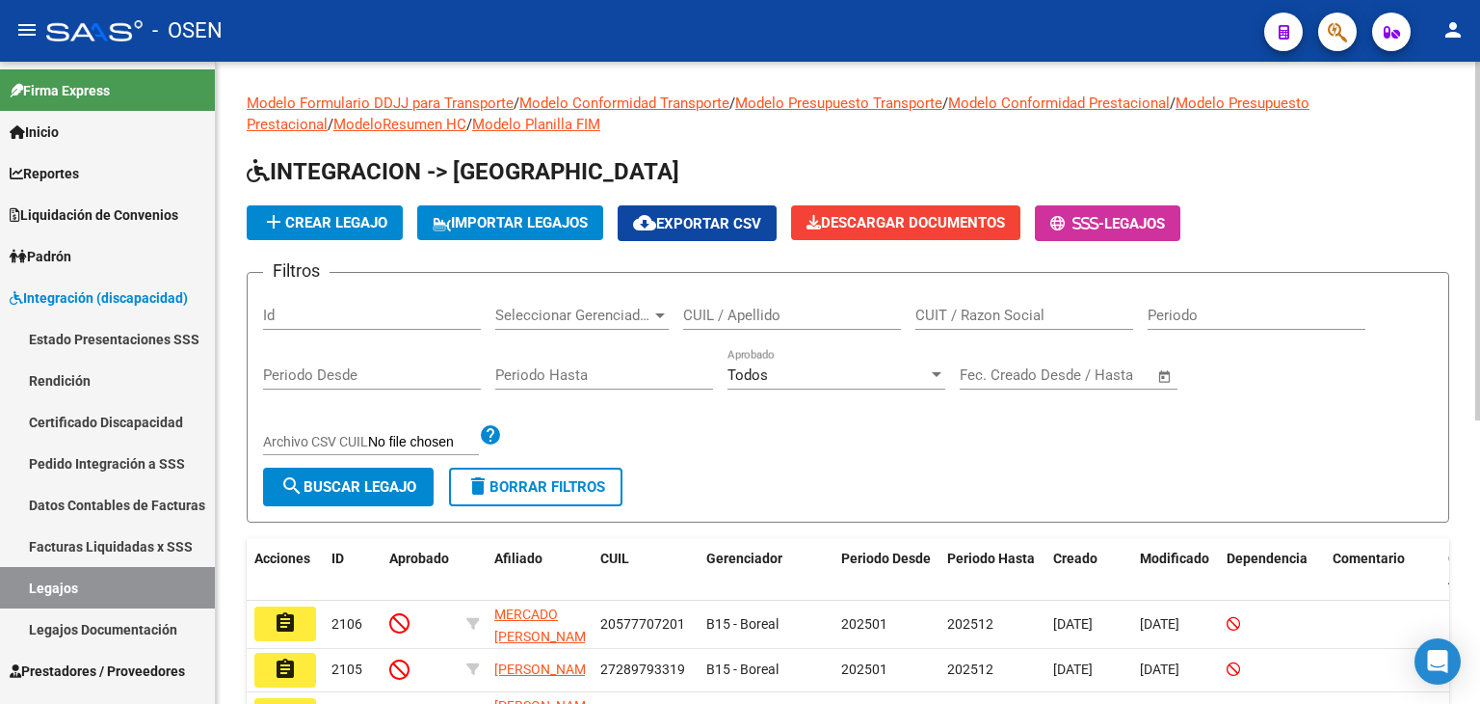
click at [788, 313] on input "CUIL / Apellido" at bounding box center [792, 315] width 218 height 17
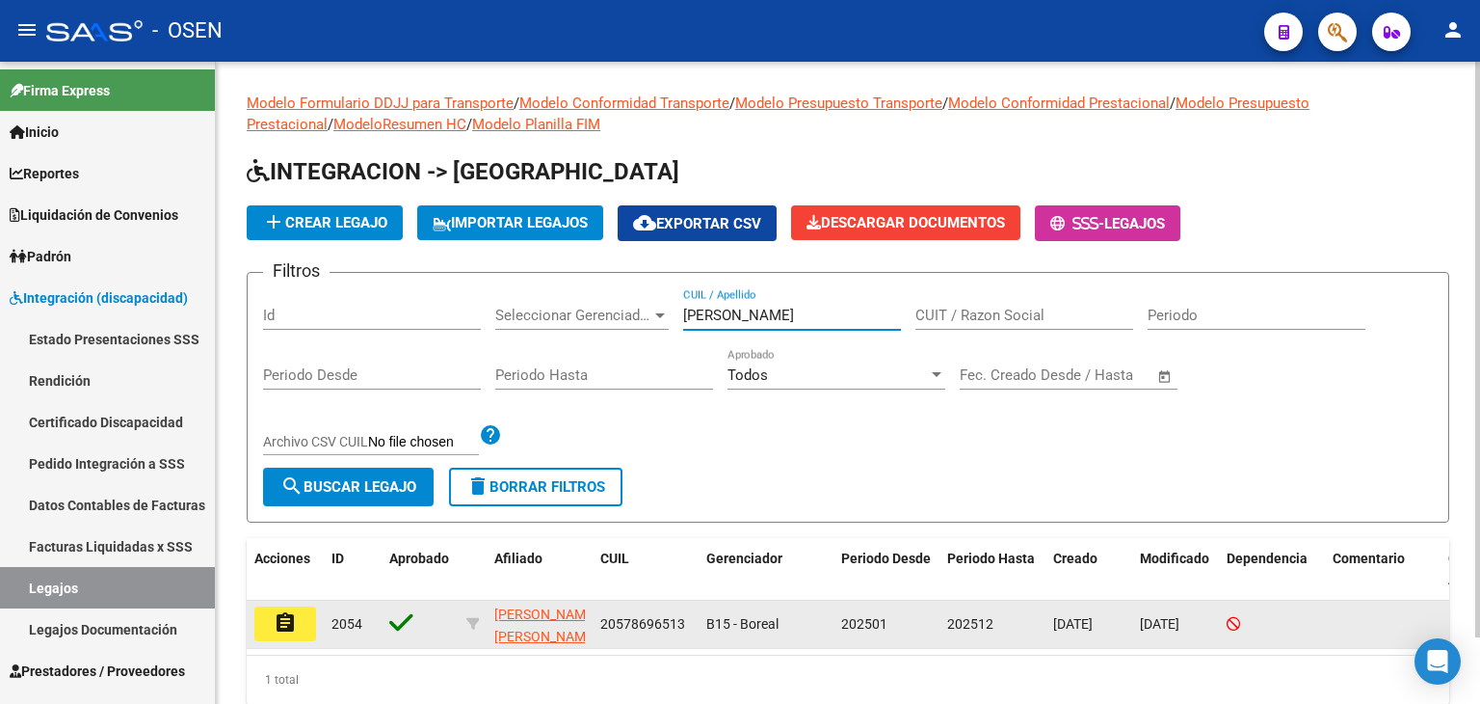
type input "ALONSO ALBORNOZ TOMAS"
drag, startPoint x: 681, startPoint y: 627, endPoint x: 595, endPoint y: 626, distance: 86.8
click at [594, 626] on datatable-body-cell "20578696513" at bounding box center [646, 623] width 106 height 47
copy span "20578696513"
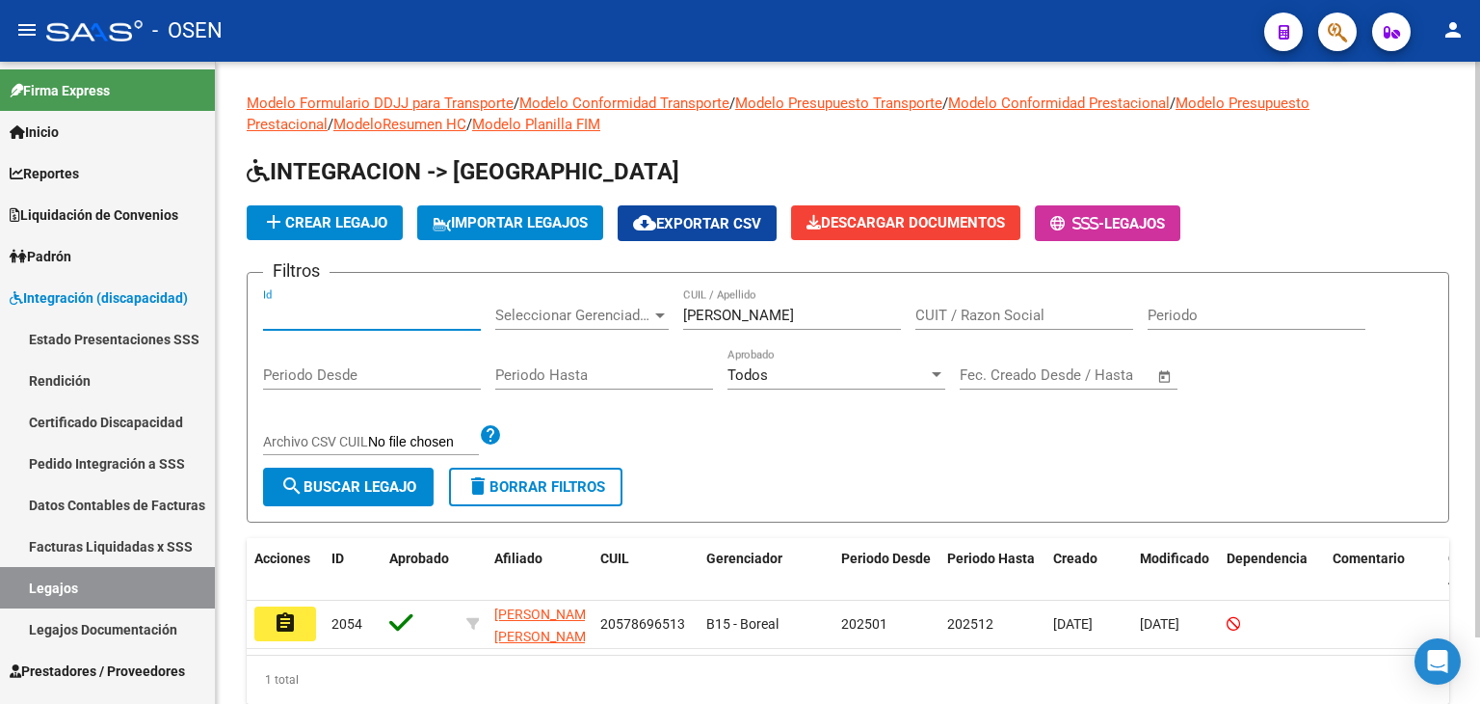
click at [359, 315] on input "Id" at bounding box center [372, 315] width 218 height 17
drag, startPoint x: 880, startPoint y: 322, endPoint x: 609, endPoint y: 302, distance: 271.6
click at [586, 327] on div "Filtros Id Seleccionar Gerenciador Seleccionar Gerenciador ALONSO ALBORNOZ TOMA…" at bounding box center [848, 377] width 1170 height 179
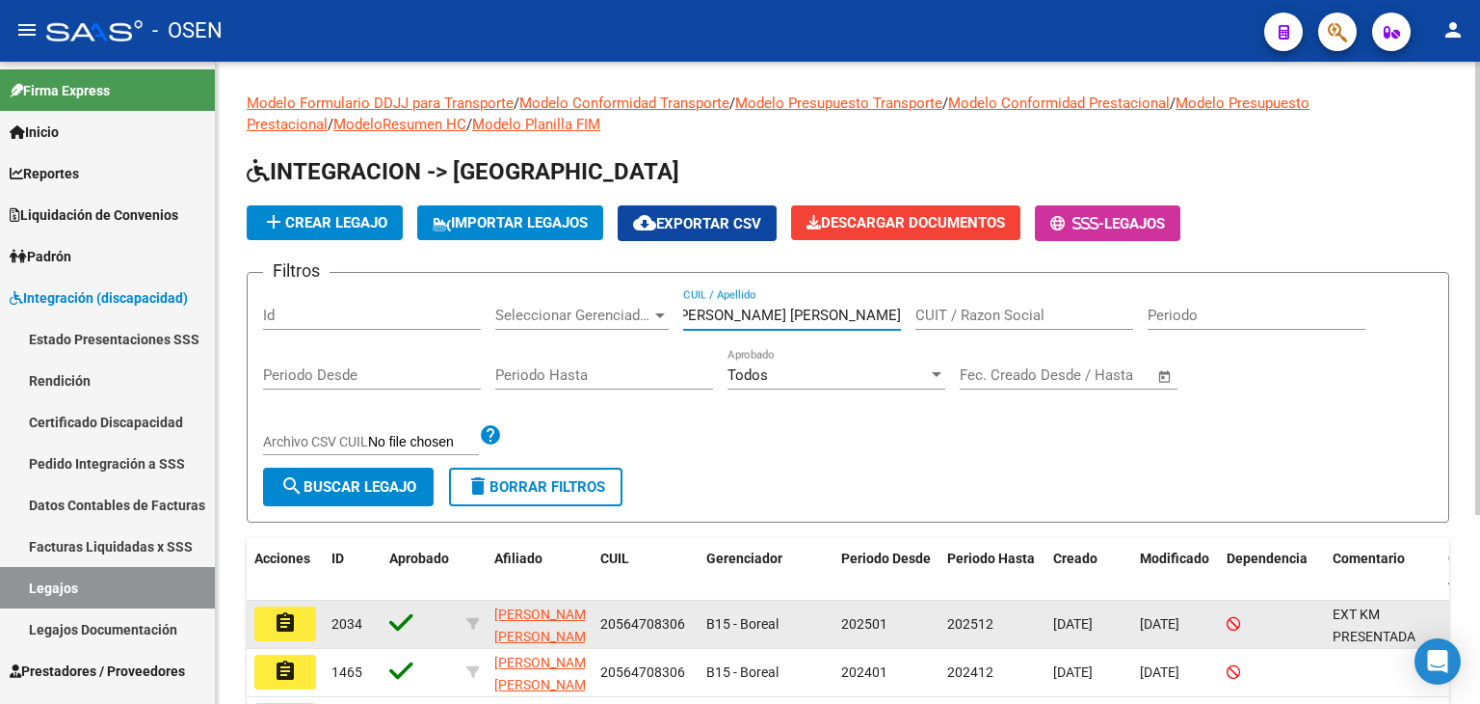
type input "AZCURRA ROSAS LAUTARO EMANUEL"
drag, startPoint x: 596, startPoint y: 625, endPoint x: 694, endPoint y: 627, distance: 98.4
click at [694, 627] on datatable-body-cell "20564708306" at bounding box center [646, 623] width 106 height 47
copy span "20564708306"
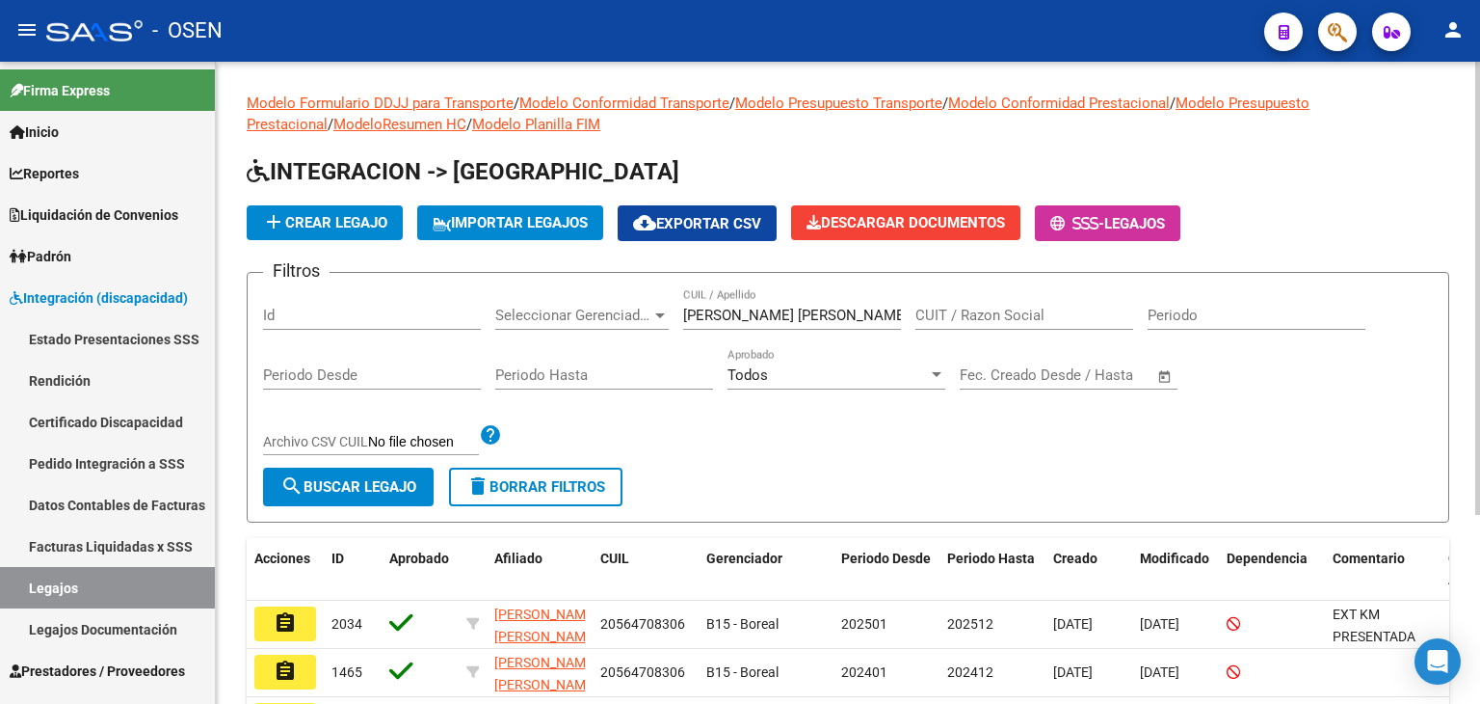
click at [861, 310] on input "AZCURRA ROSAS LAUTARO EMANUEL" at bounding box center [792, 315] width 218 height 17
drag, startPoint x: 517, startPoint y: 494, endPoint x: 640, endPoint y: 442, distance: 133.9
click at [532, 491] on button "delete Borrar Filtros" at bounding box center [535, 486] width 173 height 39
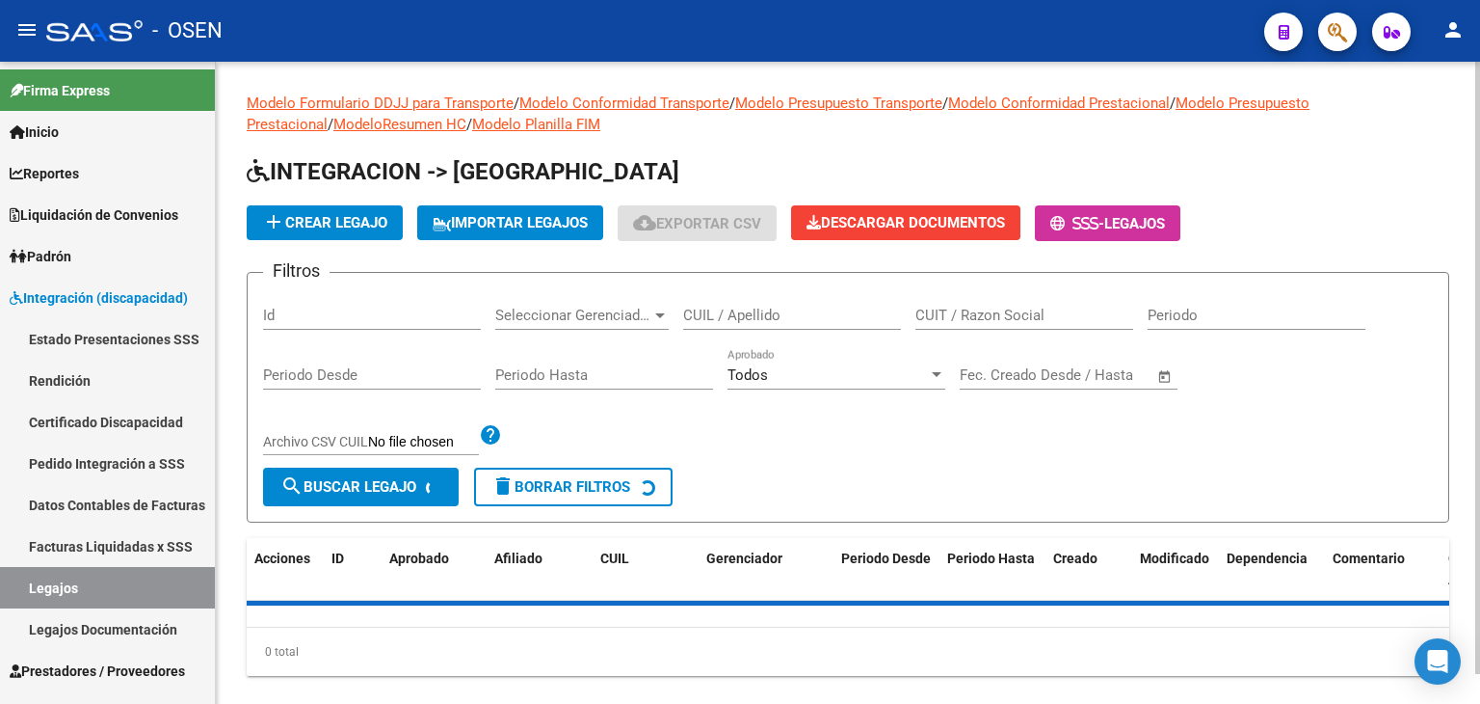
click at [771, 298] on div "CUIL / Apellido" at bounding box center [792, 308] width 218 height 41
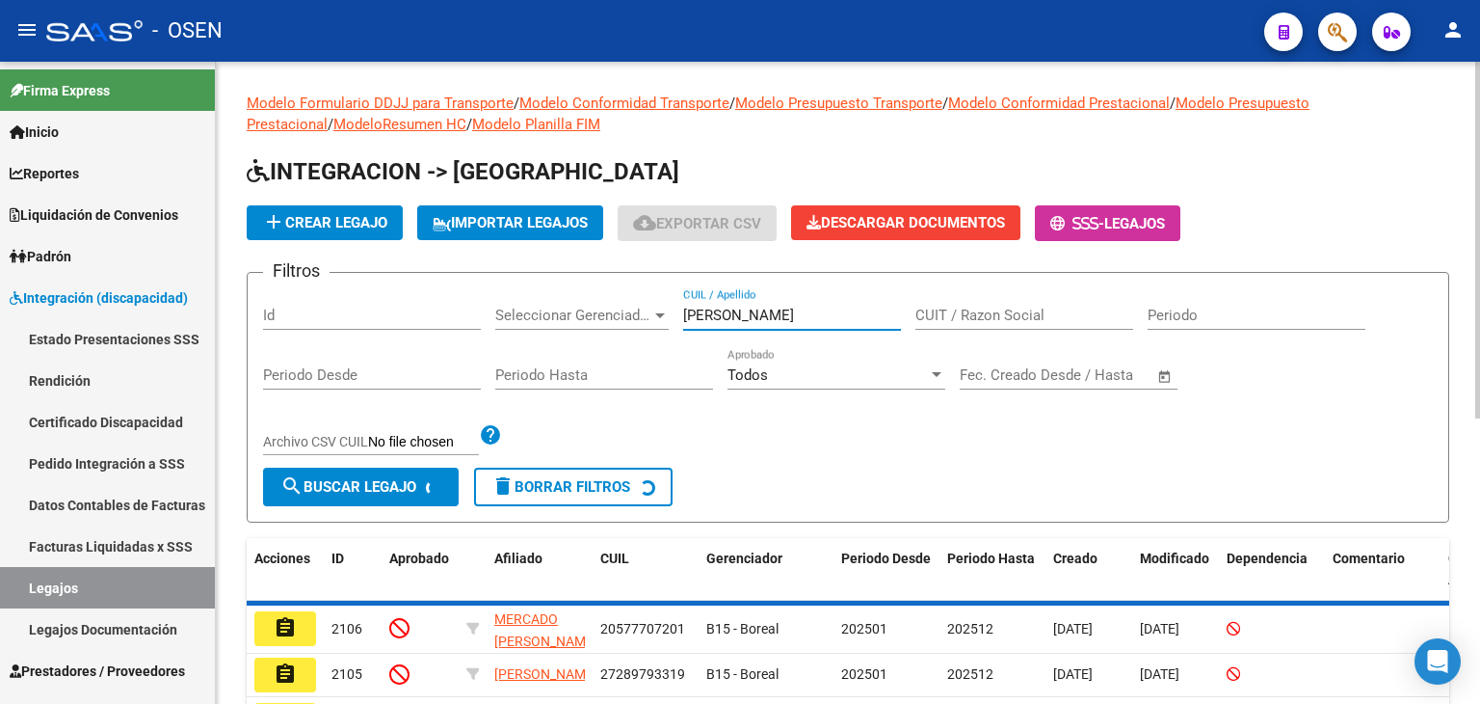
scroll to position [96, 0]
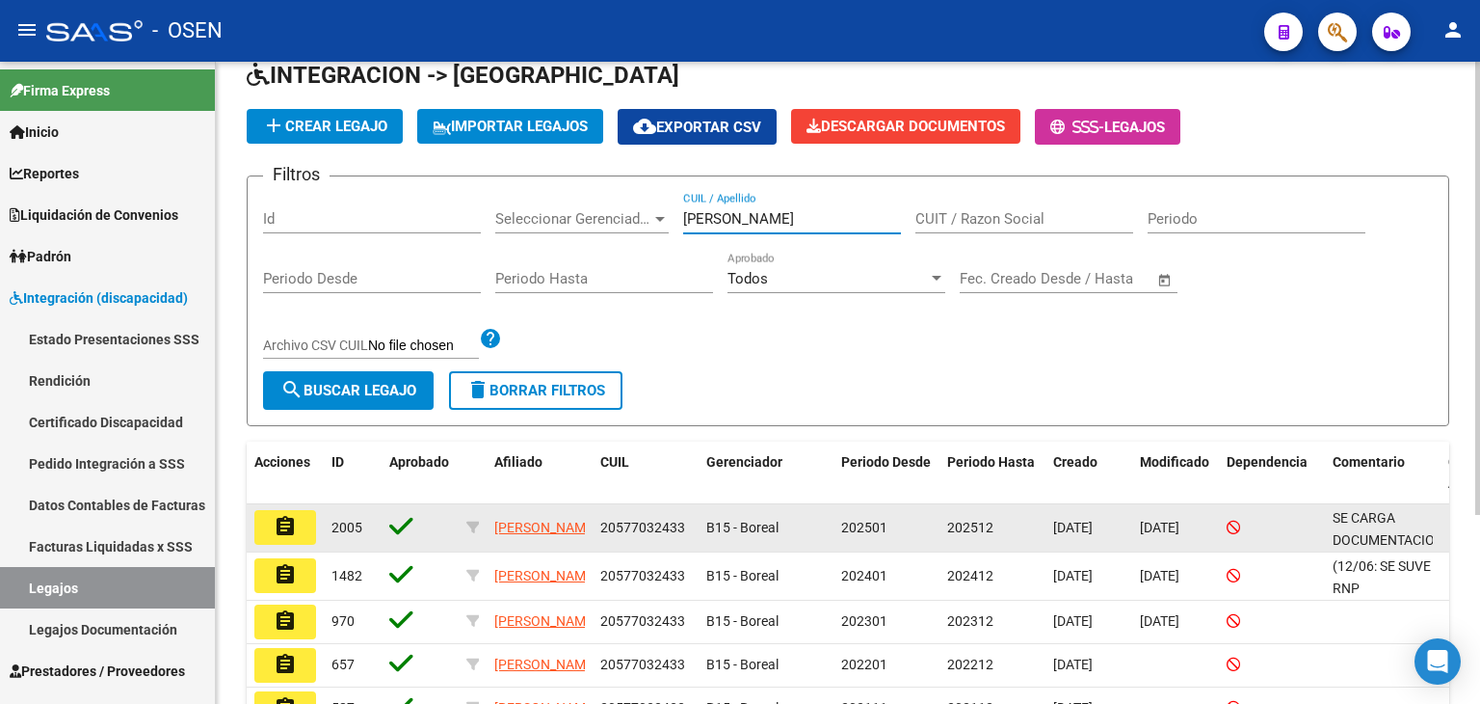
type input "BESTANI SAMUEL"
drag, startPoint x: 683, startPoint y: 535, endPoint x: 590, endPoint y: 531, distance: 93.6
click at [590, 531] on div "assignment 2005 BESTANI SAMUEL 20577032433 B15 - Boreal 202501 202512 17/03/202…" at bounding box center [902, 528] width 1310 height 48
copy div "20577032433"
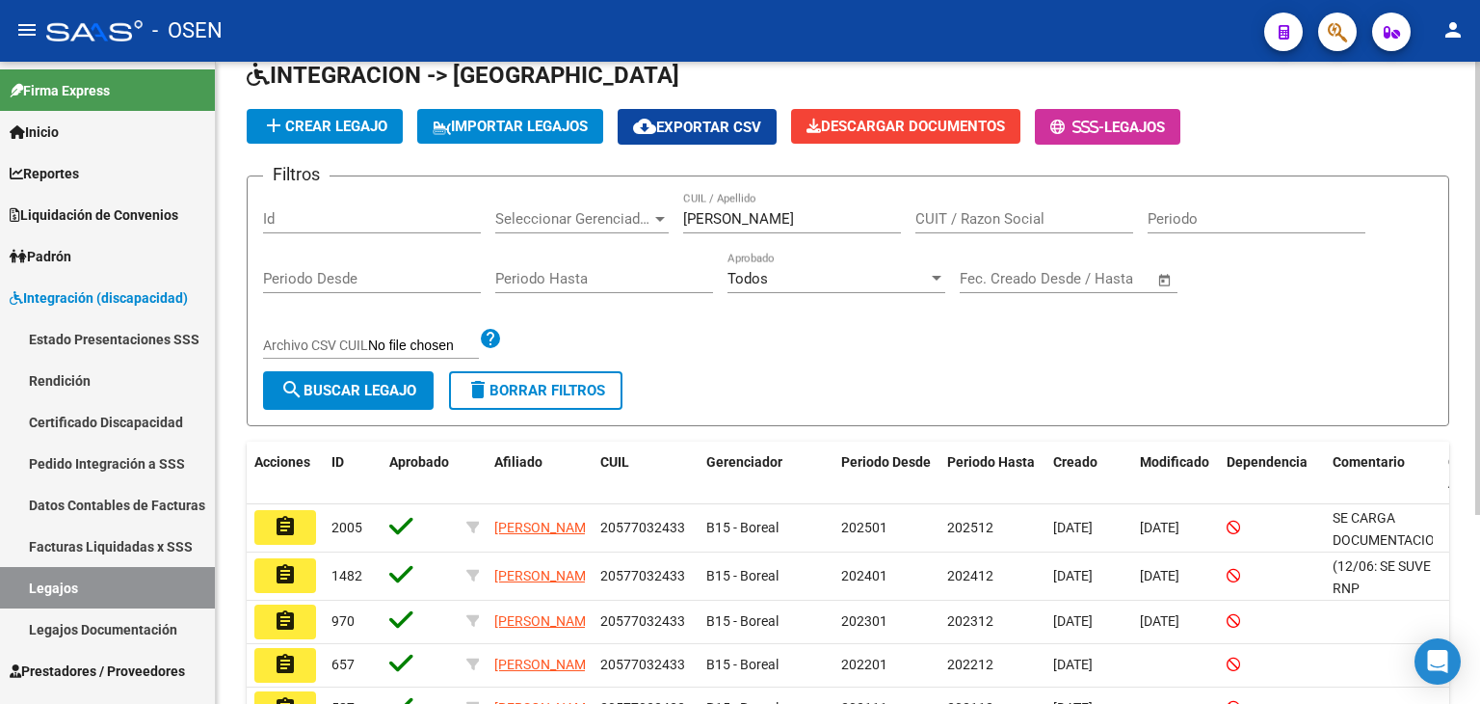
click at [451, 206] on div "Id" at bounding box center [372, 212] width 218 height 41
drag, startPoint x: 844, startPoint y: 220, endPoint x: 613, endPoint y: 232, distance: 231.7
click at [633, 227] on div "Filtros Id Seleccionar Gerenciador Seleccionar Gerenciador BESTANI SAMUEL CUIL …" at bounding box center [848, 281] width 1170 height 179
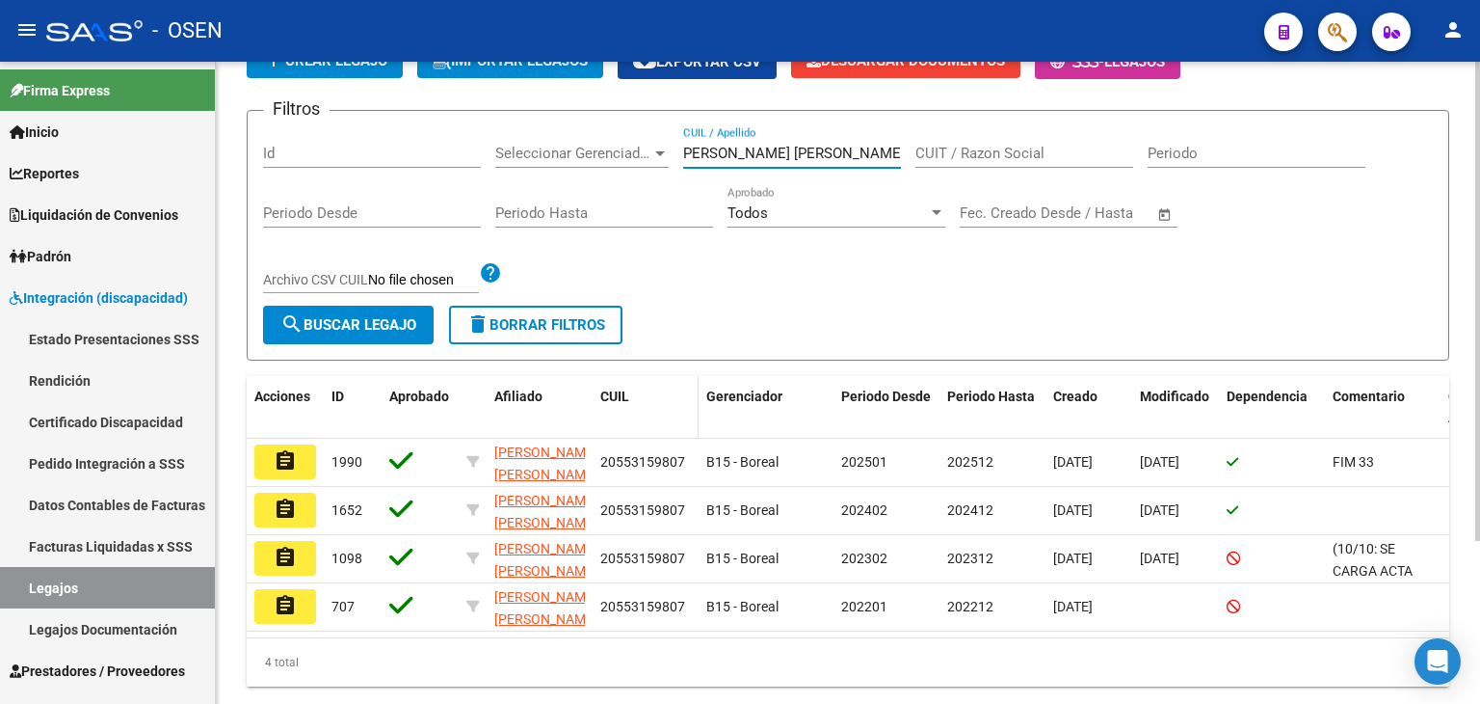
scroll to position [193, 0]
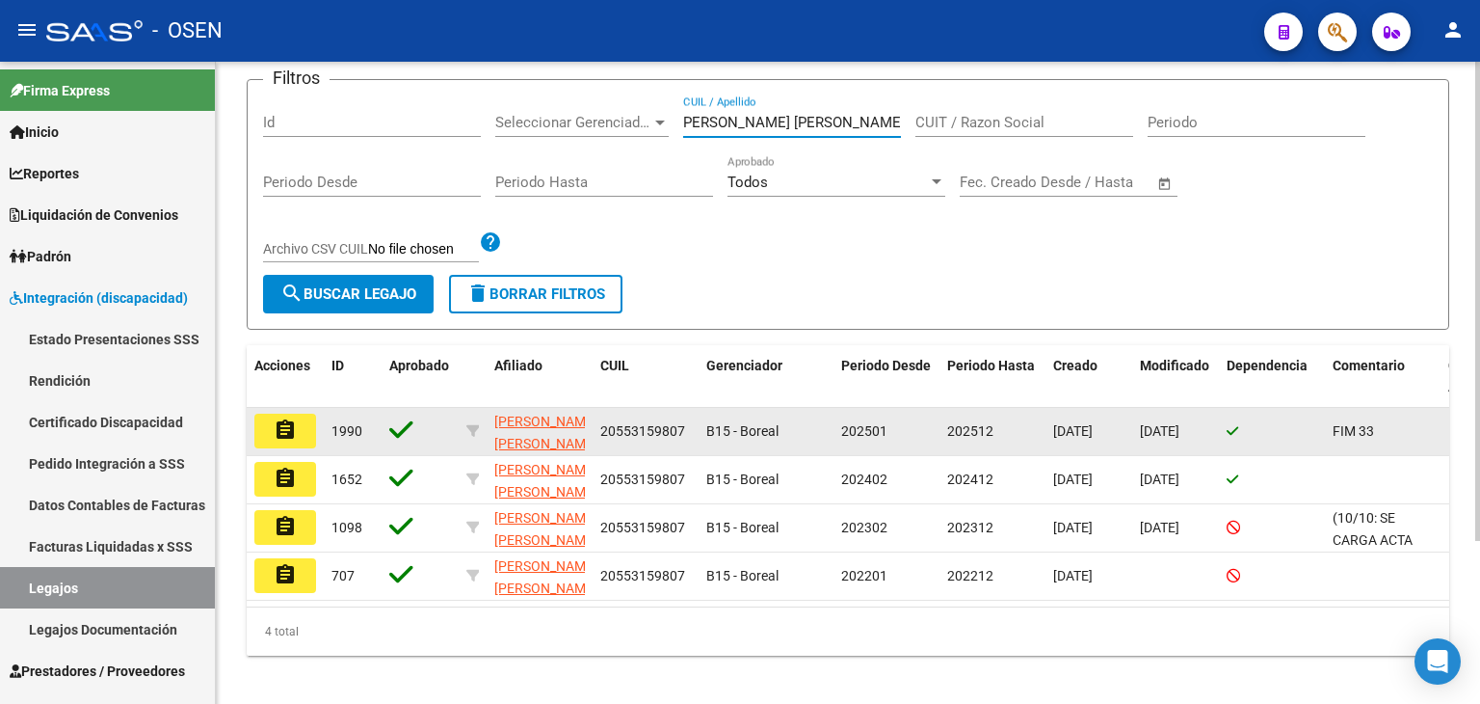
type input "DIAZ BORQUEZ JORGE BENJAMIN"
drag, startPoint x: 600, startPoint y: 425, endPoint x: 712, endPoint y: 419, distance: 112.0
click at [712, 419] on div "assignment 1990 DIAZ BORQUEZ JORGE BENJAMIN 20553159807 B15 - Boreal 202501 202…" at bounding box center [902, 432] width 1310 height 48
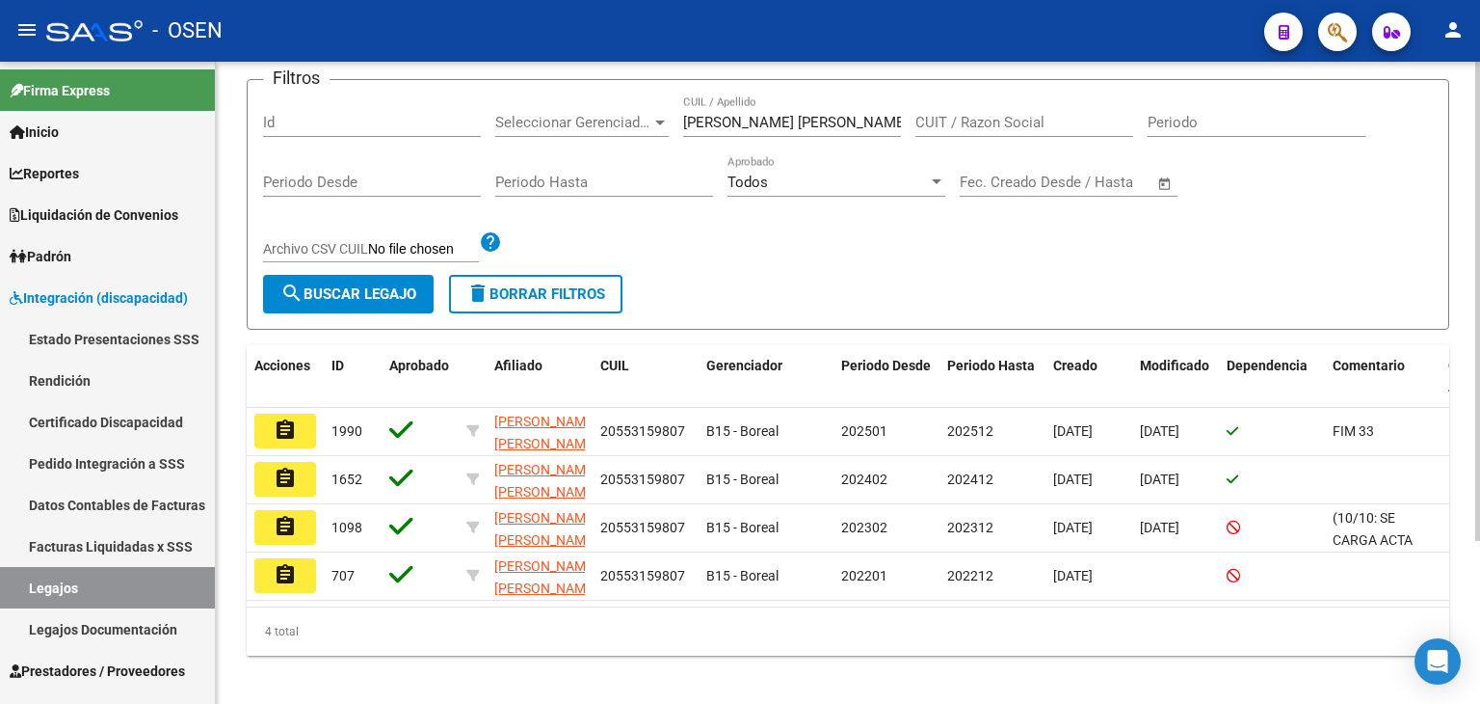
click at [699, 332] on div "Modelo Formulario DDJJ para Transporte / Modelo Conformidad Transporte / Modelo…" at bounding box center [848, 278] width 1203 height 756
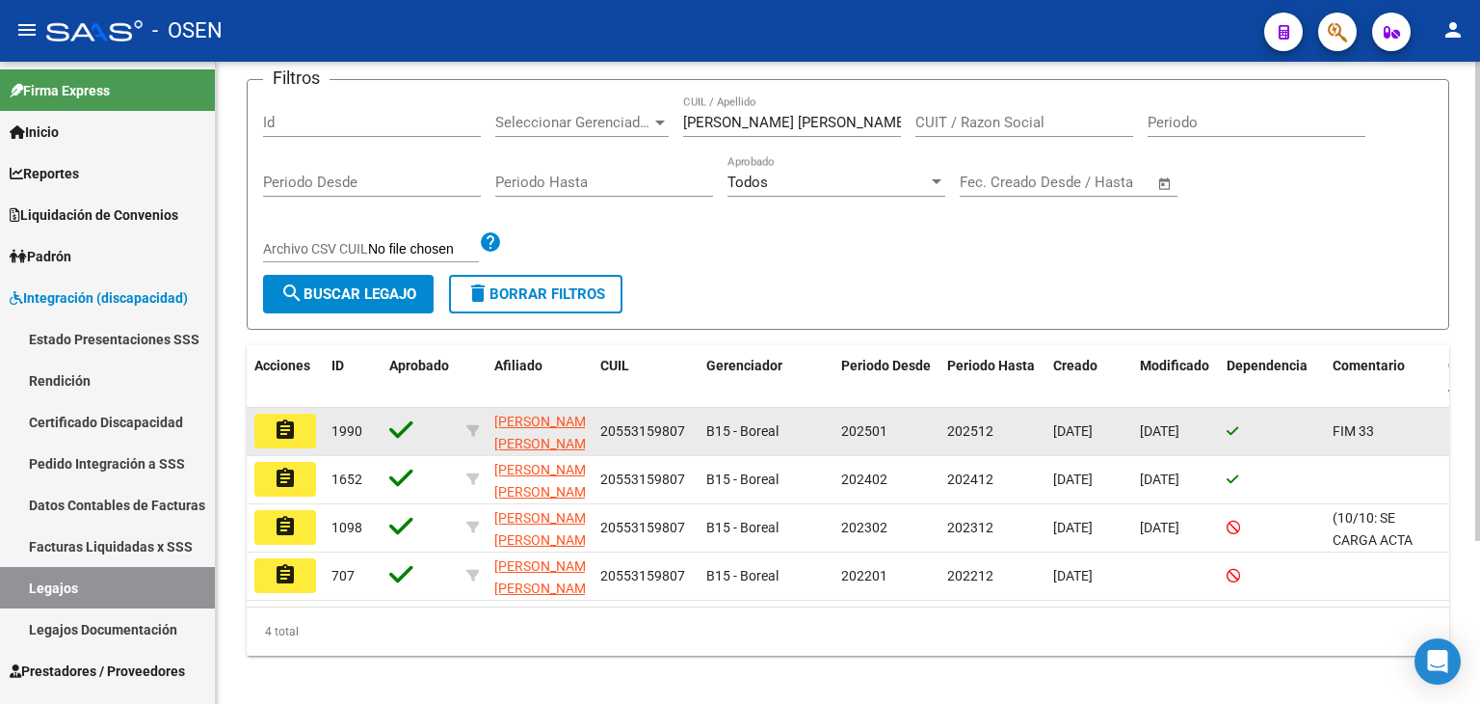
drag, startPoint x: 598, startPoint y: 429, endPoint x: 687, endPoint y: 428, distance: 89.6
click at [687, 428] on datatable-body-cell "20553159807" at bounding box center [646, 431] width 106 height 47
copy span "20553159807"
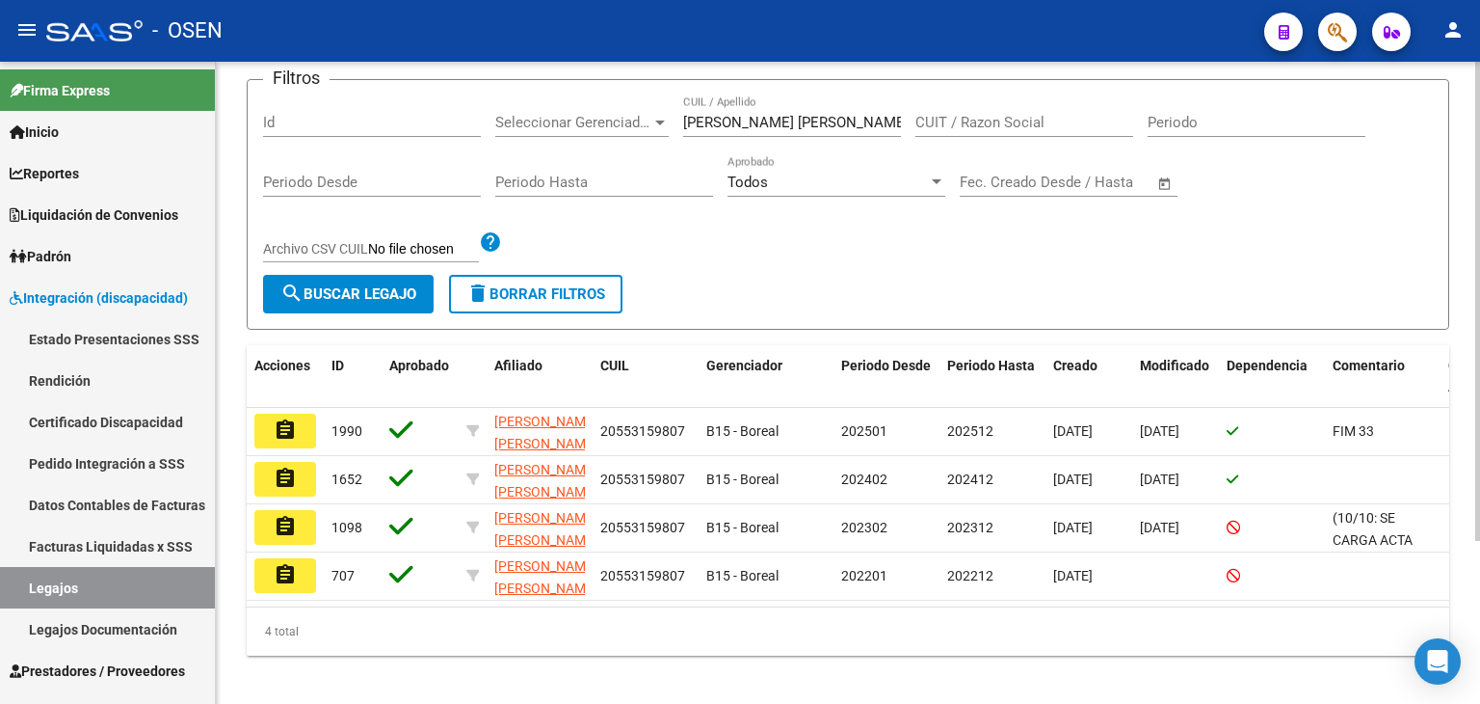
click at [454, 116] on input "Id" at bounding box center [372, 122] width 218 height 17
click at [536, 294] on span "delete Borrar Filtros" at bounding box center [536, 293] width 139 height 17
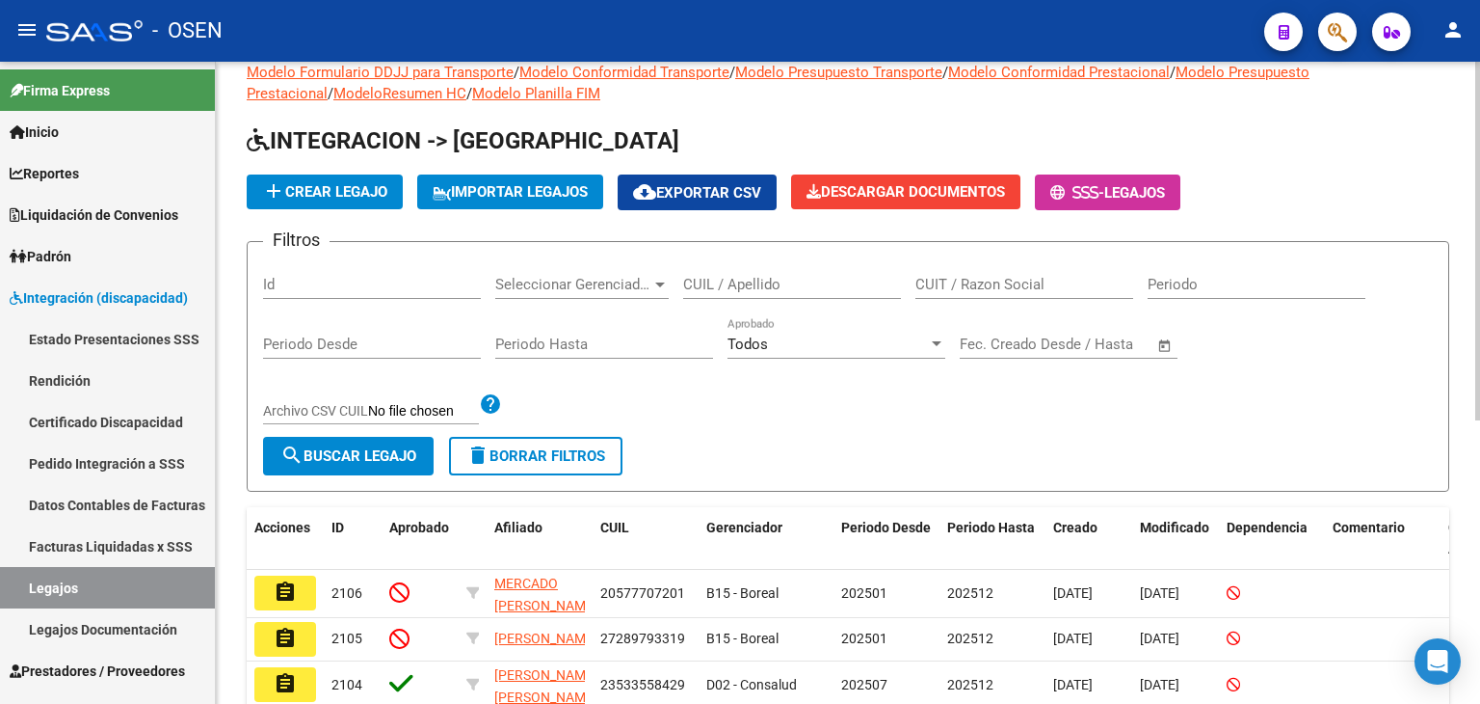
scroll to position [193, 0]
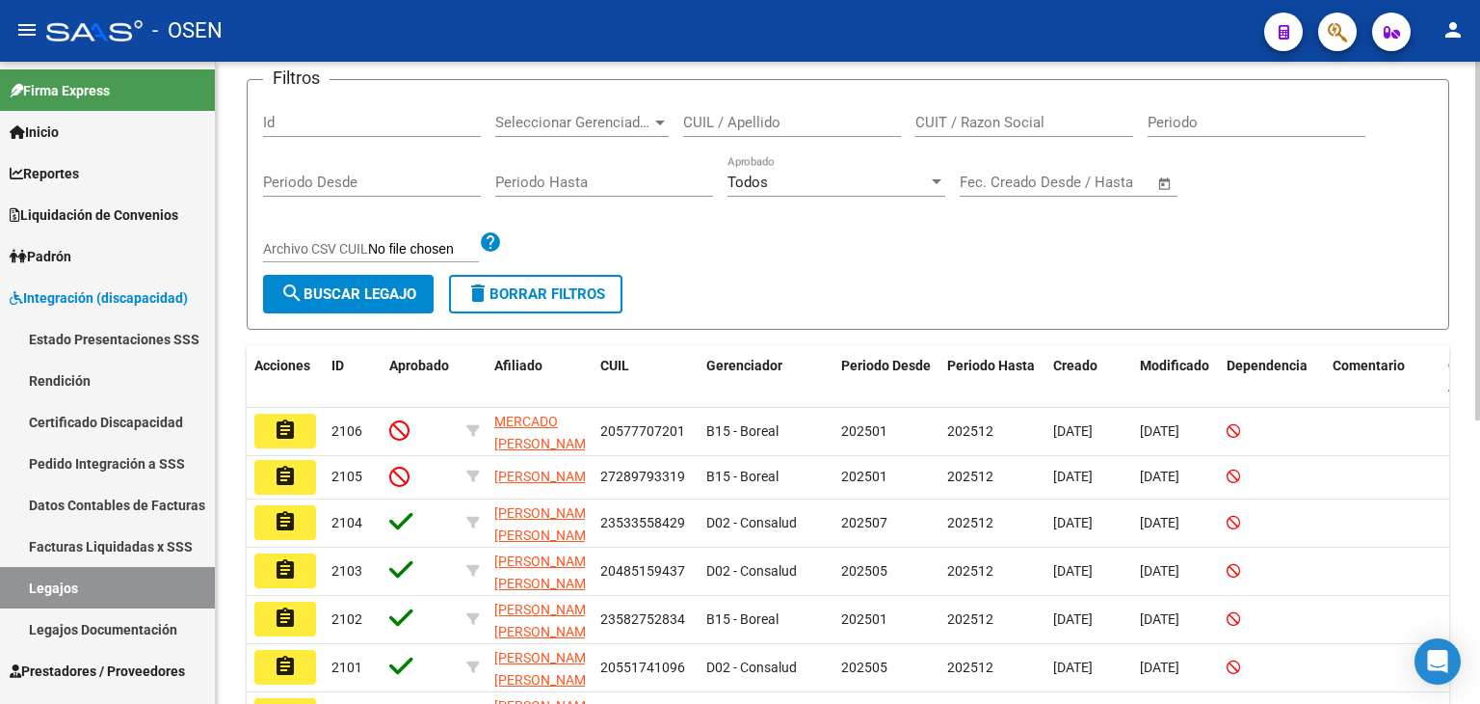
click at [757, 280] on form "Filtros Id Seleccionar Gerenciador Seleccionar Gerenciador CUIL / Apellido CUIT…" at bounding box center [848, 204] width 1203 height 251
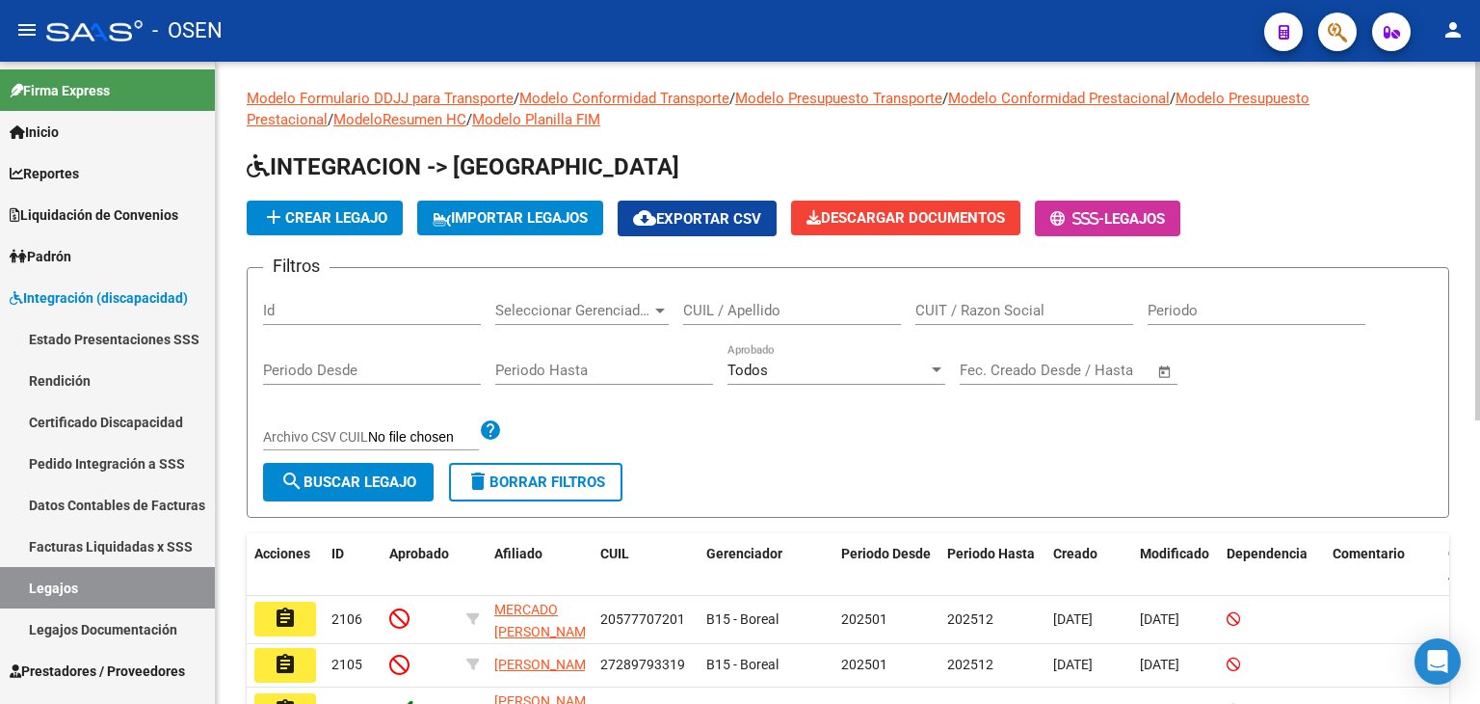
scroll to position [0, 0]
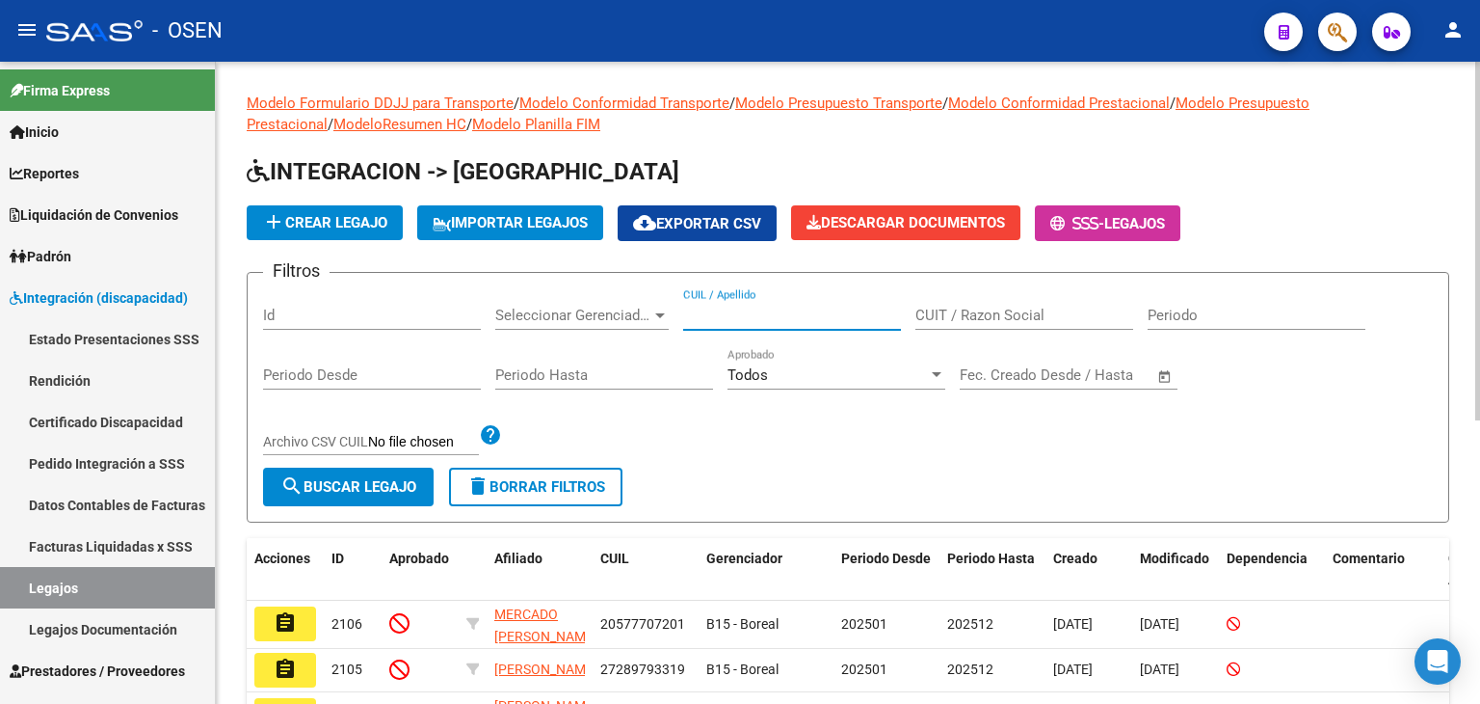
click at [758, 318] on input "CUIL / Apellido" at bounding box center [792, 315] width 218 height 17
type input "DIAZ BORQUEZ SANTINO GABRIEL"
click at [380, 484] on span "search Buscar Legajo" at bounding box center [348, 486] width 136 height 17
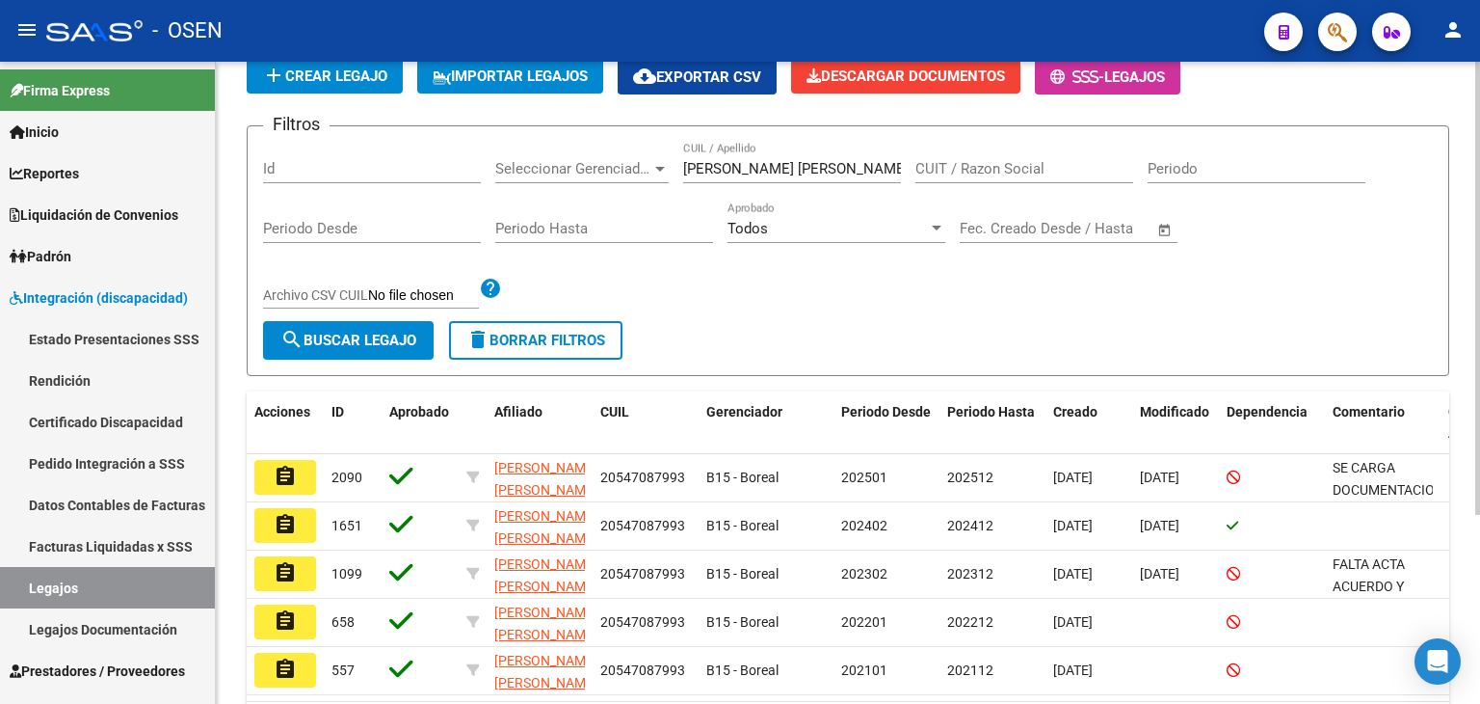
scroll to position [193, 0]
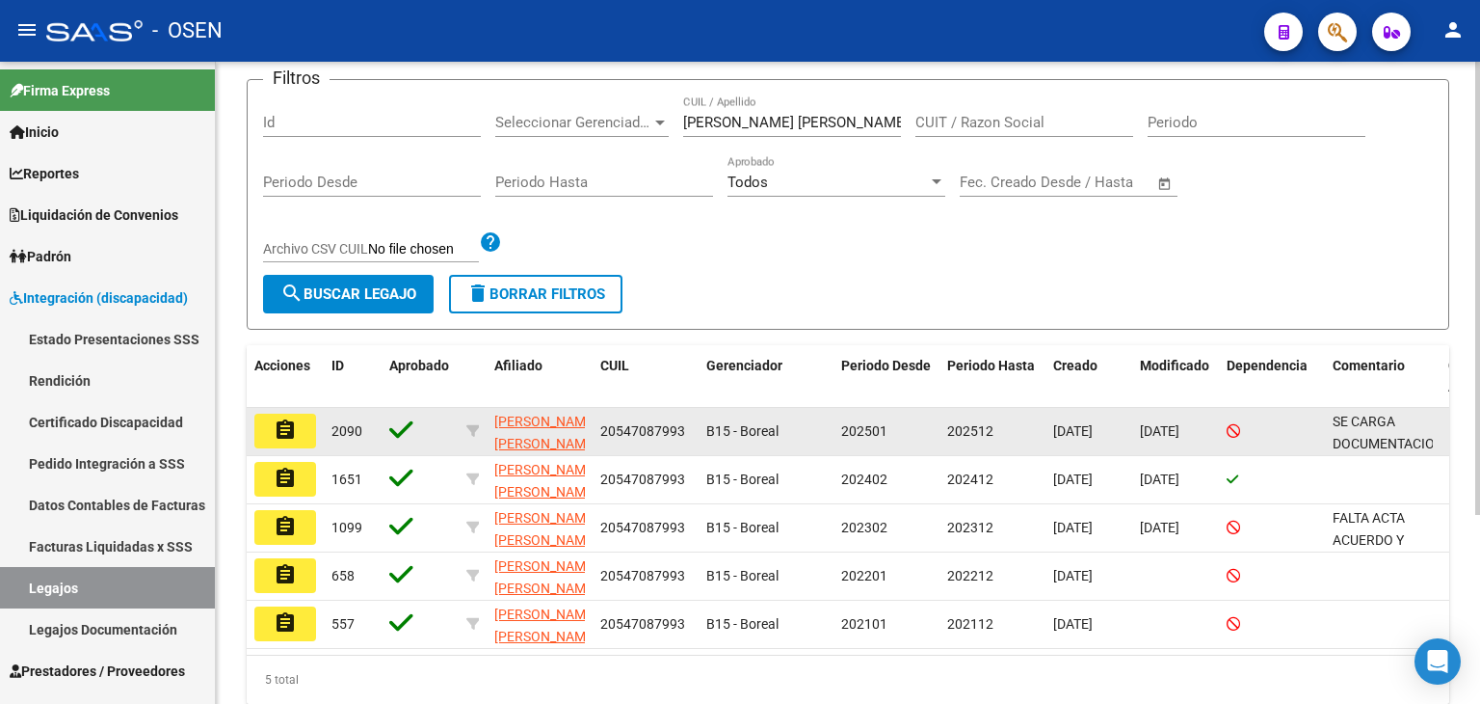
drag, startPoint x: 600, startPoint y: 425, endPoint x: 700, endPoint y: 438, distance: 100.1
click at [700, 438] on div "assignment 2090 DIAZ BORQUEZ SANTINO GABRIEL 20547087993 B15 - Boreal 202501 20…" at bounding box center [902, 432] width 1310 height 48
copy span "20547087993"
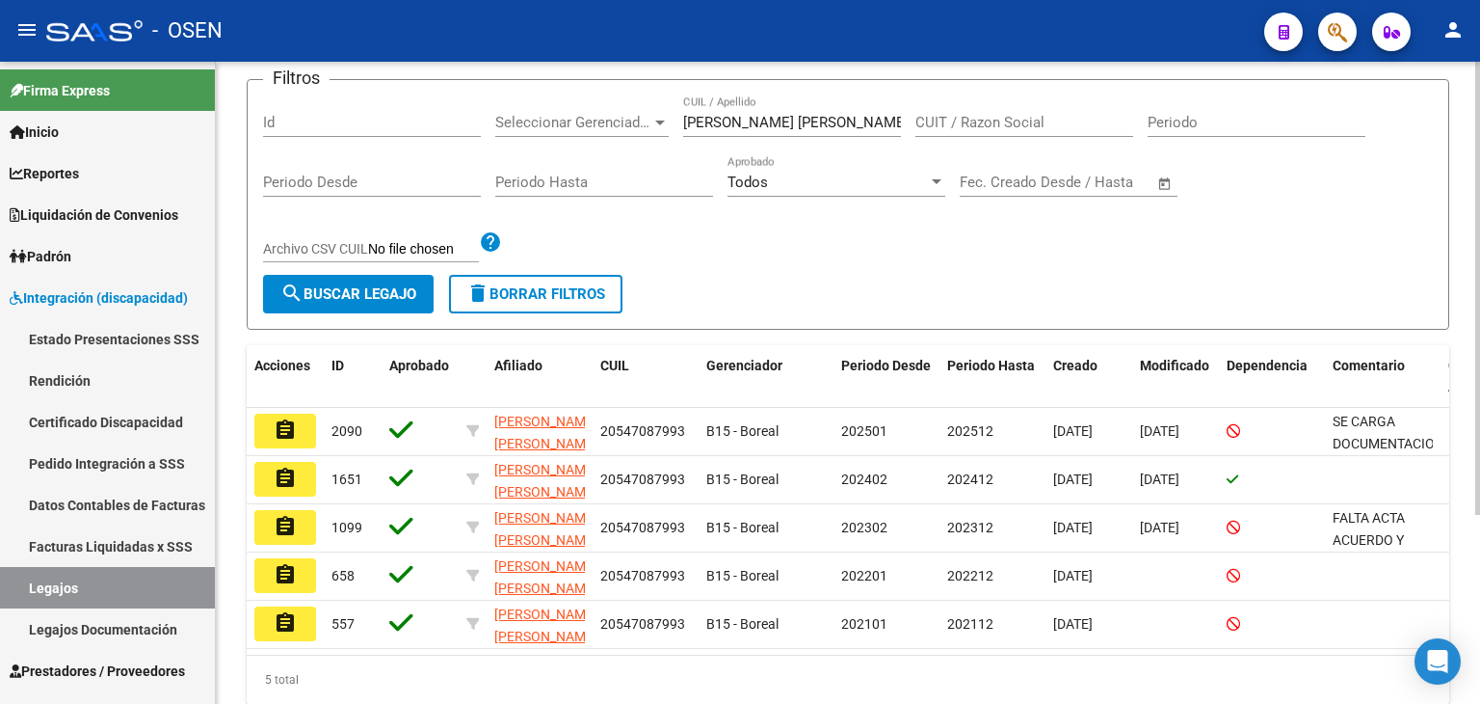
click at [505, 281] on button "delete Borrar Filtros" at bounding box center [535, 294] width 173 height 39
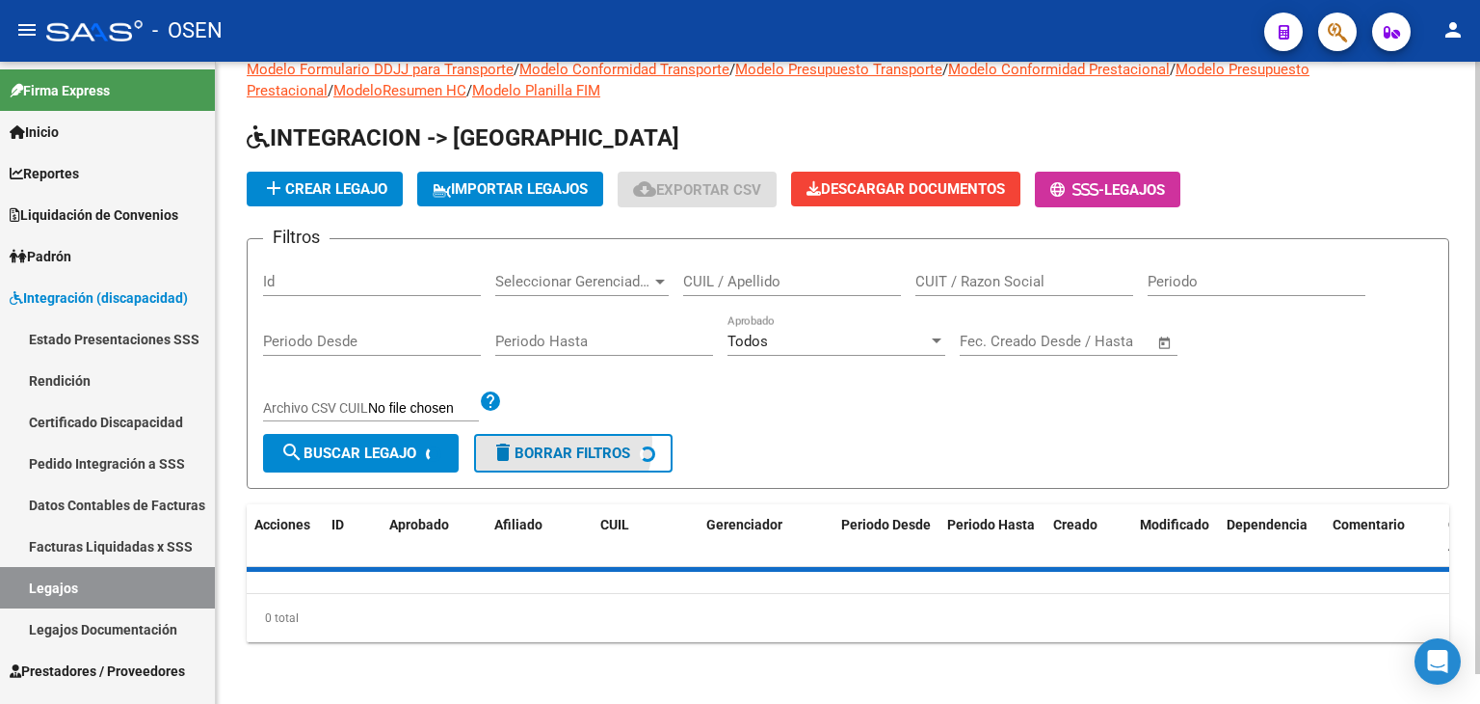
scroll to position [31, 0]
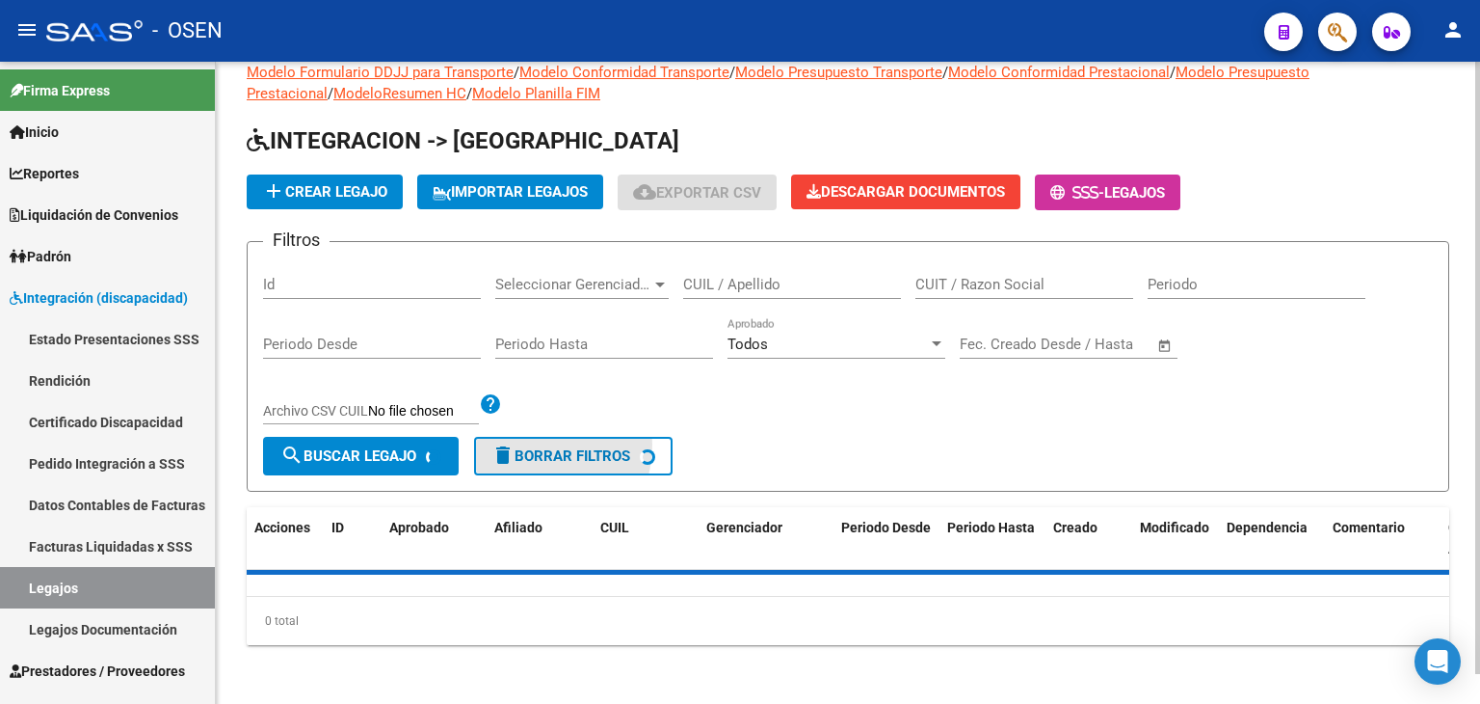
click at [505, 282] on span "Seleccionar Gerenciador" at bounding box center [573, 284] width 156 height 17
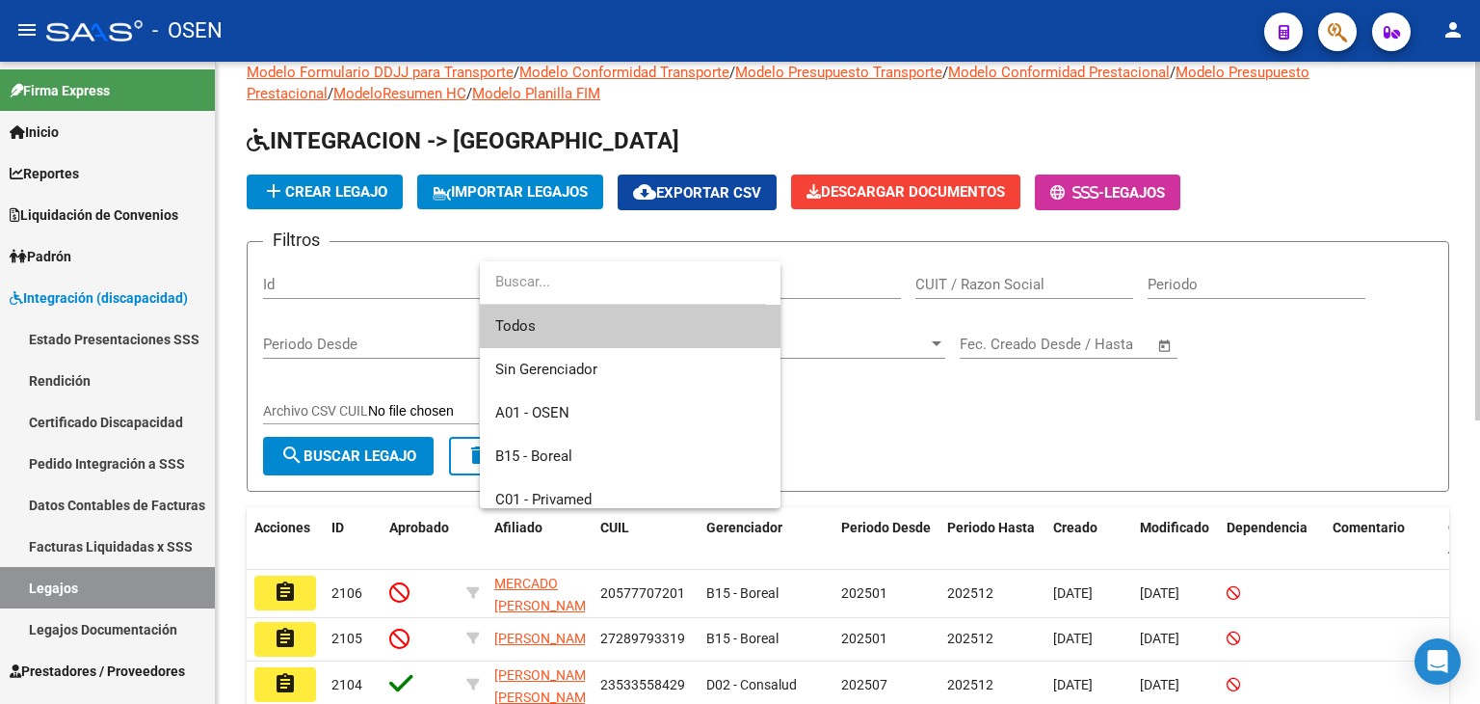
drag, startPoint x: 833, startPoint y: 260, endPoint x: 787, endPoint y: 288, distance: 54.1
click at [831, 261] on div at bounding box center [740, 352] width 1480 height 704
click at [786, 288] on input "CUIL / Apellido" at bounding box center [792, 284] width 218 height 17
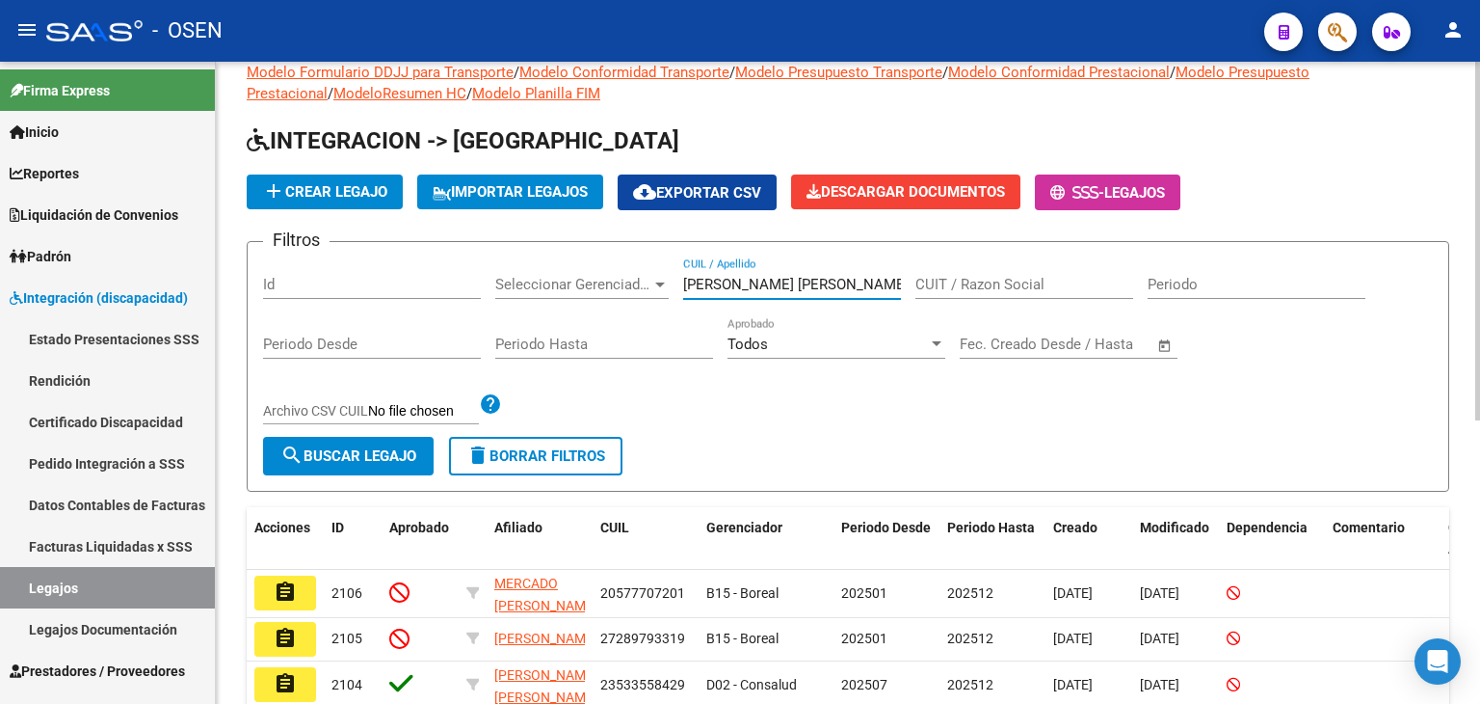
scroll to position [0, 31]
type input "FERNANDEZ DYLAN RICARDO MIGUEL"
click at [400, 440] on button "search Buscar Legajo" at bounding box center [348, 456] width 171 height 39
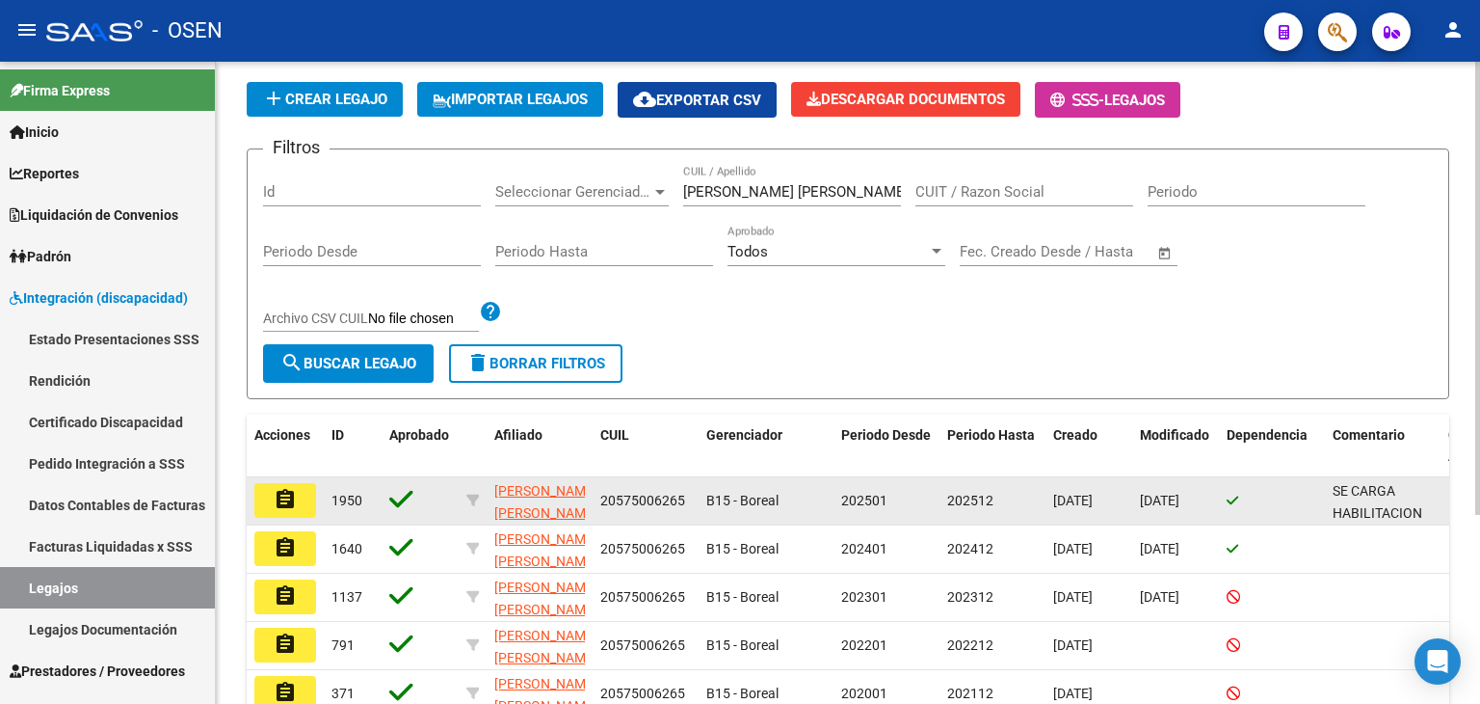
scroll to position [224, 0]
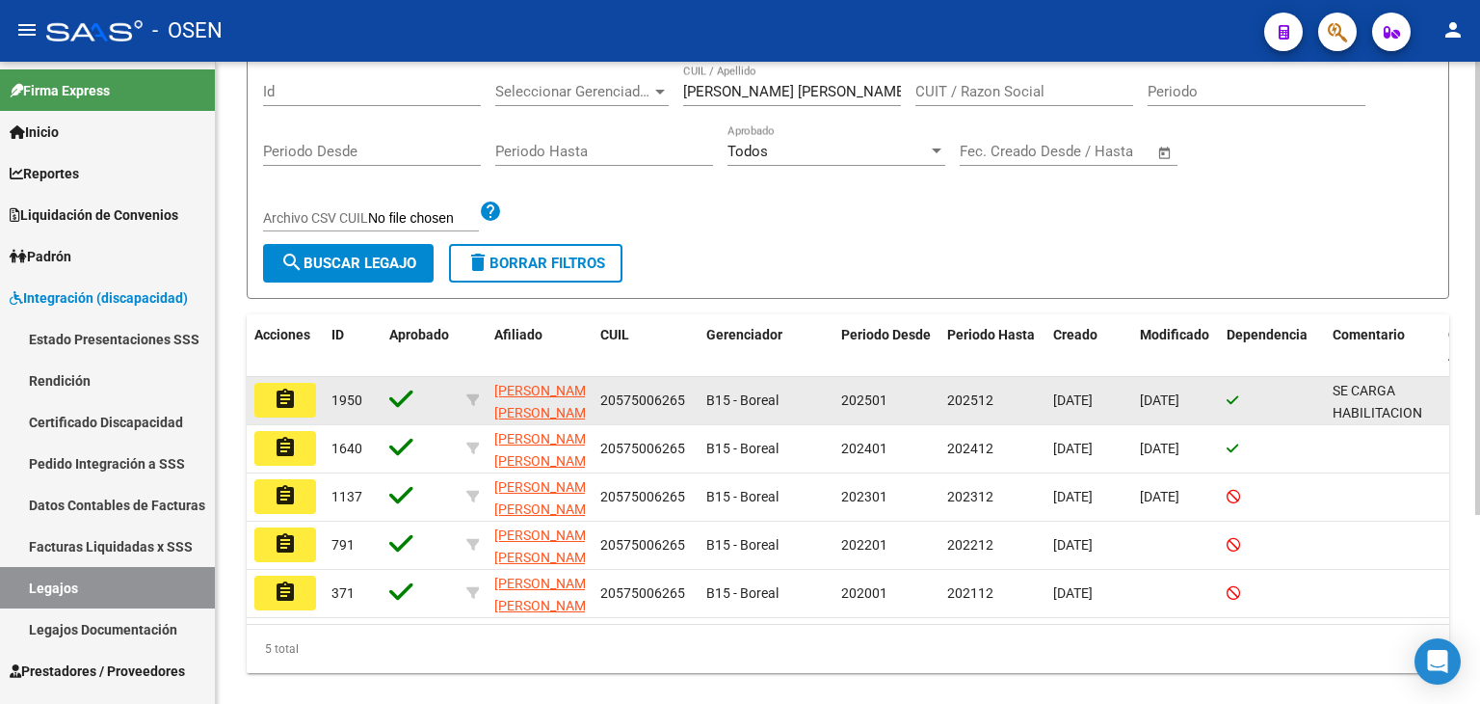
drag, startPoint x: 597, startPoint y: 394, endPoint x: 686, endPoint y: 397, distance: 89.7
click at [686, 397] on datatable-body-cell "20575006265" at bounding box center [646, 400] width 106 height 47
copy span "20575006265"
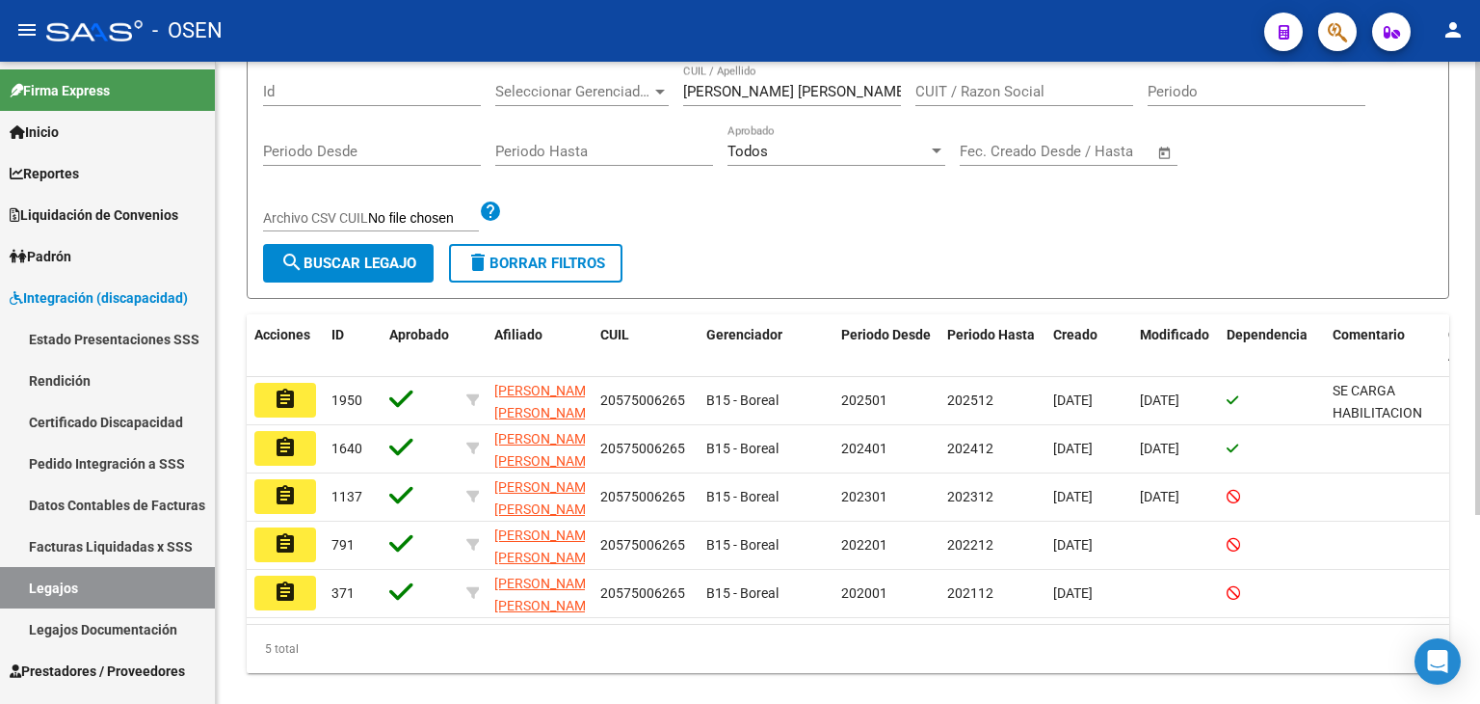
click at [455, 250] on button "delete Borrar Filtros" at bounding box center [535, 263] width 173 height 39
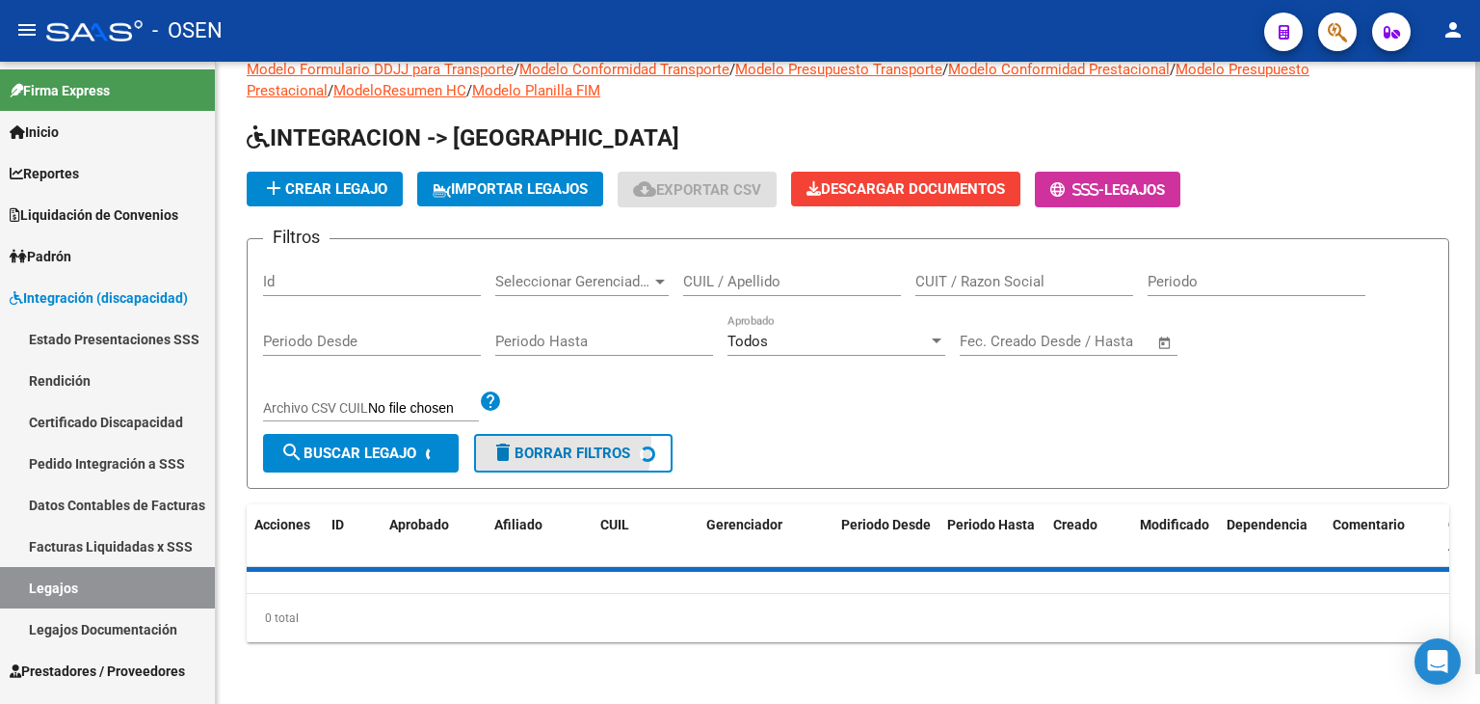
scroll to position [31, 0]
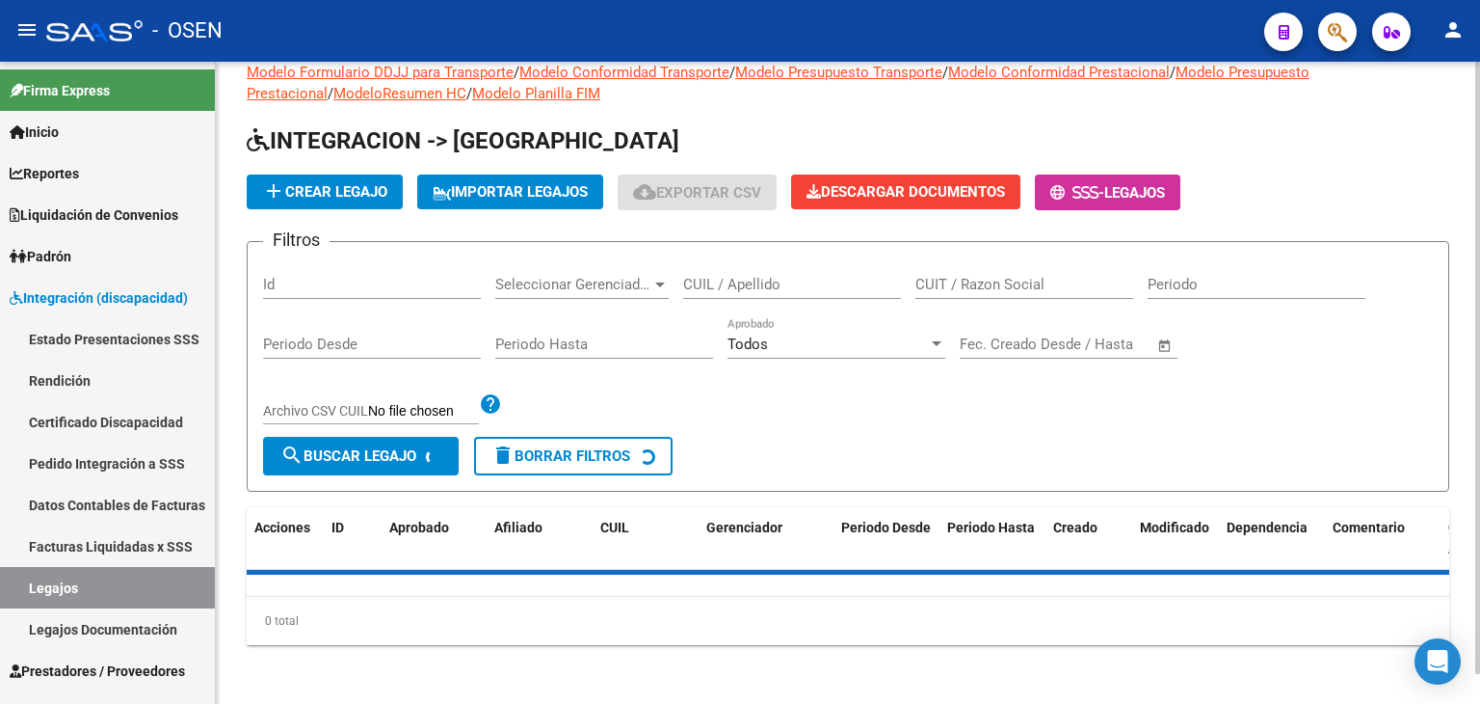
click at [477, 251] on form "Filtros Id Seleccionar Gerenciador Seleccionar Gerenciador CUIL / Apellido CUIT…" at bounding box center [848, 366] width 1203 height 251
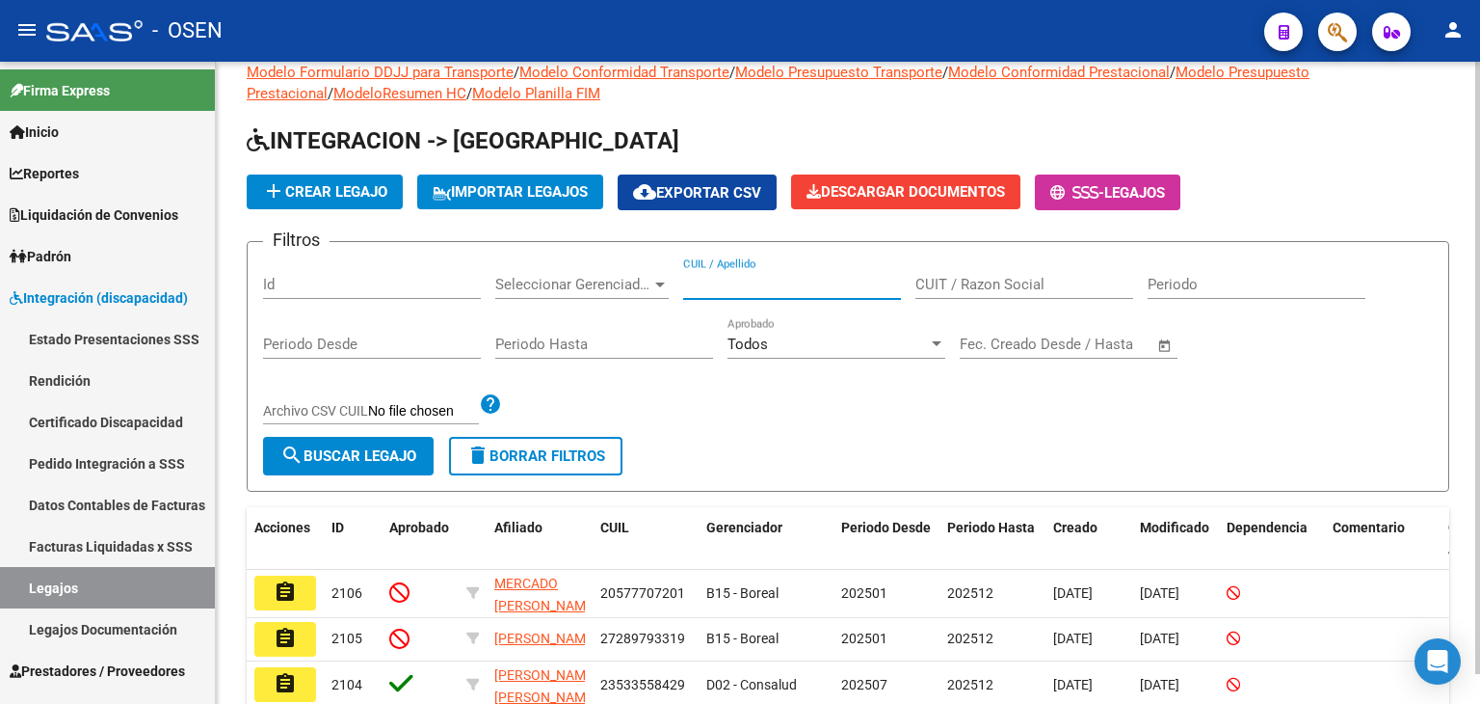
click at [755, 280] on input "CUIL / Apellido" at bounding box center [792, 284] width 218 height 17
type input "HEREDIA VILLEGAS LUZ VIDA"
click at [389, 458] on span "search Buscar Legajo" at bounding box center [348, 455] width 136 height 17
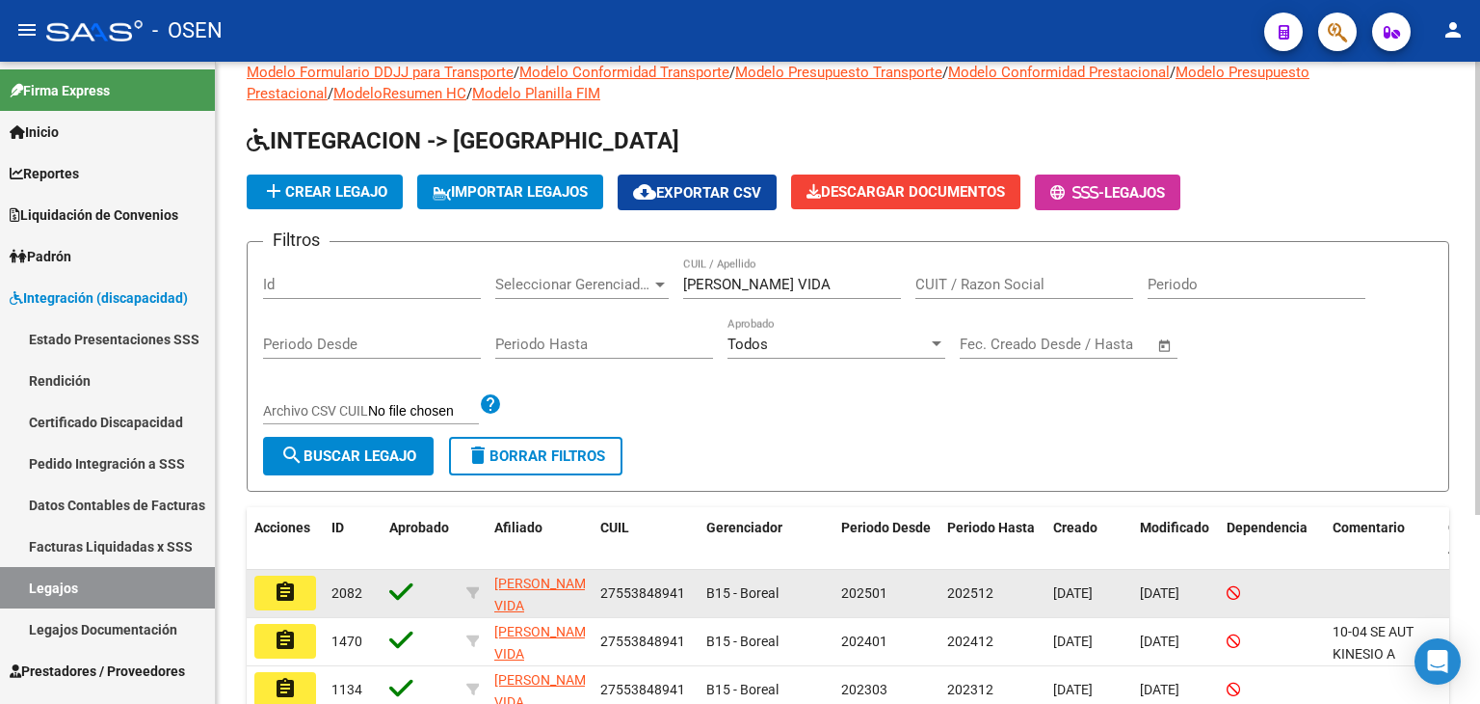
drag, startPoint x: 600, startPoint y: 590, endPoint x: 687, endPoint y: 601, distance: 87.5
click at [687, 601] on datatable-body-cell "27553848941" at bounding box center [646, 593] width 106 height 47
copy span "27553848941"
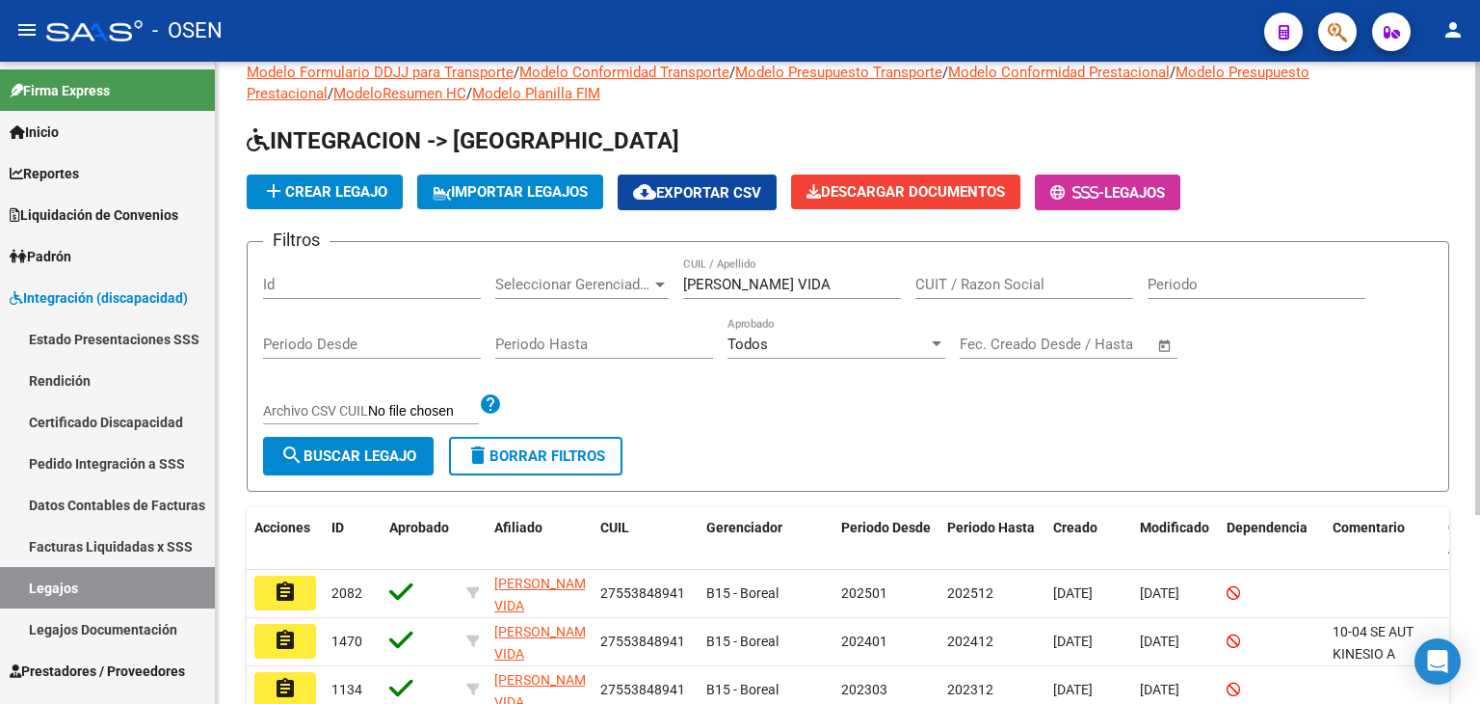
click at [440, 309] on div "Id" at bounding box center [372, 287] width 218 height 60
click at [571, 429] on div "Filtros Id Seleccionar Gerenciador Seleccionar Gerenciador HEREDIA VILLEGAS LUZ…" at bounding box center [848, 346] width 1170 height 179
drag, startPoint x: 576, startPoint y: 460, endPoint x: 668, endPoint y: 371, distance: 127.5
click at [577, 460] on span "delete Borrar Filtros" at bounding box center [536, 455] width 139 height 17
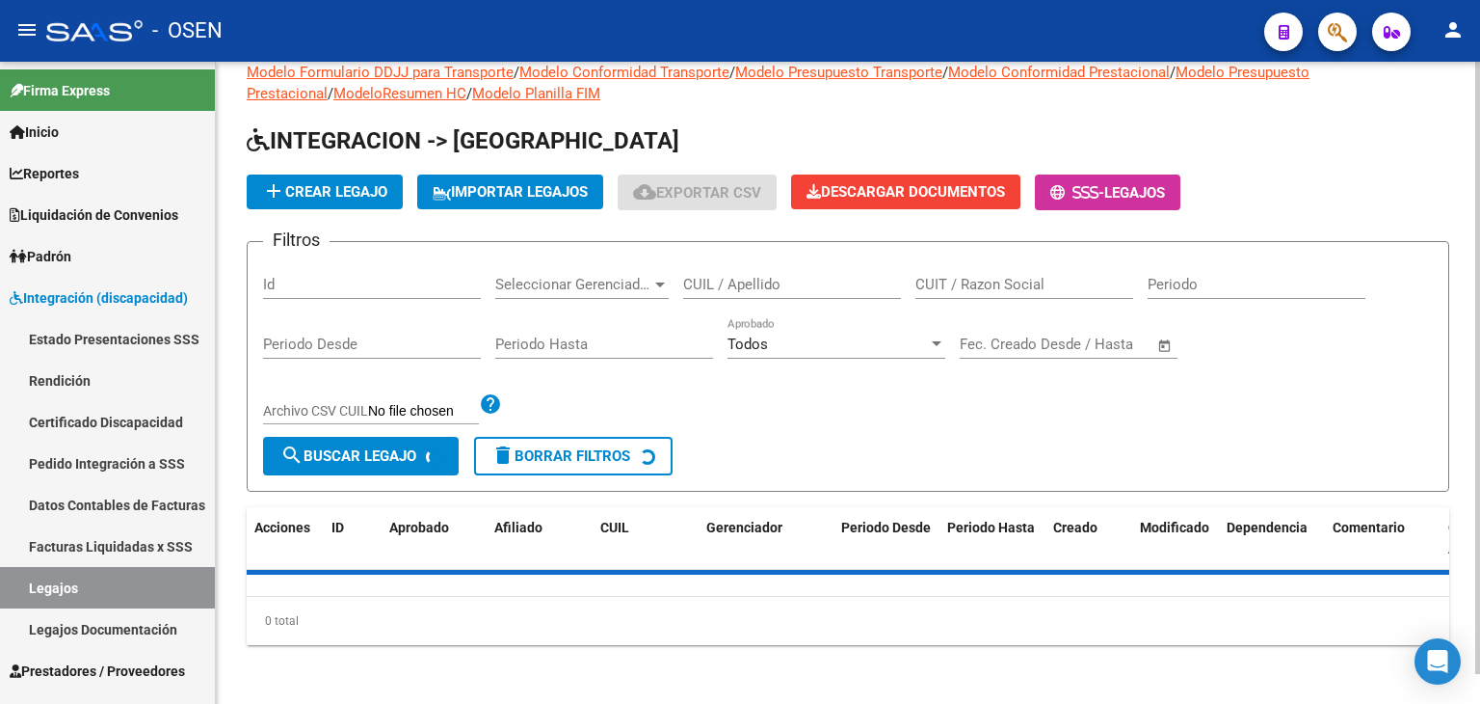
drag, startPoint x: 786, startPoint y: 271, endPoint x: 627, endPoint y: 359, distance: 181.6
click at [784, 271] on div "CUIL / Apellido" at bounding box center [792, 277] width 218 height 41
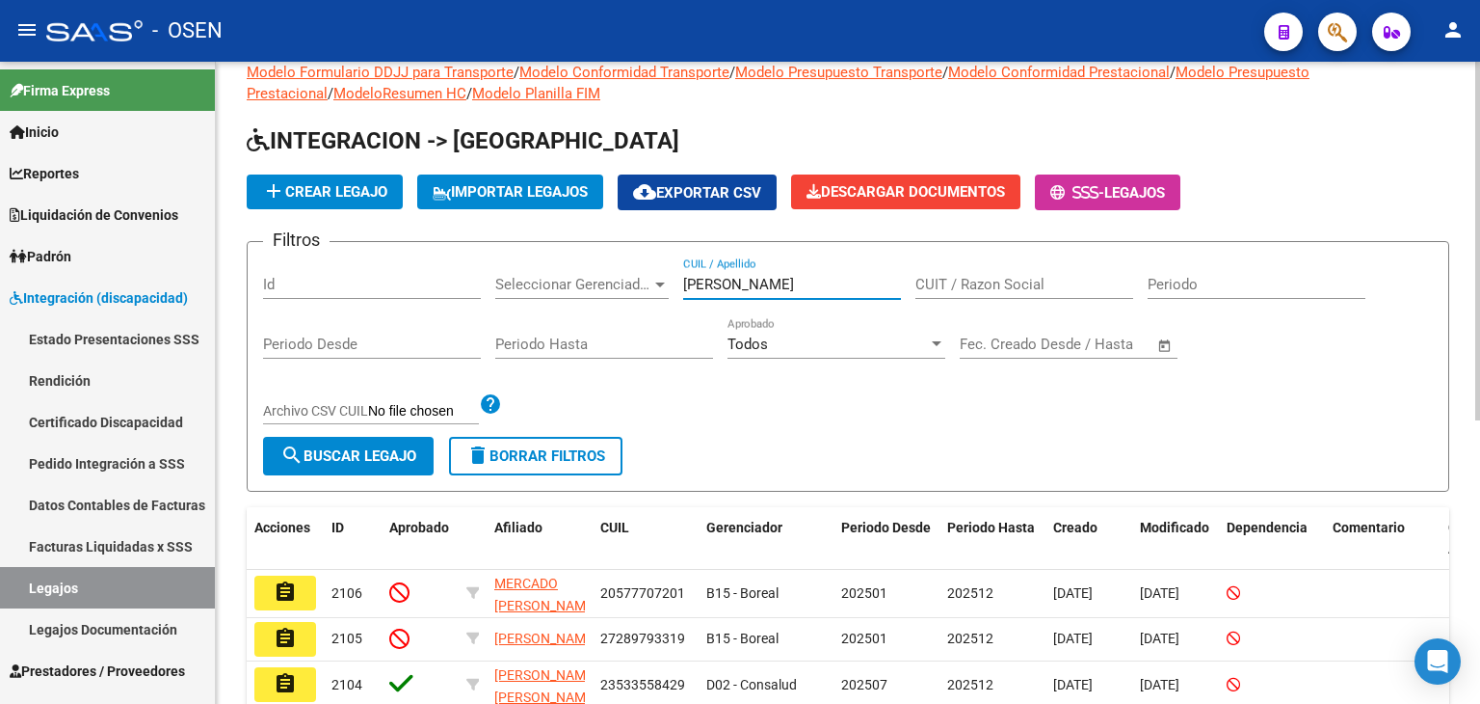
type input "MAROTO ALEXIS"
click at [421, 452] on button "search Buscar Legajo" at bounding box center [348, 456] width 171 height 39
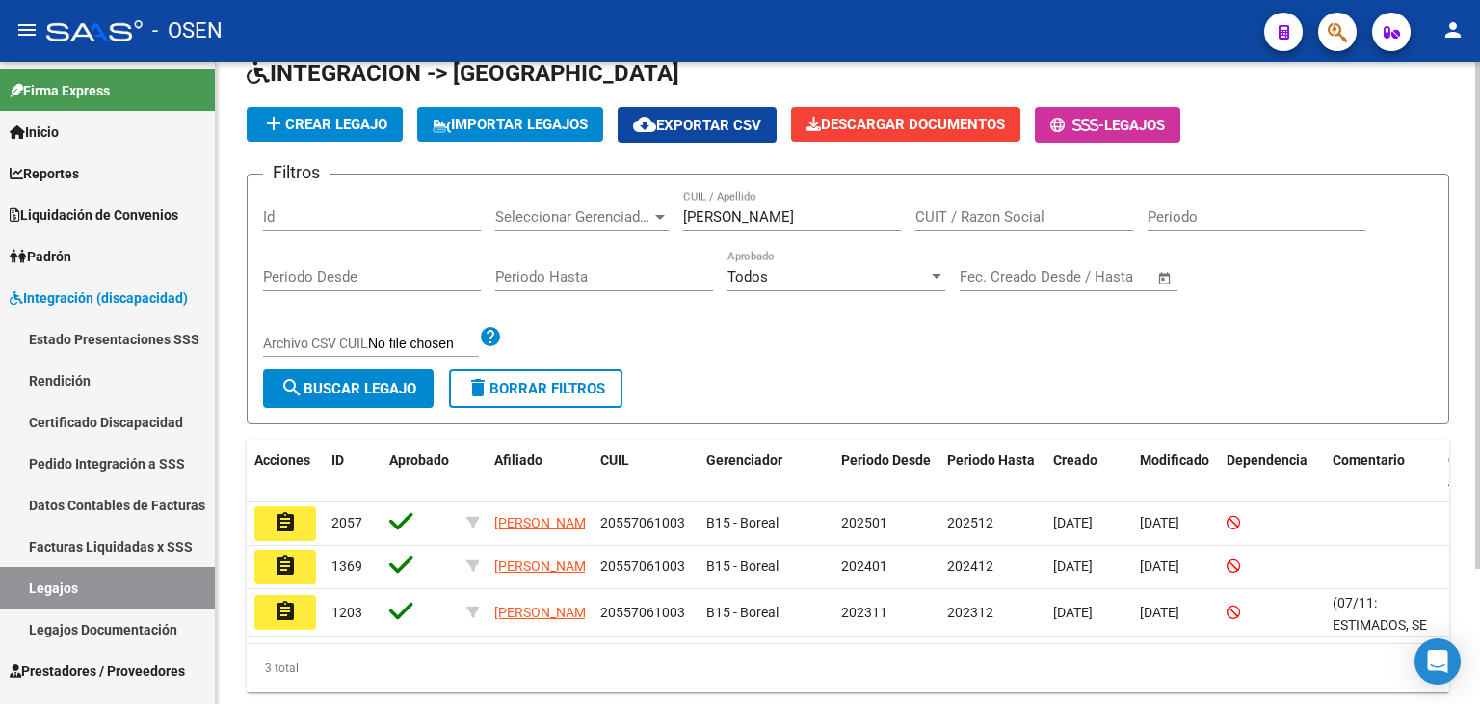
scroll to position [170, 0]
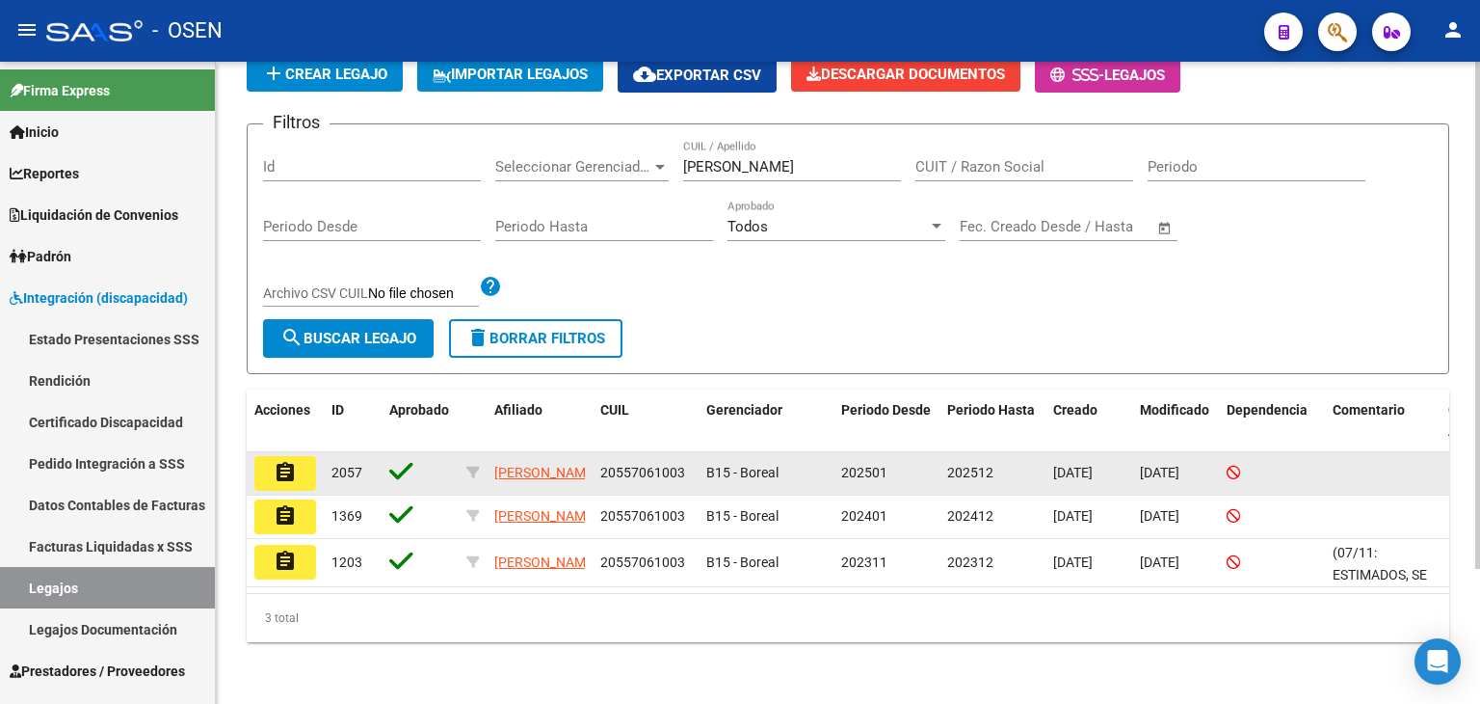
drag, startPoint x: 600, startPoint y: 449, endPoint x: 682, endPoint y: 449, distance: 81.9
click at [682, 465] on span "20557061003" at bounding box center [642, 472] width 85 height 15
click at [594, 467] on datatable-body-cell "20557061003" at bounding box center [646, 473] width 106 height 42
drag, startPoint x: 597, startPoint y: 454, endPoint x: 687, endPoint y: 464, distance: 91.1
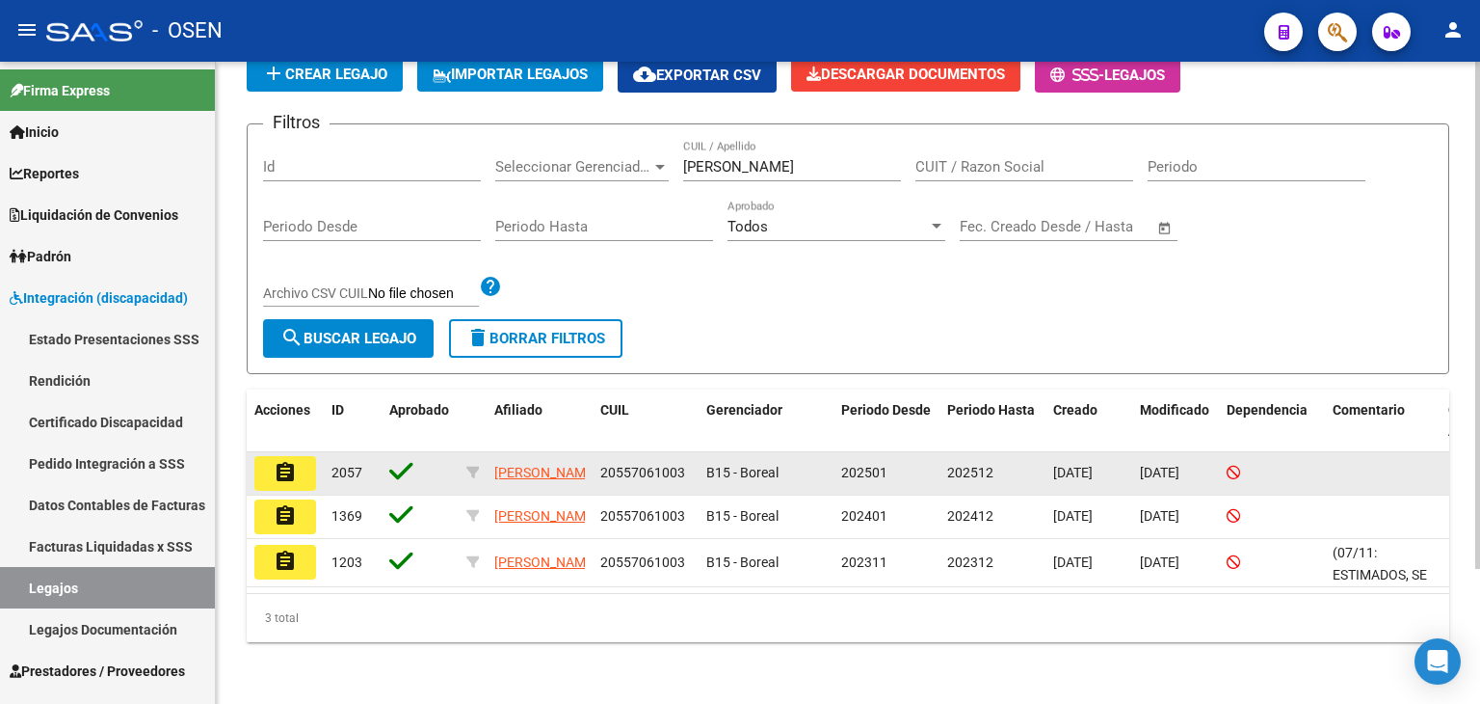
click at [687, 464] on datatable-body-cell "20557061003" at bounding box center [646, 473] width 106 height 42
copy span "20557061003"
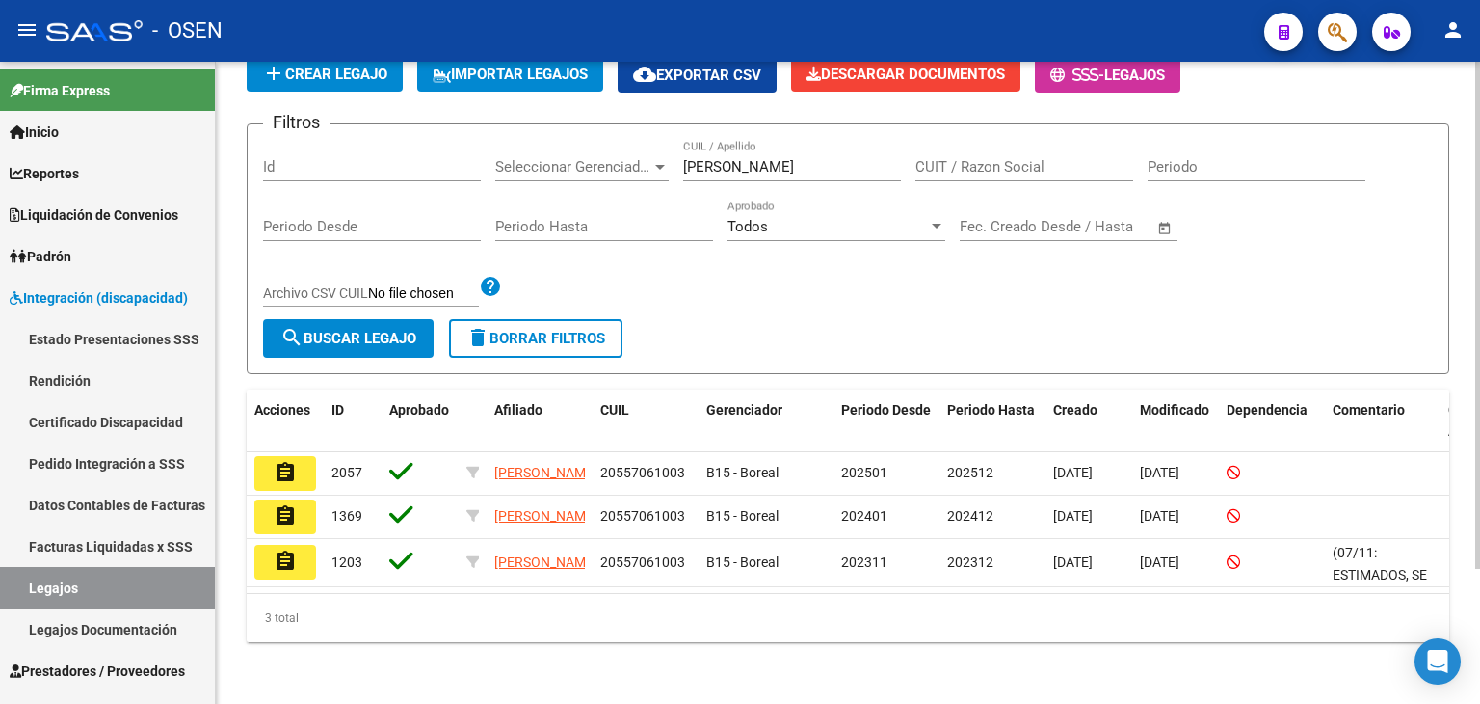
click at [451, 285] on input "Archivo CSV CUIL" at bounding box center [423, 293] width 111 height 17
drag, startPoint x: 814, startPoint y: 149, endPoint x: 601, endPoint y: 174, distance: 214.5
click at [601, 155] on div "Filtros Id Seleccionar Gerenciador Seleccionar Gerenciador MAROTO ALEXIS CUIL /…" at bounding box center [848, 229] width 1170 height 179
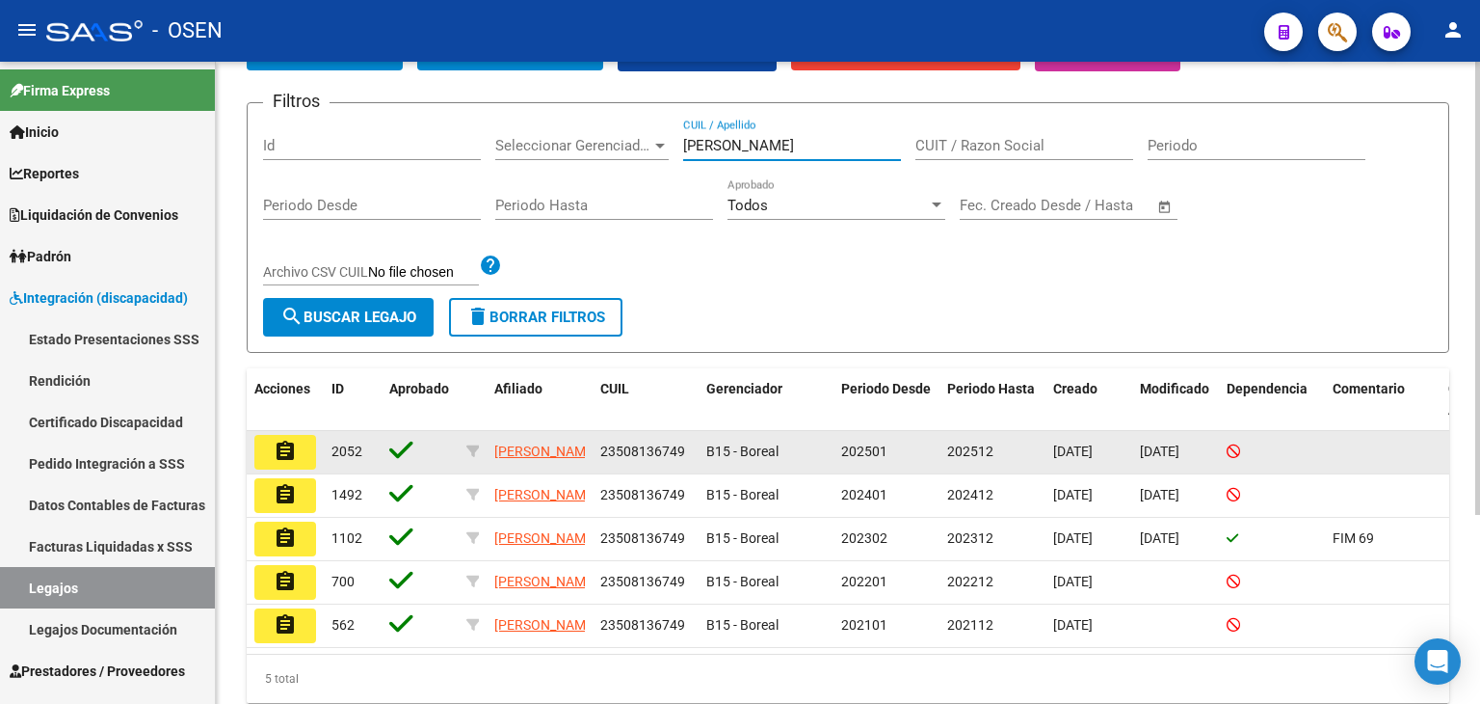
type input "MENDEZ DILAN SANTINO"
drag, startPoint x: 600, startPoint y: 454, endPoint x: 687, endPoint y: 449, distance: 86.9
click at [687, 449] on div "23508136749" at bounding box center [645, 451] width 91 height 22
copy span "23508136749"
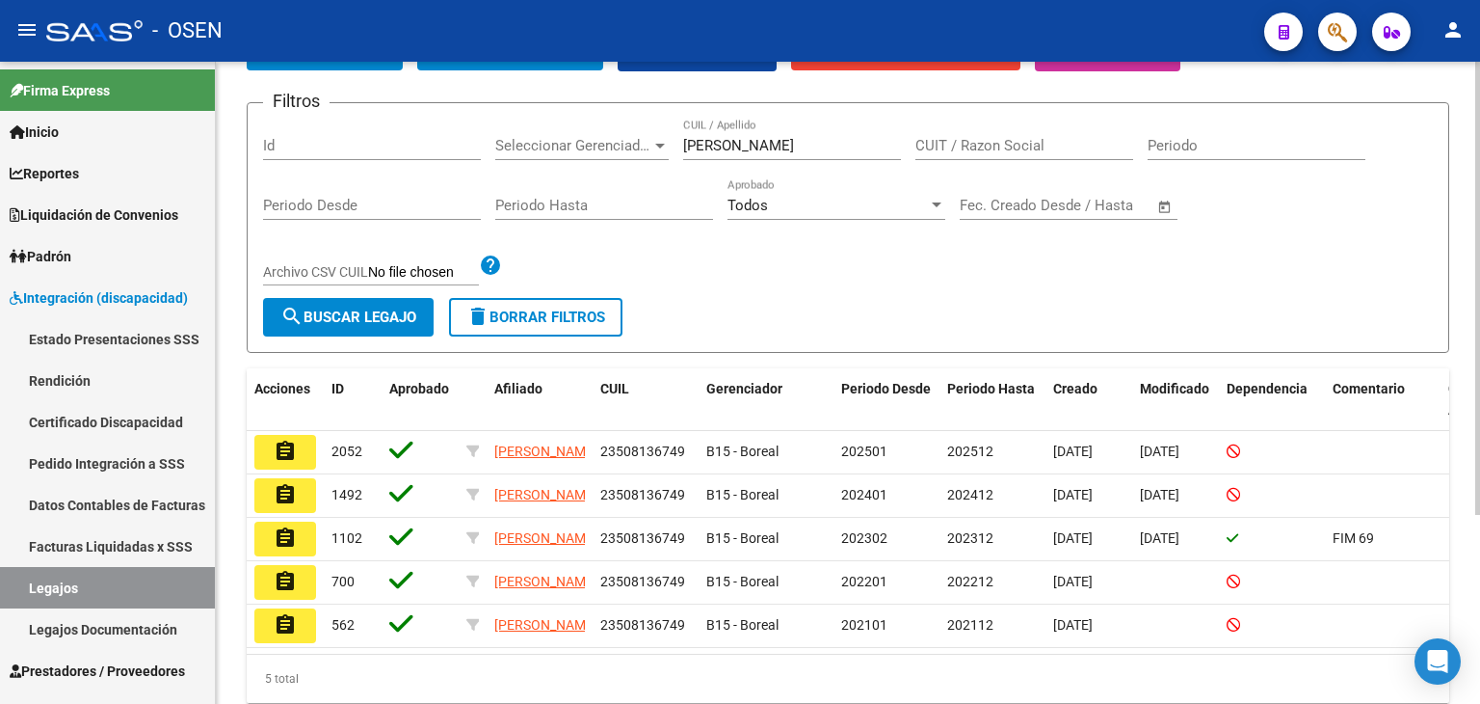
drag, startPoint x: 485, startPoint y: 131, endPoint x: 530, endPoint y: 128, distance: 45.4
click at [485, 131] on div "Filtros Id Seleccionar Gerenciador Seleccionar Gerenciador MENDEZ DILAN SANTINO…" at bounding box center [848, 208] width 1170 height 179
drag, startPoint x: 871, startPoint y: 145, endPoint x: 661, endPoint y: 132, distance: 210.5
click at [652, 151] on div "Filtros Id Seleccionar Gerenciador Seleccionar Gerenciador MENDEZ DILAN SANTINO…" at bounding box center [848, 208] width 1170 height 179
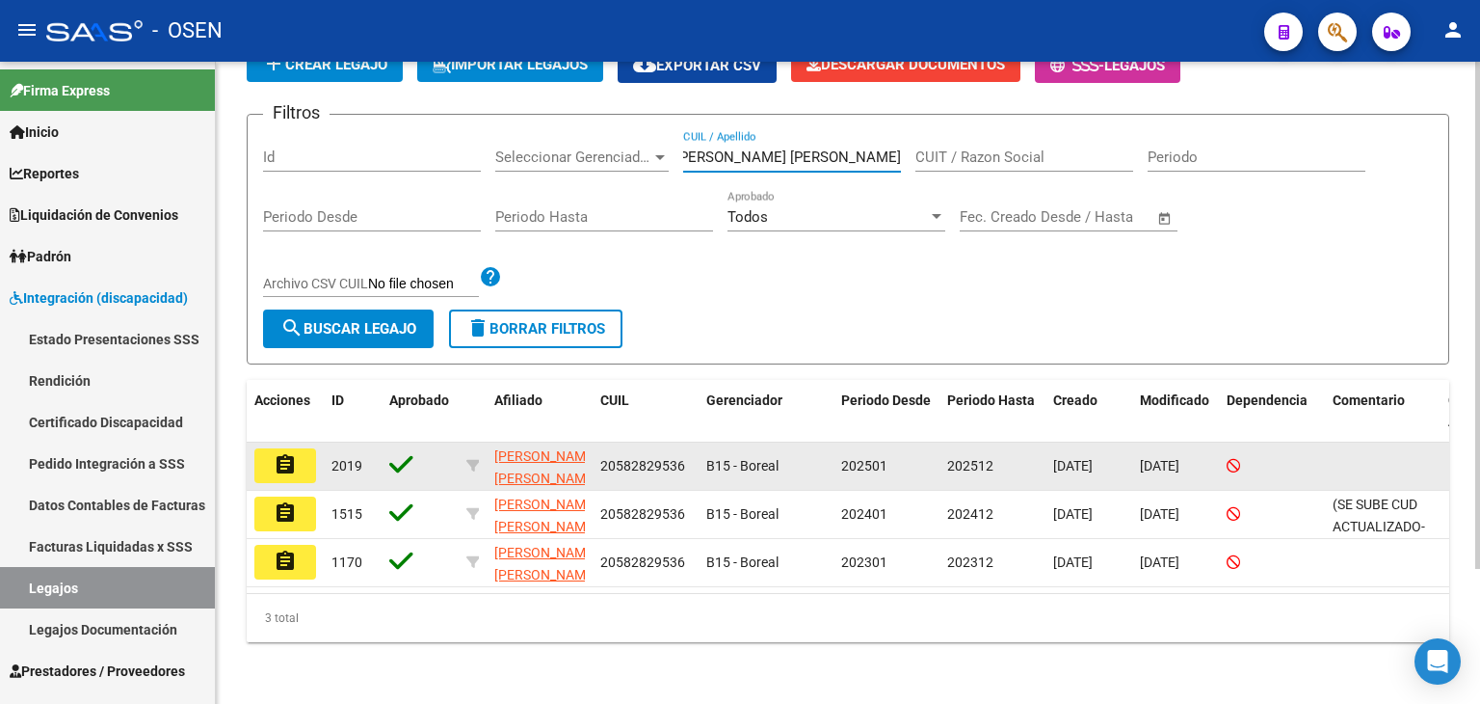
type input "NAJURIETA BUCICH AMADEO DANIEL ORESTE"
drag, startPoint x: 609, startPoint y: 447, endPoint x: 698, endPoint y: 445, distance: 88.7
click at [698, 445] on datatable-body-cell "20582829536" at bounding box center [646, 465] width 106 height 47
copy span "20582829536"
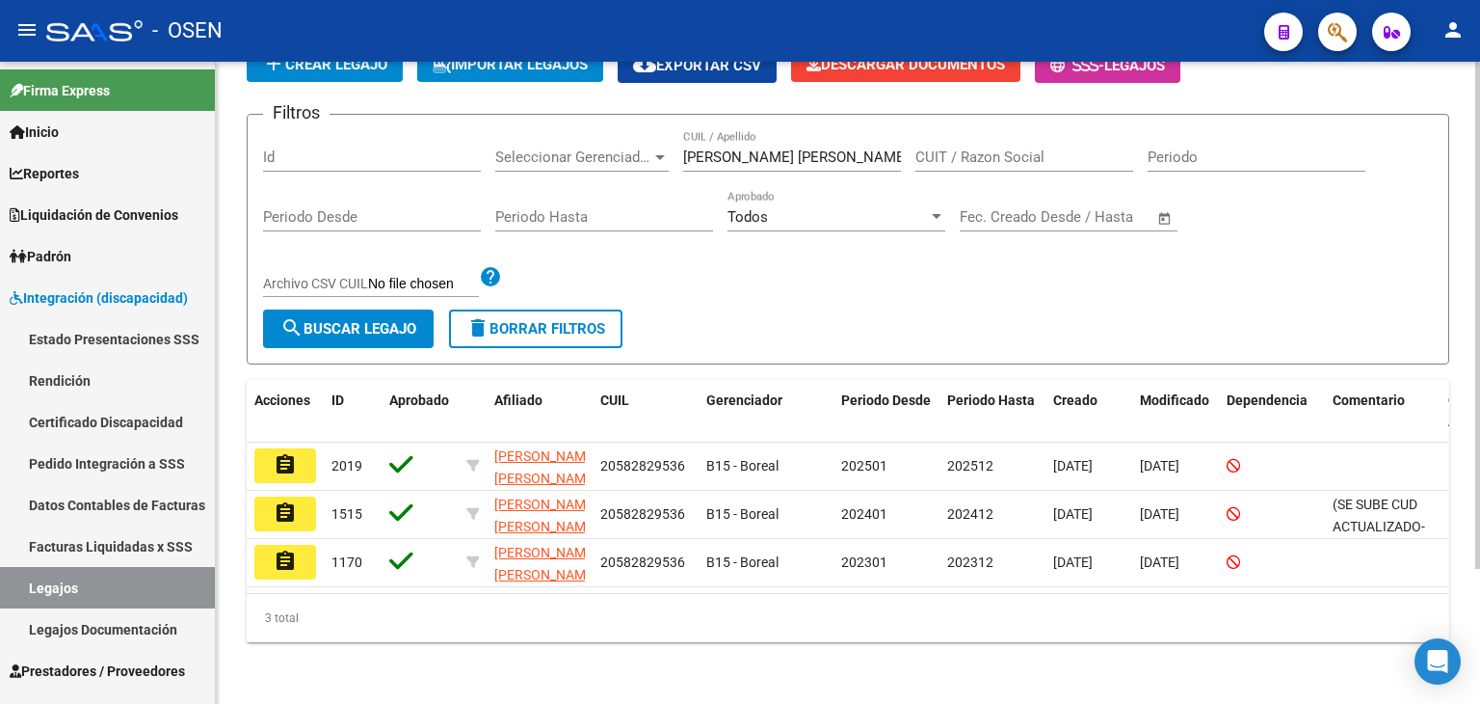
click at [848, 131] on div "NAJURIETA BUCICH AMADEO DANIEL ORESTE CUIL / Apellido" at bounding box center [792, 150] width 218 height 41
click at [574, 309] on button "delete Borrar Filtros" at bounding box center [535, 328] width 173 height 39
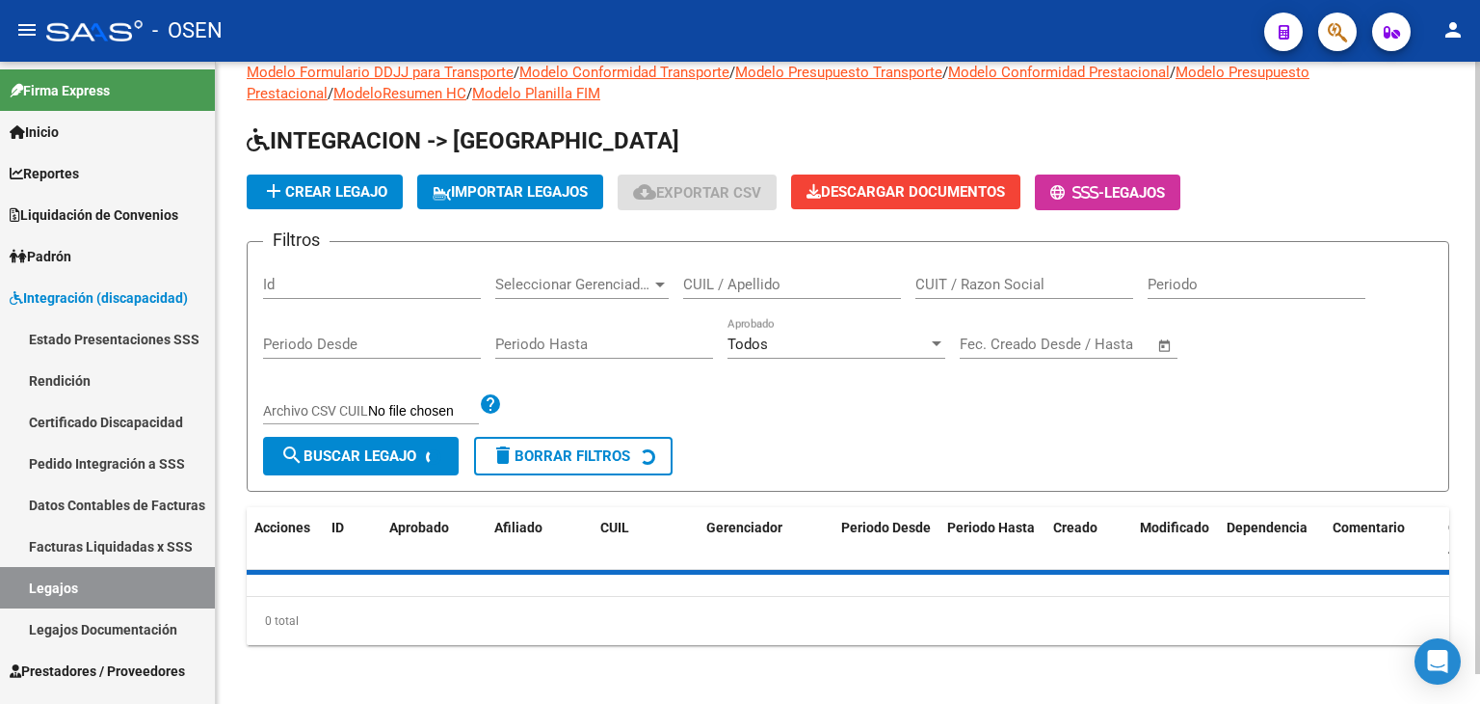
scroll to position [170, 0]
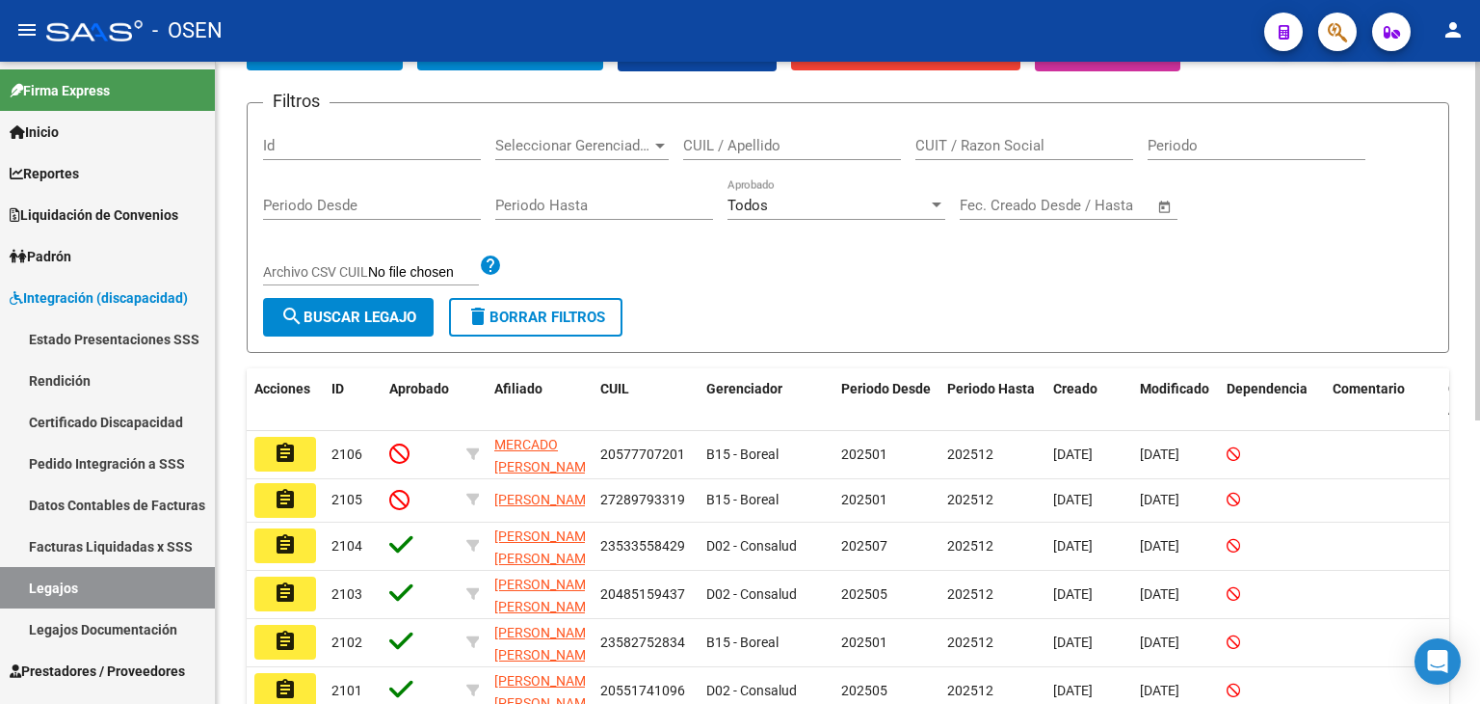
click at [813, 151] on div "CUIL / Apellido" at bounding box center [792, 139] width 218 height 41
click at [801, 146] on input "CUIL / Apellido" at bounding box center [792, 145] width 218 height 17
type input "NAVARRO MARIANO"
click at [366, 329] on button "search Buscar Legajo" at bounding box center [348, 317] width 171 height 39
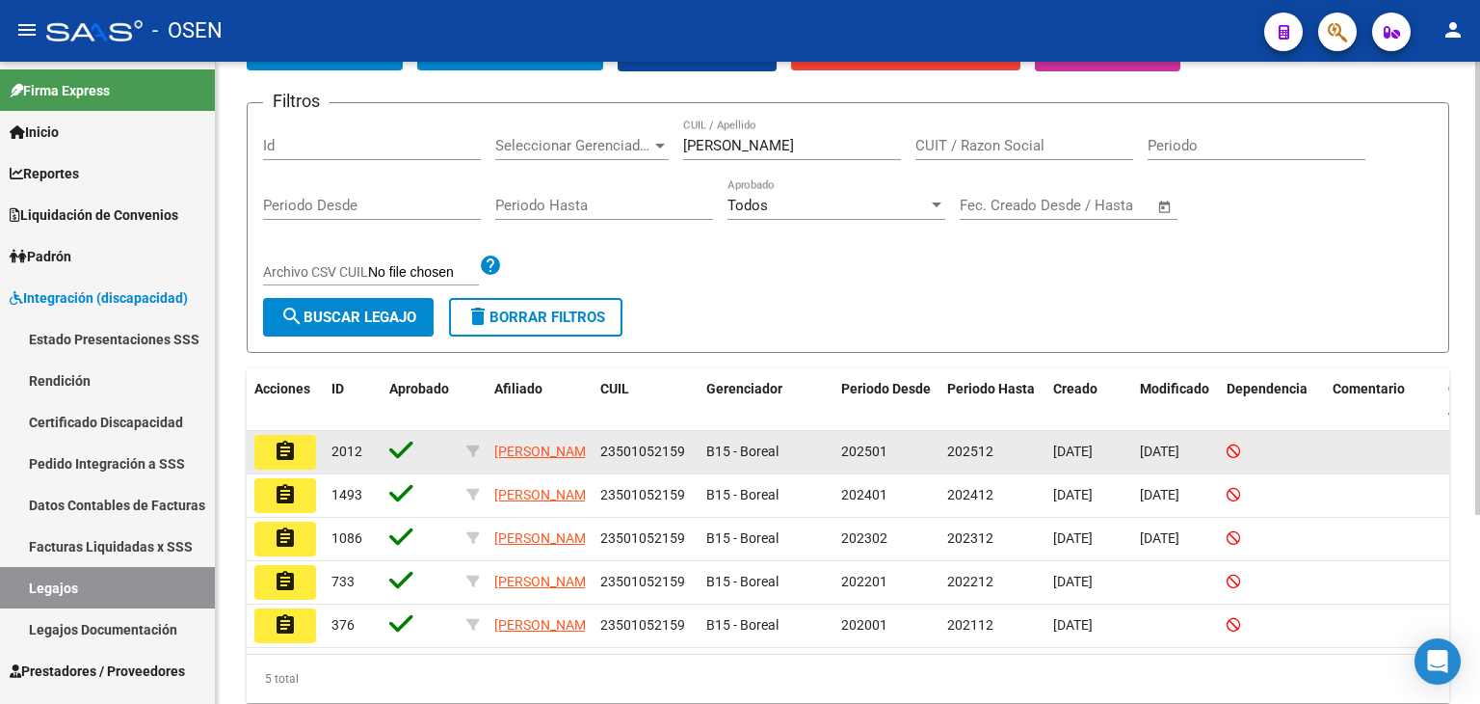
drag, startPoint x: 605, startPoint y: 449, endPoint x: 698, endPoint y: 457, distance: 92.9
click at [698, 457] on datatable-body-cell "23501052159" at bounding box center [646, 452] width 106 height 42
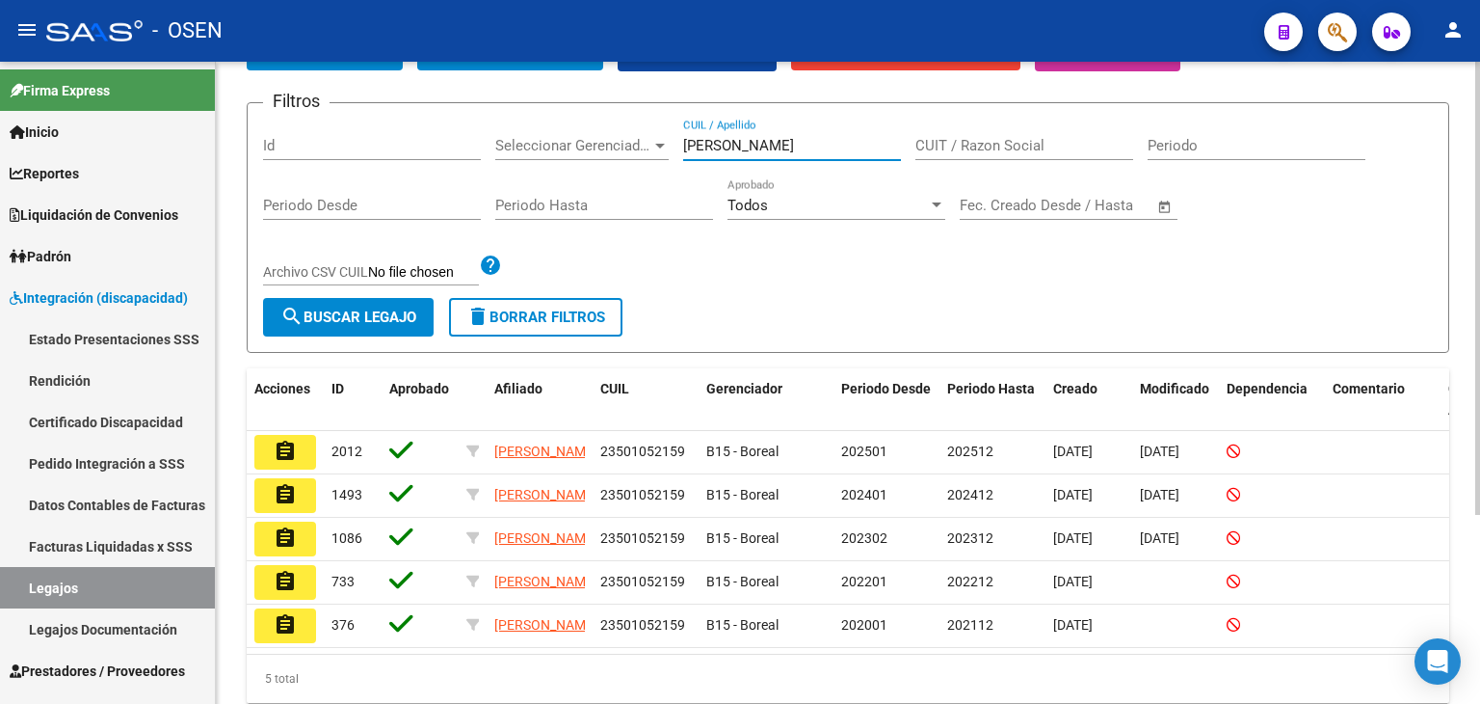
drag, startPoint x: 845, startPoint y: 145, endPoint x: 600, endPoint y: 170, distance: 246.1
click at [612, 147] on div "Filtros Id Seleccionar Gerenciador Seleccionar Gerenciador NAVARRO MARIANO CUIL…" at bounding box center [848, 208] width 1170 height 179
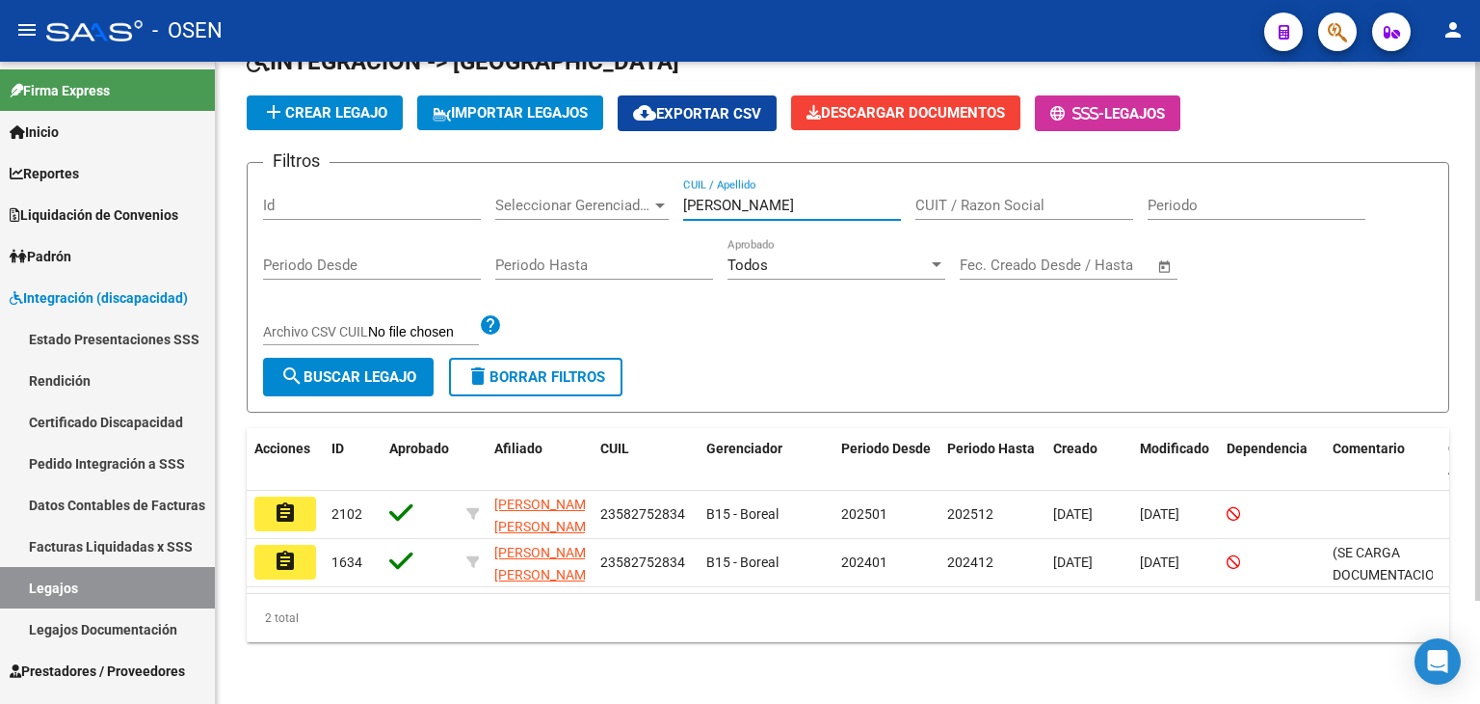
scroll to position [122, 0]
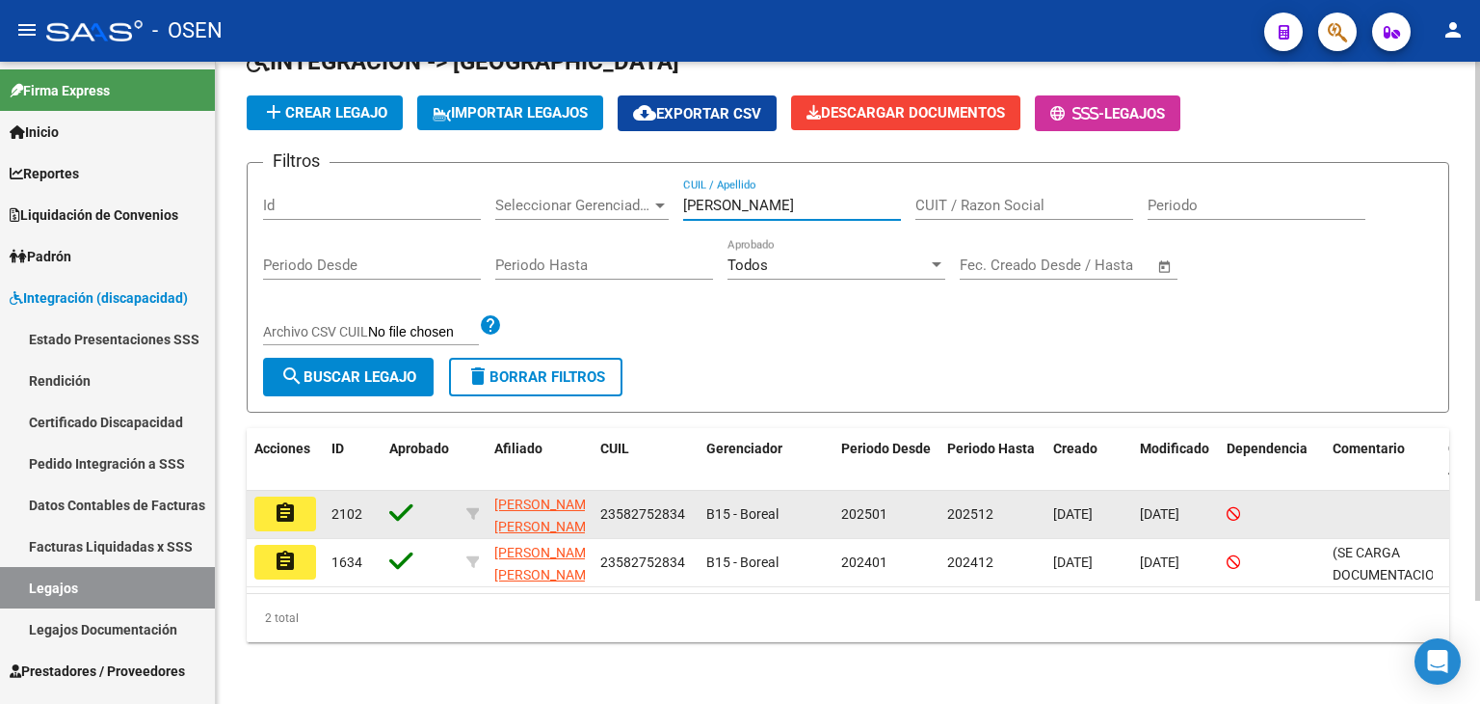
type input "ZAVATARELLI OJEDA MARTINA"
drag, startPoint x: 602, startPoint y: 497, endPoint x: 690, endPoint y: 498, distance: 87.7
click at [690, 503] on div "23582752834" at bounding box center [645, 514] width 91 height 22
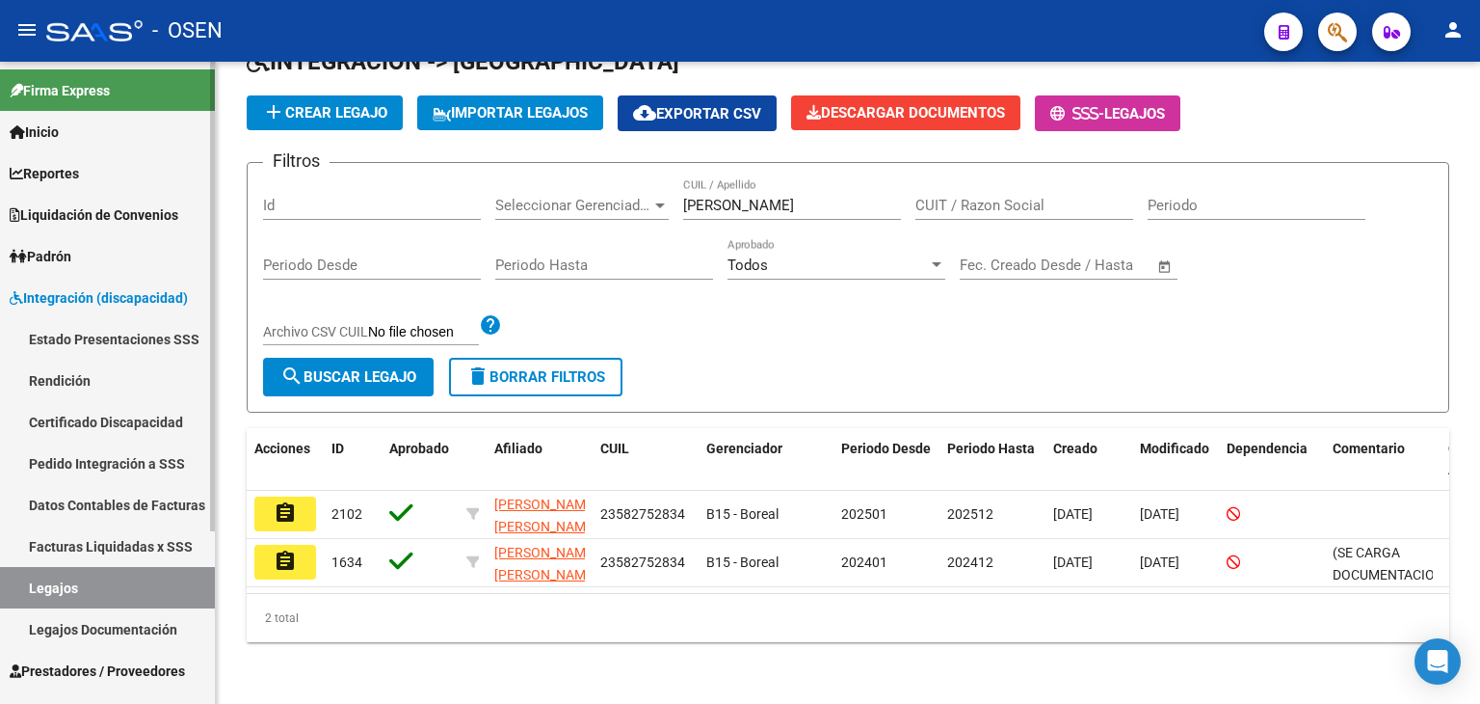
click at [50, 290] on span "Integración (discapacidad)" at bounding box center [99, 297] width 178 height 21
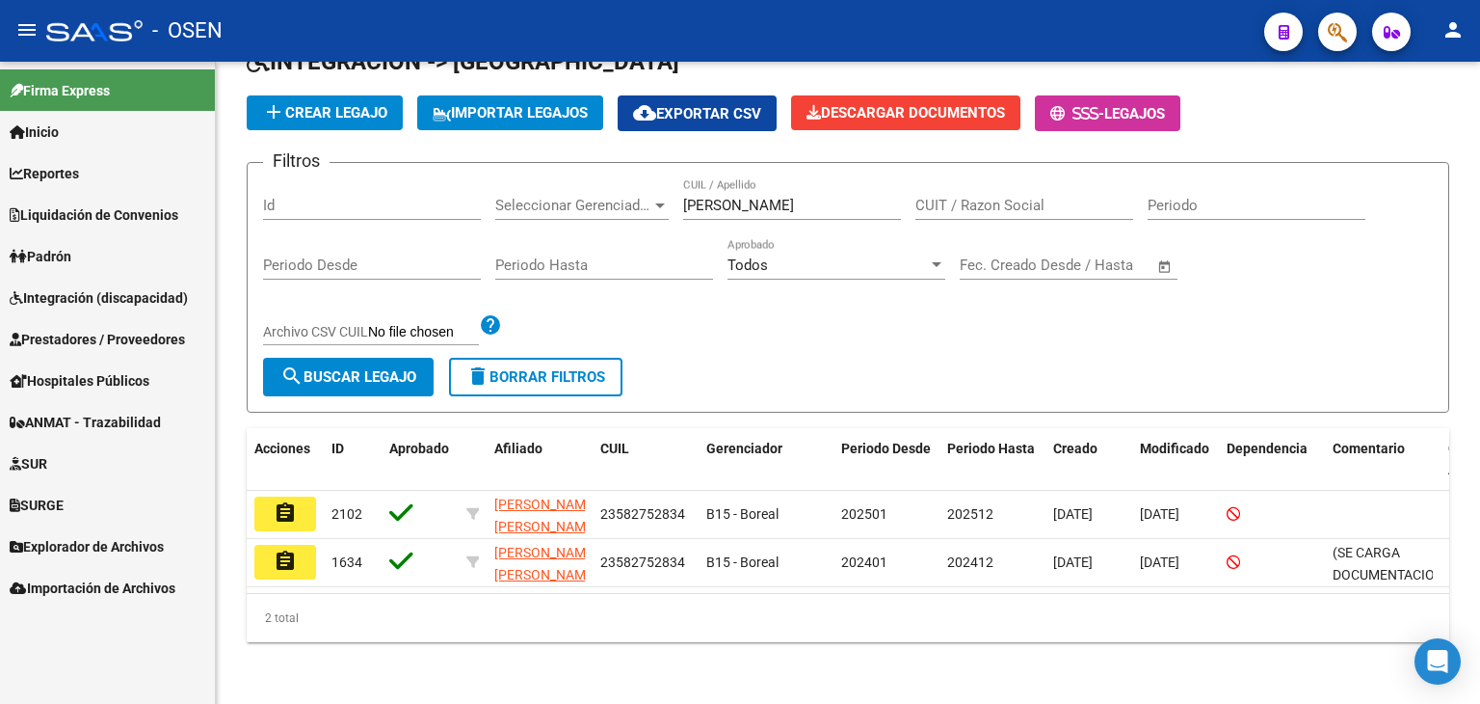
click at [64, 465] on link "SUR" at bounding box center [107, 462] width 215 height 41
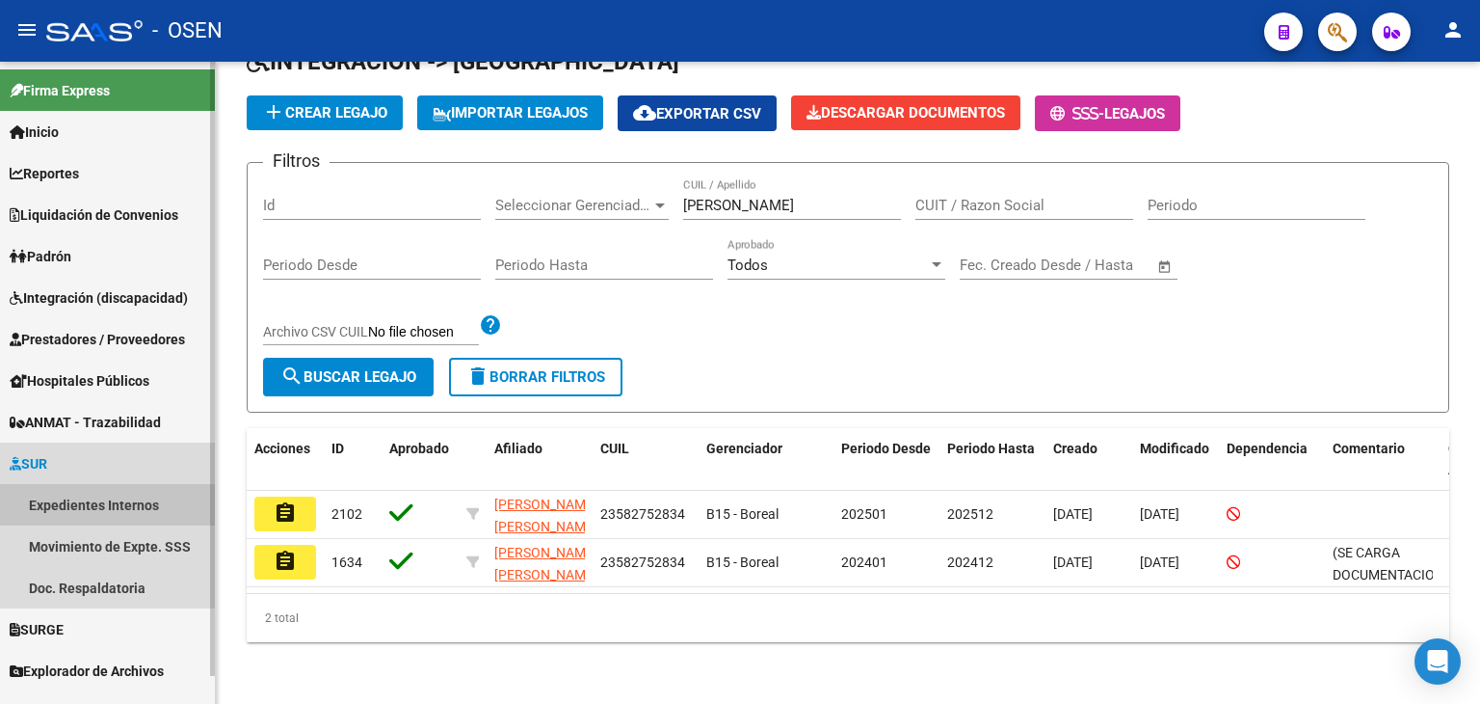
click at [76, 494] on link "Expedientes Internos" at bounding box center [107, 504] width 215 height 41
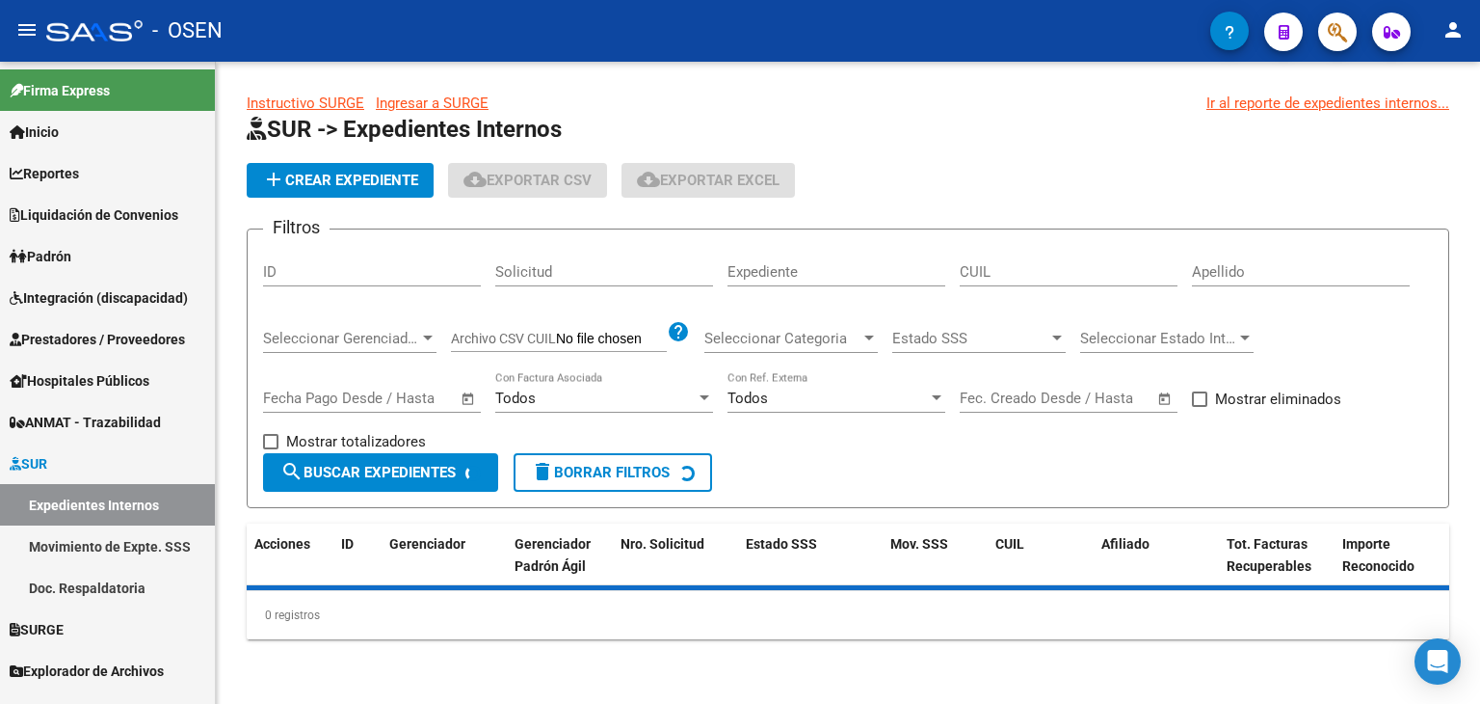
click at [1058, 268] on input "CUIL" at bounding box center [1069, 271] width 218 height 17
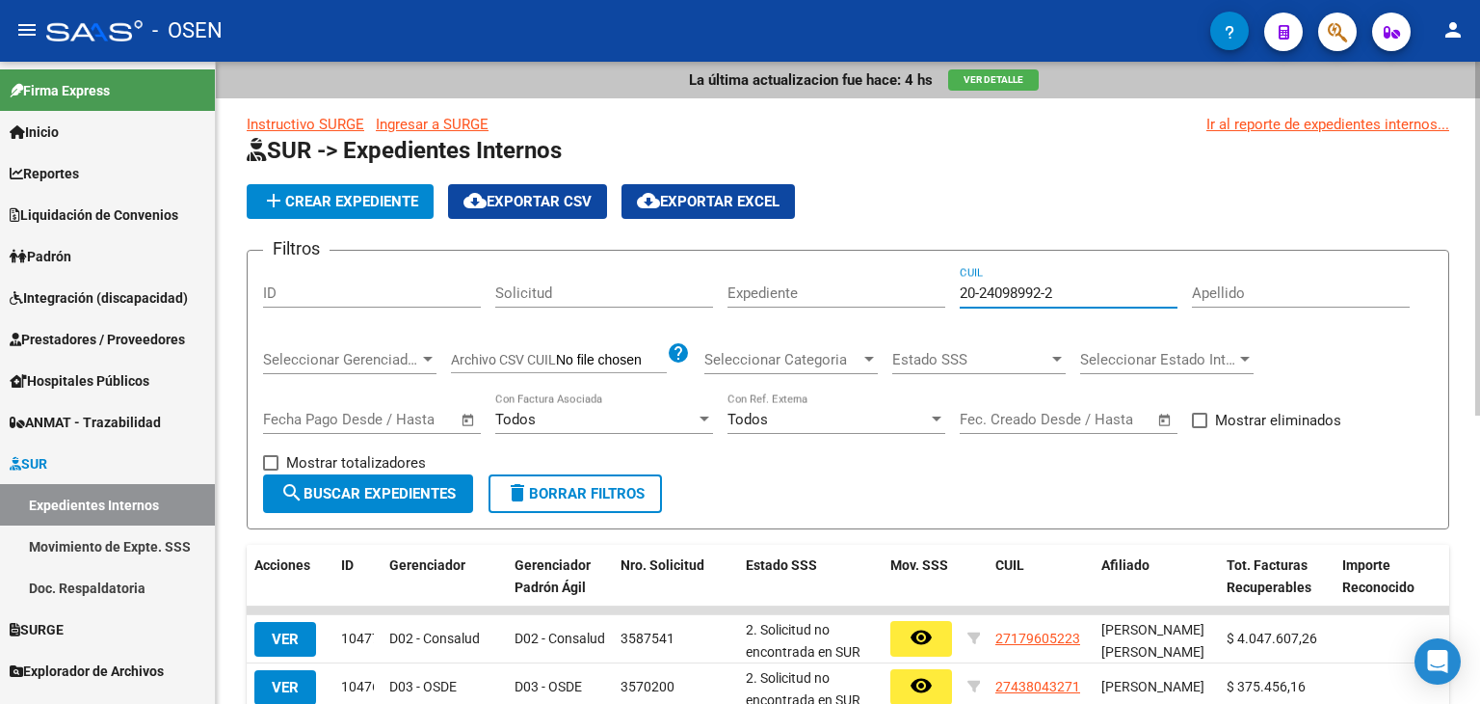
type input "20-24098992-2"
click at [409, 485] on span "search Buscar Expedientes" at bounding box center [367, 493] width 175 height 17
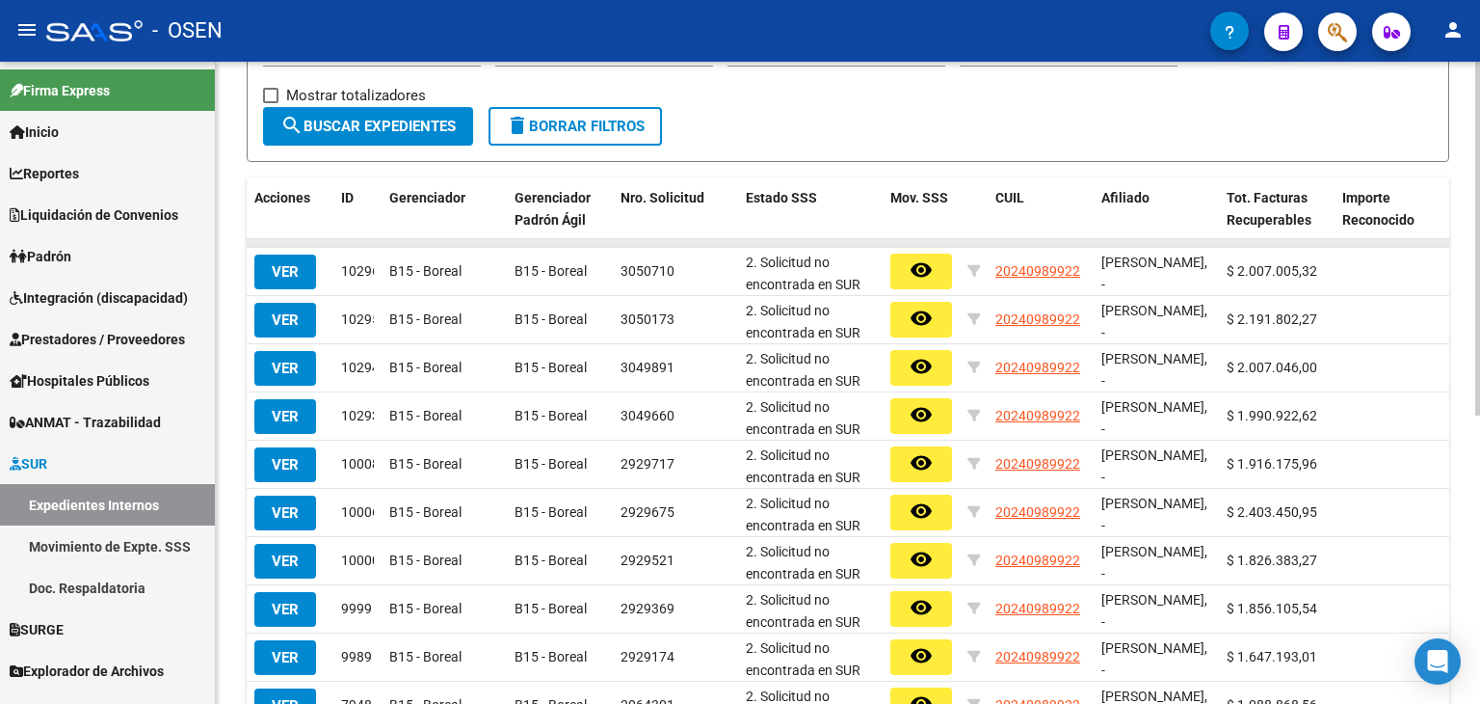
scroll to position [386, 0]
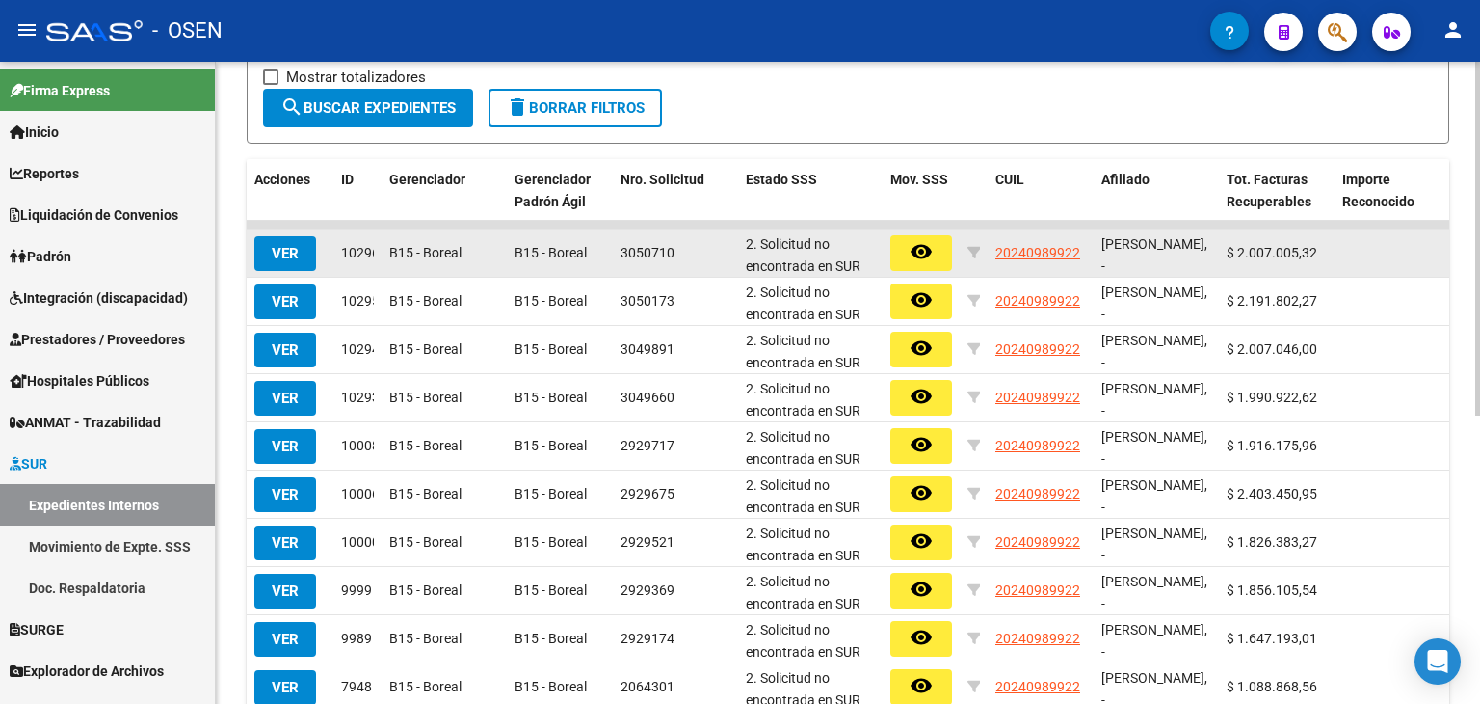
click at [921, 256] on mat-icon "remove_red_eye" at bounding box center [921, 251] width 23 height 23
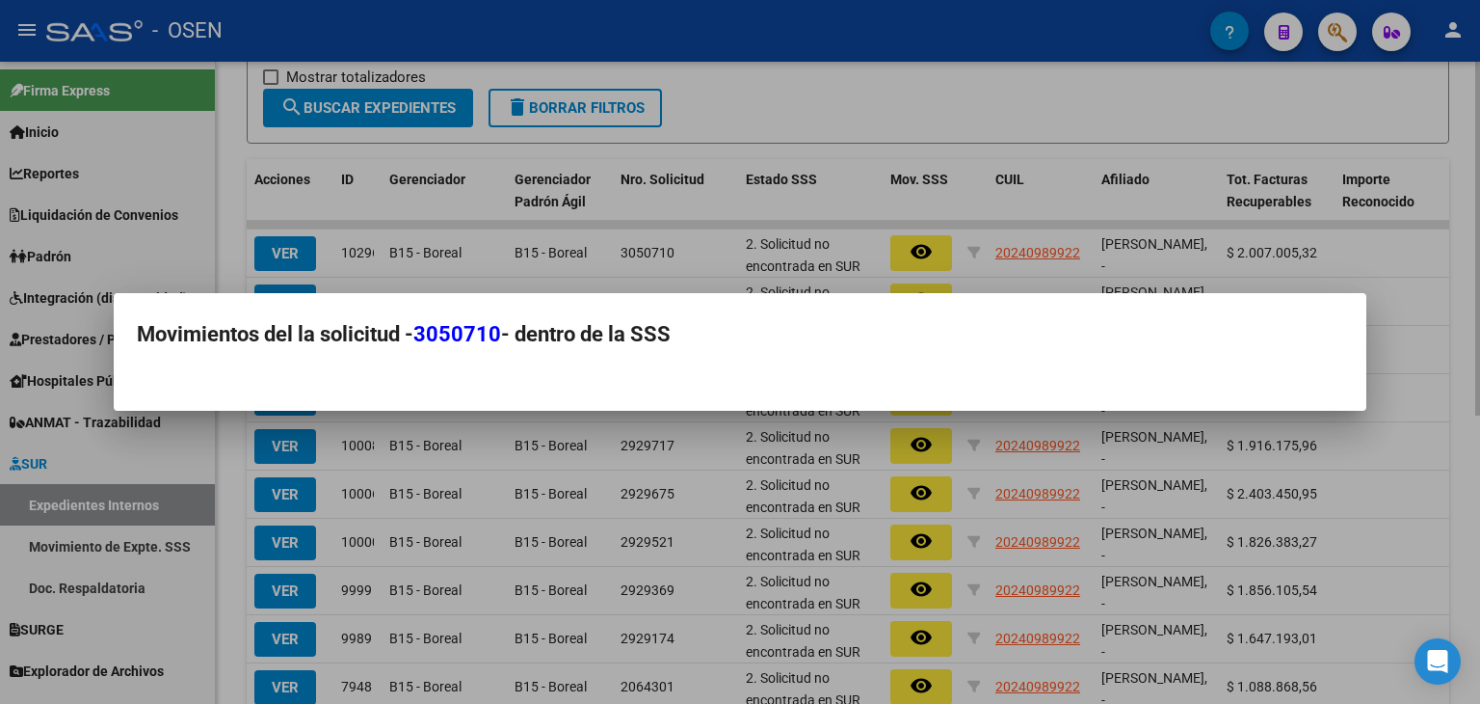
click at [897, 90] on div at bounding box center [740, 352] width 1480 height 704
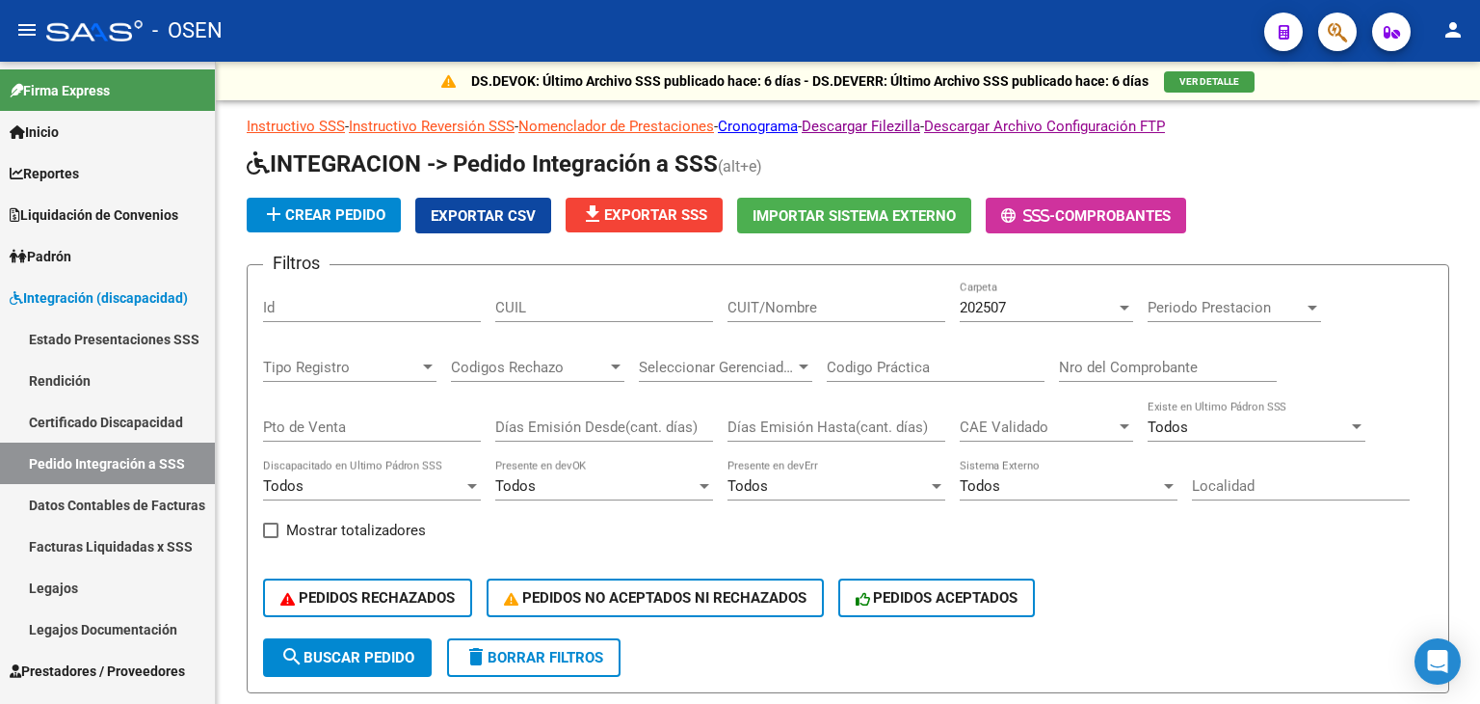
scroll to position [193, 0]
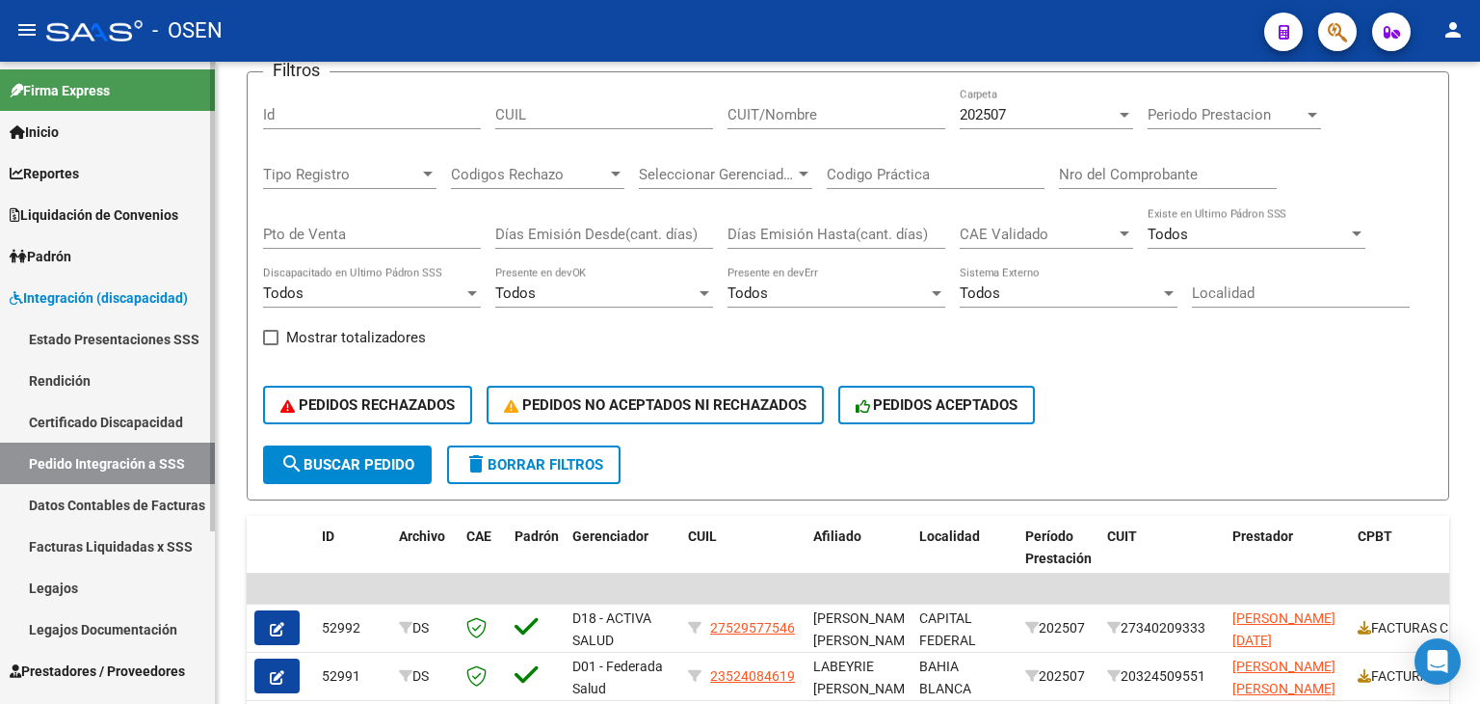
click at [85, 575] on link "Legajos" at bounding box center [107, 587] width 215 height 41
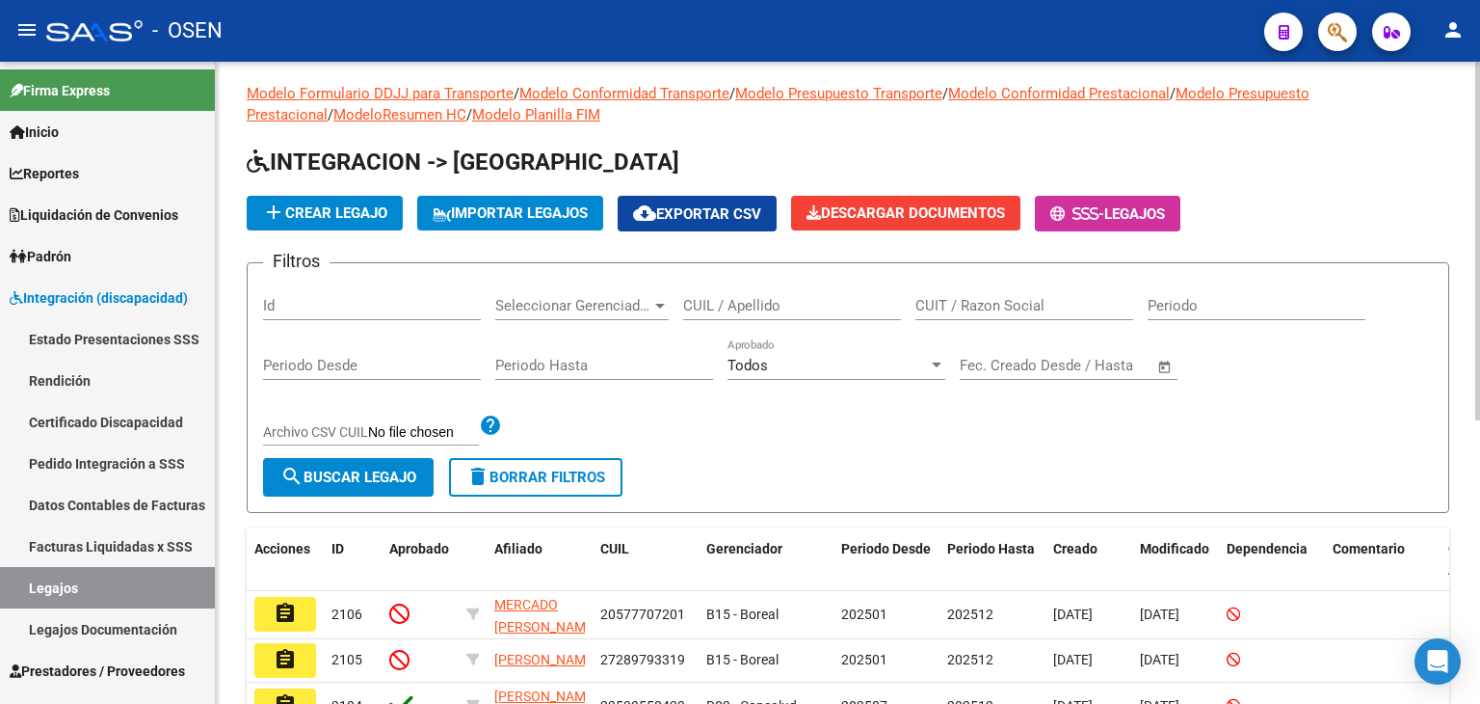
scroll to position [193, 0]
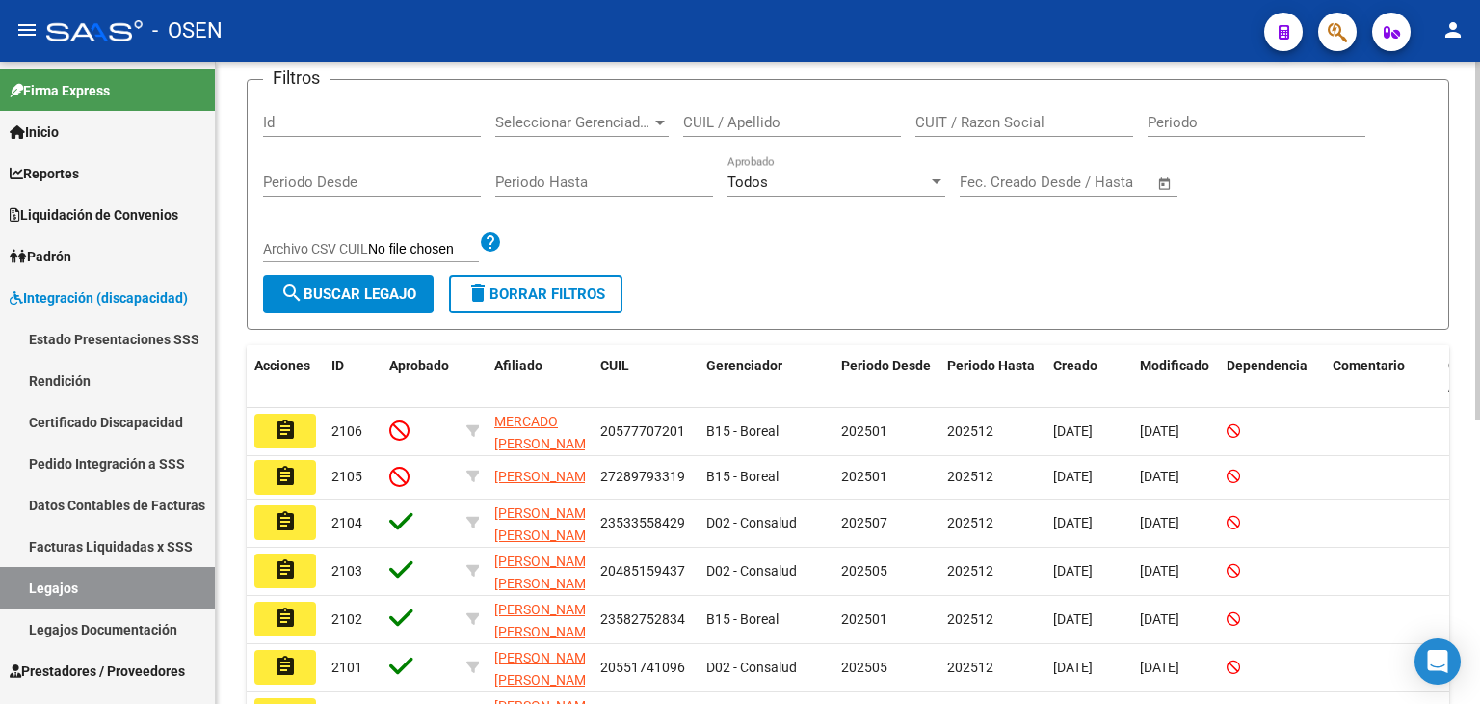
click at [751, 117] on input "CUIL / Apellido" at bounding box center [792, 122] width 218 height 17
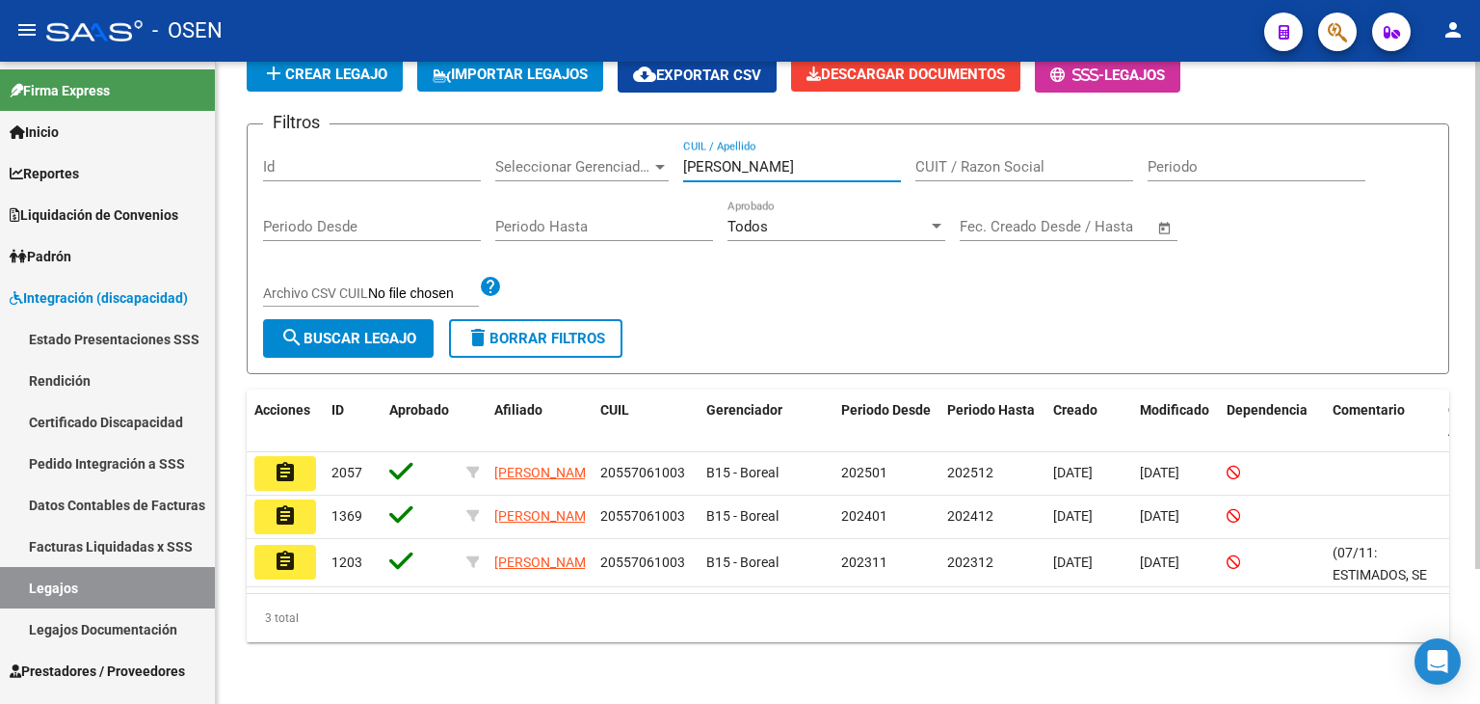
scroll to position [170, 0]
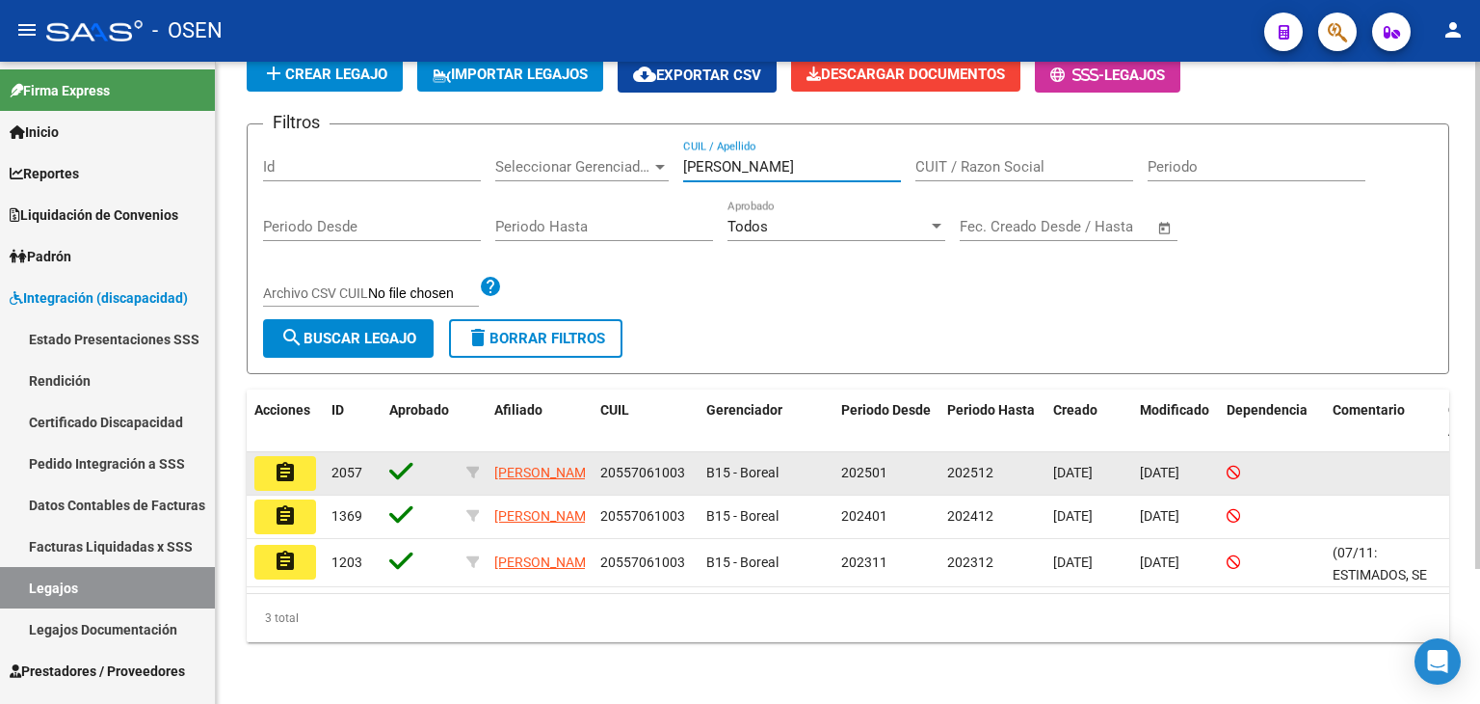
type input "maroto"
drag, startPoint x: 688, startPoint y: 454, endPoint x: 588, endPoint y: 459, distance: 100.4
click at [588, 459] on div "assignment 2057 MAROTO ALEXIS EZEQUIEL 20557061003 B15 - Boreal 202501 202512 3…" at bounding box center [902, 473] width 1310 height 43
copy div "20557061003"
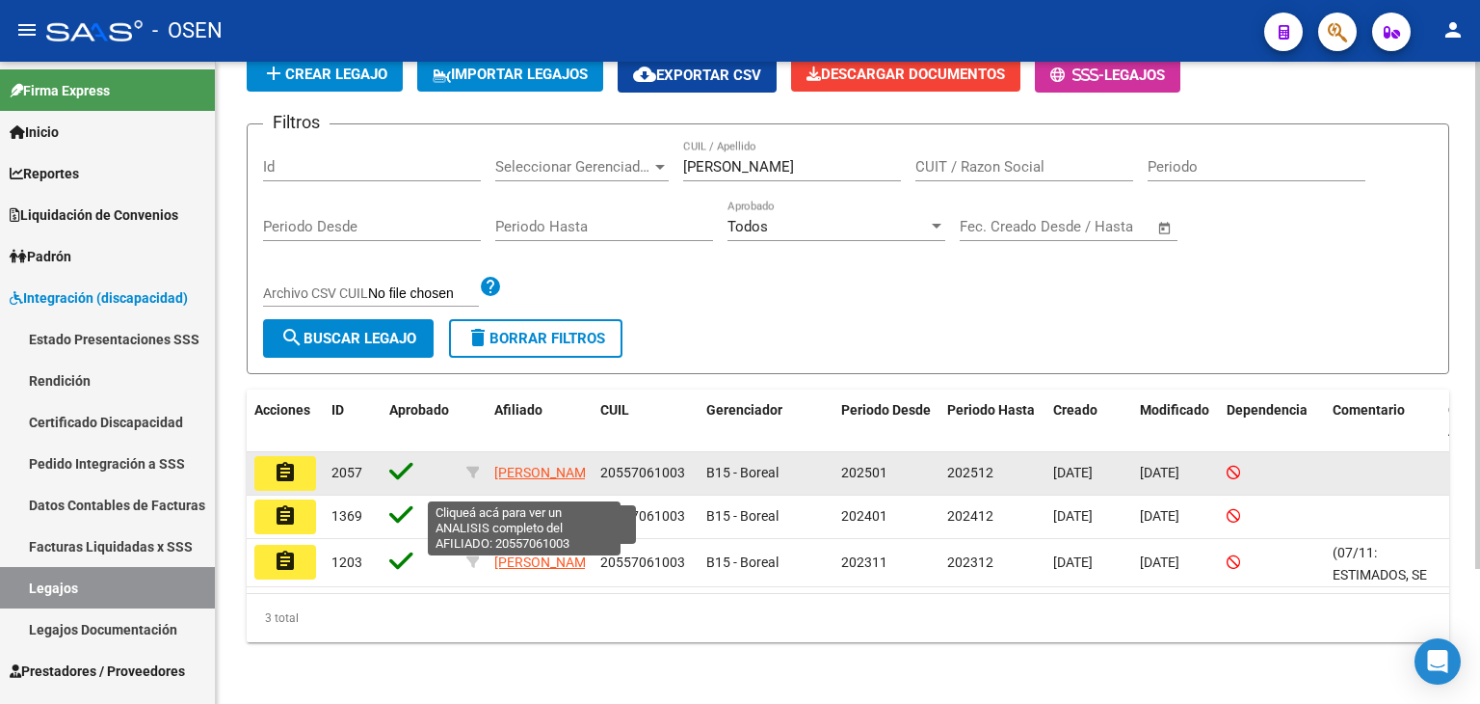
click at [520, 465] on span "MAROTO ALEXIS EZEQUIEL" at bounding box center [545, 472] width 103 height 15
type textarea "20557061003"
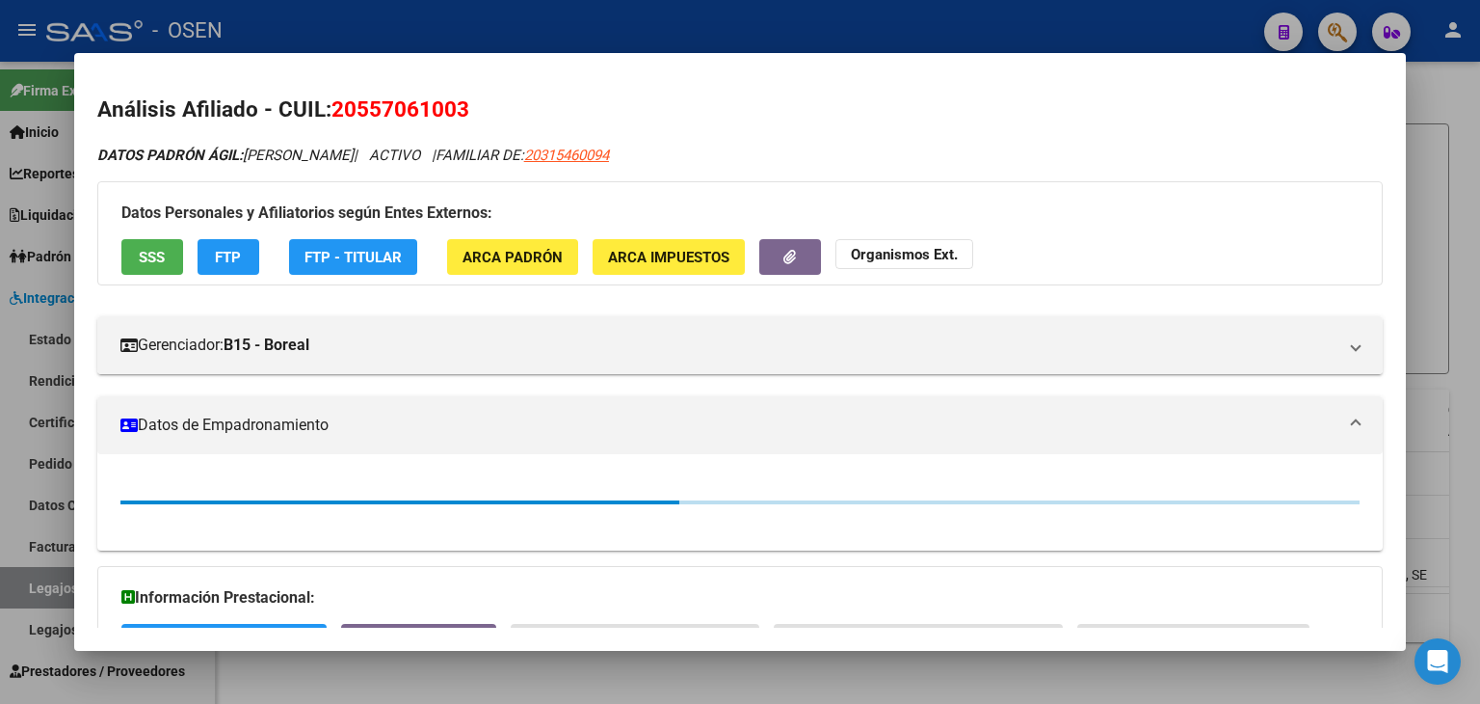
click at [785, 255] on icon "button" at bounding box center [790, 257] width 13 height 14
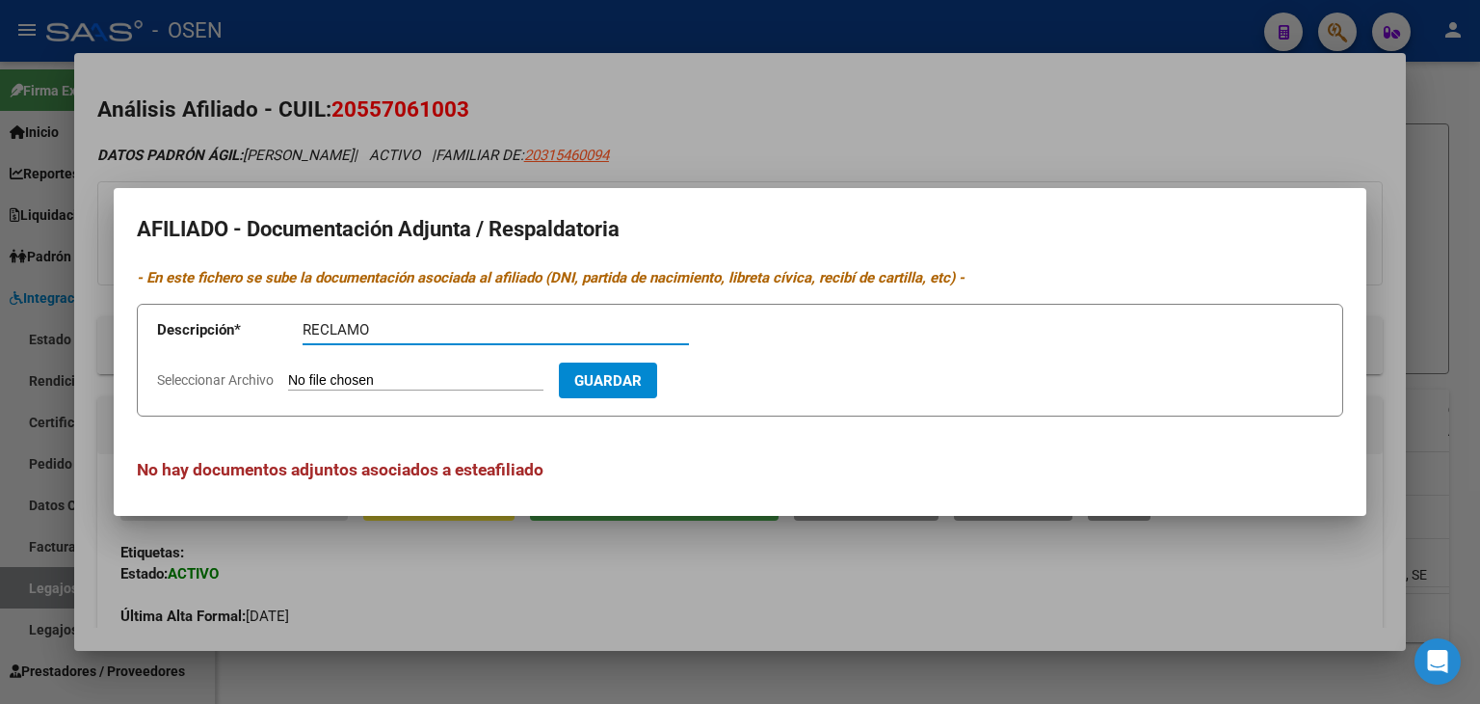
type input "RECLAMO"
click at [288, 372] on input "Seleccionar Archivo" at bounding box center [415, 381] width 255 height 18
click at [397, 373] on input "Seleccionar Archivo" at bounding box center [415, 381] width 255 height 18
type input "C:\fakepath\Reclamo_325776_-_Maroto[1].pdf"
click at [754, 384] on span "Guardar" at bounding box center [719, 380] width 67 height 17
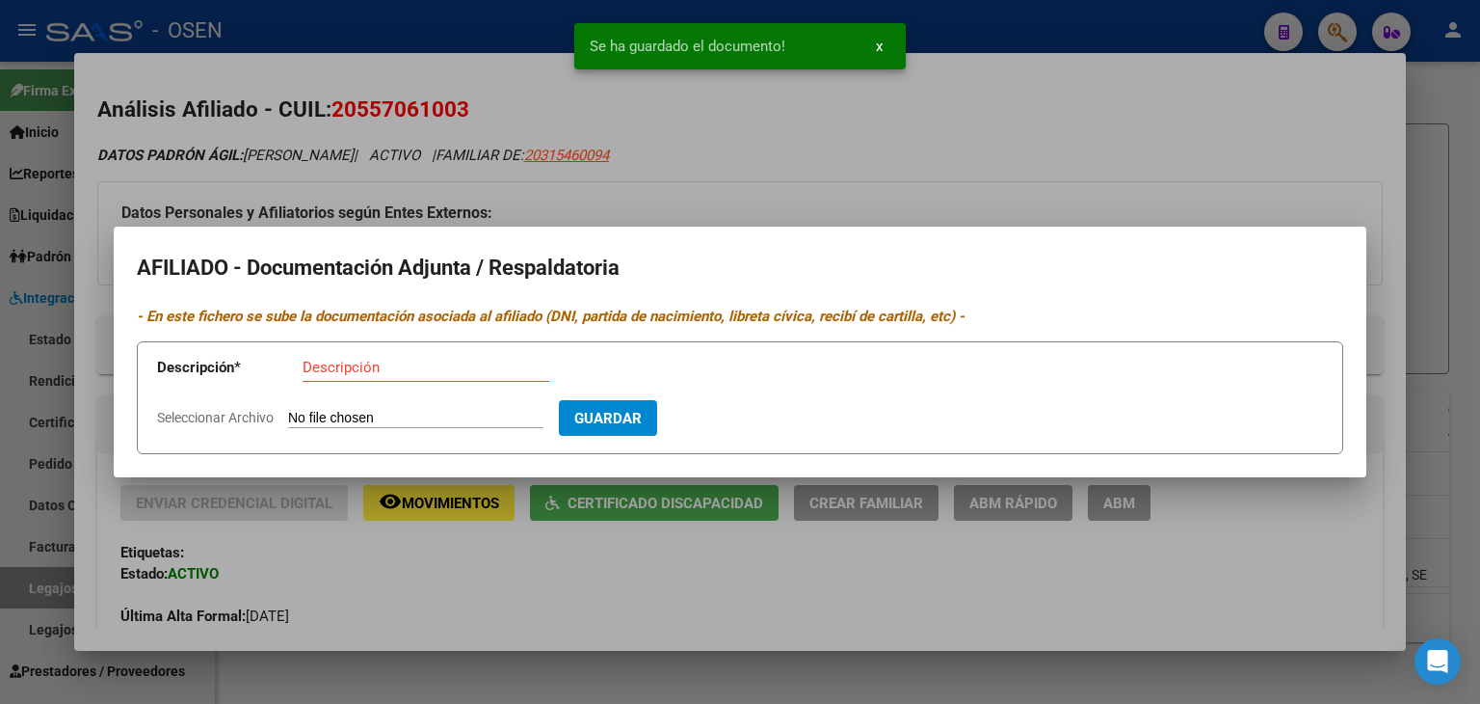
click at [984, 22] on div at bounding box center [740, 352] width 1480 height 704
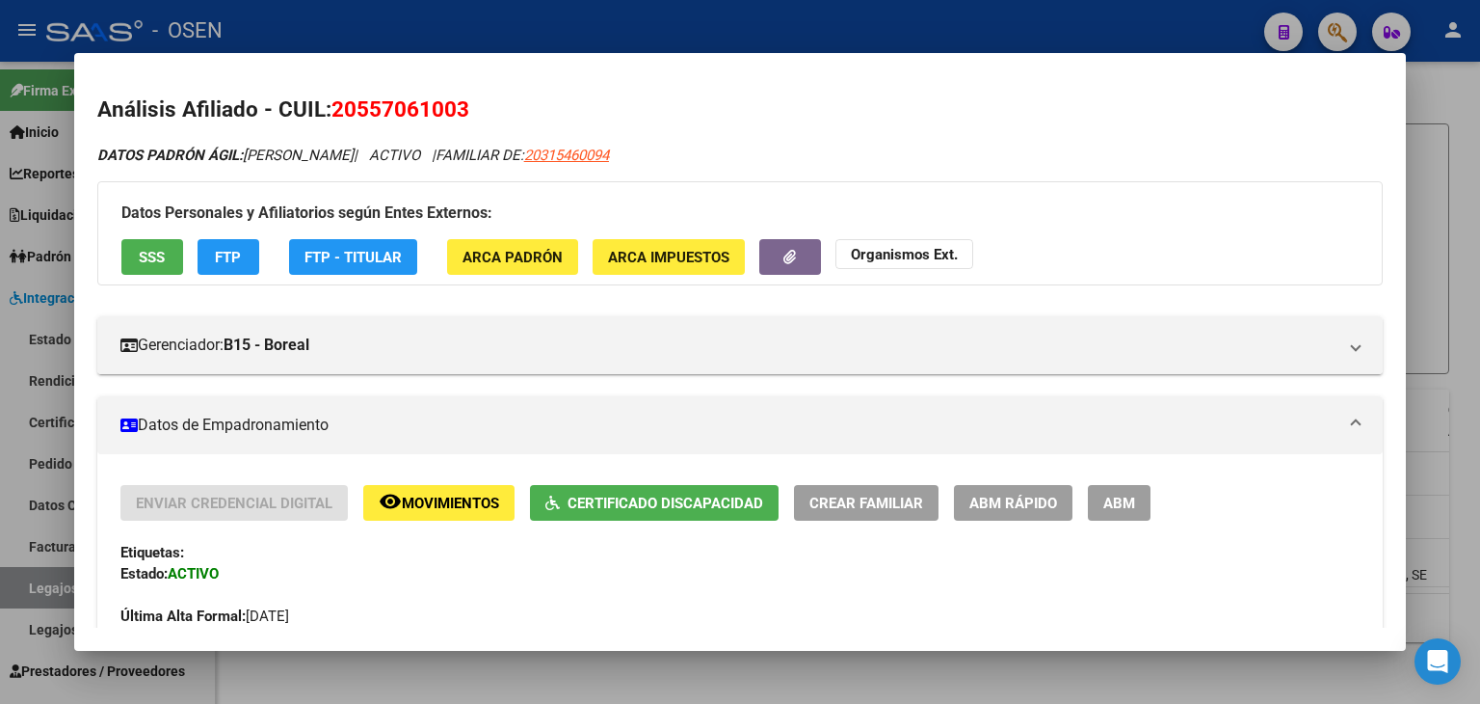
click at [839, 24] on div at bounding box center [740, 352] width 1480 height 704
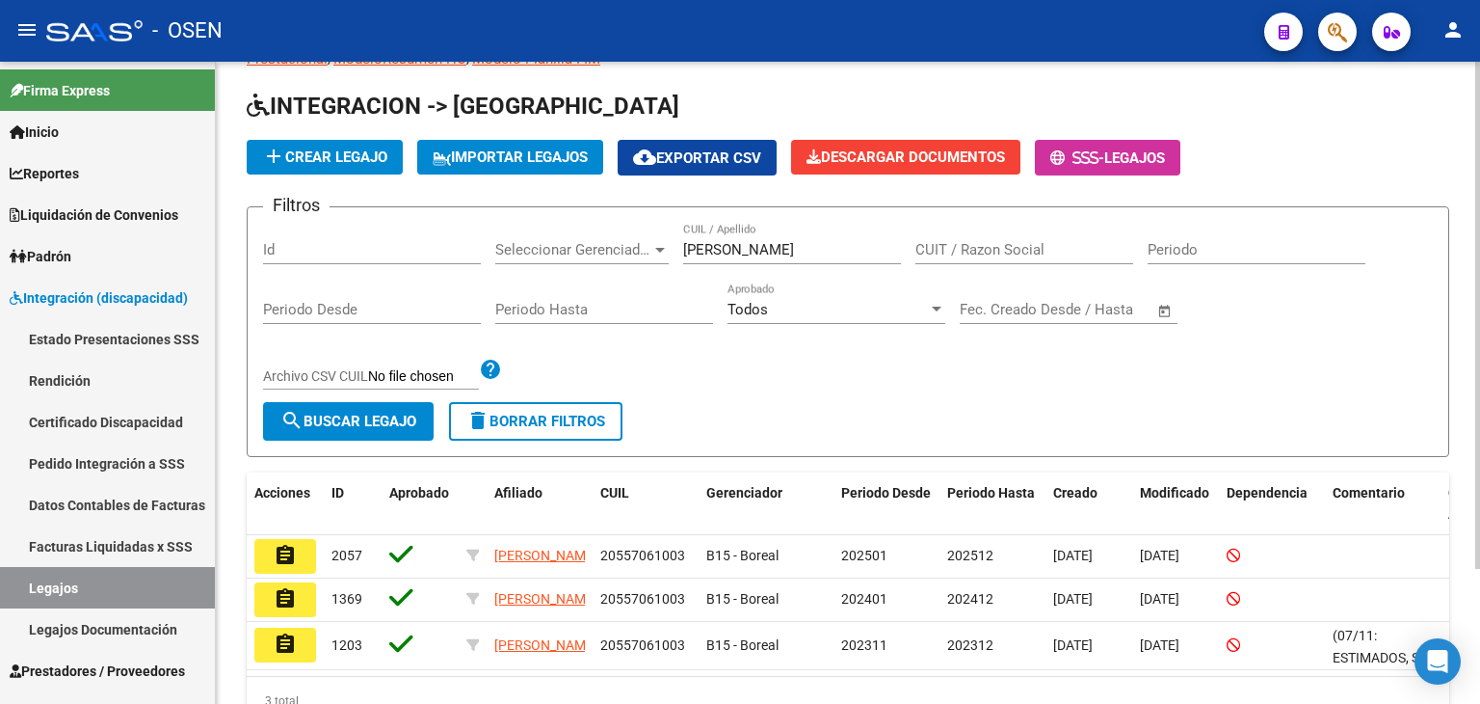
scroll to position [0, 0]
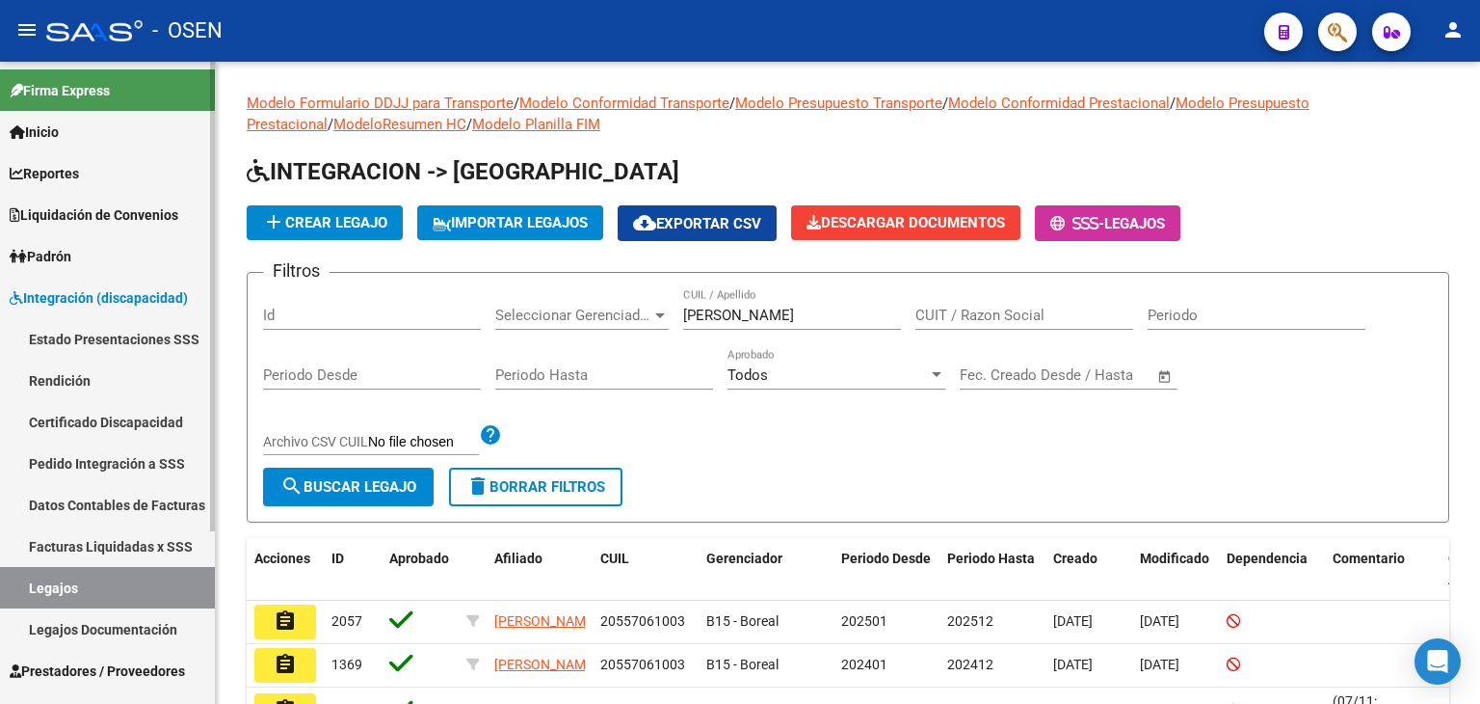
click at [71, 297] on span "Integración (discapacidad)" at bounding box center [99, 297] width 178 height 21
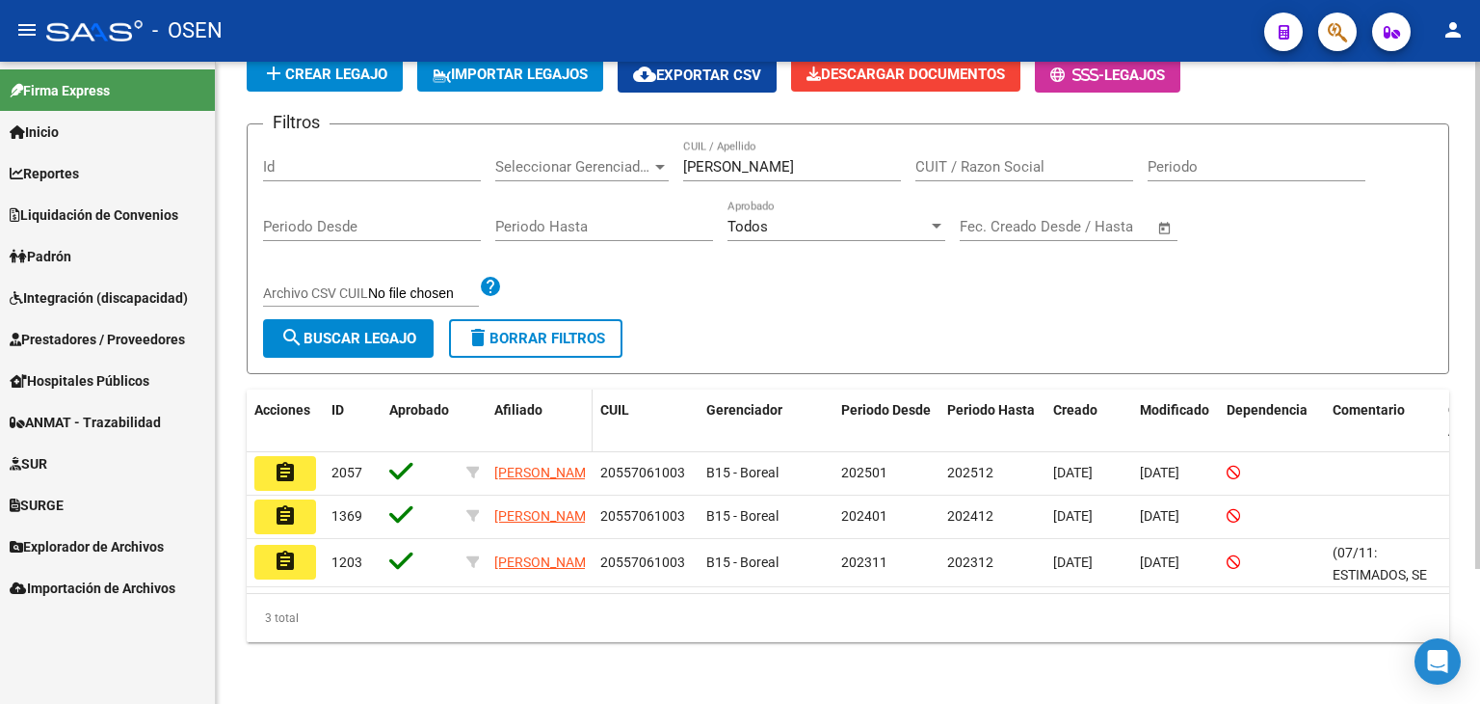
scroll to position [170, 0]
click at [138, 463] on link "SUR" at bounding box center [107, 462] width 215 height 41
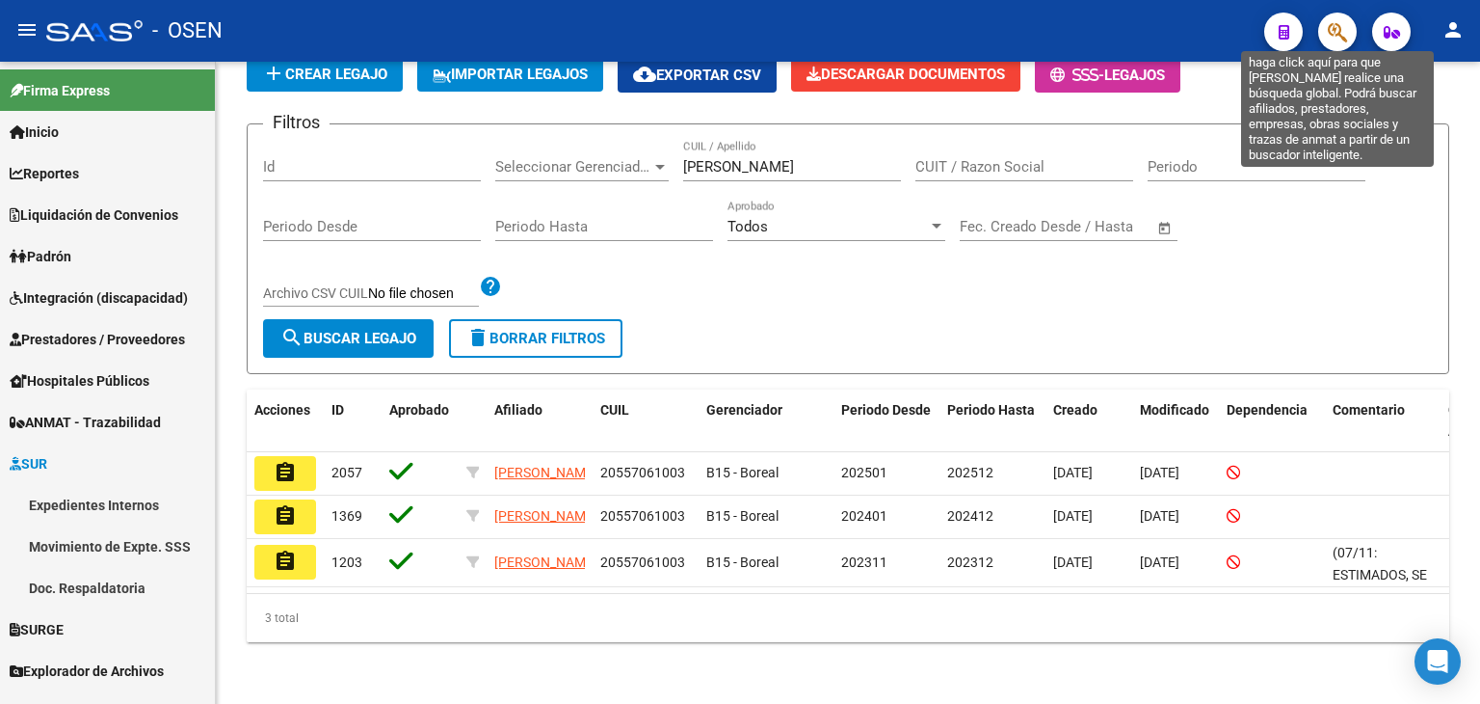
click at [1344, 29] on icon "button" at bounding box center [1337, 32] width 19 height 22
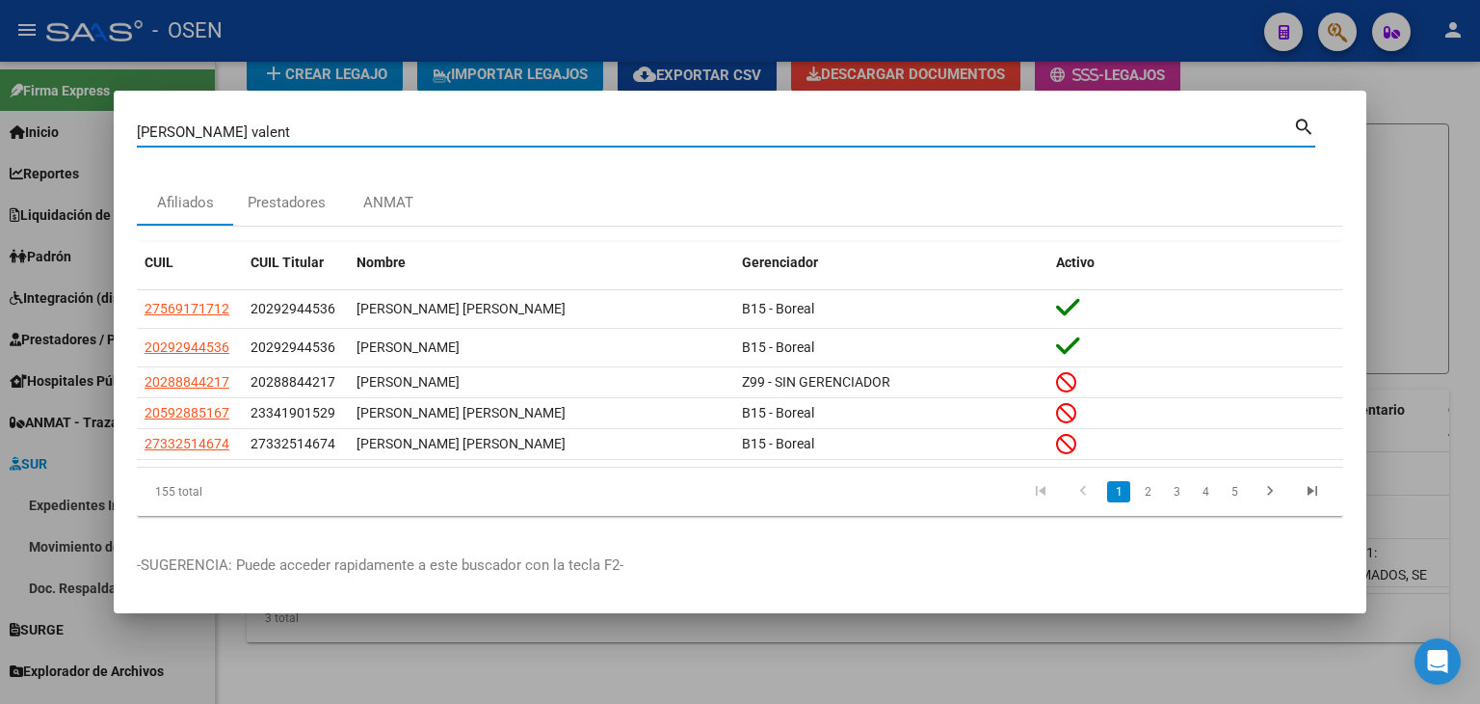
type input "alderete valent"
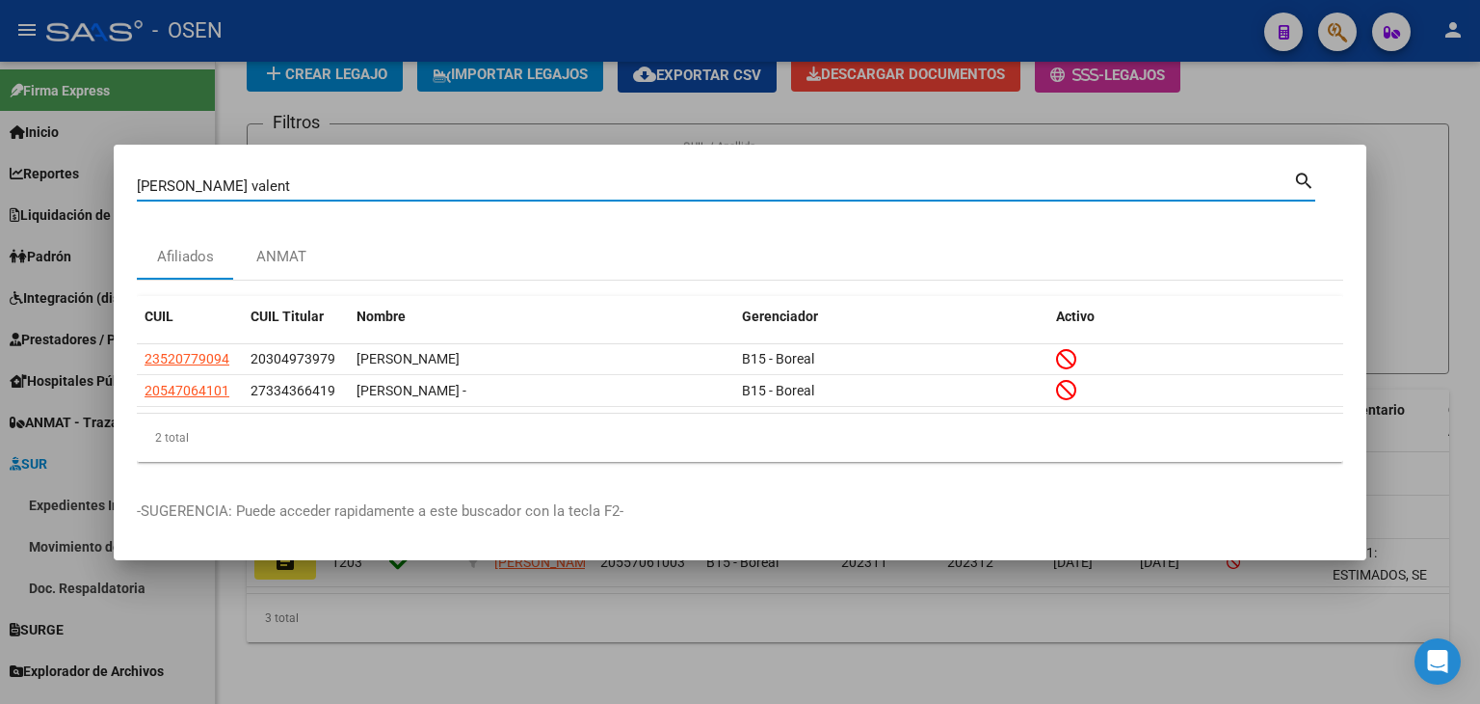
drag, startPoint x: 0, startPoint y: 194, endPoint x: 0, endPoint y: 214, distance: 20.2
click at [0, 212] on div "alderete valent Buscar (apellido, dni, cuil, nro traspaso, cuit, obra social) s…" at bounding box center [740, 352] width 1480 height 704
paste input "23508890389"
type input "23508890389"
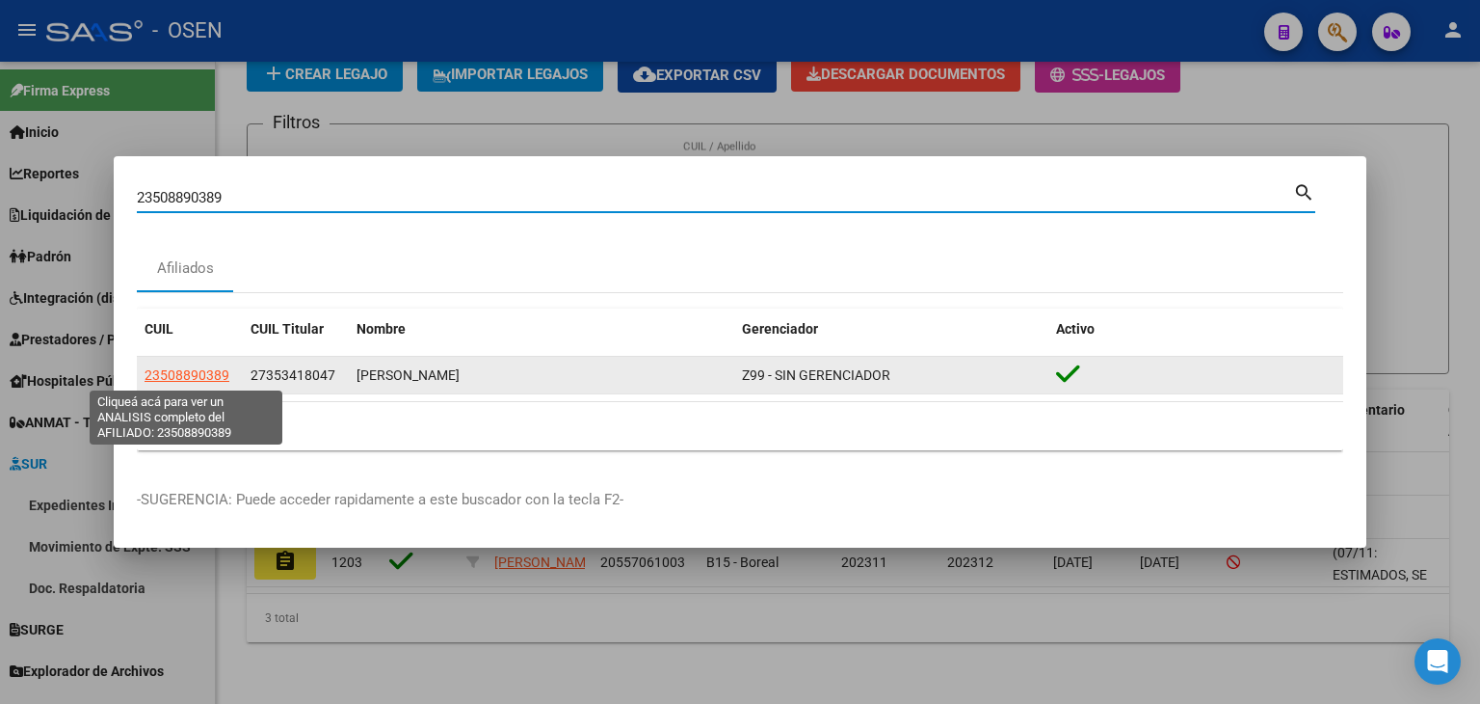
click at [175, 375] on span "23508890389" at bounding box center [187, 374] width 85 height 15
type textarea "23508890389"
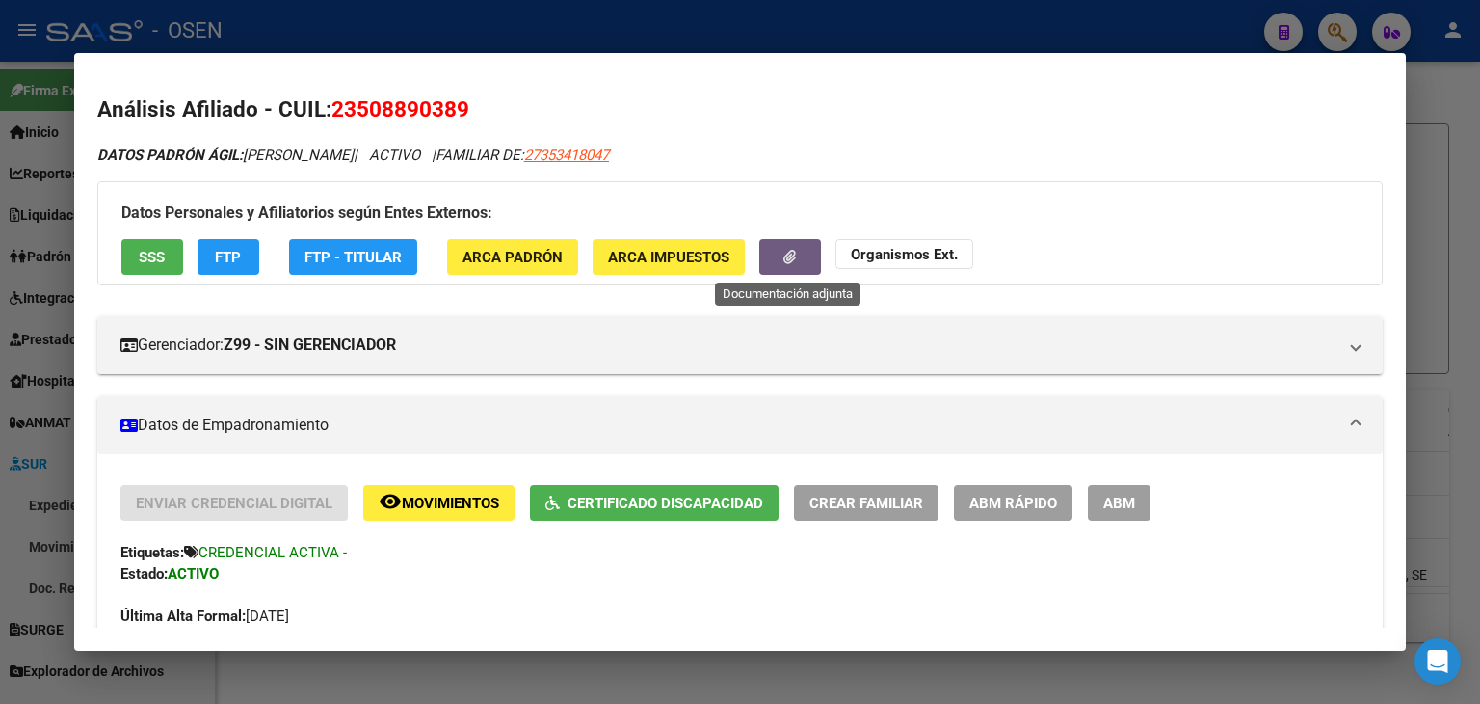
click at [770, 253] on button "button" at bounding box center [791, 257] width 62 height 36
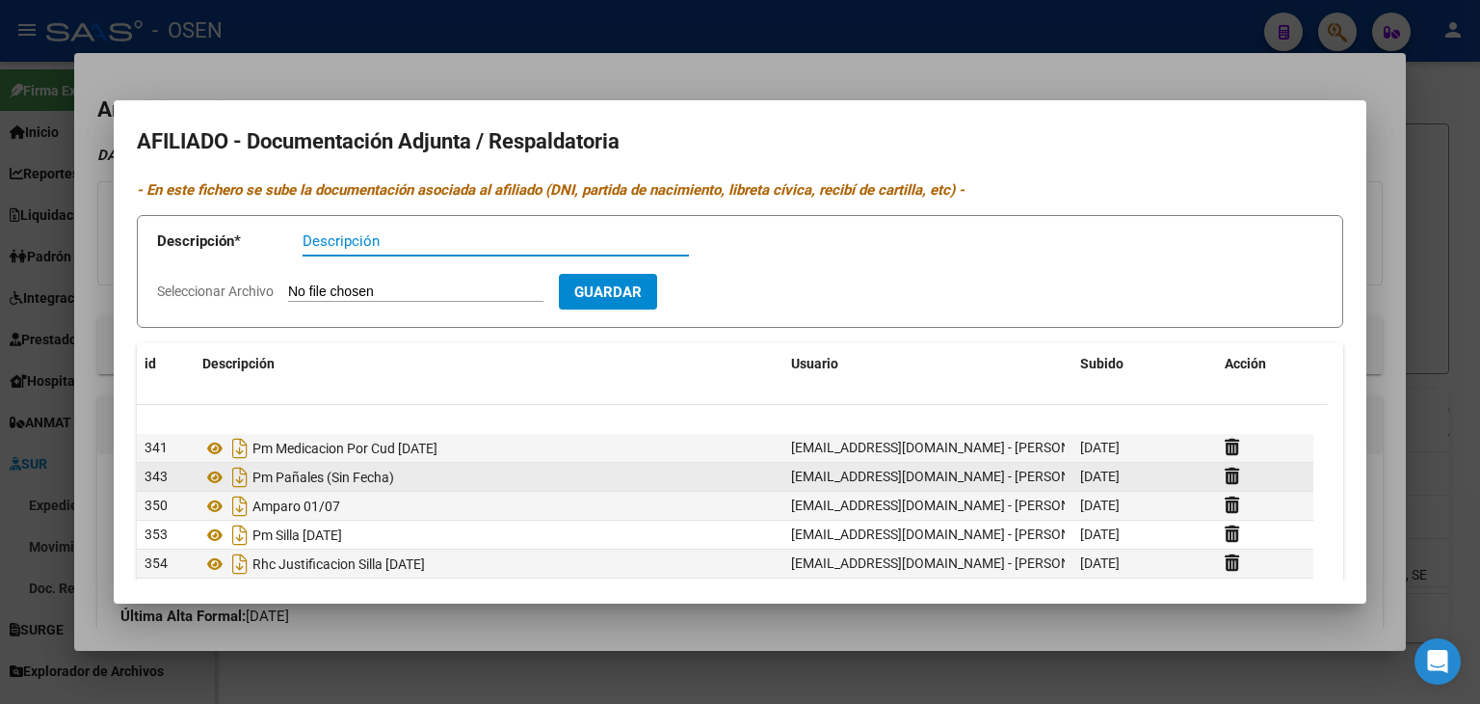
scroll to position [193, 0]
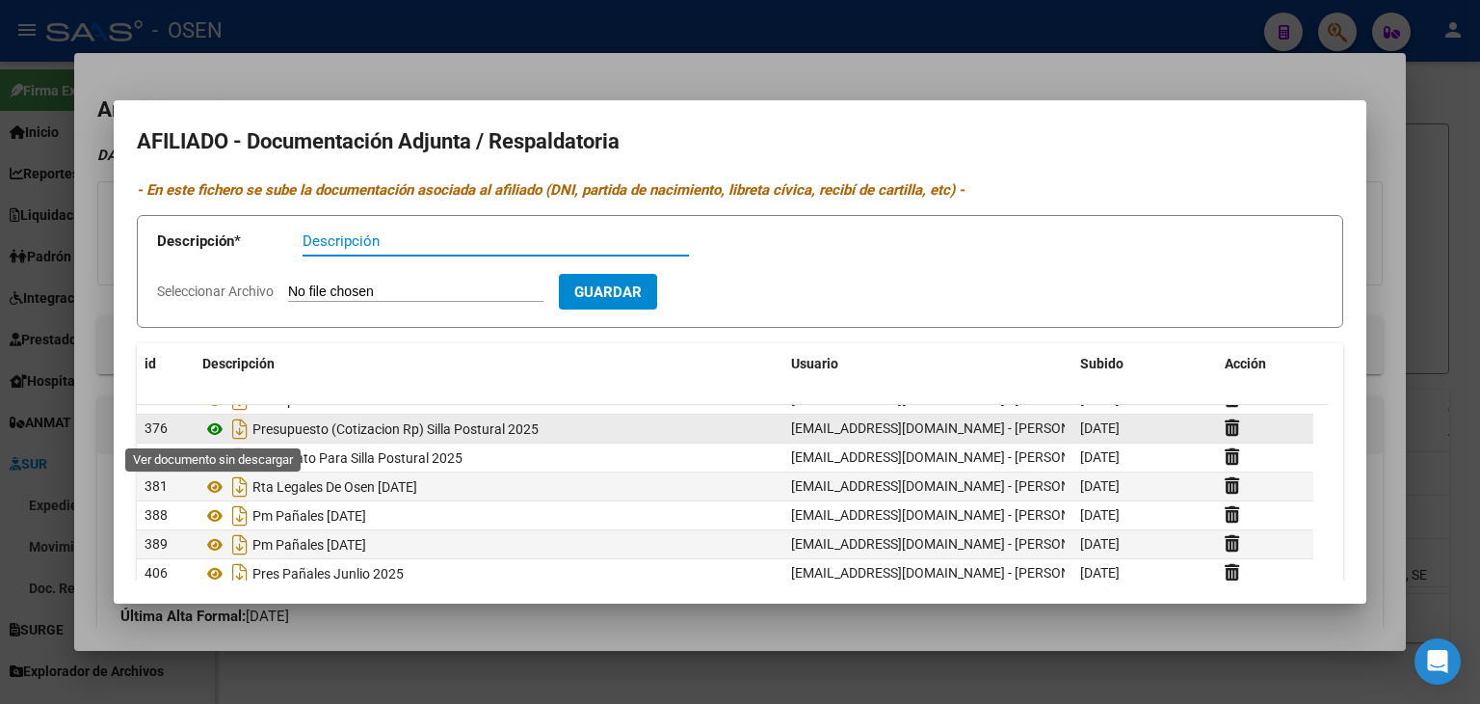
click at [217, 425] on icon at bounding box center [214, 428] width 25 height 23
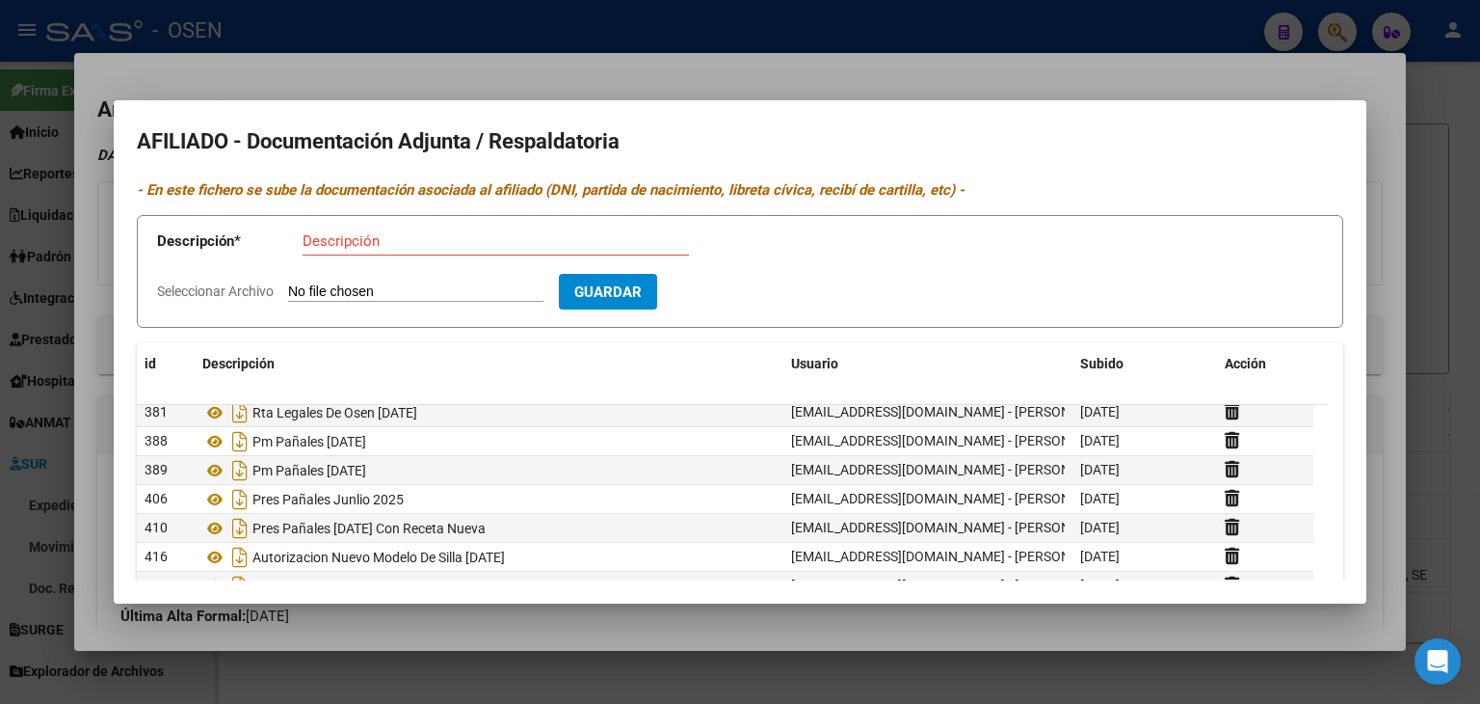
scroll to position [270, 0]
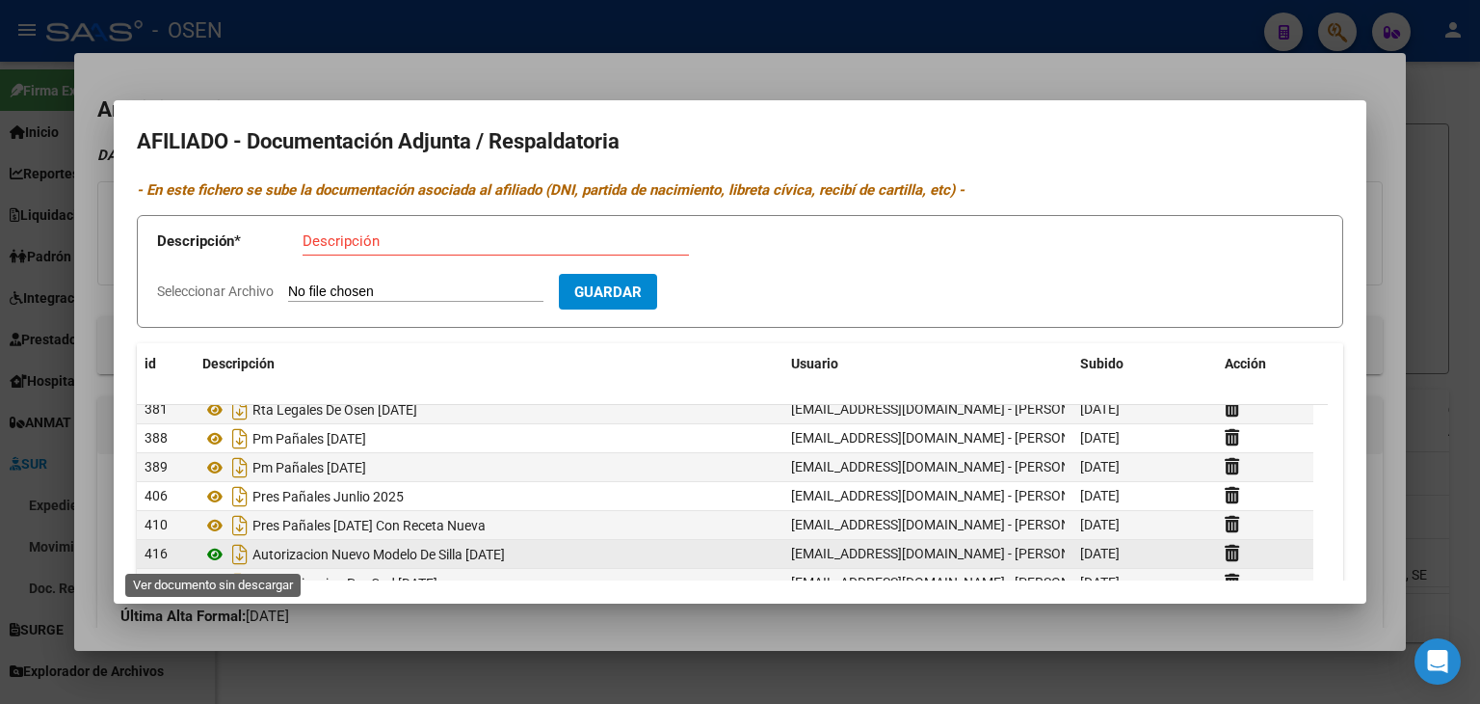
click at [218, 555] on icon at bounding box center [214, 554] width 25 height 23
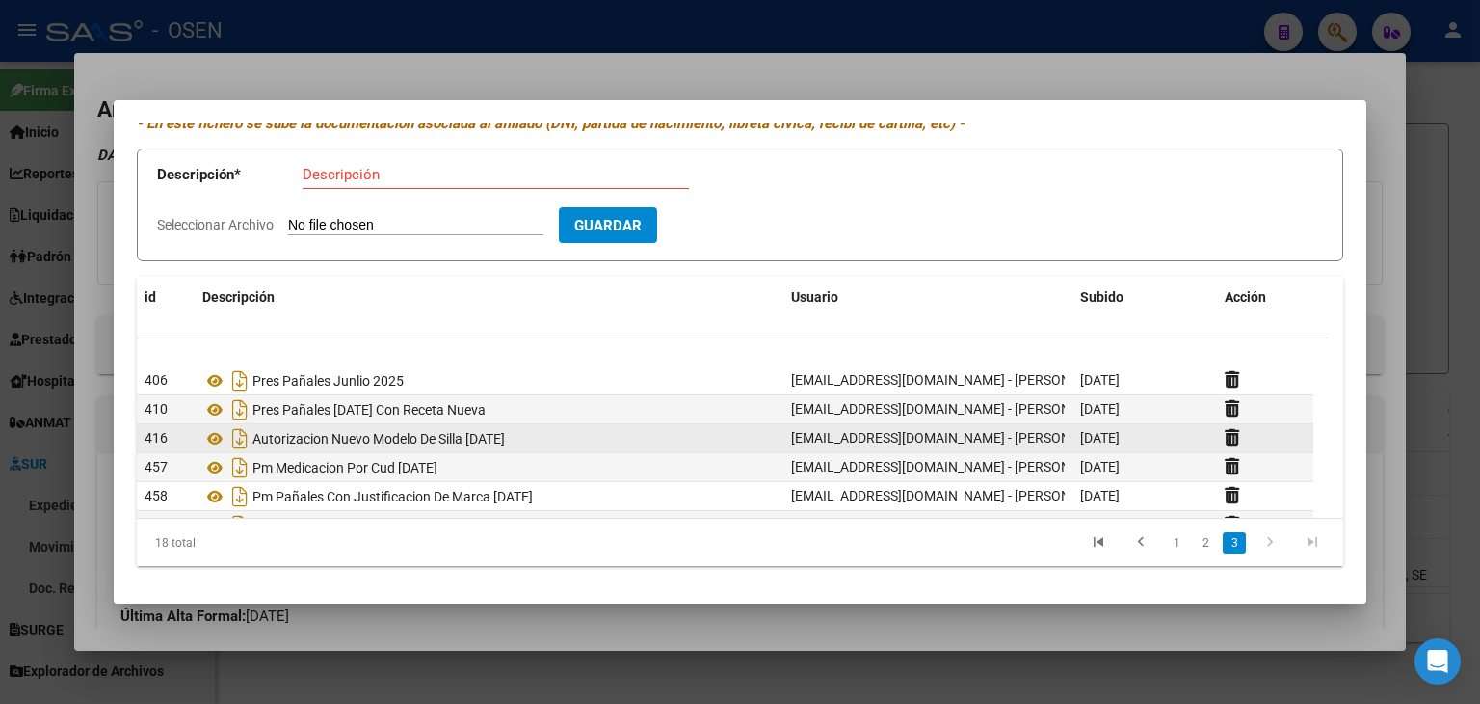
scroll to position [347, 0]
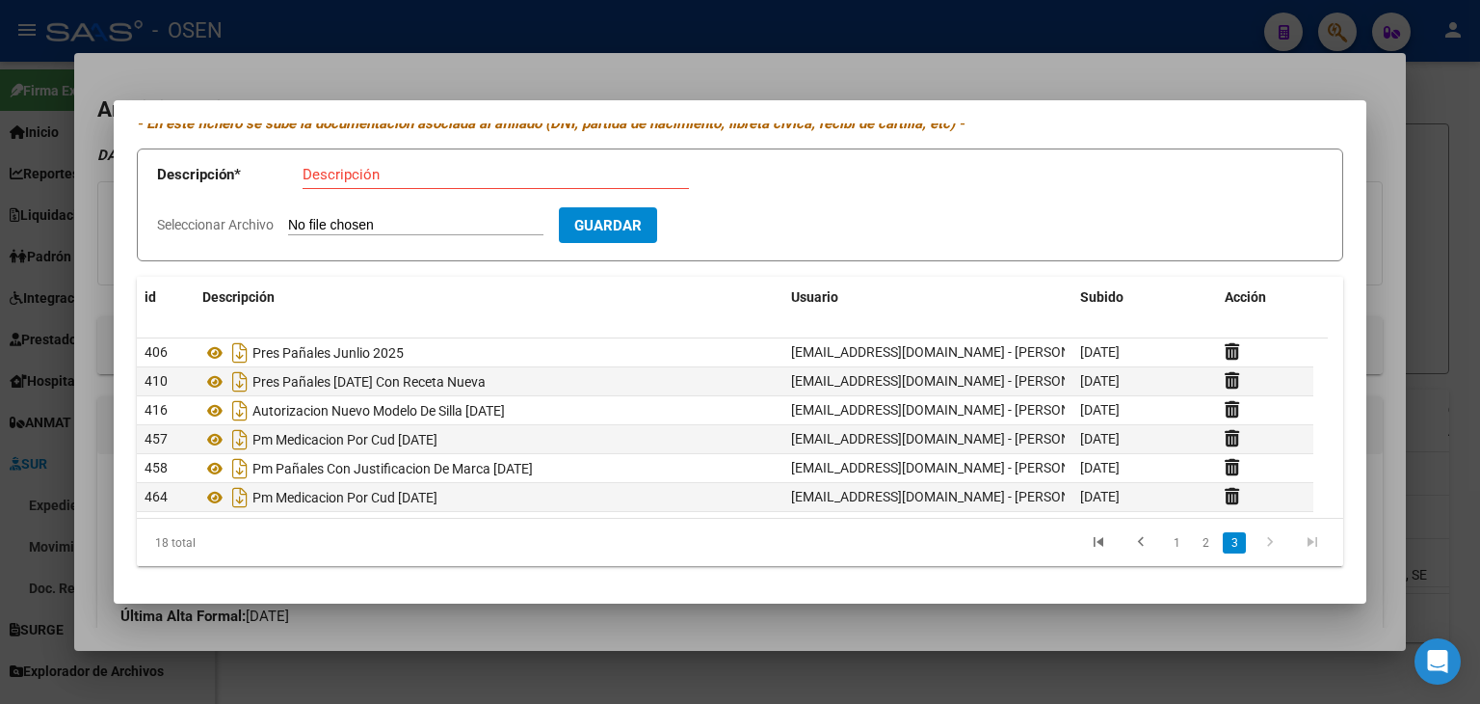
click at [715, 22] on div at bounding box center [740, 352] width 1480 height 704
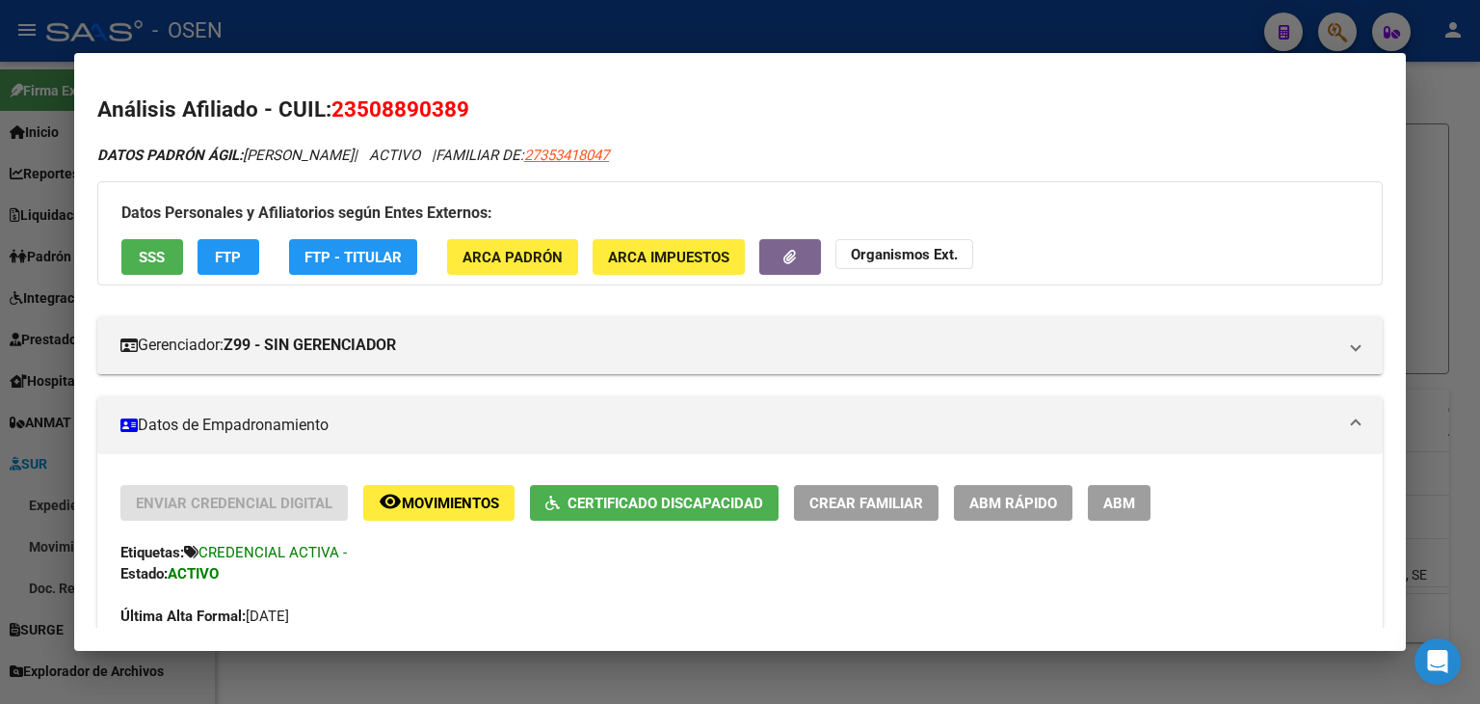
click at [454, 55] on mat-dialog-container "Análisis Afiliado - CUIL: 23508890389 DATOS PADRÓN ÁGIL: ALDERETE VALENTINO BAS…" at bounding box center [740, 352] width 1332 height 599
drag, startPoint x: 451, startPoint y: 29, endPoint x: 522, endPoint y: 17, distance: 72.3
click at [453, 29] on div at bounding box center [740, 352] width 1480 height 704
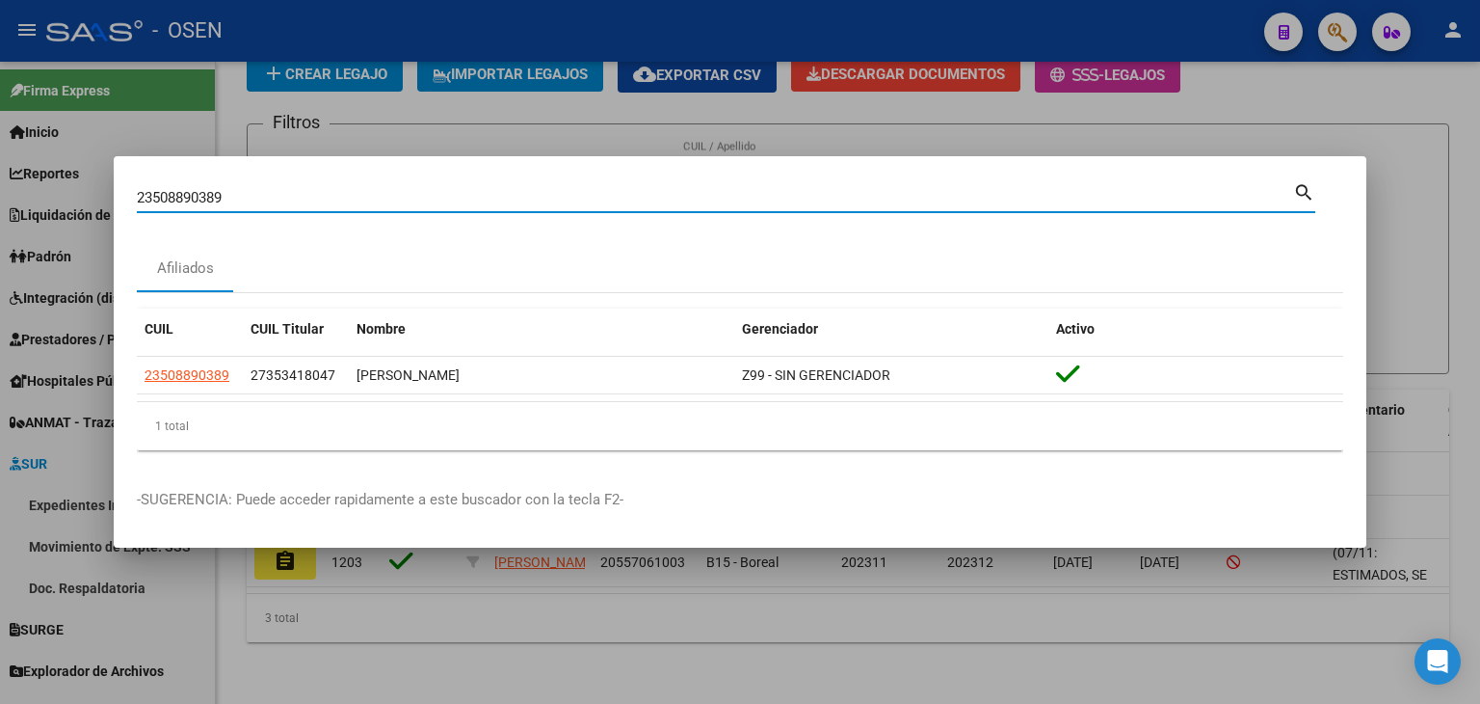
drag, startPoint x: 233, startPoint y: 201, endPoint x: 96, endPoint y: 194, distance: 137.1
click at [89, 207] on div "23508890389 Buscar (apellido, dni, cuil, nro traspaso, cuit, obra social) searc…" at bounding box center [740, 352] width 1480 height 704
paste input "20275956377"
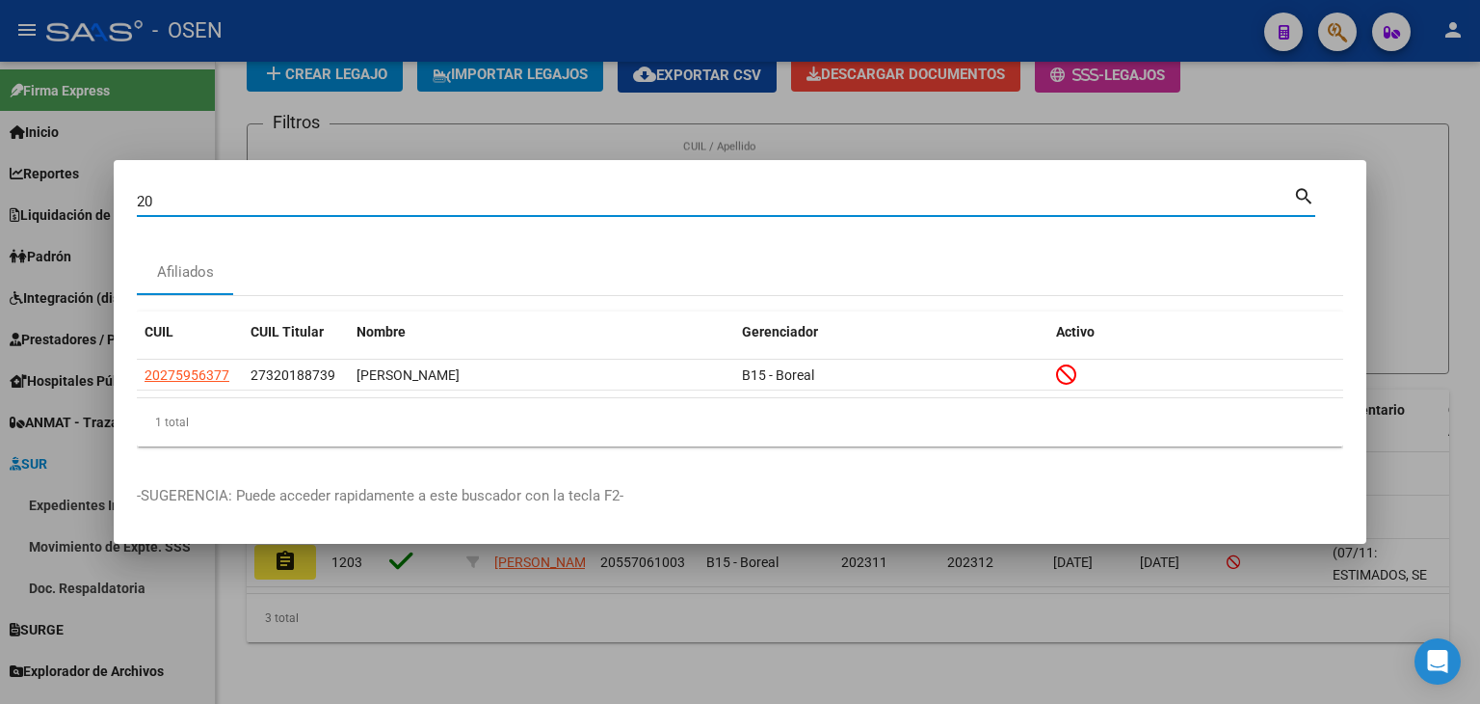
type input "2"
paste input "27941344041"
type input "27941344041"
drag, startPoint x: 235, startPoint y: 204, endPoint x: 85, endPoint y: 206, distance: 150.4
click at [85, 206] on div "27941344041 Buscar (apellido, dni, cuil, nro traspaso, cuit, obra social) searc…" at bounding box center [740, 352] width 1480 height 704
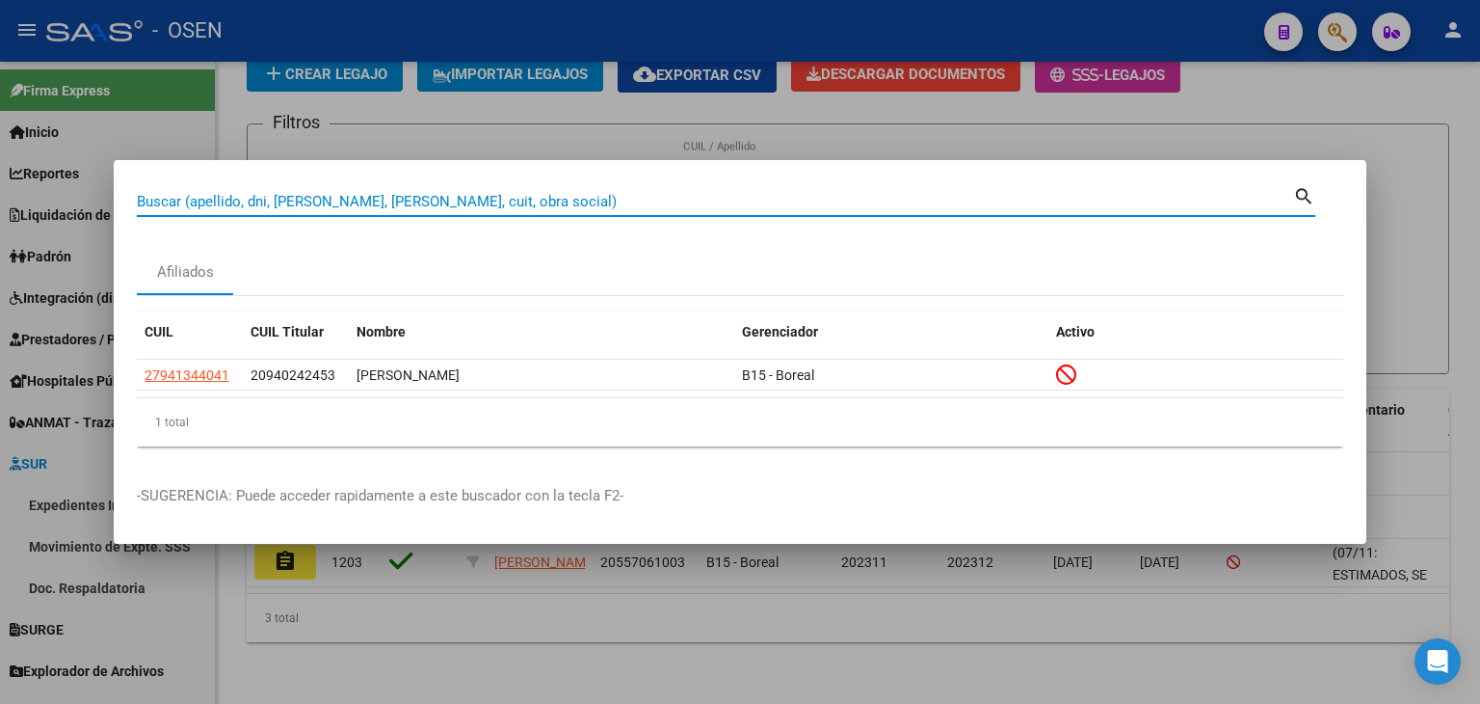
paste input "27218091828"
type input "27218091828"
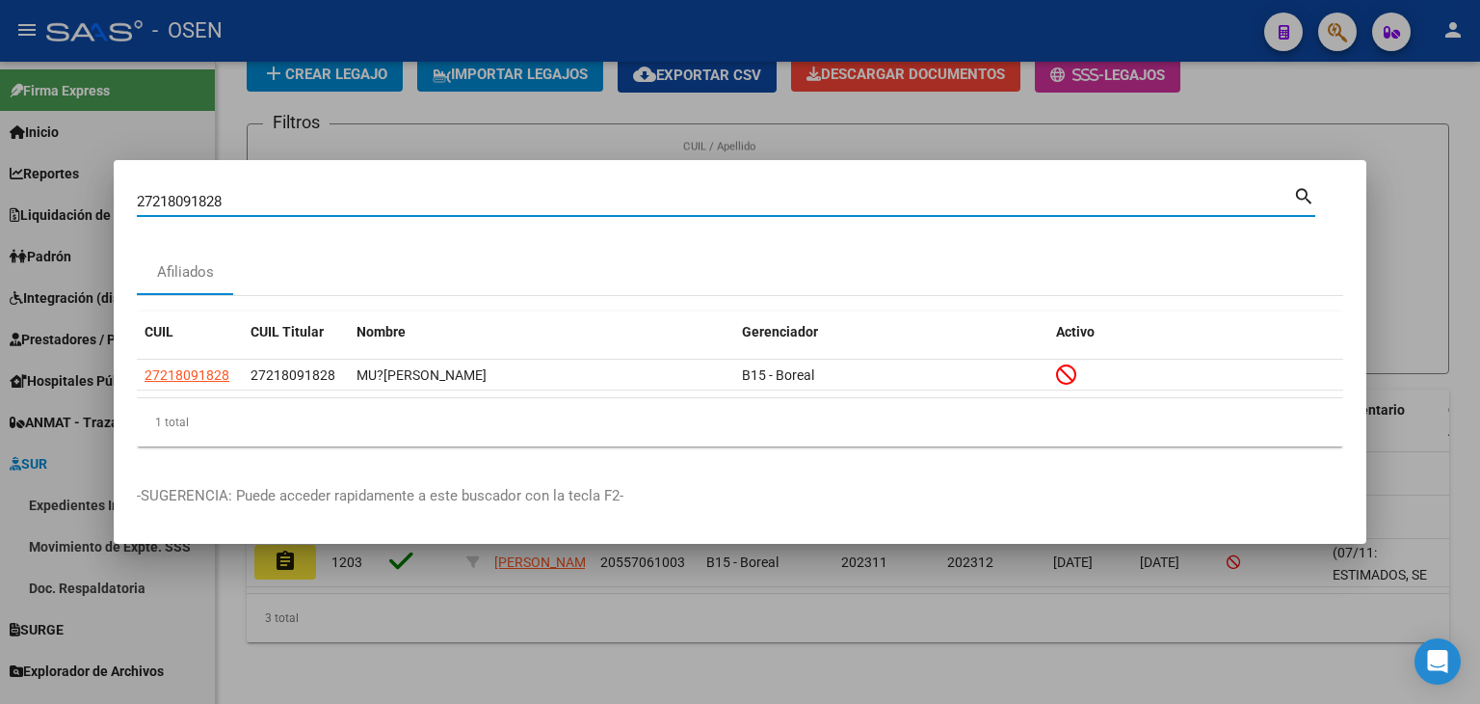
drag, startPoint x: 280, startPoint y: 206, endPoint x: 11, endPoint y: 204, distance: 269.9
click at [0, 206] on div "27218091828 Buscar (apellido, dni, cuil, nro traspaso, cuit, obra social) searc…" at bounding box center [740, 352] width 1480 height 704
paste input "27175234905"
type input "27175234905"
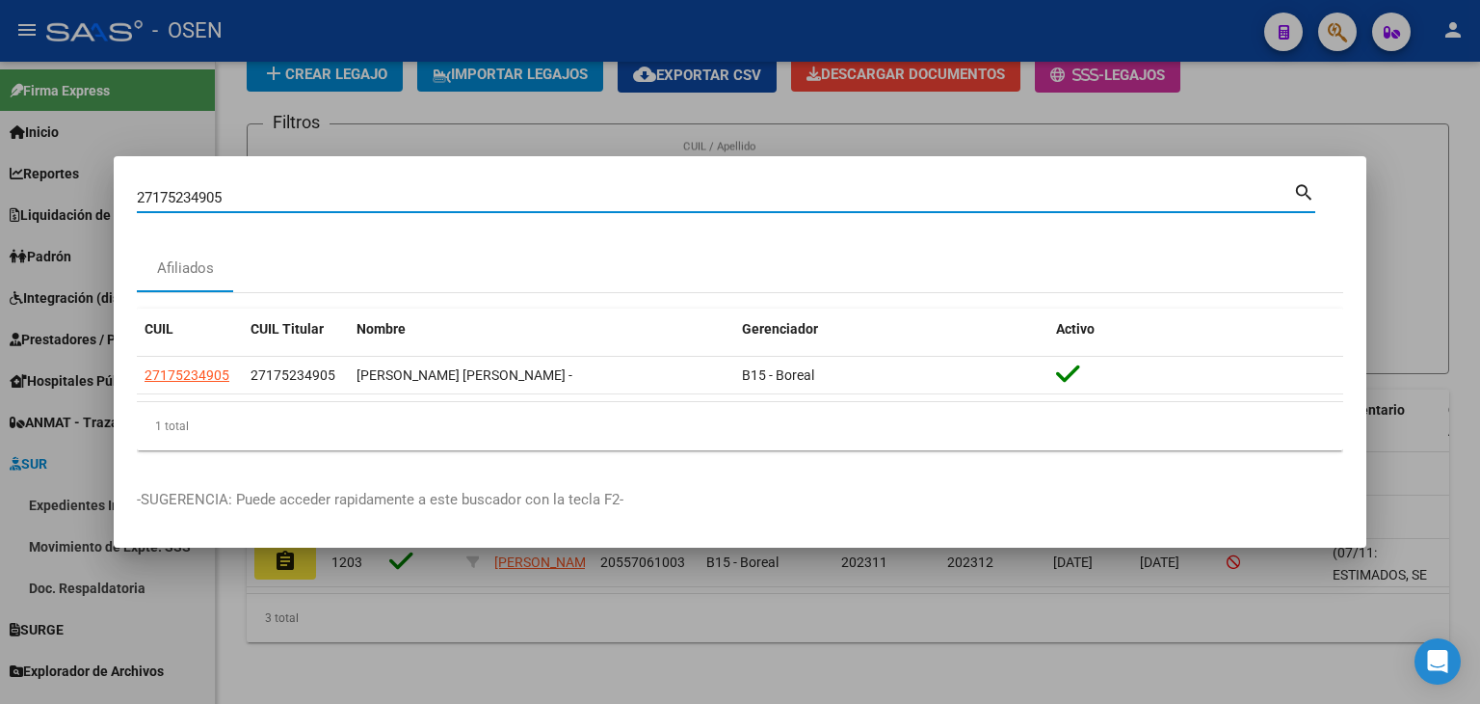
drag, startPoint x: 243, startPoint y: 198, endPoint x: 54, endPoint y: 200, distance: 188.9
click at [58, 205] on div "27175234905 Buscar (apellido, dni, cuil, nro traspaso, cuit, obra social) searc…" at bounding box center [740, 352] width 1480 height 704
paste input "20164414591"
type input "20164414591"
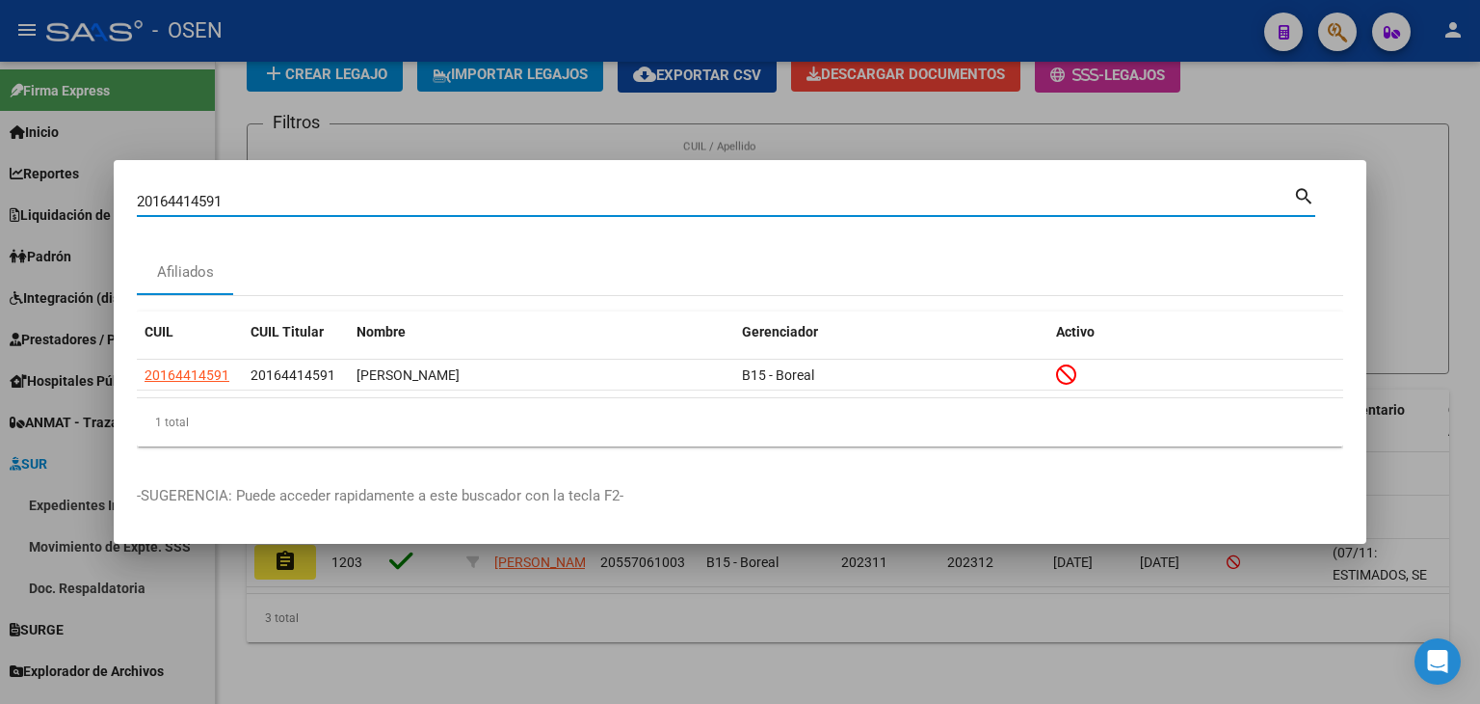
drag, startPoint x: 232, startPoint y: 203, endPoint x: 87, endPoint y: 200, distance: 145.6
click at [88, 202] on div "20164414591 Buscar (apellido, dni, cuil, nro traspaso, cuit, obra social) searc…" at bounding box center [740, 352] width 1480 height 704
paste input "20164414591"
type input "20164414591"
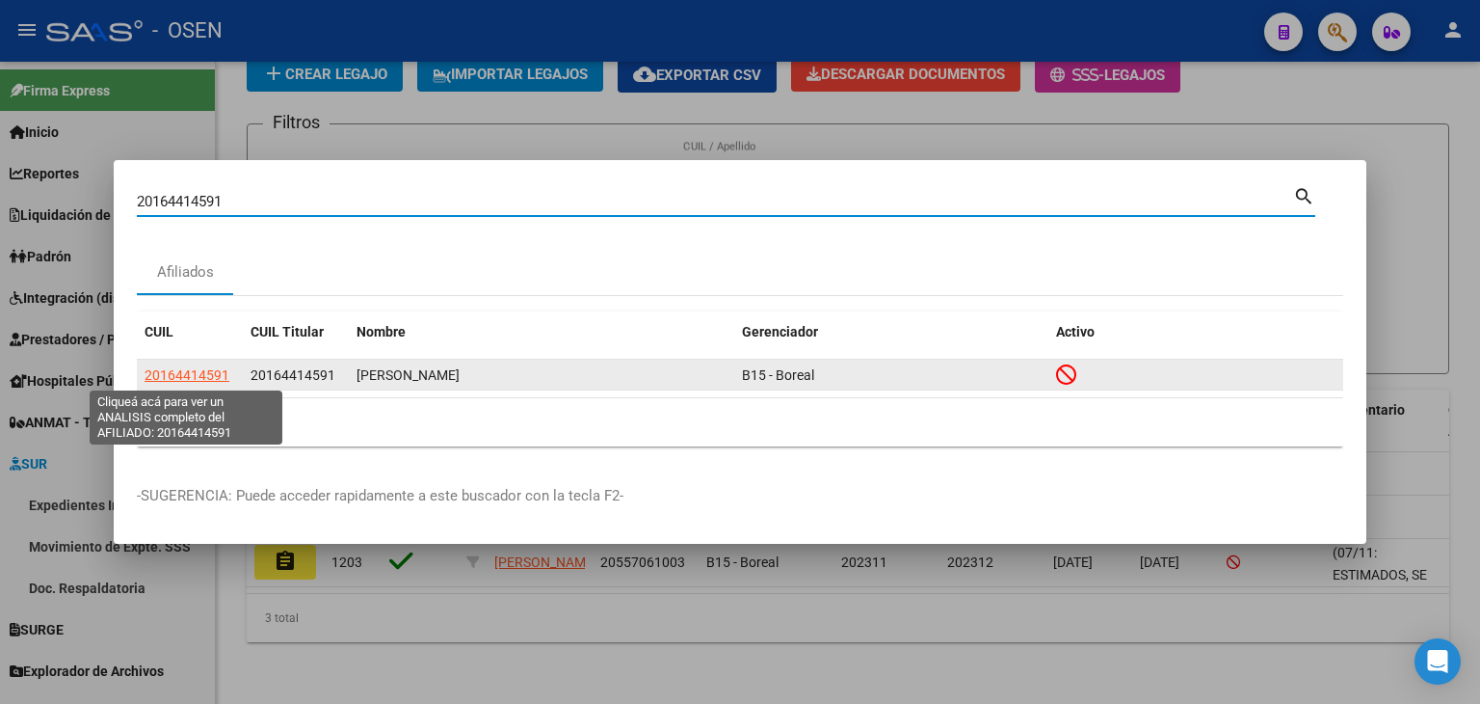
click at [184, 381] on span "20164414591" at bounding box center [187, 374] width 85 height 15
type textarea "20164414591"
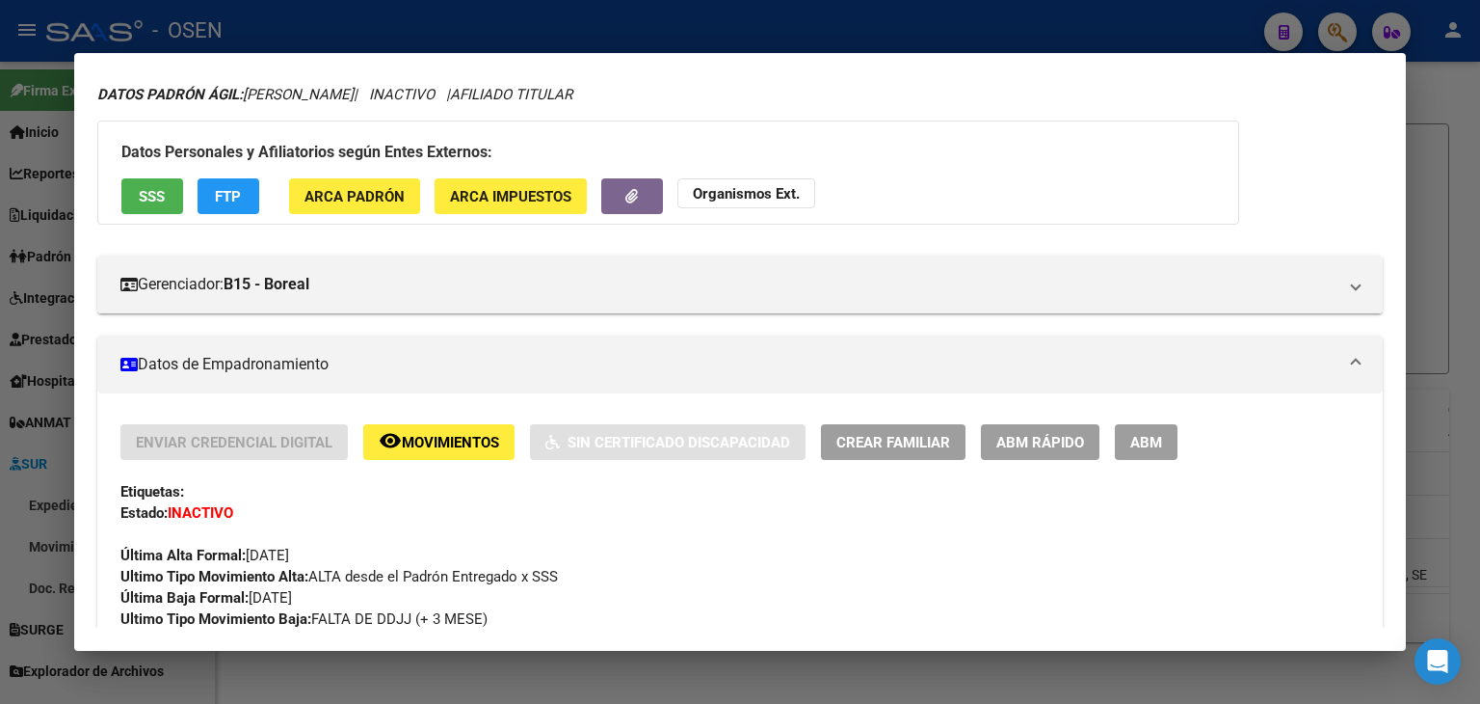
scroll to position [0, 0]
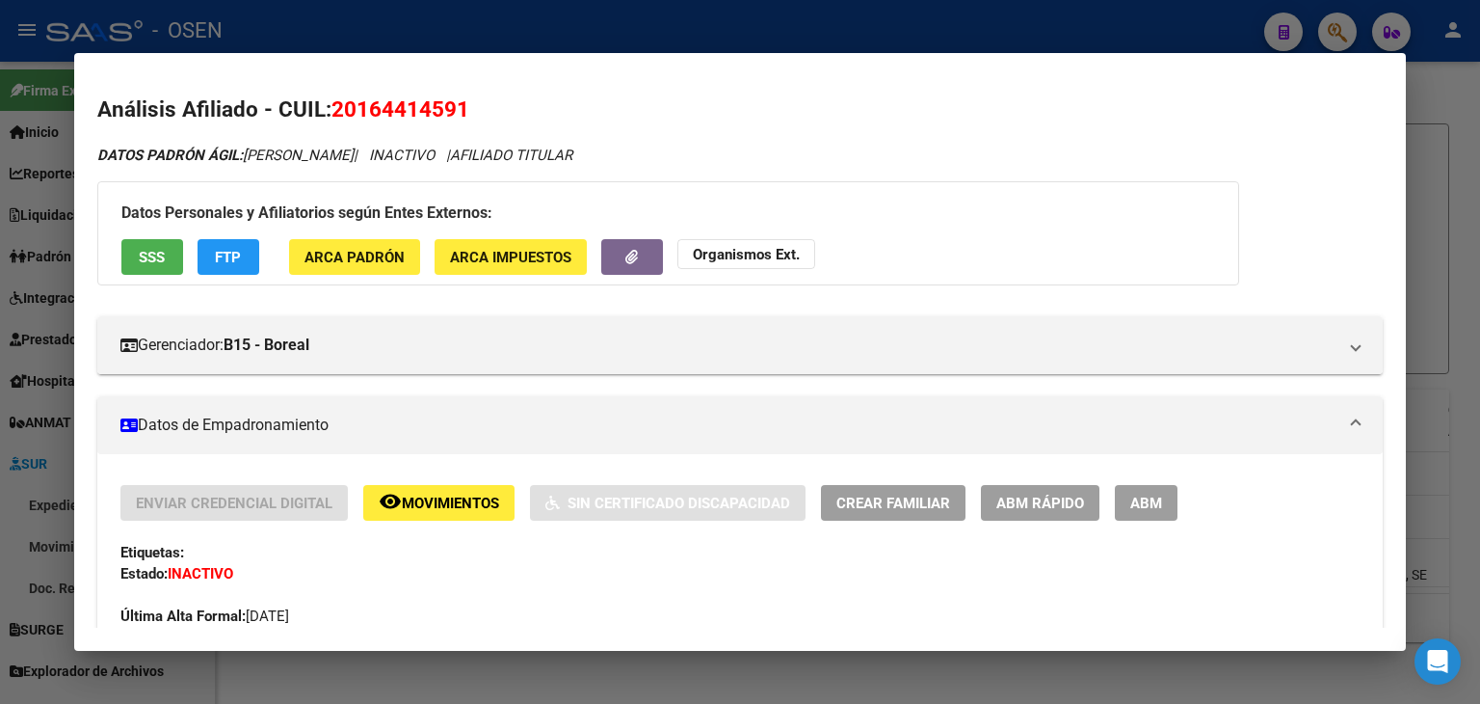
click at [533, 16] on div at bounding box center [740, 352] width 1480 height 704
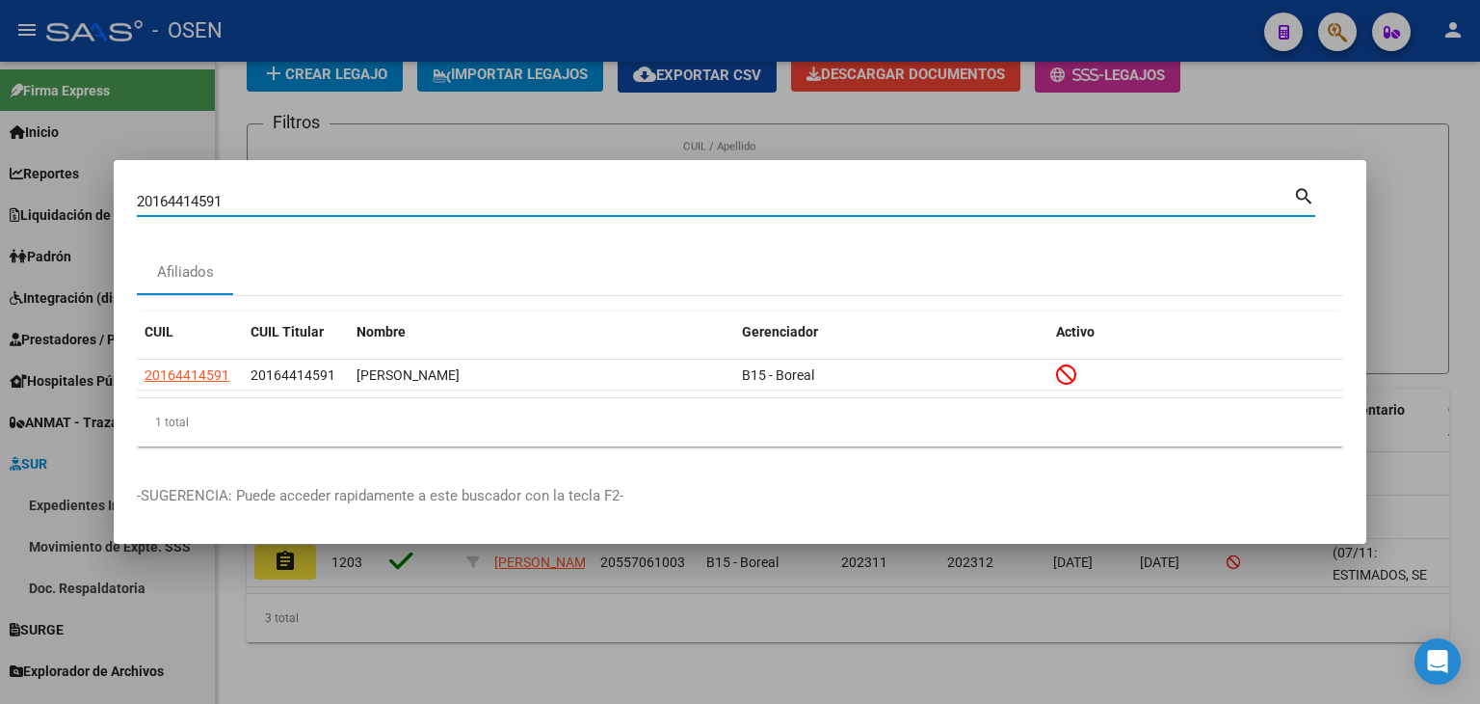
drag, startPoint x: 256, startPoint y: 207, endPoint x: 85, endPoint y: 213, distance: 171.7
click at [91, 213] on div "20164414591 Buscar (apellido, dni, cuil, nro traspaso, cuit, obra social) searc…" at bounding box center [740, 352] width 1480 height 704
paste input "20184962250"
type input "20184962250"
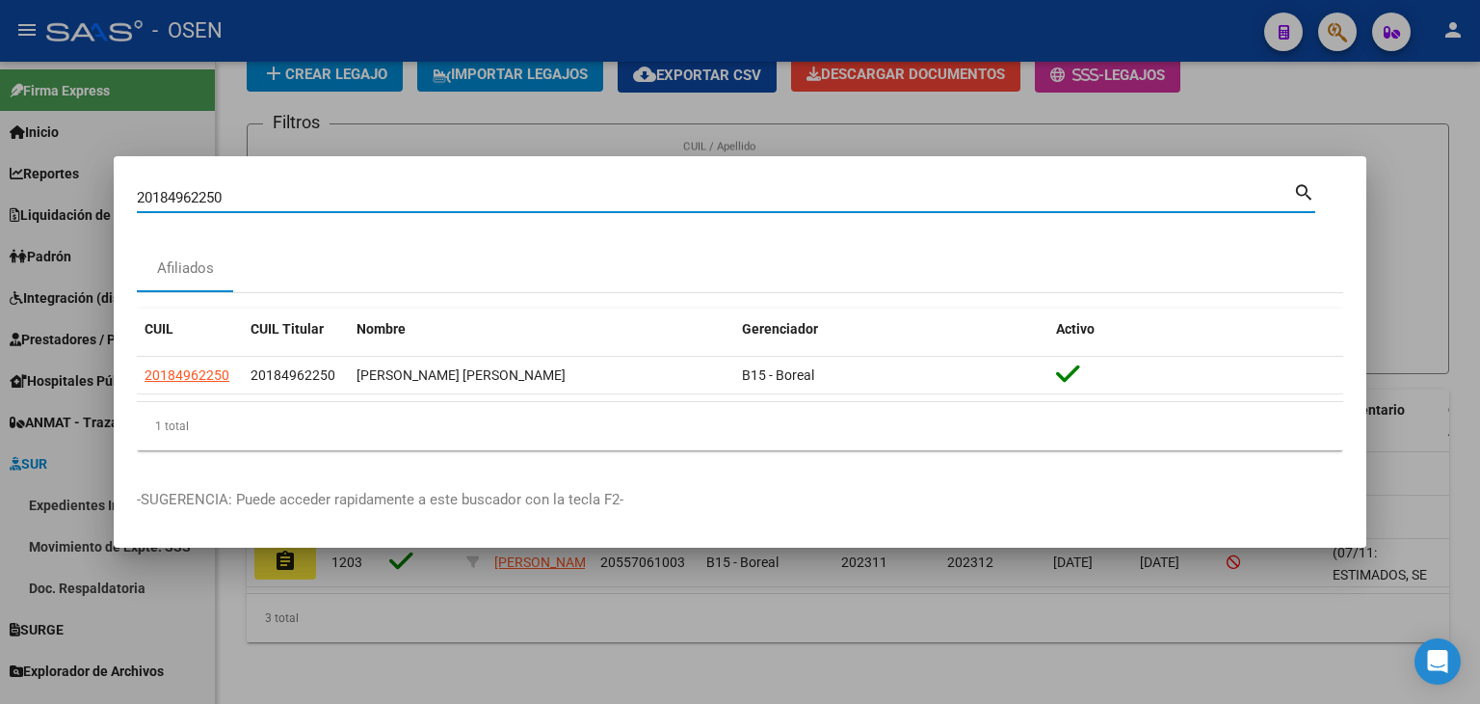
drag, startPoint x: 27, startPoint y: 213, endPoint x: 11, endPoint y: 217, distance: 16.8
click at [0, 221] on div "20184962250 Buscar (apellido, dni, cuil, nro traspaso, cuit, obra social) searc…" at bounding box center [740, 352] width 1480 height 704
paste input "20168439610"
type input "20168439610"
drag, startPoint x: 154, startPoint y: 200, endPoint x: 47, endPoint y: 148, distance: 119.0
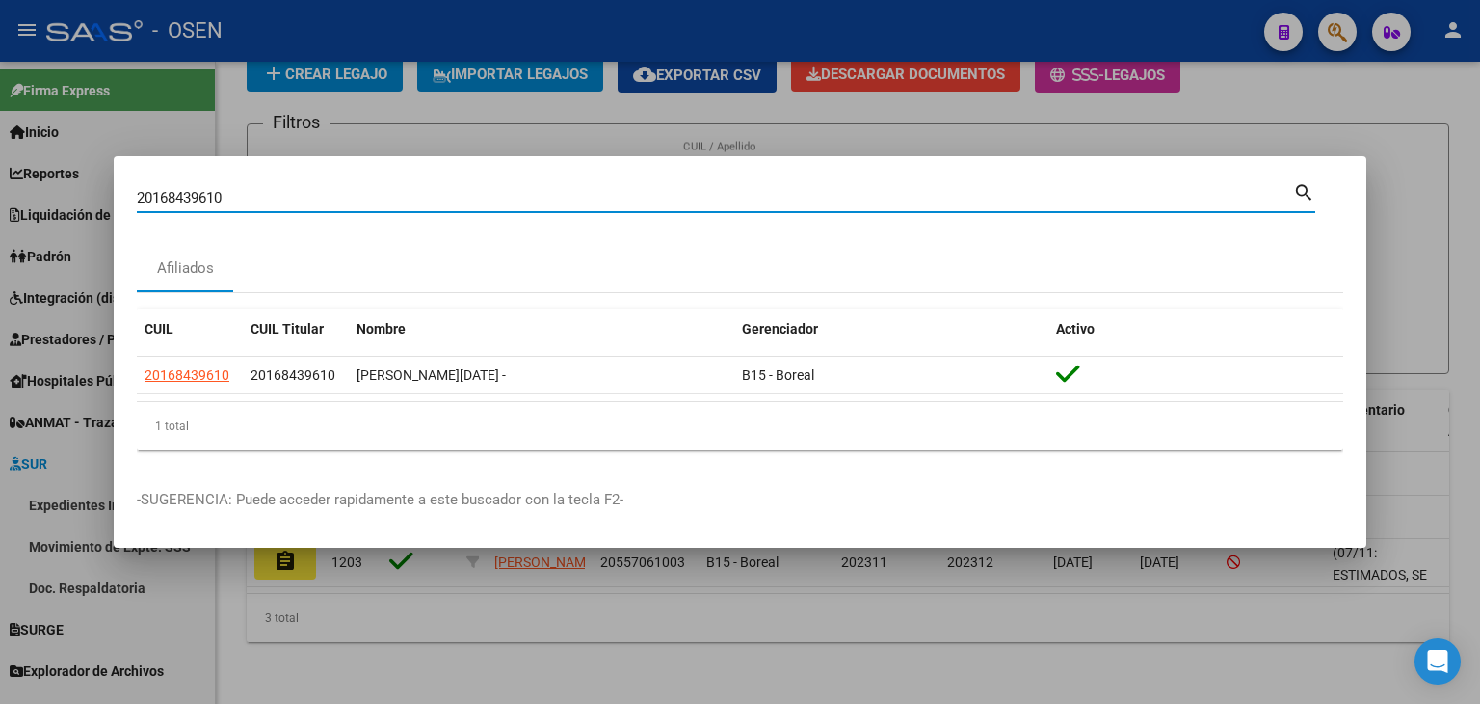
click at [81, 205] on div "20168439610 Buscar (apellido, dni, cuil, nro traspaso, cuit, obra social) searc…" at bounding box center [740, 352] width 1480 height 704
paste input "20165465556"
type input "20165465556"
drag, startPoint x: 248, startPoint y: 205, endPoint x: 89, endPoint y: 174, distance: 162.0
click at [90, 175] on div "20165465556 Buscar (apellido, dni, cuil, nro traspaso, cuit, obra social) searc…" at bounding box center [740, 352] width 1480 height 704
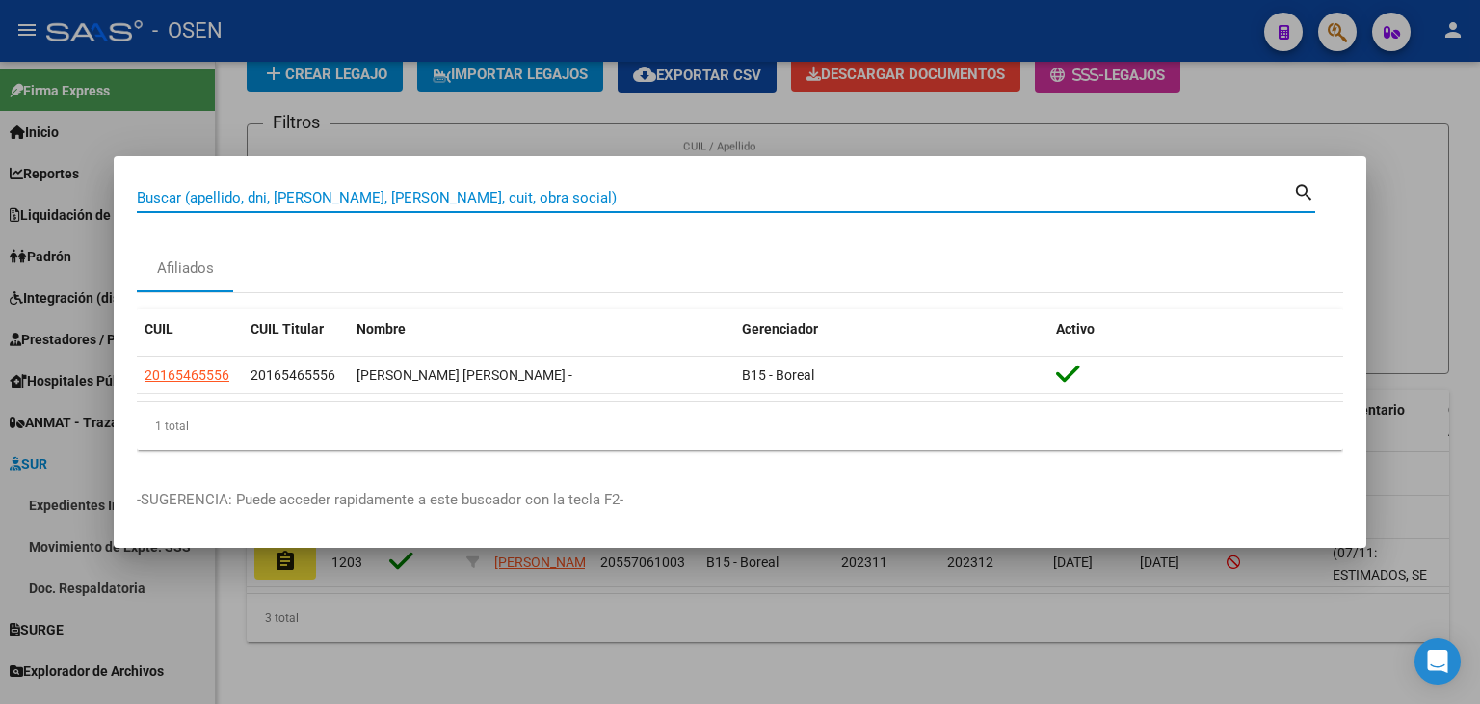
paste input "20177845044"
type input "20177845044"
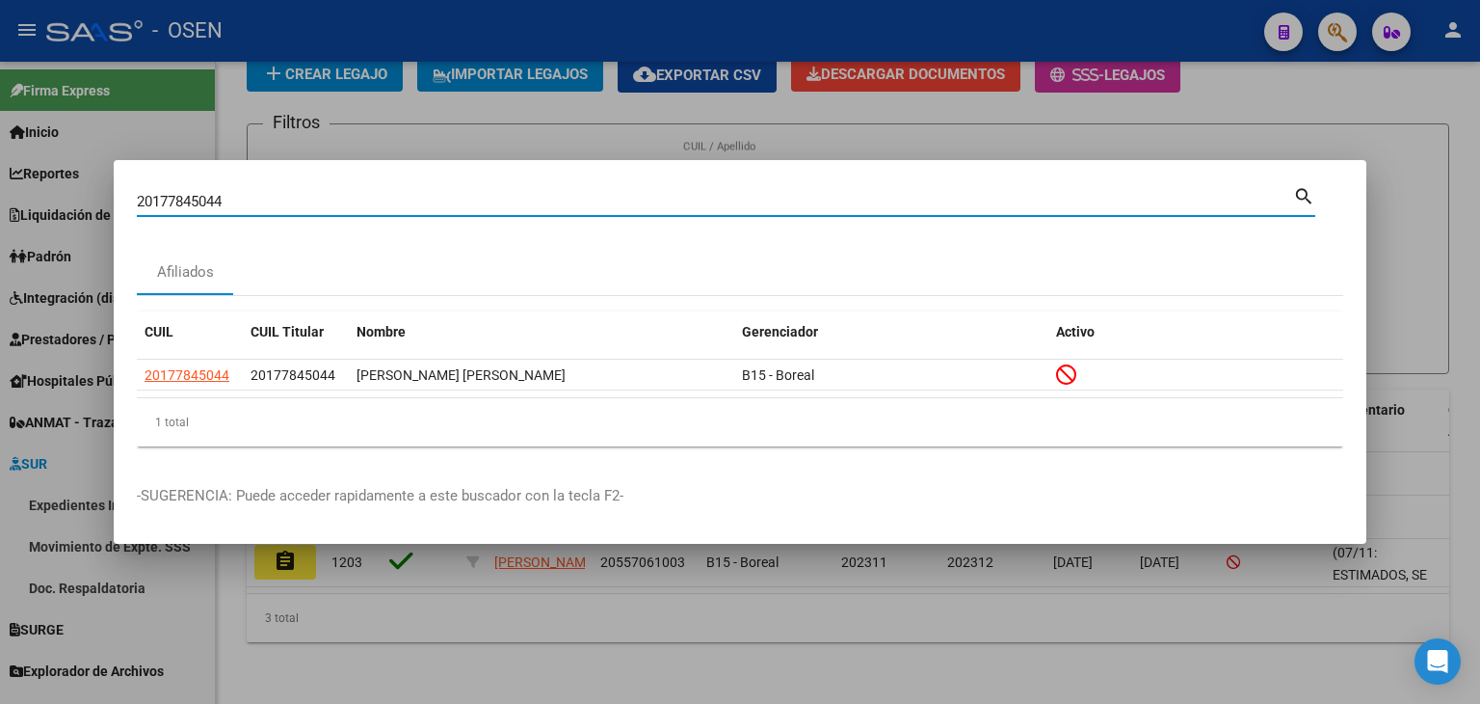
drag, startPoint x: 246, startPoint y: 207, endPoint x: 143, endPoint y: 90, distance: 156.4
click at [94, 205] on div "20177845044 Buscar (apellido, dni, cuil, nro traspaso, cuit, obra social) searc…" at bounding box center [740, 352] width 1480 height 704
paste input "20231593757"
type input "20231593757"
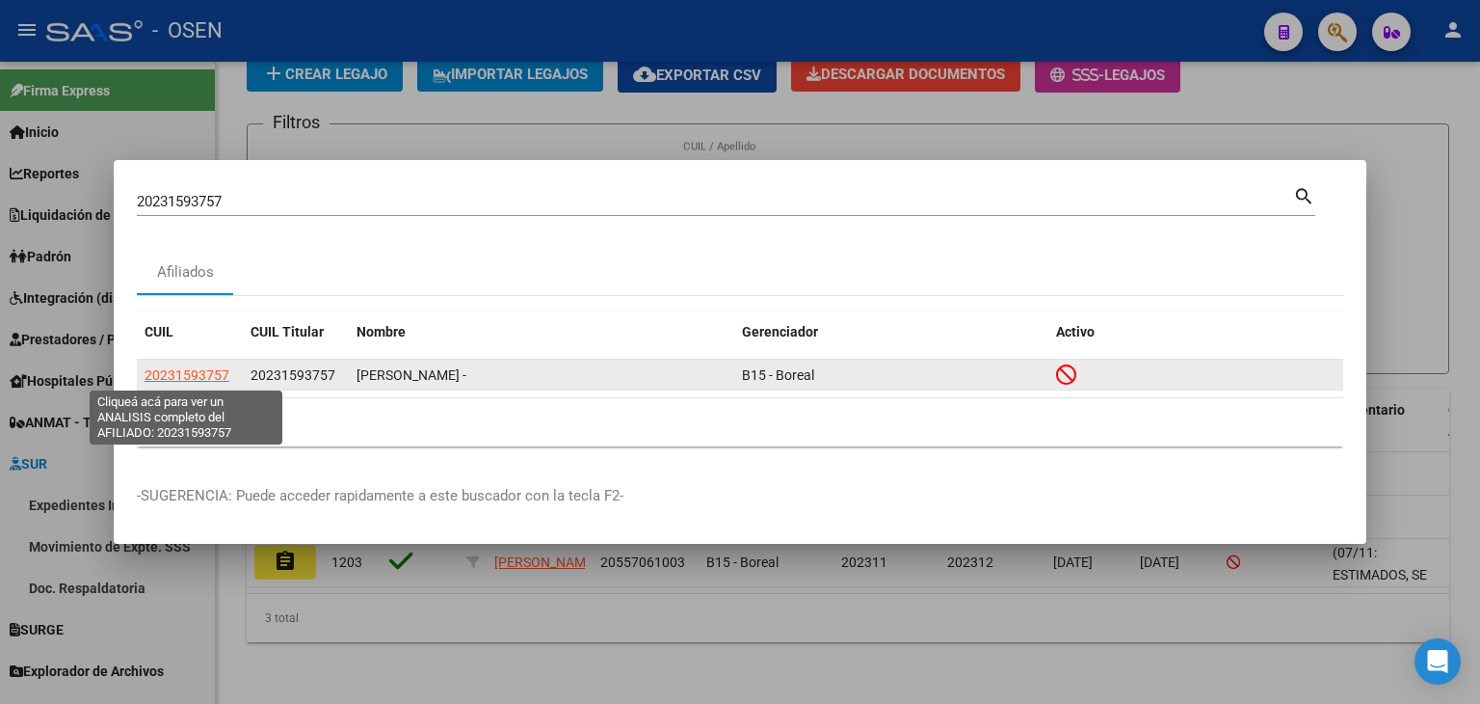
click at [193, 374] on span "20231593757" at bounding box center [187, 374] width 85 height 15
type textarea "20231593757"
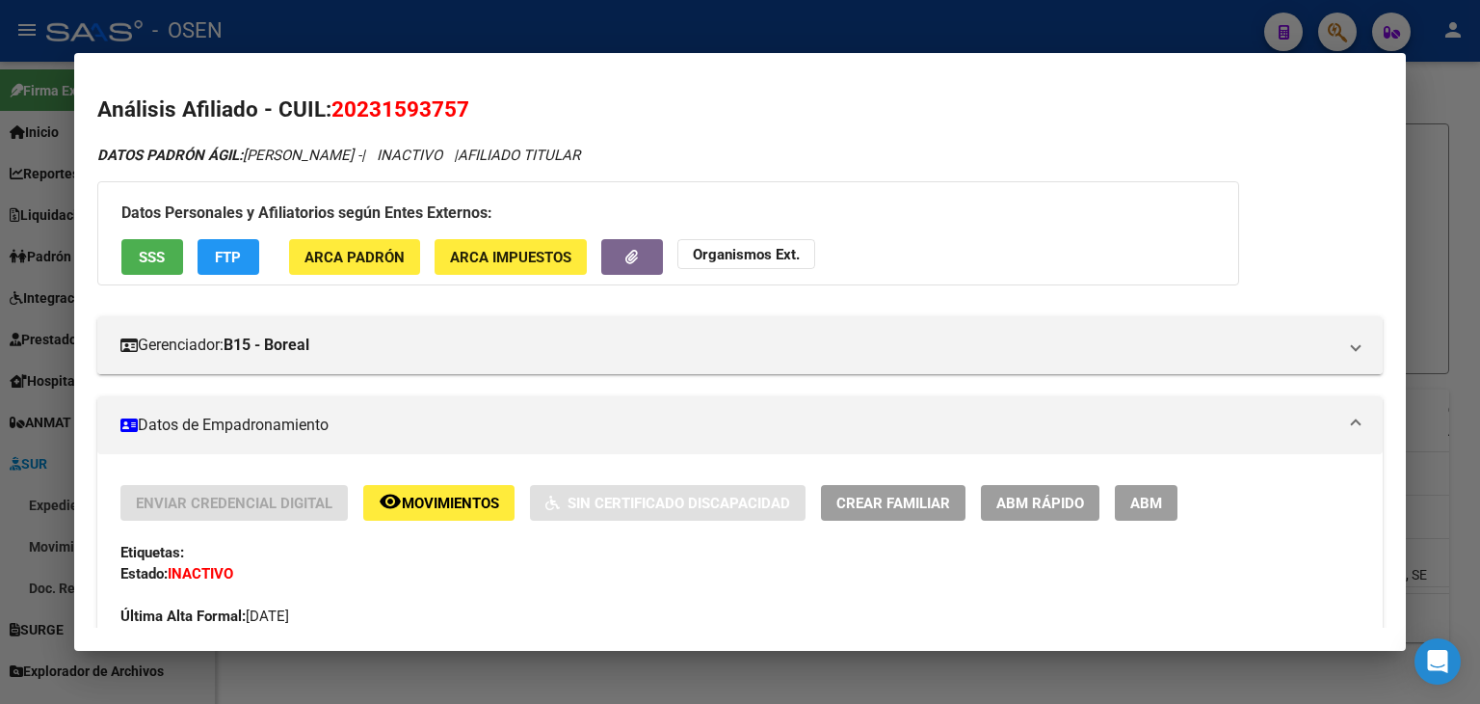
click at [491, 22] on div at bounding box center [740, 352] width 1480 height 704
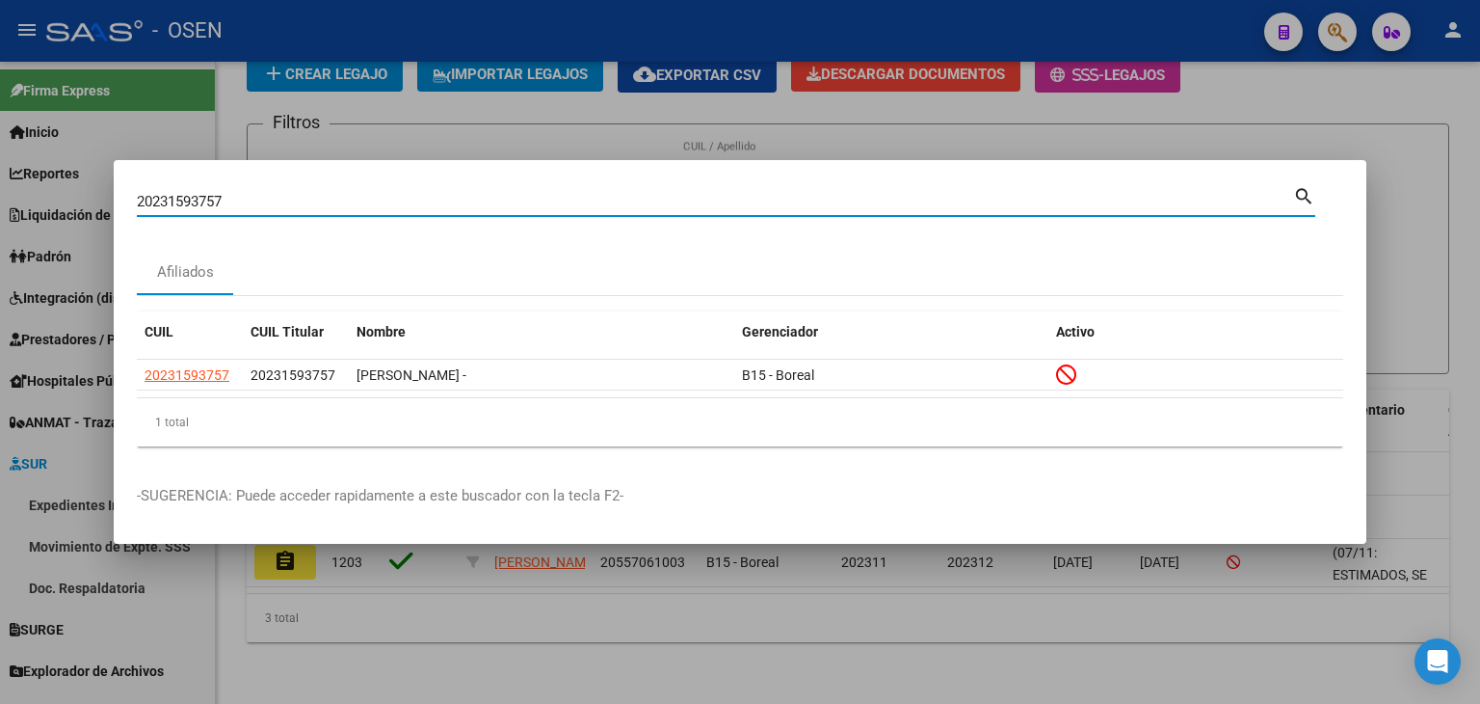
drag, startPoint x: 265, startPoint y: 207, endPoint x: 32, endPoint y: 221, distance: 233.6
click at [20, 209] on div "20231593757 Buscar (apellido, dni, cuil, nro traspaso, cuit, obra social) searc…" at bounding box center [740, 352] width 1480 height 704
paste input "27281528071"
type input "27281528071"
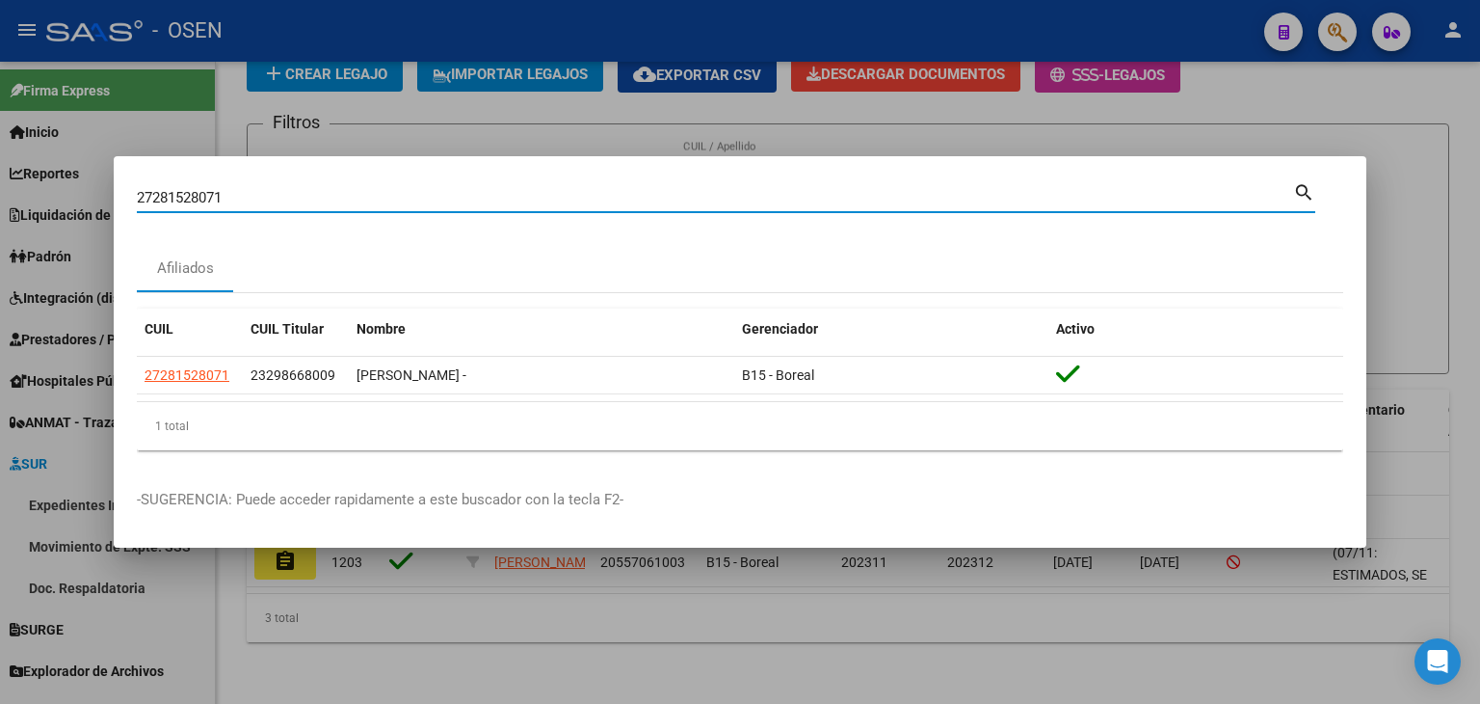
drag, startPoint x: 168, startPoint y: 198, endPoint x: 43, endPoint y: 190, distance: 124.6
click at [46, 196] on div "27281528071 Buscar (apellido, dni, cuil, nro traspaso, cuit, obra social) searc…" at bounding box center [740, 352] width 1480 height 704
paste input "20162795091"
type input "20162795091"
drag, startPoint x: 307, startPoint y: 191, endPoint x: 0, endPoint y: 190, distance: 307.5
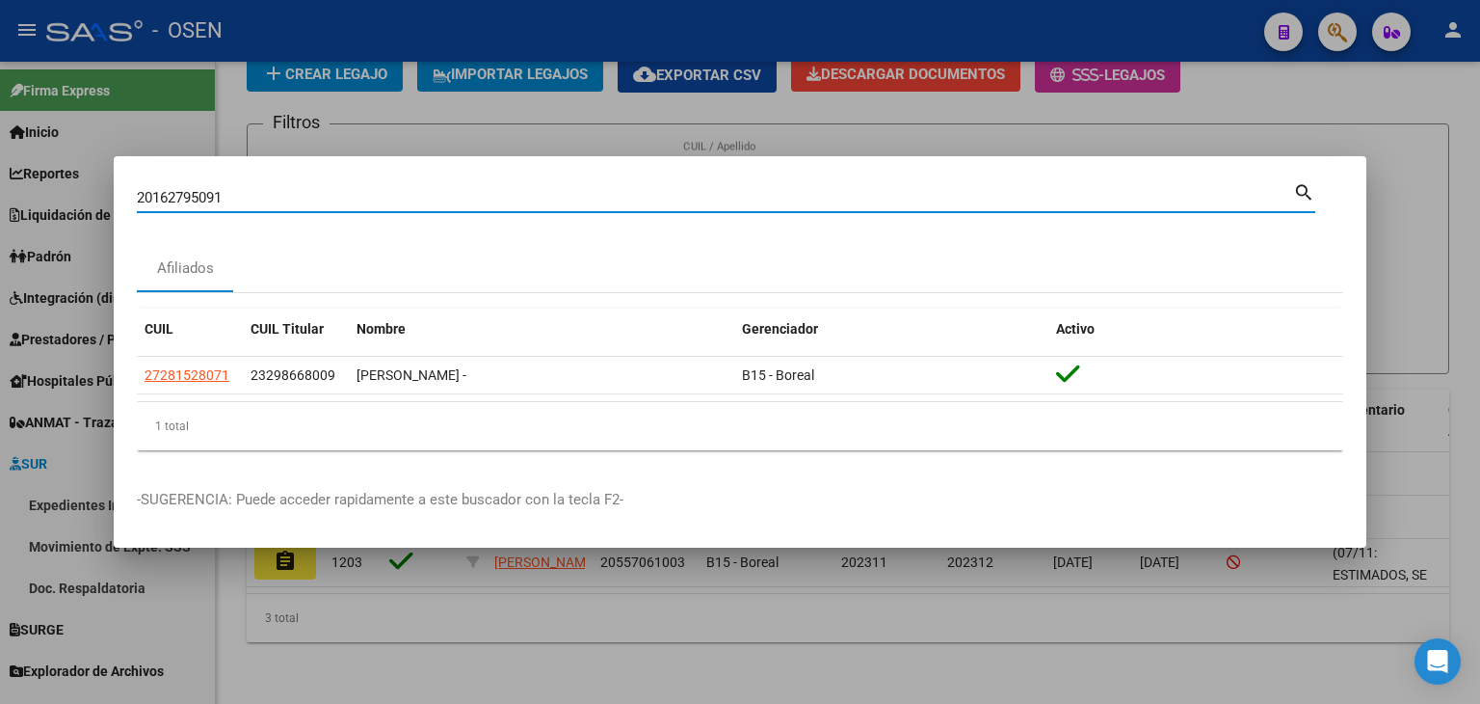
click at [0, 190] on div "20162795091 Buscar (apellido, dni, cuil, nro traspaso, cuit, obra social) searc…" at bounding box center [740, 352] width 1480 height 704
paste input "20162795091"
type input "20162795091"
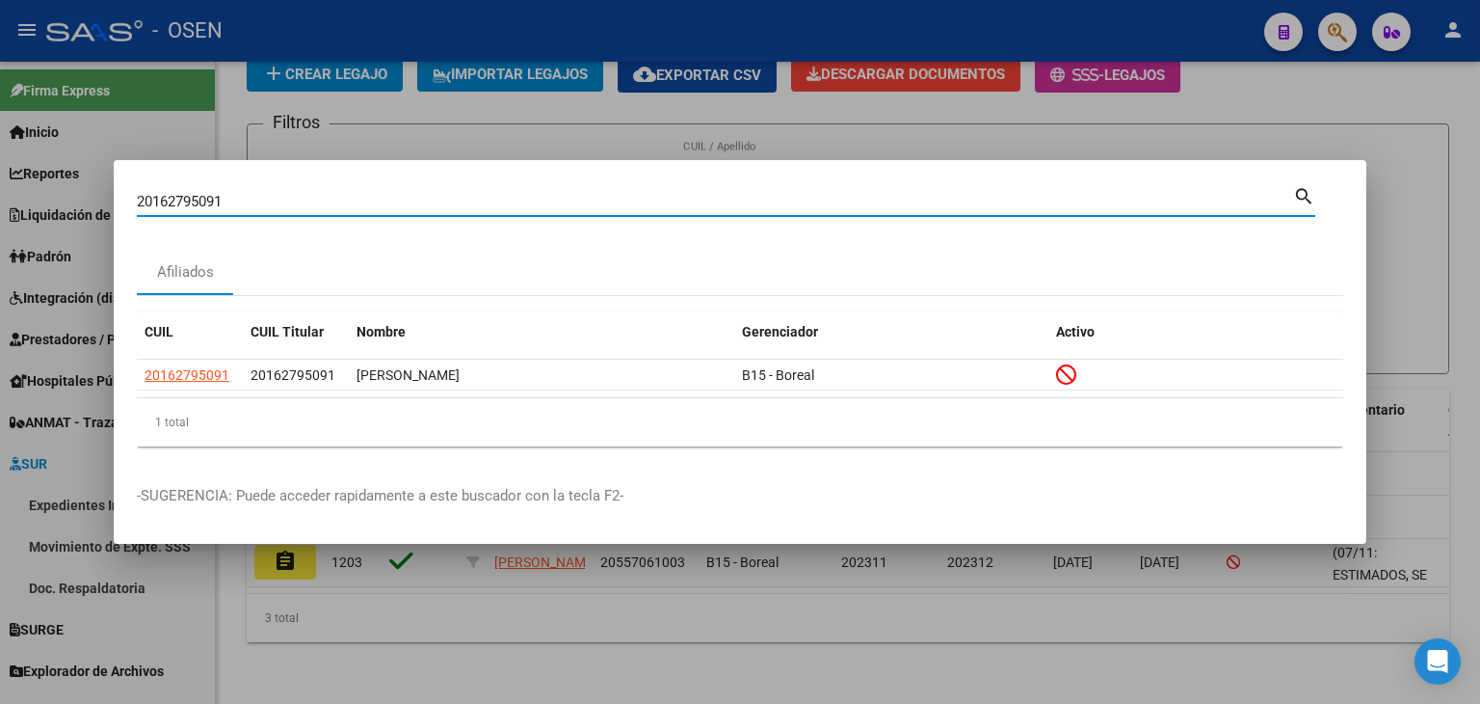
drag, startPoint x: 284, startPoint y: 207, endPoint x: 52, endPoint y: 215, distance: 232.4
click at [56, 214] on div "20162795091 Buscar (apellido, dni, cuil, nro traspaso, cuit, obra social) searc…" at bounding box center [740, 352] width 1480 height 704
paste input "23186177479"
type input "23186177479"
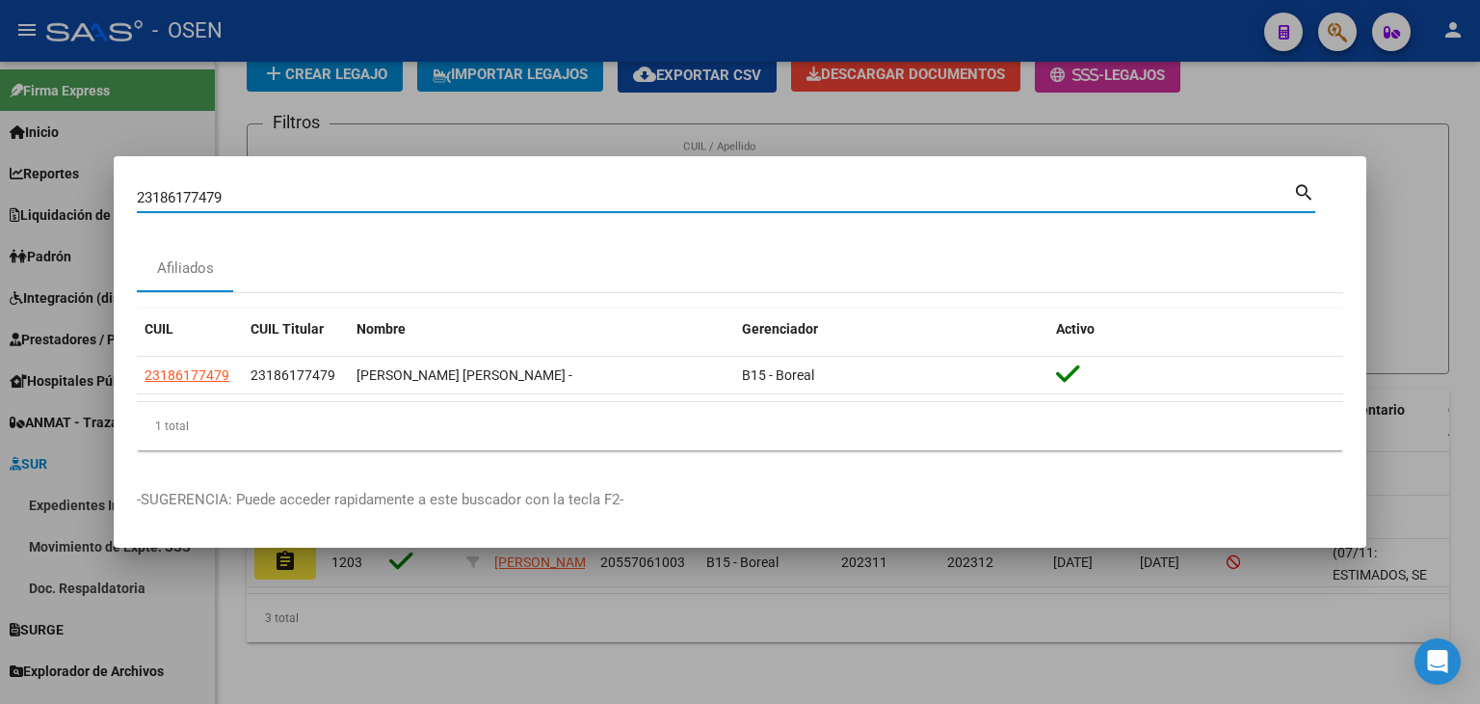
drag, startPoint x: 154, startPoint y: 190, endPoint x: 43, endPoint y: 165, distance: 113.6
click at [50, 174] on div "23186177479 Buscar (apellido, dni, cuil, nro traspaso, cuit, obra social) searc…" at bounding box center [740, 352] width 1480 height 704
paste input "27366535883"
type input "27366535883"
drag, startPoint x: 251, startPoint y: 193, endPoint x: 93, endPoint y: 207, distance: 157.8
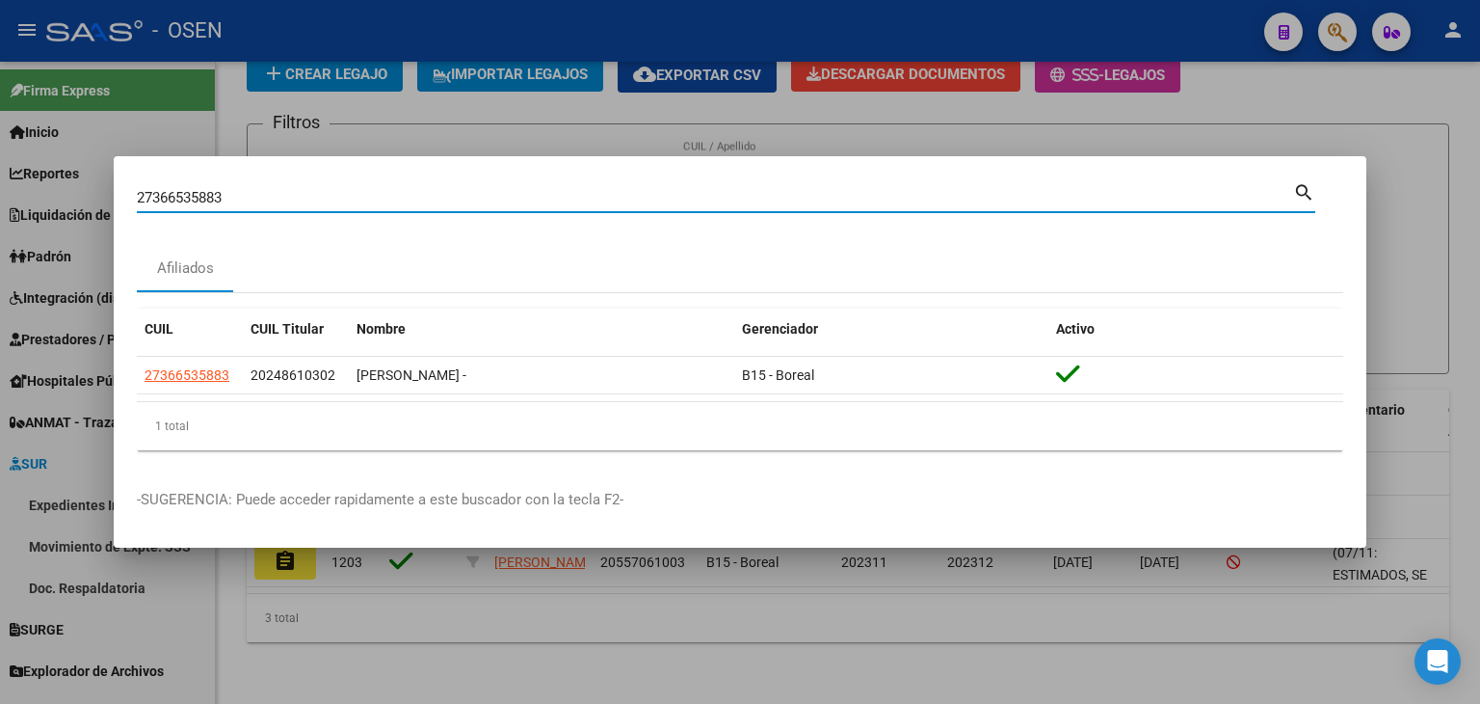
click at [102, 203] on div "27366535883 Buscar (apellido, dni, cuil, nro traspaso, cuit, obra social) searc…" at bounding box center [740, 352] width 1480 height 704
paste input "20217789649"
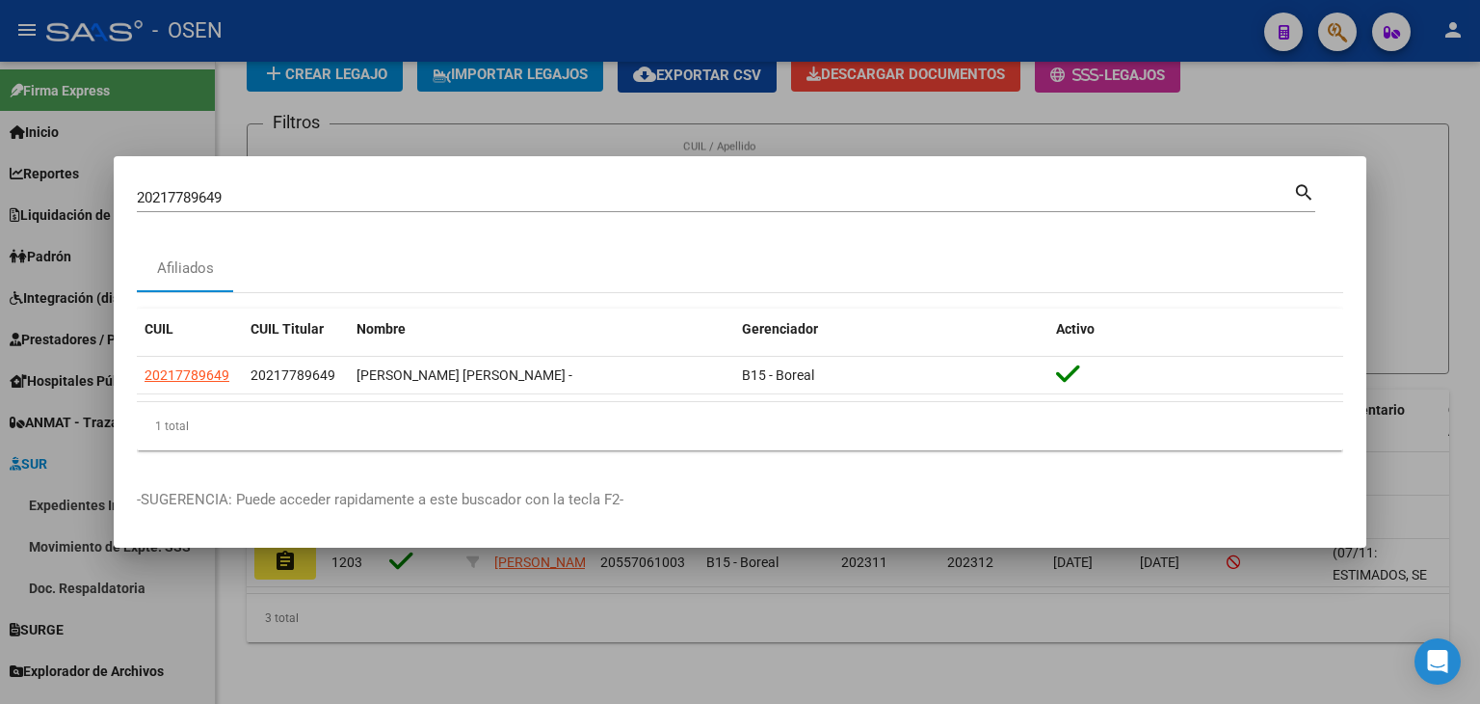
drag, startPoint x: 166, startPoint y: 205, endPoint x: 98, endPoint y: 205, distance: 67.5
click at [98, 205] on div "20217789649 Buscar (apellido, dni, cuil, nro traspaso, cuit, obra social) searc…" at bounding box center [740, 352] width 1480 height 704
click at [257, 196] on input "20217789649" at bounding box center [715, 197] width 1157 height 17
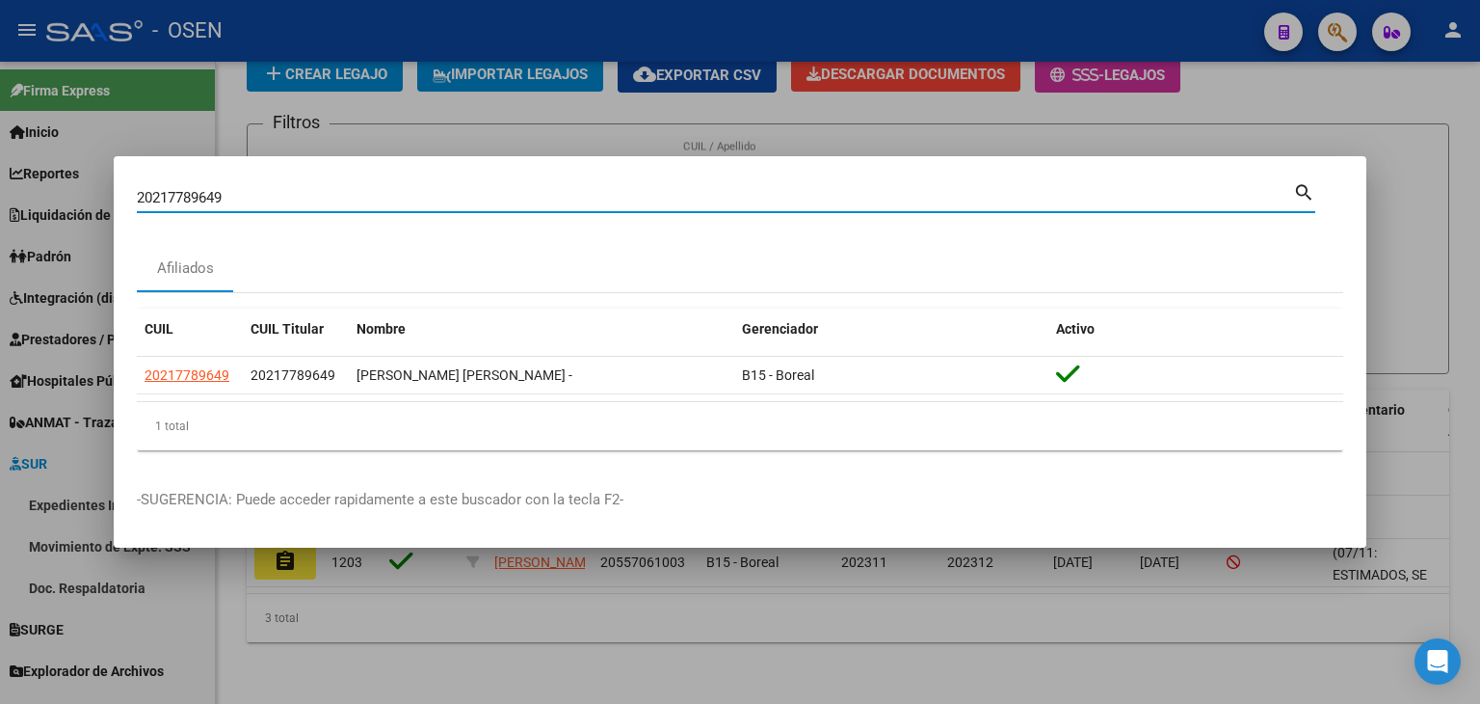
drag, startPoint x: 257, startPoint y: 196, endPoint x: 177, endPoint y: 182, distance: 81.1
click at [173, 191] on input "20217789649" at bounding box center [715, 197] width 1157 height 17
type input "2"
paste input "23508890389"
type input "23508890389"
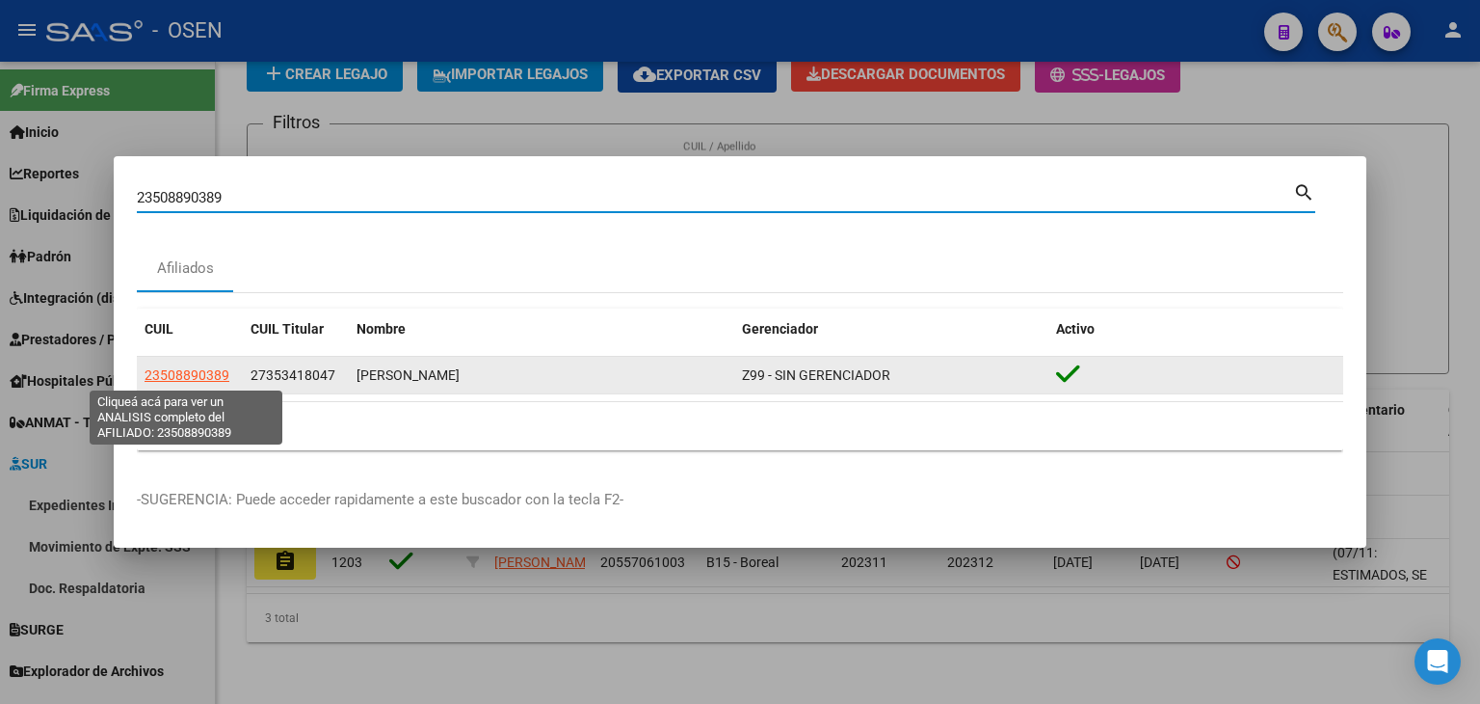
click at [213, 374] on span "23508890389" at bounding box center [187, 374] width 85 height 15
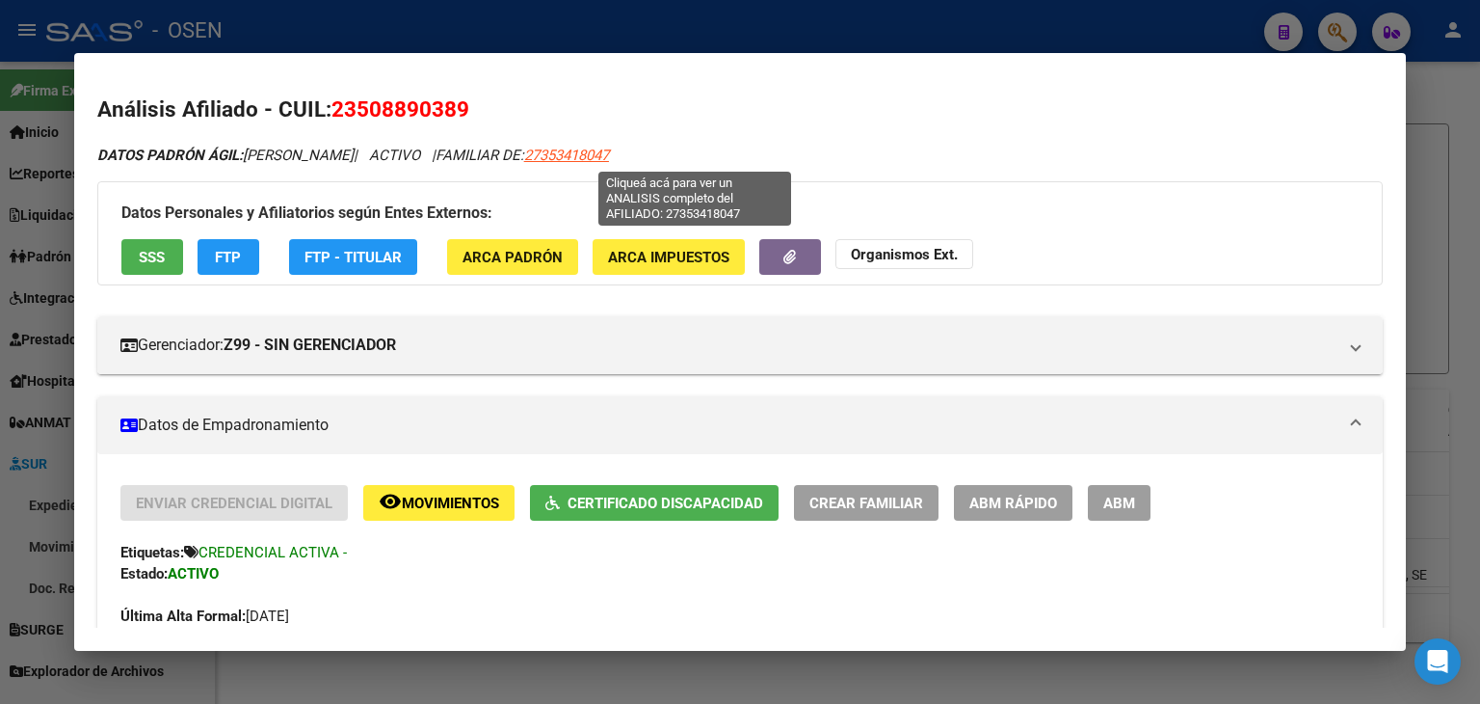
click at [609, 149] on span "27353418047" at bounding box center [566, 155] width 85 height 17
type textarea "27353418047"
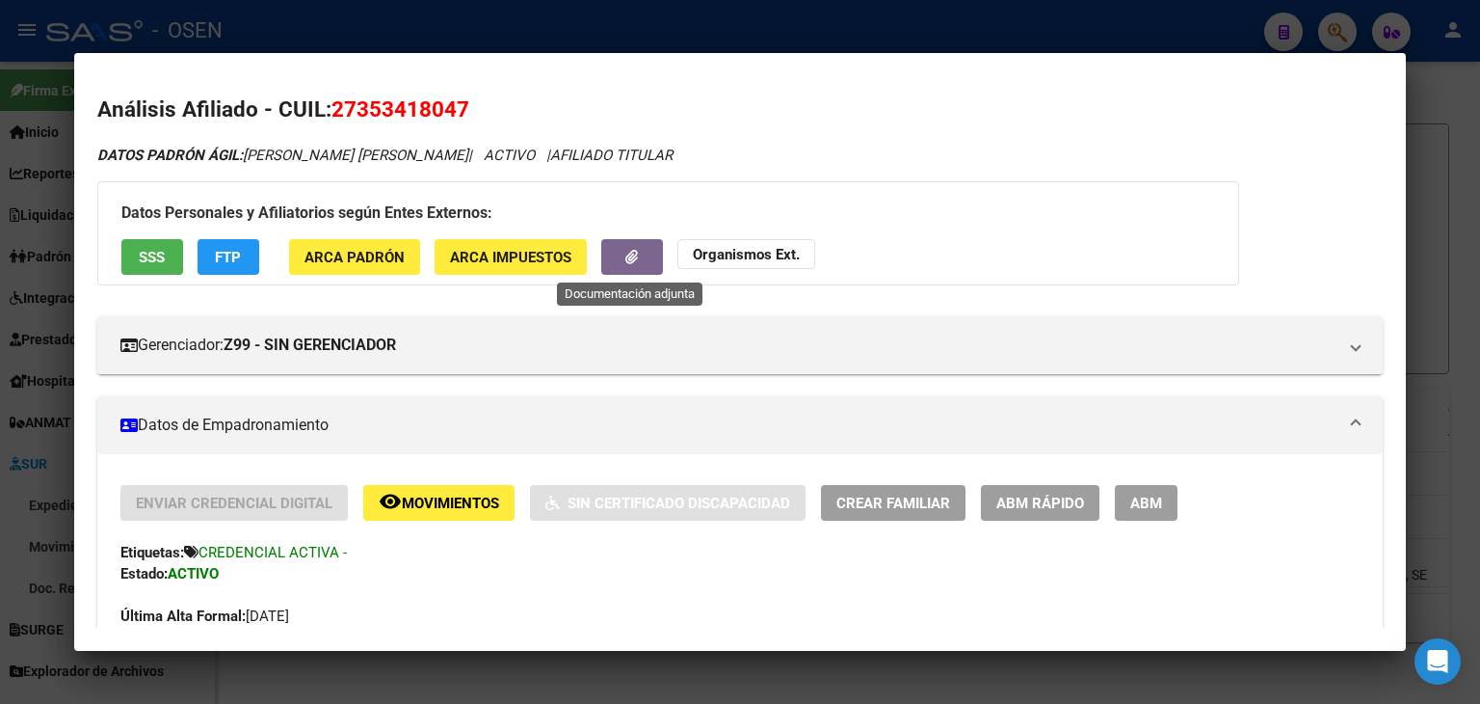
click at [622, 244] on button "button" at bounding box center [632, 257] width 62 height 36
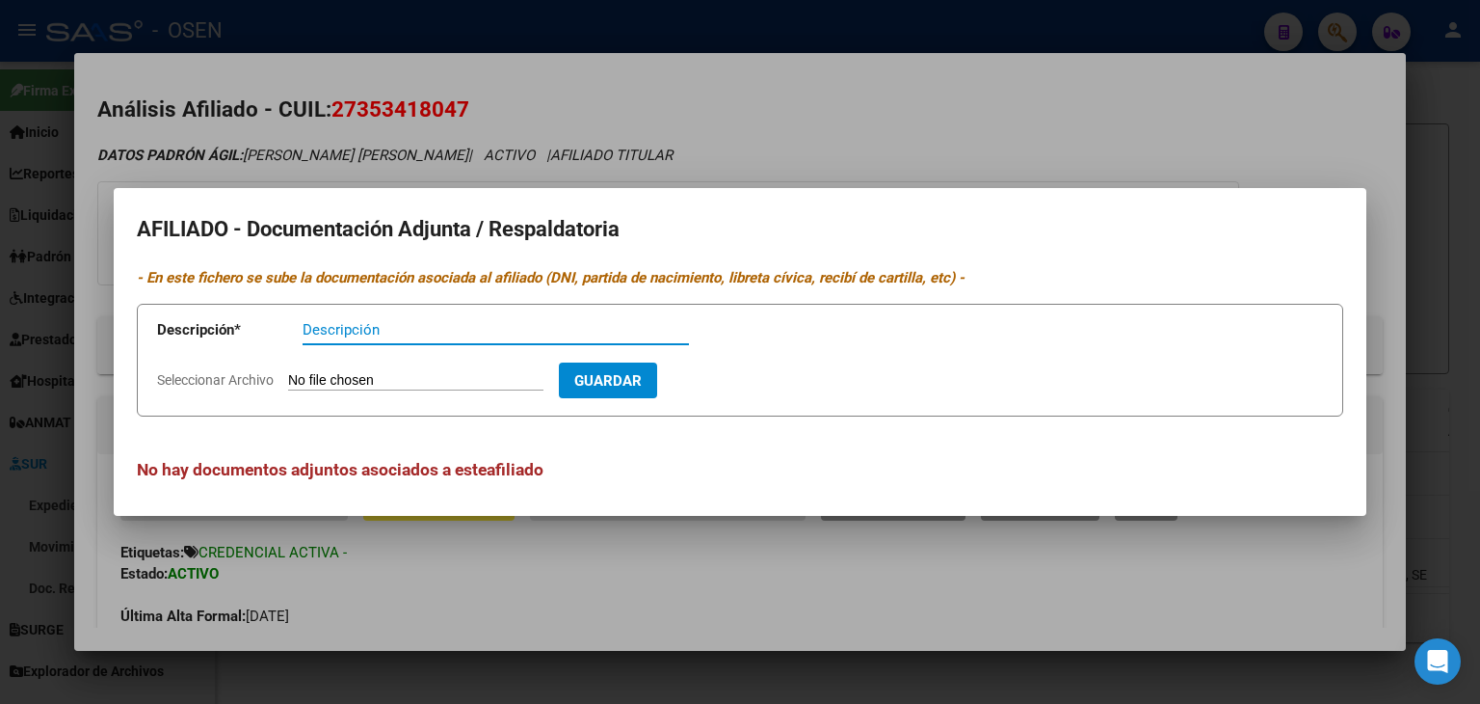
click at [631, 20] on div at bounding box center [740, 352] width 1480 height 704
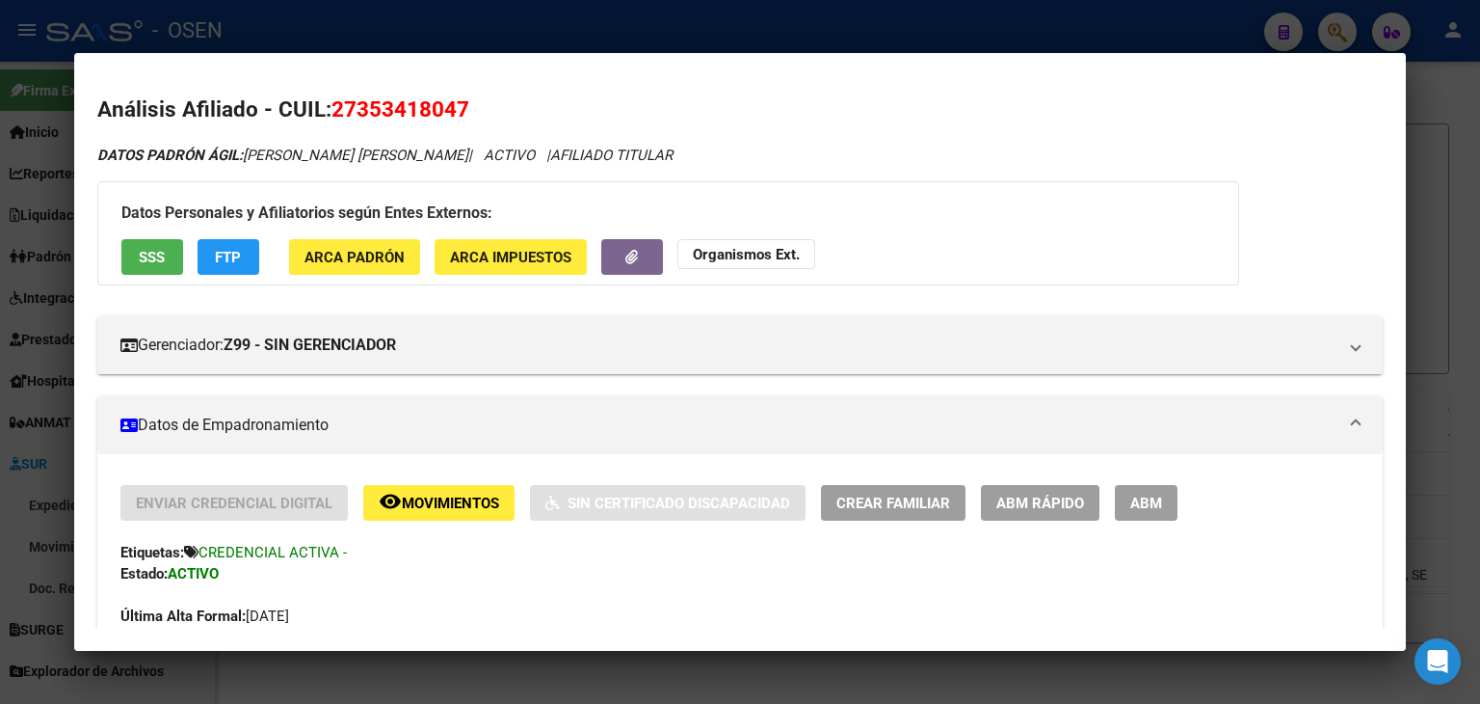
click at [479, 28] on div at bounding box center [740, 352] width 1480 height 704
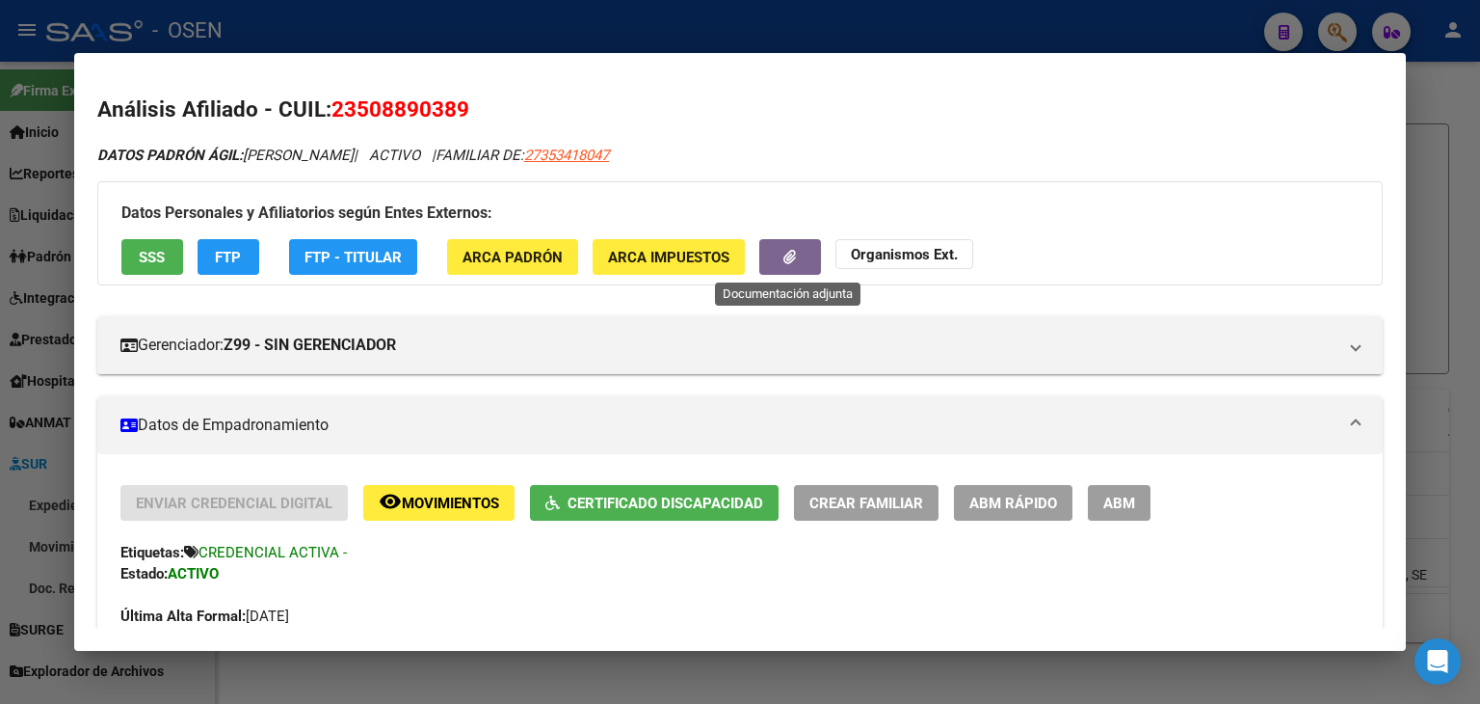
click at [790, 250] on icon "button" at bounding box center [790, 257] width 13 height 14
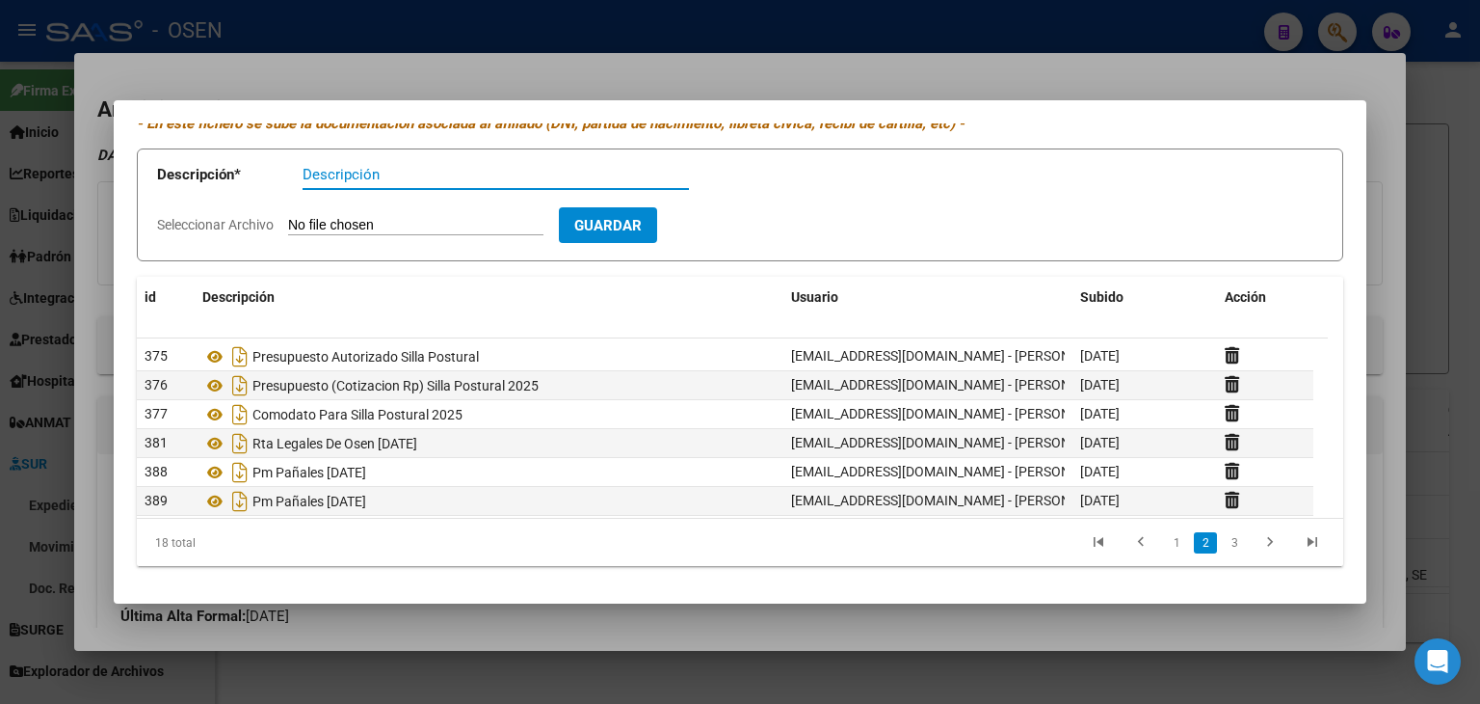
scroll to position [193, 0]
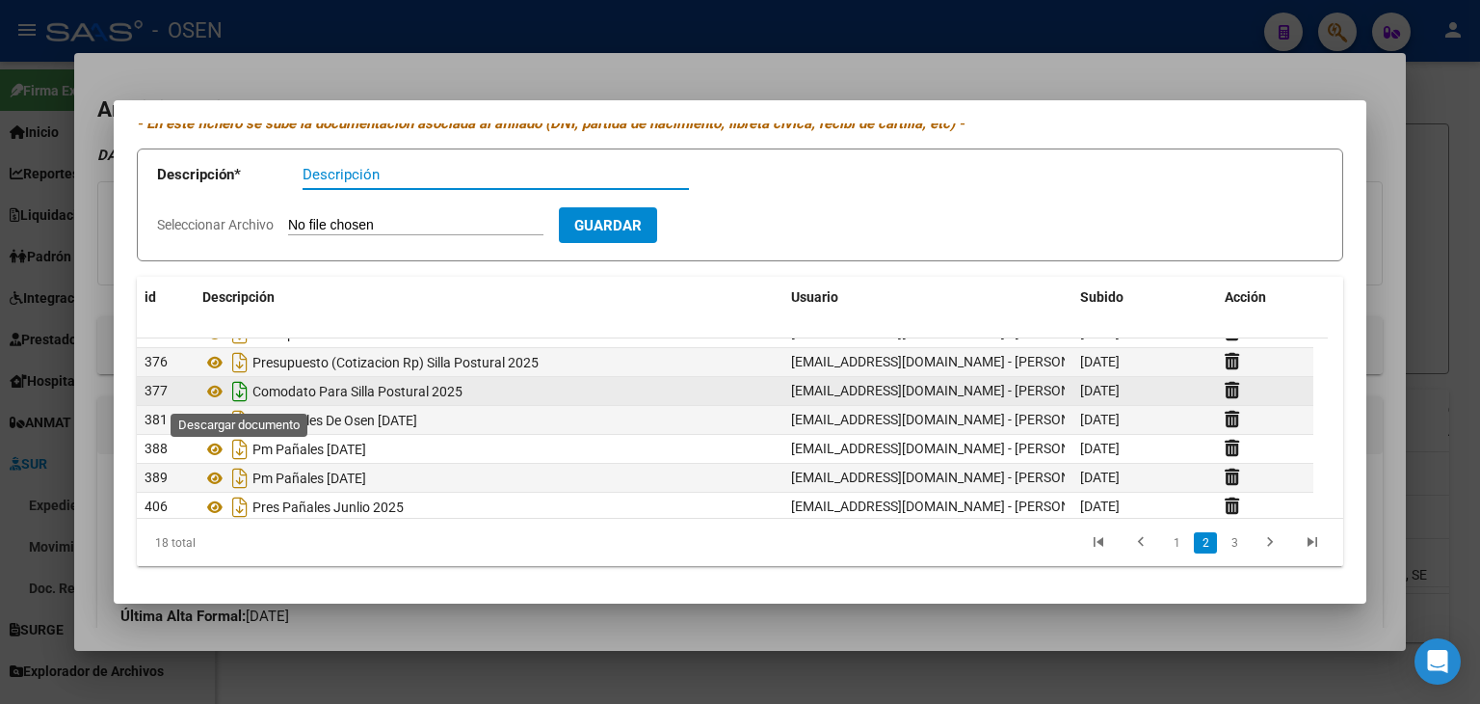
click at [235, 387] on icon "Descargar documento" at bounding box center [239, 391] width 25 height 31
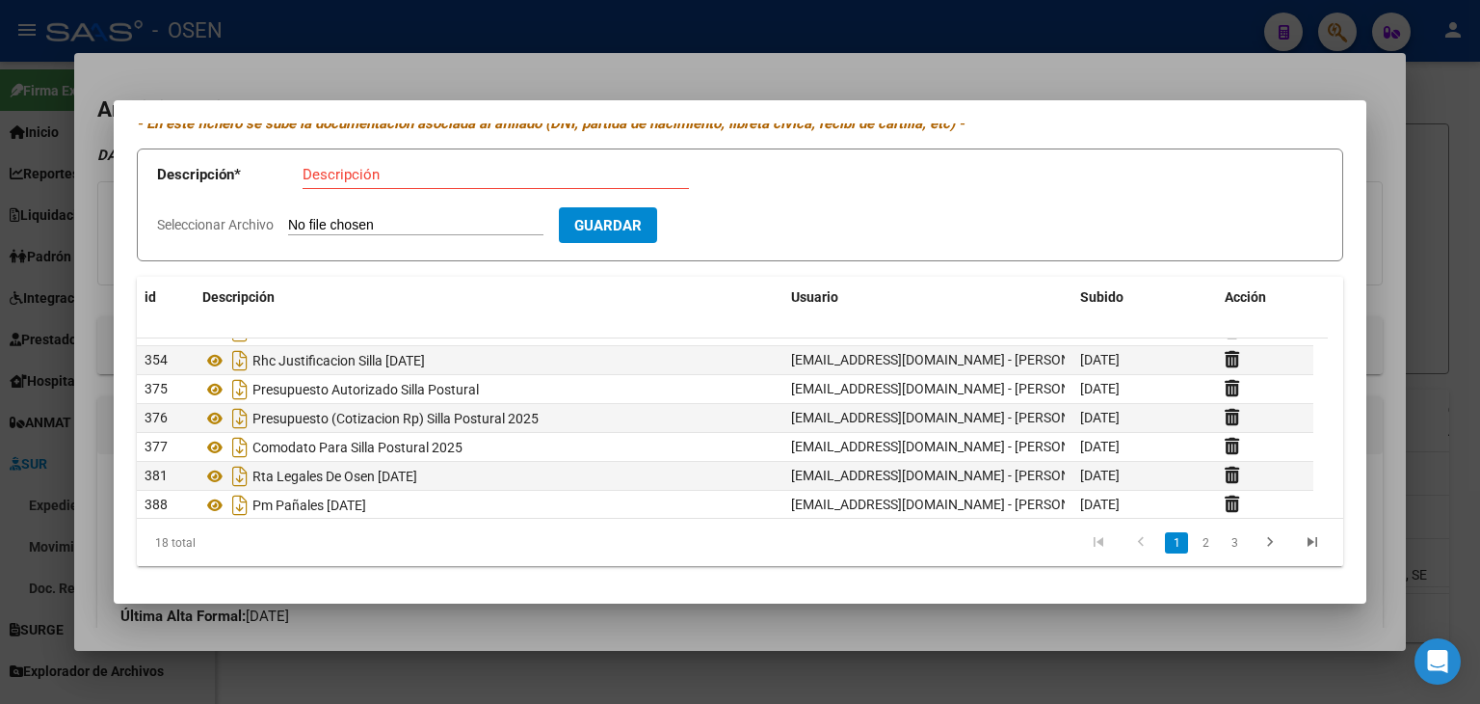
scroll to position [97, 0]
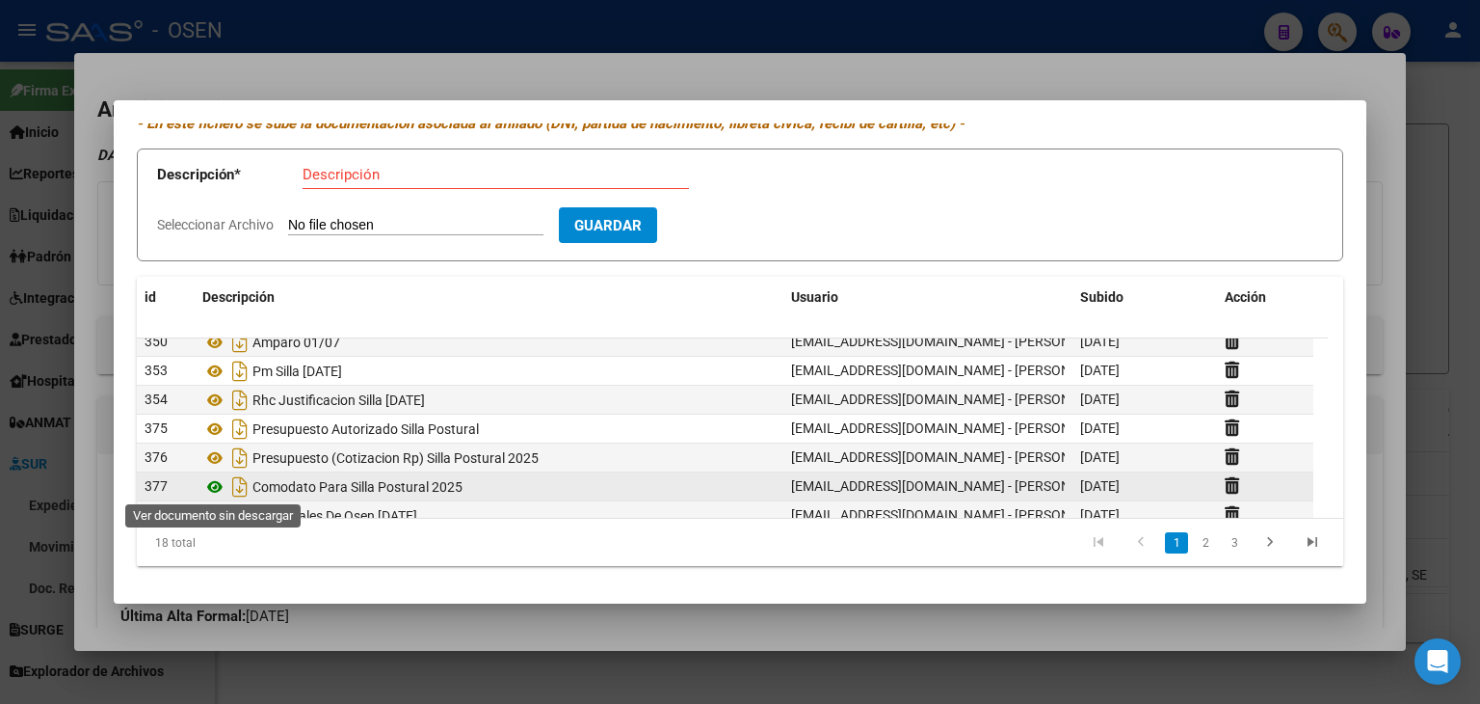
click at [214, 488] on icon at bounding box center [214, 486] width 25 height 23
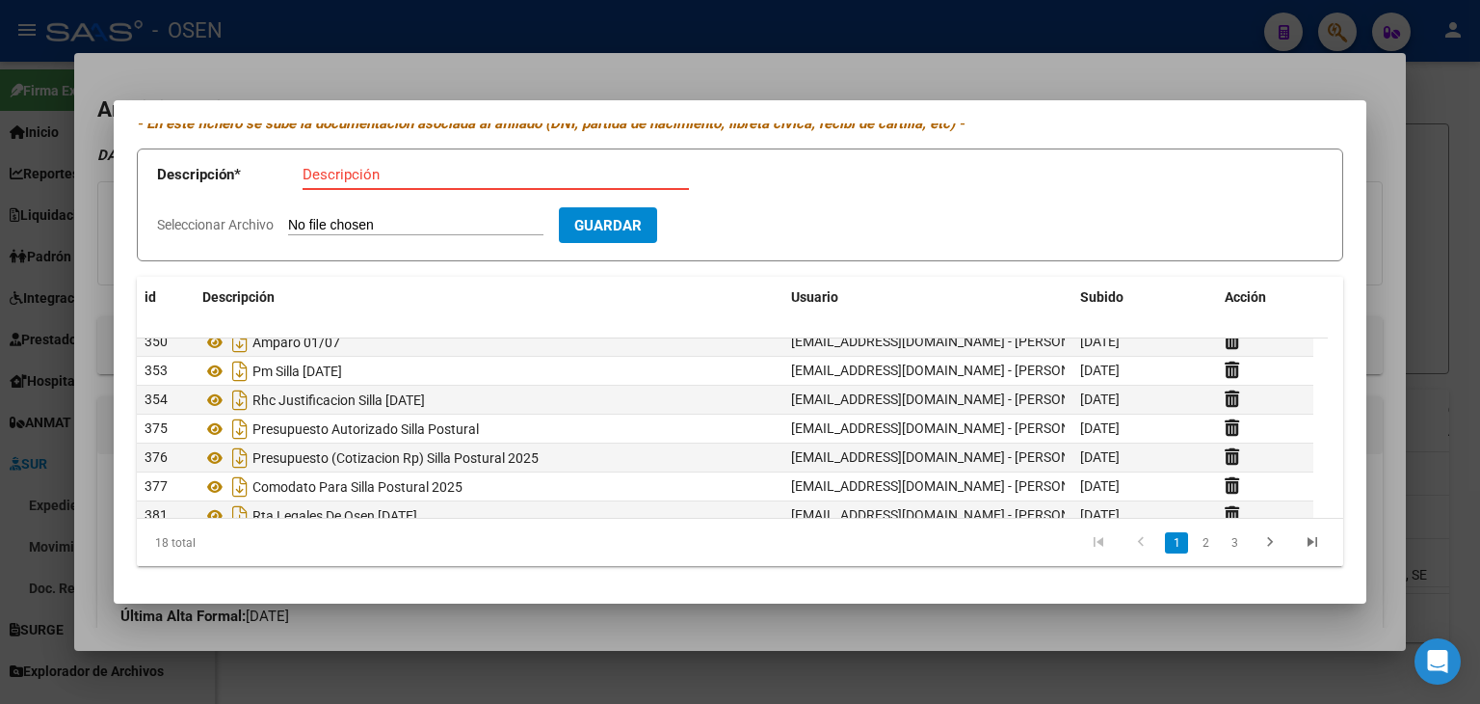
click at [323, 168] on input "Descripción" at bounding box center [496, 174] width 387 height 17
type input "Comodato con mod silla nueva 08-09"
click at [288, 217] on input "Seleccionar Archivo" at bounding box center [415, 226] width 255 height 18
type input "C:\fakepath\COMODATO CON NUEVO DETALLE DE SILLA 08-09.docx"
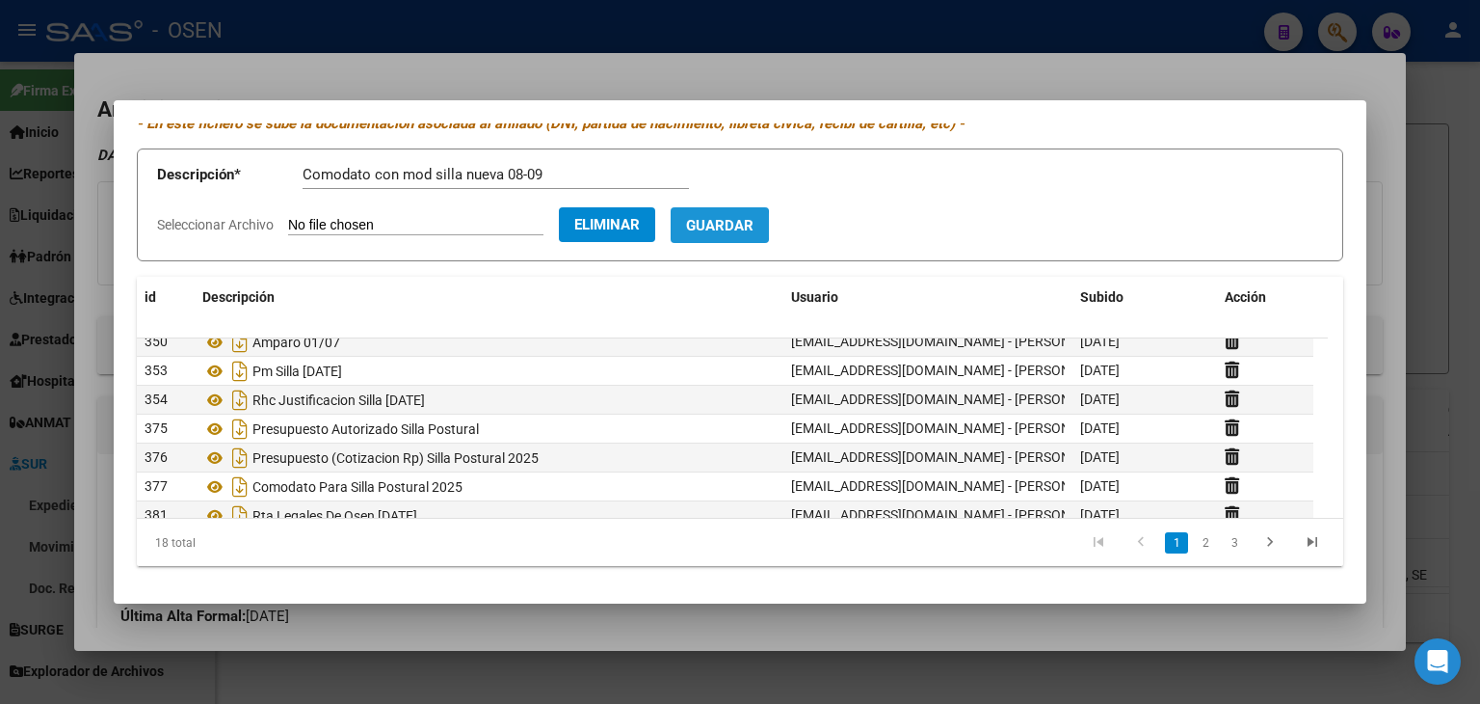
click at [731, 226] on span "Guardar" at bounding box center [719, 225] width 67 height 17
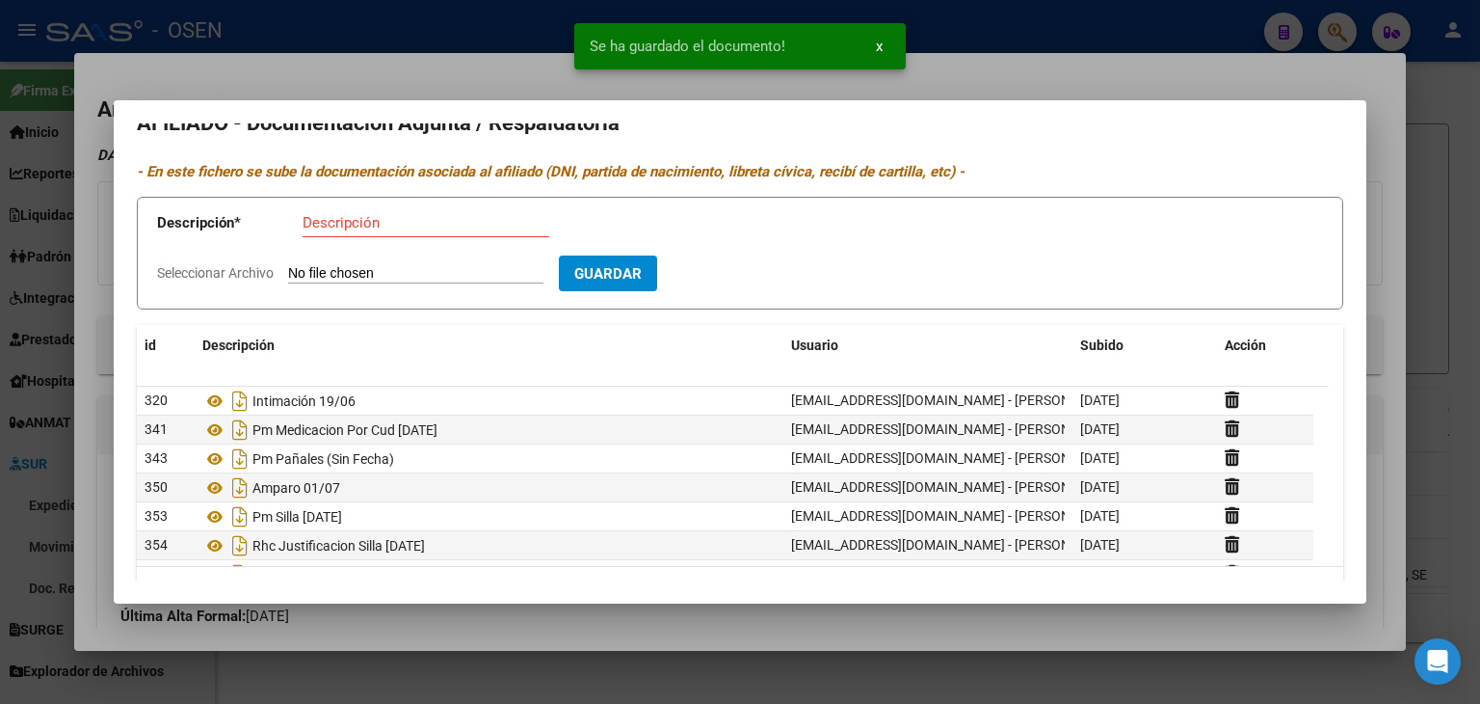
scroll to position [0, 0]
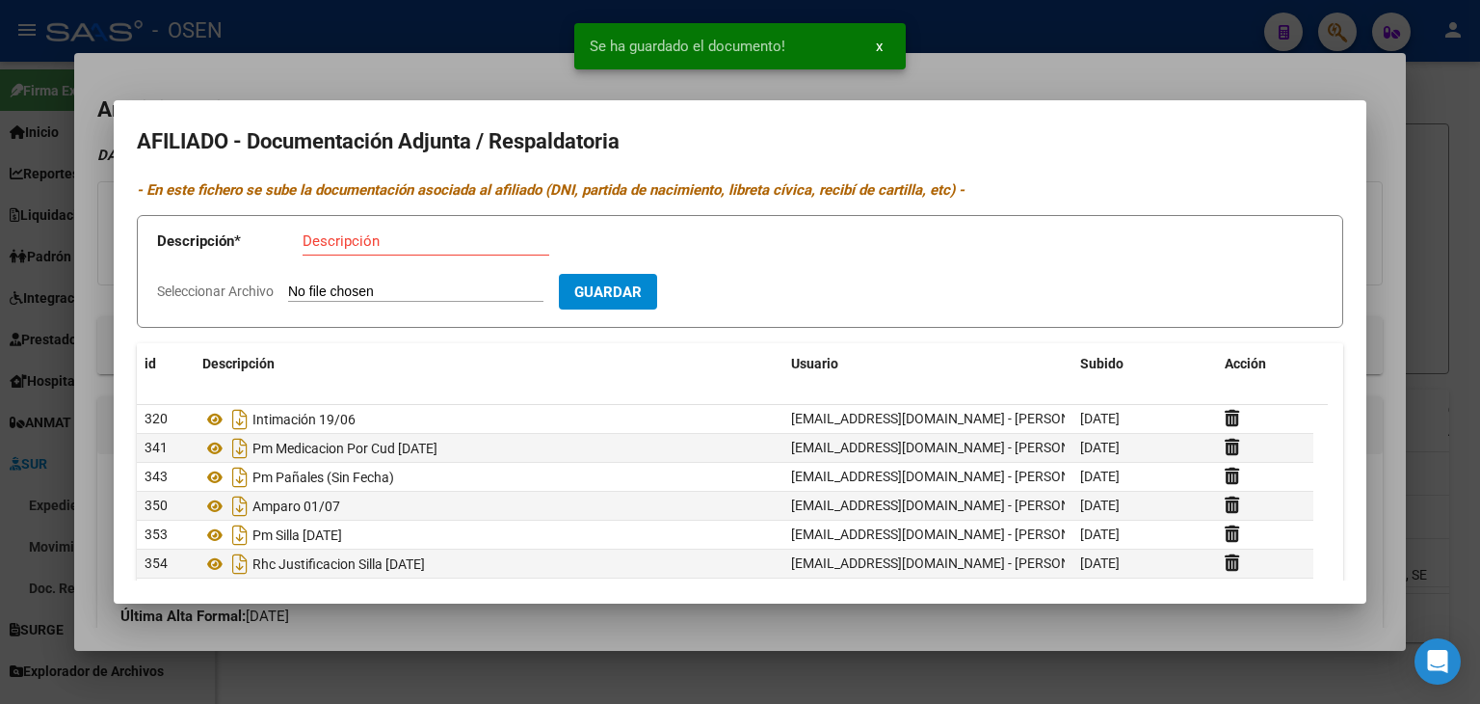
click at [1445, 93] on div at bounding box center [740, 352] width 1480 height 704
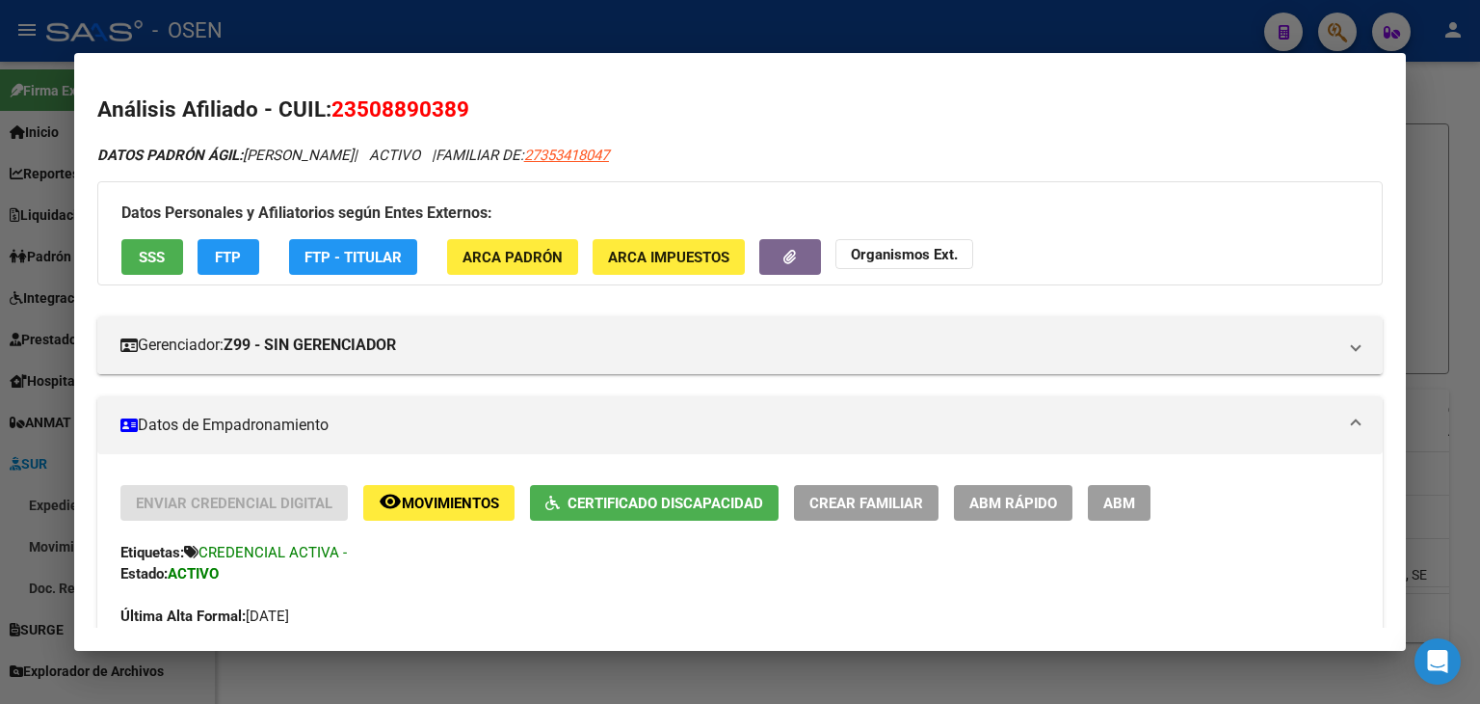
click at [584, 40] on div at bounding box center [740, 352] width 1480 height 704
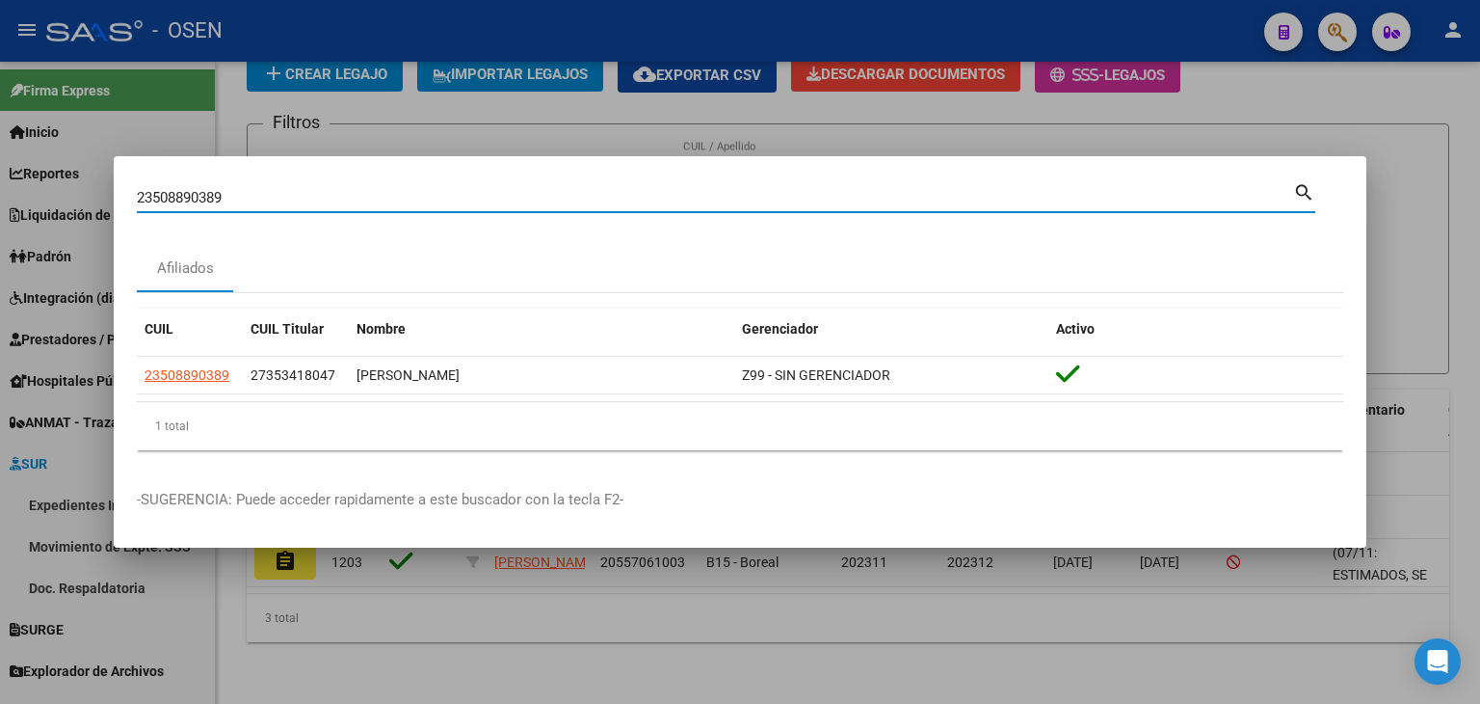
drag, startPoint x: 227, startPoint y: 197, endPoint x: 13, endPoint y: 196, distance: 214.9
click at [16, 195] on div "23508890389 Buscar (apellido, dni, cuil, nro traspaso, cuit, obra social) searc…" at bounding box center [740, 352] width 1480 height 704
paste input "20355188842"
type input "20355188842"
drag, startPoint x: 96, startPoint y: 198, endPoint x: 0, endPoint y: 208, distance: 97.0
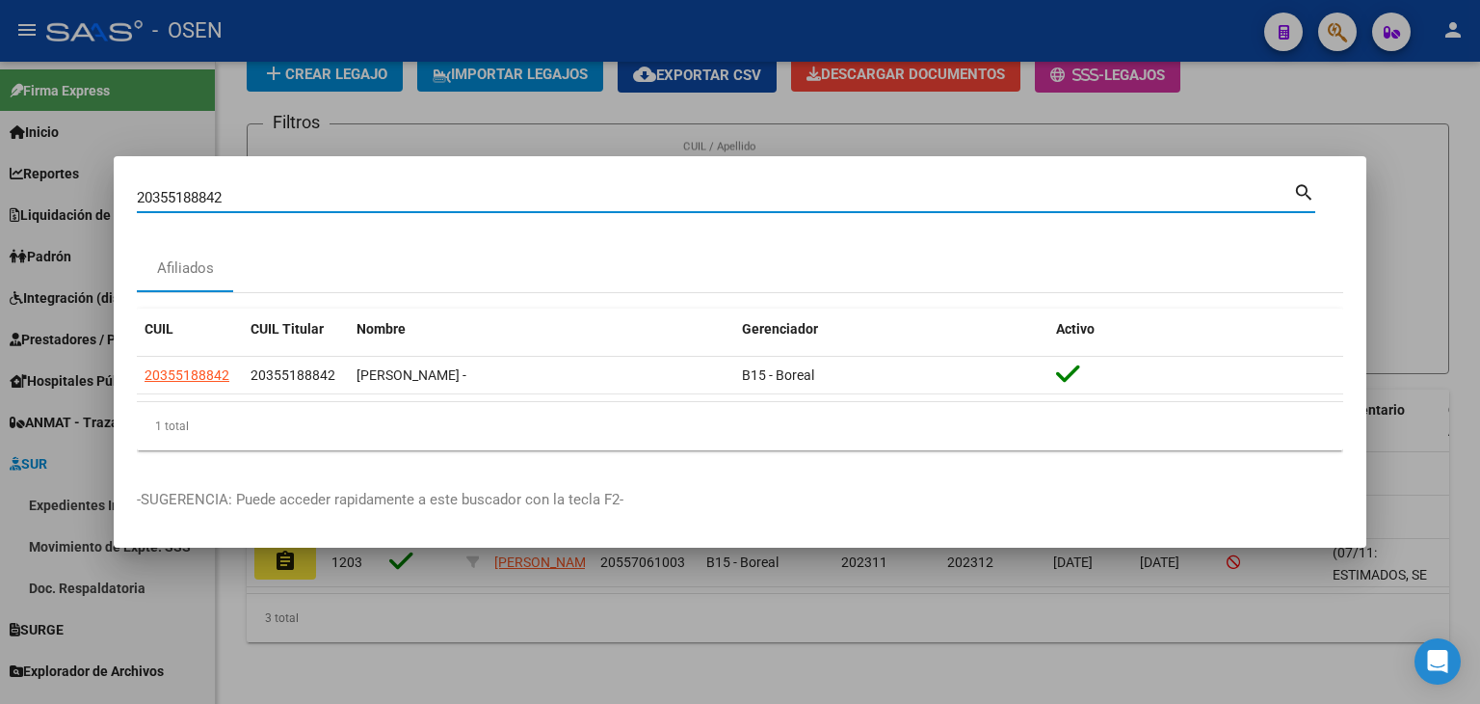
click at [24, 198] on div "20355188842 Buscar (apellido, dni, cuil, nro traspaso, cuit, obra social) searc…" at bounding box center [740, 352] width 1480 height 704
paste input "20236332803"
type input "20236332803"
